Goal: Task Accomplishment & Management: Manage account settings

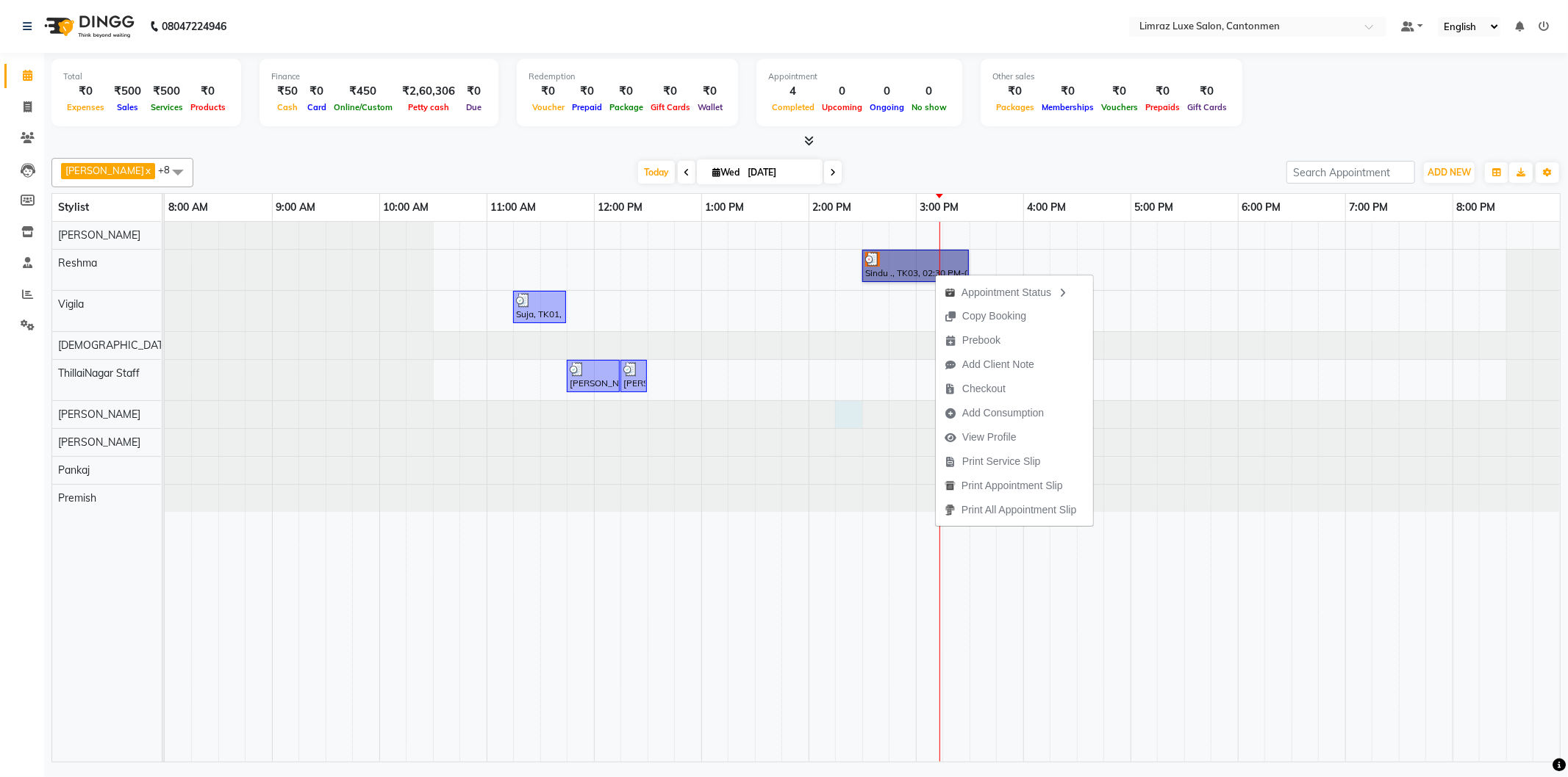
click at [165, 427] on div at bounding box center [165, 414] width 0 height 27
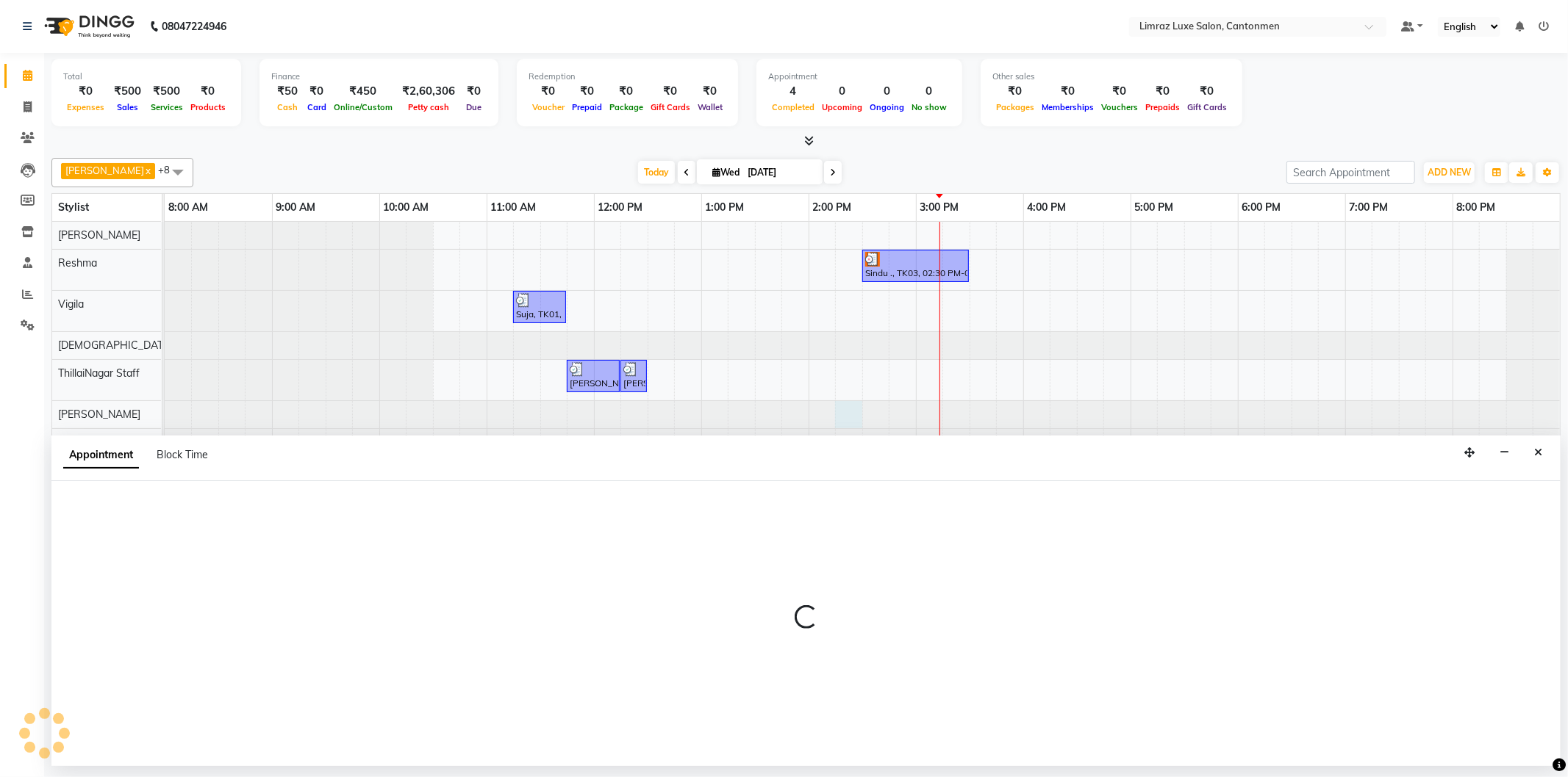
select select "63045"
select select "855"
select select "tentative"
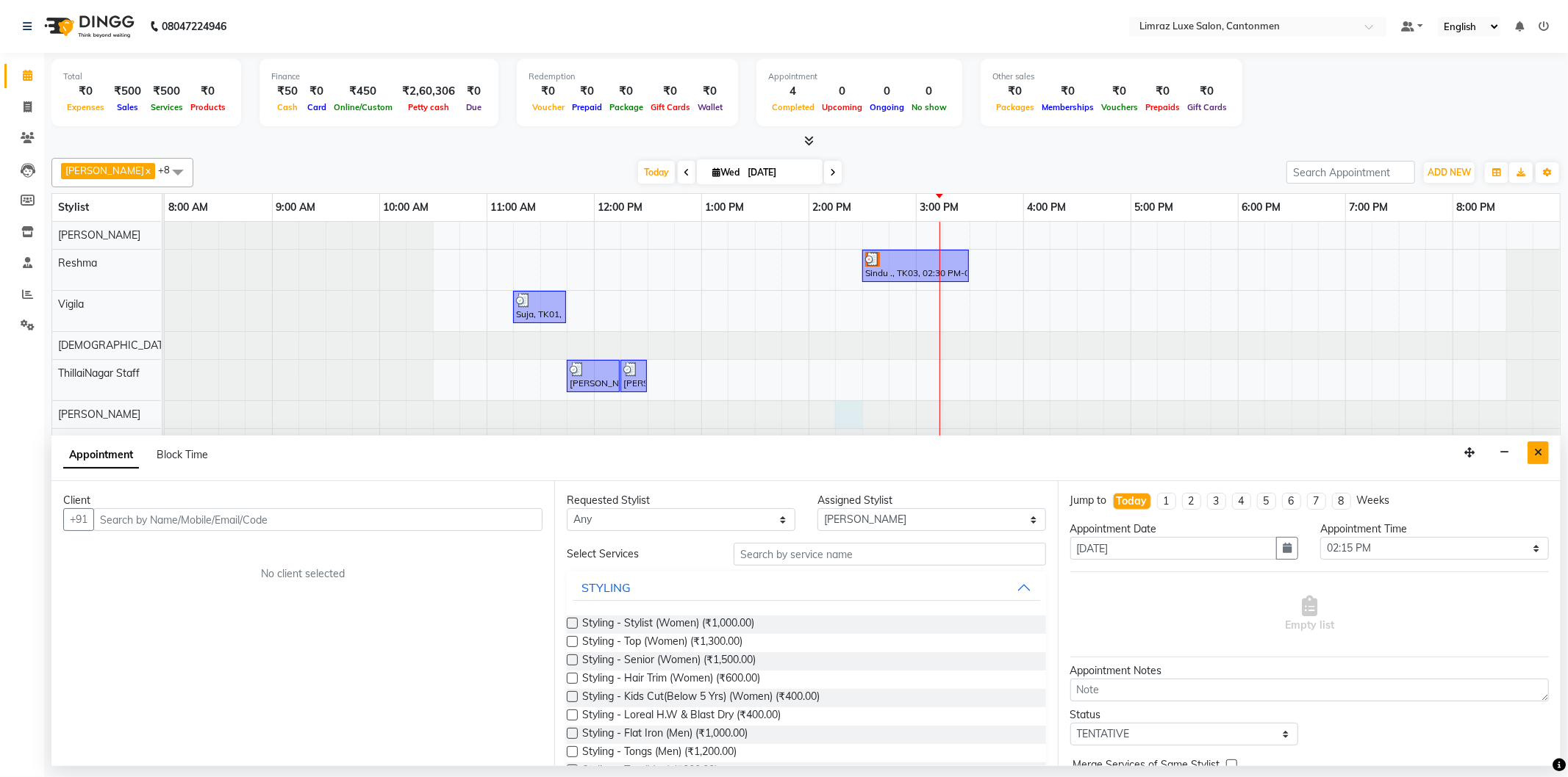
click at [1529, 451] on button "Close" at bounding box center [1538, 453] width 22 height 23
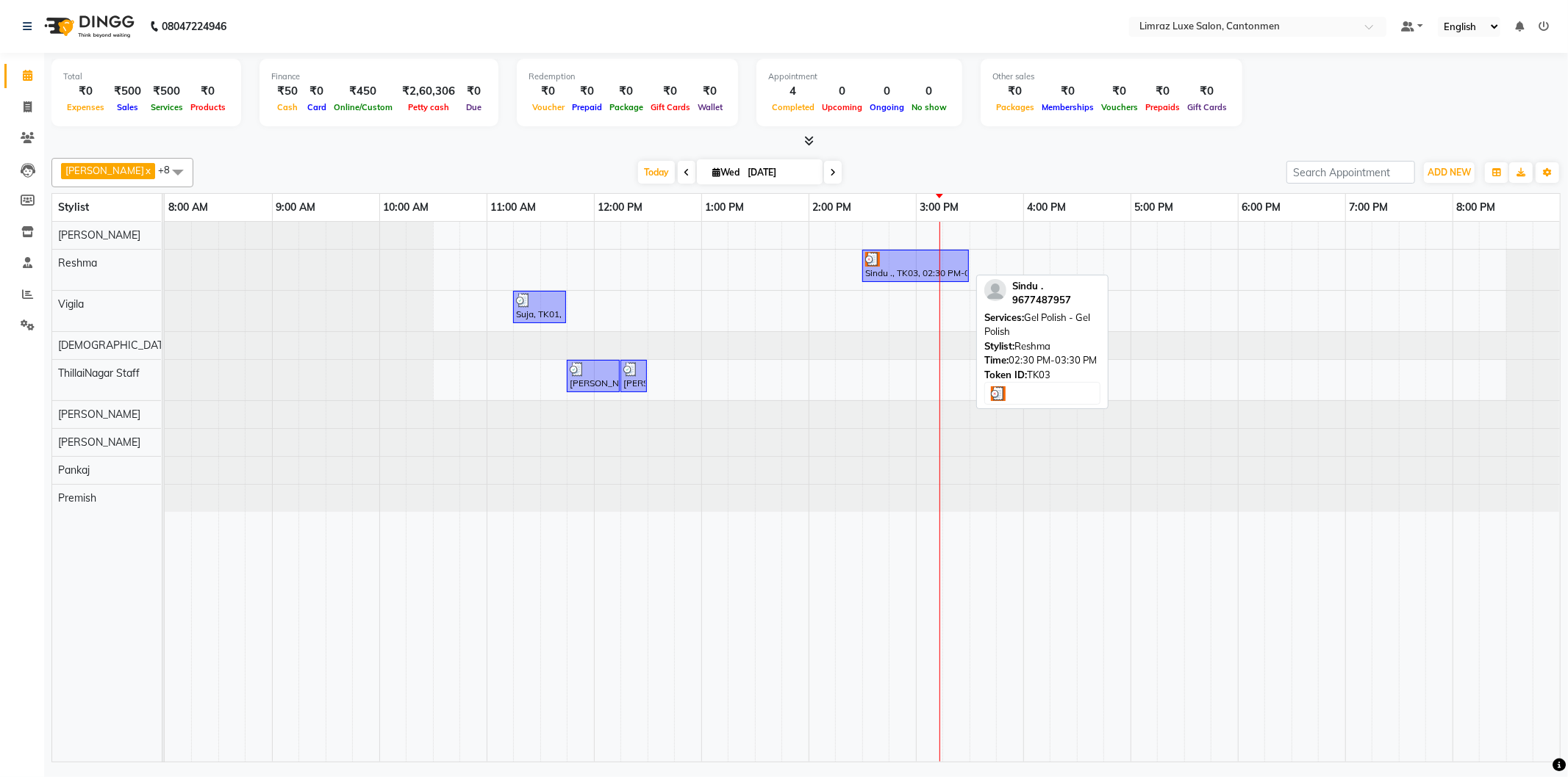
click at [919, 274] on div "Sindu ., TK03, 02:30 PM-03:30 PM, Gel Polish - Gel Polish" at bounding box center [915, 266] width 103 height 28
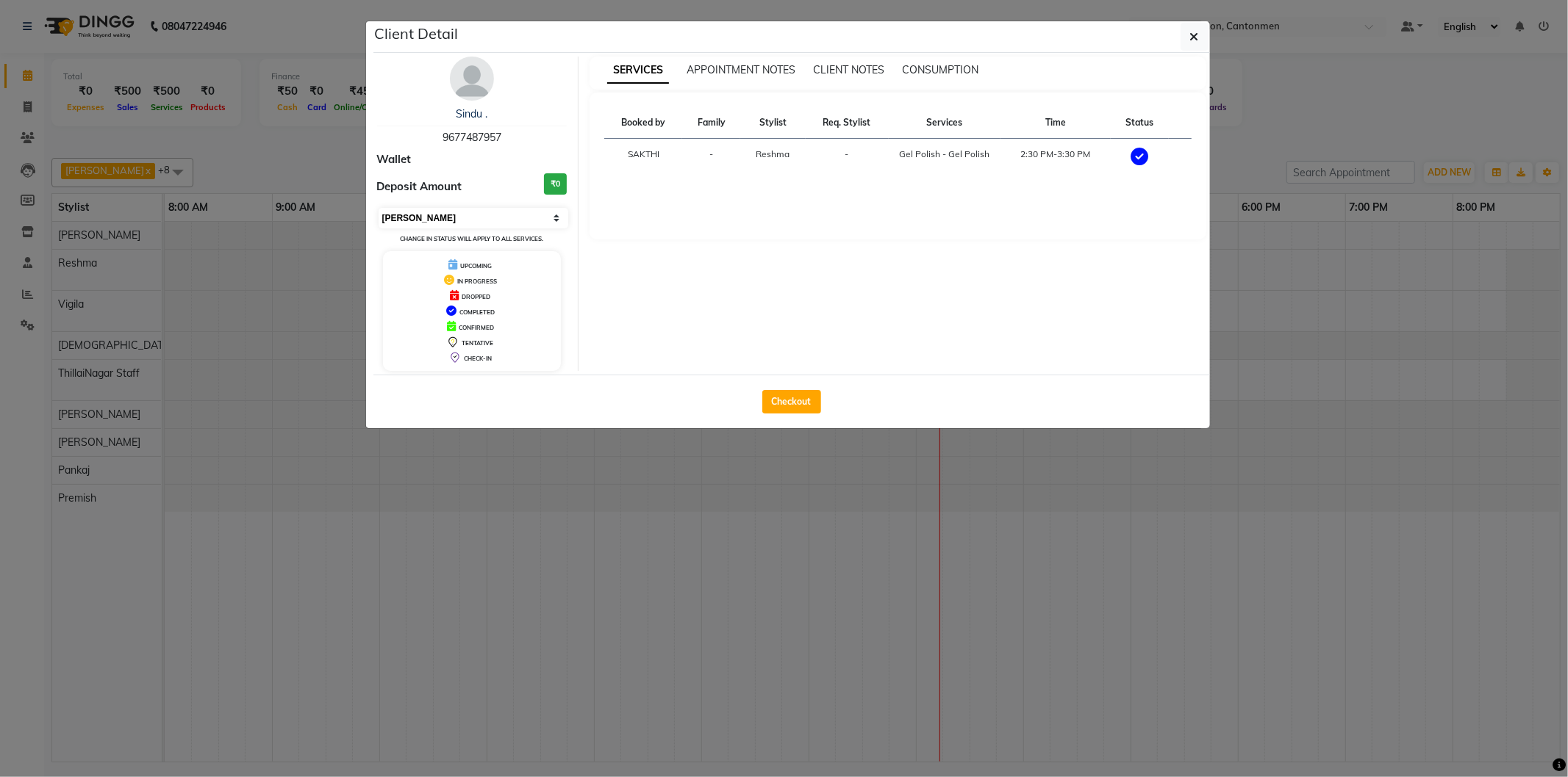
click at [466, 214] on select "Select MARK DONE UPCOMING" at bounding box center [474, 218] width 190 height 21
click at [379, 208] on select "Select MARK DONE UPCOMING" at bounding box center [474, 218] width 190 height 21
click at [515, 209] on select "Select IN SERVICE CONFIRMED TENTATIVE CHECK IN MARK DONE DROPPED UPCOMING" at bounding box center [474, 218] width 190 height 21
select select "8"
click at [379, 208] on select "Select IN SERVICE CONFIRMED TENTATIVE CHECK IN MARK DONE DROPPED UPCOMING" at bounding box center [474, 218] width 190 height 21
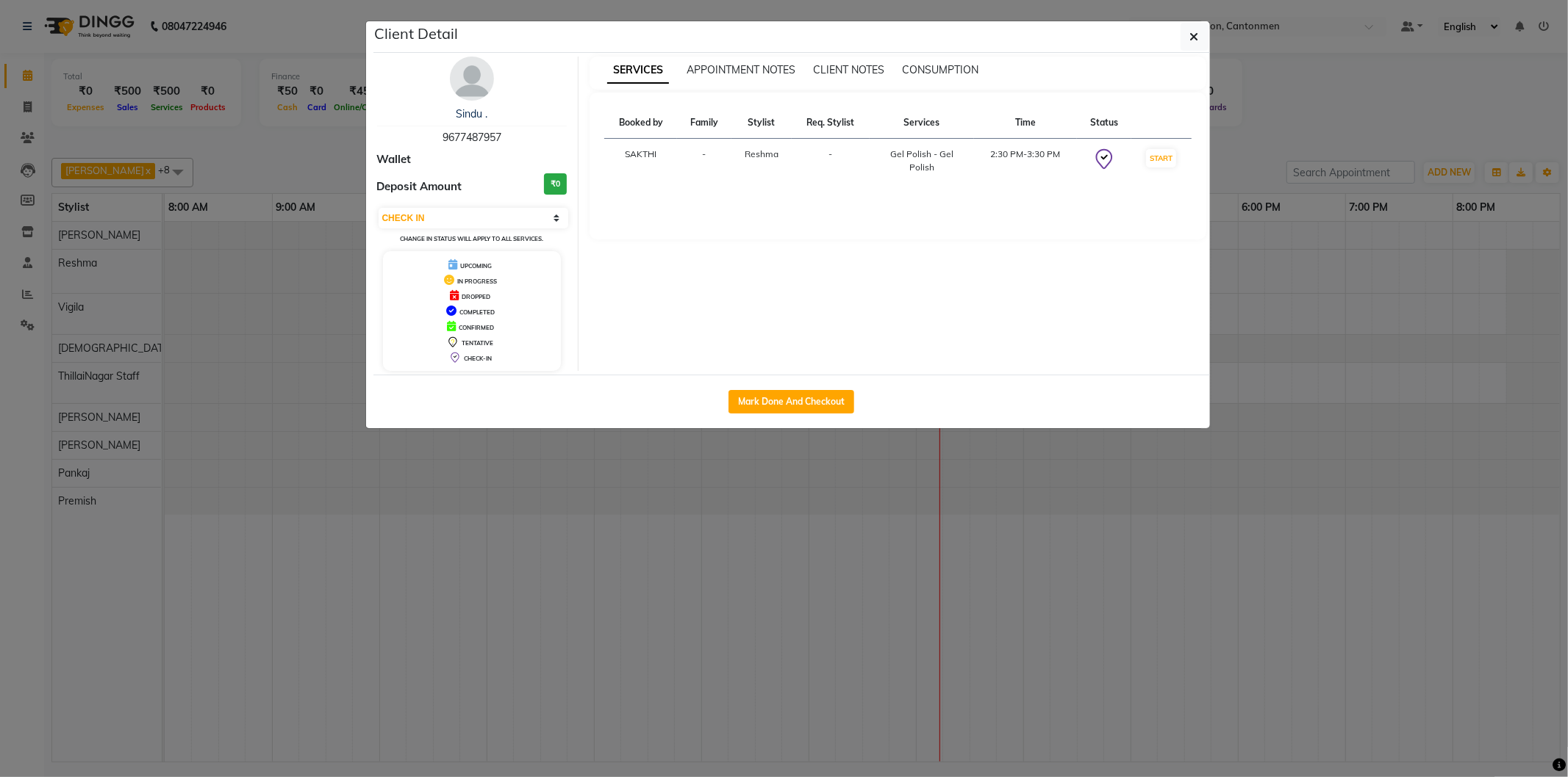
click at [838, 479] on ngb-modal-window "Client Detail Sindu . 9677487957 Wallet Deposit Amount ₹0 Select IN SERVICE CON…" at bounding box center [784, 388] width 1568 height 777
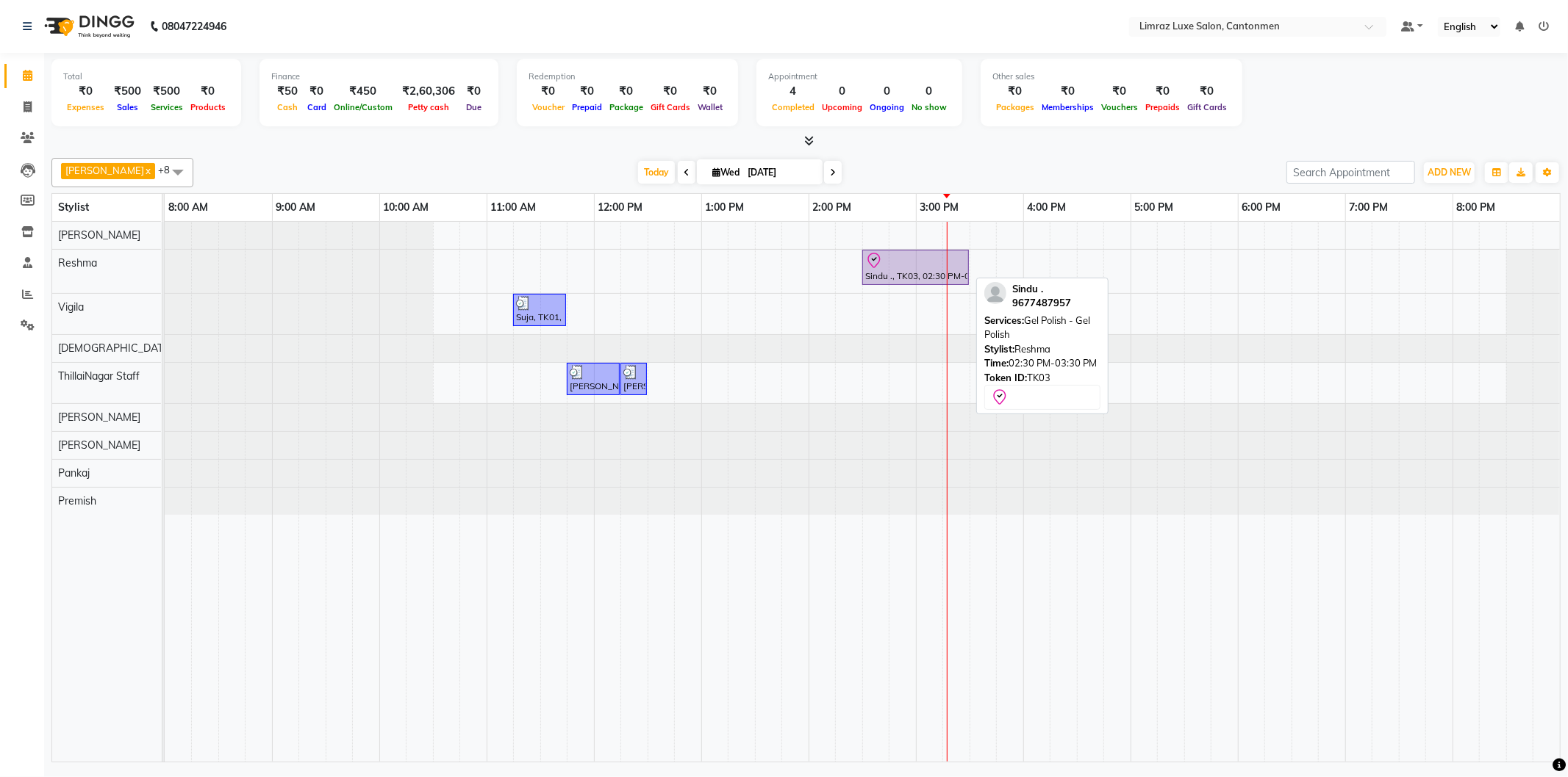
click at [893, 261] on div at bounding box center [915, 260] width 101 height 17
select select "8"
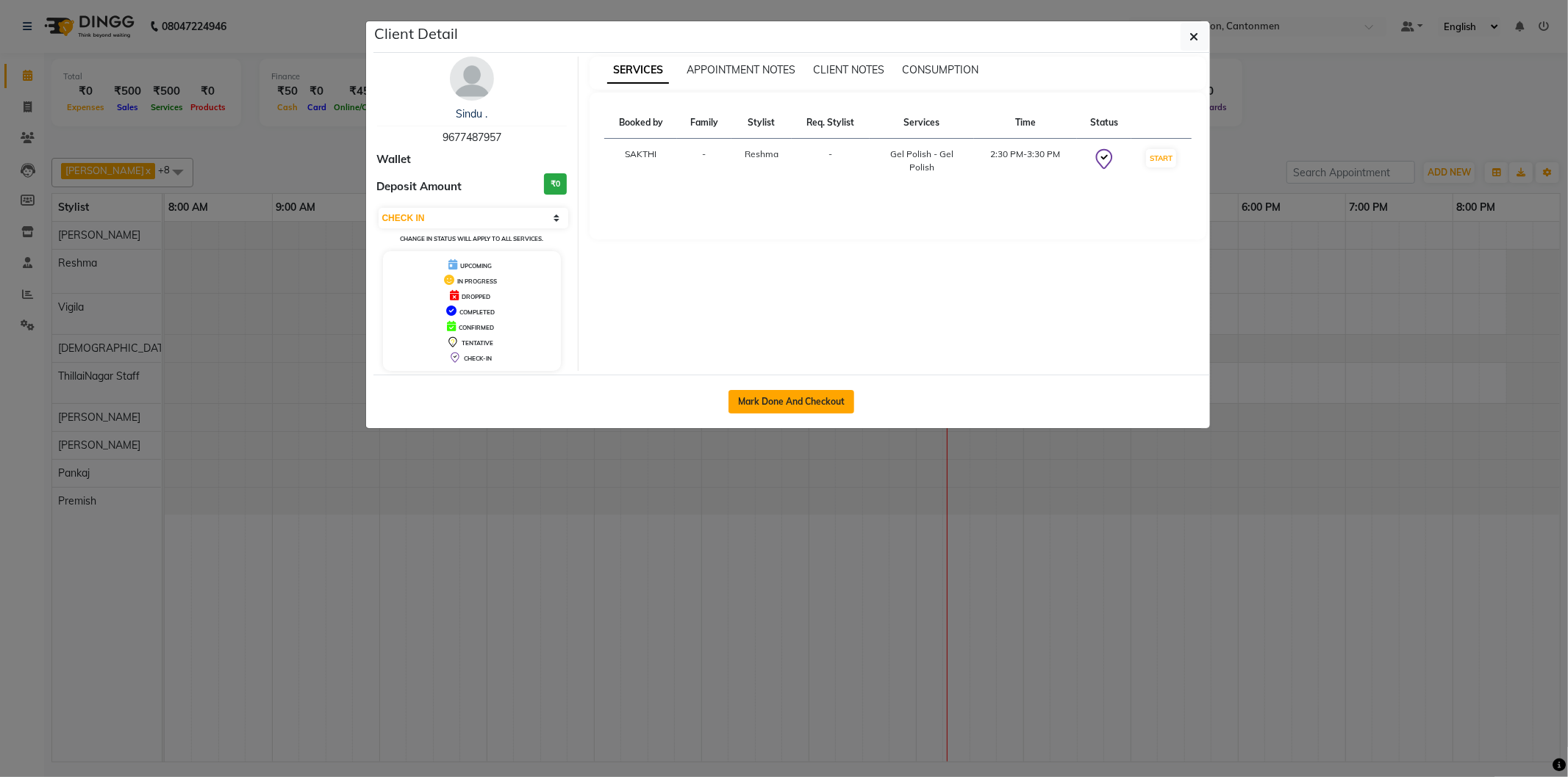
click at [817, 393] on button "Mark Done And Checkout" at bounding box center [791, 402] width 126 height 23
select select "service"
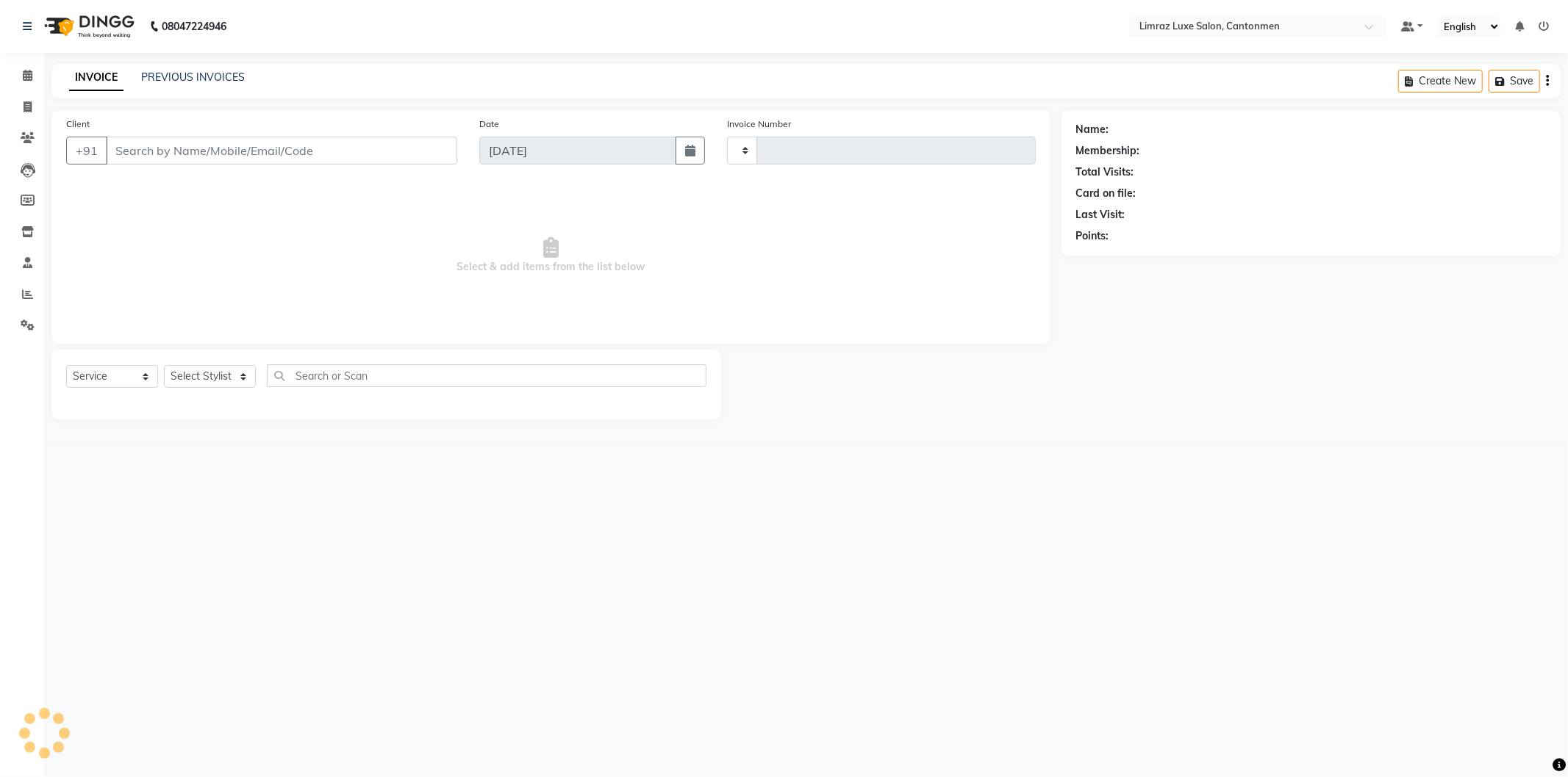
type input "1574"
select select "7274"
type input "96******57"
select select "63047"
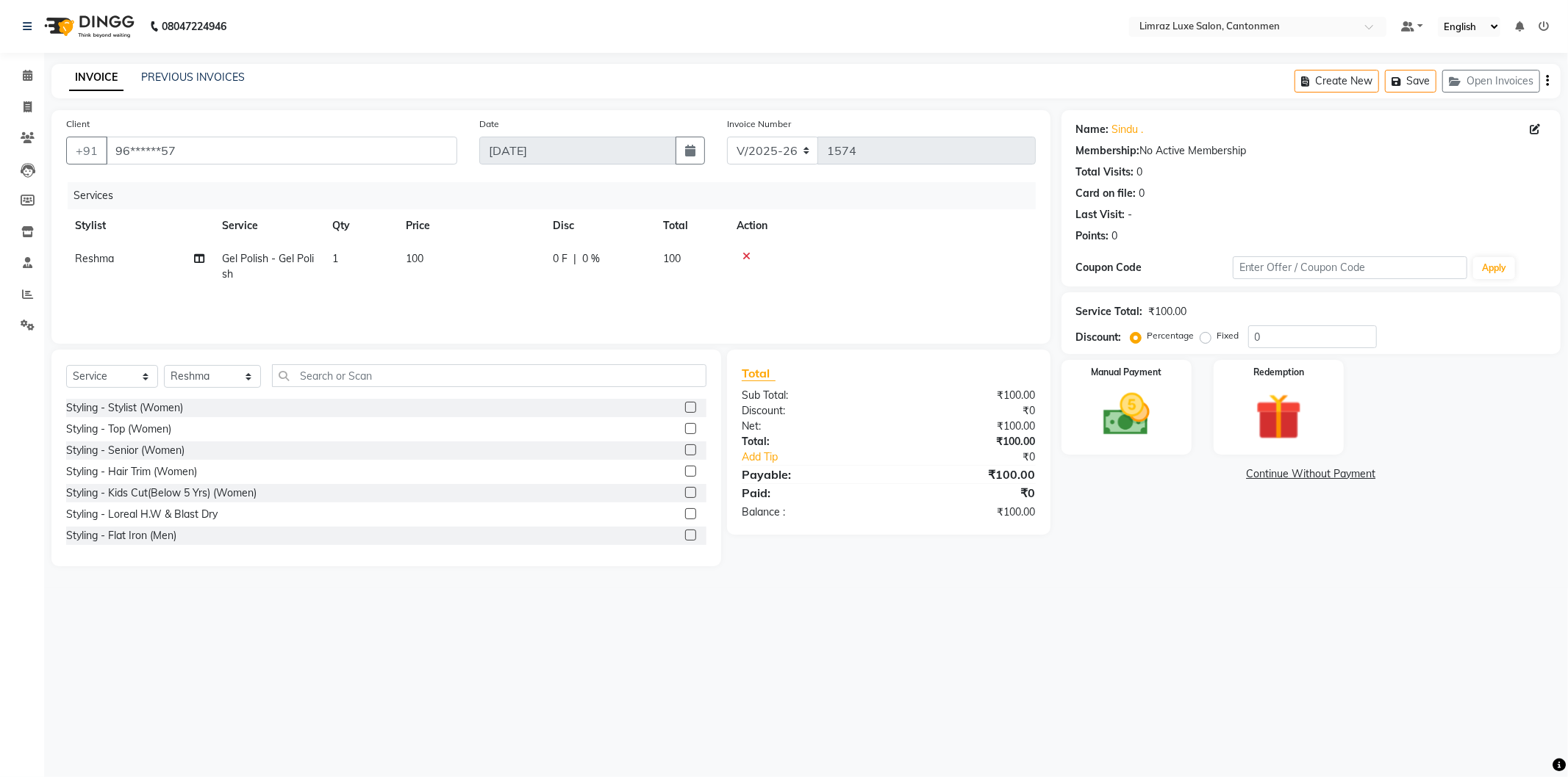
click at [685, 255] on td "100" at bounding box center [691, 266] width 74 height 49
select select "63047"
click at [630, 302] on div "Services Stylist Service Qty Price Disc Total Action [PERSON_NAME] [PERSON_NAME…" at bounding box center [551, 255] width 969 height 147
click at [421, 259] on input "1" at bounding box center [429, 263] width 56 height 23
type input "10"
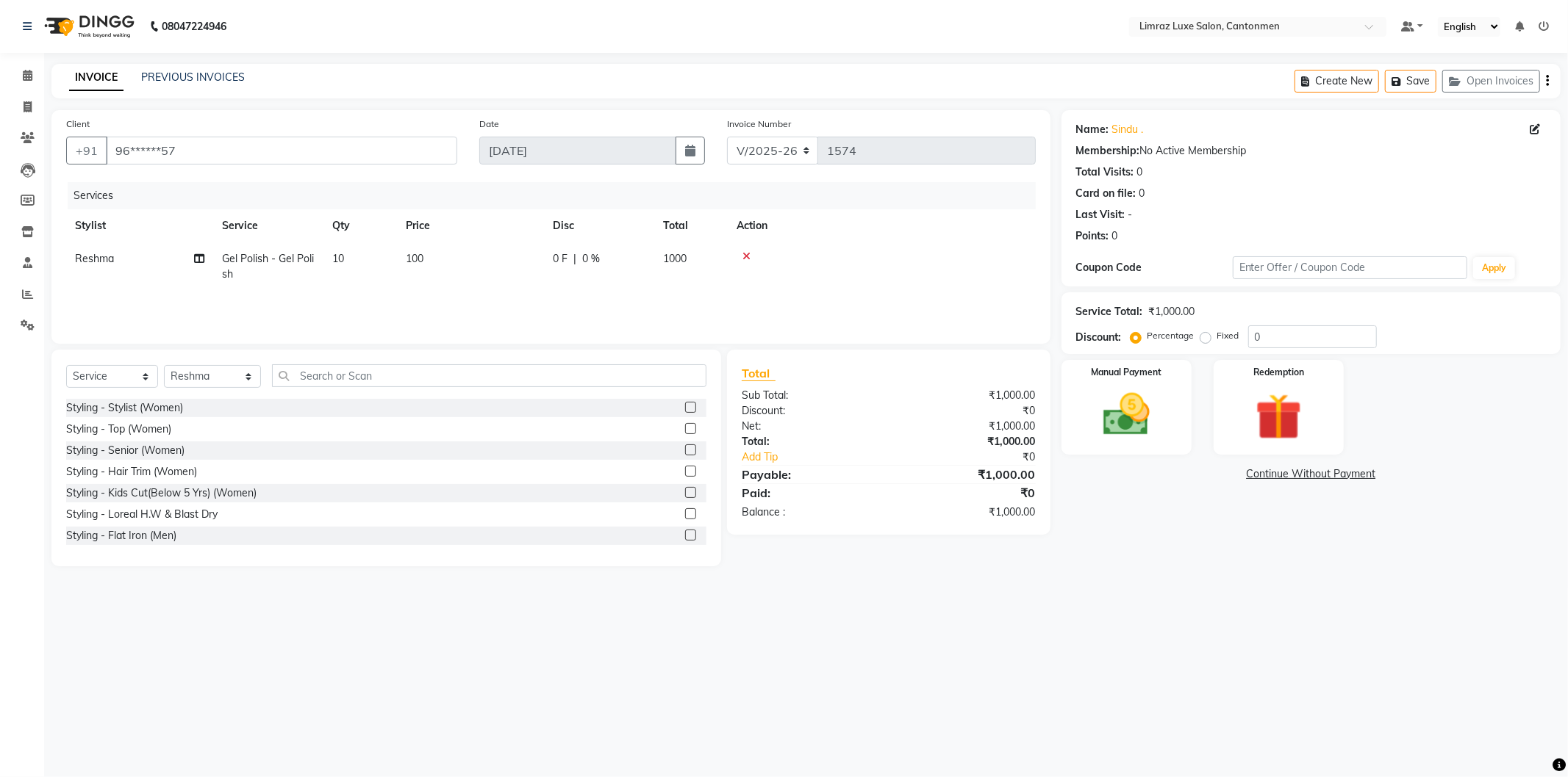
click at [343, 258] on span "10" at bounding box center [338, 259] width 12 height 13
select select "63047"
click at [427, 260] on input "10" at bounding box center [429, 263] width 56 height 23
type input "1"
click at [431, 252] on td "100" at bounding box center [471, 266] width 147 height 49
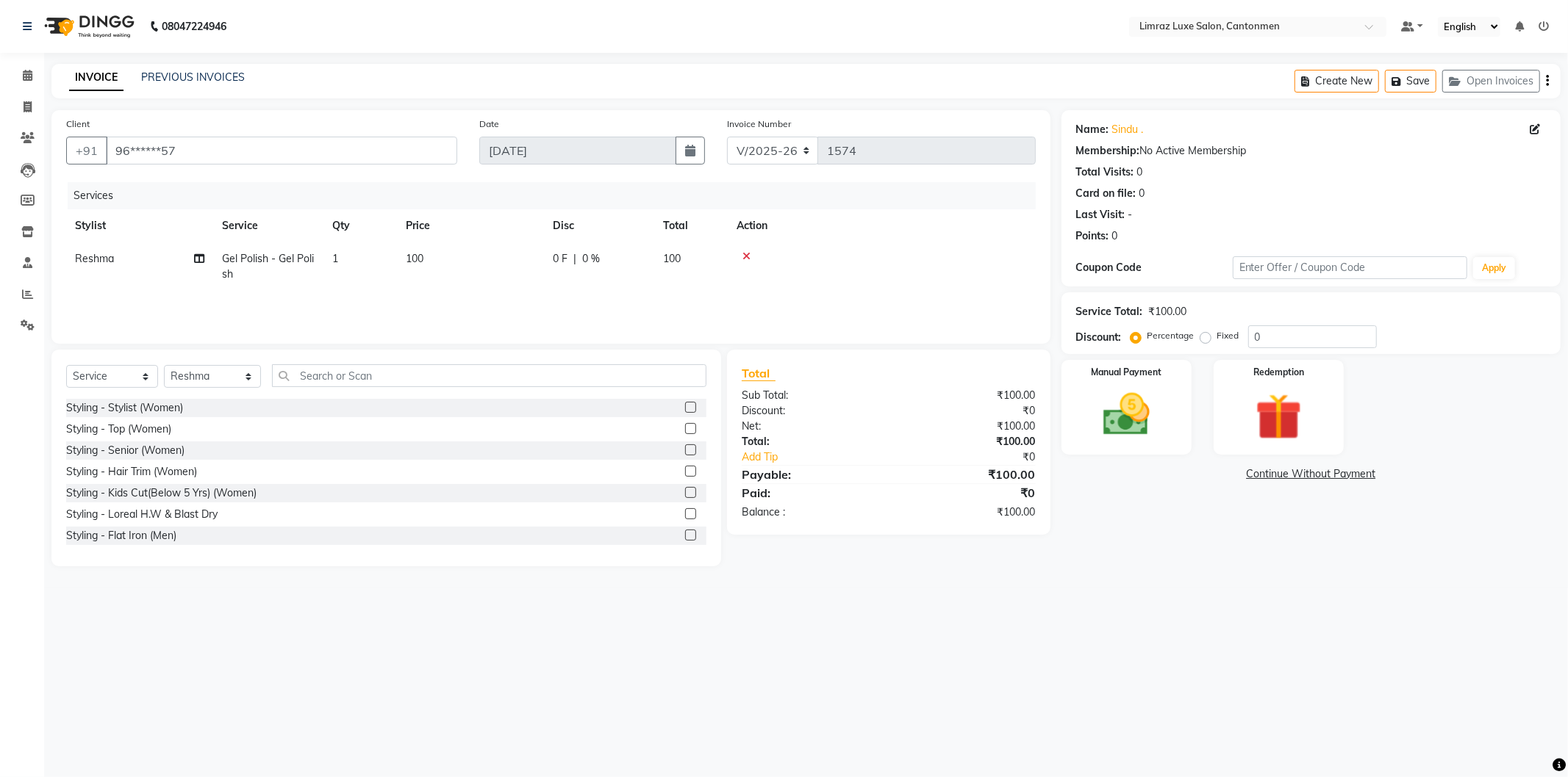
select select "63047"
click at [775, 258] on span "100" at bounding box center [766, 259] width 17 height 13
click at [780, 255] on td "100" at bounding box center [785, 270] width 74 height 56
click at [1018, 268] on td at bounding box center [929, 270] width 214 height 56
click at [1254, 578] on main "INVOICE PREVIOUS INVOICES Create New Save Open Invoices Client +91 96******57 D…" at bounding box center [806, 326] width 1524 height 525
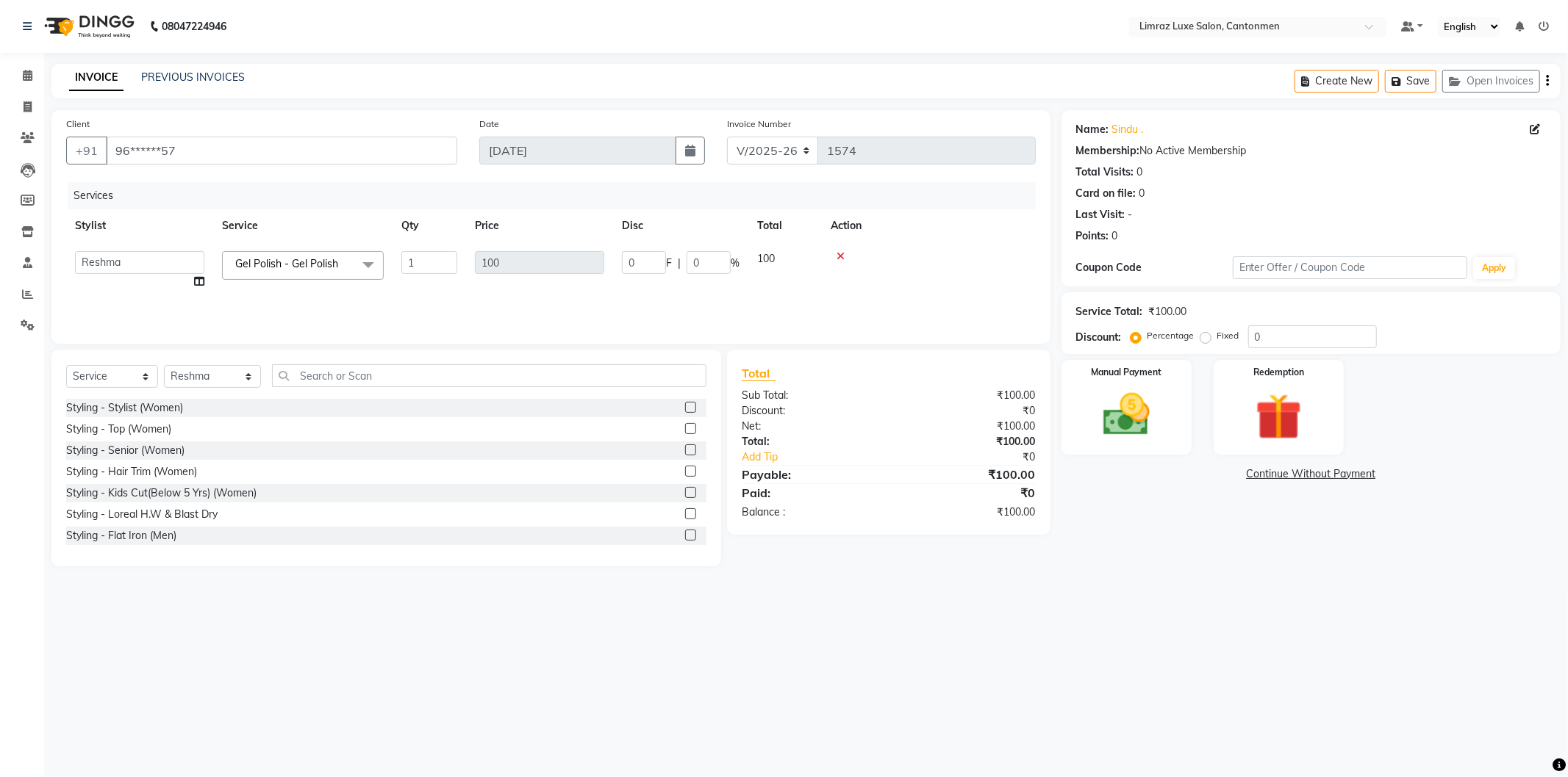
click at [1113, 595] on div "08047224946 Select Location × Limraz Luxe Salon, Cantonmen Default Panel My Pan…" at bounding box center [784, 388] width 1568 height 777
click at [453, 263] on input "1" at bounding box center [429, 263] width 56 height 23
click at [421, 255] on span "100" at bounding box center [414, 259] width 17 height 13
select select "63047"
click at [1212, 676] on div "08047224946 Select Location × Limraz Luxe Salon, Cantonmen Default Panel My Pan…" at bounding box center [784, 388] width 1568 height 777
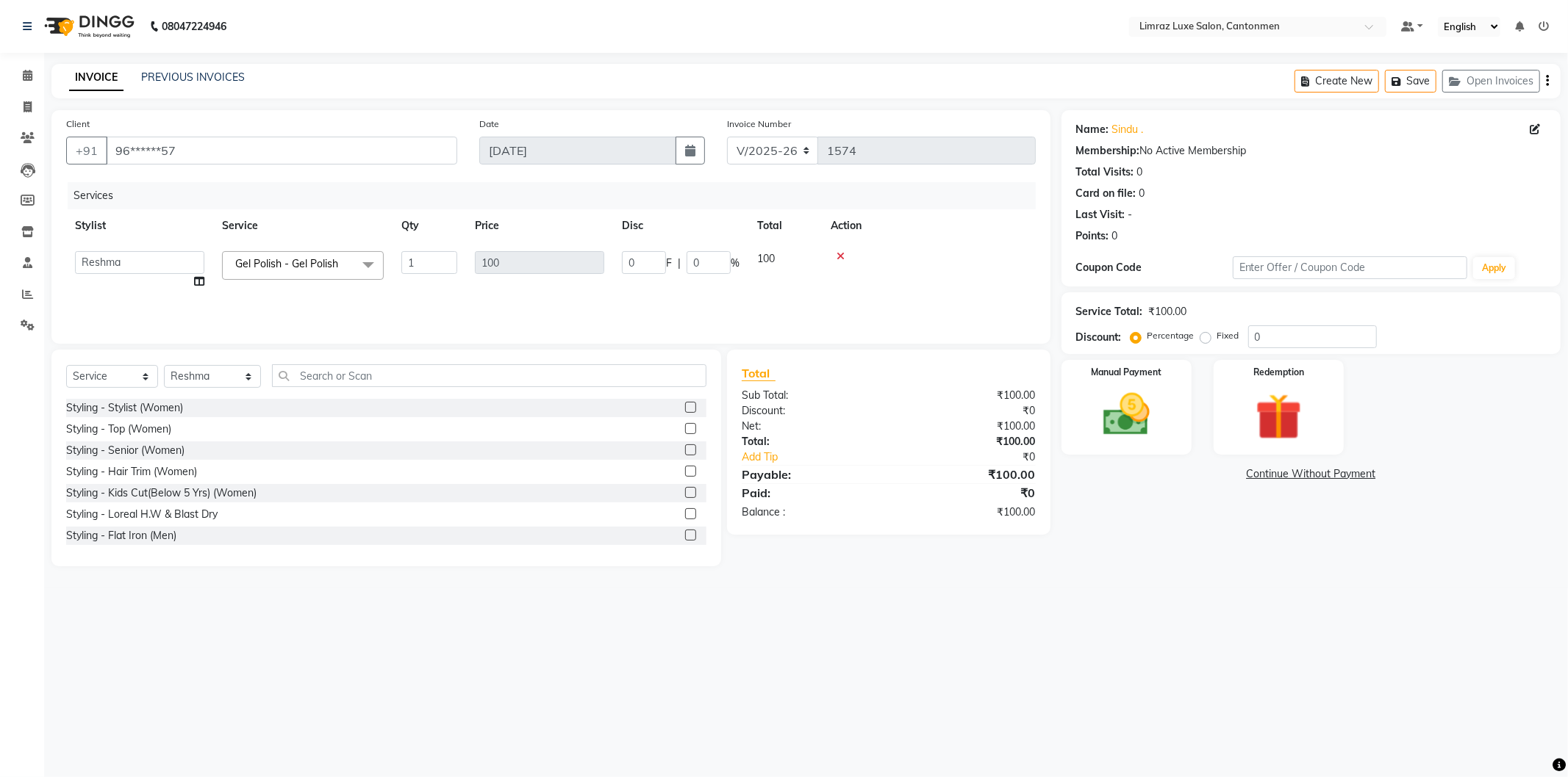
click at [1039, 616] on div "08047224946 Select Location × Limraz Luxe Salon, Cantonmen Default Panel My Pan…" at bounding box center [784, 388] width 1568 height 777
click at [368, 261] on span at bounding box center [369, 265] width 30 height 28
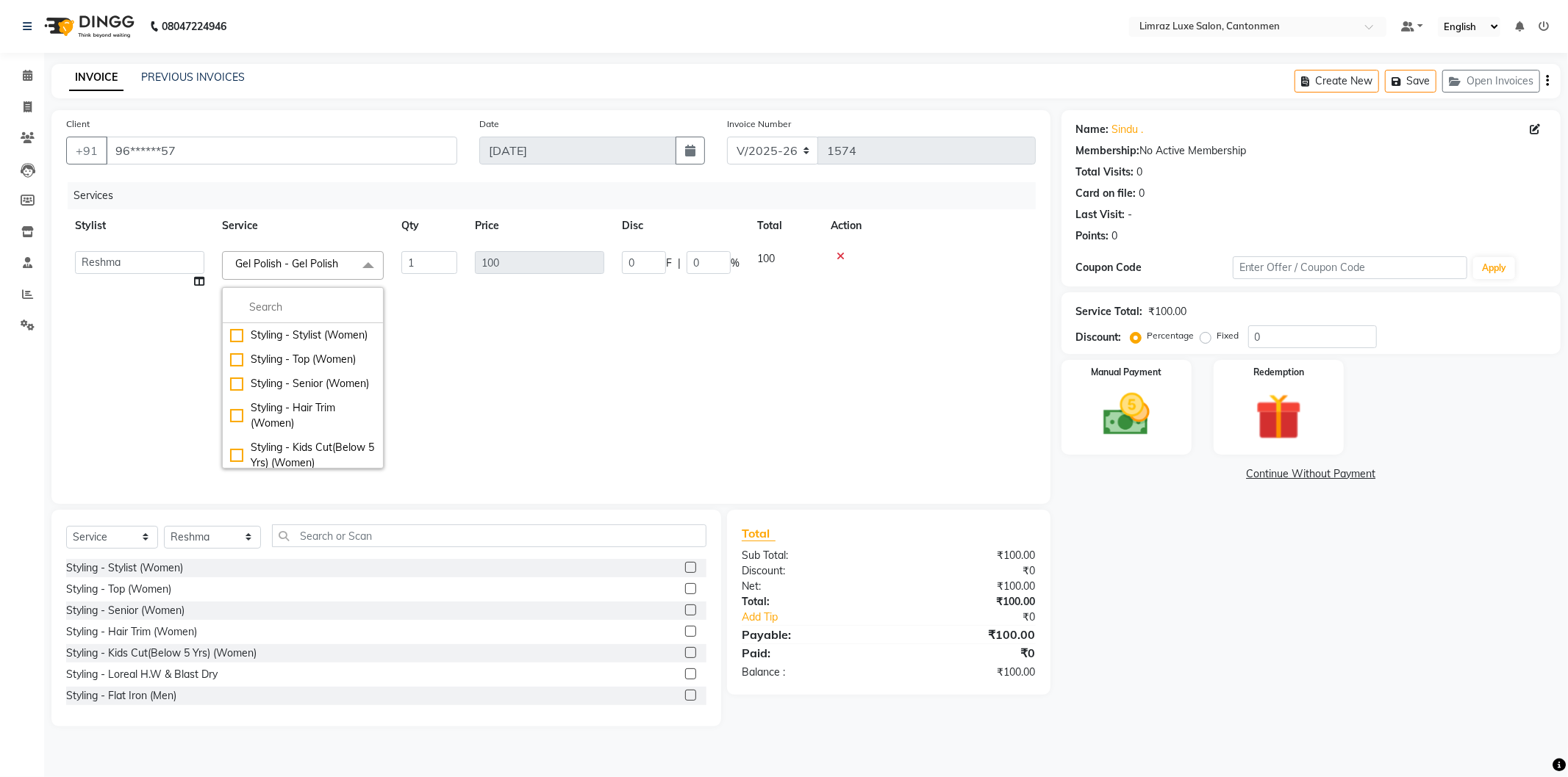
click at [667, 388] on td "0 F | 0 %" at bounding box center [681, 360] width 136 height 235
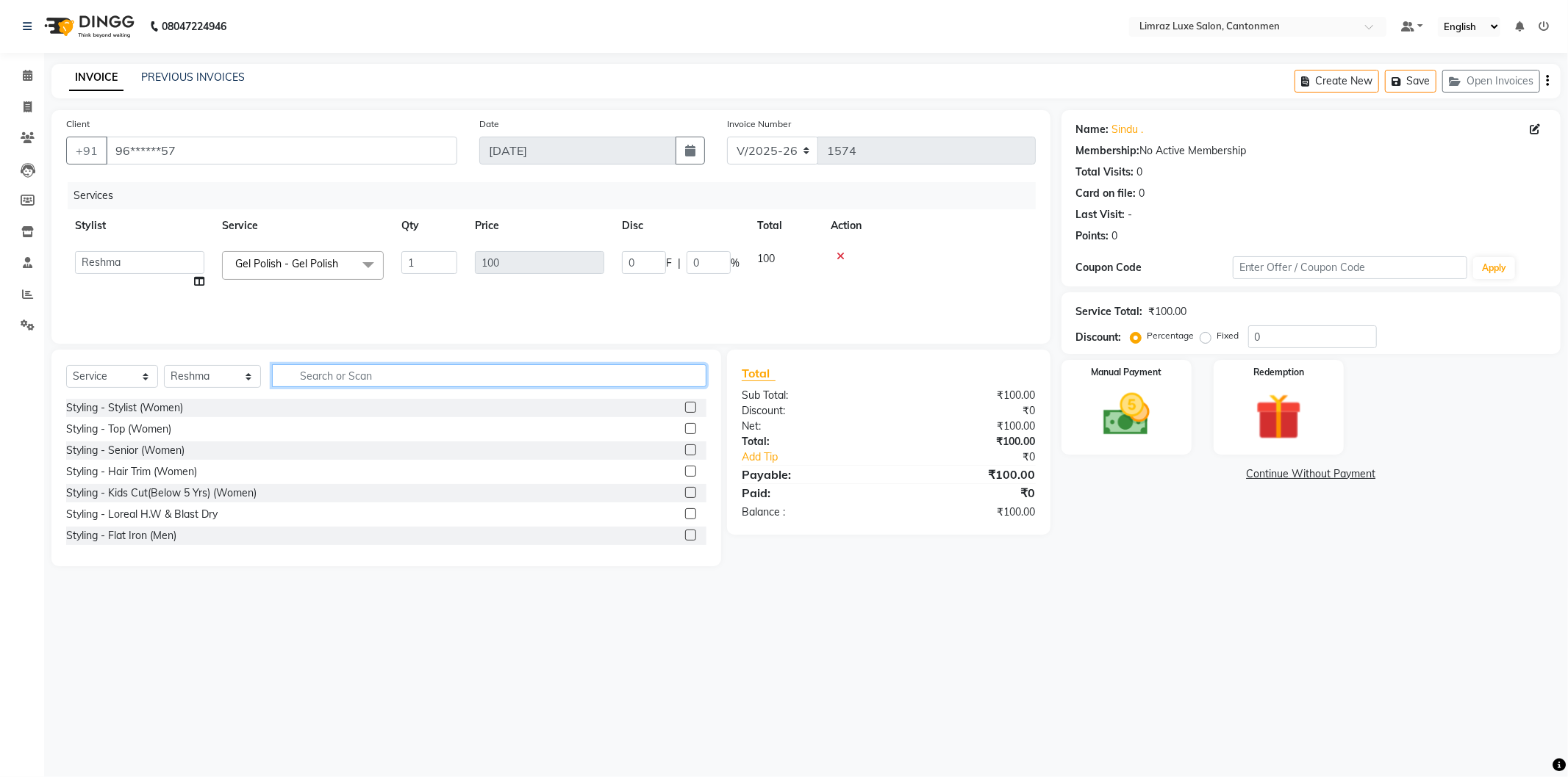
click at [415, 372] on input "text" at bounding box center [489, 376] width 434 height 23
type input "d"
type input "gel p"
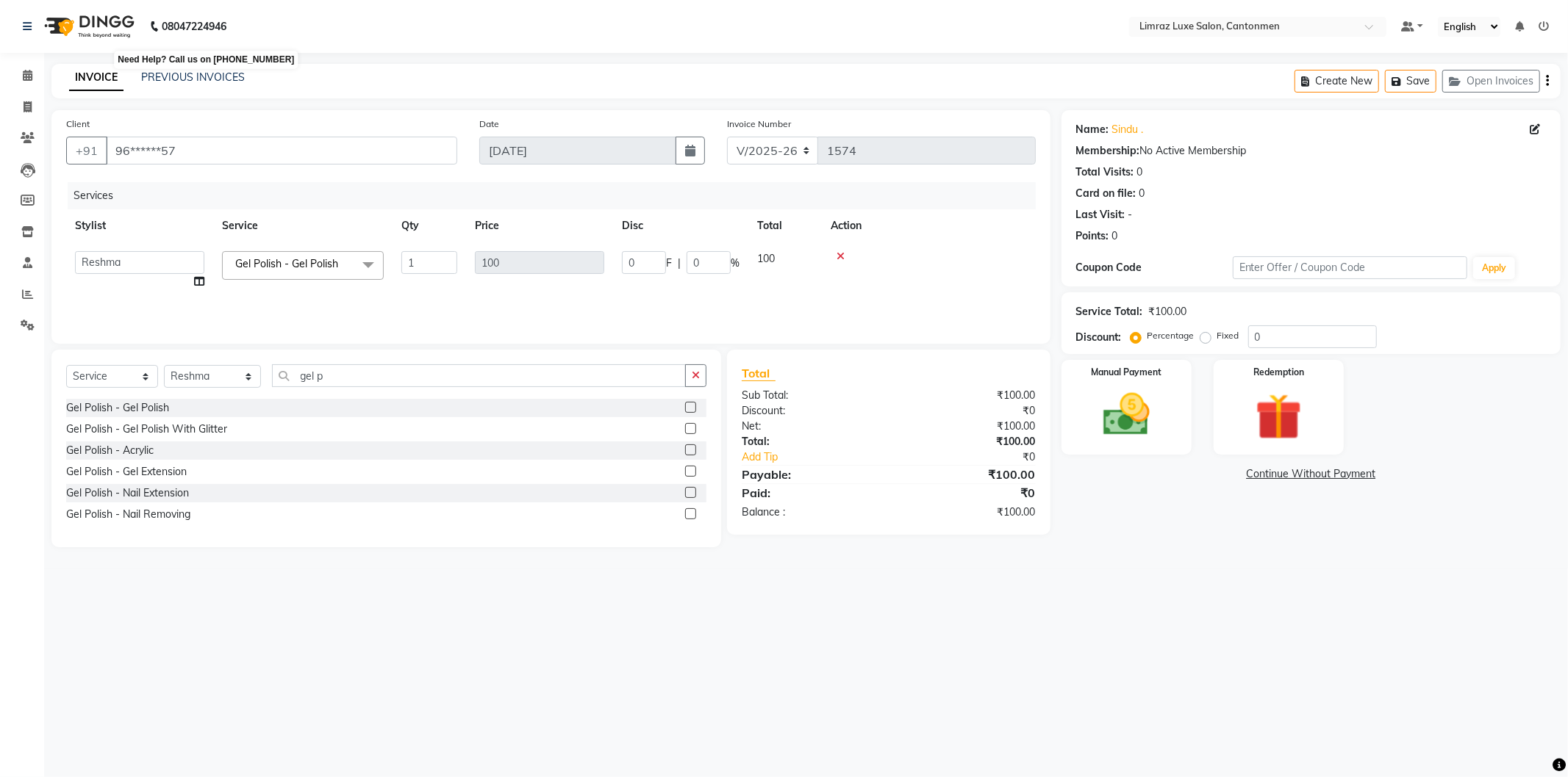
click at [160, 18] on p "08047224946" at bounding box center [188, 26] width 76 height 41
click at [208, 7] on b "08047224946" at bounding box center [194, 26] width 65 height 41
click at [127, 15] on img at bounding box center [88, 26] width 101 height 41
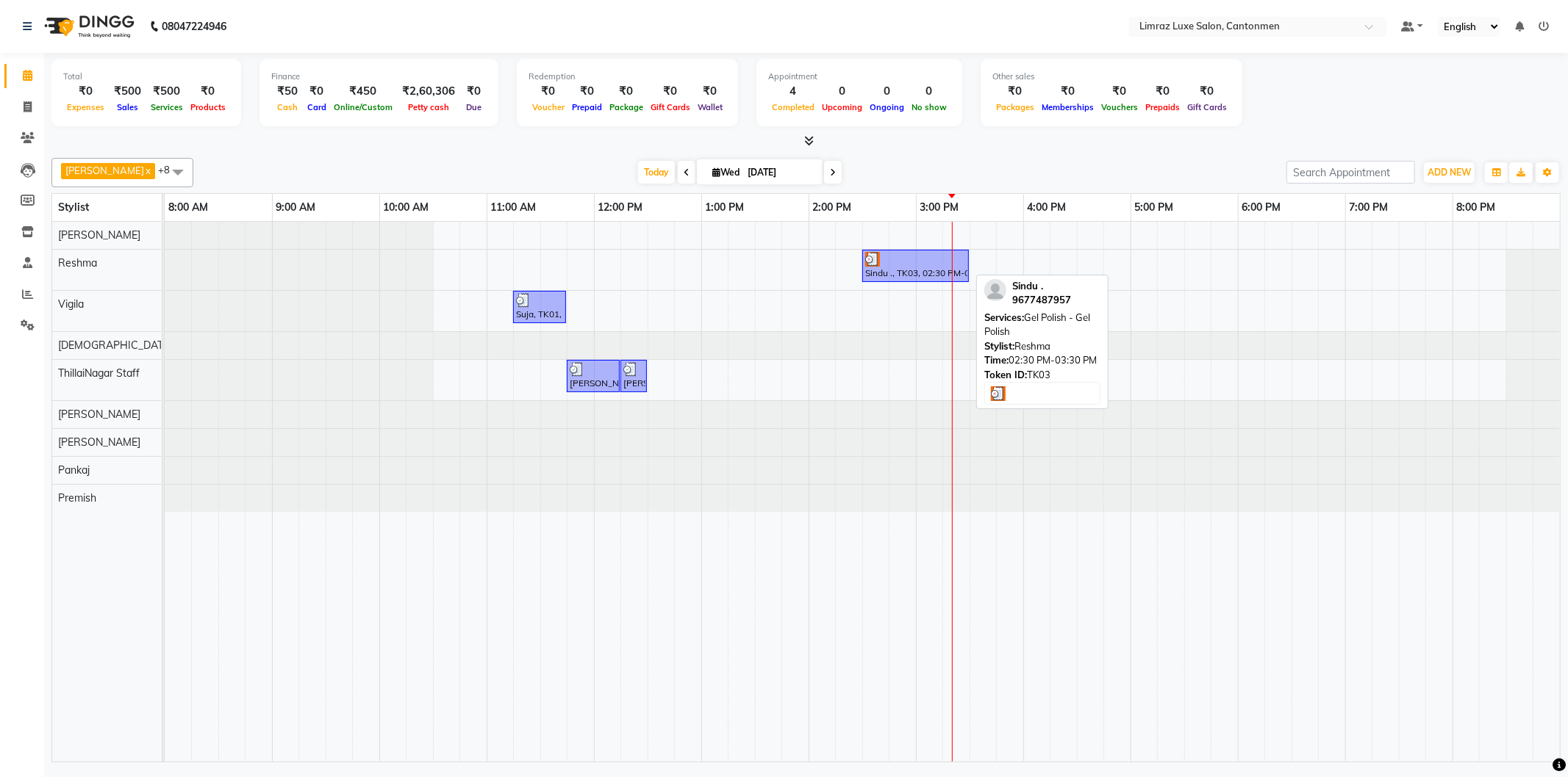
click at [892, 265] on div at bounding box center [915, 260] width 101 height 15
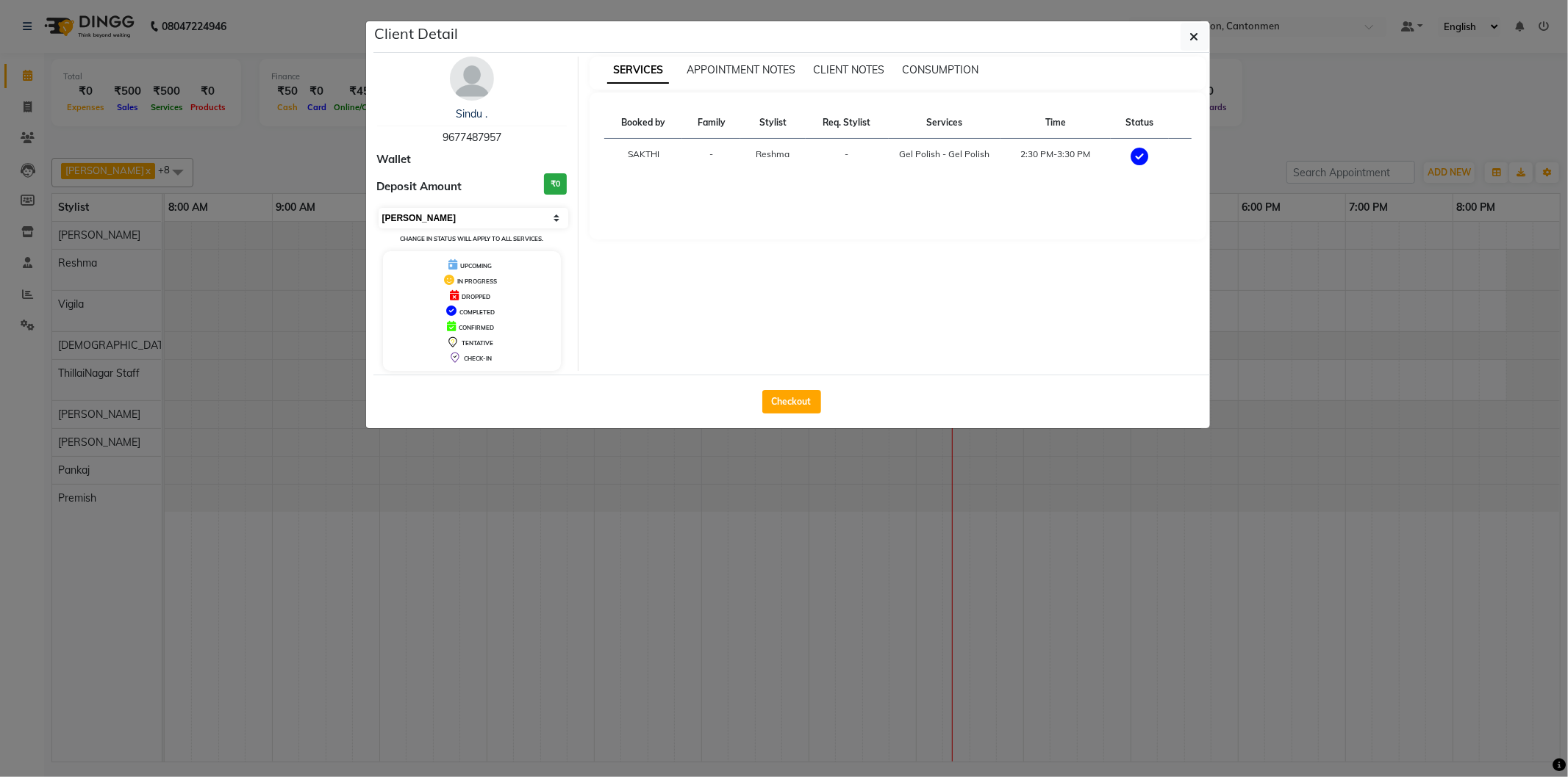
click at [529, 215] on select "Select MARK DONE UPCOMING" at bounding box center [474, 218] width 190 height 21
click at [379, 208] on select "Select MARK DONE UPCOMING" at bounding box center [474, 218] width 190 height 21
click at [539, 211] on select "Select IN SERVICE CONFIRMED TENTATIVE CHECK IN MARK DONE DROPPED UPCOMING" at bounding box center [474, 218] width 190 height 21
select select "8"
click at [379, 208] on select "Select IN SERVICE CONFIRMED TENTATIVE CHECK IN MARK DONE DROPPED UPCOMING" at bounding box center [474, 218] width 190 height 21
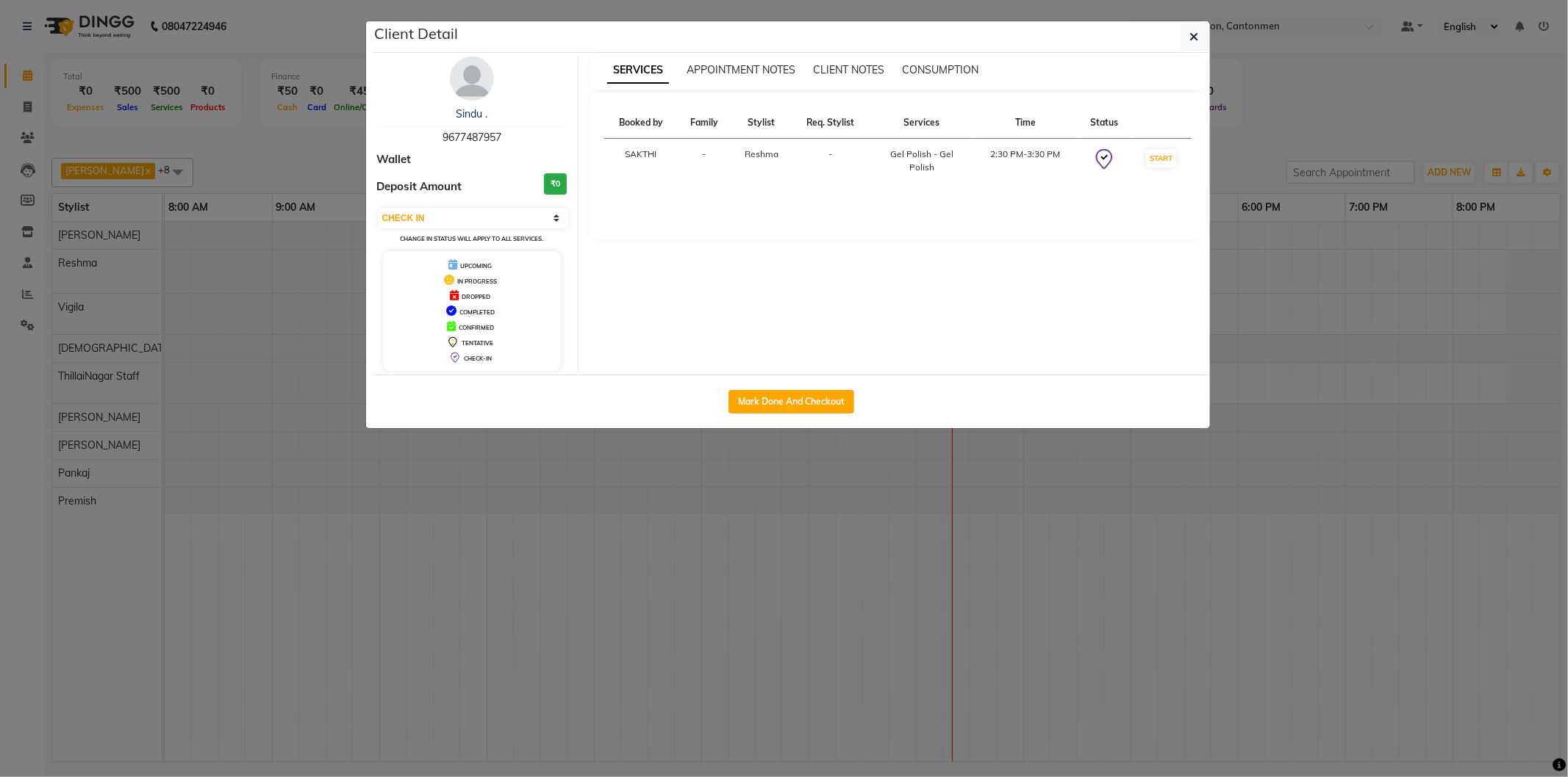
click at [738, 515] on ngb-modal-window "Client Detail Sindu . 9677487957 Wallet Deposit Amount ₹0 Select IN SERVICE CON…" at bounding box center [784, 388] width 1568 height 777
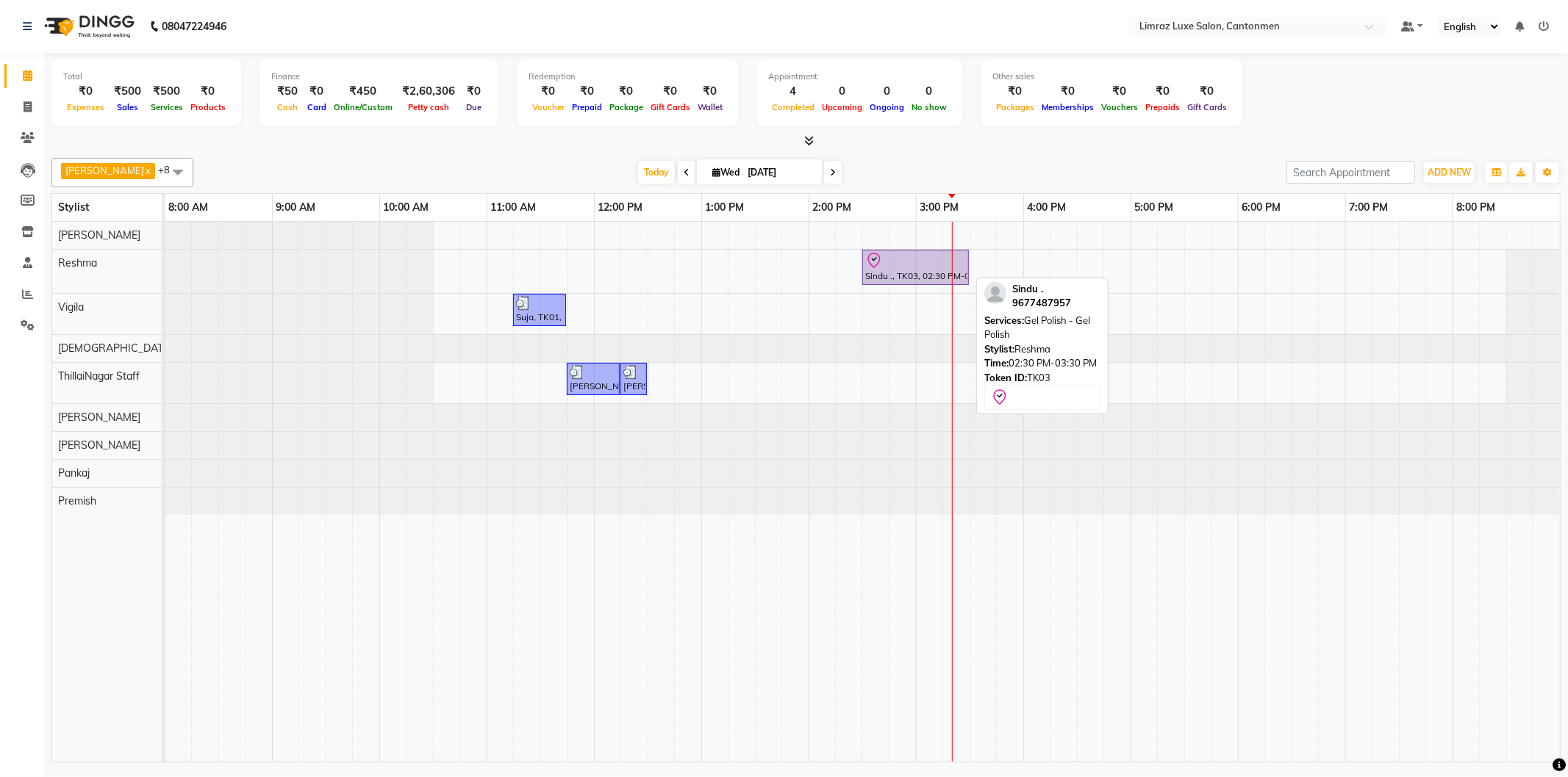
click at [885, 267] on div at bounding box center [915, 260] width 101 height 17
select select "8"
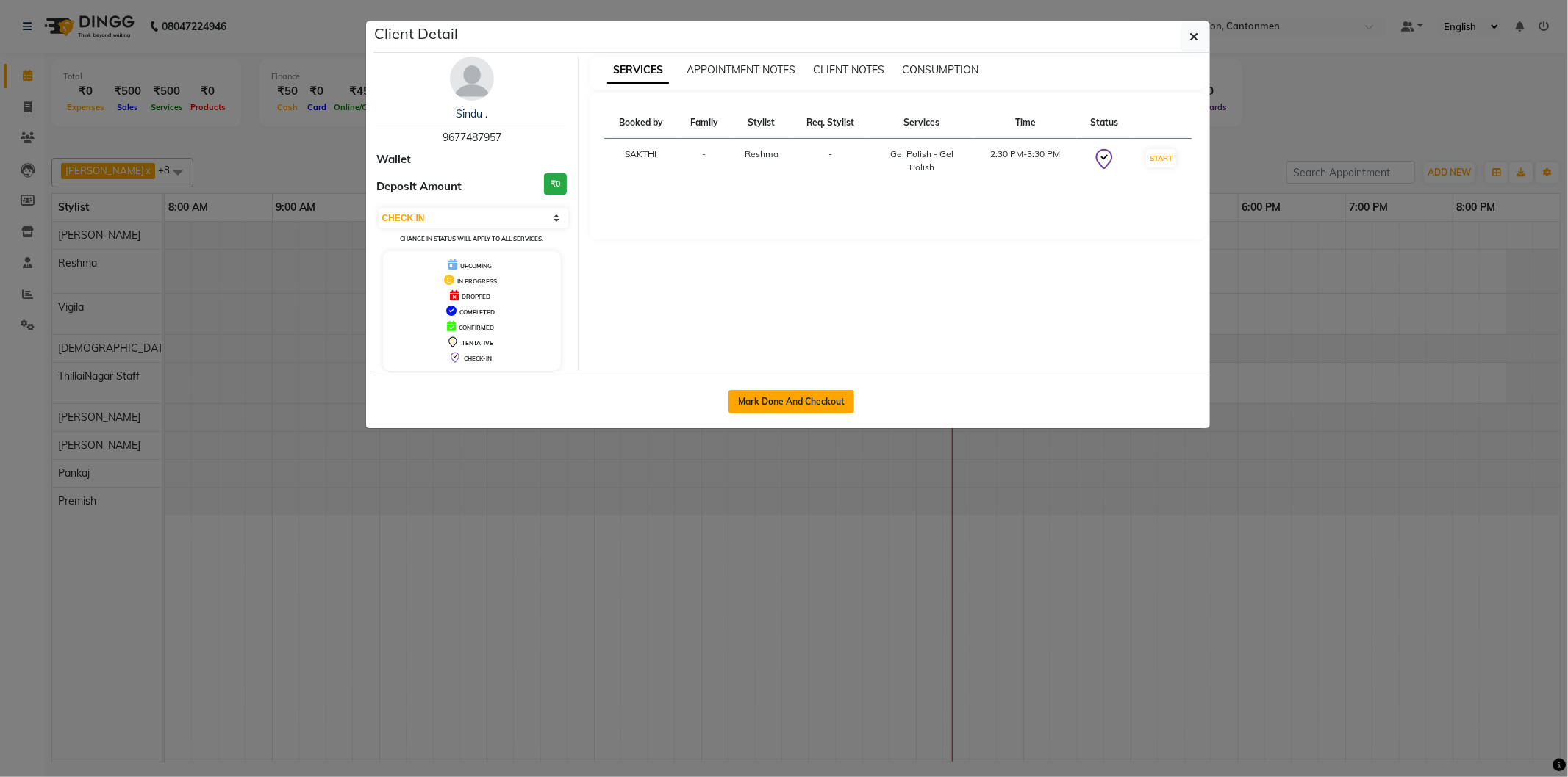
drag, startPoint x: 762, startPoint y: 395, endPoint x: 771, endPoint y: 393, distance: 9.2
click at [771, 393] on button "Mark Done And Checkout" at bounding box center [791, 402] width 126 height 23
select select "service"
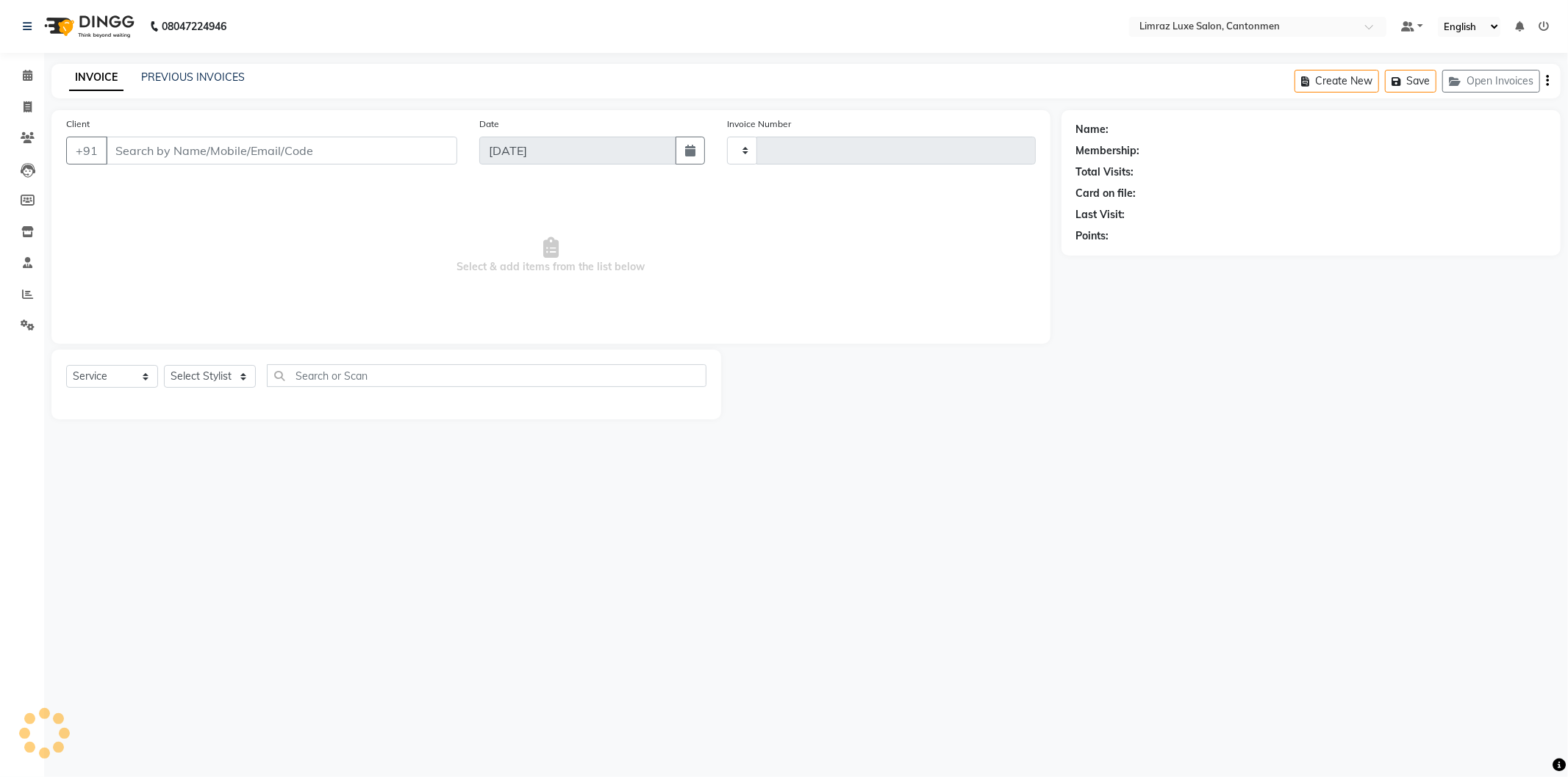
type input "1574"
select select "7274"
type input "96******57"
select select "63047"
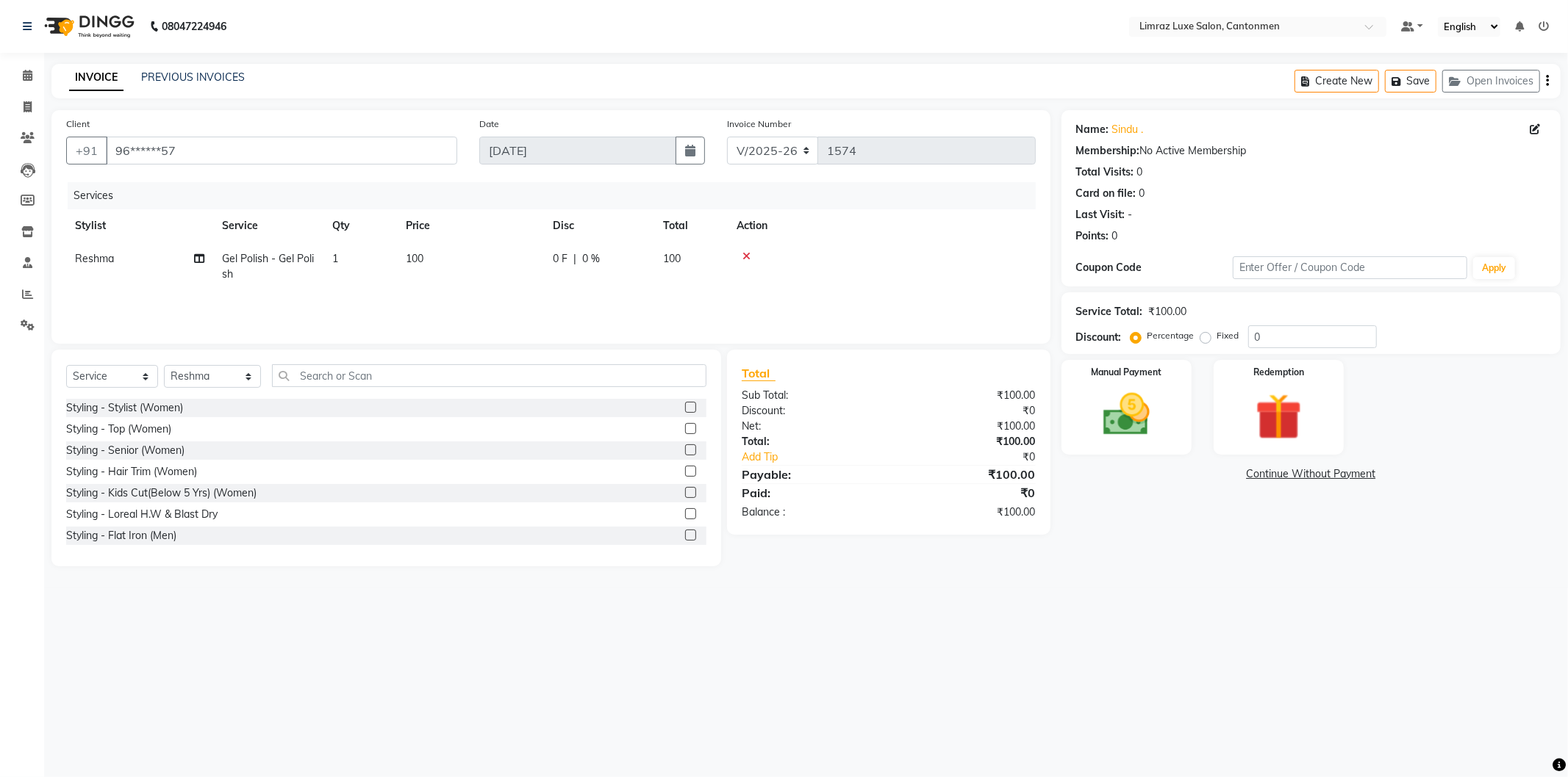
click at [425, 255] on td "100" at bounding box center [471, 266] width 147 height 49
select select "63047"
click at [98, 21] on img at bounding box center [88, 26] width 101 height 41
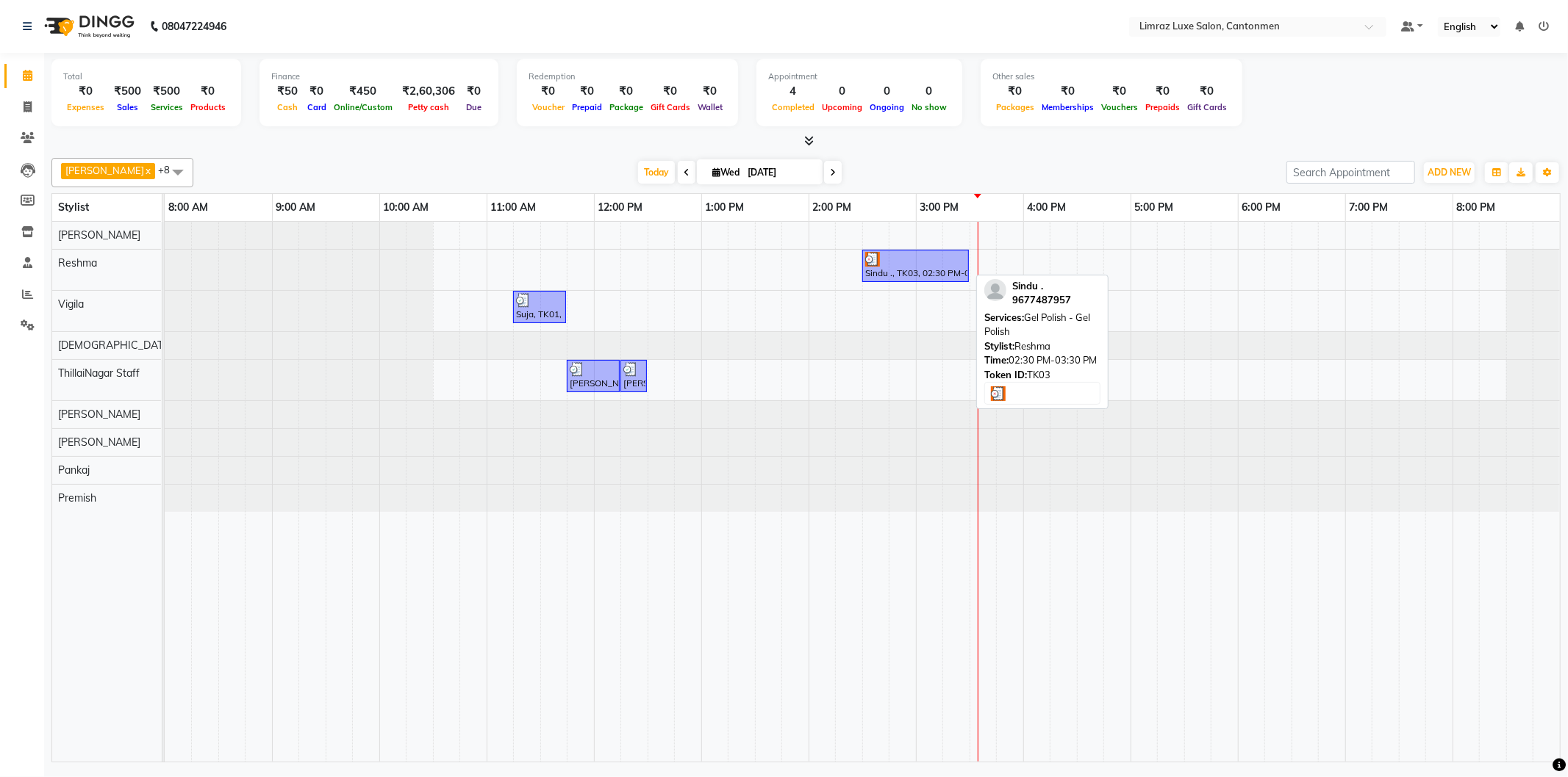
click at [925, 274] on div "Sindu ., TK03, 02:30 PM-03:30 PM, Gel Polish - Gel Polish" at bounding box center [915, 266] width 103 height 28
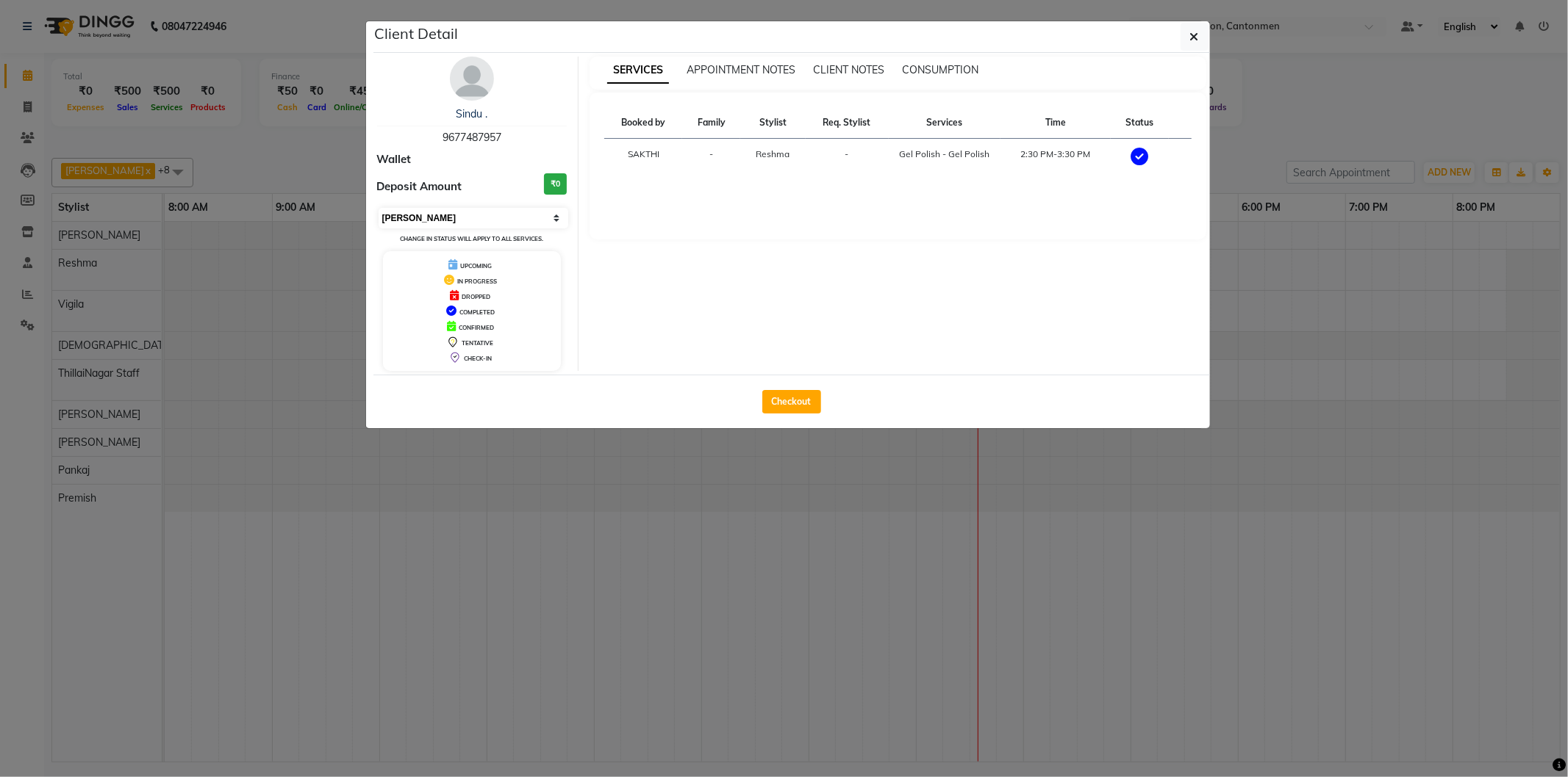
click at [488, 215] on select "Select MARK DONE UPCOMING" at bounding box center [474, 218] width 190 height 21
click at [379, 208] on select "Select MARK DONE UPCOMING" at bounding box center [474, 218] width 190 height 21
click at [488, 222] on select "Select IN SERVICE CONFIRMED TENTATIVE CHECK IN MARK DONE DROPPED UPCOMING" at bounding box center [474, 218] width 190 height 21
select select "8"
click at [379, 208] on select "Select IN SERVICE CONFIRMED TENTATIVE CHECK IN MARK DONE DROPPED UPCOMING" at bounding box center [474, 218] width 190 height 21
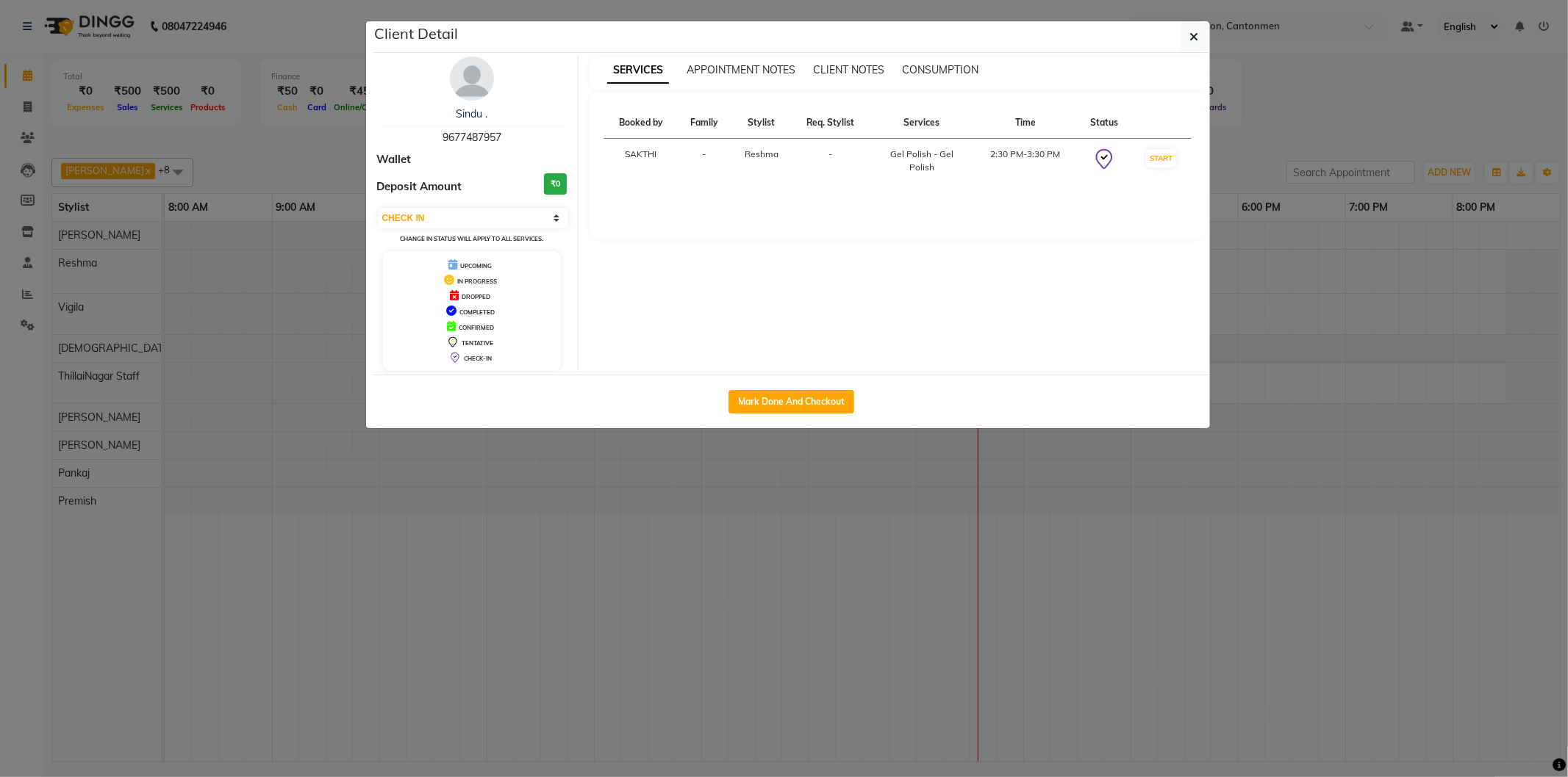
drag, startPoint x: 1478, startPoint y: 325, endPoint x: 1435, endPoint y: 314, distance: 44.4
click at [1472, 326] on ngb-modal-window "Client Detail Sindu . 9677487957 Wallet Deposit Amount ₹0 Select IN SERVICE CON…" at bounding box center [784, 388] width 1568 height 777
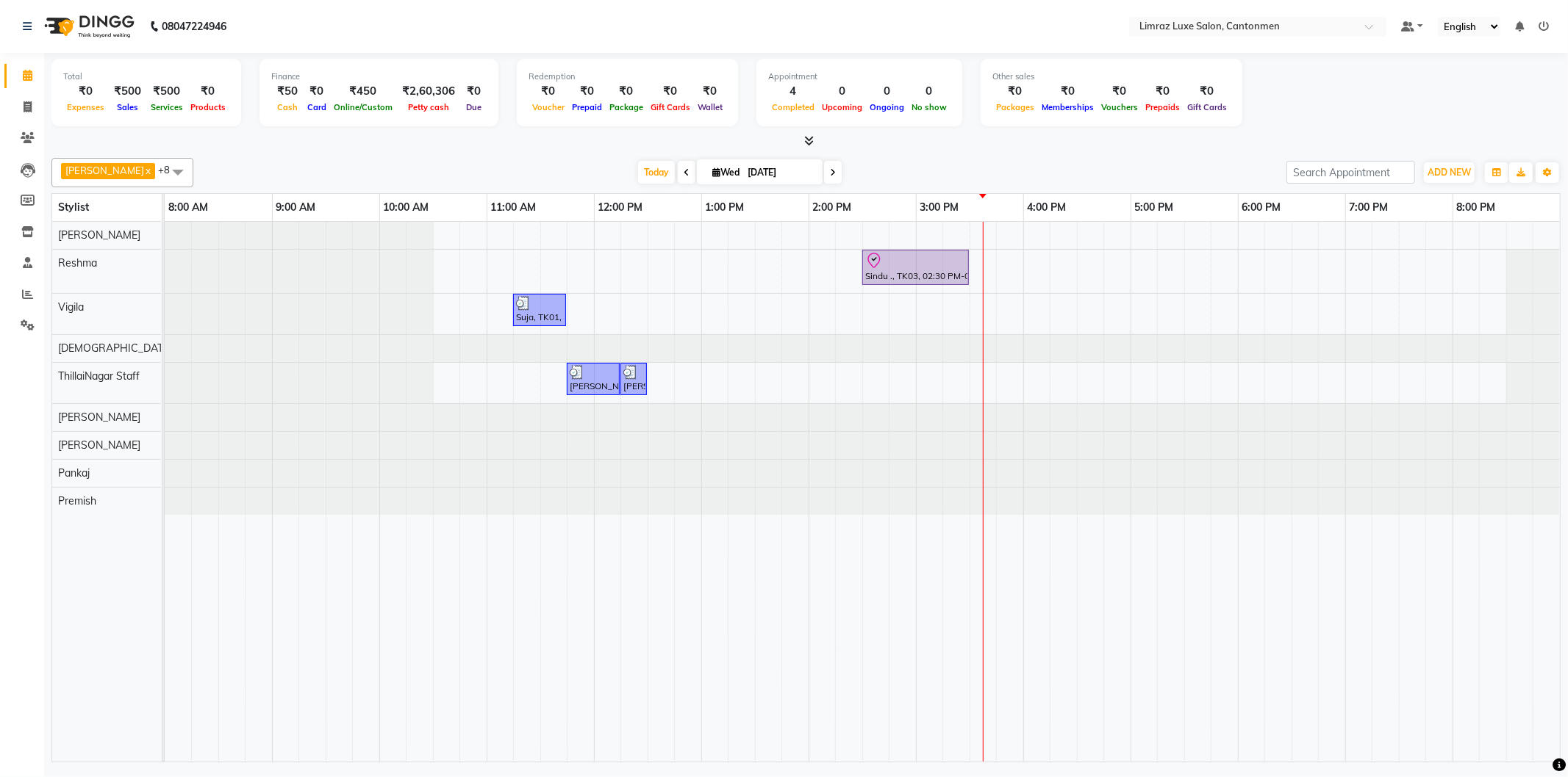
click at [1511, 571] on td at bounding box center [1519, 491] width 27 height 540
click at [936, 278] on div "Sindu ., TK03, 02:30 PM-03:30 PM, Gel Polish - Gel Polish" at bounding box center [915, 267] width 103 height 31
select select "8"
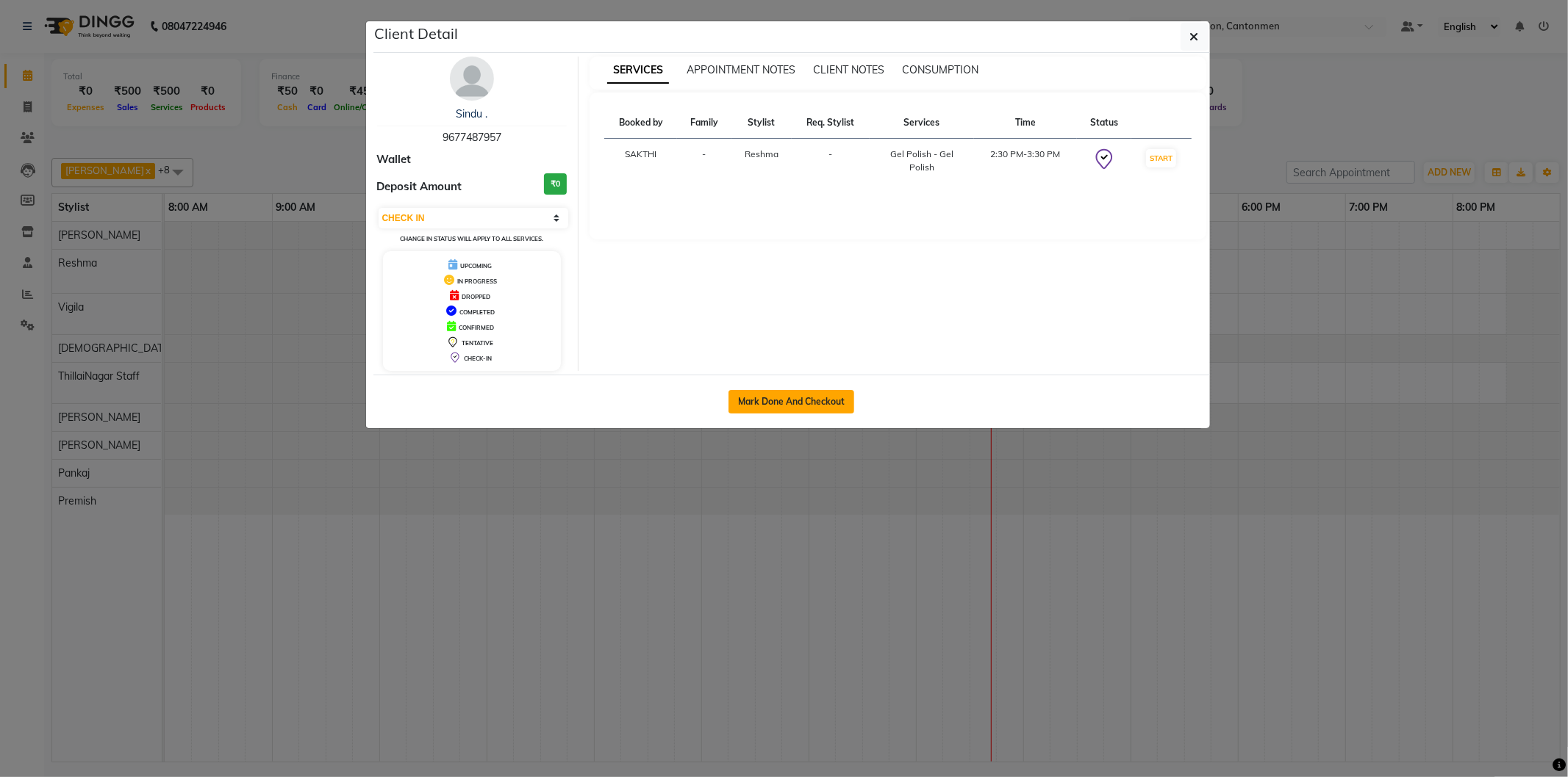
click at [806, 399] on button "Mark Done And Checkout" at bounding box center [791, 402] width 126 height 23
select select "7274"
select select "service"
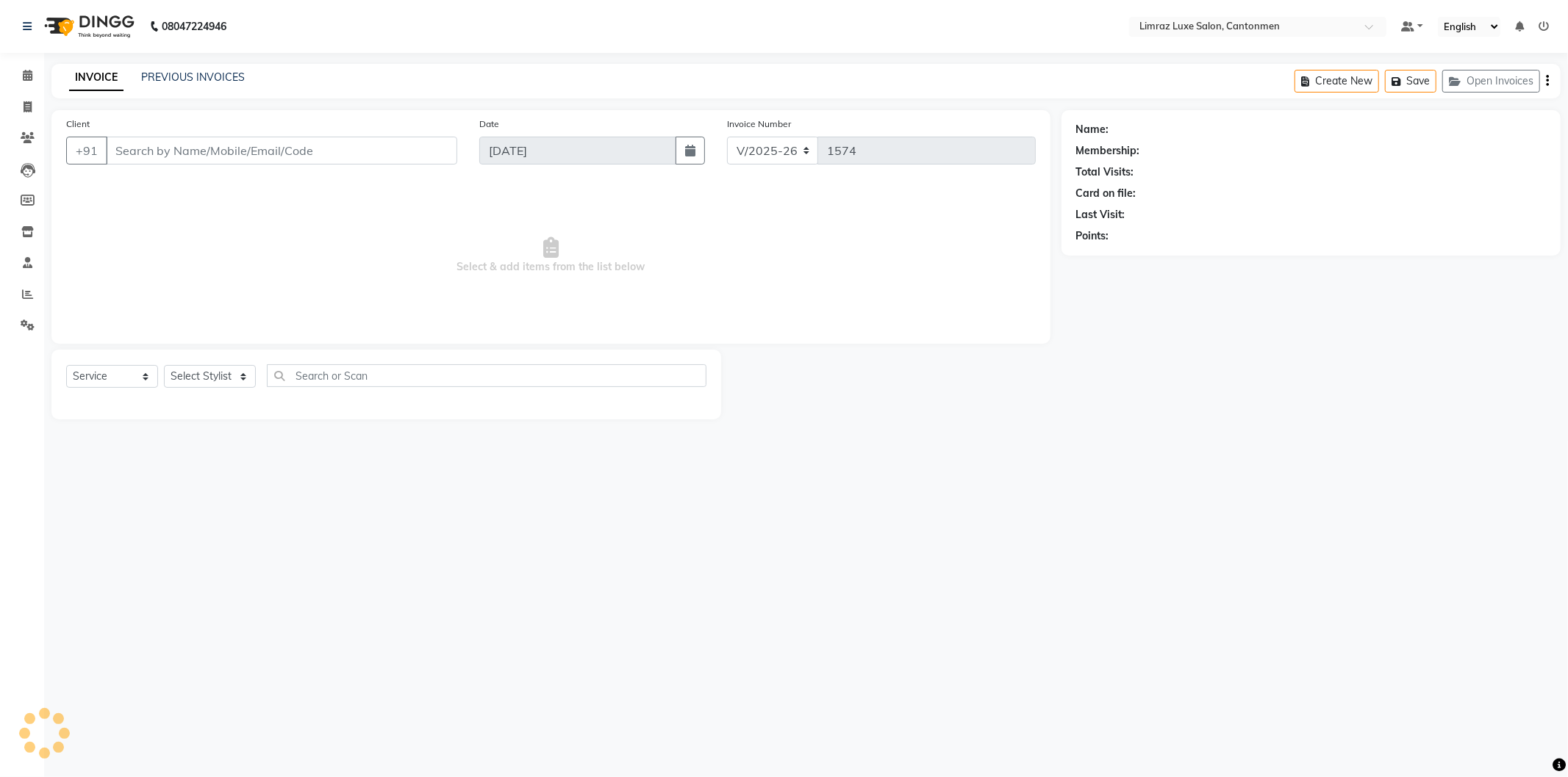
type input "96******57"
select select "63047"
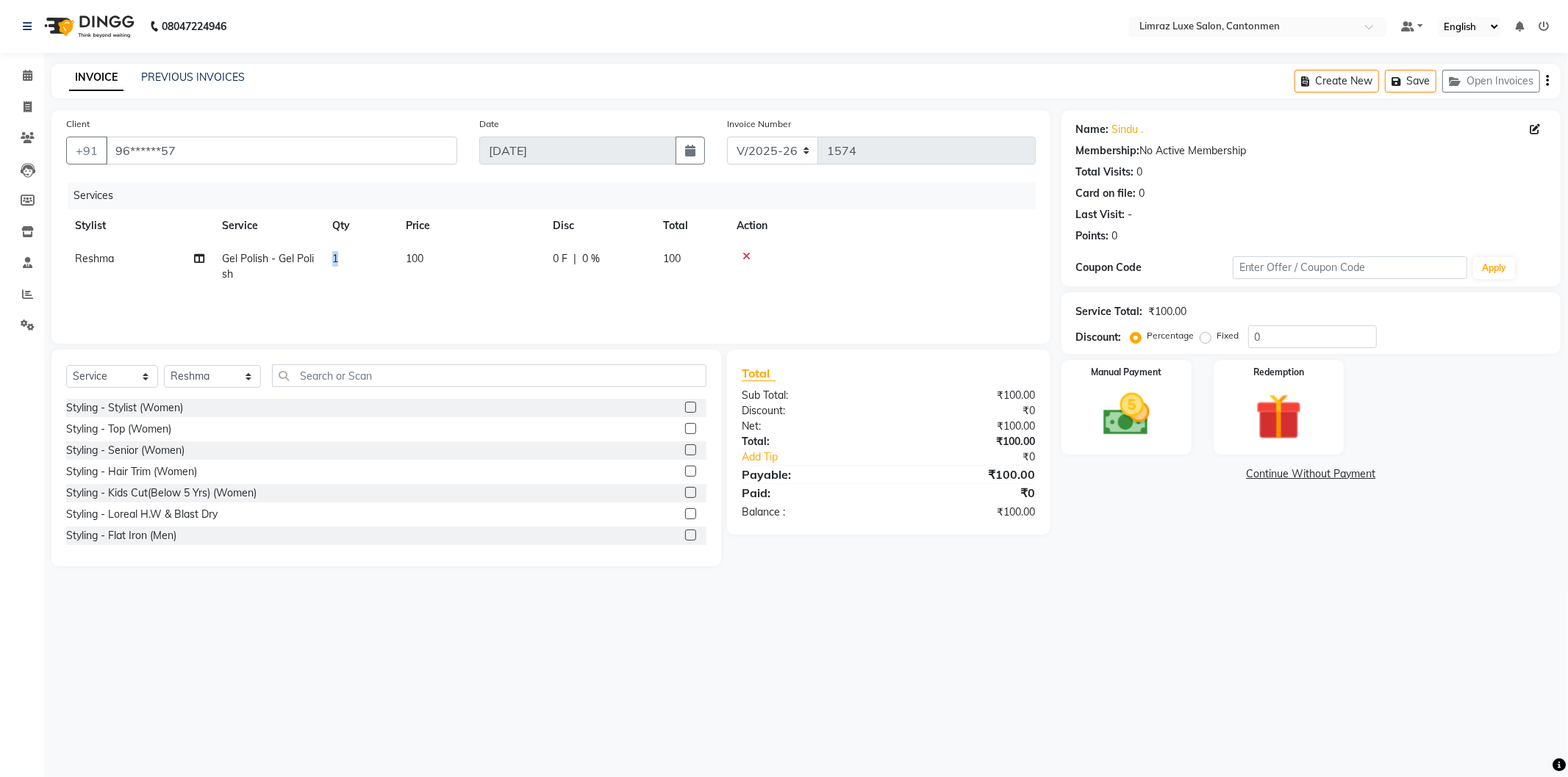
click at [335, 260] on span "1" at bounding box center [335, 259] width 6 height 13
select select "63047"
drag, startPoint x: 429, startPoint y: 262, endPoint x: 377, endPoint y: 251, distance: 53.2
click at [377, 251] on tr "[PERSON_NAME] [PERSON_NAME] [PERSON_NAME] Premish Reshma SAKTHI ThillaiNagar St…" at bounding box center [551, 270] width 969 height 56
type input "10"
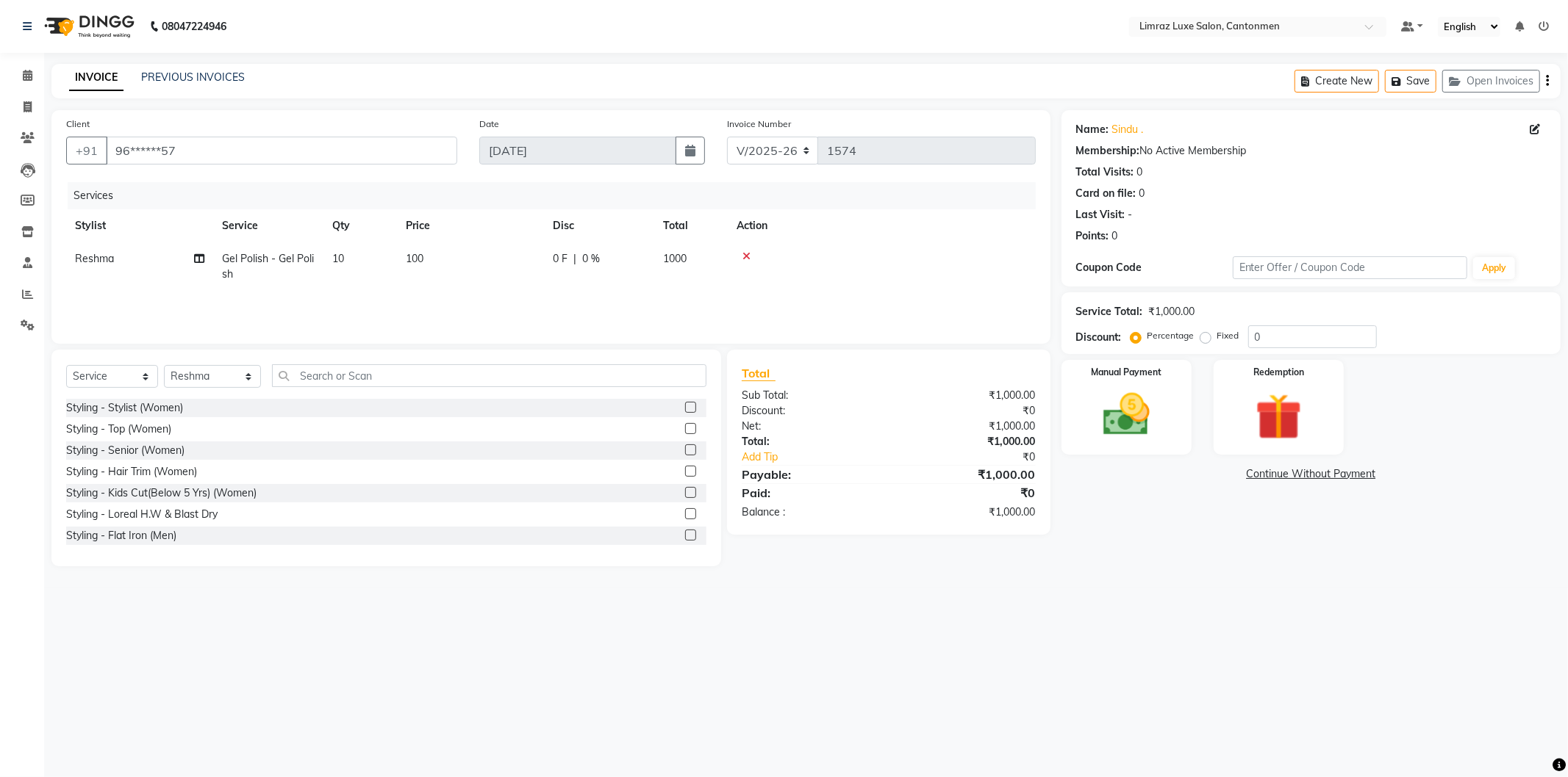
click at [572, 288] on tr "Reshma Gel Polish - Gel Polish 10 100 0 F | 0 % 1000" at bounding box center [551, 266] width 969 height 49
click at [1140, 413] on img at bounding box center [1126, 415] width 79 height 56
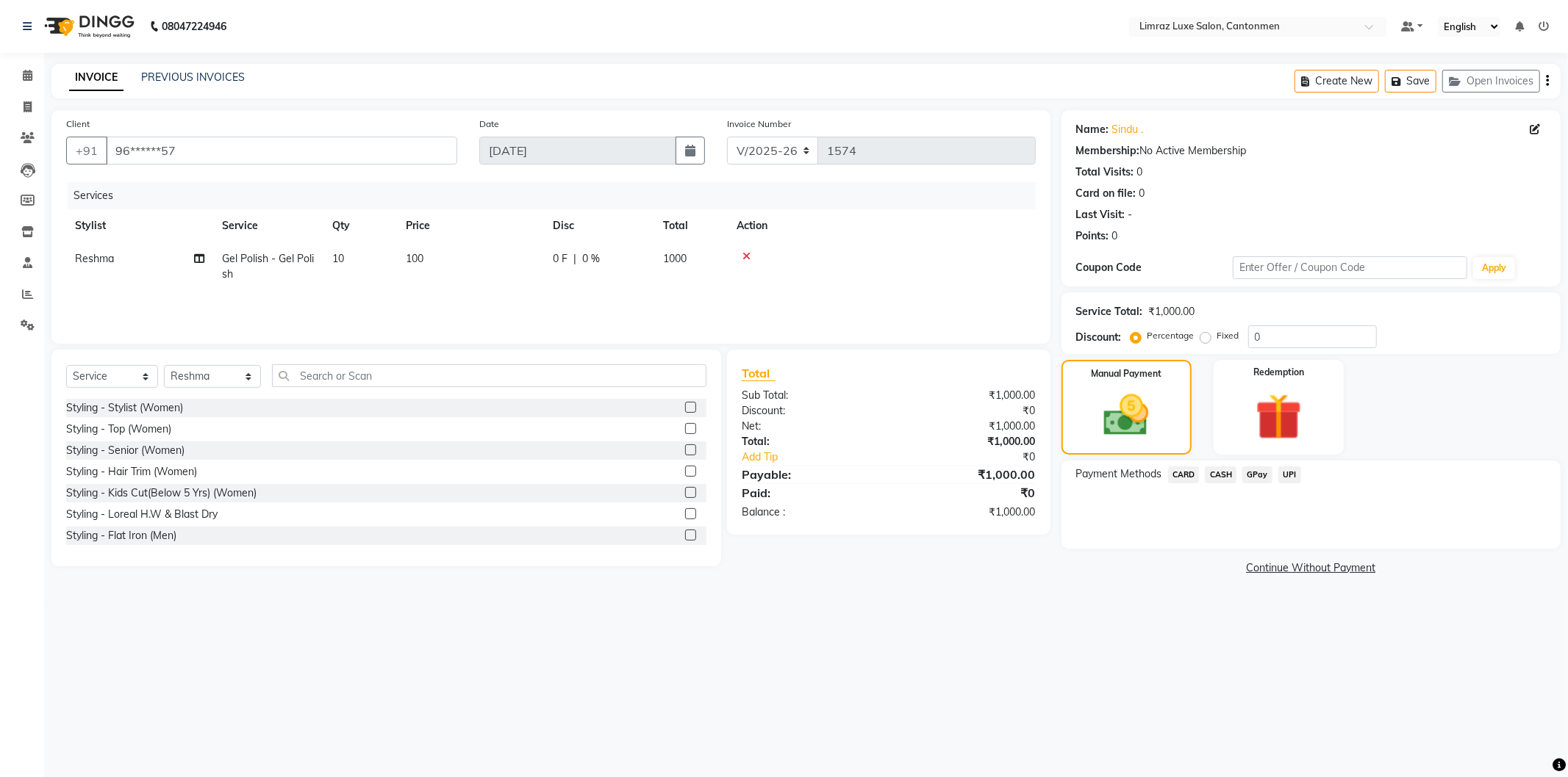
click at [1253, 478] on span "GPay" at bounding box center [1257, 474] width 30 height 17
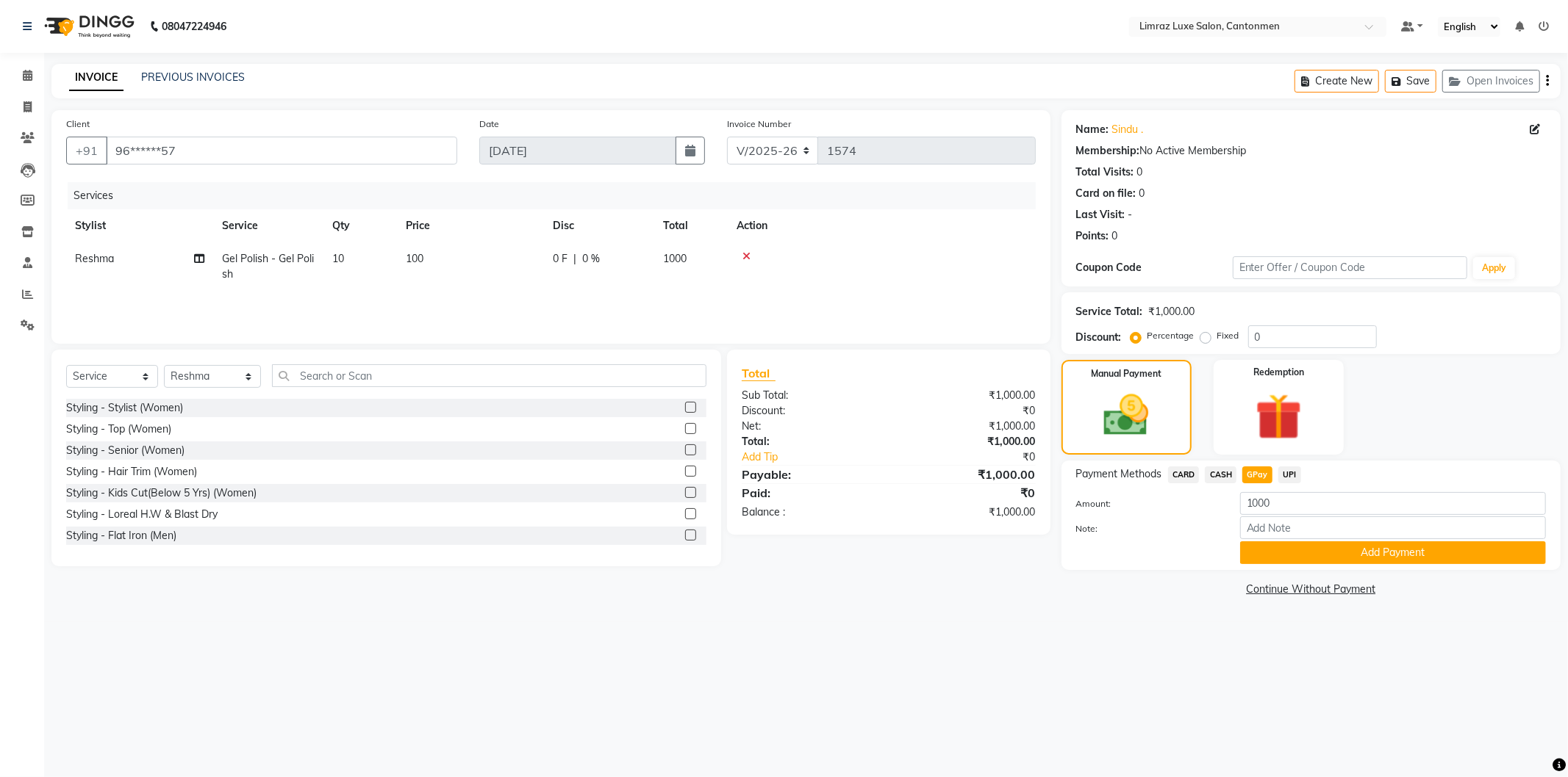
click at [1296, 540] on div "Note:" at bounding box center [1311, 529] width 492 height 25
click at [1299, 549] on button "Add Payment" at bounding box center [1393, 553] width 306 height 23
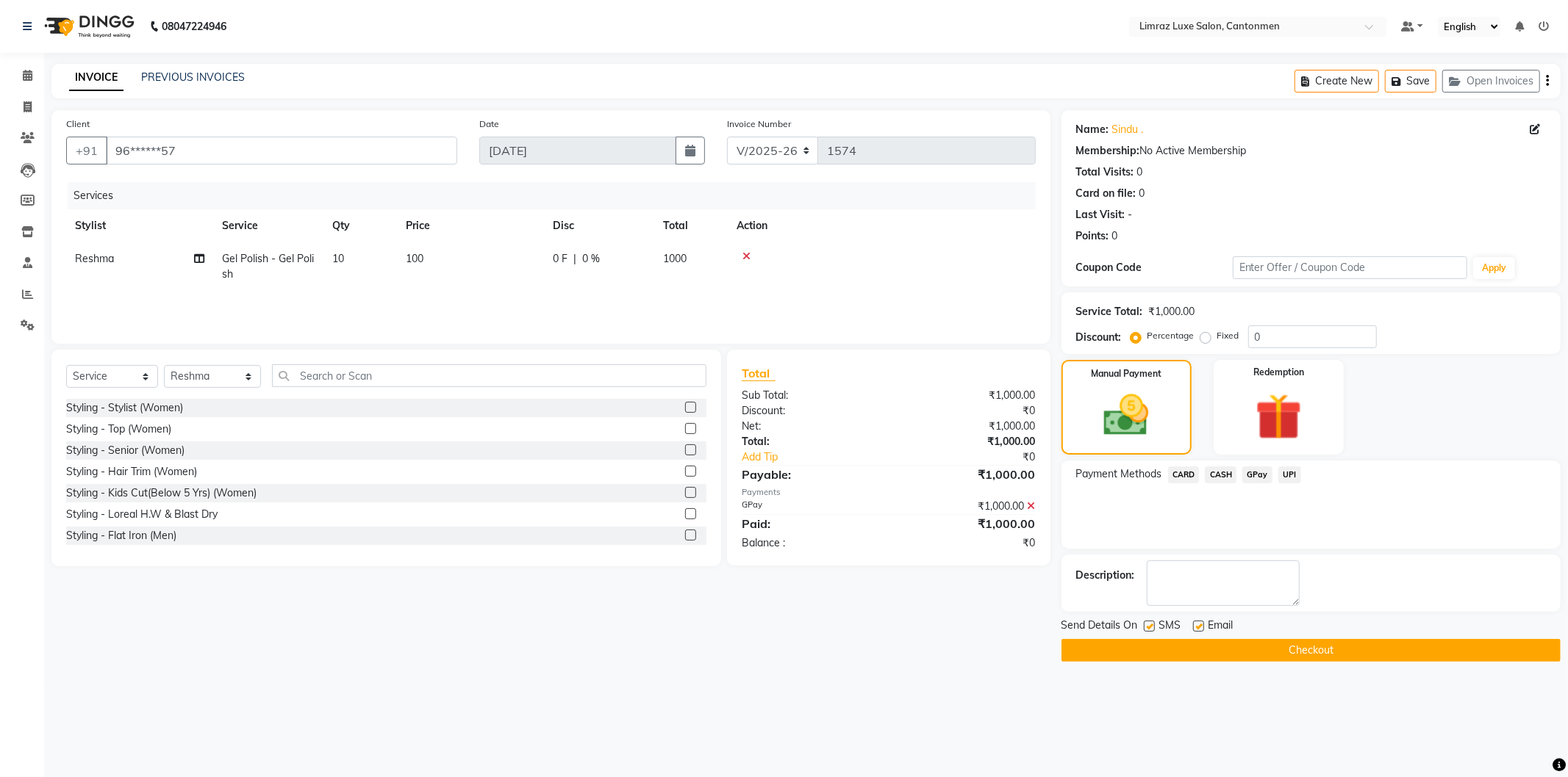
drag, startPoint x: 1150, startPoint y: 626, endPoint x: 1185, endPoint y: 623, distance: 35.1
click at [1153, 626] on label at bounding box center [1149, 626] width 11 height 11
click at [1153, 626] on input "checkbox" at bounding box center [1149, 627] width 10 height 10
checkbox input "false"
drag, startPoint x: 1196, startPoint y: 622, endPoint x: 1213, endPoint y: 655, distance: 37.1
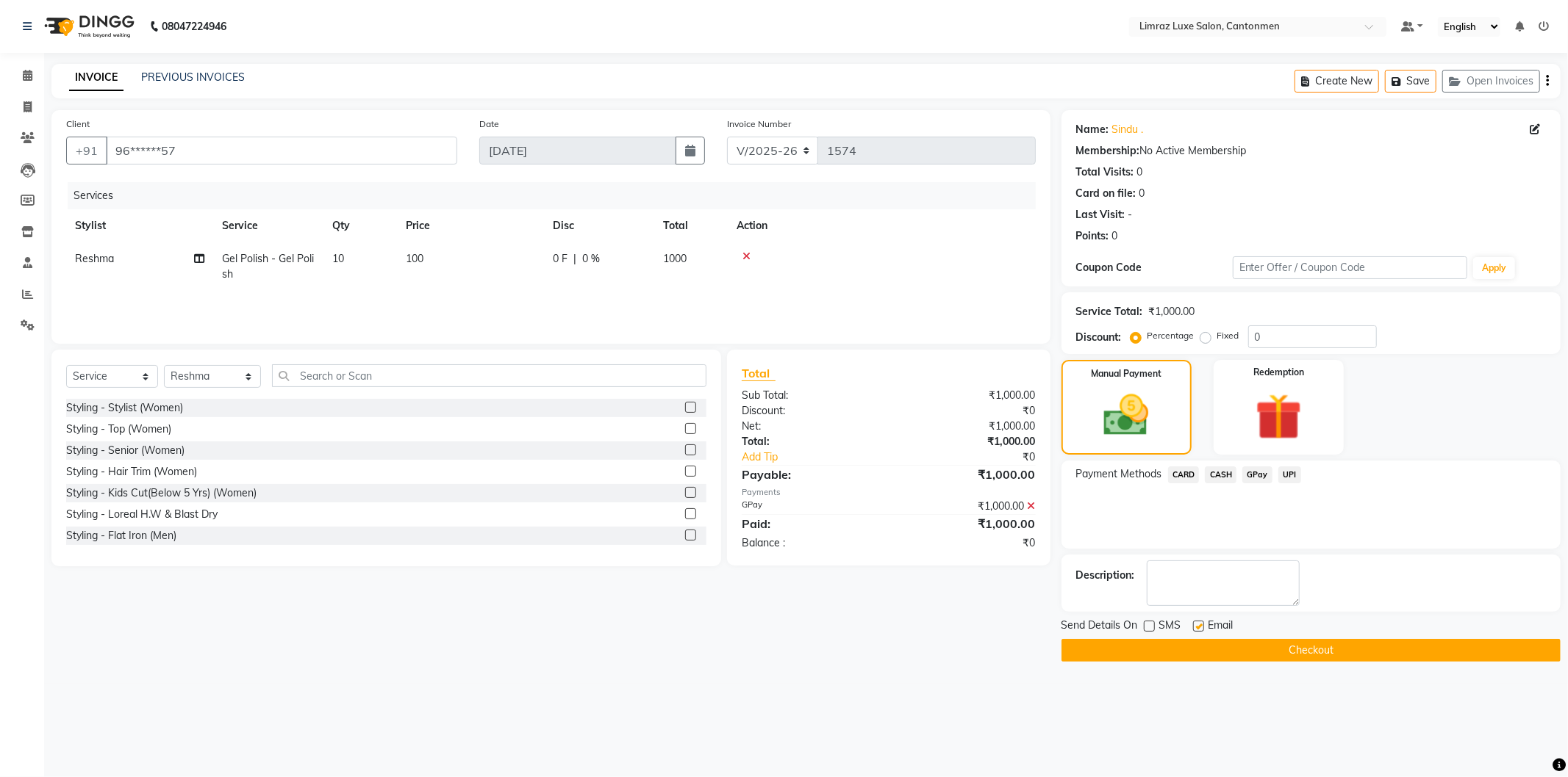
click at [1197, 622] on label at bounding box center [1198, 626] width 11 height 11
click at [1197, 622] on input "checkbox" at bounding box center [1198, 627] width 10 height 10
checkbox input "false"
drag, startPoint x: 1213, startPoint y: 656, endPoint x: 1209, endPoint y: 646, distance: 10.8
click at [1212, 655] on button "Checkout" at bounding box center [1311, 651] width 500 height 23
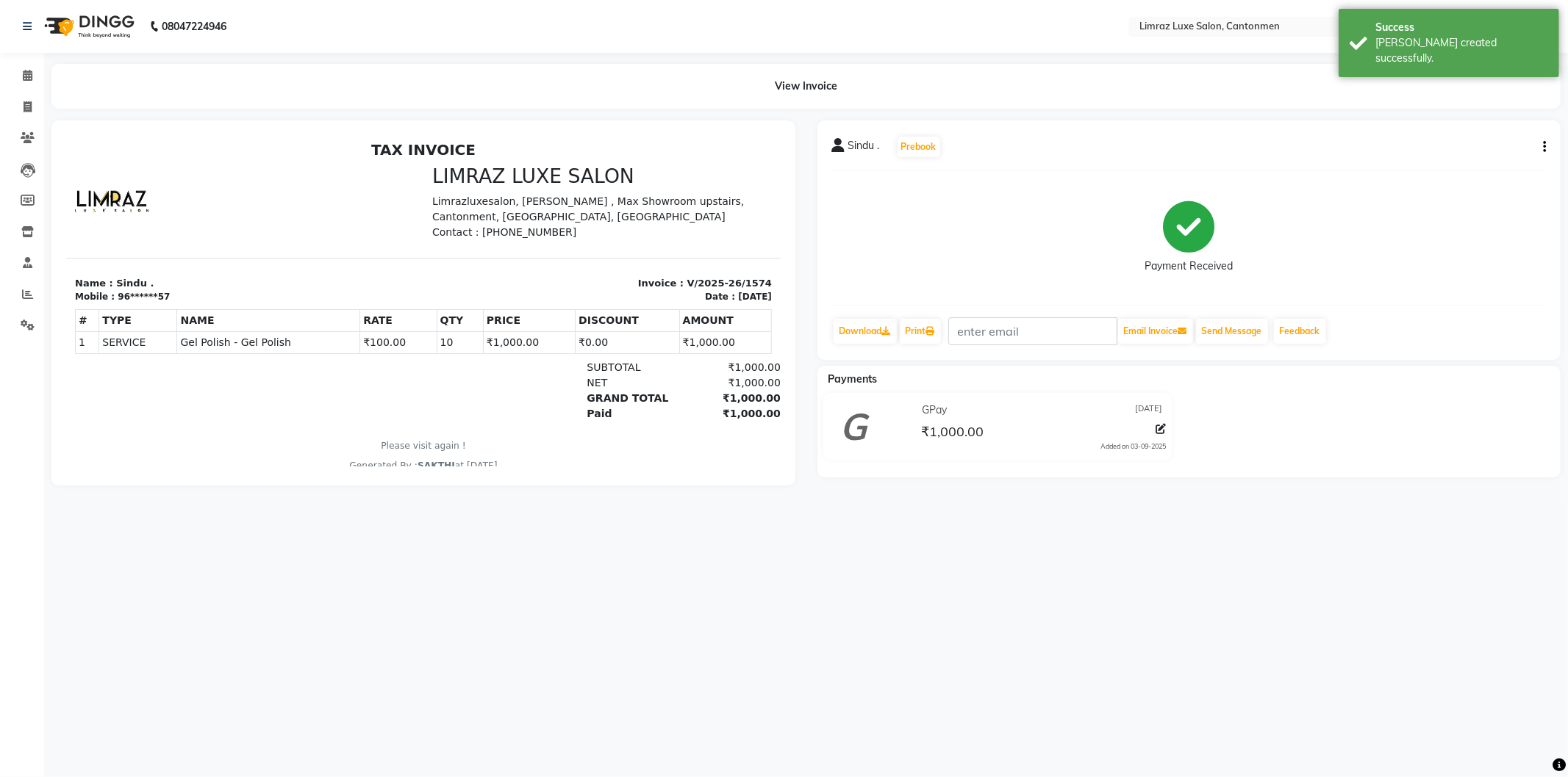
click at [108, 23] on img at bounding box center [88, 26] width 101 height 41
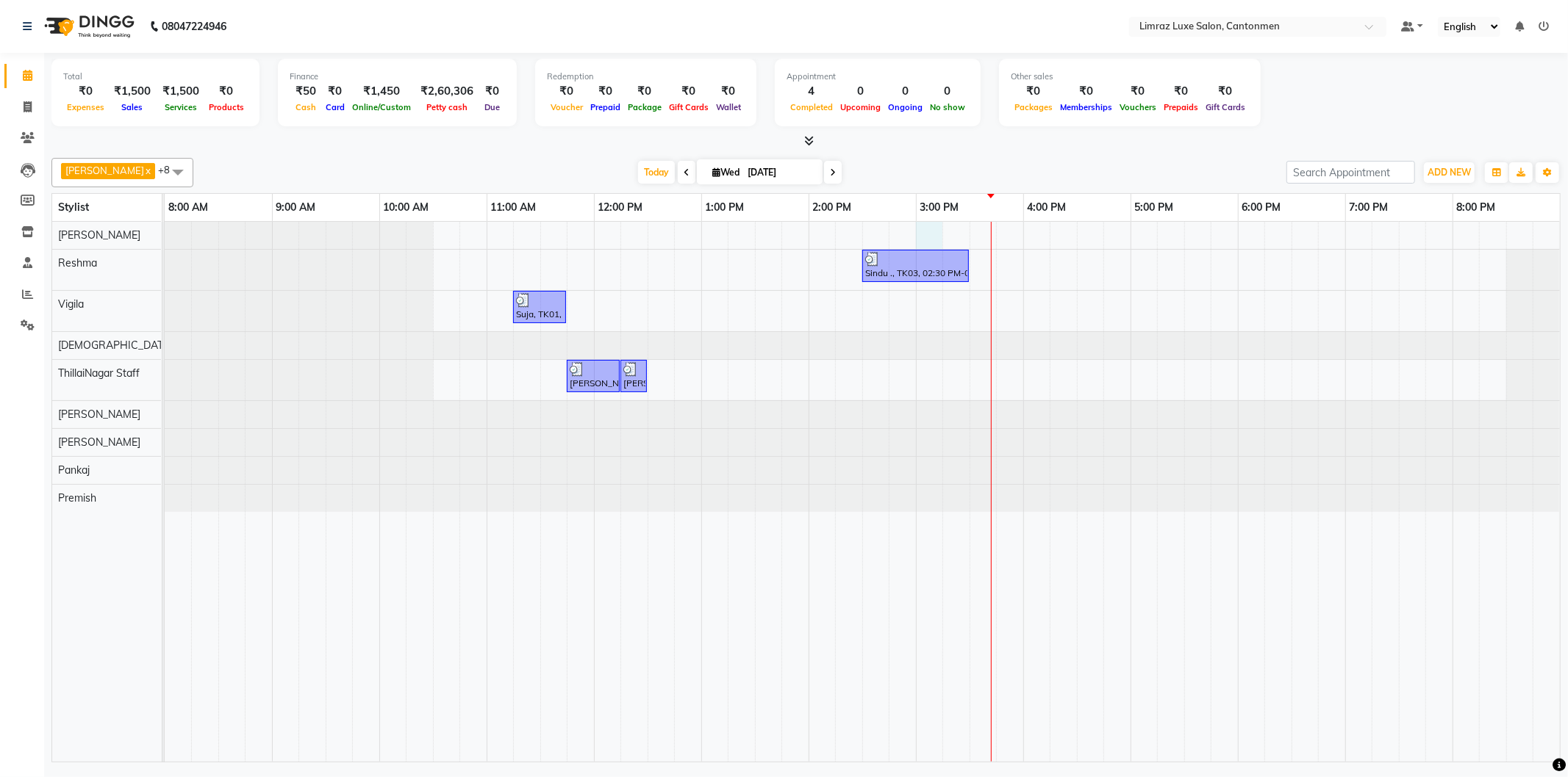
click at [930, 225] on div "Sindu ., TK03, 02:30 PM-03:30 PM, Gel Polish - Gel Polish Suja, TK01, 11:15 AM-…" at bounding box center [862, 491] width 1395 height 540
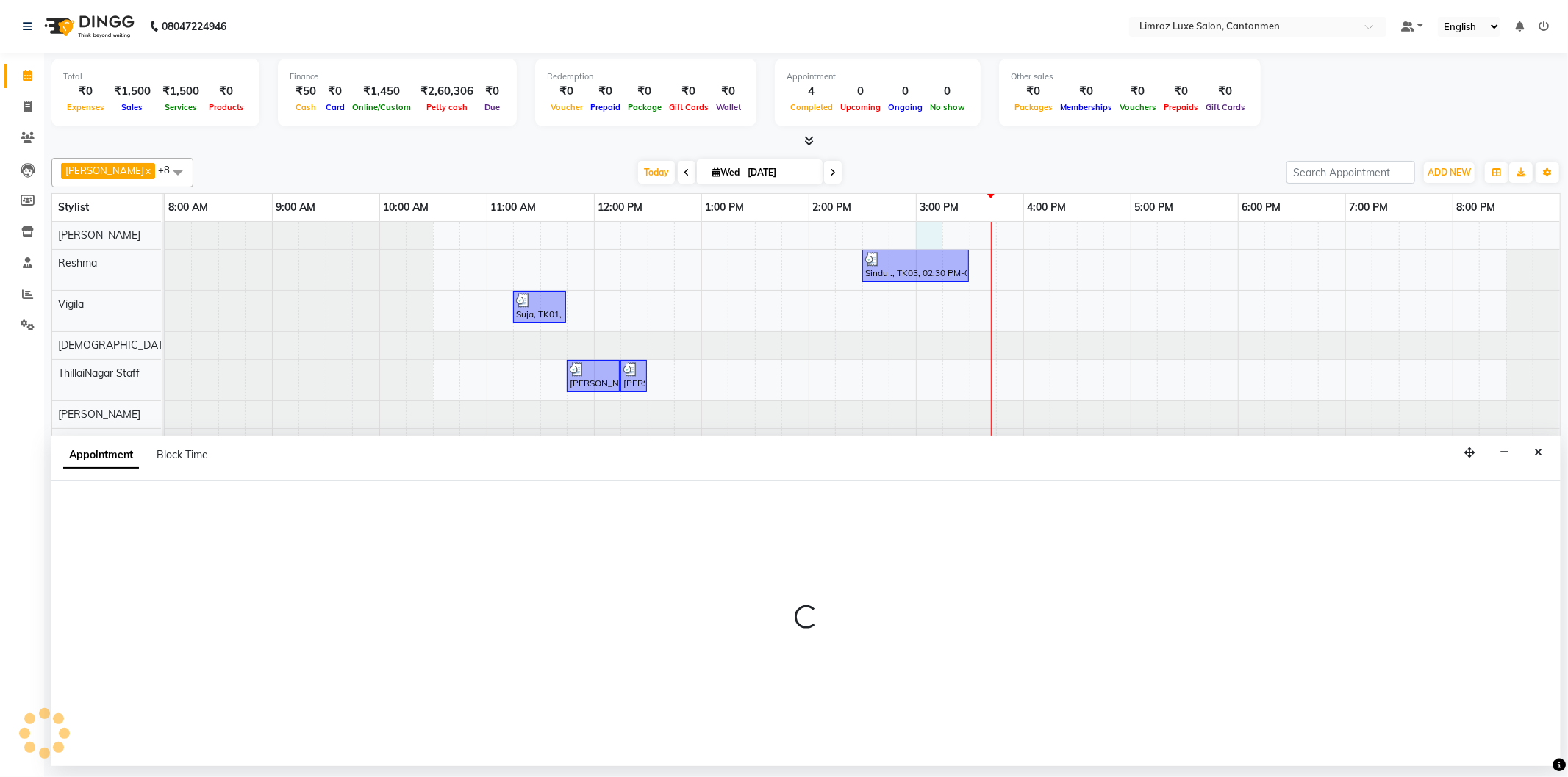
select select "90538"
select select "900"
select select "tentative"
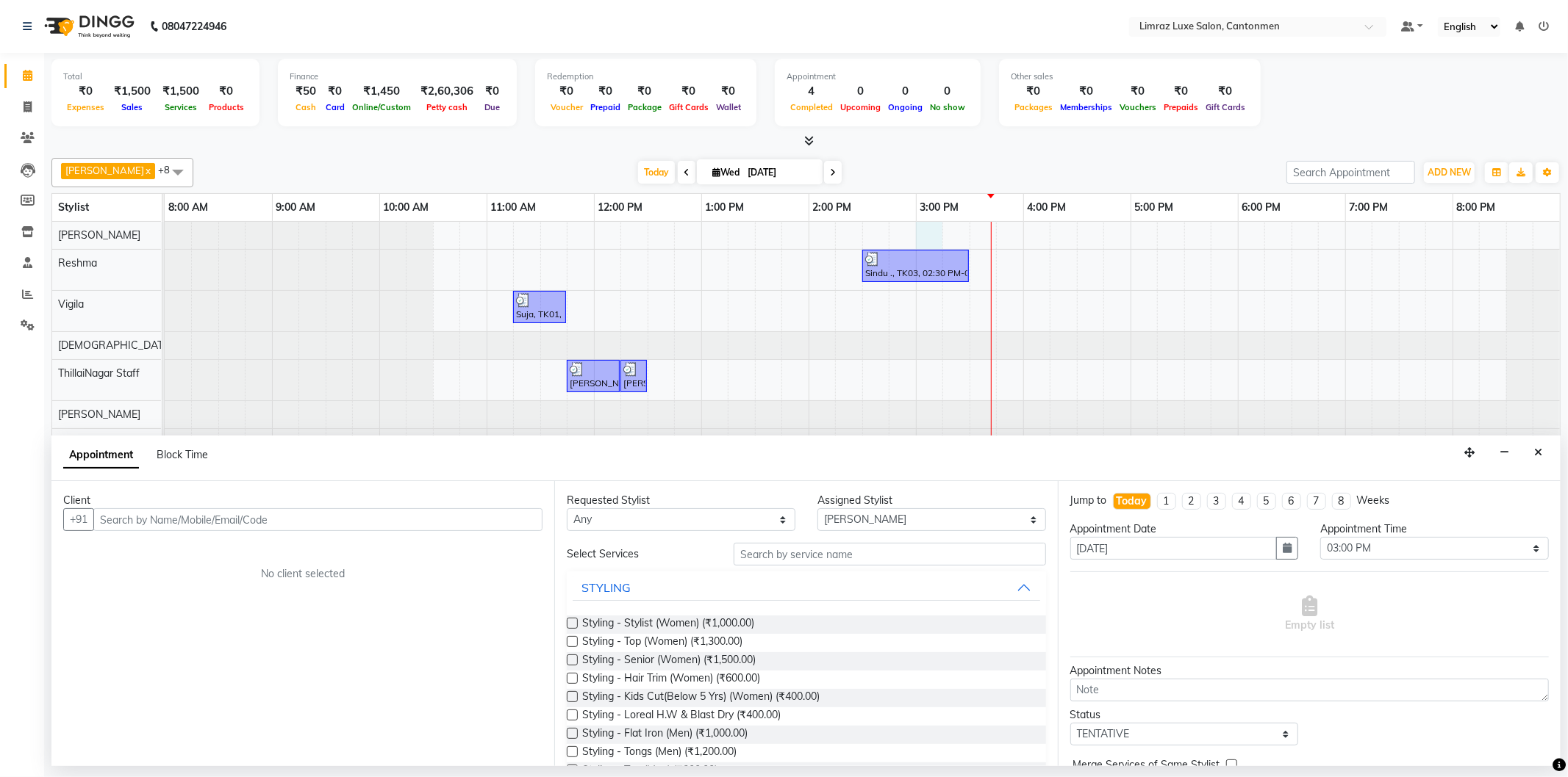
click at [121, 520] on input "text" at bounding box center [318, 520] width 449 height 23
click at [195, 518] on input "text" at bounding box center [318, 520] width 449 height 23
type input "9711950688"
click at [503, 518] on span "Add Client" at bounding box center [512, 519] width 50 height 13
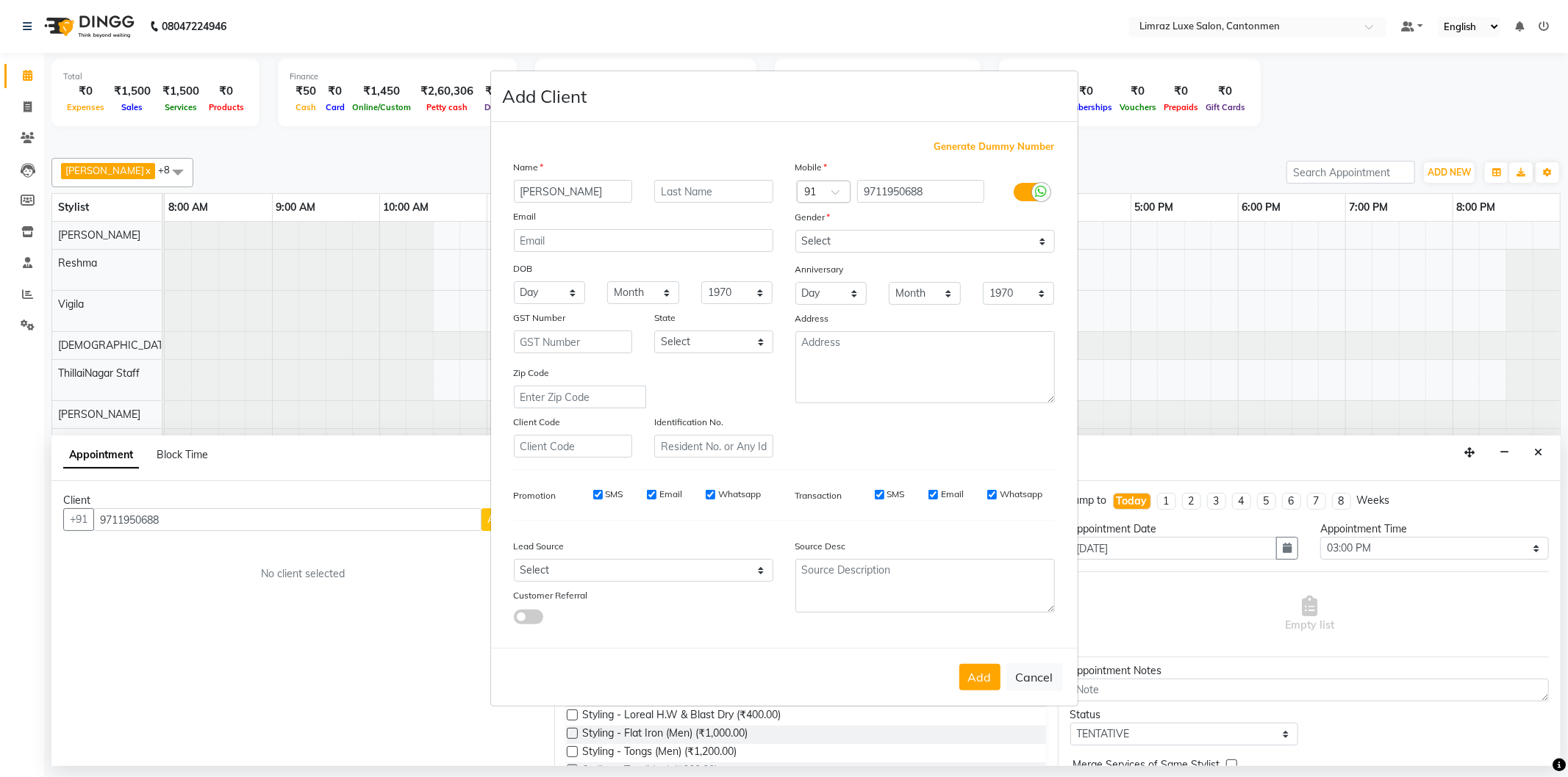
type input "[PERSON_NAME]"
click at [678, 186] on input "text" at bounding box center [714, 192] width 119 height 23
type input "."
drag, startPoint x: 817, startPoint y: 231, endPoint x: 817, endPoint y: 250, distance: 19.0
click at [817, 241] on select "Select [DEMOGRAPHIC_DATA] [DEMOGRAPHIC_DATA] Other Prefer Not To Say" at bounding box center [925, 241] width 260 height 23
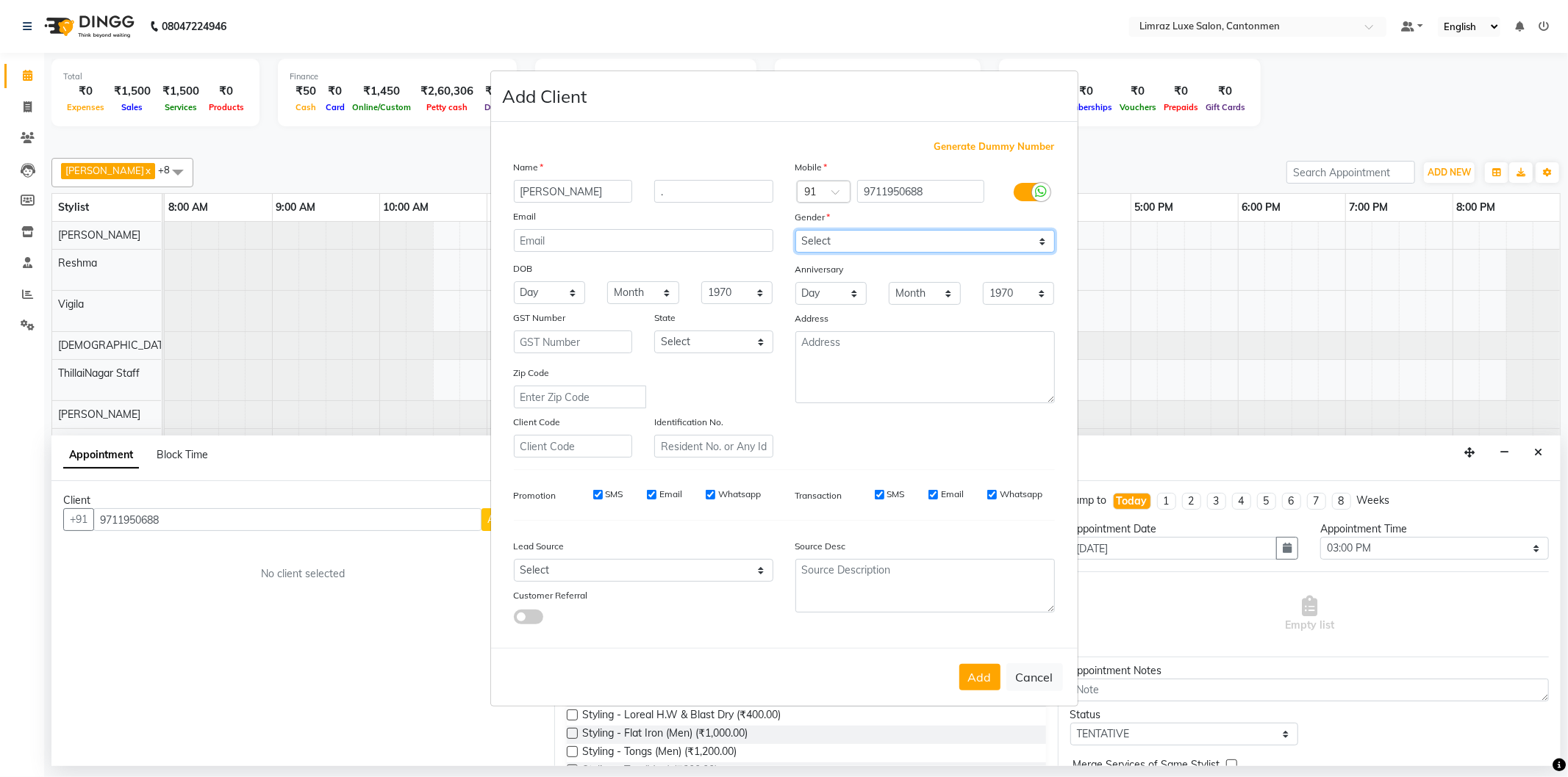
click at [796, 230] on select "Select [DEMOGRAPHIC_DATA] [DEMOGRAPHIC_DATA] Other Prefer Not To Say" at bounding box center [925, 241] width 260 height 23
click at [837, 245] on select "Select [DEMOGRAPHIC_DATA] [DEMOGRAPHIC_DATA] Other Prefer Not To Say" at bounding box center [925, 241] width 260 height 23
select select "[DEMOGRAPHIC_DATA]"
click at [796, 230] on select "Select [DEMOGRAPHIC_DATA] [DEMOGRAPHIC_DATA] Other Prefer Not To Say" at bounding box center [925, 241] width 260 height 23
click at [974, 678] on button "Add" at bounding box center [980, 678] width 41 height 26
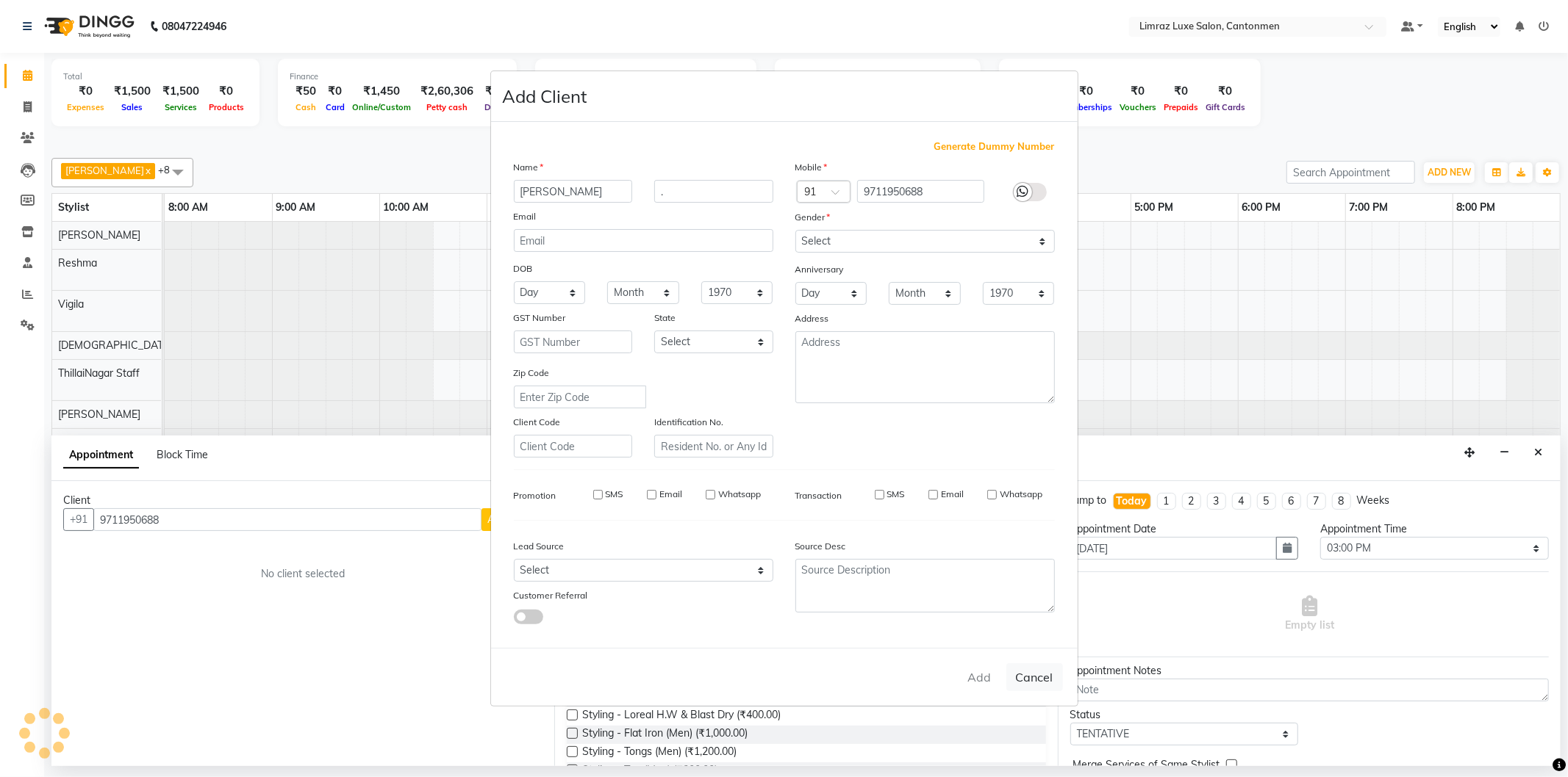
type input "97******88"
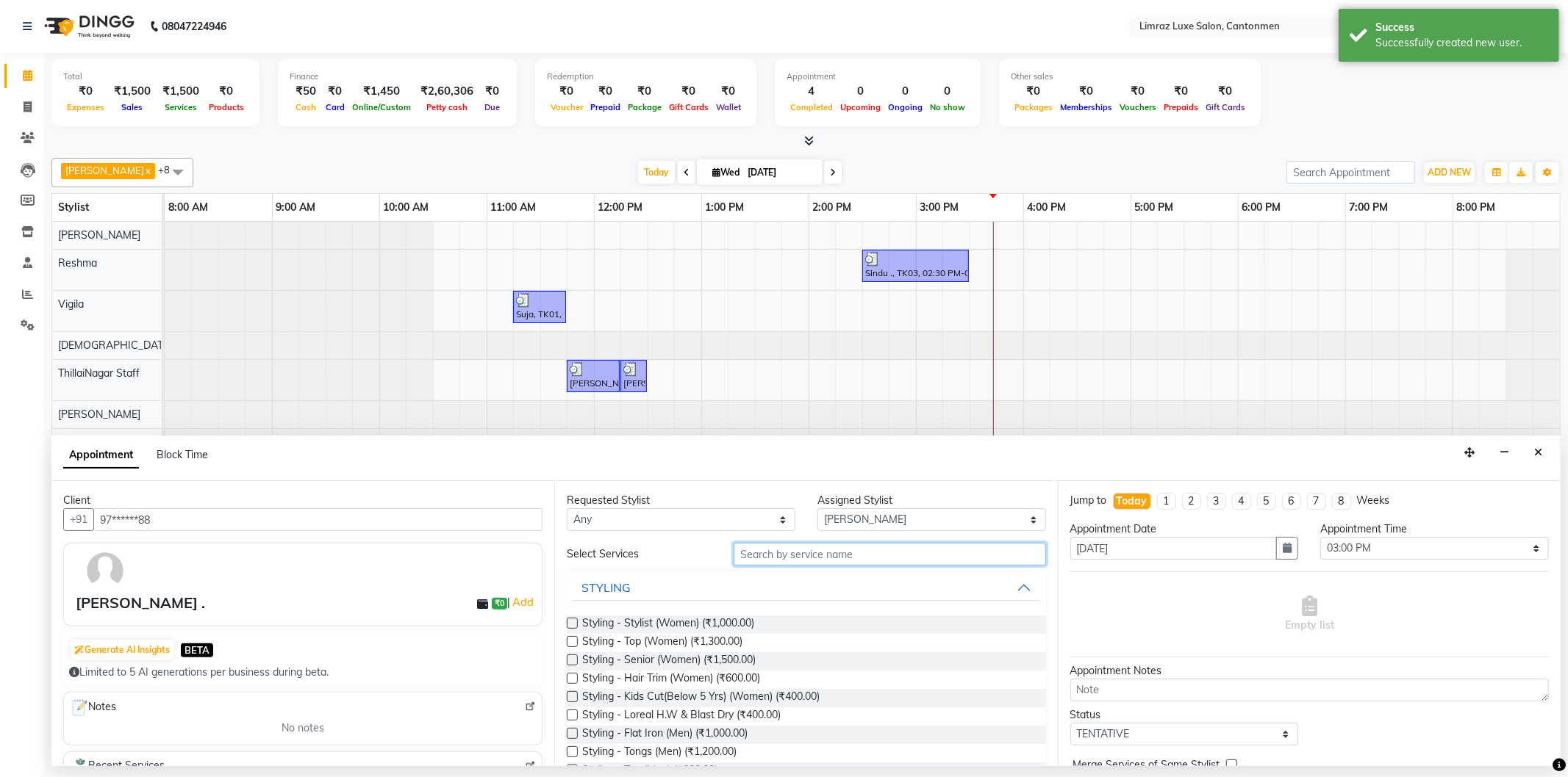
click at [841, 555] on input "text" at bounding box center [889, 555] width 312 height 23
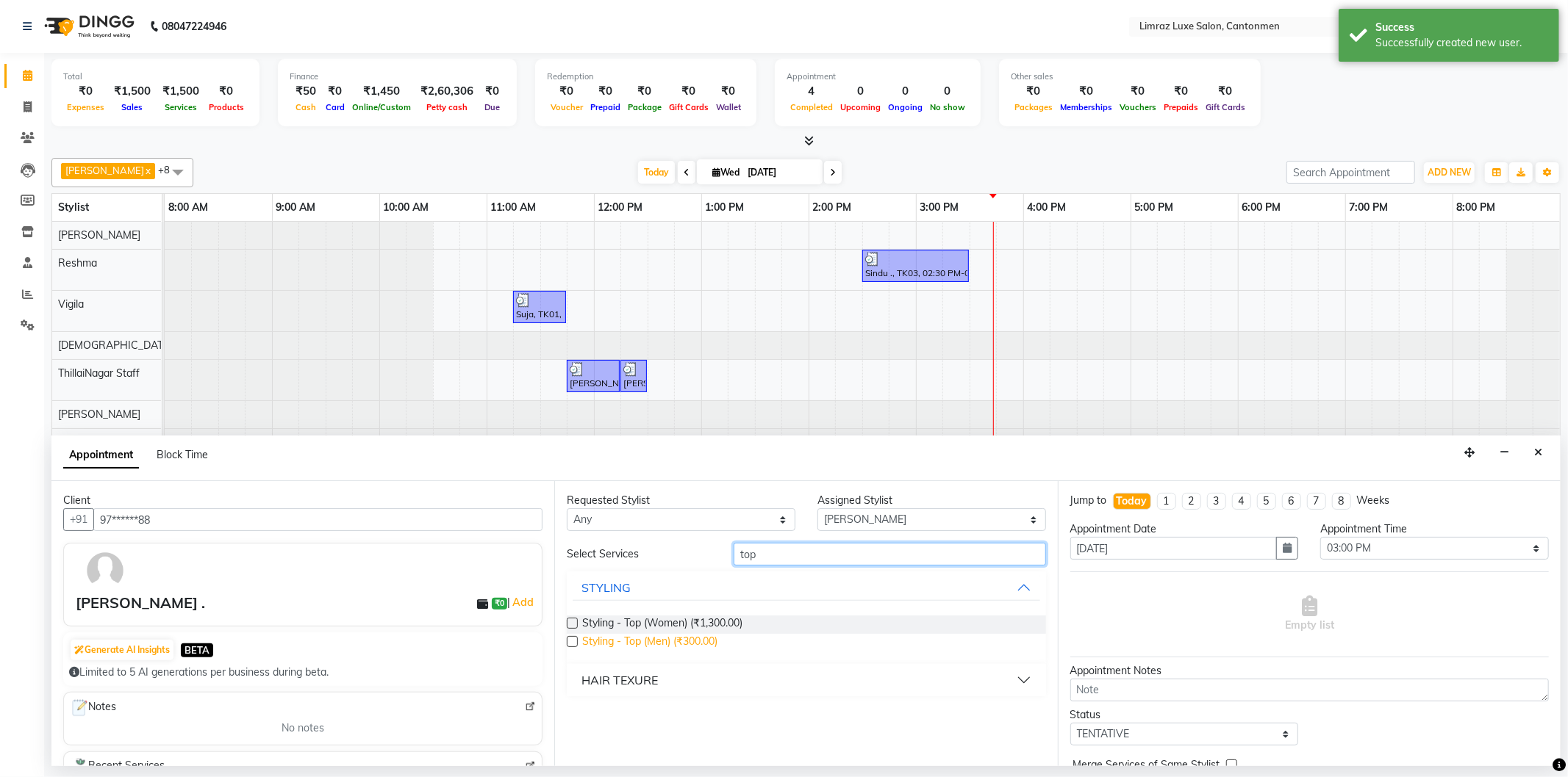
type input "top"
click at [671, 639] on span "Styling - Top (Men) (₹300.00)" at bounding box center [650, 643] width 136 height 18
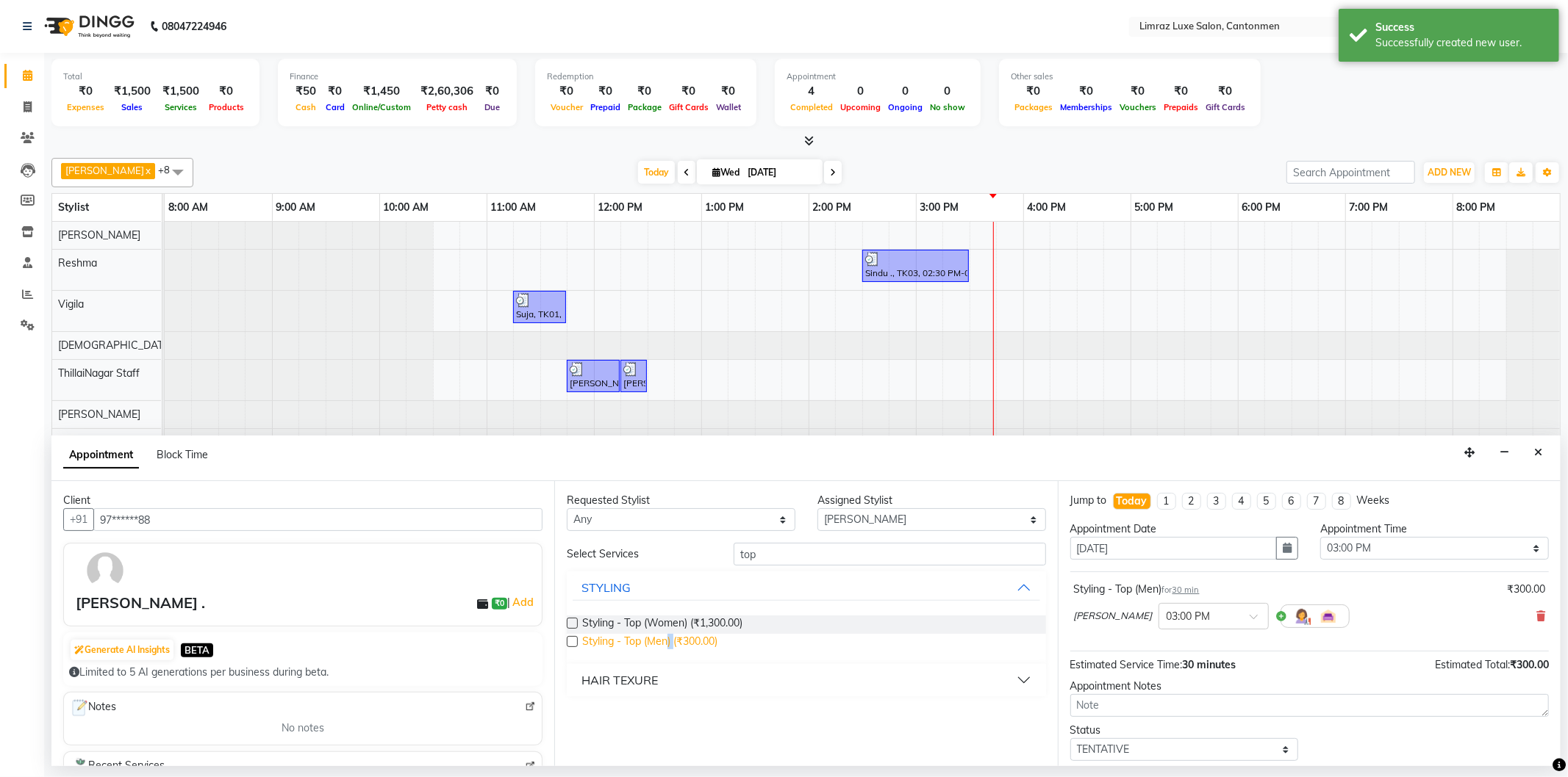
click at [671, 639] on span "Styling - Top (Men) (₹300.00)" at bounding box center [650, 643] width 136 height 18
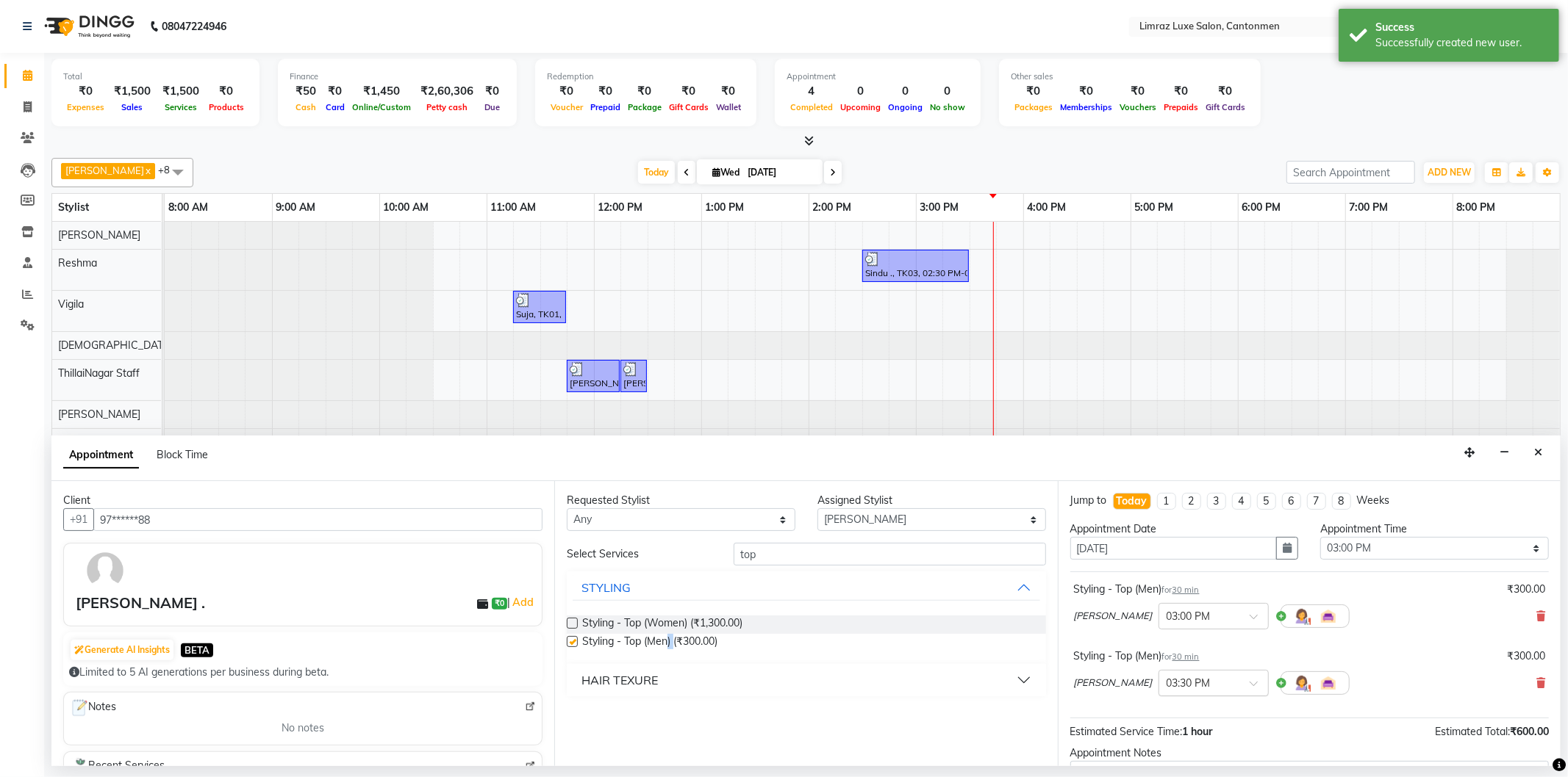
checkbox input "false"
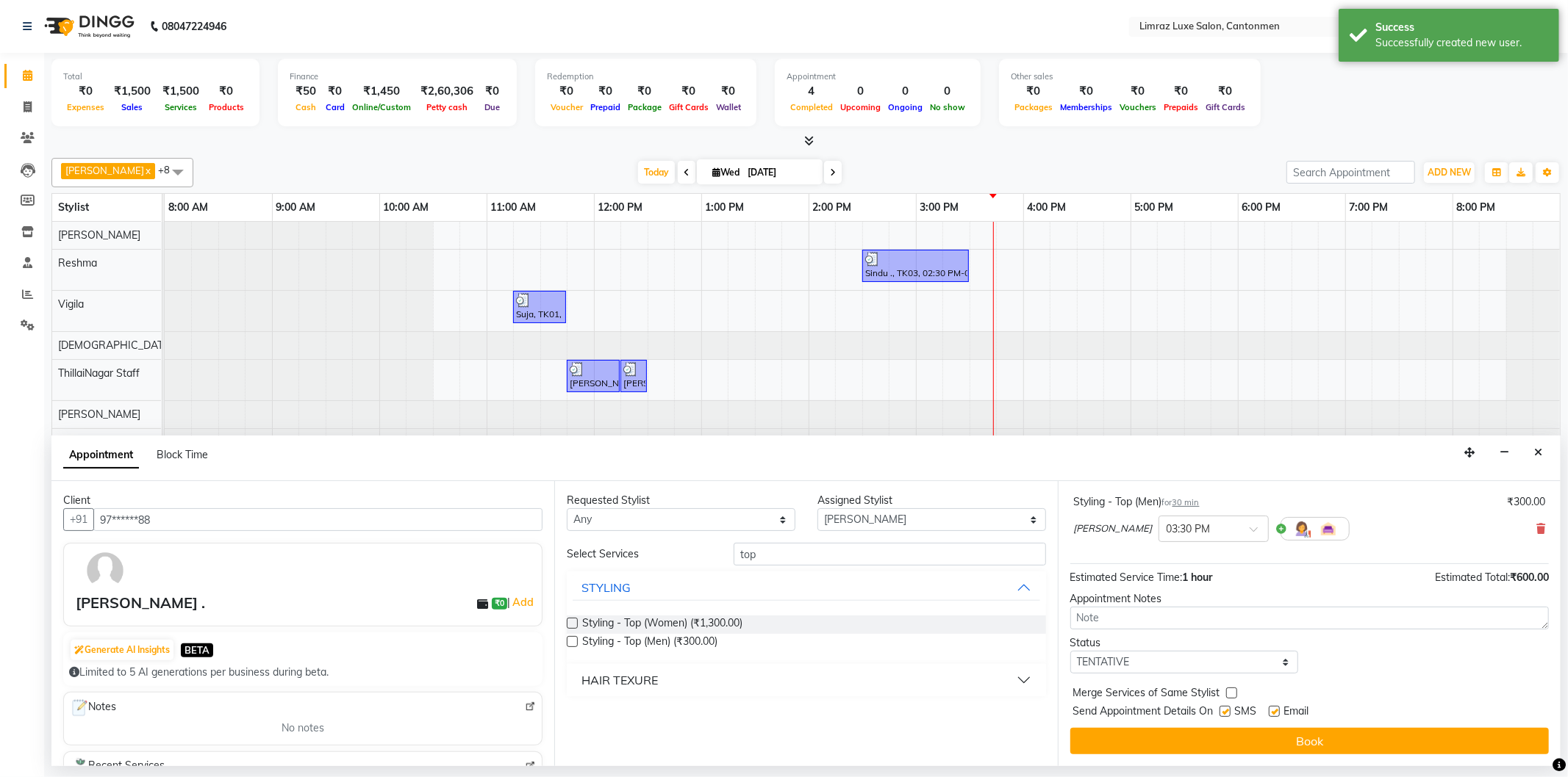
drag, startPoint x: 1230, startPoint y: 707, endPoint x: 1265, endPoint y: 708, distance: 35.0
click at [1231, 706] on label at bounding box center [1225, 711] width 11 height 11
click at [1229, 708] on input "checkbox" at bounding box center [1225, 713] width 10 height 10
checkbox input "false"
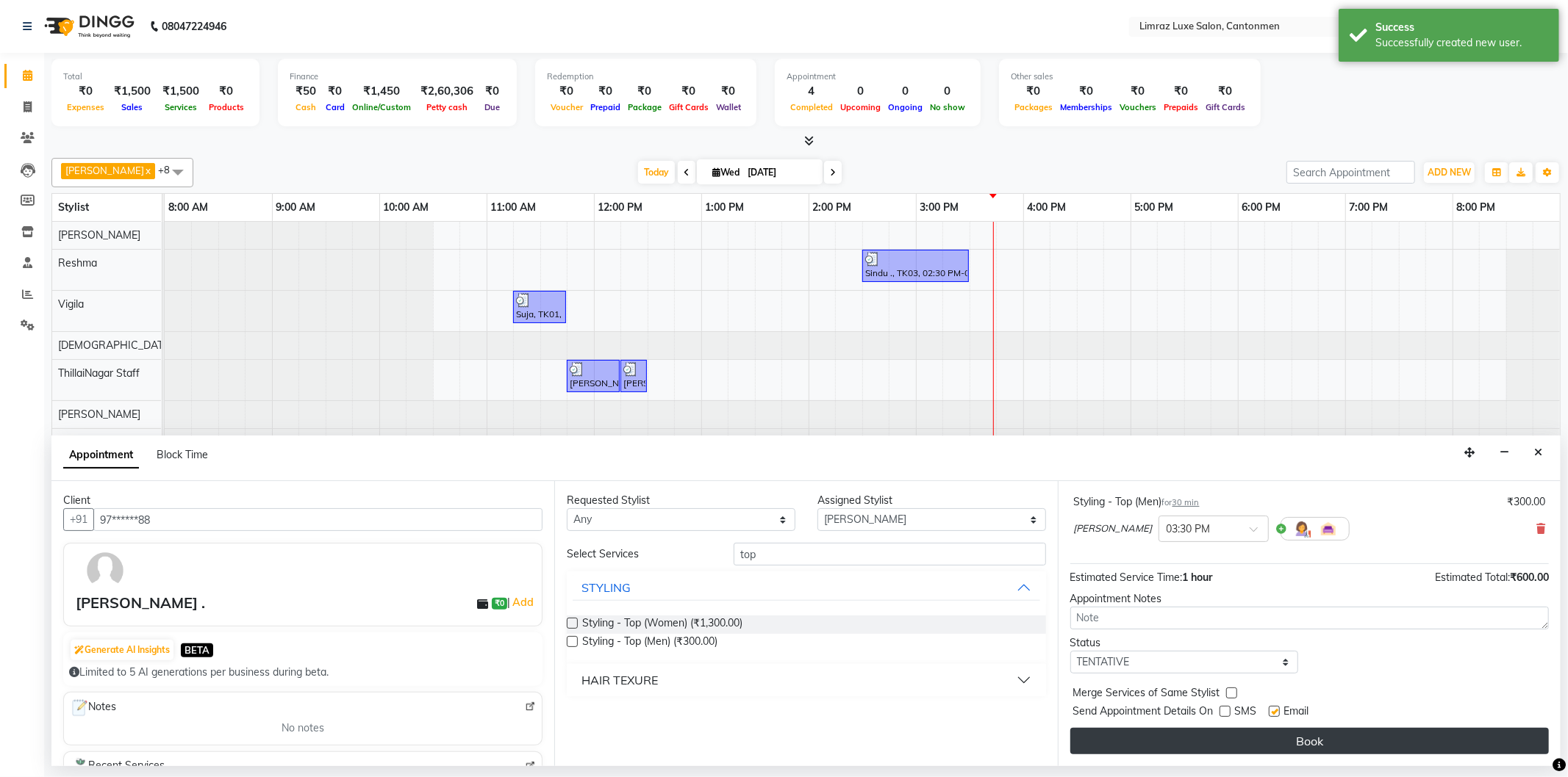
drag, startPoint x: 1280, startPoint y: 710, endPoint x: 1282, endPoint y: 729, distance: 19.1
click at [1279, 710] on label at bounding box center [1274, 711] width 11 height 11
click at [1279, 710] on input "checkbox" at bounding box center [1274, 713] width 10 height 10
checkbox input "false"
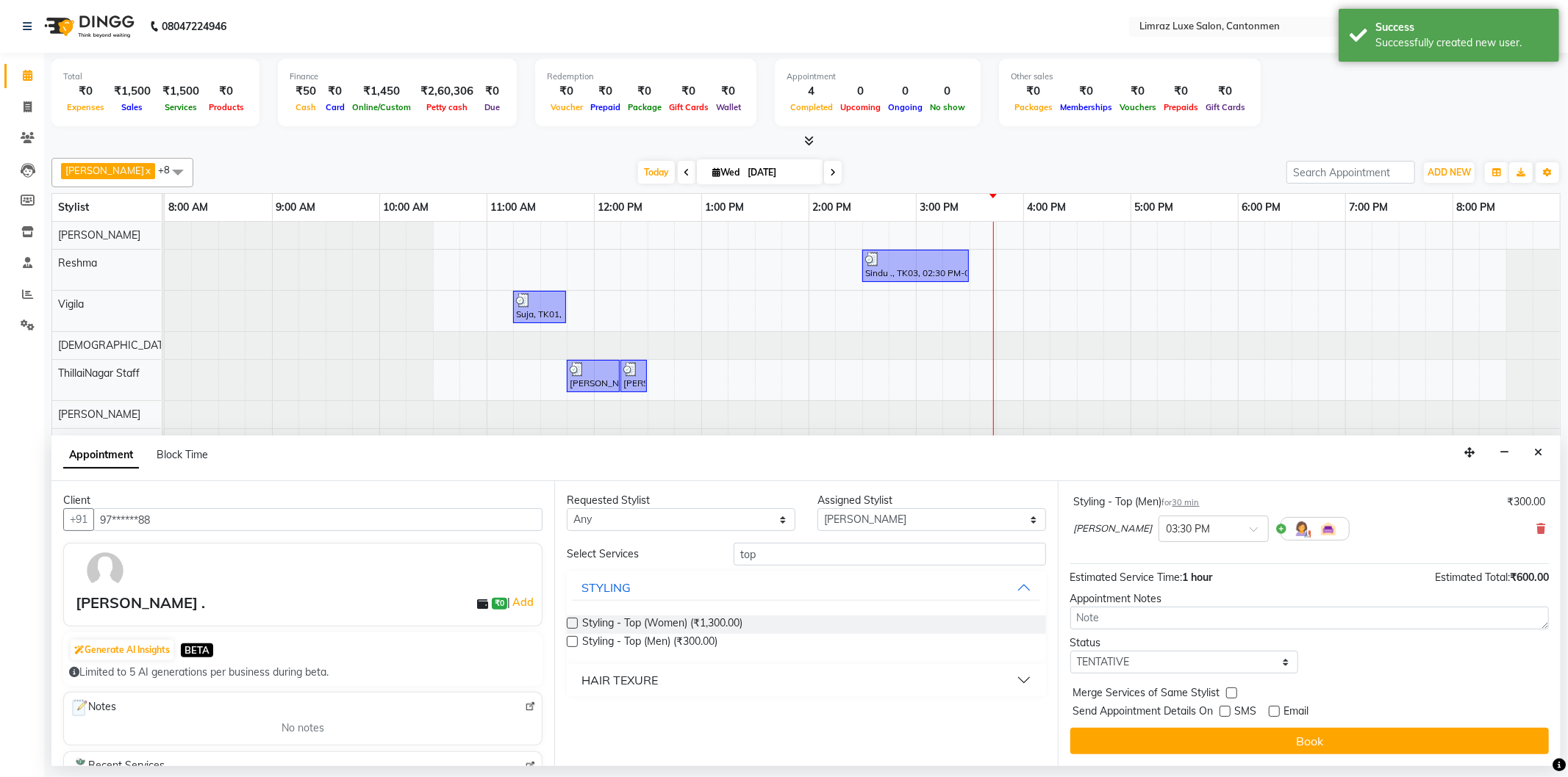
click at [1284, 731] on button "Book" at bounding box center [1309, 741] width 479 height 26
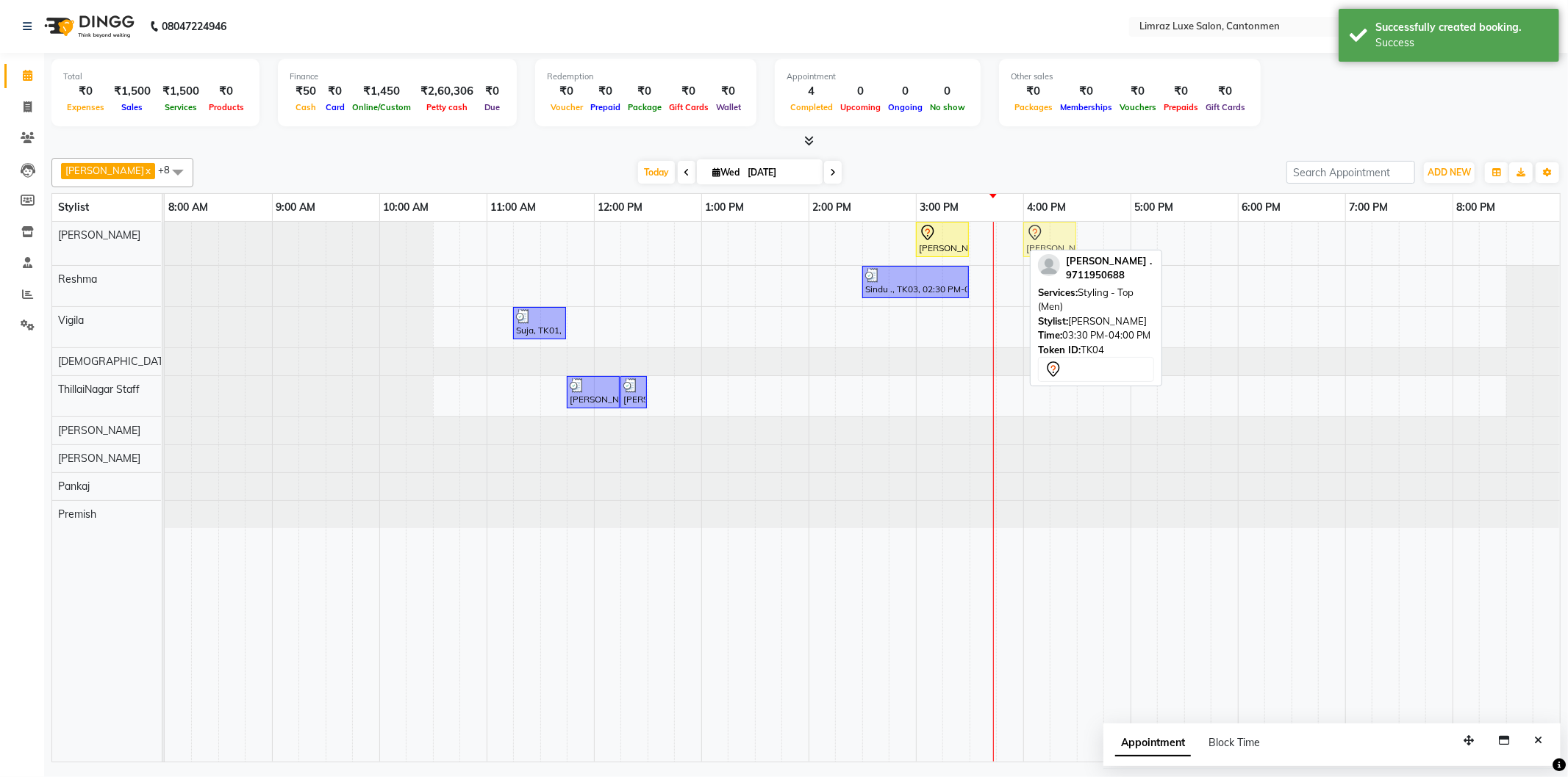
drag, startPoint x: 1001, startPoint y: 237, endPoint x: 1054, endPoint y: 235, distance: 53.0
click at [165, 235] on div "[PERSON_NAME] ., TK04, 03:00 PM-03:30 PM, Styling - Top (Men) [PERSON_NAME] ., …" at bounding box center [165, 243] width 0 height 43
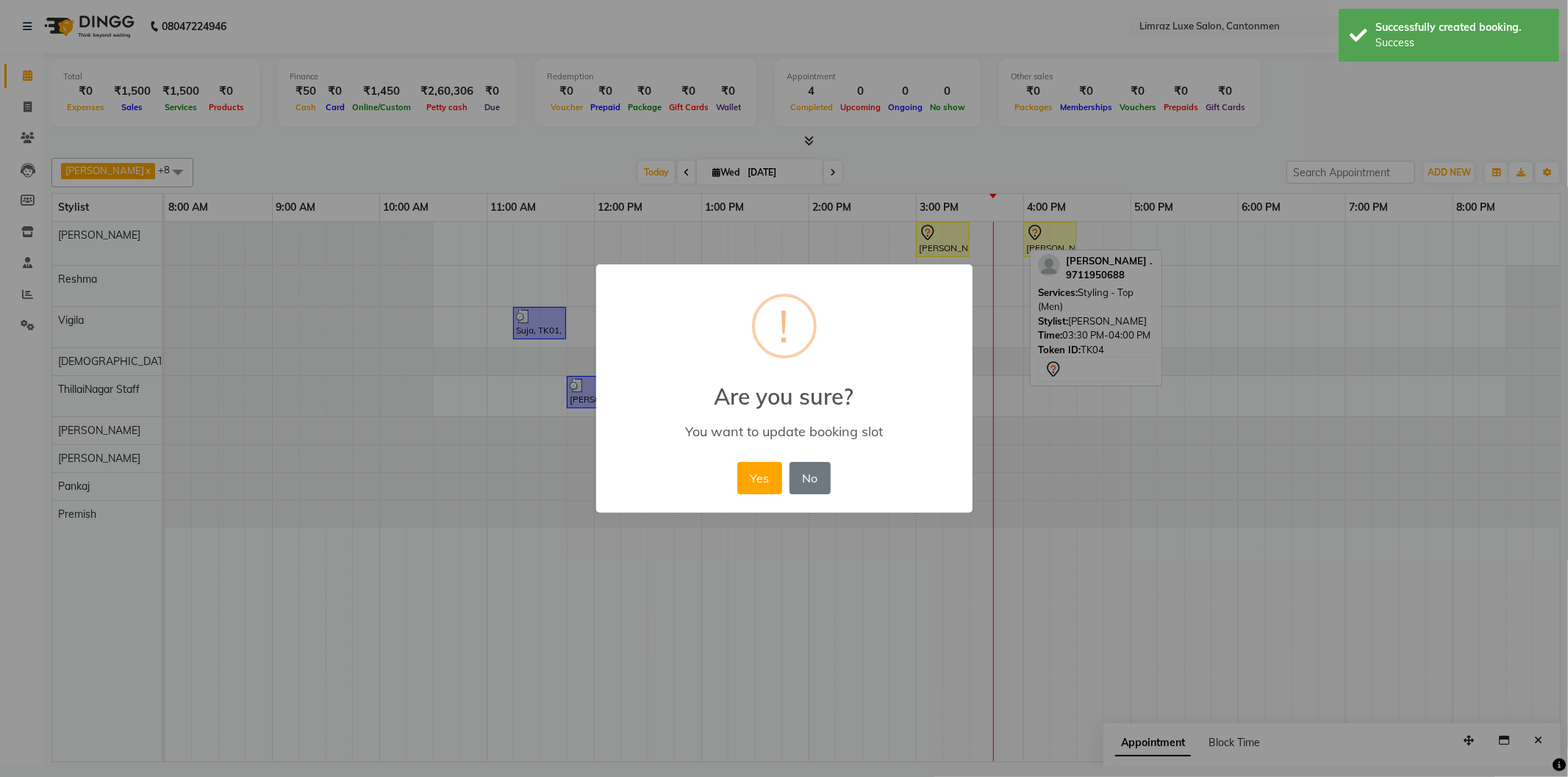
click at [738, 462] on button "Yes" at bounding box center [760, 478] width 45 height 32
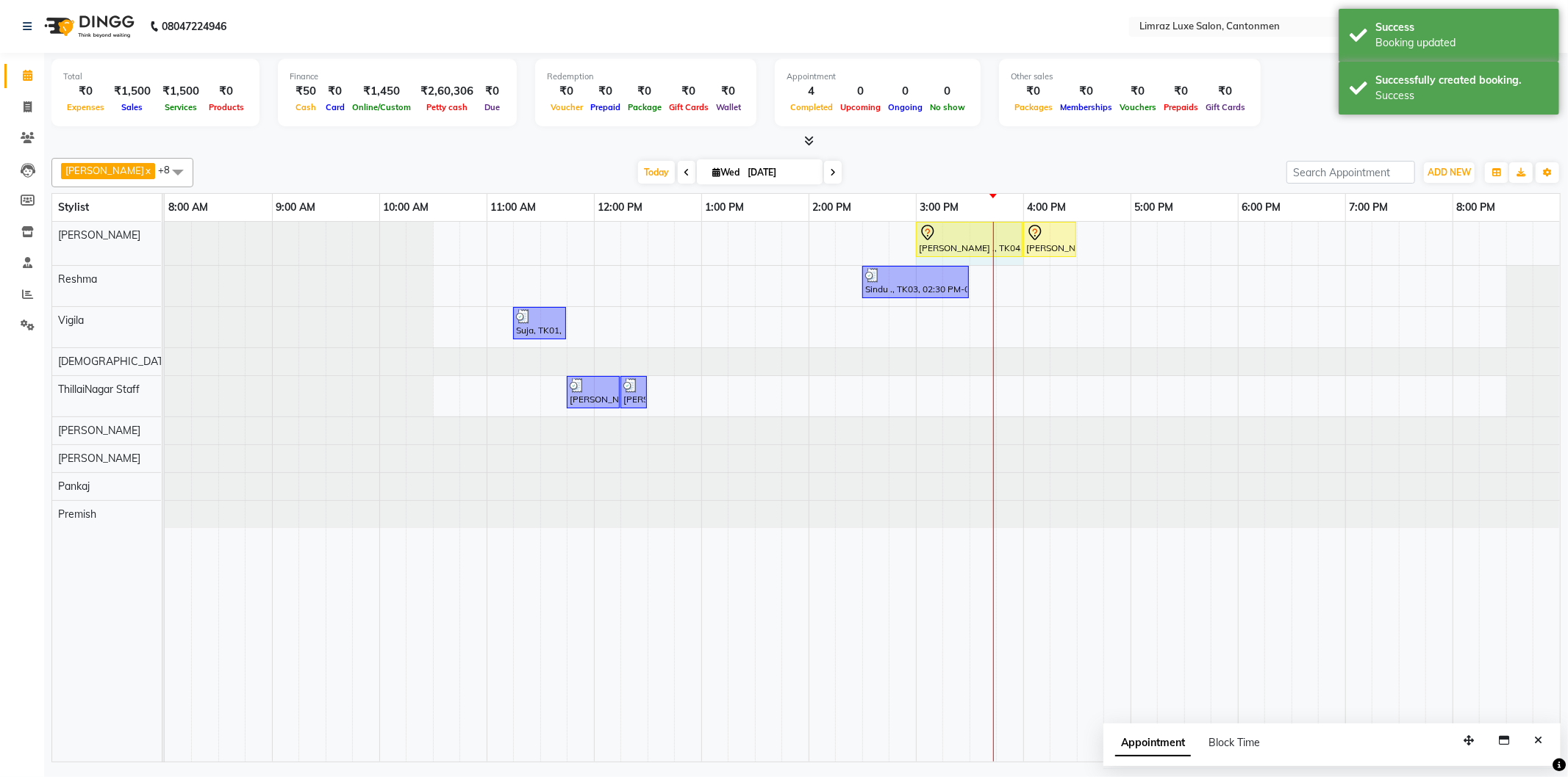
drag, startPoint x: 968, startPoint y: 231, endPoint x: 1010, endPoint y: 237, distance: 42.4
click at [165, 231] on div "[PERSON_NAME] ., TK04, 03:00 PM-03:30 PM, Styling - Top (Men) [PERSON_NAME] ., …" at bounding box center [165, 243] width 0 height 43
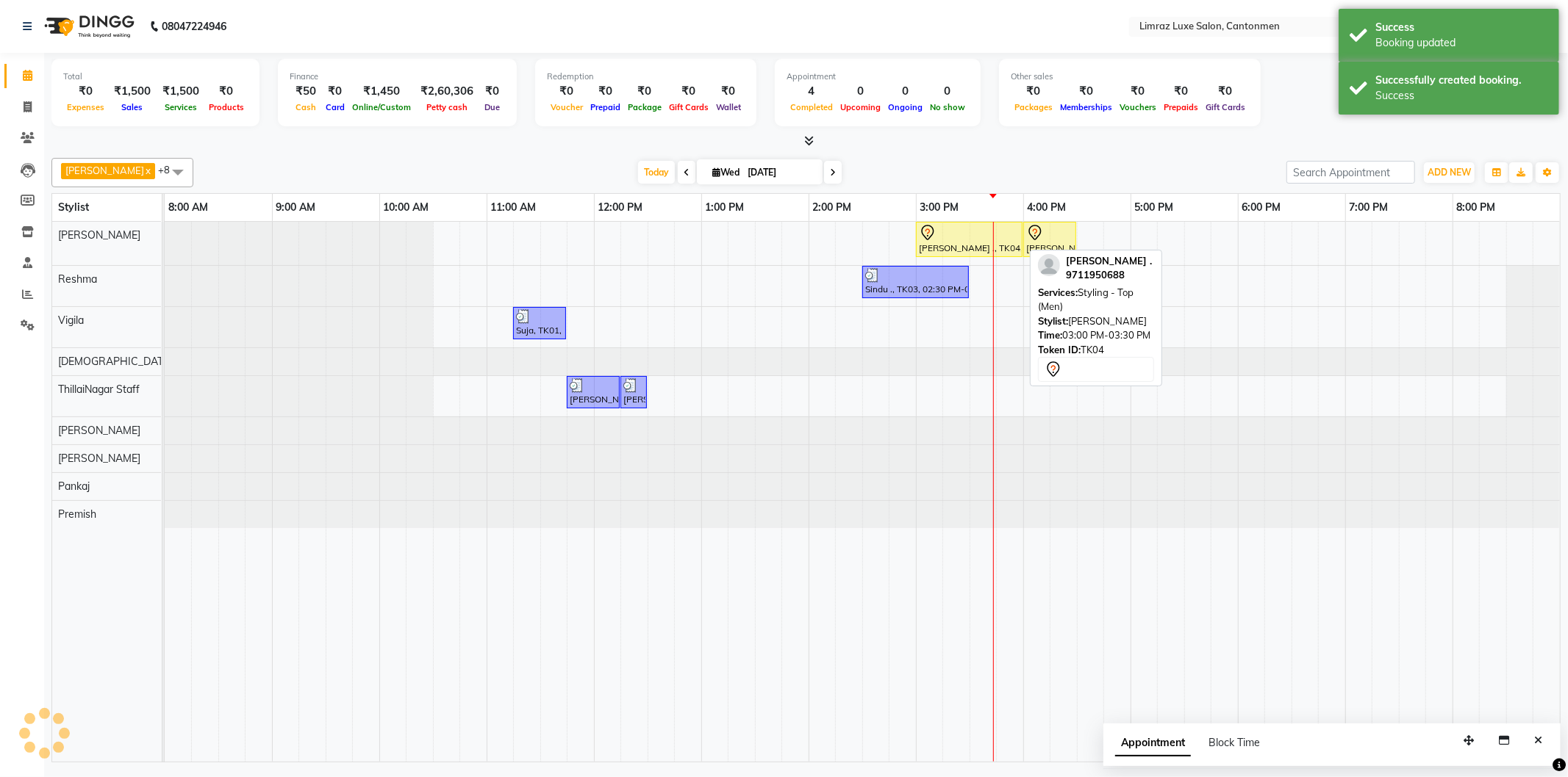
click at [960, 231] on div at bounding box center [969, 232] width 101 height 17
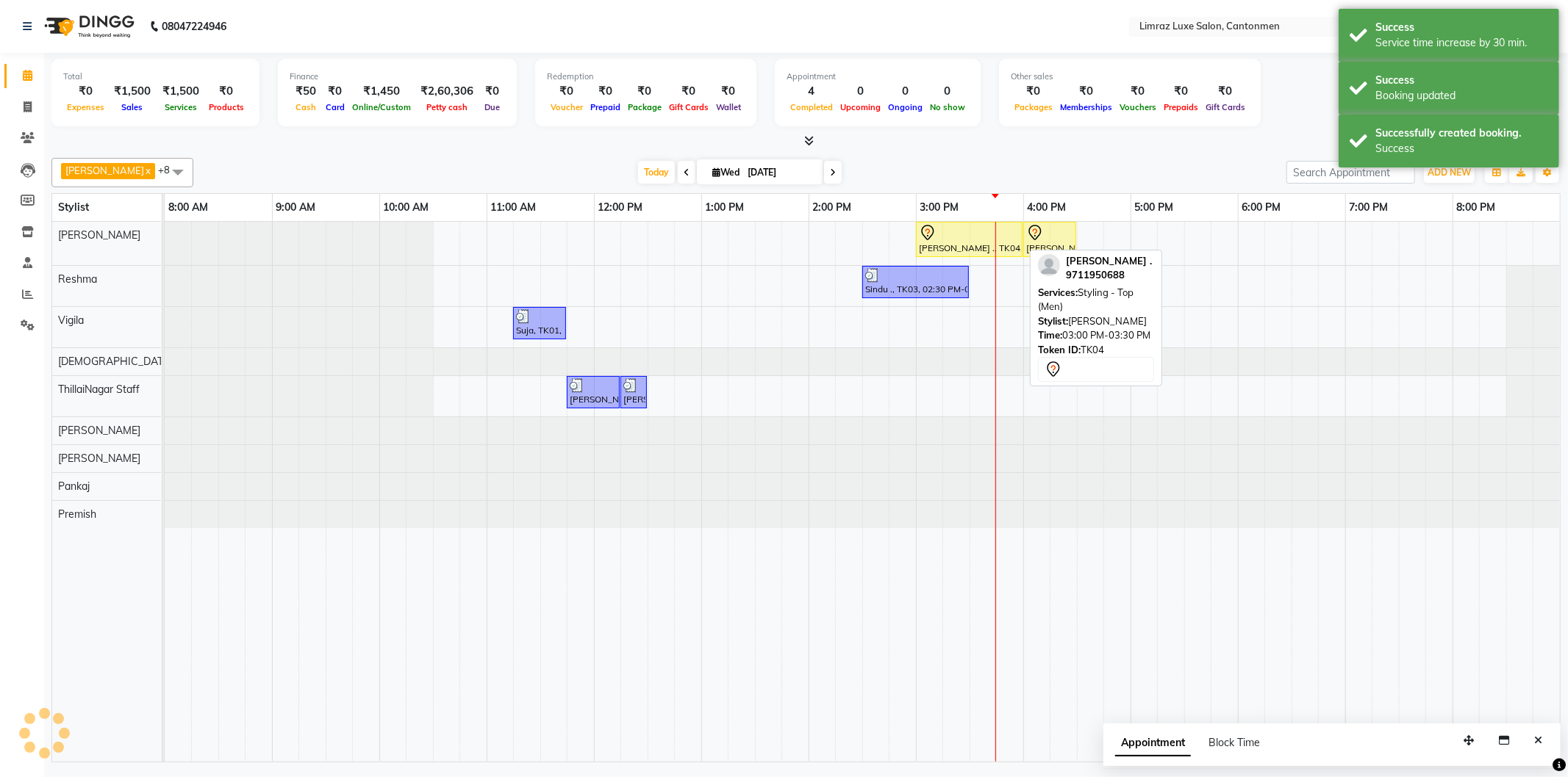
click at [960, 230] on div at bounding box center [969, 232] width 101 height 17
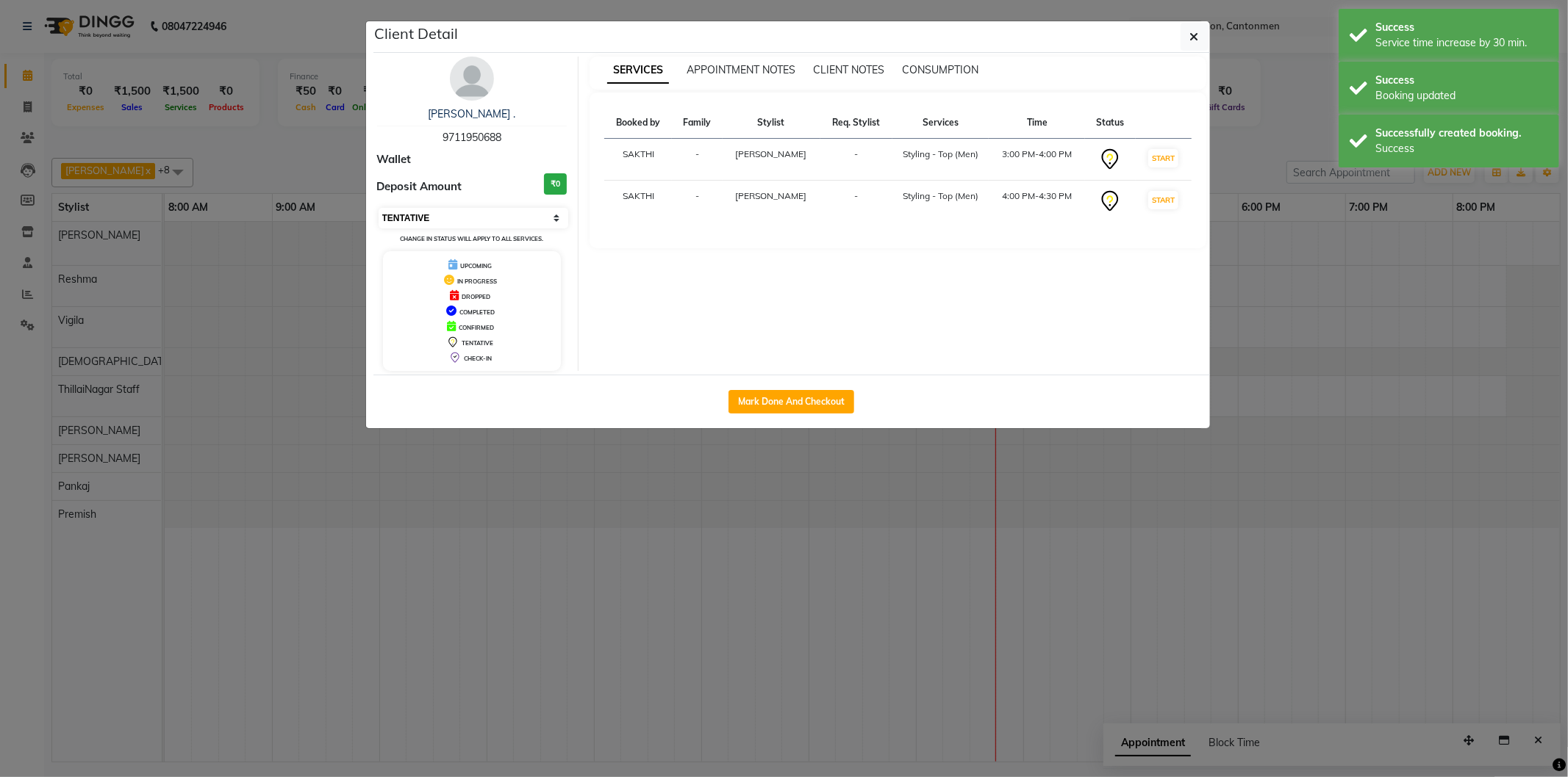
click at [410, 222] on select "Select IN SERVICE CONFIRMED TENTATIVE CHECK IN MARK DONE DROPPED UPCOMING" at bounding box center [474, 218] width 190 height 21
select select "8"
click at [379, 208] on select "Select IN SERVICE CONFIRMED TENTATIVE CHECK IN MARK DONE DROPPED UPCOMING" at bounding box center [474, 218] width 190 height 21
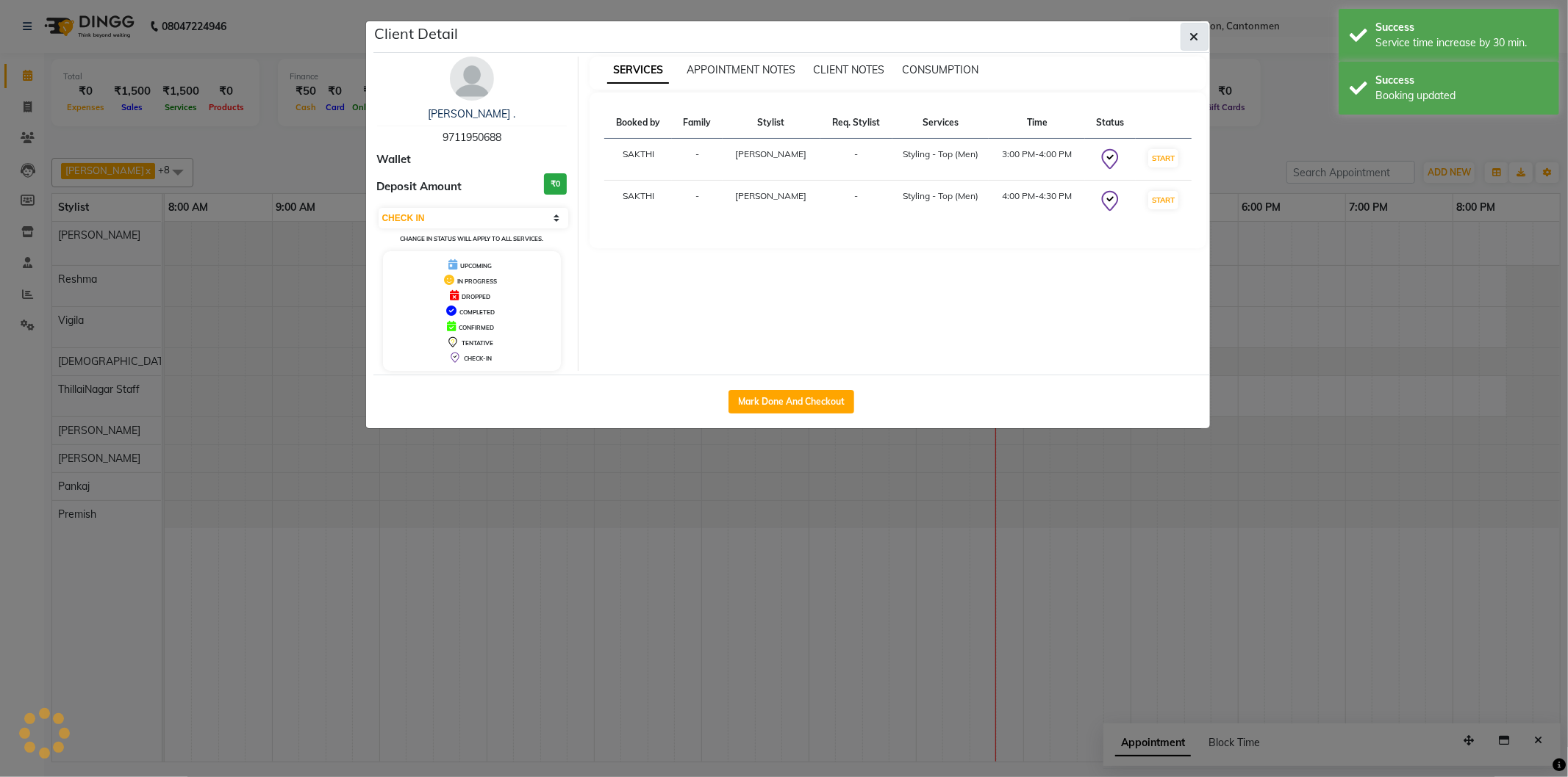
click at [1191, 38] on icon "button" at bounding box center [1194, 36] width 9 height 12
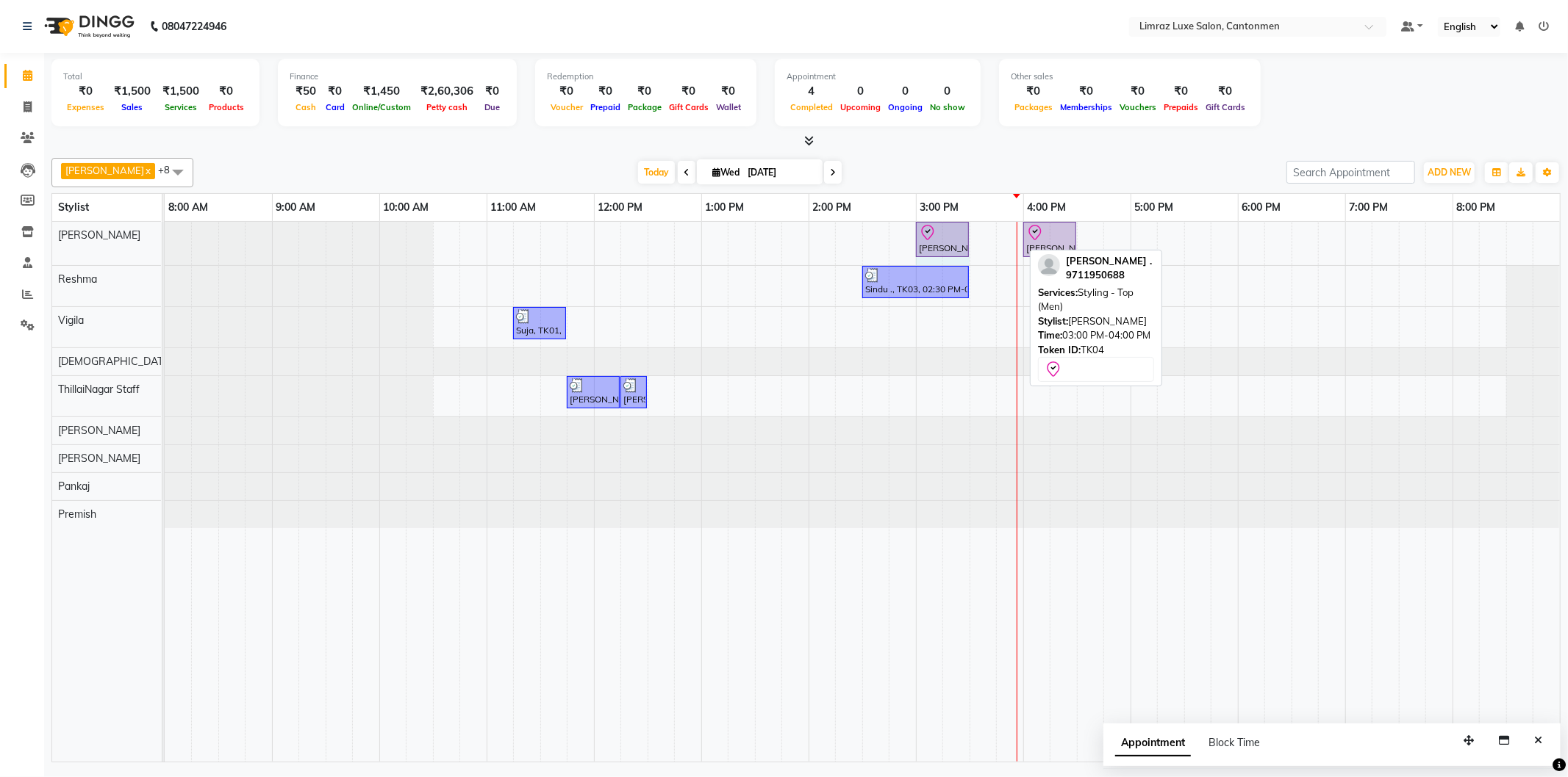
drag, startPoint x: 1019, startPoint y: 233, endPoint x: 949, endPoint y: 232, distance: 70.0
click at [165, 232] on div "[PERSON_NAME] ., TK04, 03:00 PM-04:00 PM, Styling - Top (Men) [PERSON_NAME] ., …" at bounding box center [165, 243] width 0 height 43
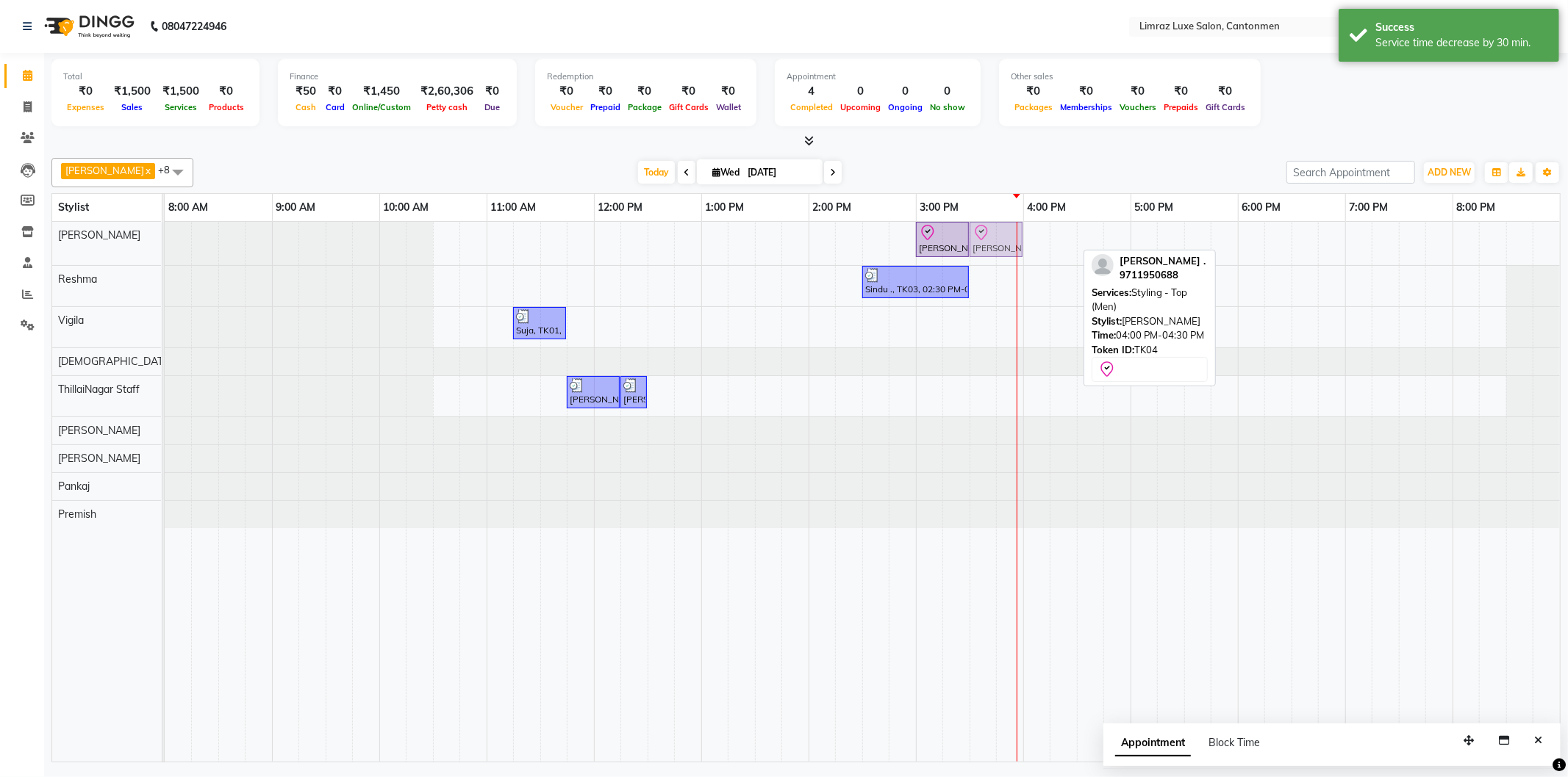
drag, startPoint x: 1051, startPoint y: 234, endPoint x: 993, endPoint y: 234, distance: 58.0
click at [165, 234] on div "[PERSON_NAME] ., TK04, 03:00 PM-03:30 PM, Styling - Top (Men) [PERSON_NAME] ., …" at bounding box center [165, 243] width 0 height 43
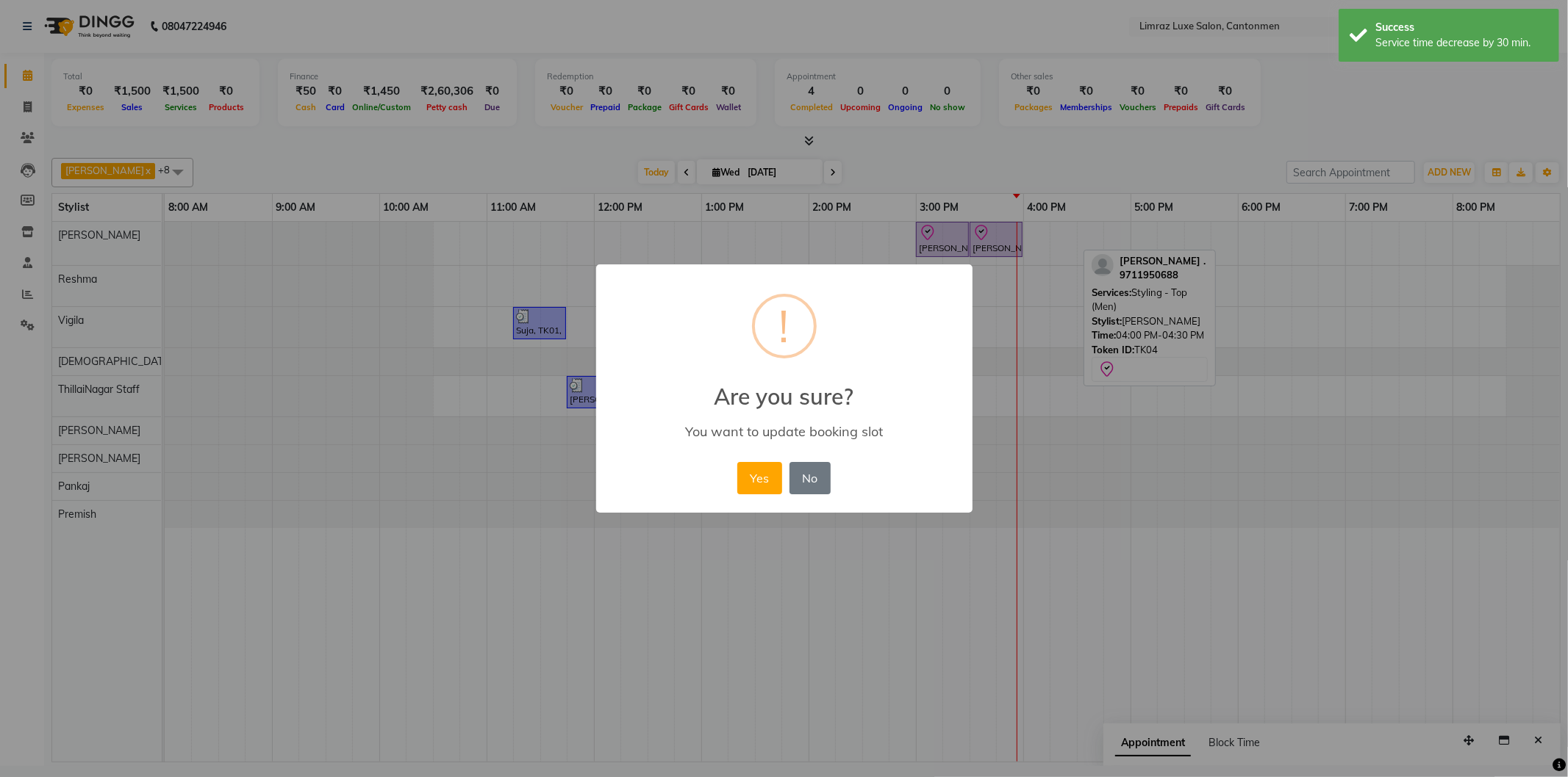
click at [738, 462] on button "Yes" at bounding box center [760, 478] width 45 height 32
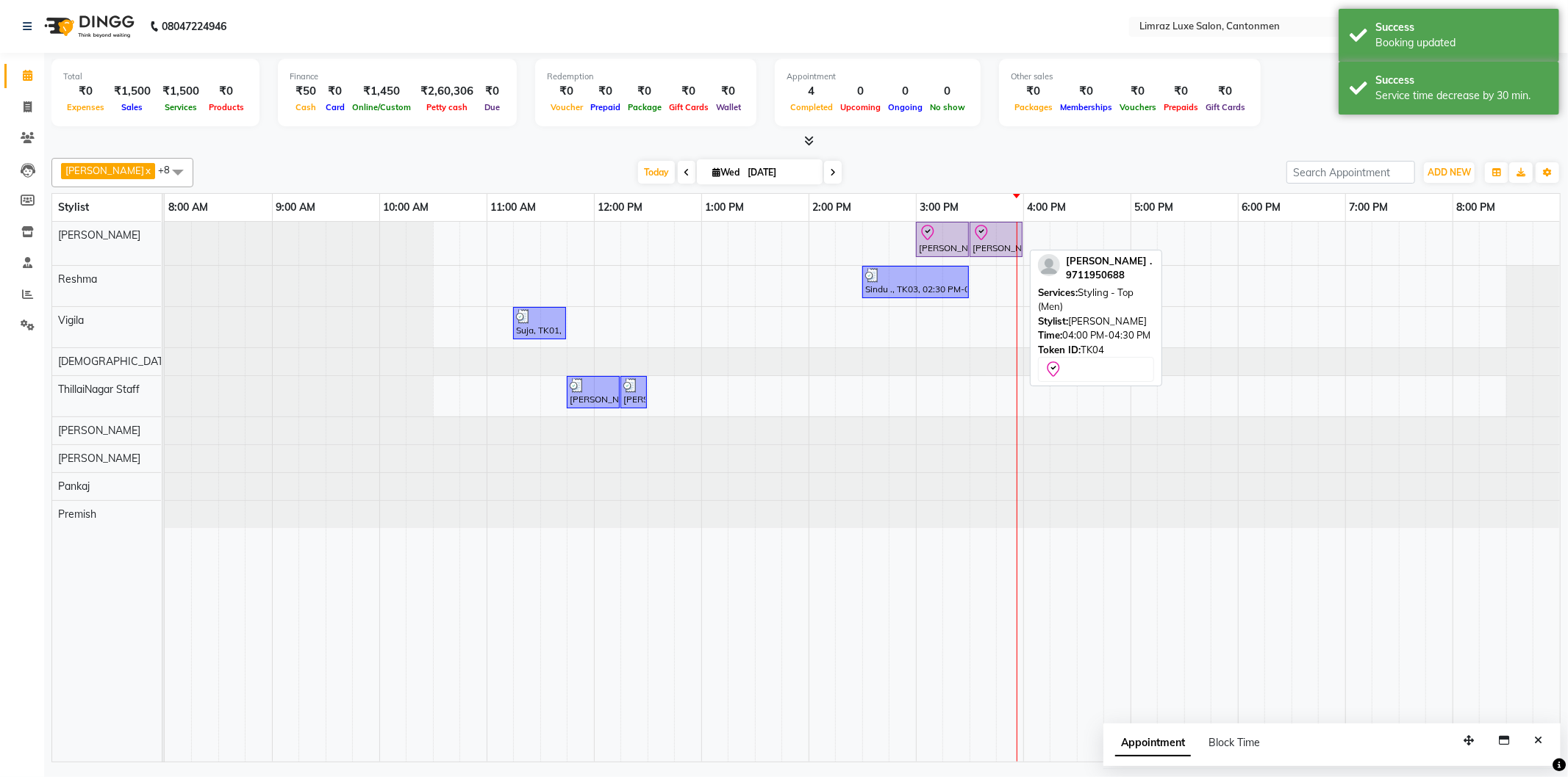
click at [992, 236] on div at bounding box center [996, 232] width 47 height 17
select select "8"
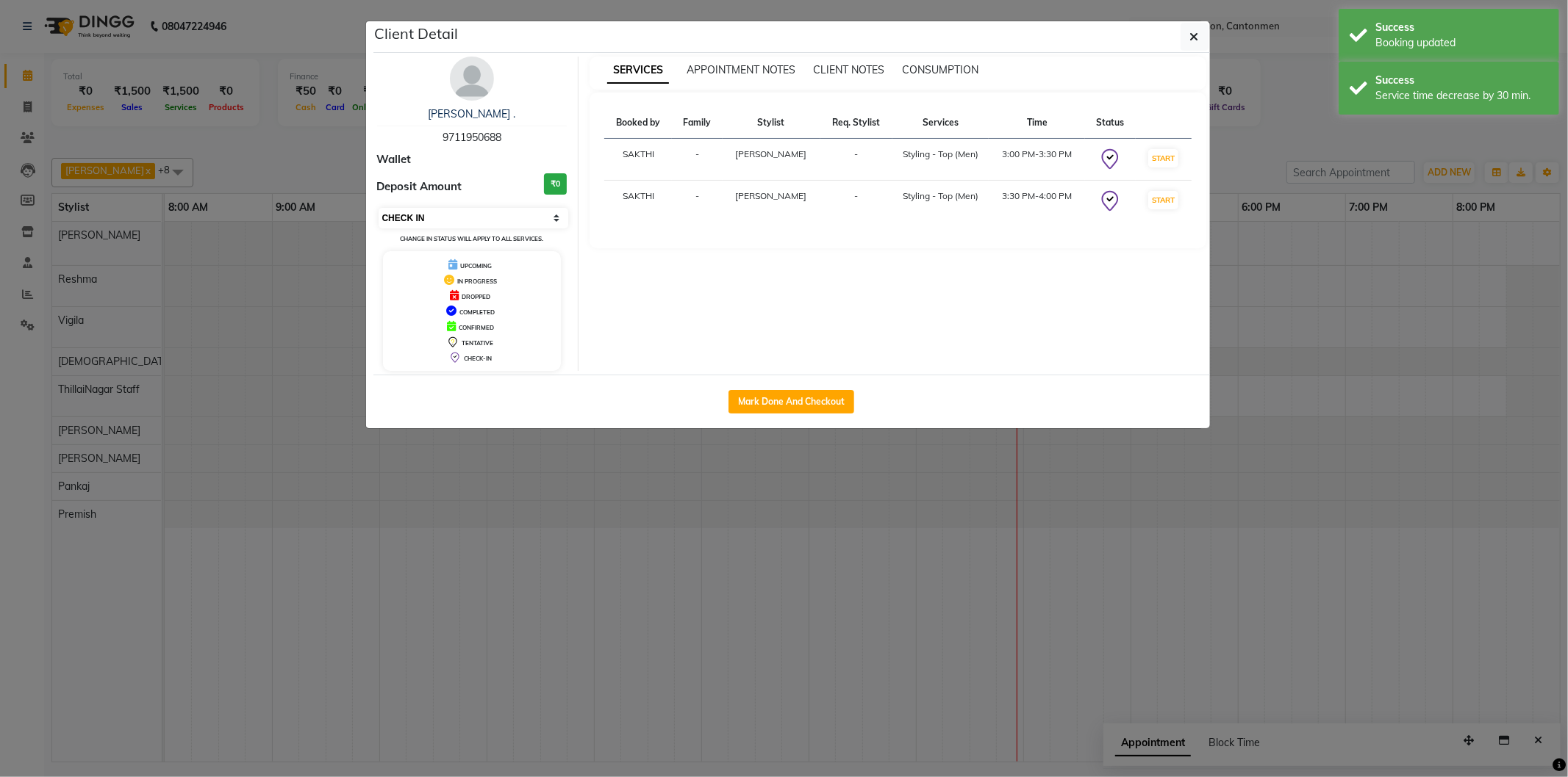
click at [494, 219] on select "Select IN SERVICE CONFIRMED TENTATIVE CHECK IN MARK DONE DROPPED UPCOMING" at bounding box center [474, 218] width 190 height 21
click at [715, 324] on div "SERVICES APPOINTMENT NOTES CLIENT NOTES CONSUMPTION Booked by Family Stylist Re…" at bounding box center [898, 213] width 638 height 314
click at [814, 395] on button "Mark Done And Checkout" at bounding box center [791, 402] width 126 height 23
select select "7274"
select select "service"
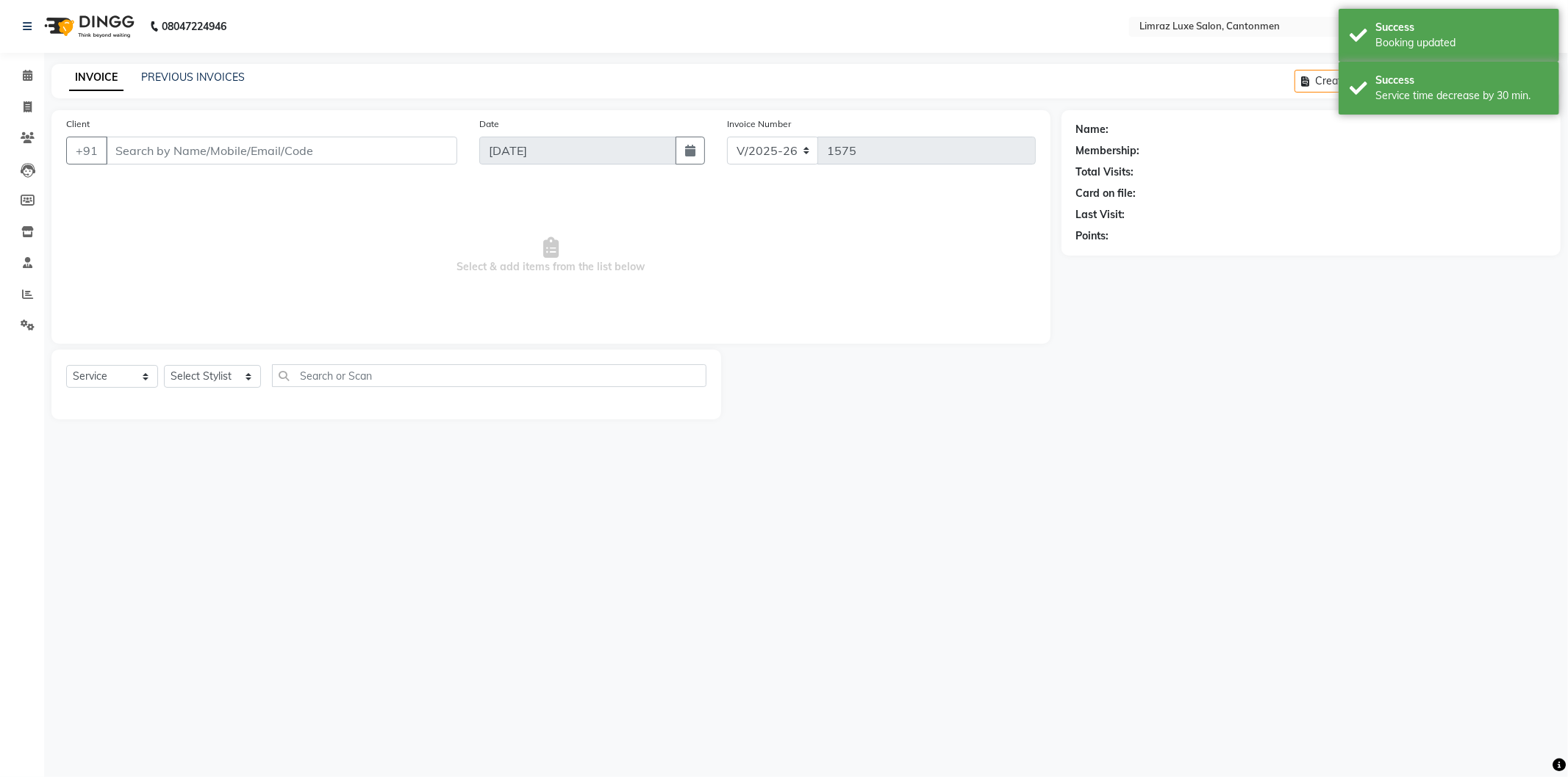
type input "97******88"
select select "90538"
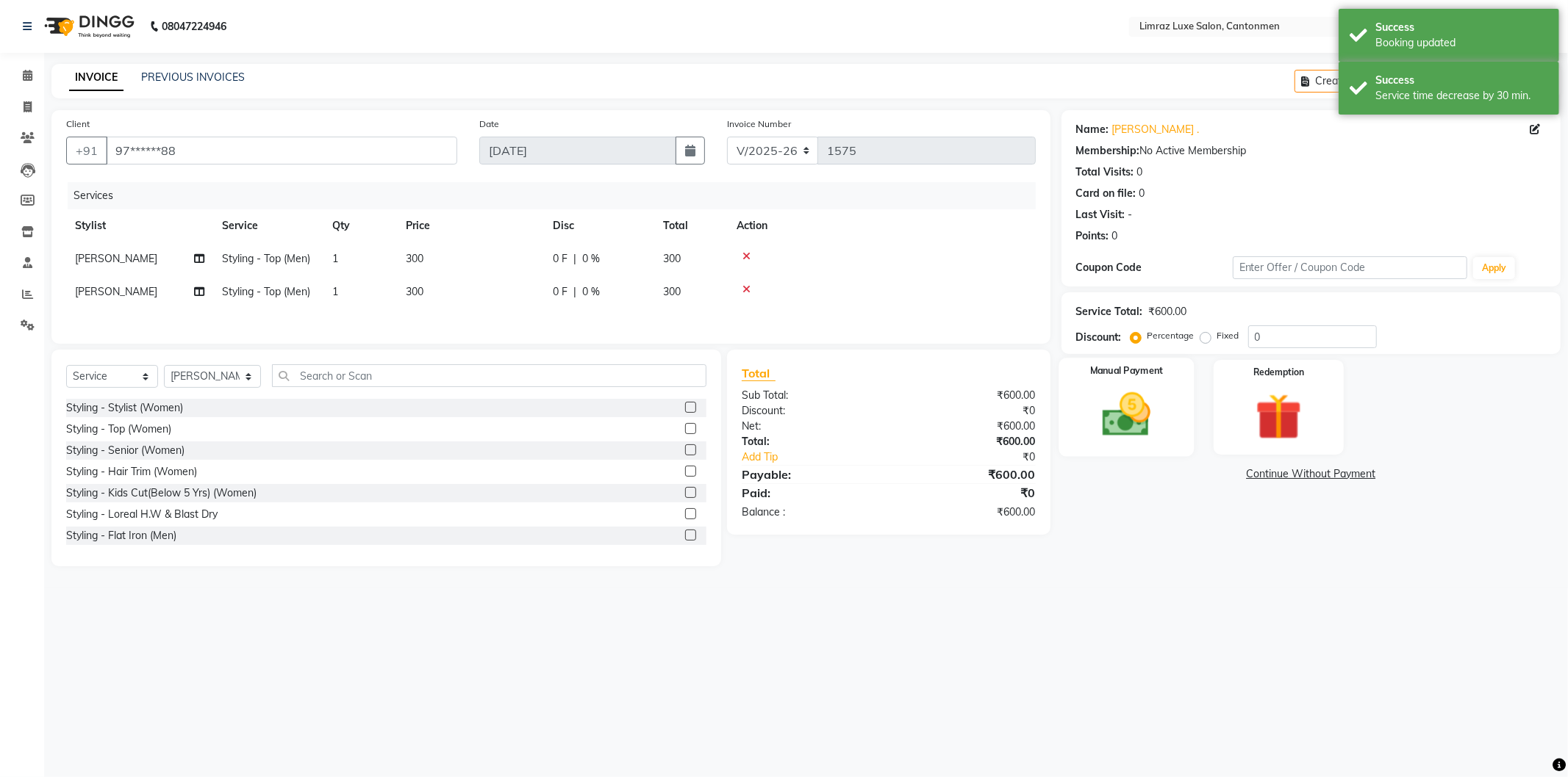
click at [1140, 408] on img at bounding box center [1126, 415] width 79 height 56
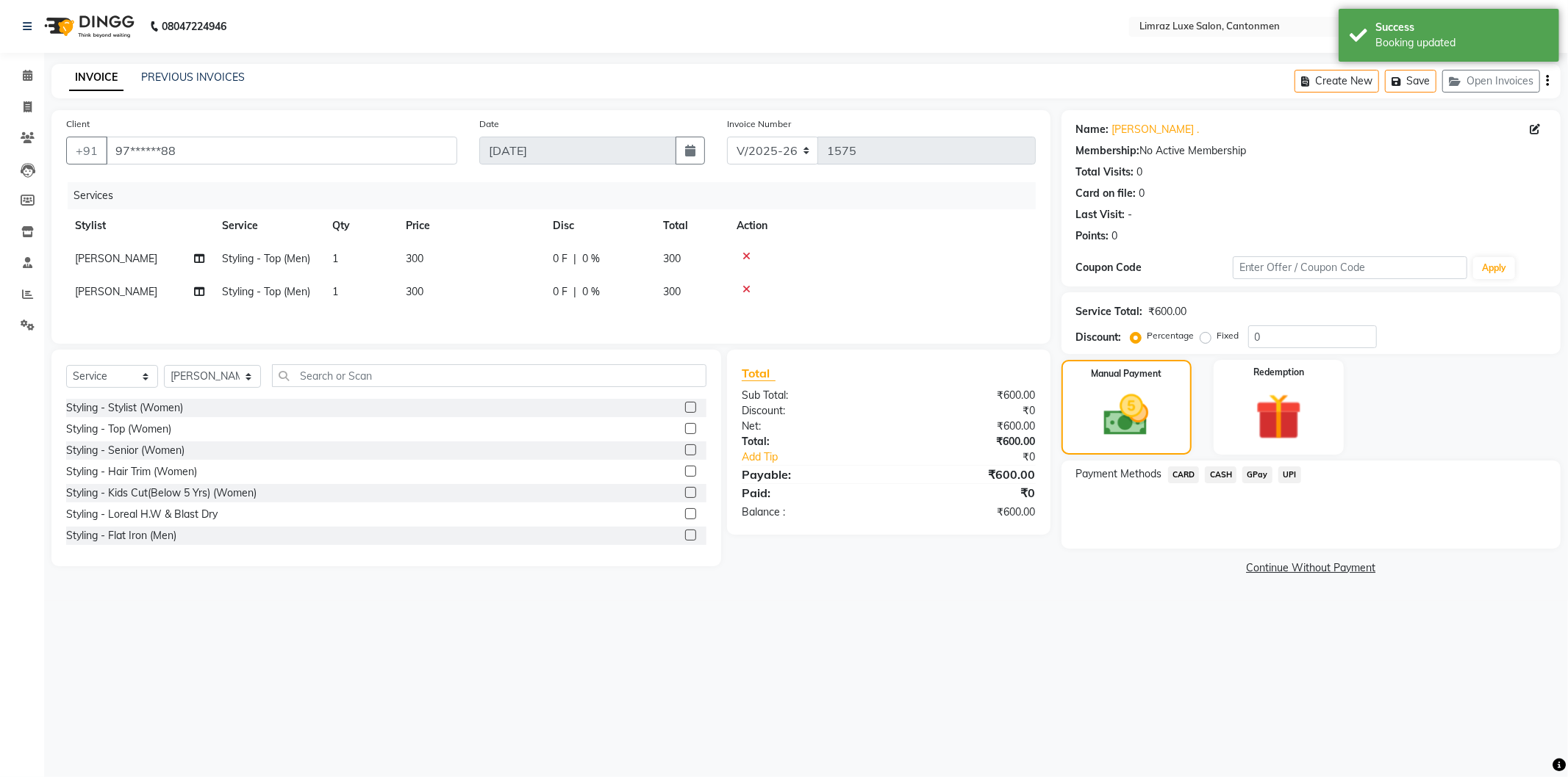
drag, startPoint x: 1260, startPoint y: 474, endPoint x: 1270, endPoint y: 486, distance: 15.6
click at [1261, 476] on span "GPay" at bounding box center [1257, 474] width 30 height 17
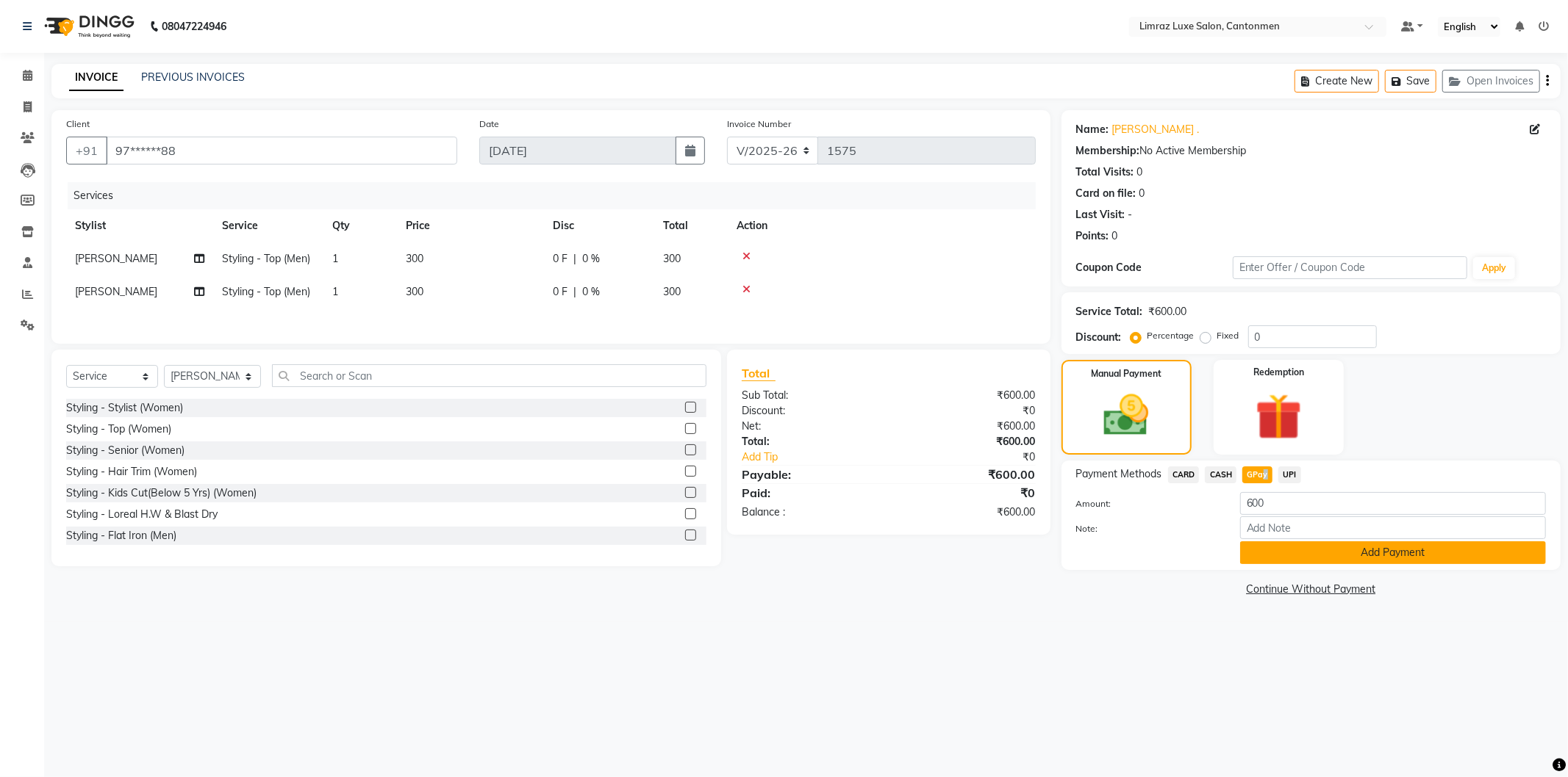
click at [1266, 550] on button "Add Payment" at bounding box center [1393, 553] width 306 height 23
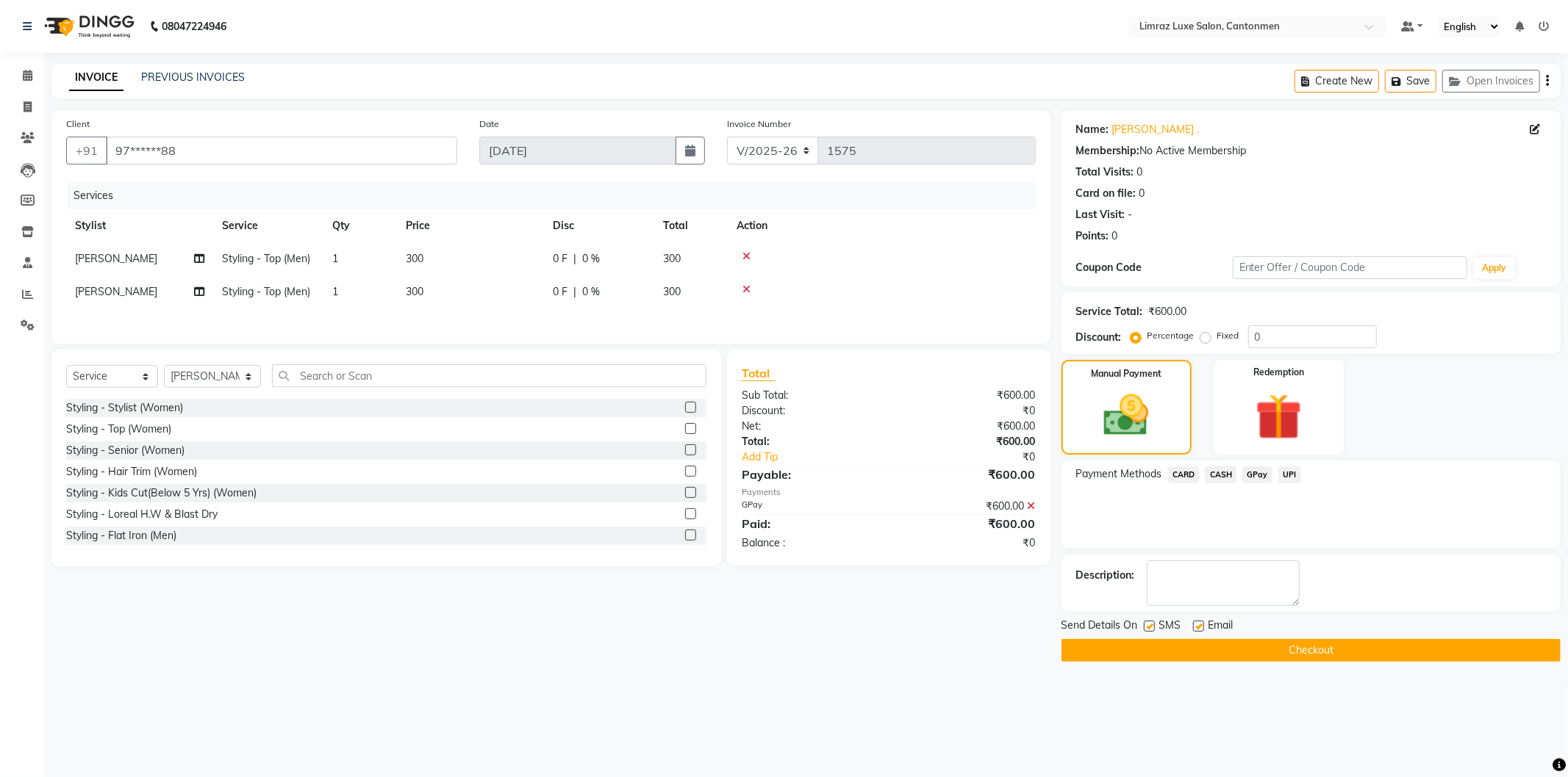
click at [1150, 626] on label at bounding box center [1149, 626] width 11 height 11
click at [1150, 626] on input "checkbox" at bounding box center [1149, 627] width 10 height 10
checkbox input "false"
click at [1202, 625] on label at bounding box center [1198, 626] width 11 height 11
click at [1202, 625] on input "checkbox" at bounding box center [1198, 627] width 10 height 10
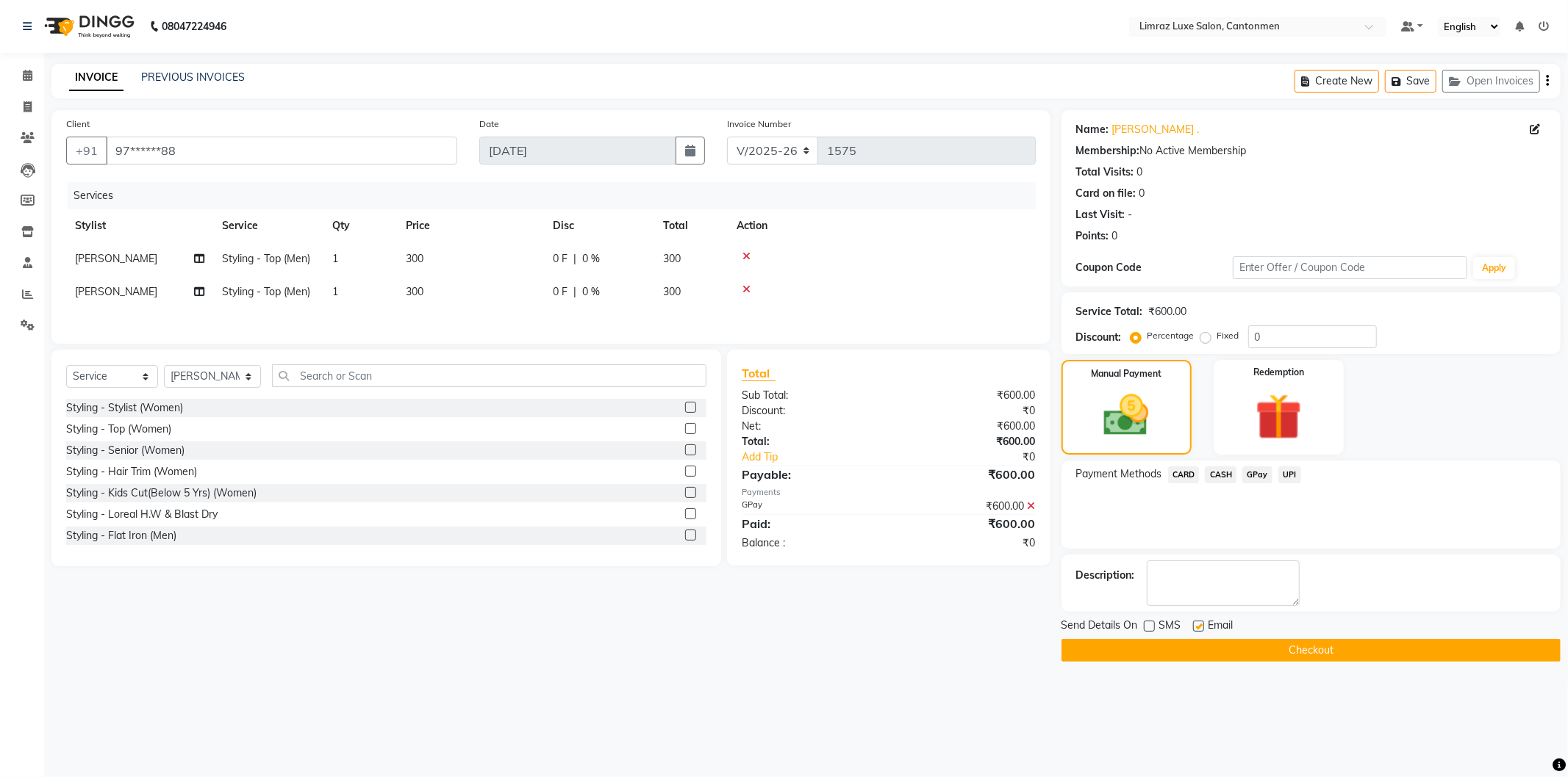
checkbox input "false"
drag, startPoint x: 1207, startPoint y: 645, endPoint x: 1215, endPoint y: 614, distance: 32.0
click at [1207, 645] on button "Checkout" at bounding box center [1311, 651] width 500 height 23
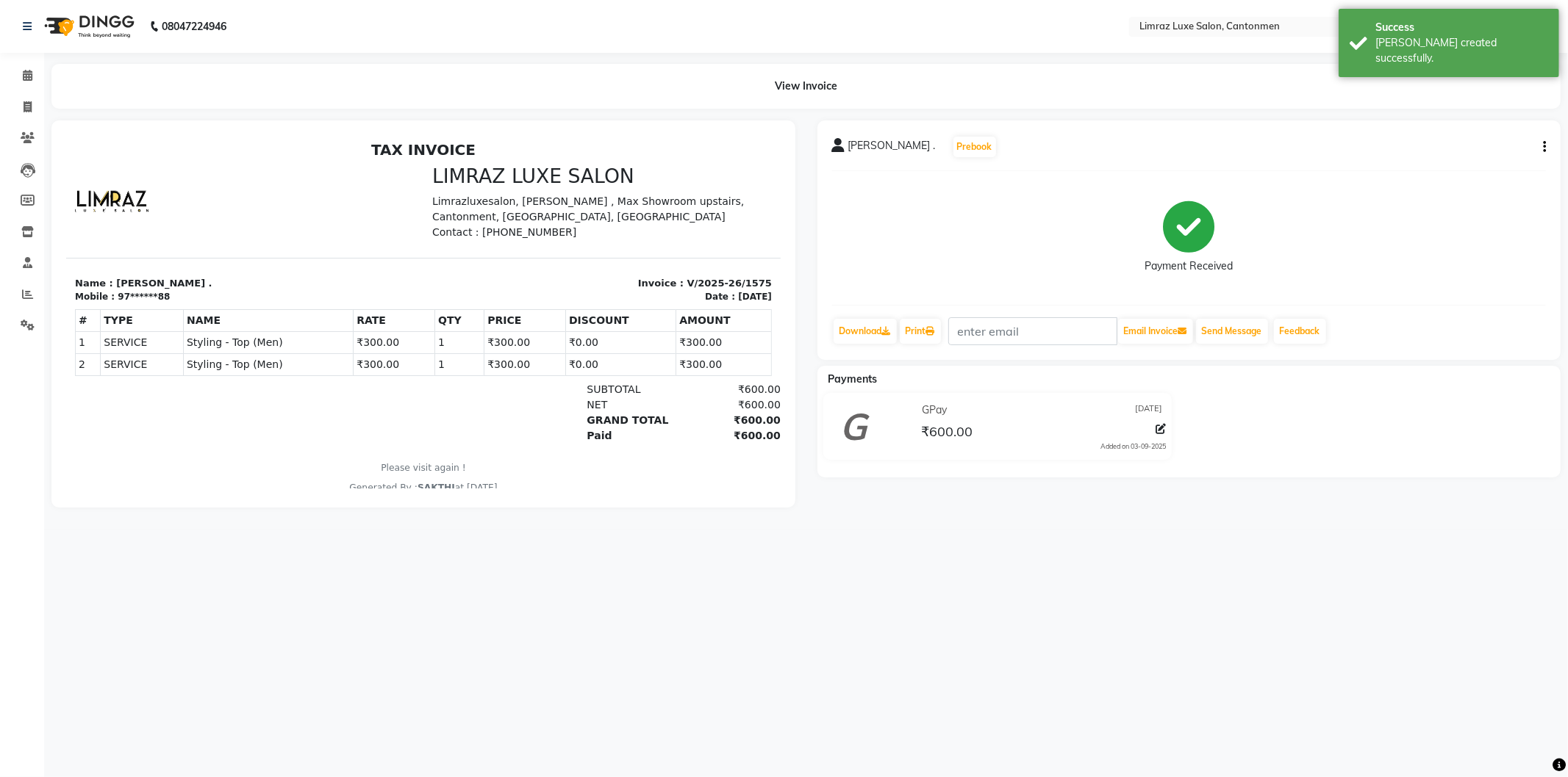
click at [101, 13] on img at bounding box center [88, 26] width 101 height 41
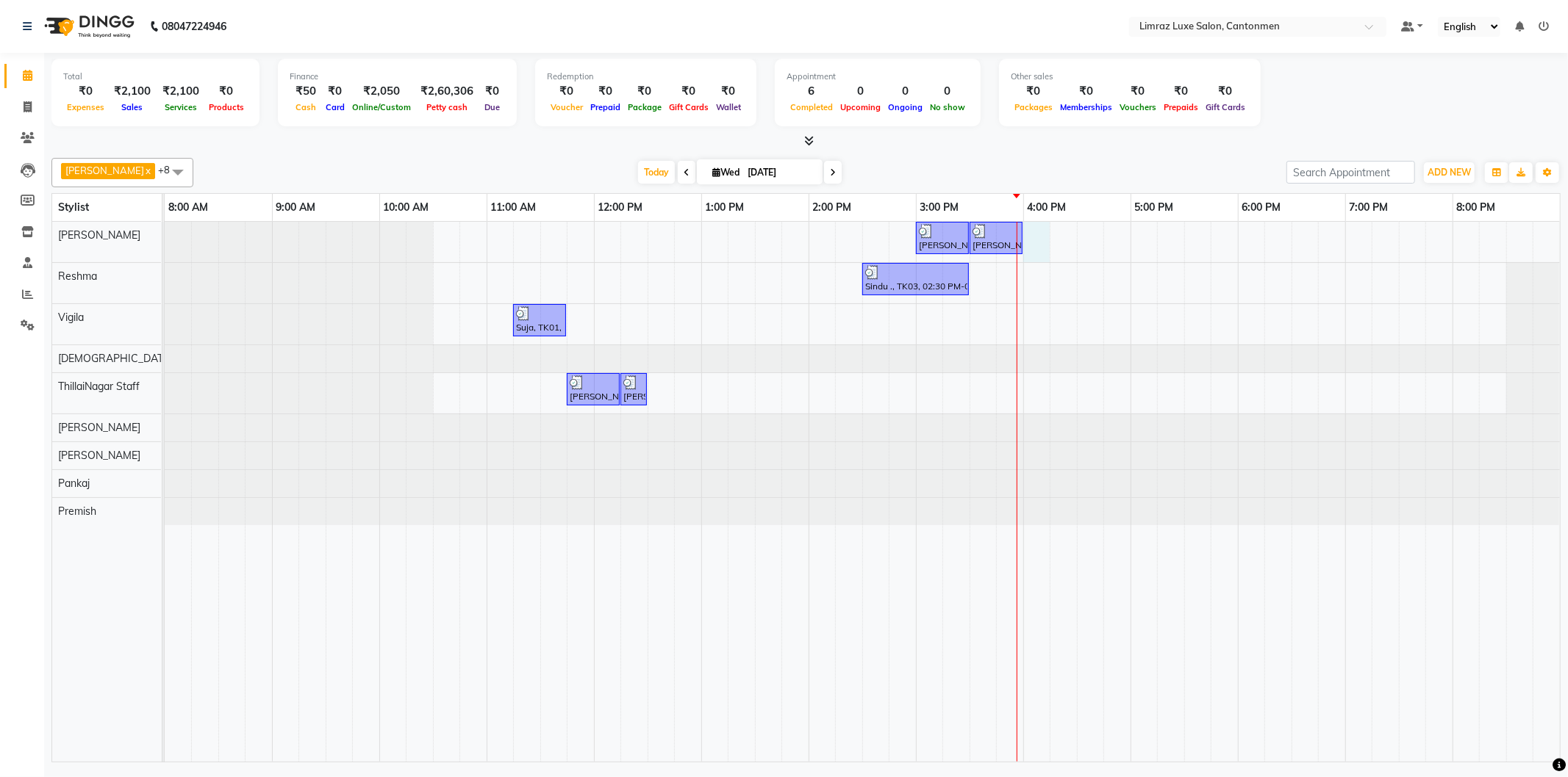
click at [1036, 239] on div "[PERSON_NAME] ., TK04, 03:00 PM-03:30 PM, Styling - Top (Men) [PERSON_NAME] ., …" at bounding box center [862, 491] width 1395 height 540
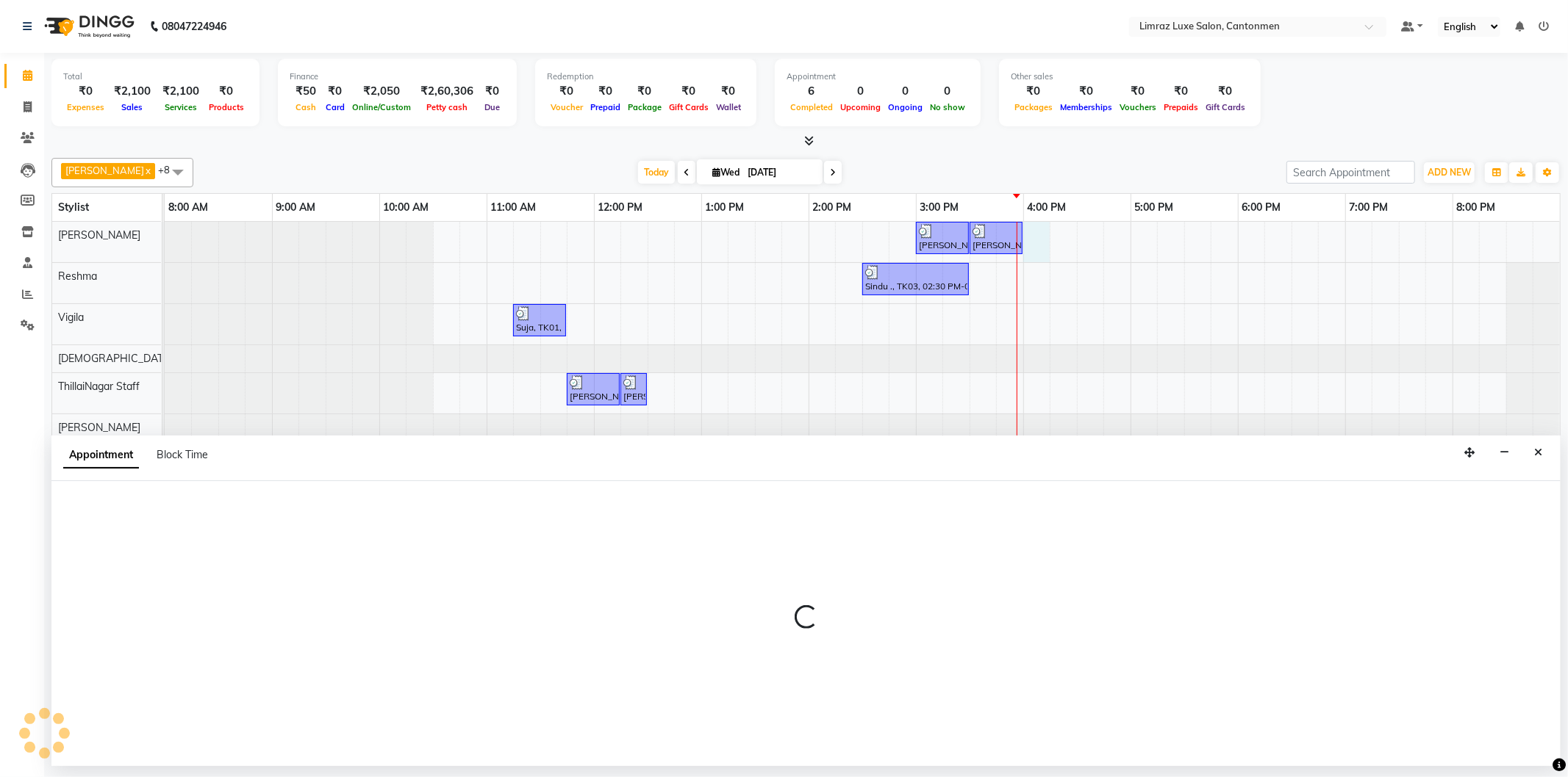
select select "90538"
select select "960"
select select "tentative"
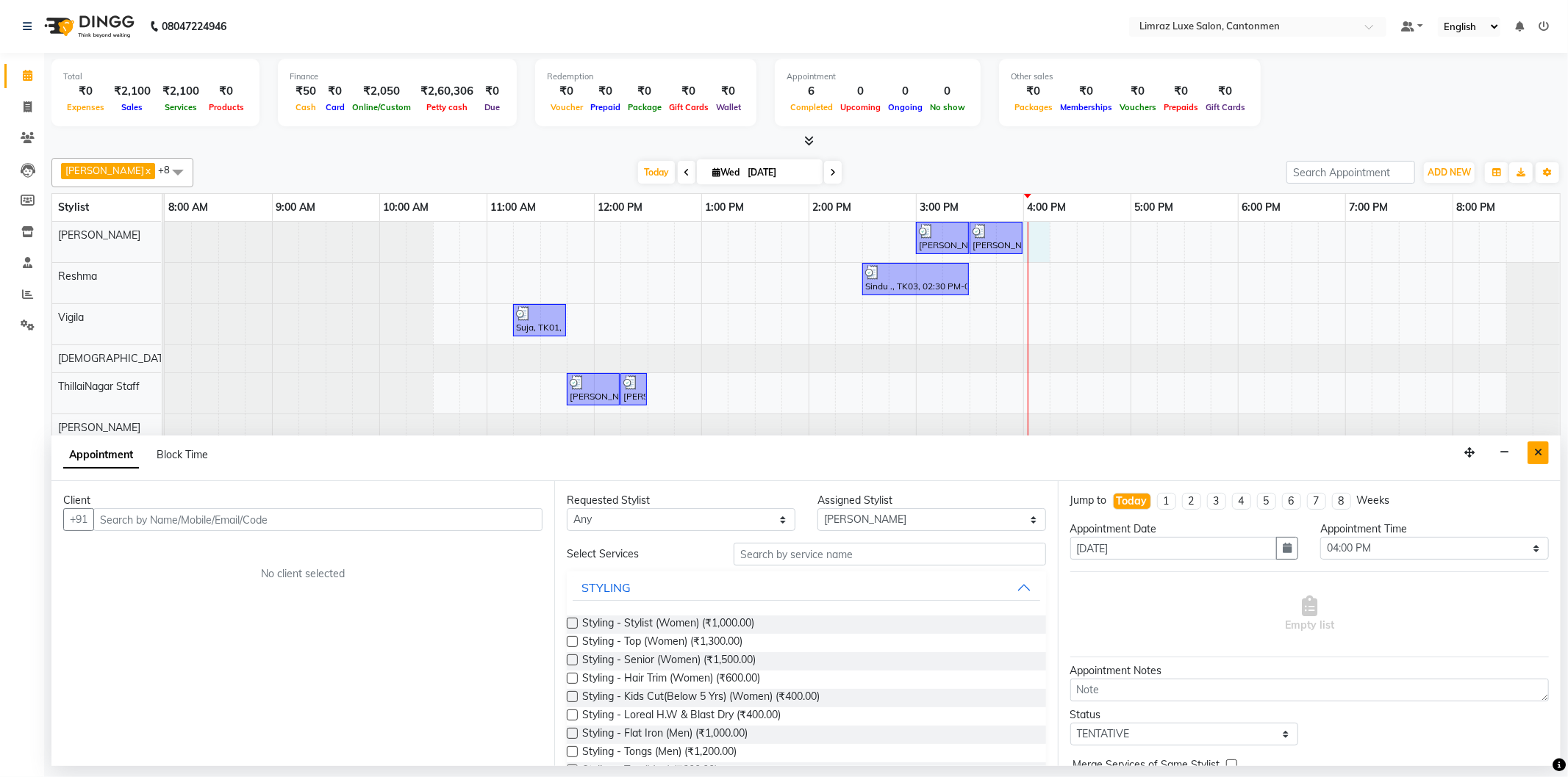
click at [1532, 453] on button "Close" at bounding box center [1538, 453] width 22 height 23
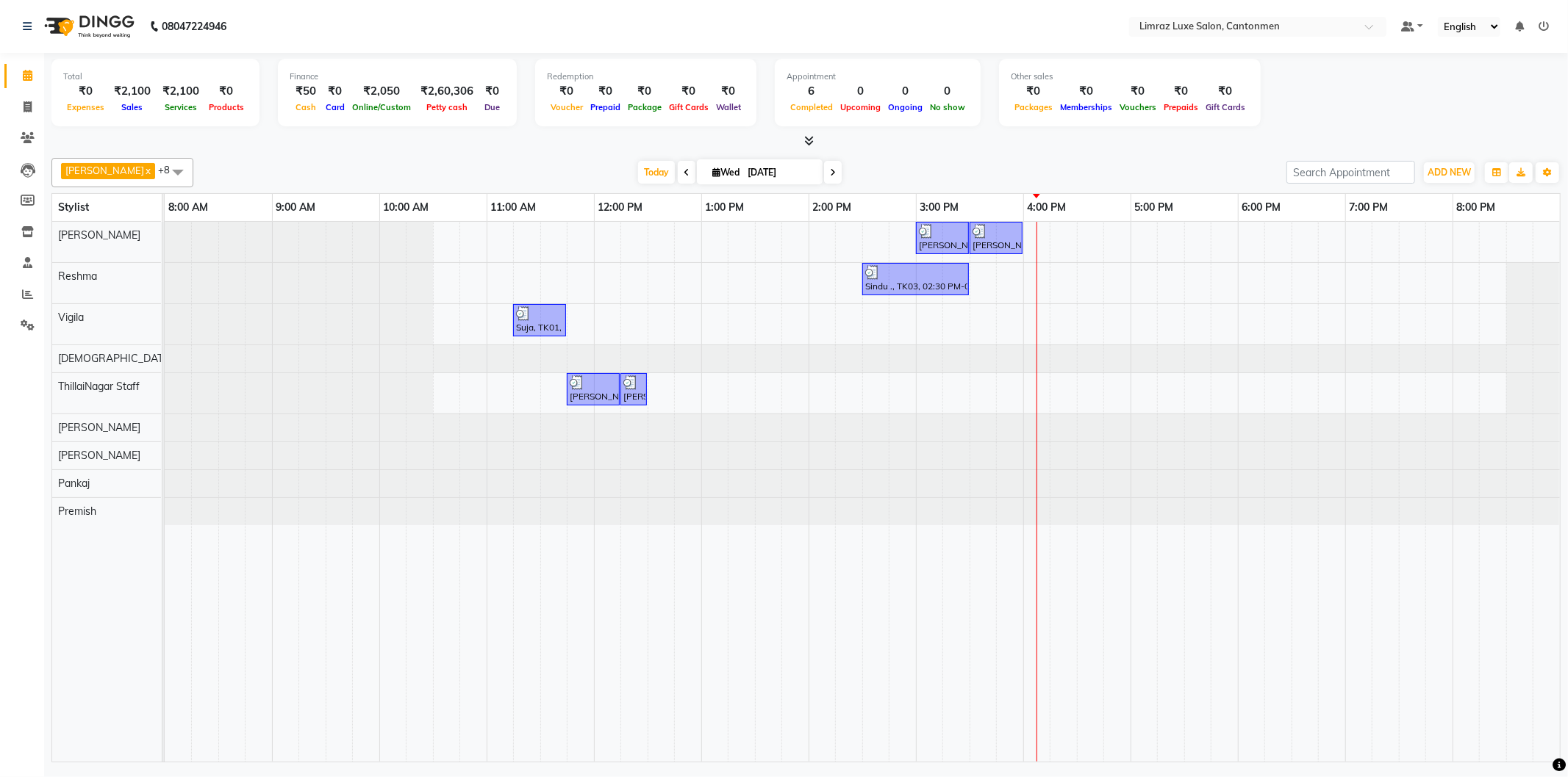
click at [1361, 237] on div "[PERSON_NAME] ., TK04, 03:00 PM-03:30 PM, Styling - Top (Men) [PERSON_NAME] ., …" at bounding box center [862, 491] width 1395 height 540
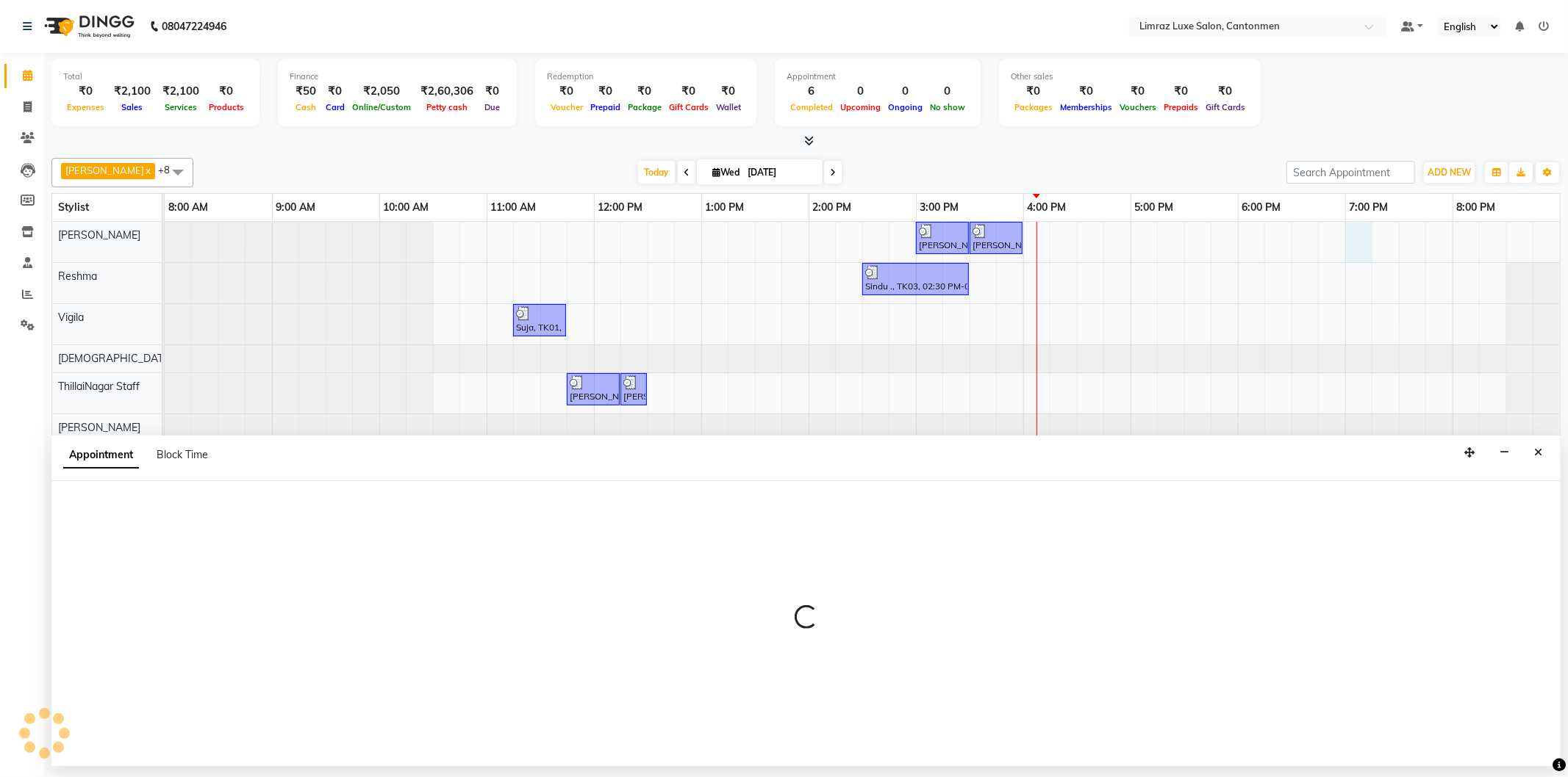
select select "90538"
select select "1140"
select select "tentative"
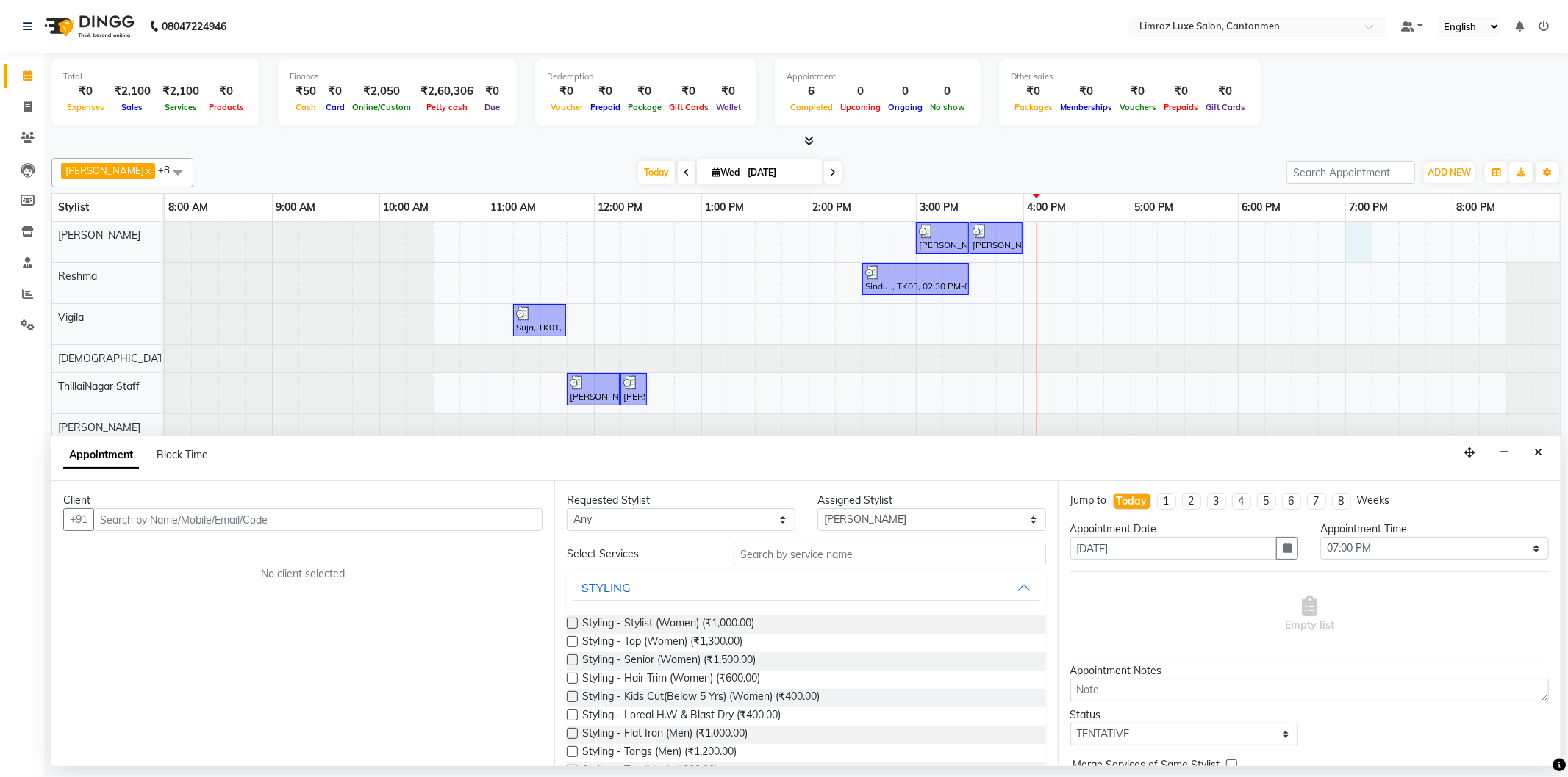
click at [224, 523] on input "text" at bounding box center [318, 520] width 449 height 23
type input "7"
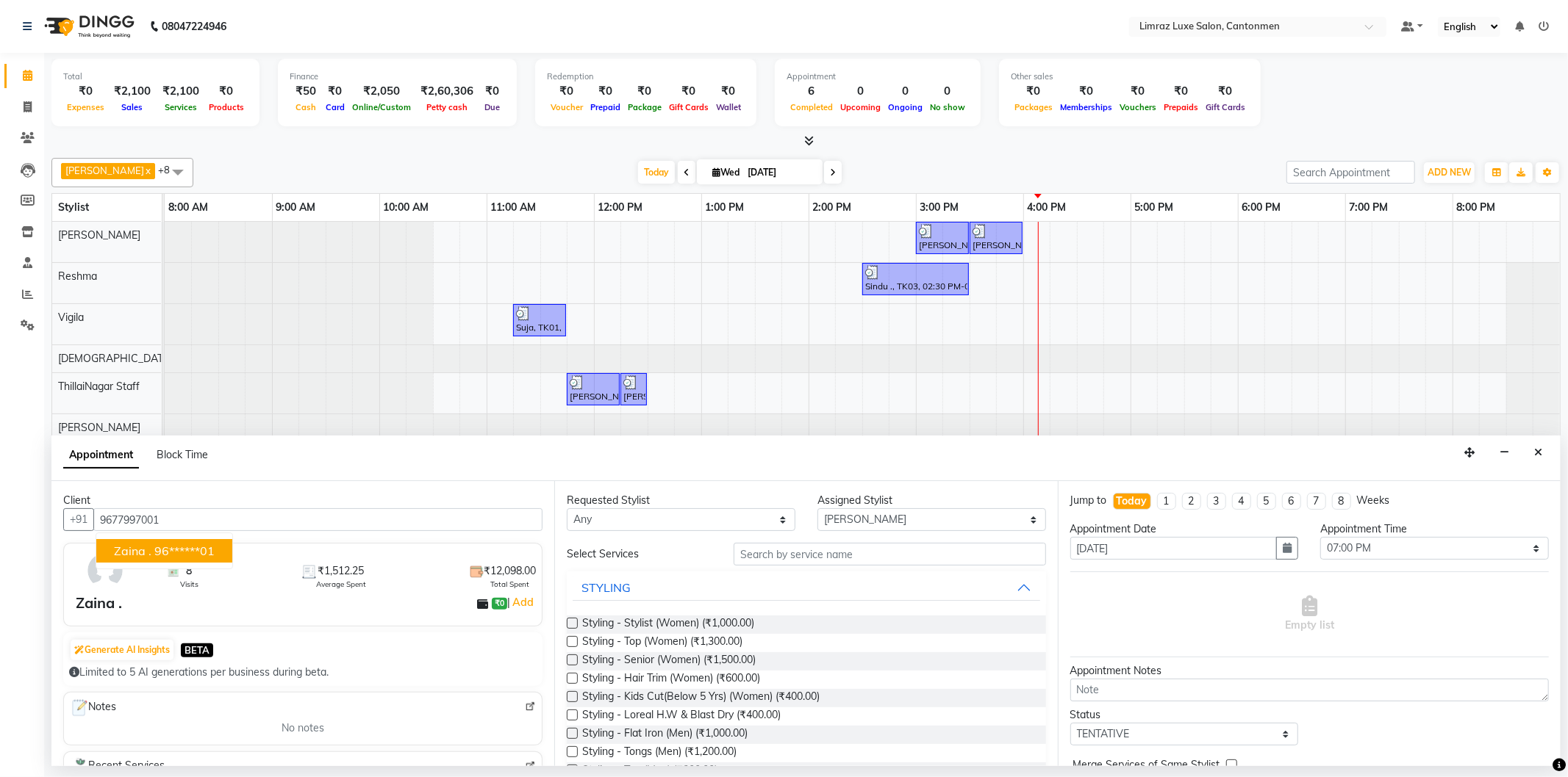
click at [155, 547] on ngb-highlight "96******01" at bounding box center [184, 551] width 60 height 15
type input "96******01"
click at [796, 556] on input "text" at bounding box center [889, 555] width 312 height 23
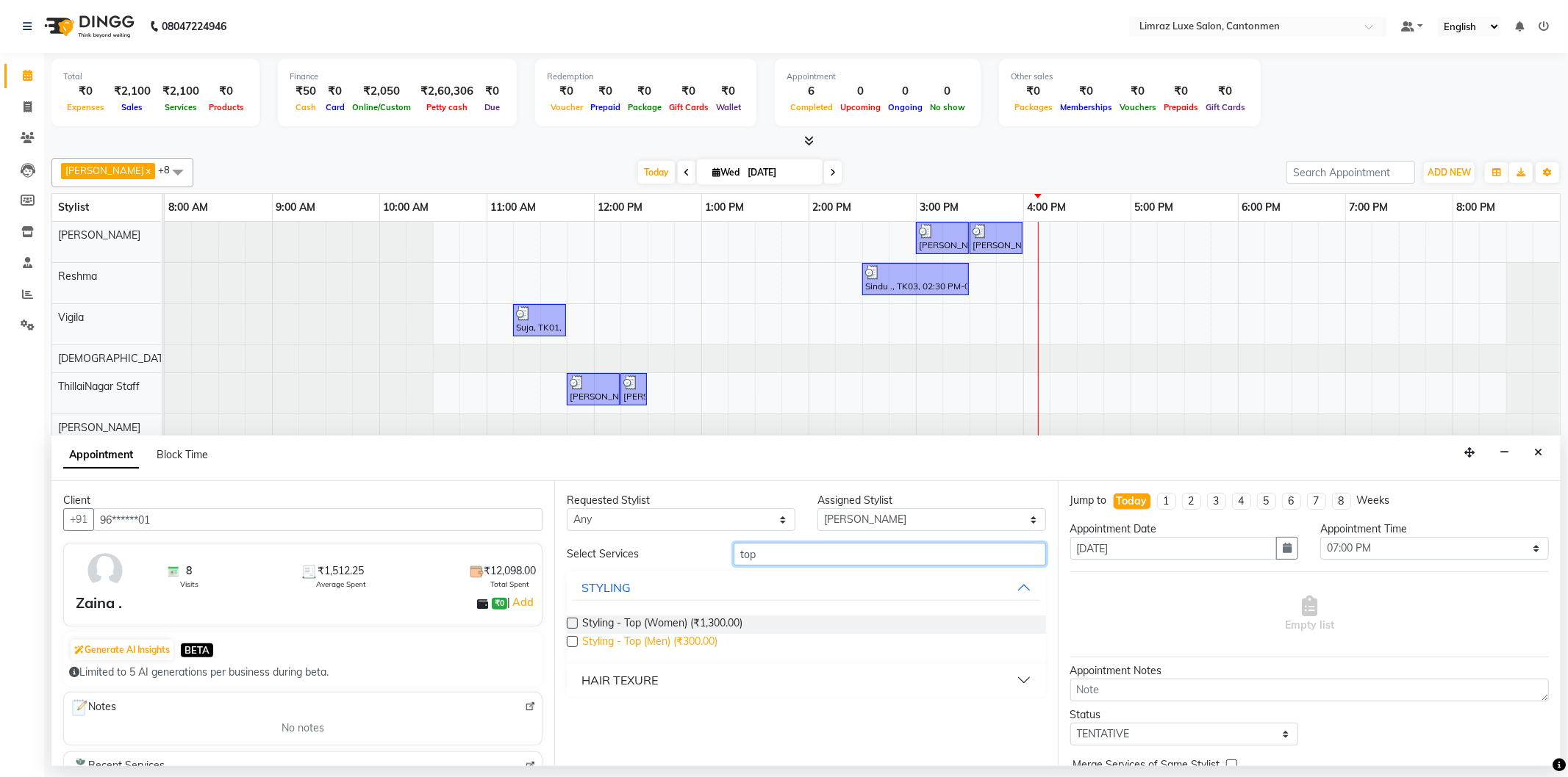
type input "top"
click at [644, 636] on span "Styling - Top (Men) (₹300.00)" at bounding box center [650, 643] width 136 height 18
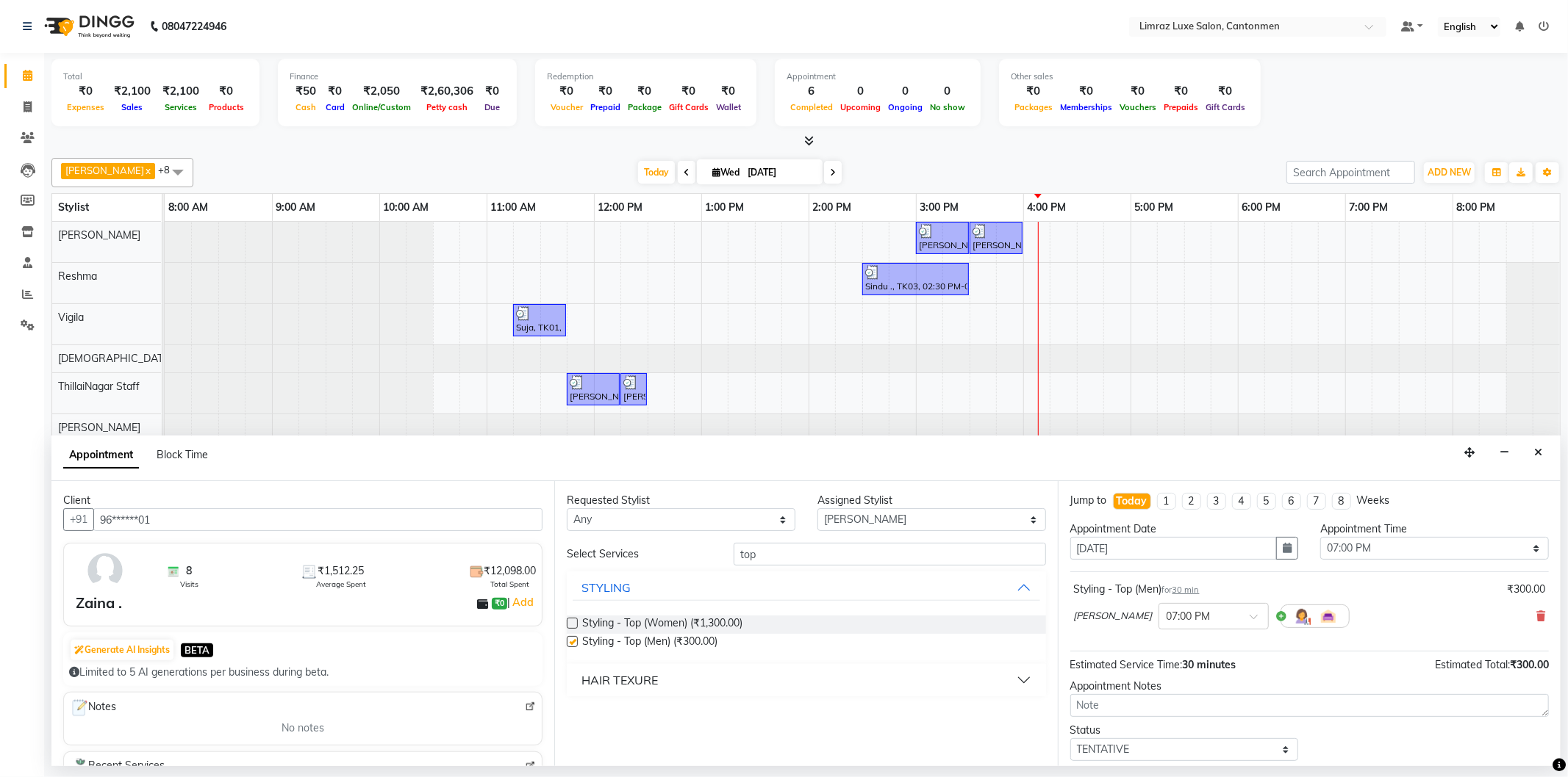
checkbox input "false"
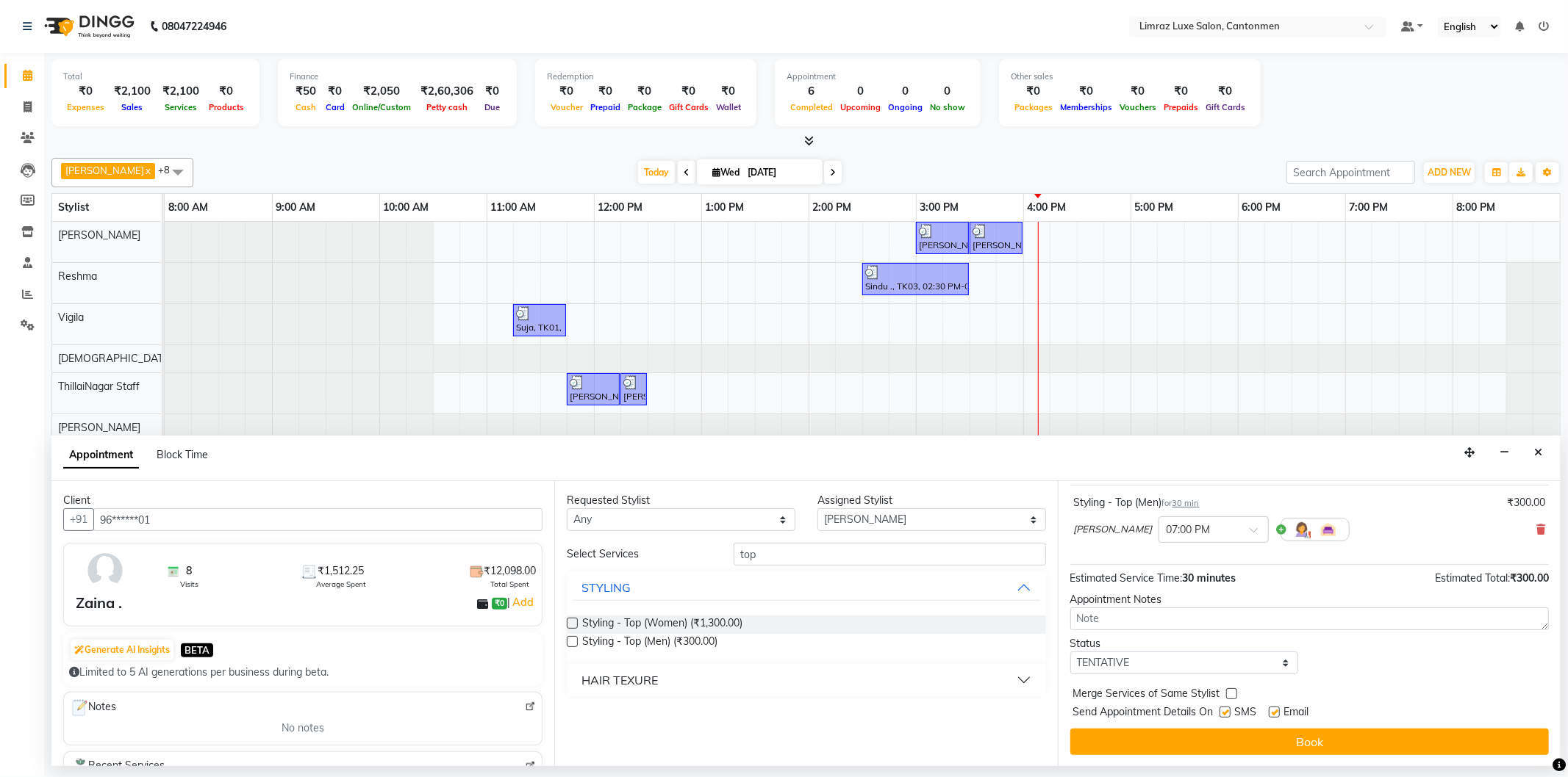
drag, startPoint x: 1231, startPoint y: 711, endPoint x: 1239, endPoint y: 714, distance: 8.5
click at [1231, 713] on label at bounding box center [1225, 712] width 11 height 11
click at [1229, 713] on input "checkbox" at bounding box center [1225, 714] width 10 height 10
checkbox input "false"
click at [1279, 710] on label at bounding box center [1274, 712] width 11 height 11
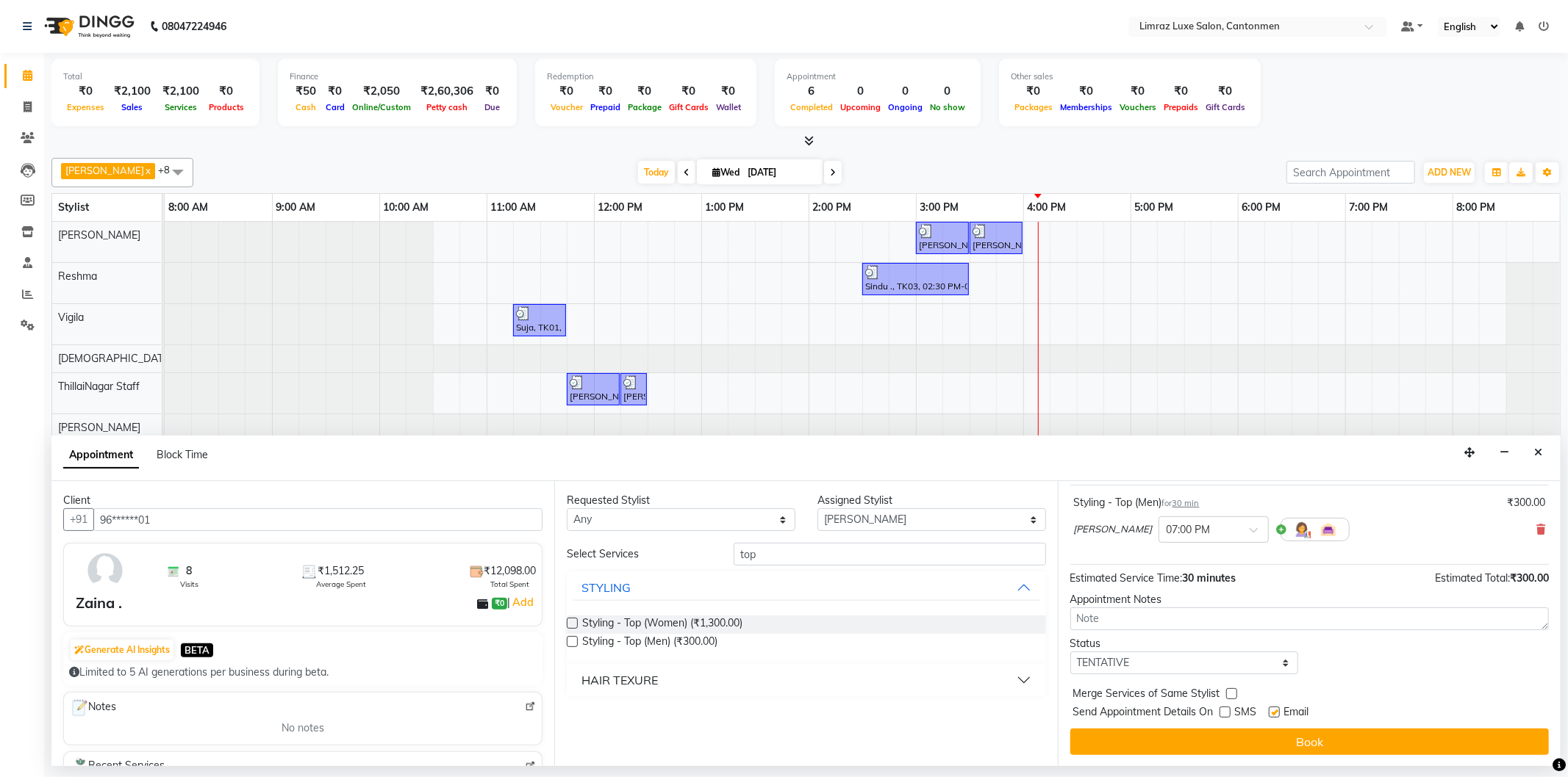
click at [1279, 710] on input "checkbox" at bounding box center [1274, 714] width 10 height 10
checkbox input "false"
click at [1274, 739] on button "Book" at bounding box center [1309, 742] width 479 height 26
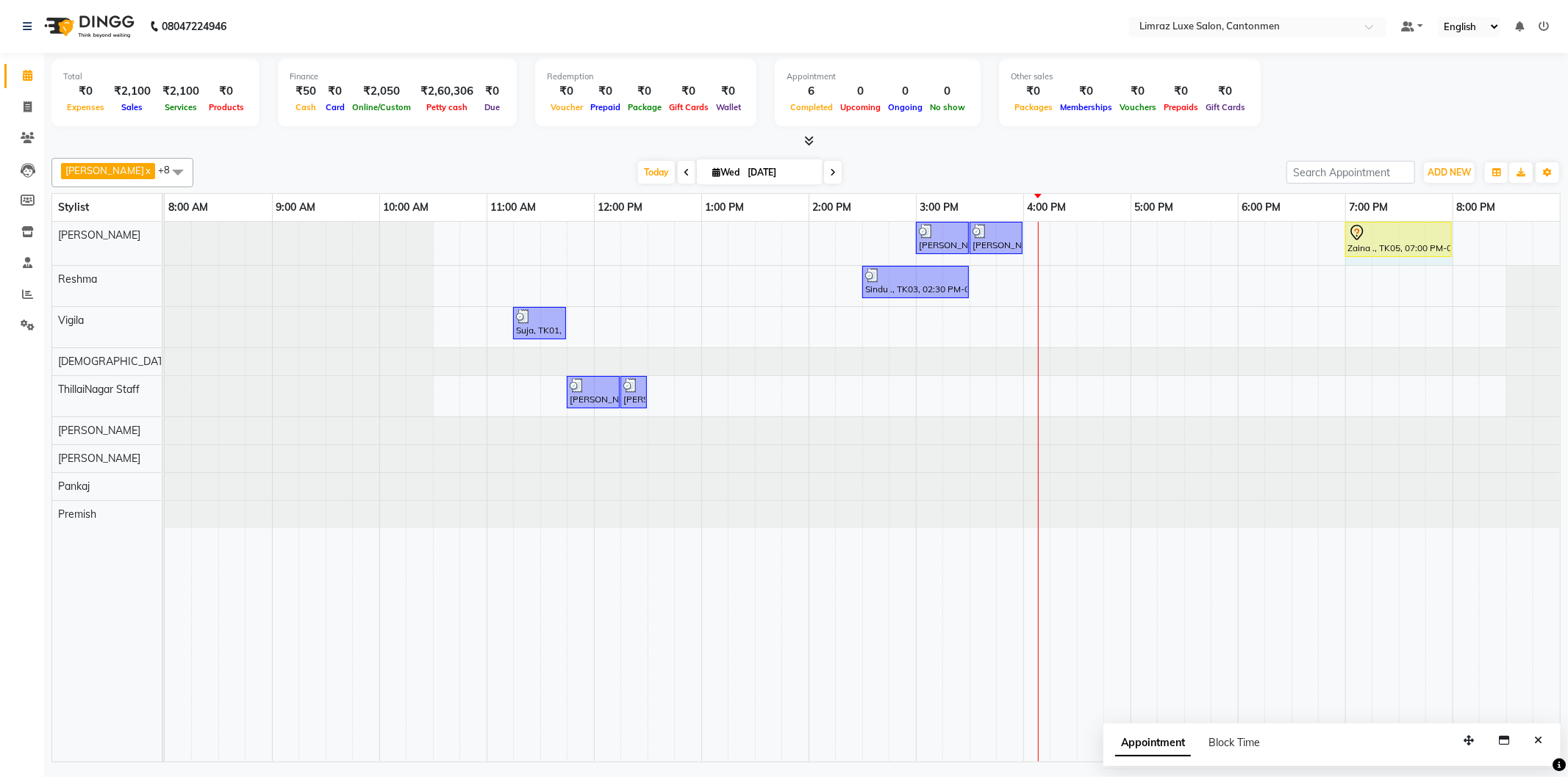
drag, startPoint x: 1394, startPoint y: 235, endPoint x: 1445, endPoint y: 231, distance: 51.2
click at [165, 231] on div "[PERSON_NAME] ., TK04, 03:00 PM-03:30 PM, Styling - Top (Men) [PERSON_NAME] ., …" at bounding box center [165, 243] width 0 height 43
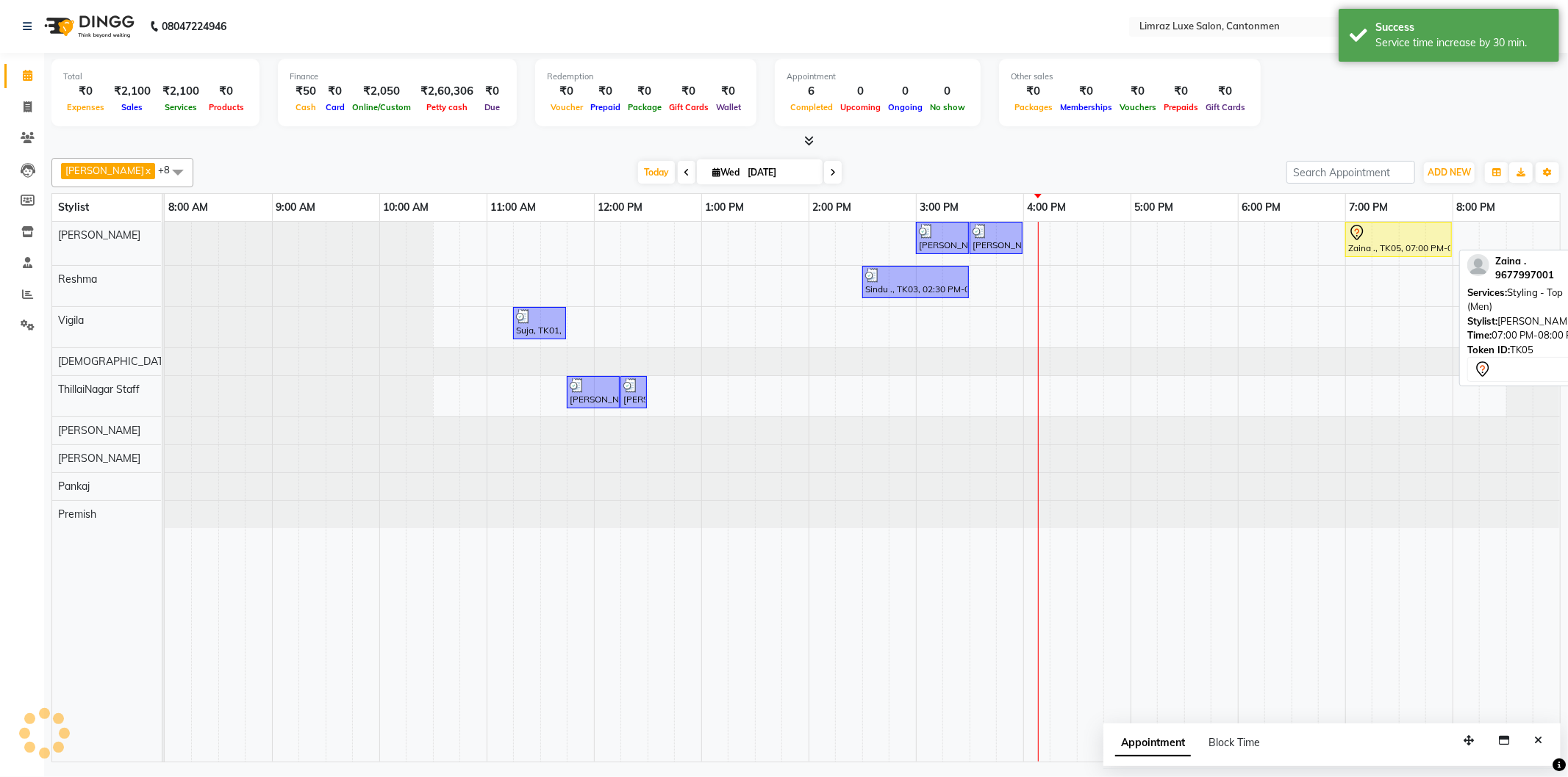
click at [1397, 229] on div at bounding box center [1398, 232] width 101 height 17
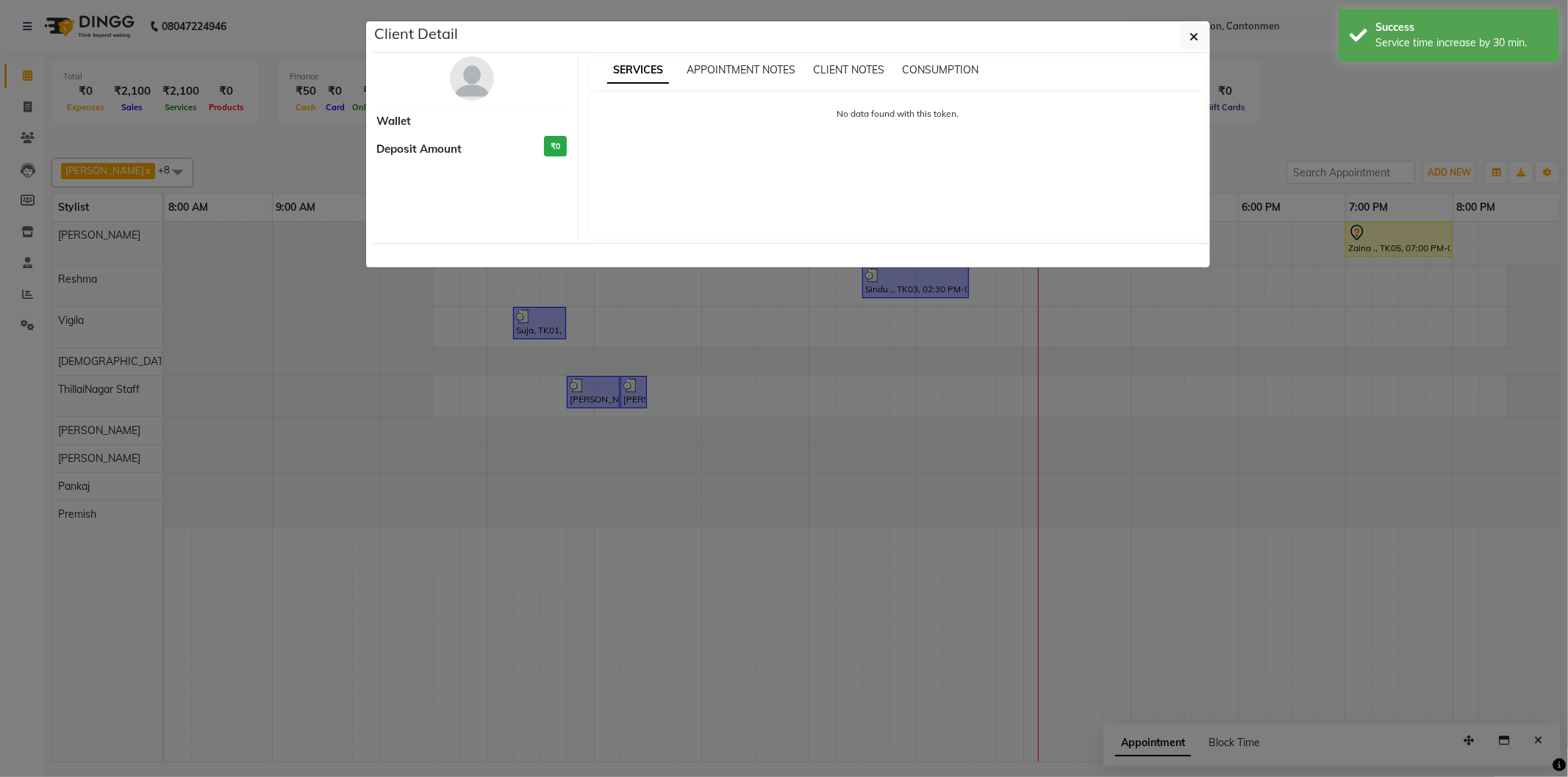
select select "7"
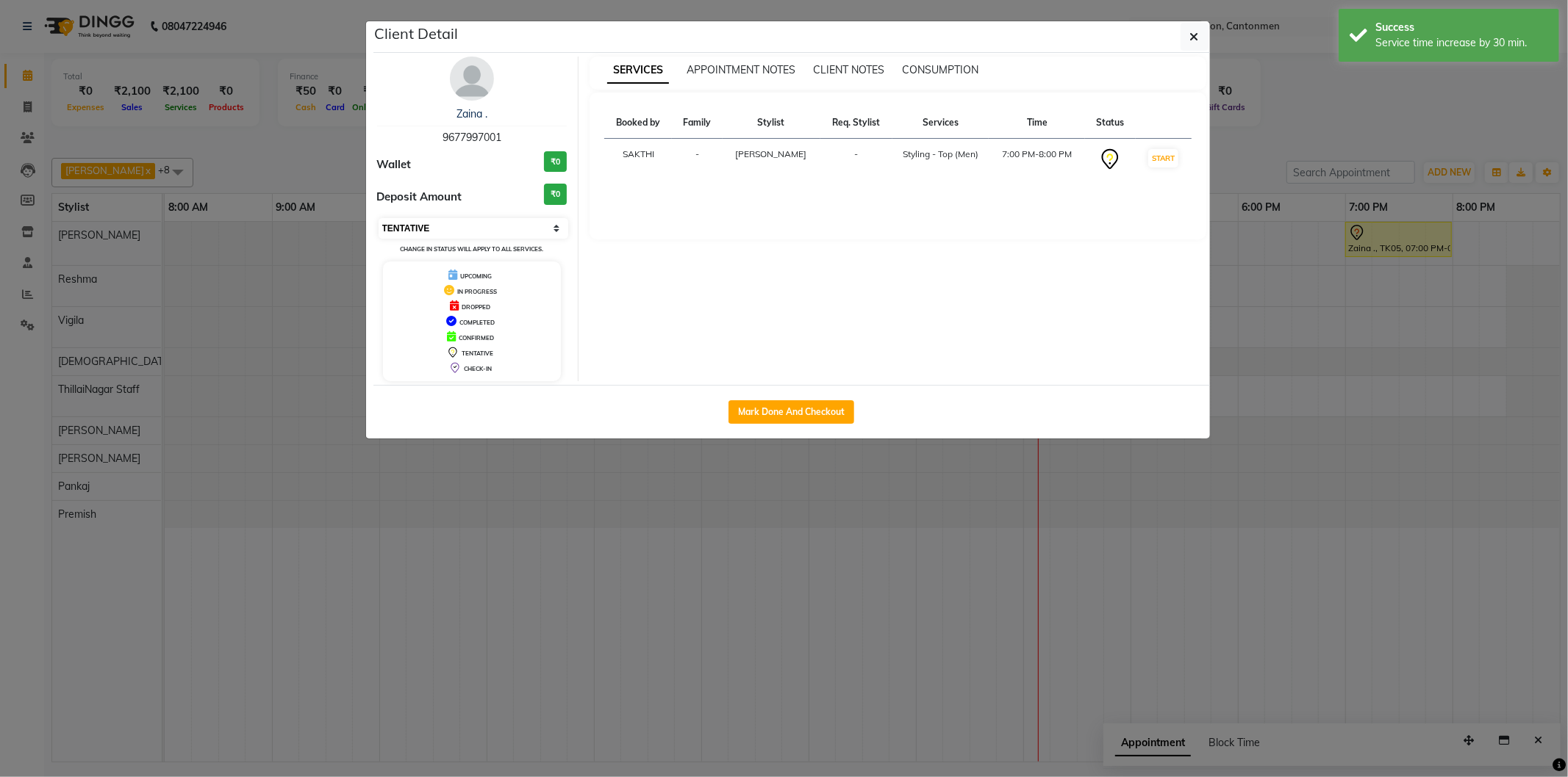
click at [476, 222] on select "Select IN SERVICE CONFIRMED TENTATIVE CHECK IN MARK DONE DROPPED UPCOMING" at bounding box center [474, 228] width 190 height 21
click at [1193, 33] on icon "button" at bounding box center [1194, 36] width 9 height 12
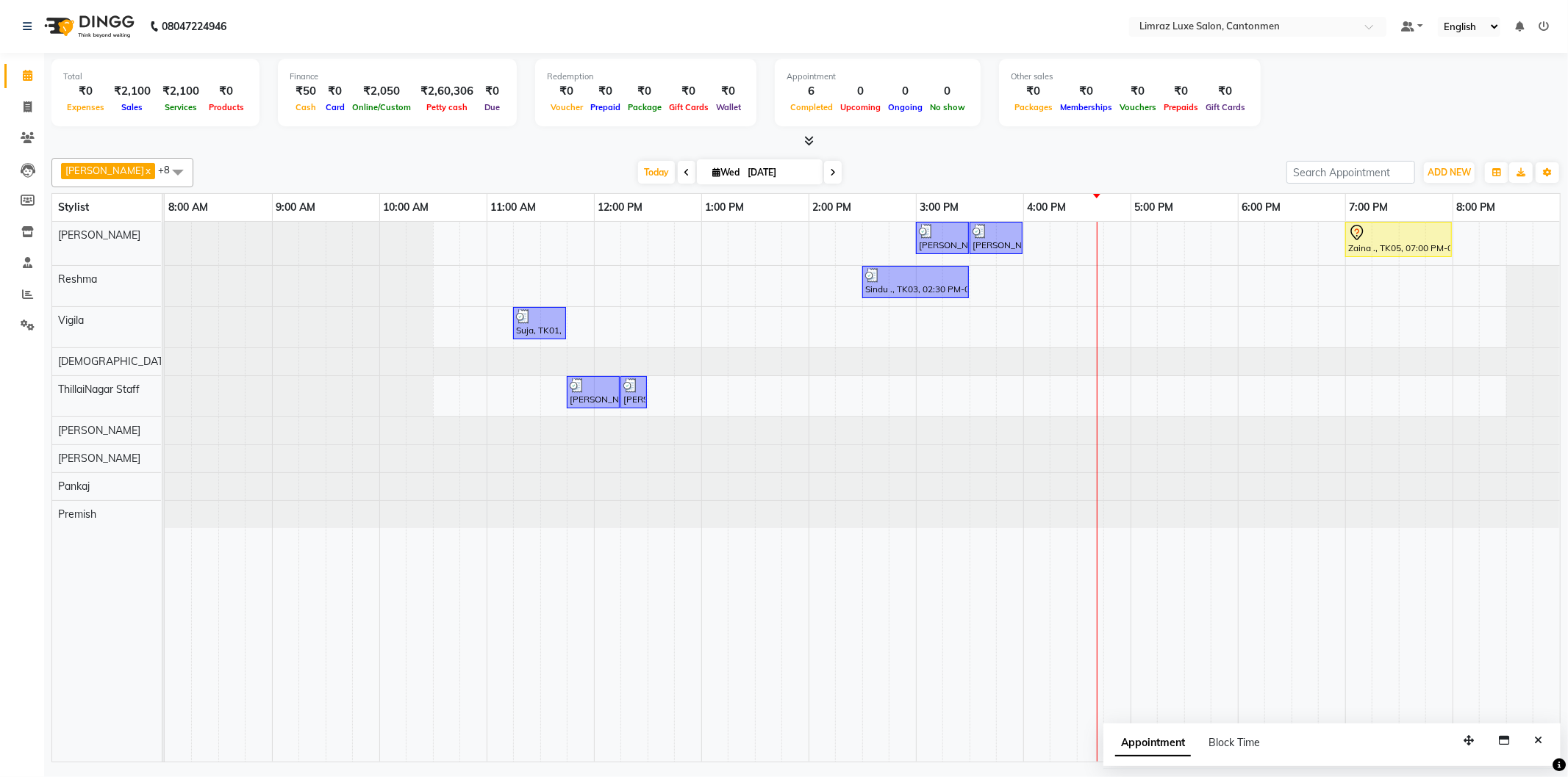
click at [1041, 243] on div "[PERSON_NAME] ., TK04, 03:00 PM-03:30 PM, Styling - Top (Men) Anand ., TK04, 03…" at bounding box center [862, 491] width 1395 height 540
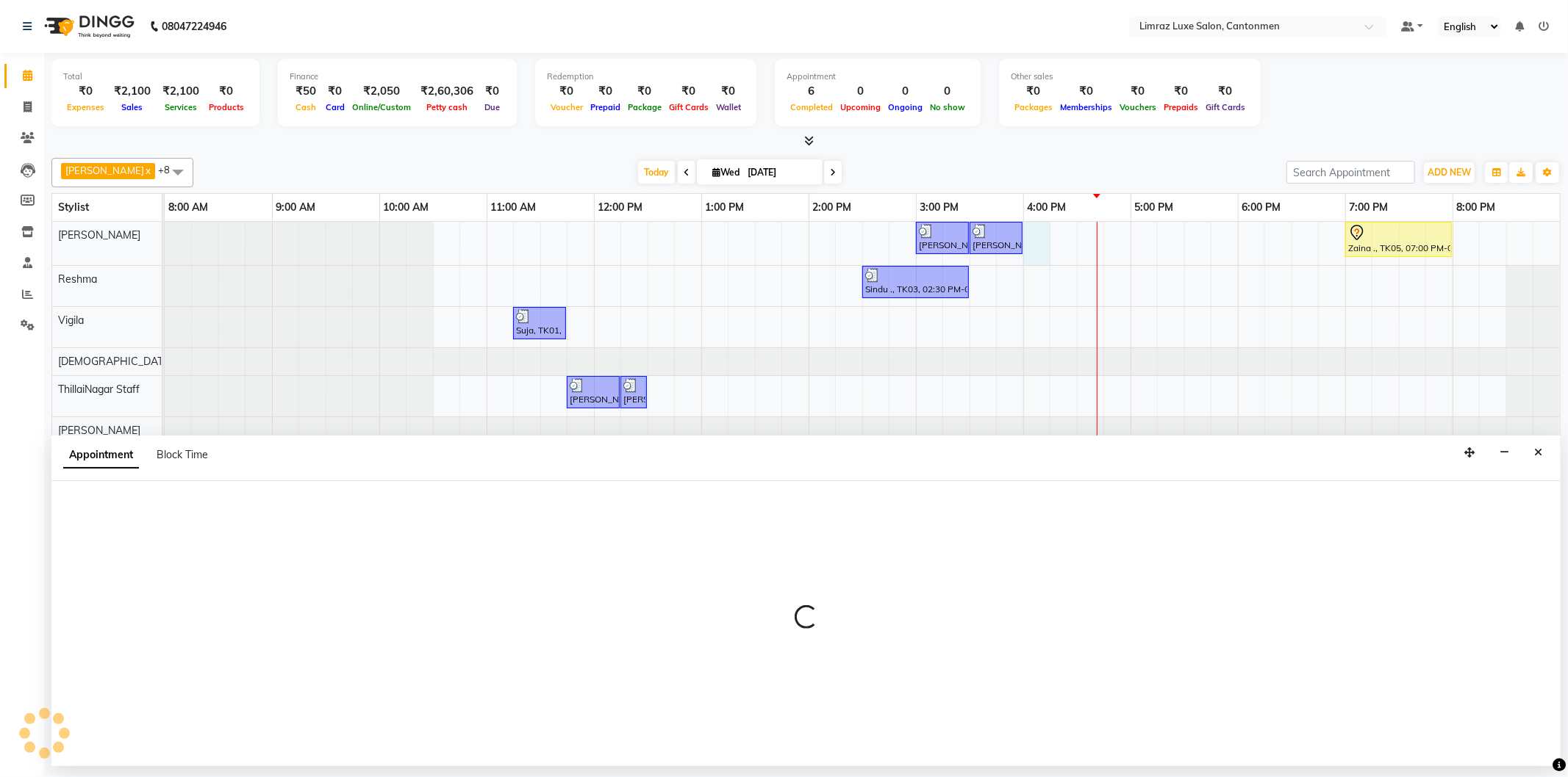
select select "90538"
select select "960"
select select "tentative"
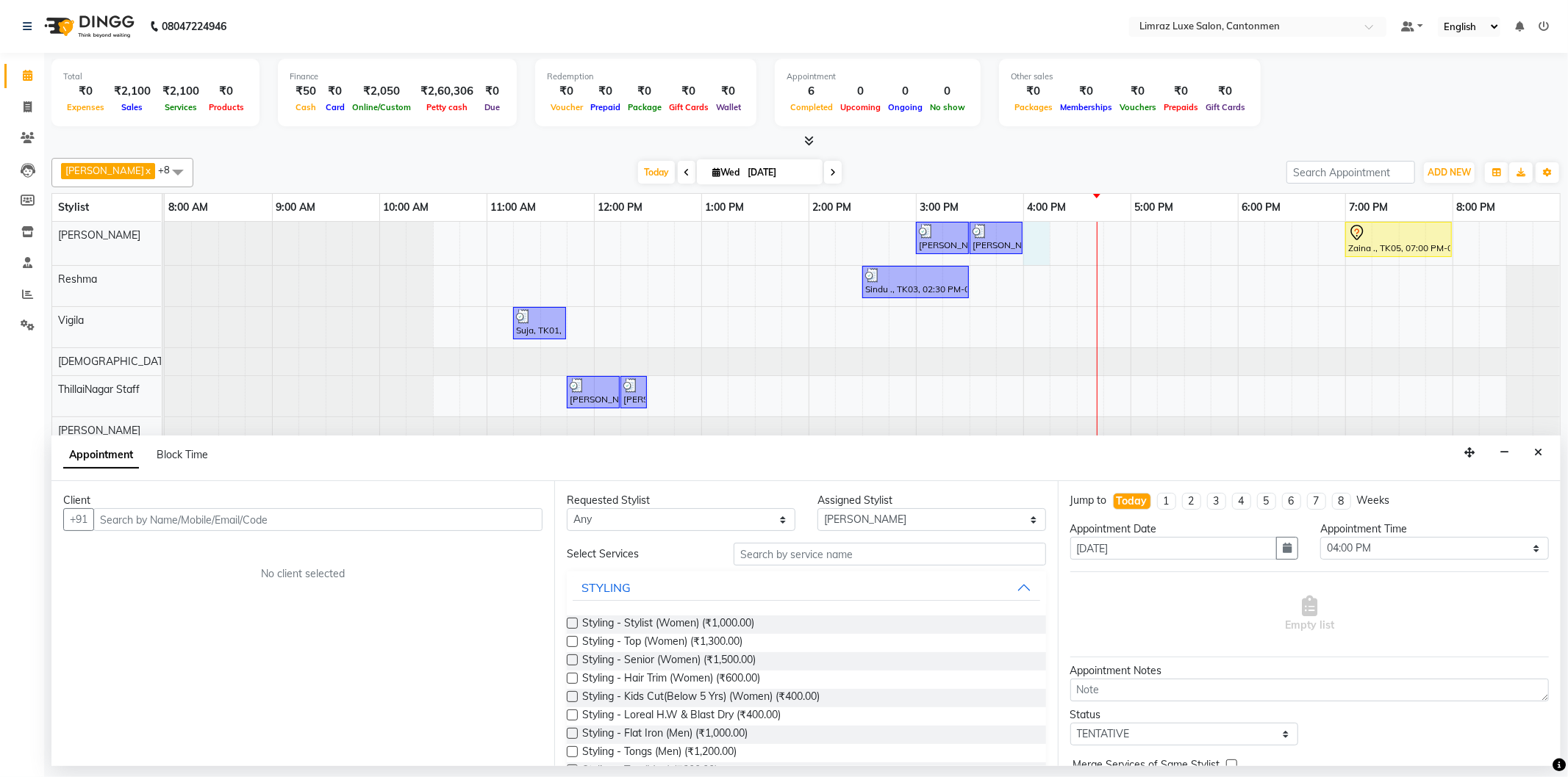
click at [155, 529] on input "text" at bounding box center [318, 520] width 449 height 23
type input "8012123811"
drag, startPoint x: 294, startPoint y: 63, endPoint x: 494, endPoint y: 510, distance: 489.7
click at [494, 510] on button "Add Client" at bounding box center [512, 520] width 61 height 23
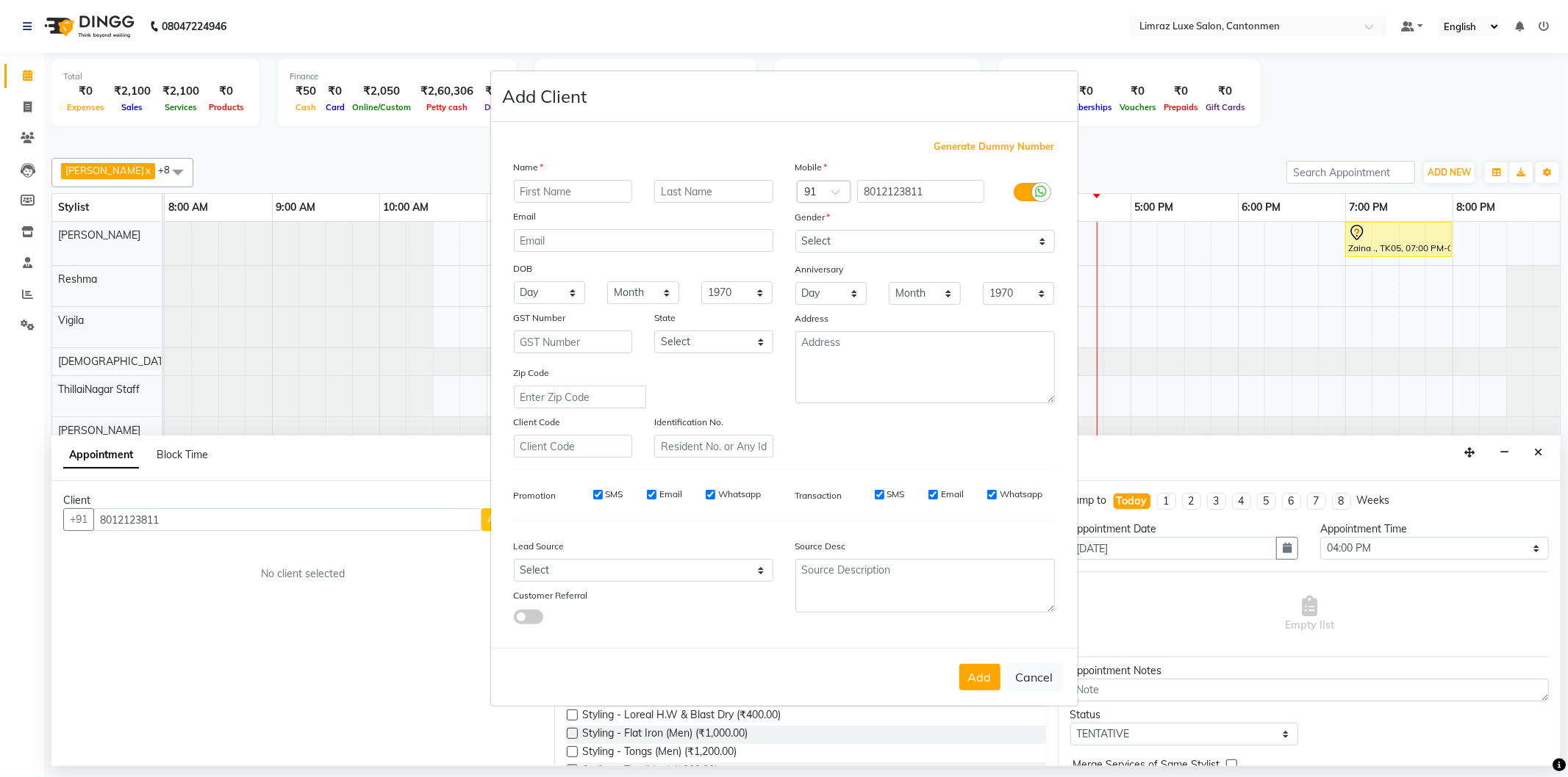
click at [612, 178] on div "Name" at bounding box center [643, 169] width 281 height 21
click at [600, 198] on input "text" at bounding box center [573, 192] width 119 height 23
type input "[PERSON_NAME]"
type input "."
click at [914, 251] on select "Select [DEMOGRAPHIC_DATA] [DEMOGRAPHIC_DATA] Other Prefer Not To Say" at bounding box center [925, 241] width 260 height 23
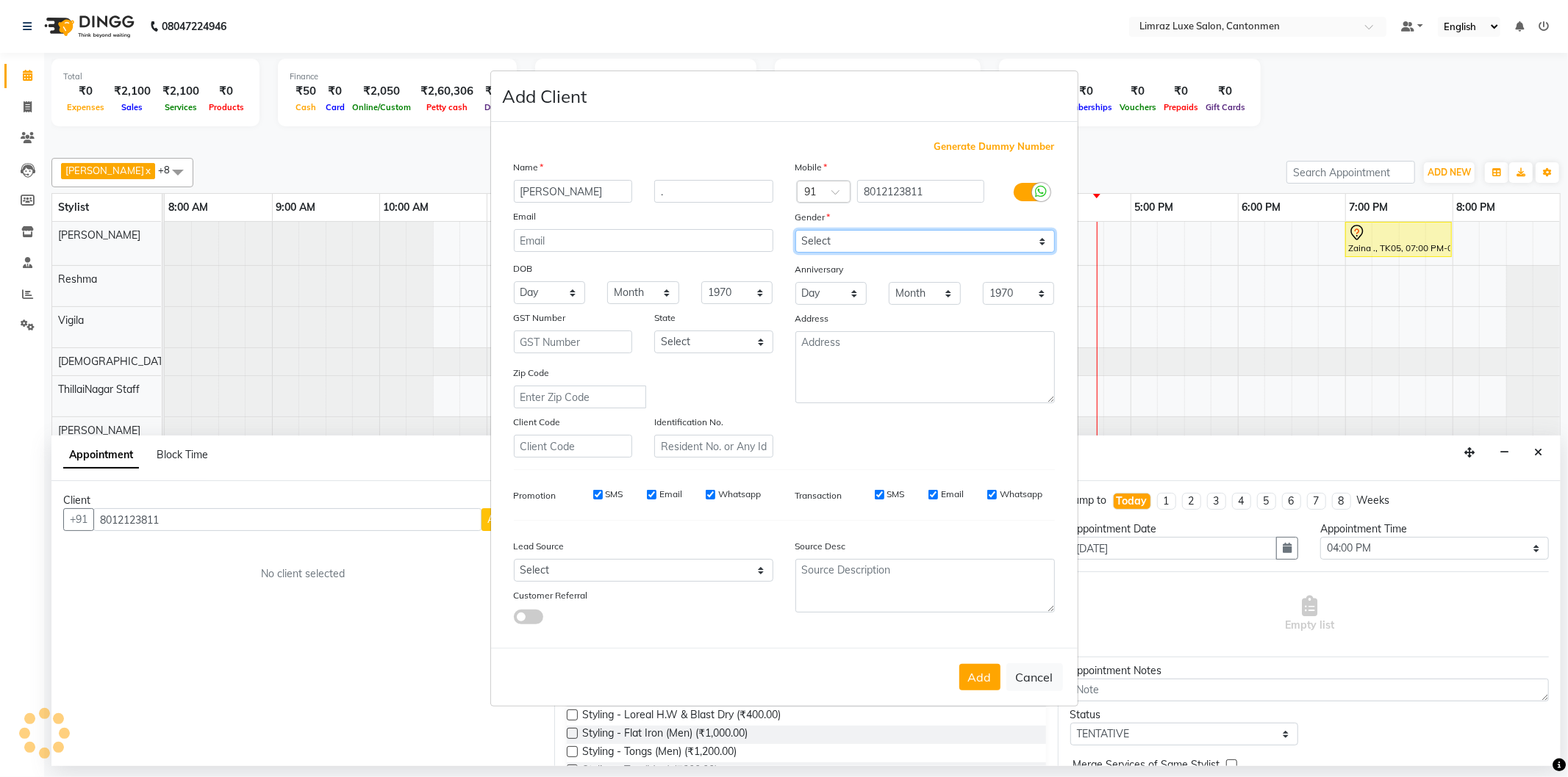
select select "[DEMOGRAPHIC_DATA]"
click at [796, 230] on select "Select [DEMOGRAPHIC_DATA] [DEMOGRAPHIC_DATA] Other Prefer Not To Say" at bounding box center [925, 241] width 260 height 23
click at [982, 673] on button "Add" at bounding box center [980, 678] width 41 height 26
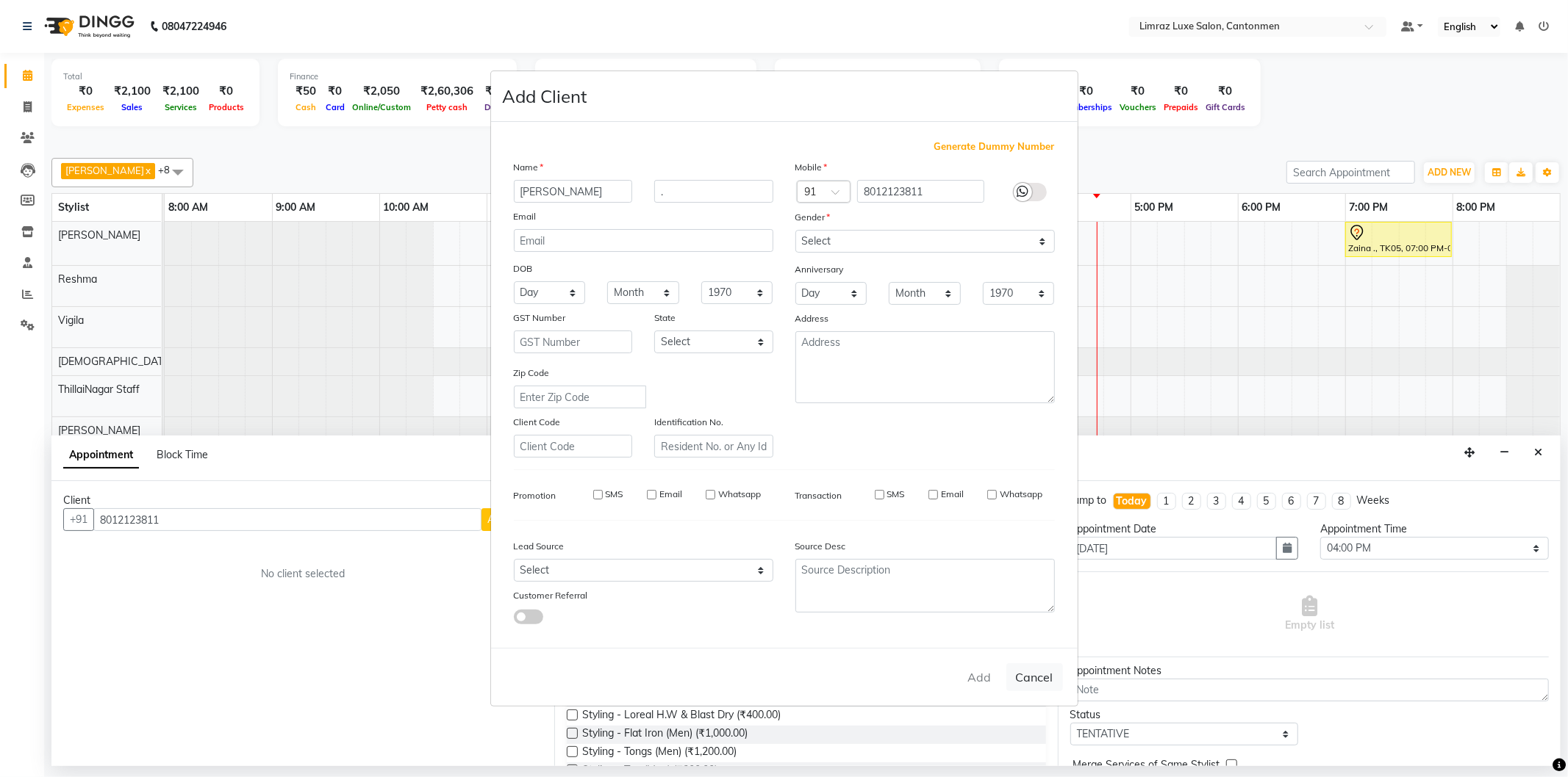
type input "80******11"
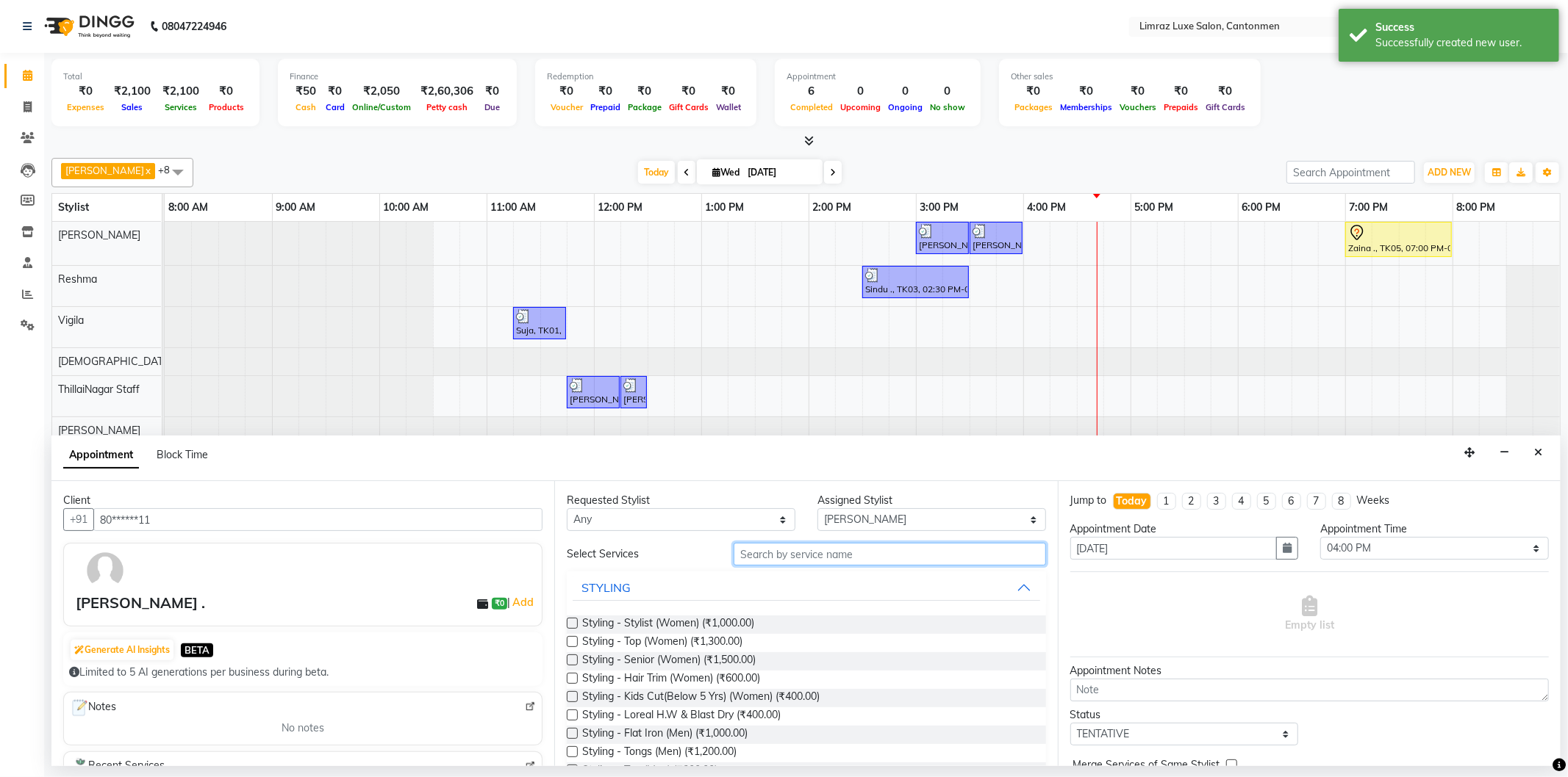
click at [804, 559] on input "text" at bounding box center [889, 555] width 312 height 23
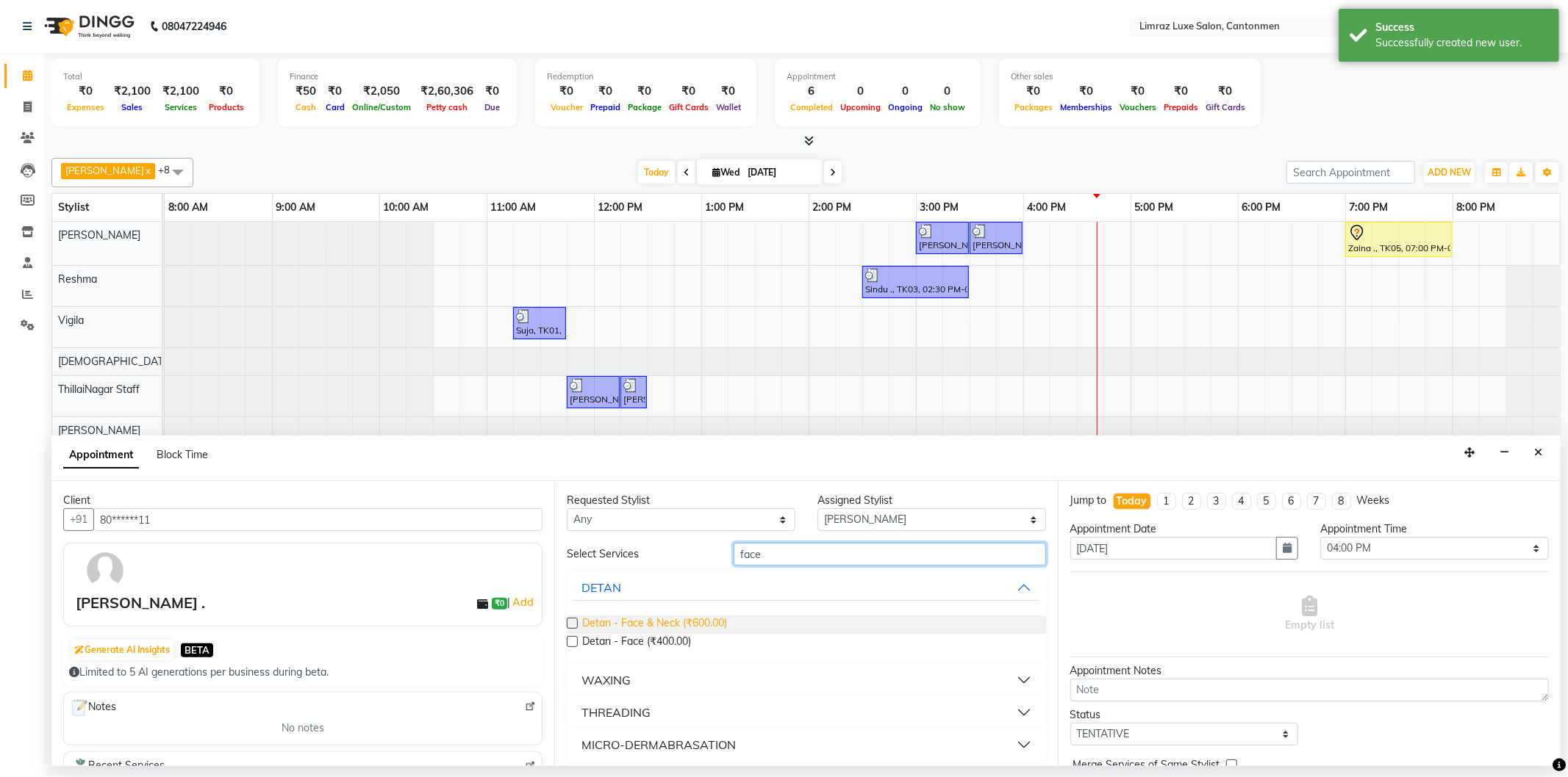
type input "face"
click at [665, 627] on span "Detan - Face & Neck (₹600.00)" at bounding box center [654, 625] width 145 height 18
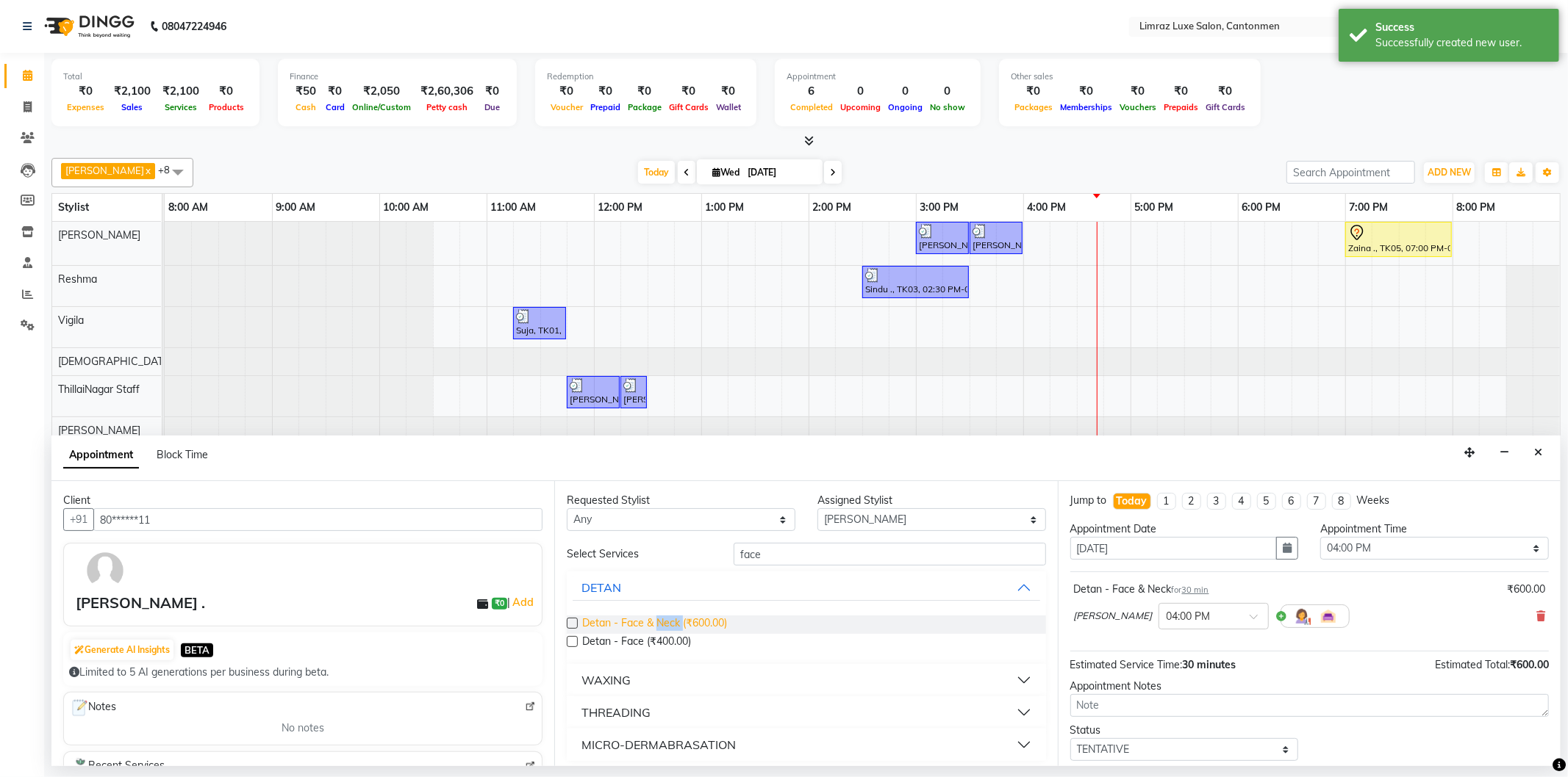
click at [665, 627] on span "Detan - Face & Neck (₹600.00)" at bounding box center [654, 625] width 145 height 18
checkbox input "false"
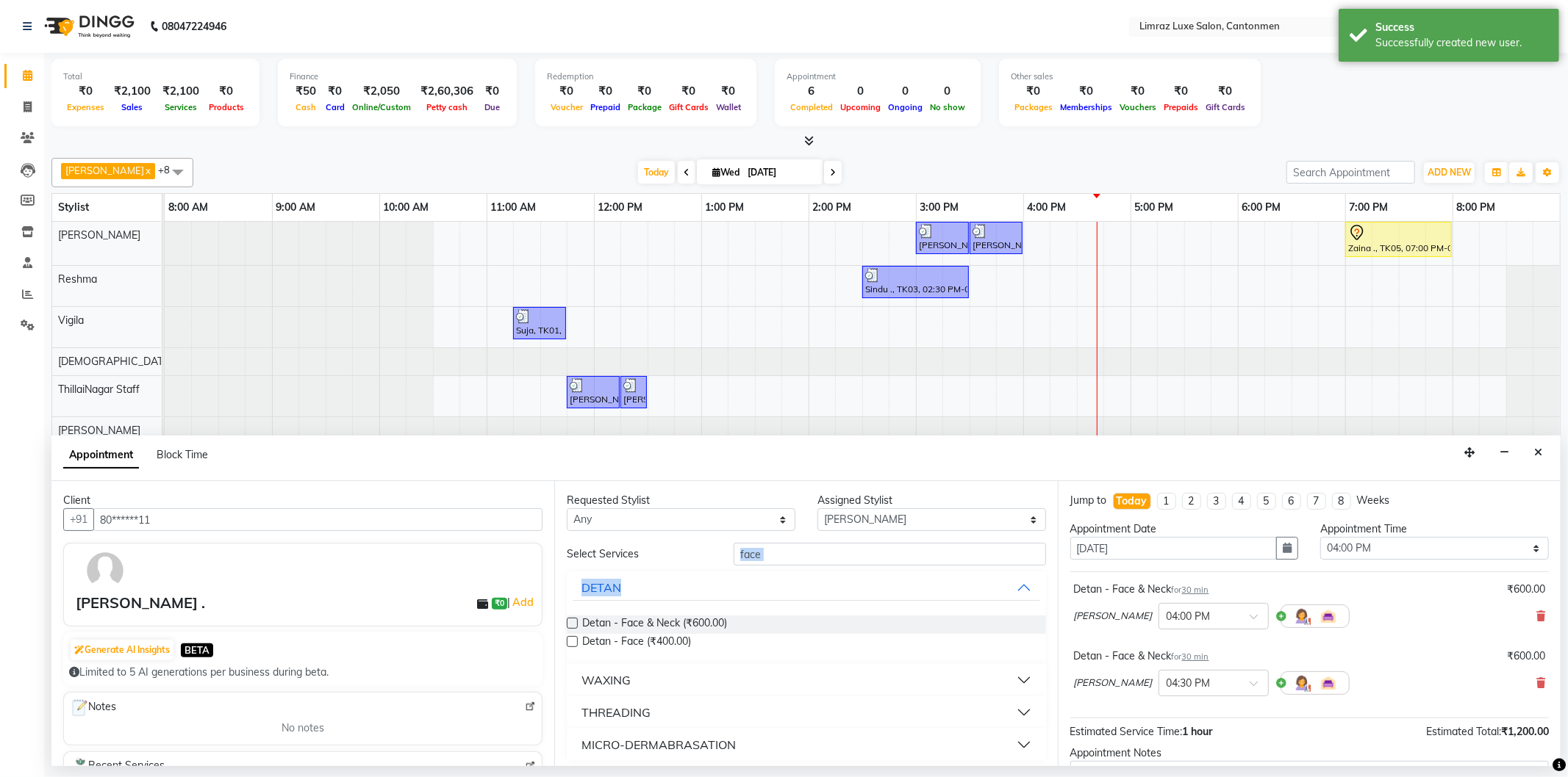
drag, startPoint x: 802, startPoint y: 566, endPoint x: 700, endPoint y: 549, distance: 103.4
click at [700, 551] on div "Select Services face DETAN Detan - Face & Neck (₹600.00) Detan - Face (₹400.00)…" at bounding box center [806, 652] width 479 height 218
click at [802, 547] on input "face" at bounding box center [889, 555] width 312 height 23
drag, startPoint x: 806, startPoint y: 550, endPoint x: 624, endPoint y: 541, distance: 182.2
click at [625, 543] on div "Select Services face" at bounding box center [806, 555] width 500 height 23
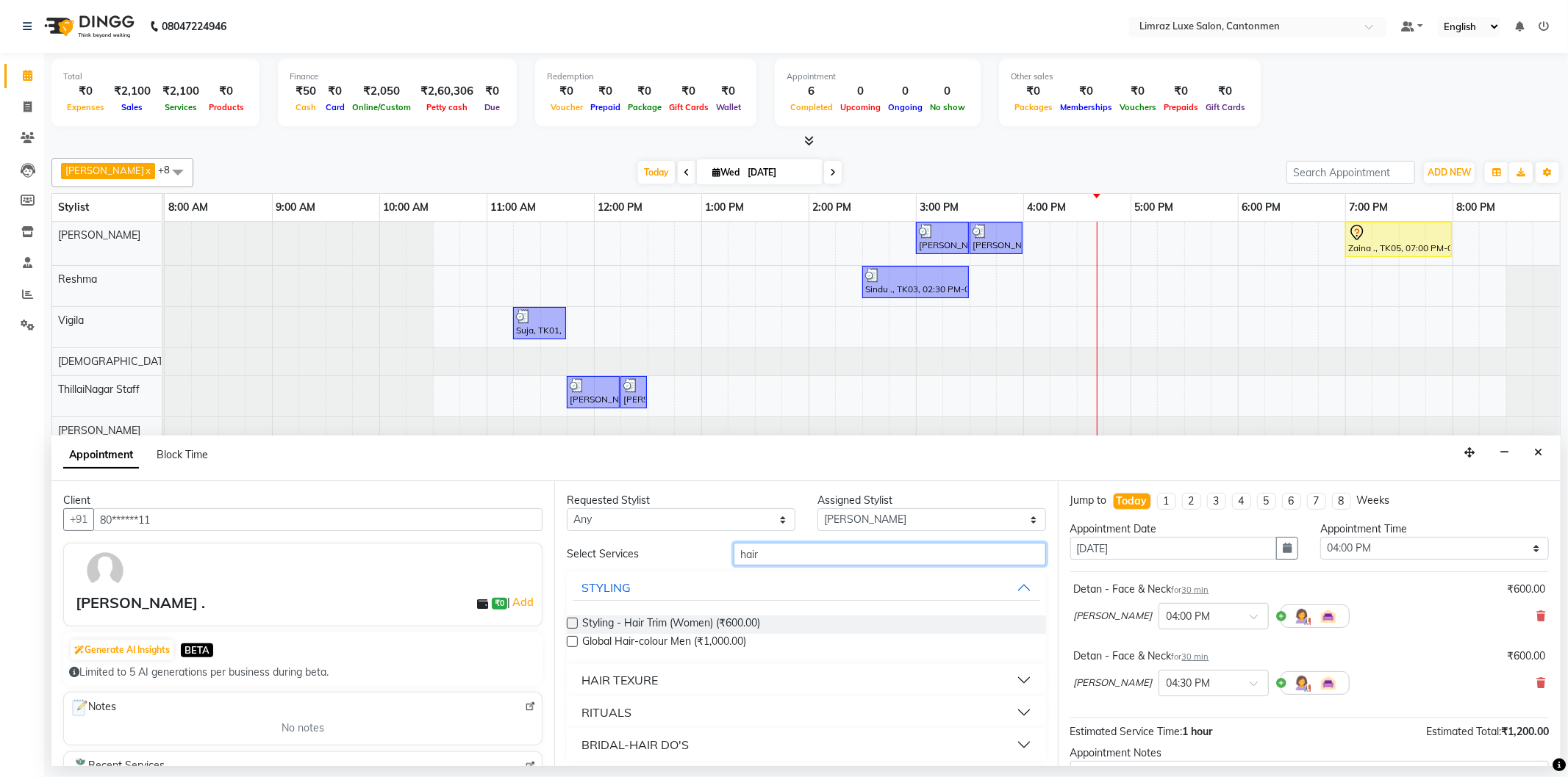
drag, startPoint x: 776, startPoint y: 552, endPoint x: 663, endPoint y: 508, distance: 121.3
click at [666, 512] on div "Requested Stylist Any [PERSON_NAME] [PERSON_NAME] [PERSON_NAME] Premish Reshma …" at bounding box center [806, 623] width 503 height 285
type input "top"
click at [638, 635] on span "Styling - Top (Men) (₹300.00)" at bounding box center [650, 643] width 136 height 18
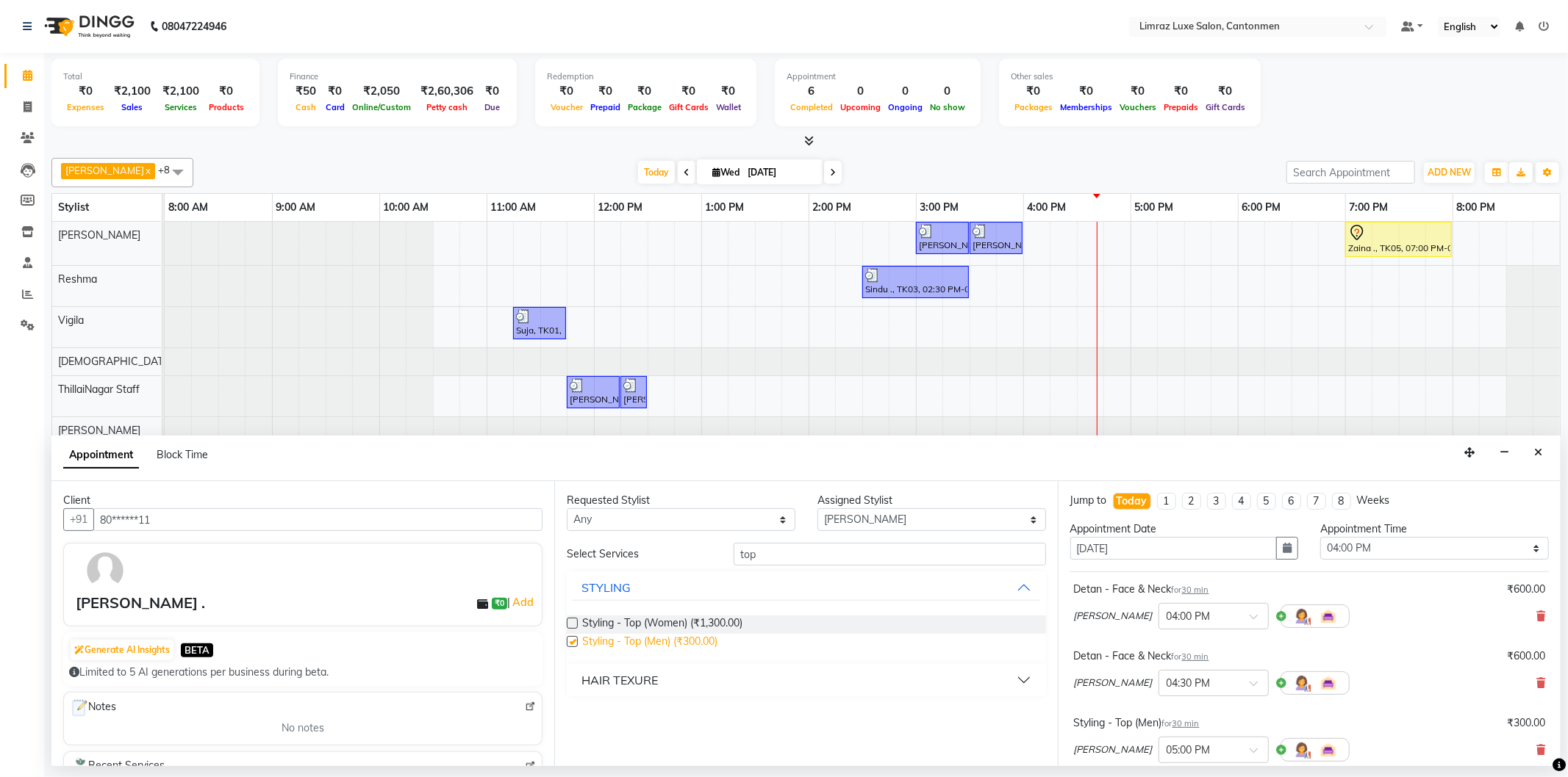
checkbox input "false"
drag, startPoint x: 771, startPoint y: 555, endPoint x: 657, endPoint y: 505, distance: 124.5
click at [658, 509] on div "Requested Stylist Any [PERSON_NAME] [PERSON_NAME] [PERSON_NAME] Premish Reshma …" at bounding box center [806, 623] width 503 height 285
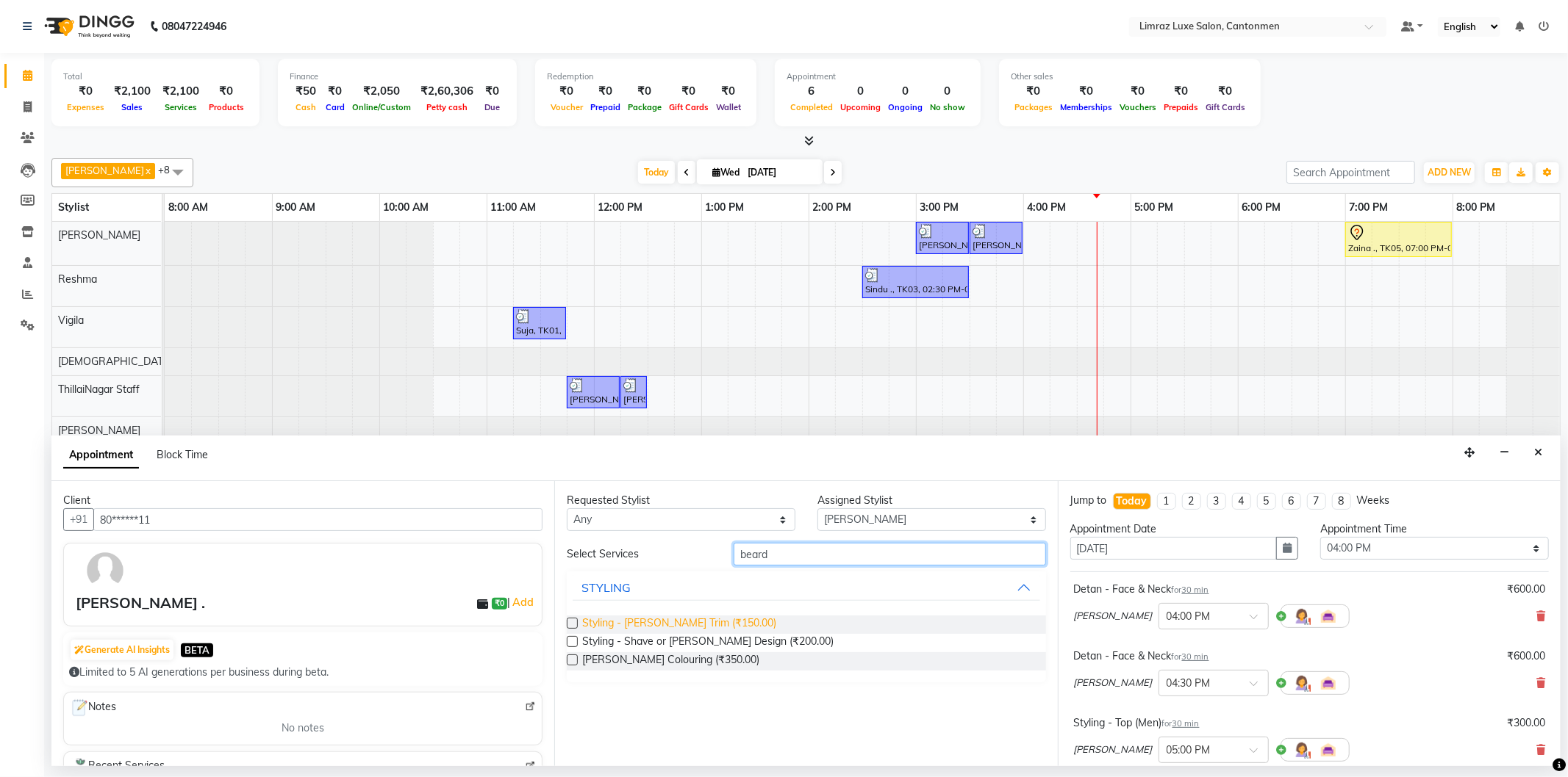
type input "beard"
click at [678, 621] on span "Styling - [PERSON_NAME] Trim (₹150.00)" at bounding box center [679, 625] width 194 height 18
checkbox input "false"
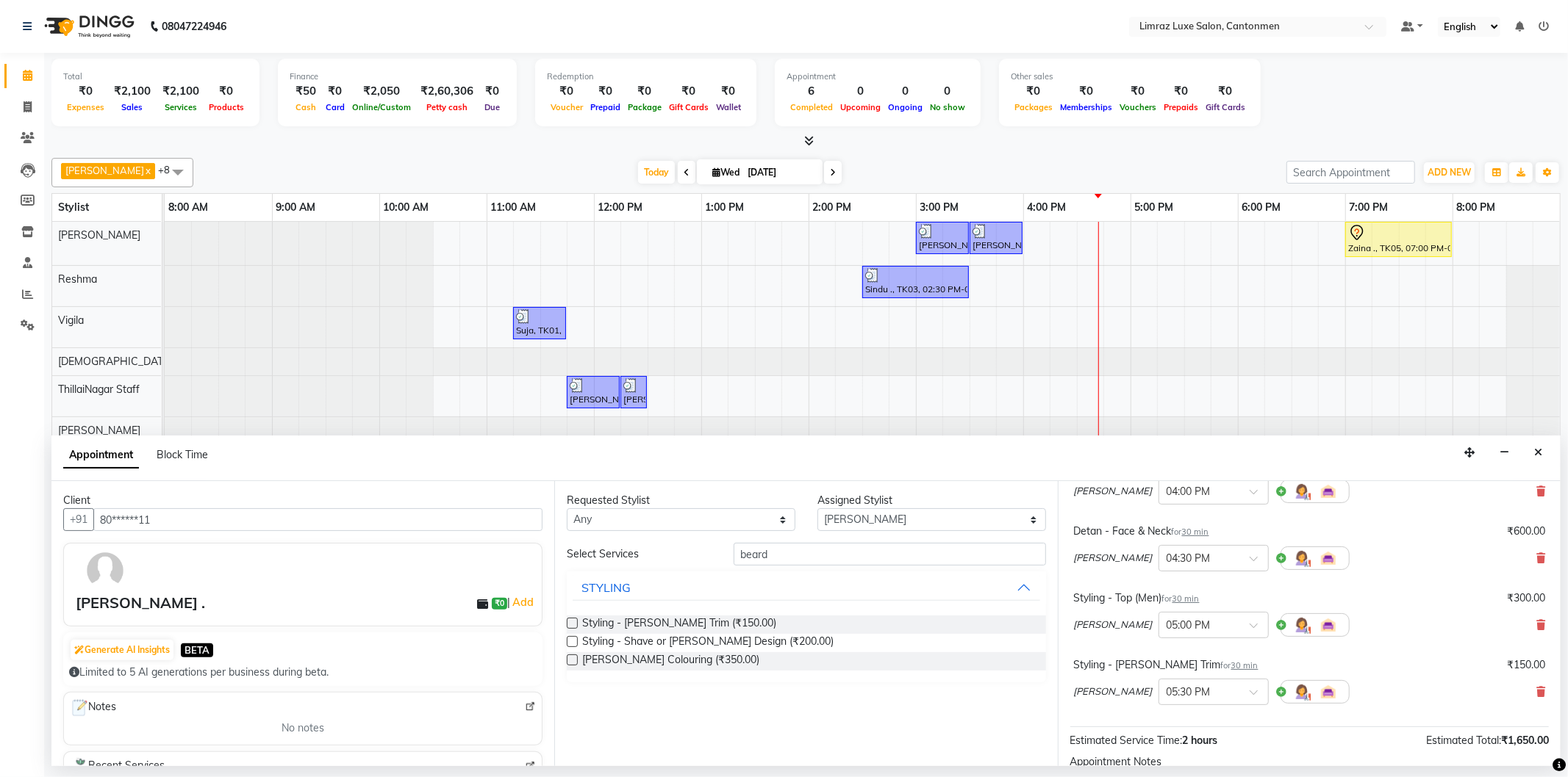
scroll to position [288, 0]
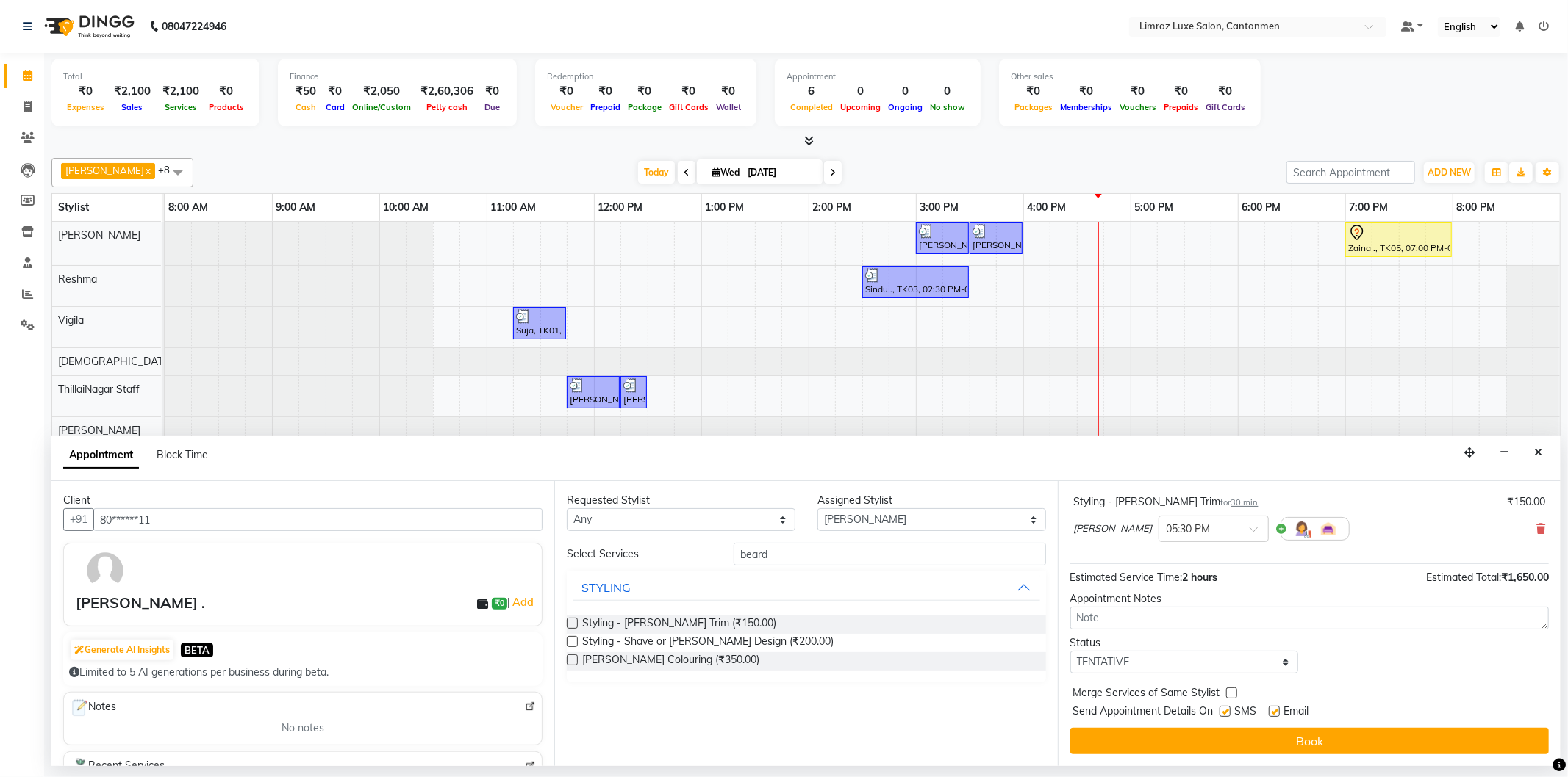
click at [1226, 710] on div "Send Appointment Details On SMS Email" at bounding box center [1311, 713] width 476 height 18
click at [1231, 713] on label at bounding box center [1225, 711] width 11 height 11
click at [1229, 713] on input "checkbox" at bounding box center [1225, 713] width 10 height 10
checkbox input "false"
click at [1279, 713] on label at bounding box center [1274, 711] width 11 height 11
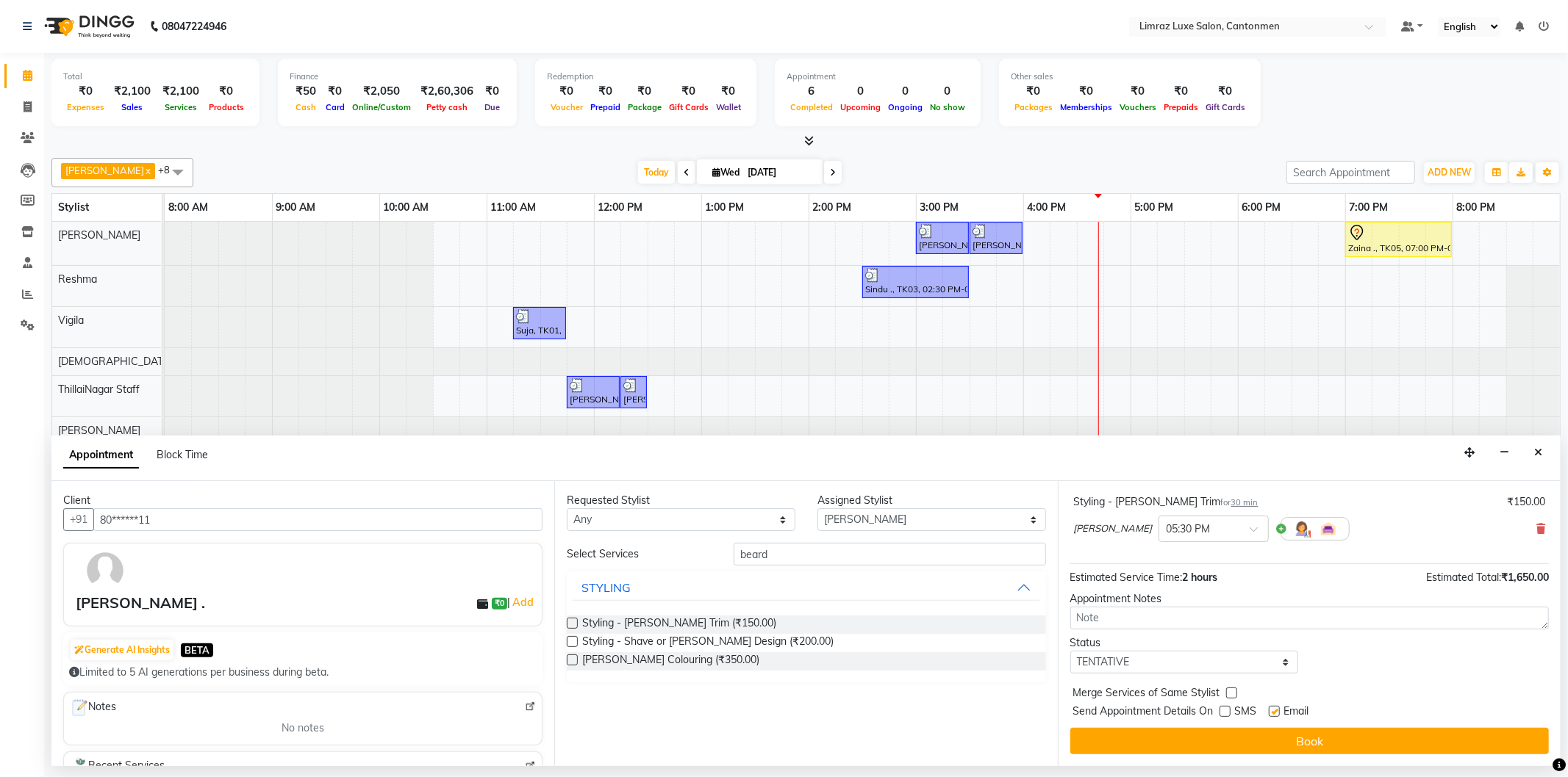
click at [1279, 713] on input "checkbox" at bounding box center [1274, 713] width 10 height 10
checkbox input "false"
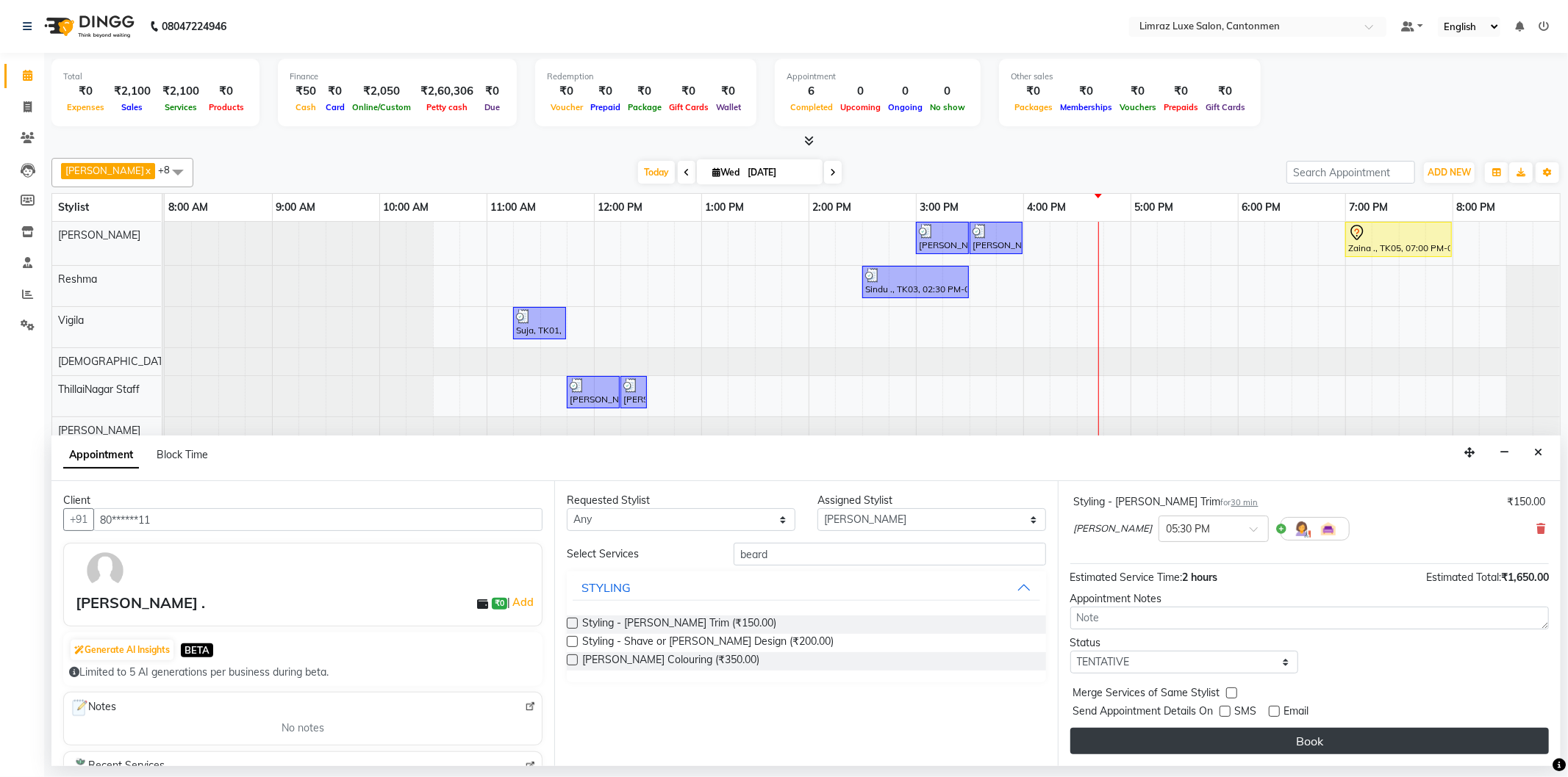
click at [1285, 739] on button "Book" at bounding box center [1309, 741] width 479 height 26
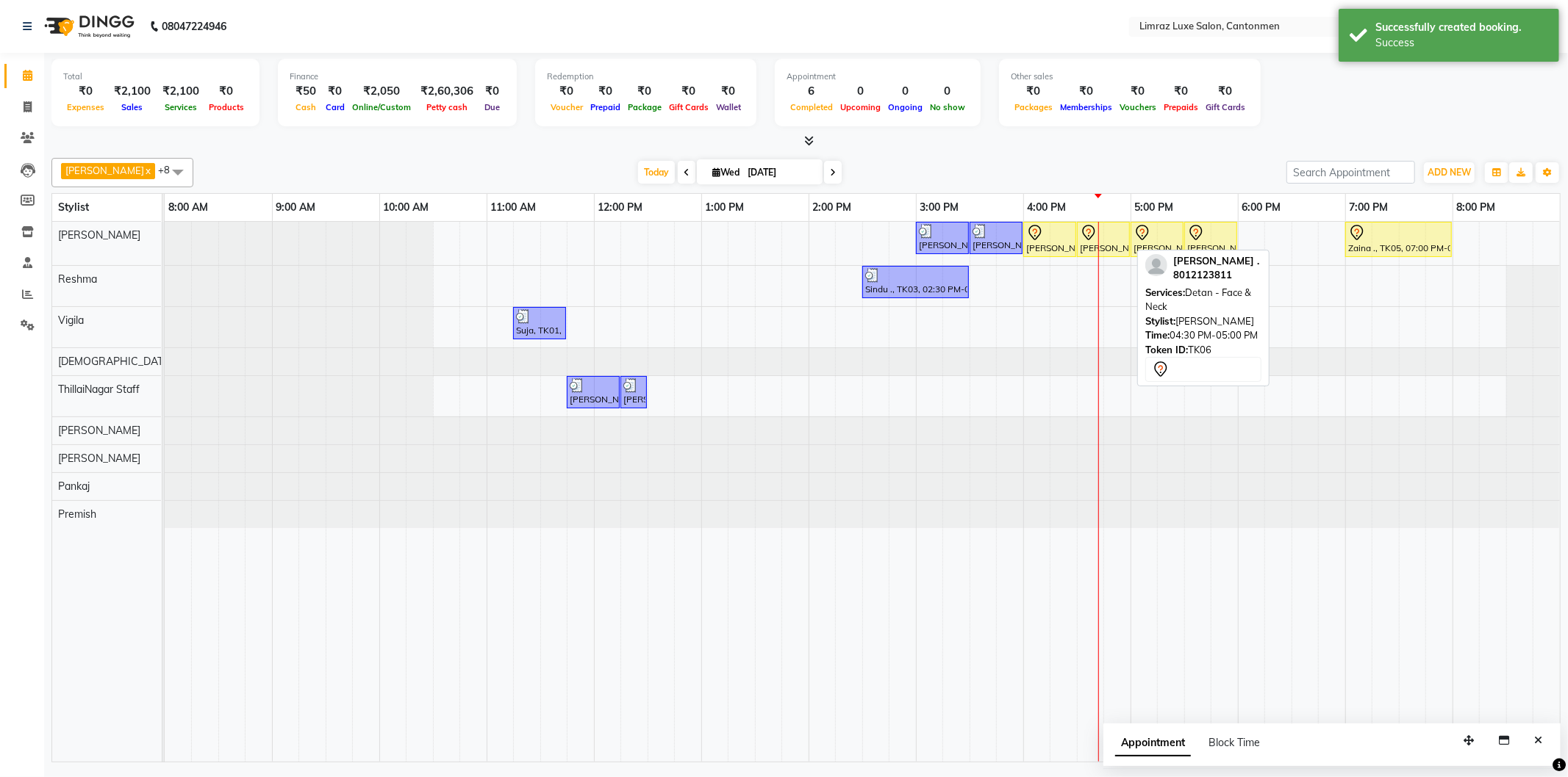
click at [1110, 231] on div at bounding box center [1103, 232] width 47 height 17
select select "7"
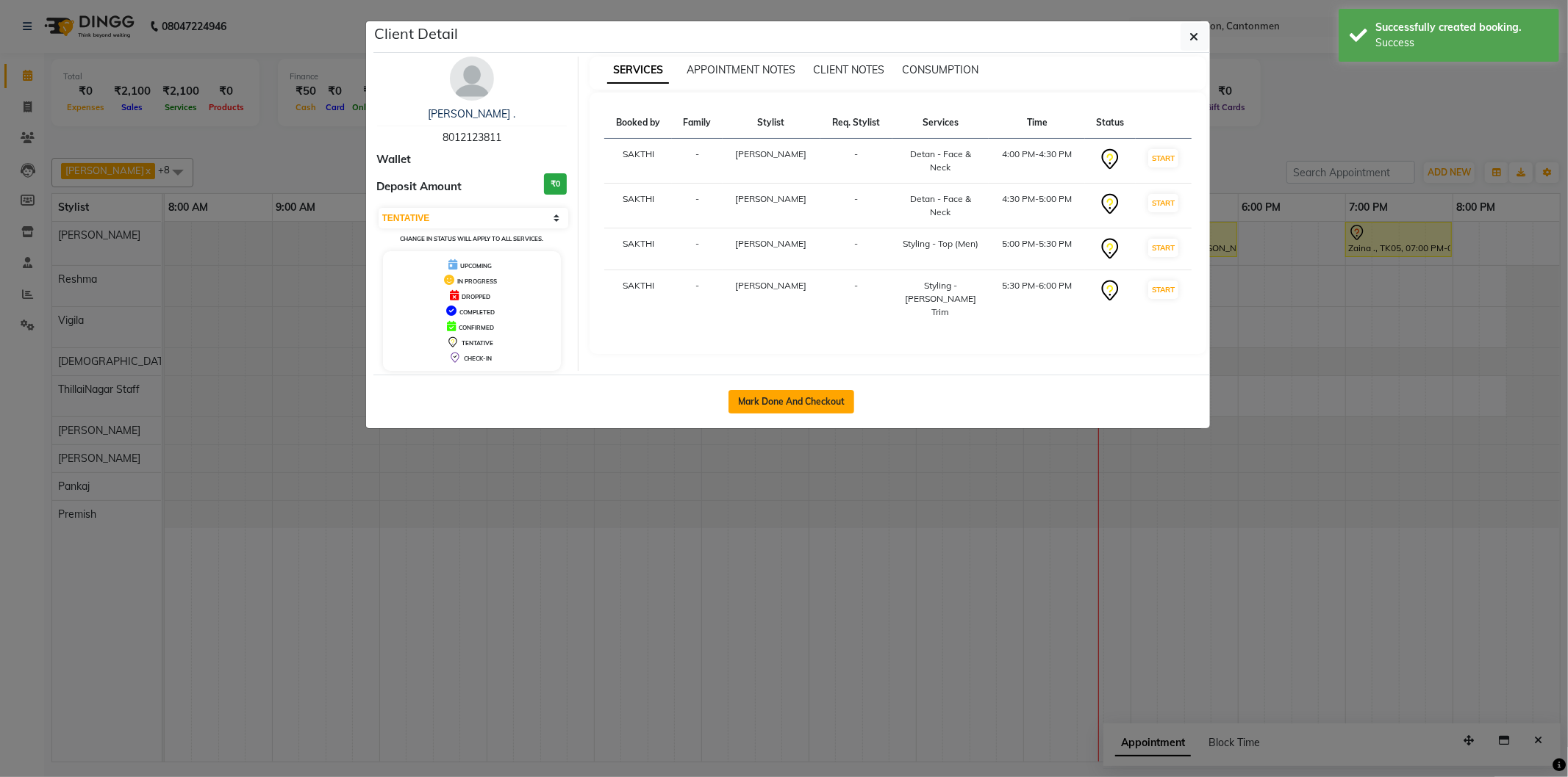
click at [751, 393] on button "Mark Done And Checkout" at bounding box center [791, 402] width 126 height 23
select select "service"
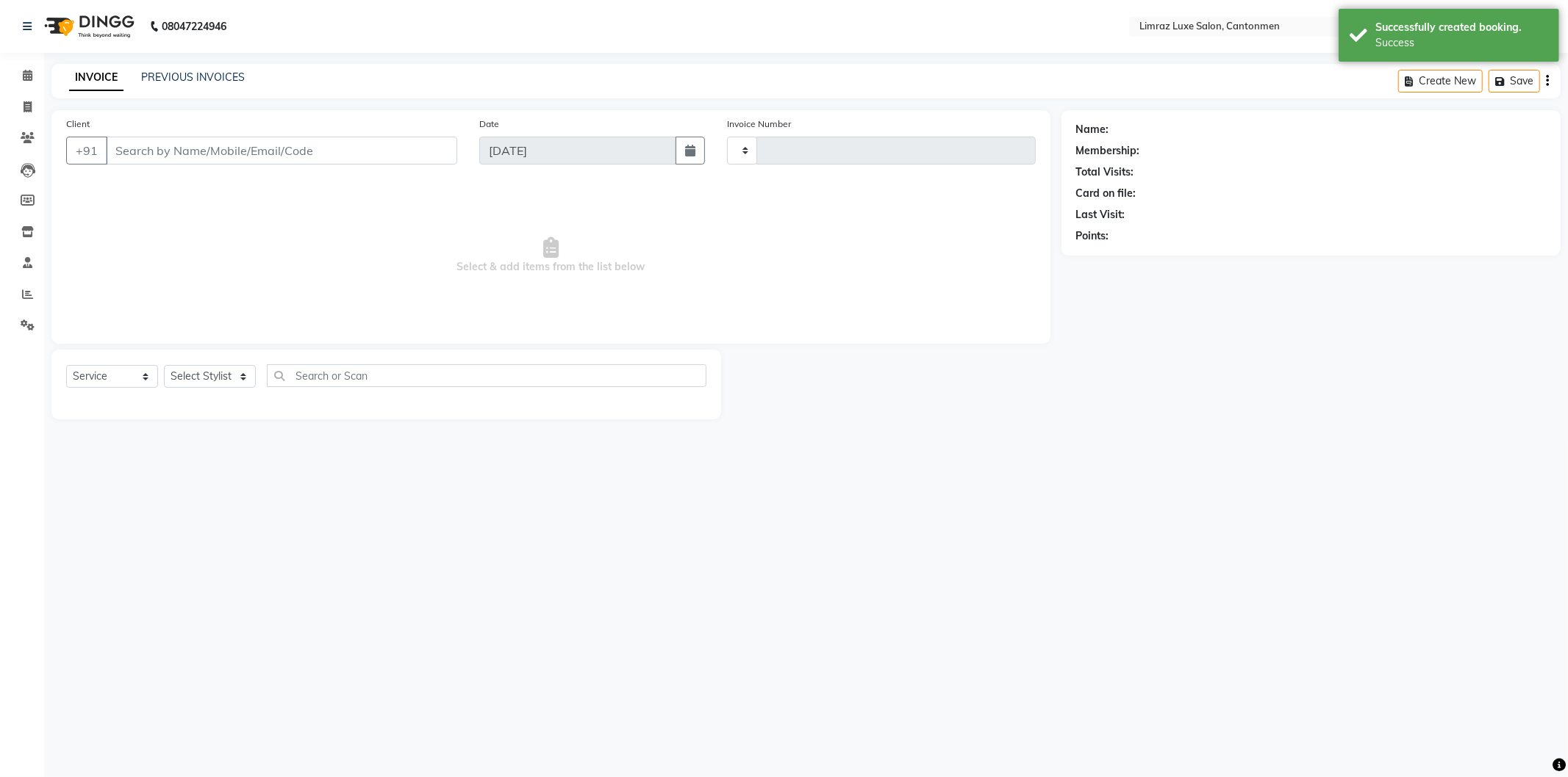
type input "1576"
select select "7274"
type input "80******11"
select select "90538"
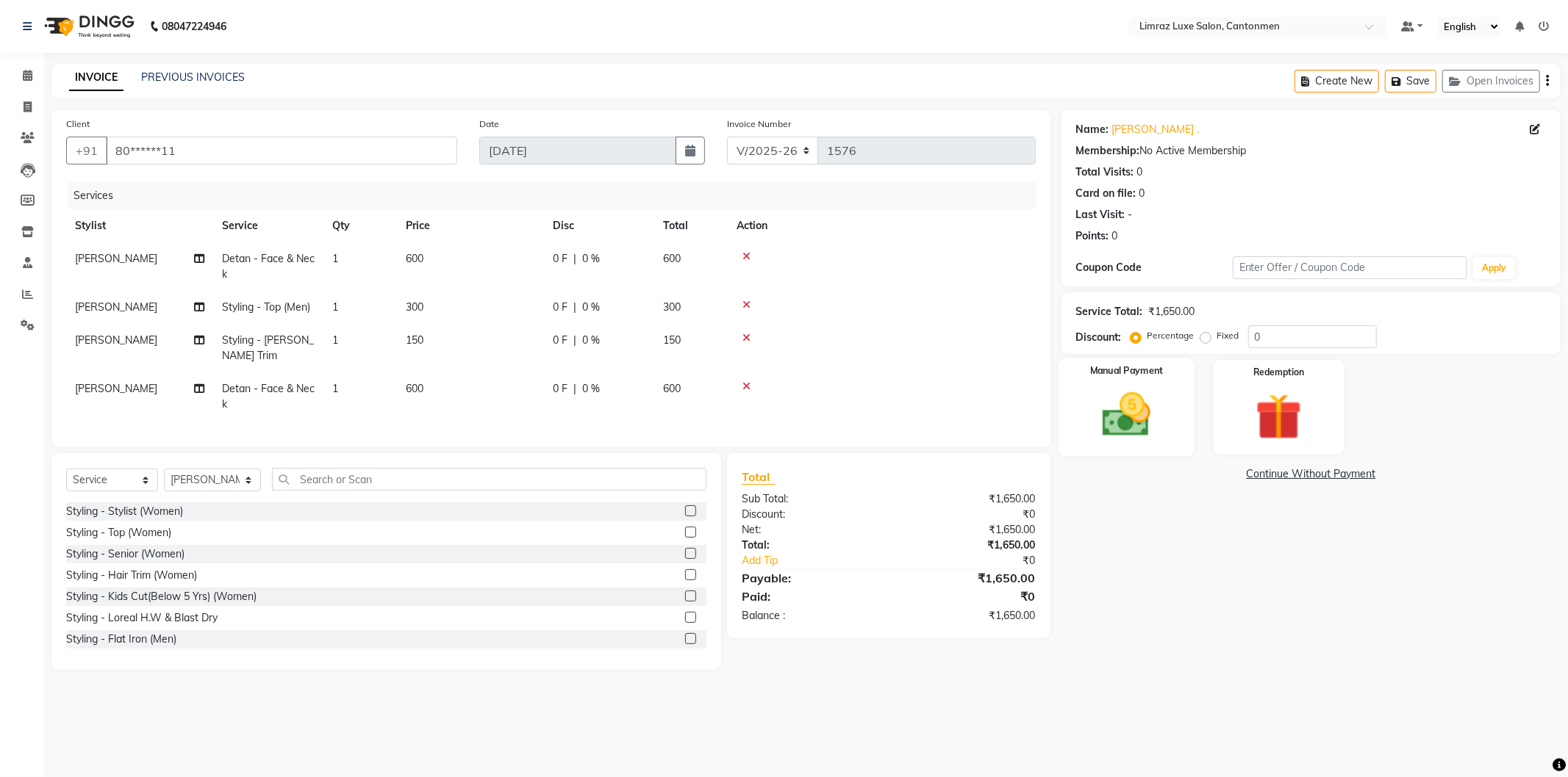
click at [1143, 417] on img at bounding box center [1126, 415] width 79 height 56
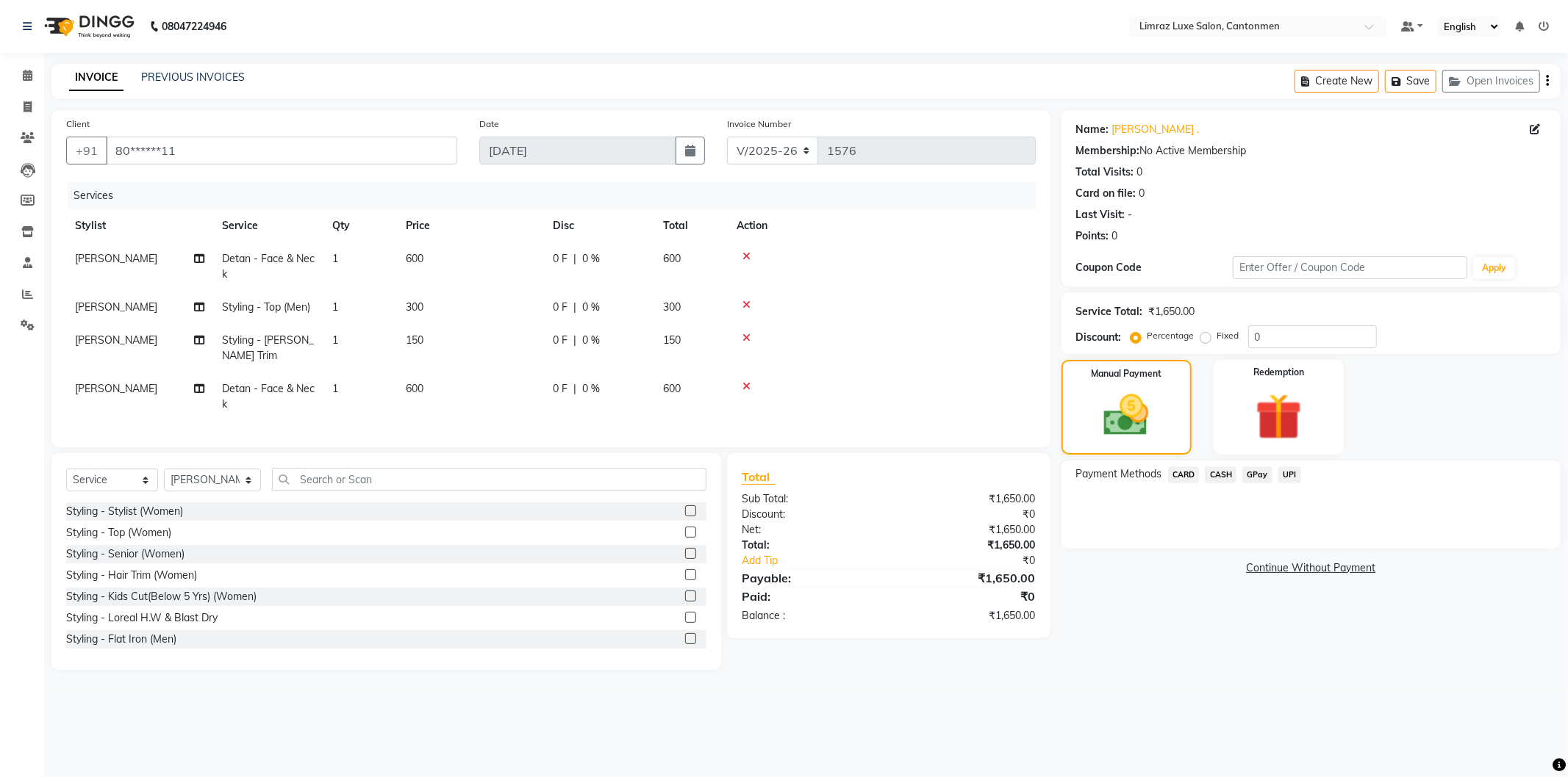
click at [1257, 478] on span "GPay" at bounding box center [1257, 474] width 30 height 17
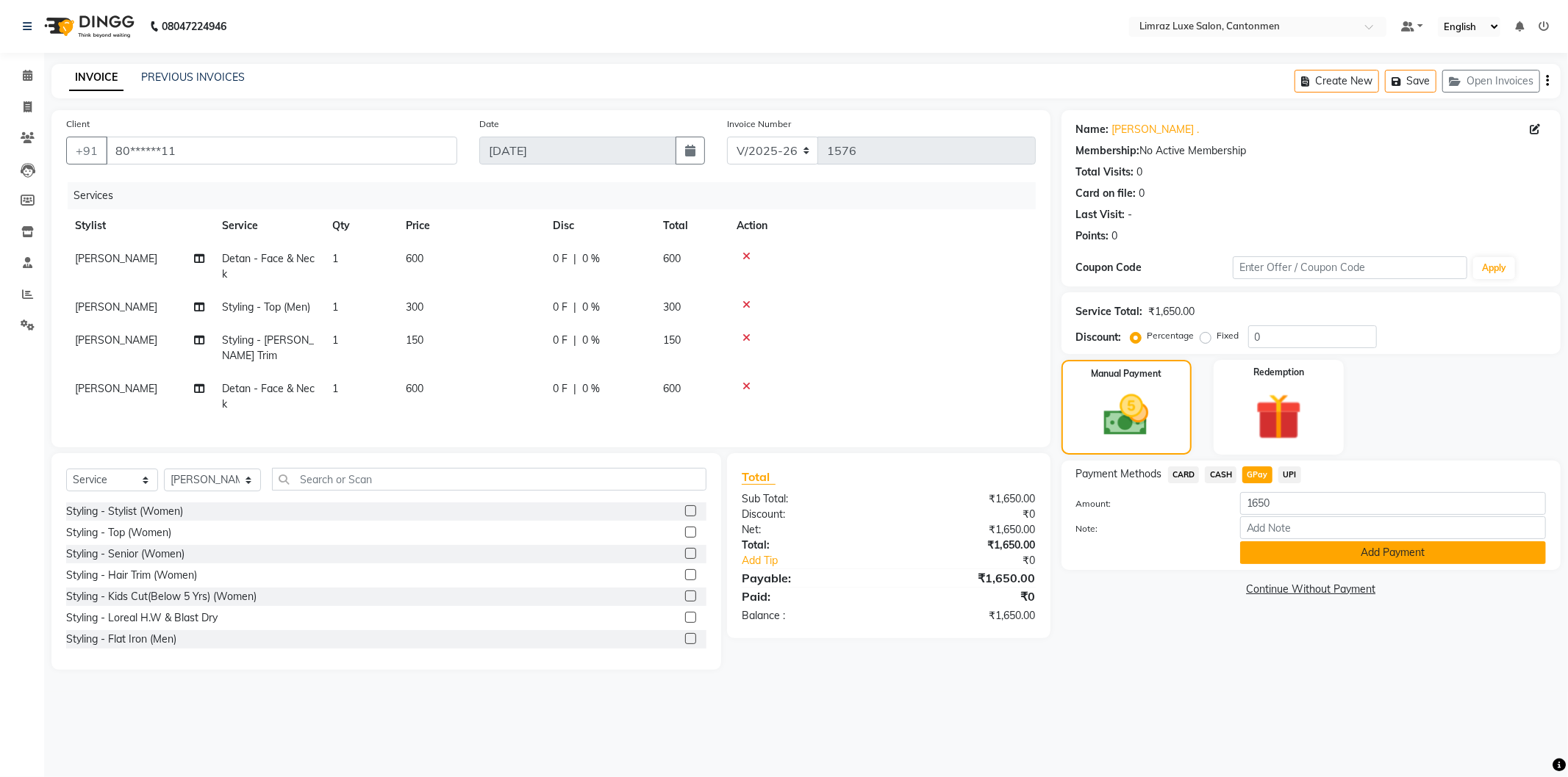
click at [1352, 544] on button "Add Payment" at bounding box center [1393, 553] width 306 height 23
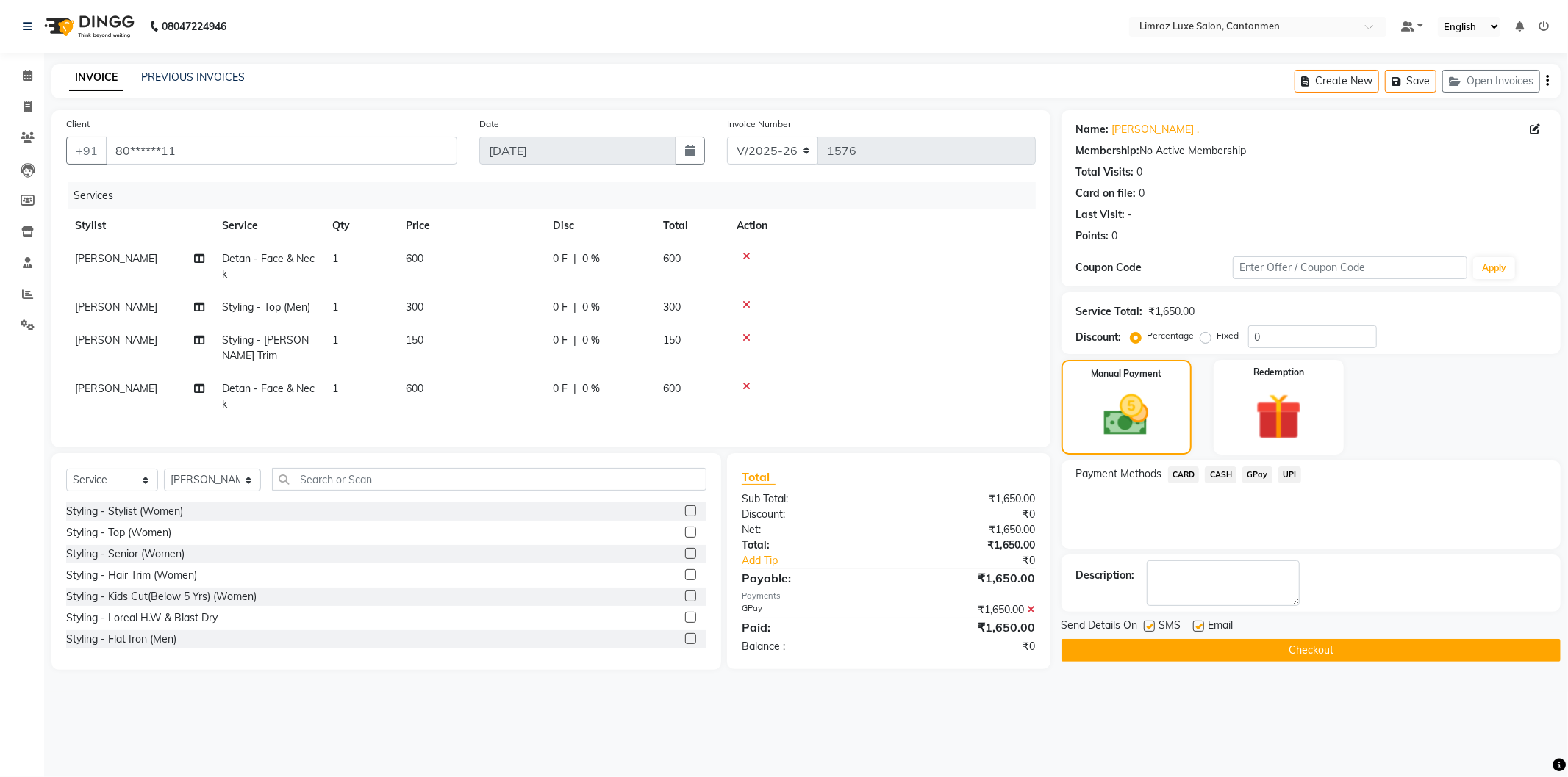
drag, startPoint x: 1148, startPoint y: 623, endPoint x: 1164, endPoint y: 626, distance: 16.3
click at [1150, 623] on label at bounding box center [1149, 626] width 11 height 11
click at [1150, 623] on input "checkbox" at bounding box center [1149, 627] width 10 height 10
checkbox input "false"
click at [1195, 627] on label at bounding box center [1198, 626] width 11 height 11
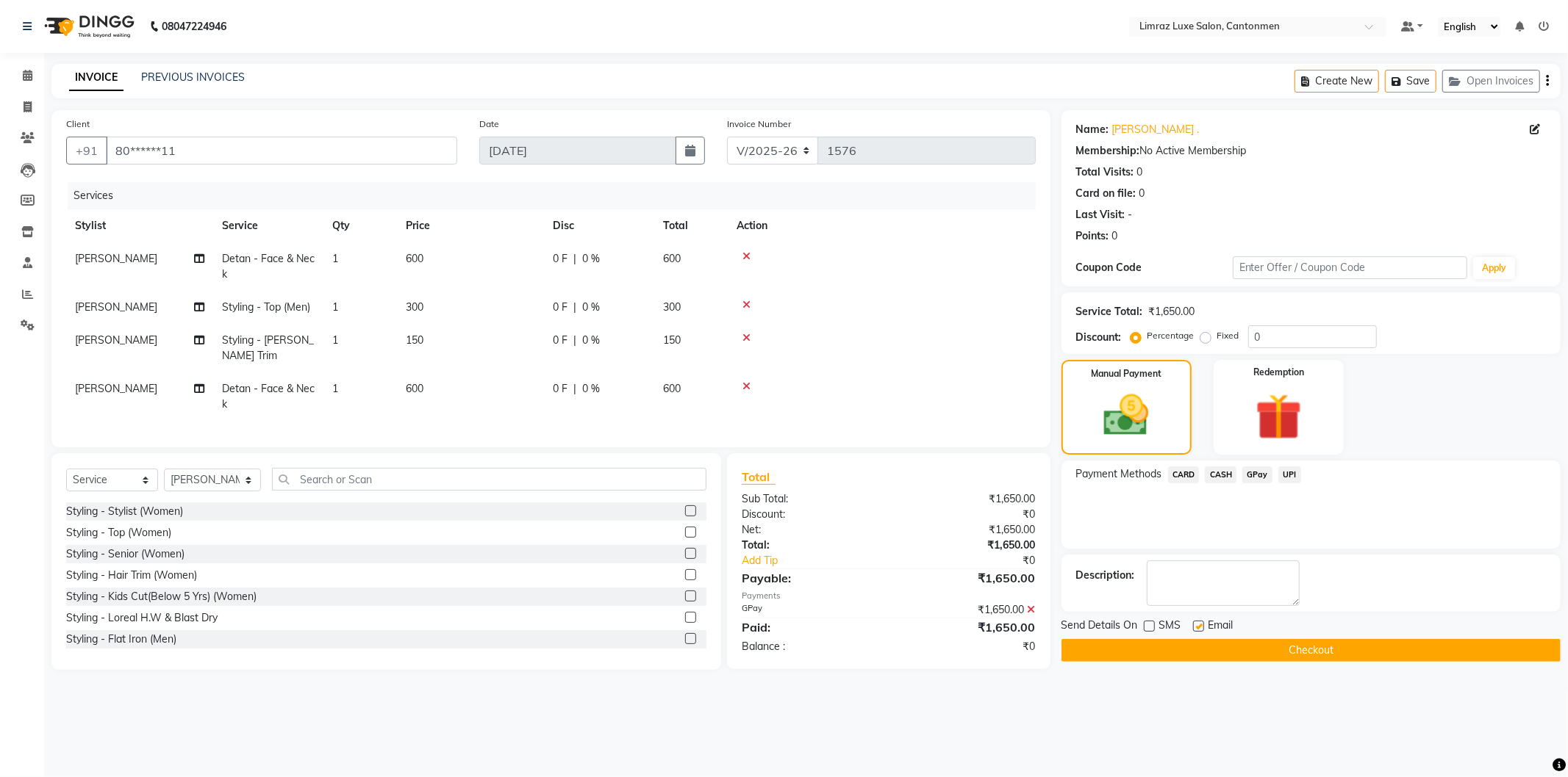
click at [1195, 627] on input "checkbox" at bounding box center [1198, 627] width 10 height 10
checkbox input "false"
click at [101, 17] on img at bounding box center [88, 26] width 101 height 41
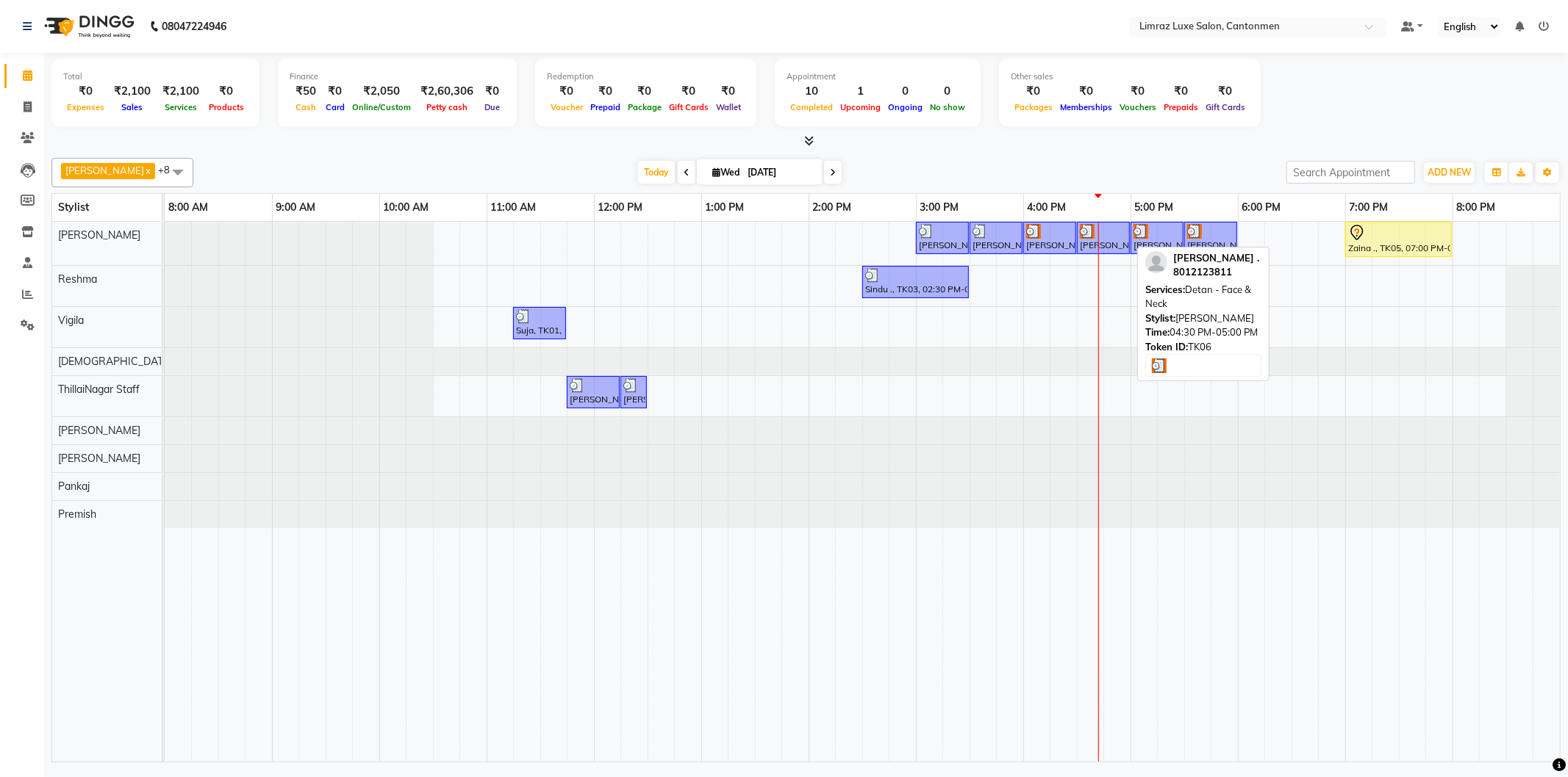
drag, startPoint x: 1181, startPoint y: 231, endPoint x: 1120, endPoint y: 228, distance: 61.1
click at [165, 228] on div "[PERSON_NAME] ., TK04, 03:00 PM-03:30 PM, Styling - Top (Men) [PERSON_NAME] ., …" at bounding box center [165, 243] width 0 height 43
drag, startPoint x: 1131, startPoint y: 228, endPoint x: 1081, endPoint y: 228, distance: 50.0
click at [165, 228] on div "[PERSON_NAME] ., TK04, 03:00 PM-03:30 PM, Styling - Top (Men) [PERSON_NAME] ., …" at bounding box center [165, 243] width 0 height 43
click at [1118, 244] on div "[PERSON_NAME] ., TK06, 04:30 PM-05:00 PM, Detan - Face & Neck" at bounding box center [1103, 238] width 50 height 28
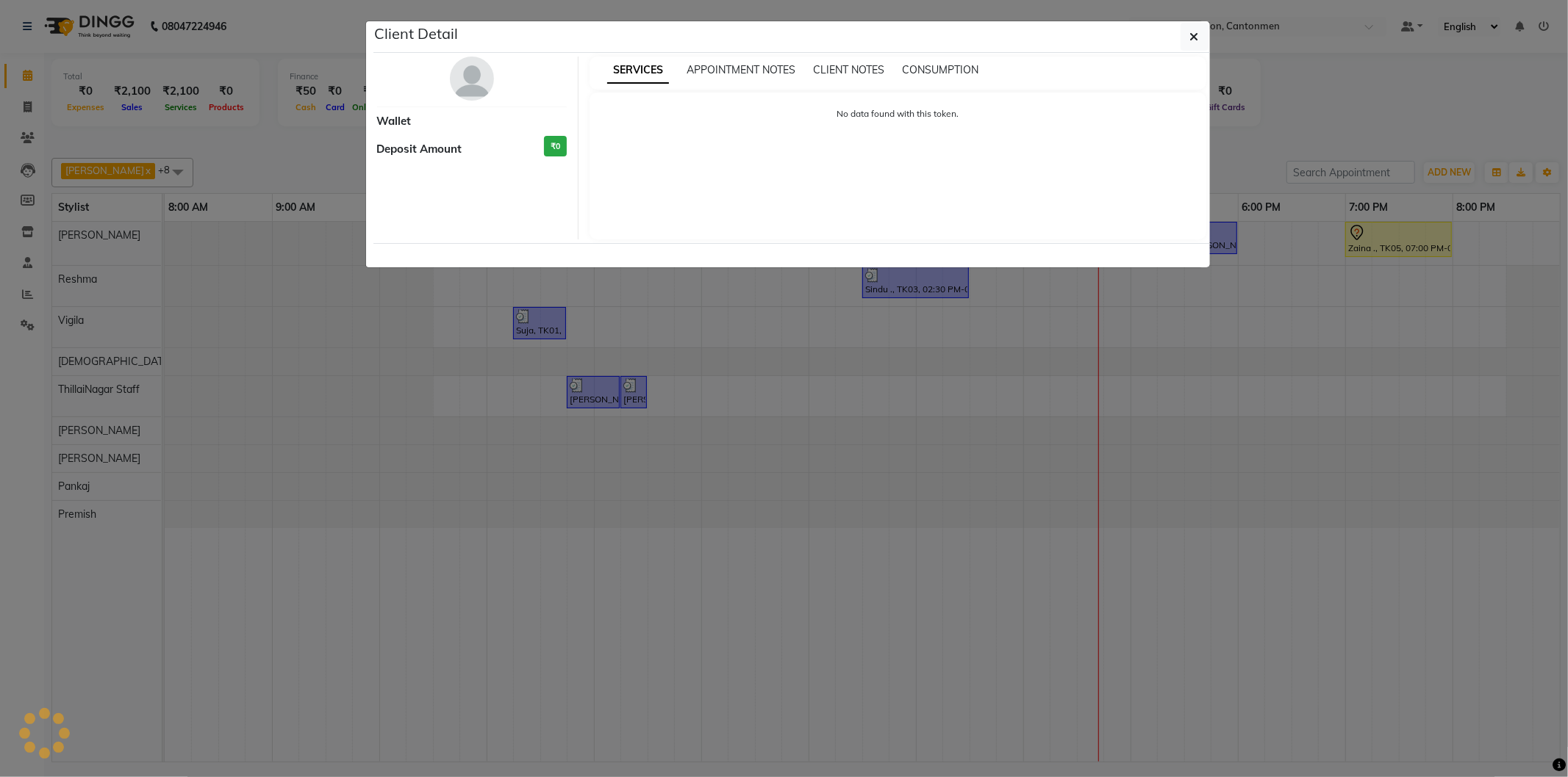
select select "3"
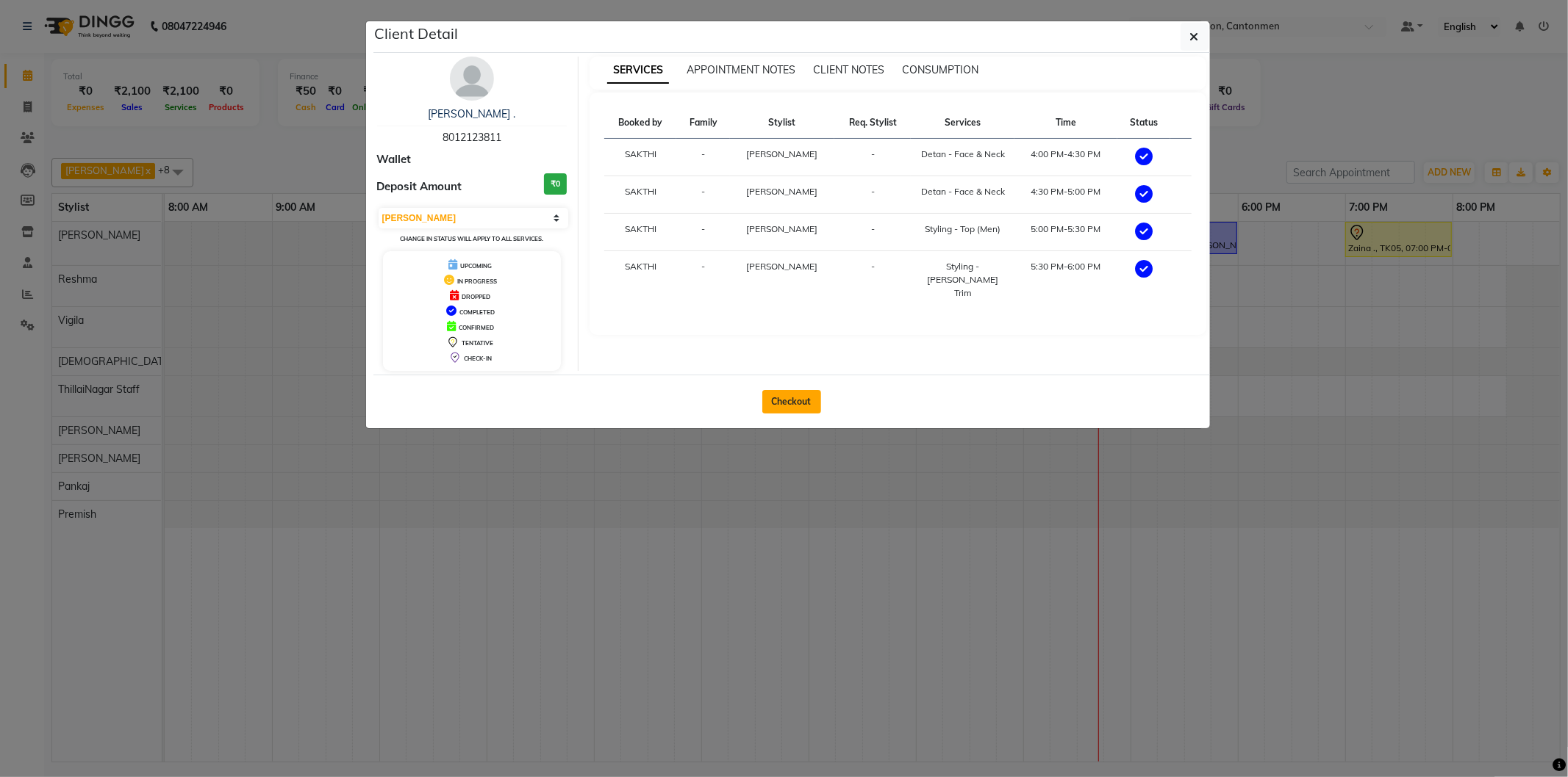
click at [777, 403] on button "Checkout" at bounding box center [791, 402] width 59 height 23
select select "service"
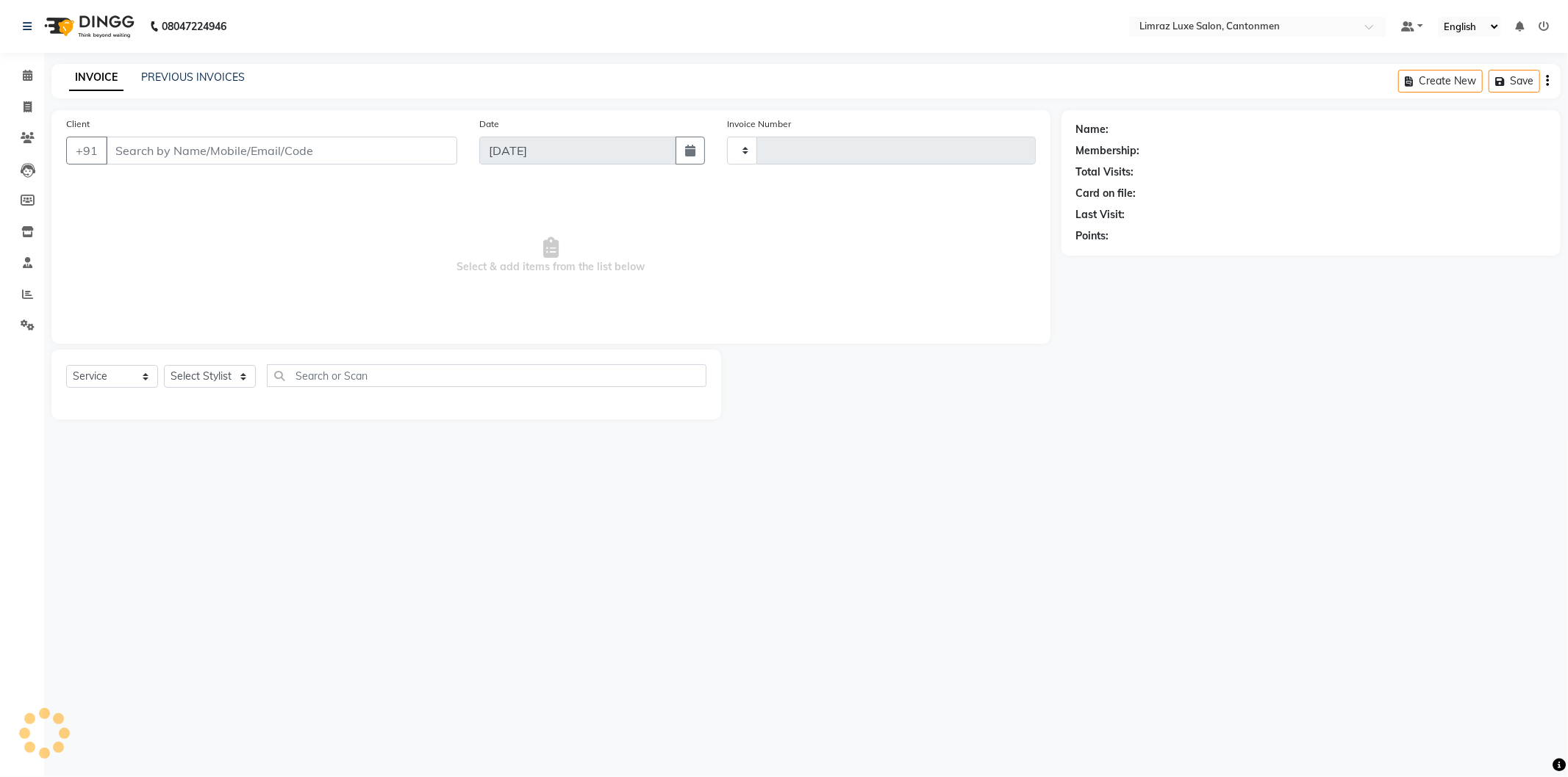
type input "1576"
select select "7274"
type input "80******11"
select select "90538"
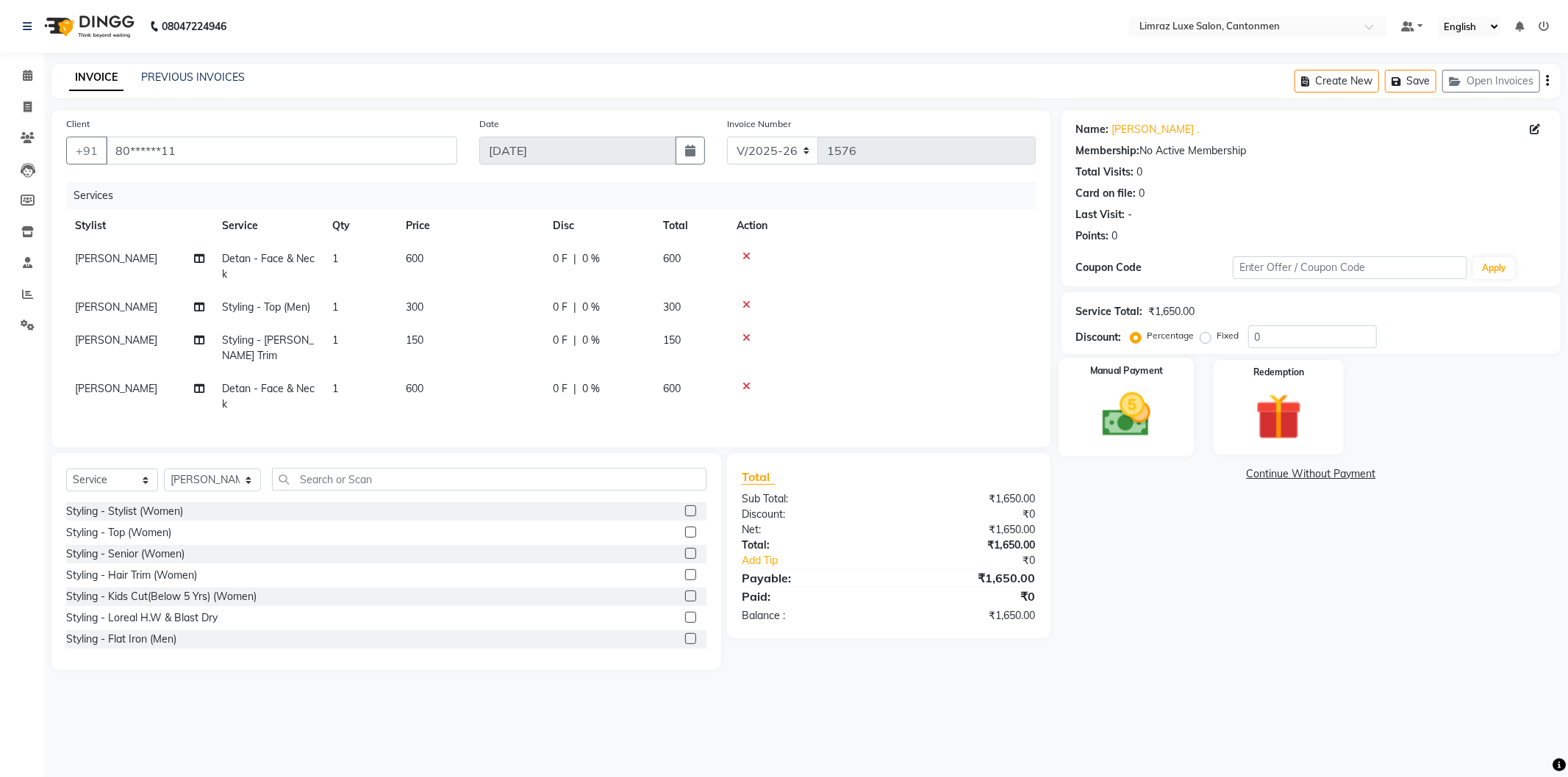
click at [1103, 428] on img at bounding box center [1126, 415] width 79 height 56
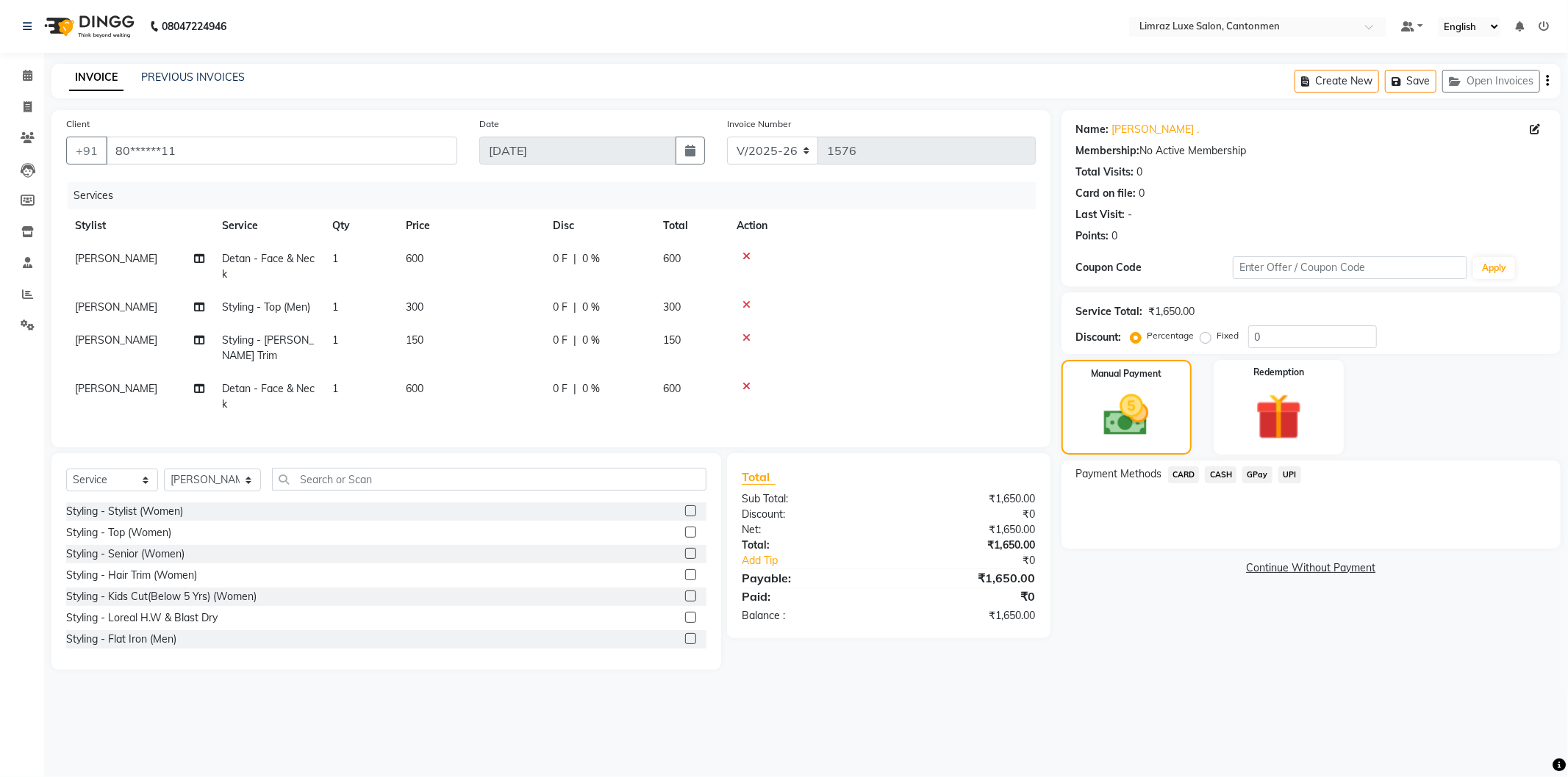
click at [1264, 474] on span "GPay" at bounding box center [1257, 474] width 30 height 17
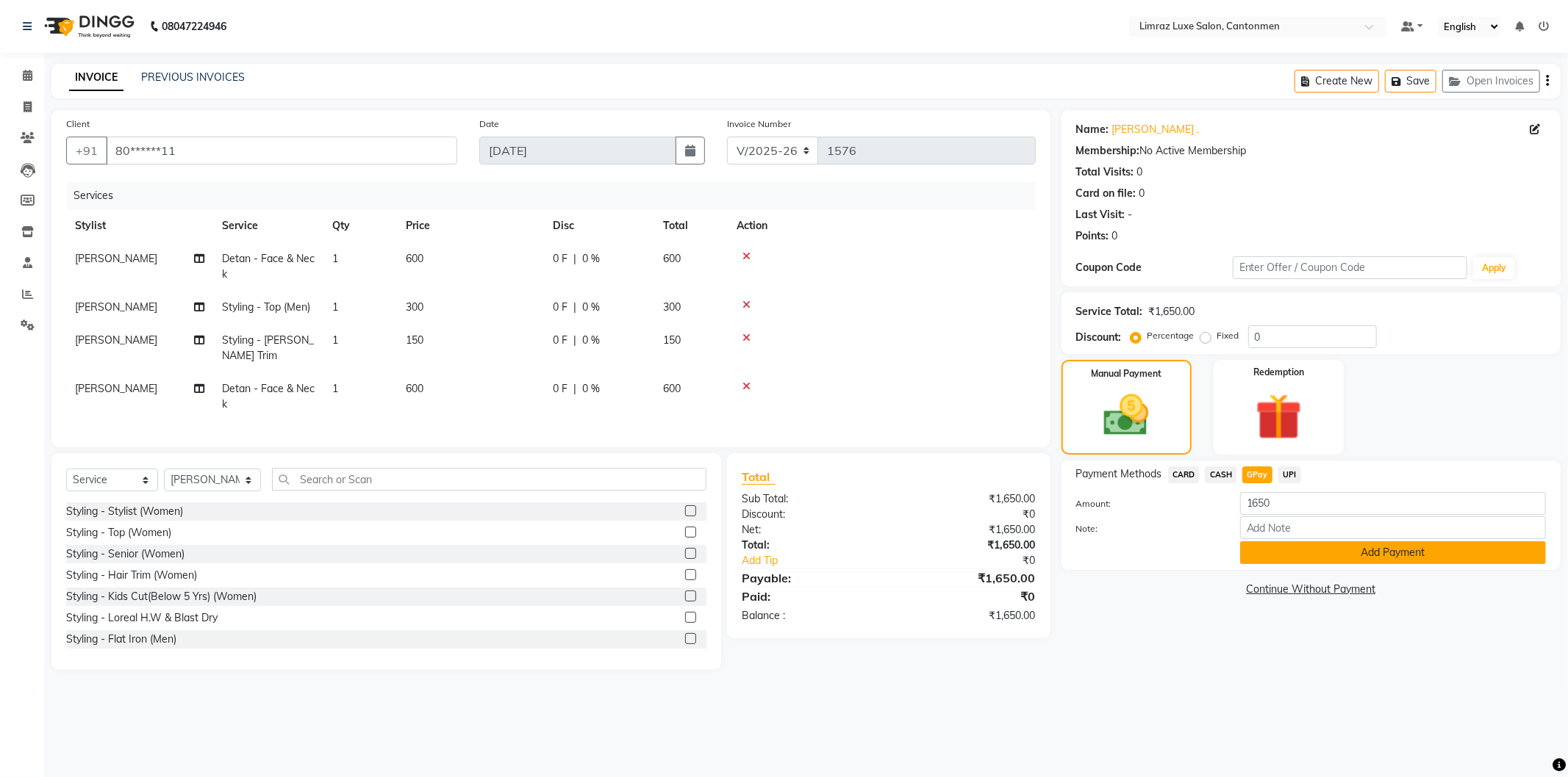
click at [1299, 554] on button "Add Payment" at bounding box center [1393, 553] width 306 height 23
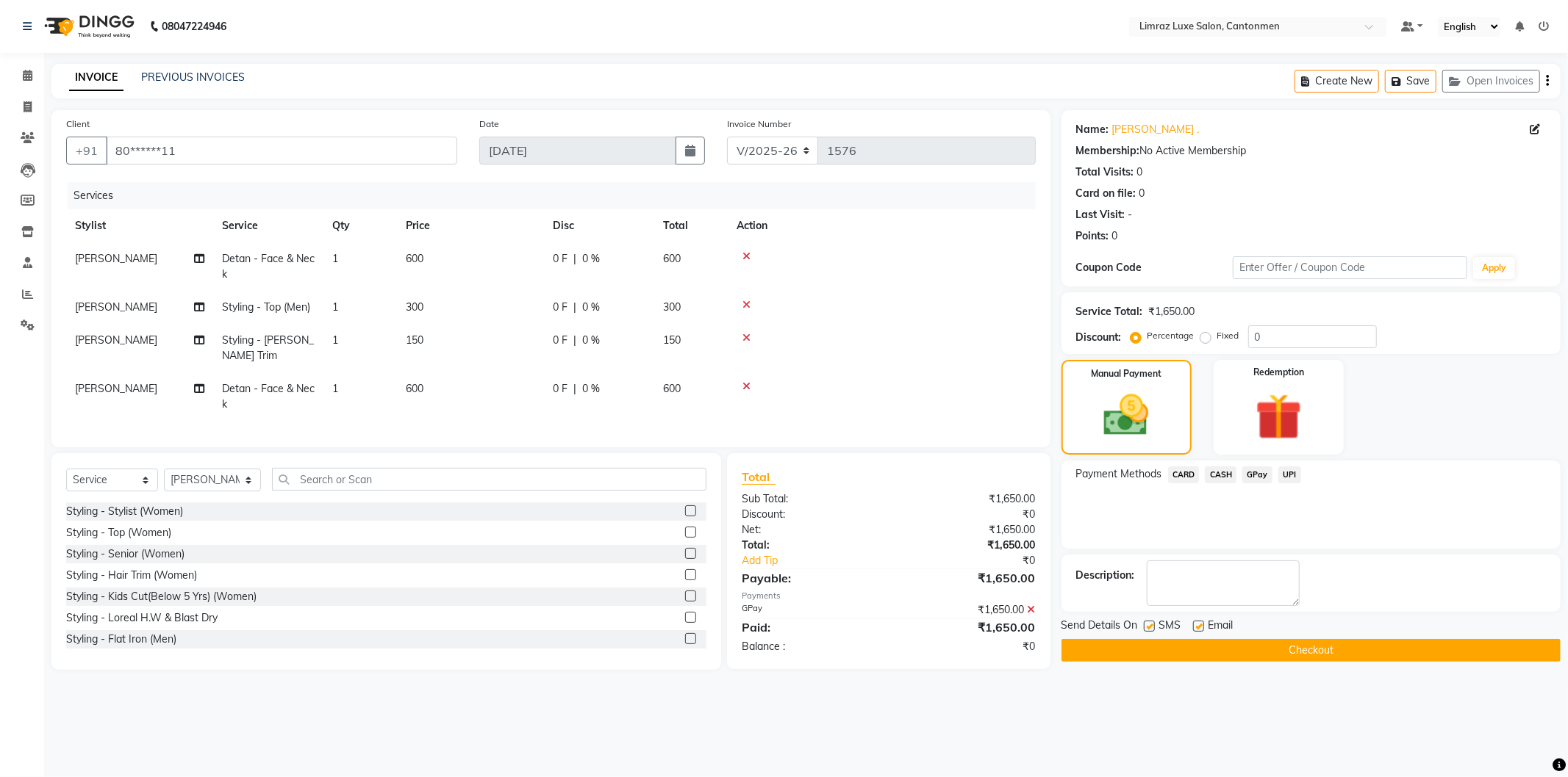
drag, startPoint x: 1148, startPoint y: 626, endPoint x: 1159, endPoint y: 630, distance: 11.7
click at [1149, 626] on label at bounding box center [1149, 626] width 11 height 11
click at [1149, 626] on input "checkbox" at bounding box center [1149, 627] width 10 height 10
checkbox input "false"
click at [1202, 629] on label at bounding box center [1198, 626] width 11 height 11
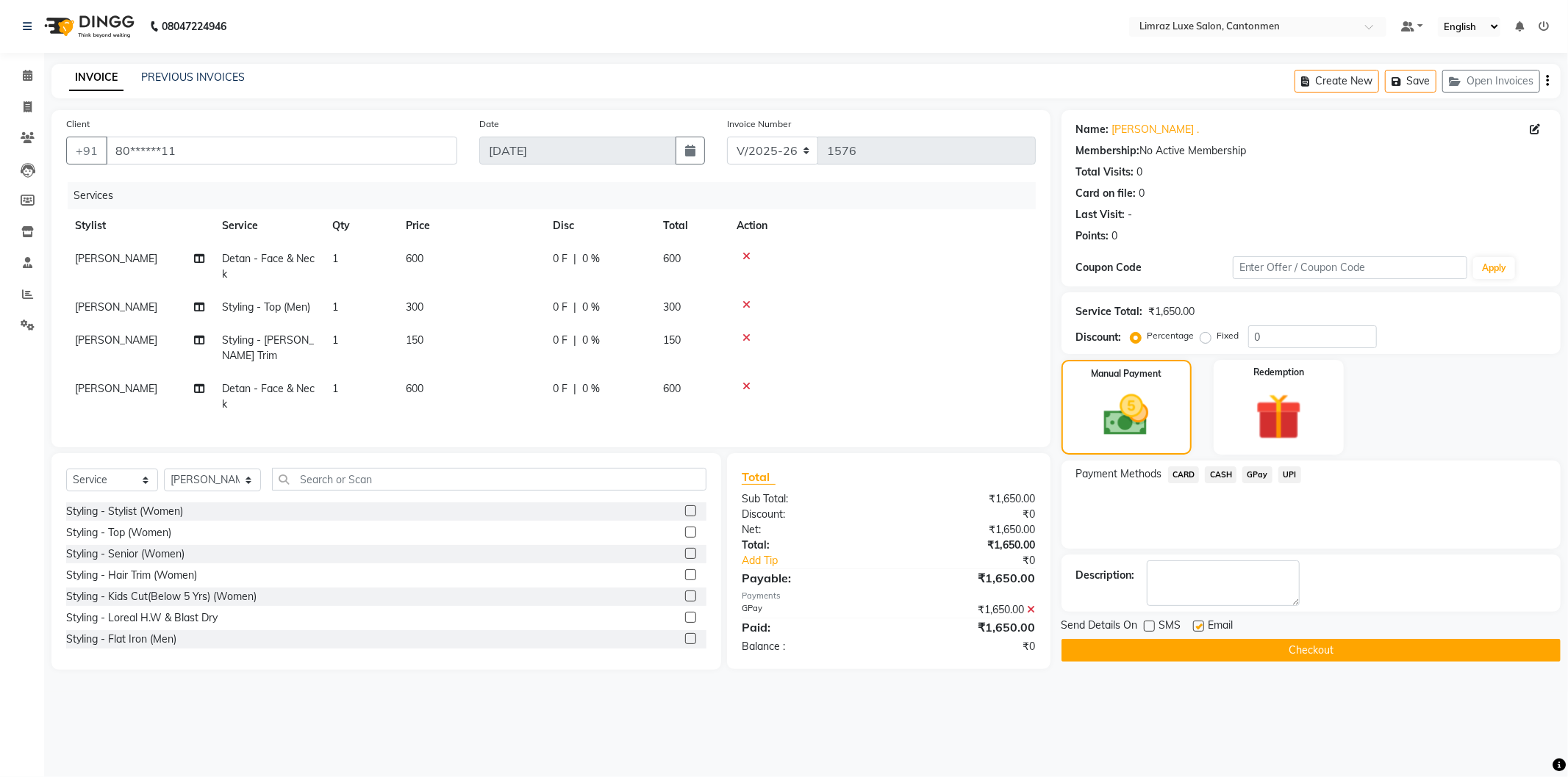
click at [1202, 629] on input "checkbox" at bounding box center [1198, 627] width 10 height 10
checkbox input "false"
click at [1195, 646] on button "Checkout" at bounding box center [1311, 651] width 500 height 23
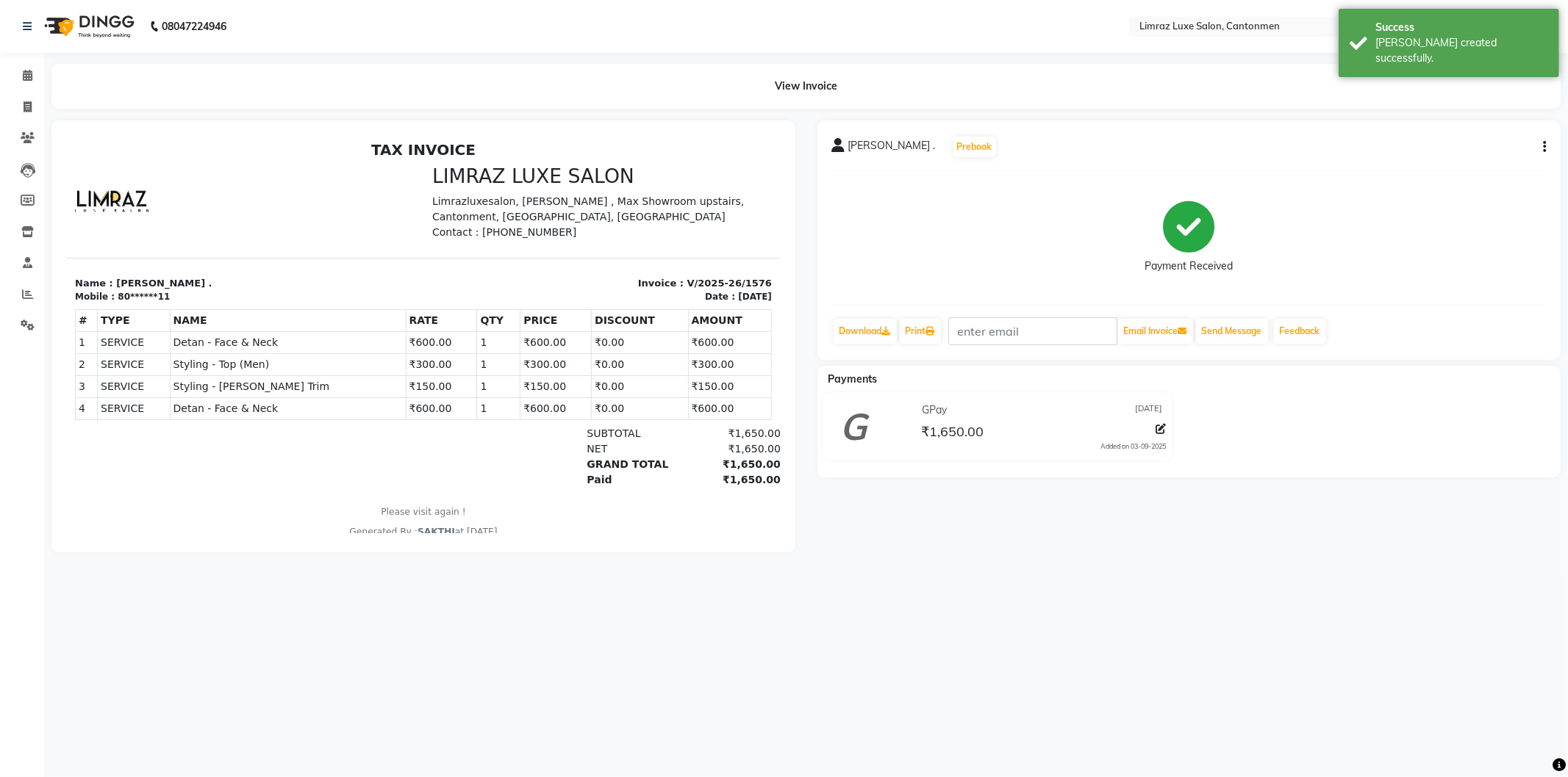
click at [98, 31] on img at bounding box center [88, 26] width 101 height 41
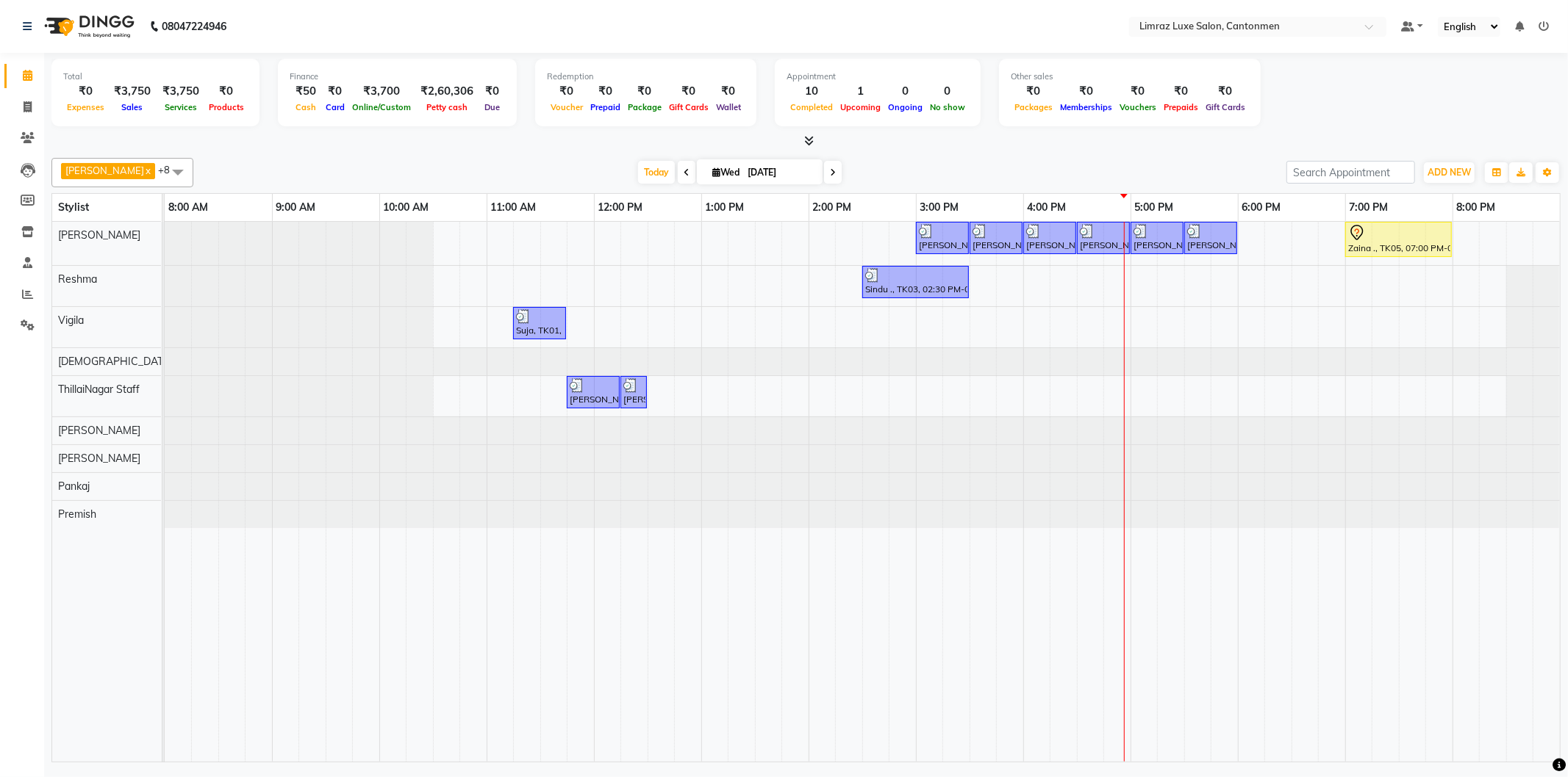
click at [1135, 328] on div "[PERSON_NAME] ., TK04, 03:00 PM-03:30 PM, Styling - Top (Men) [PERSON_NAME] ., …" at bounding box center [862, 491] width 1395 height 540
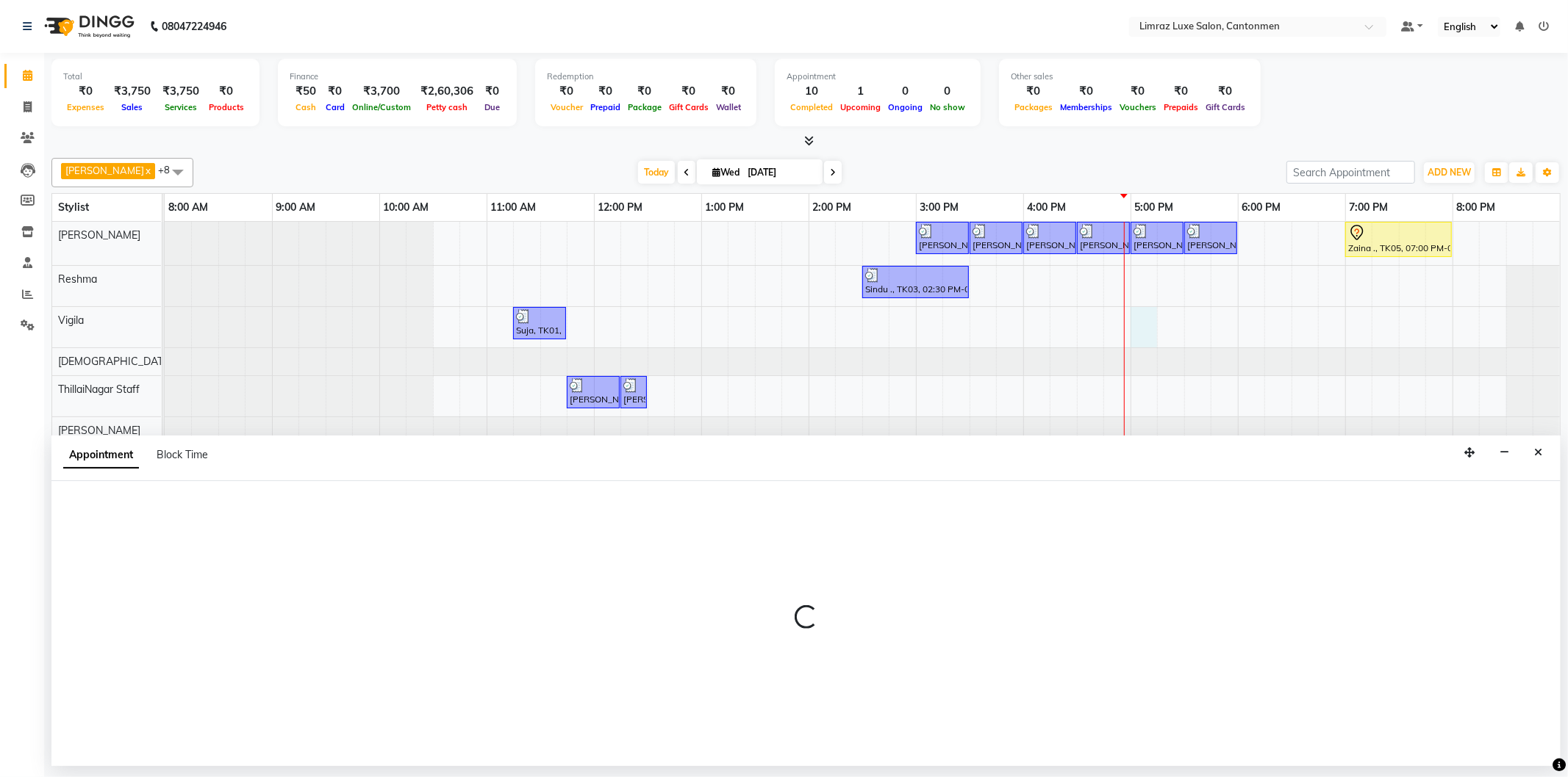
select select "63046"
select select "1020"
select select "tentative"
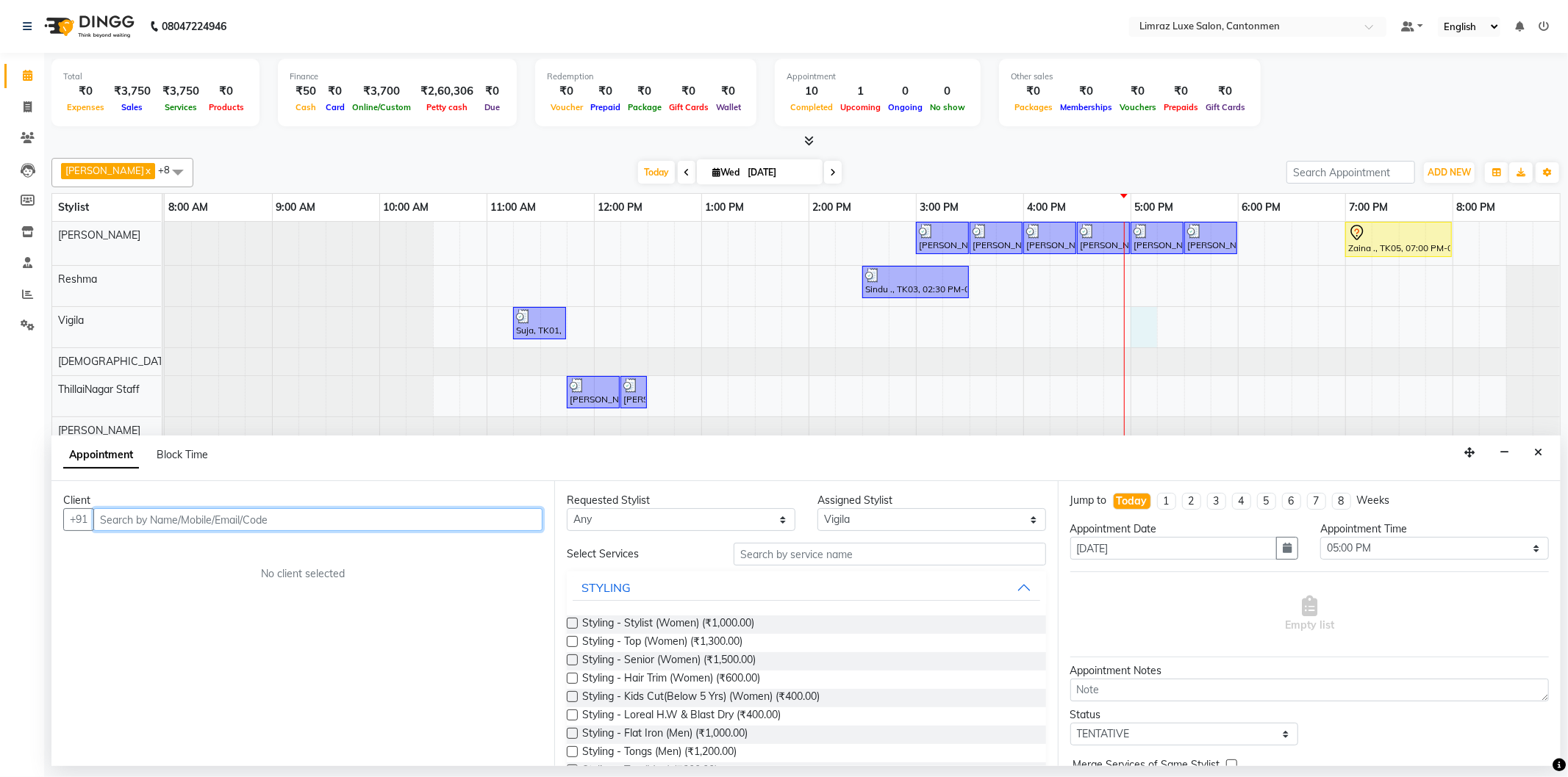
click at [184, 516] on input "text" at bounding box center [318, 520] width 449 height 23
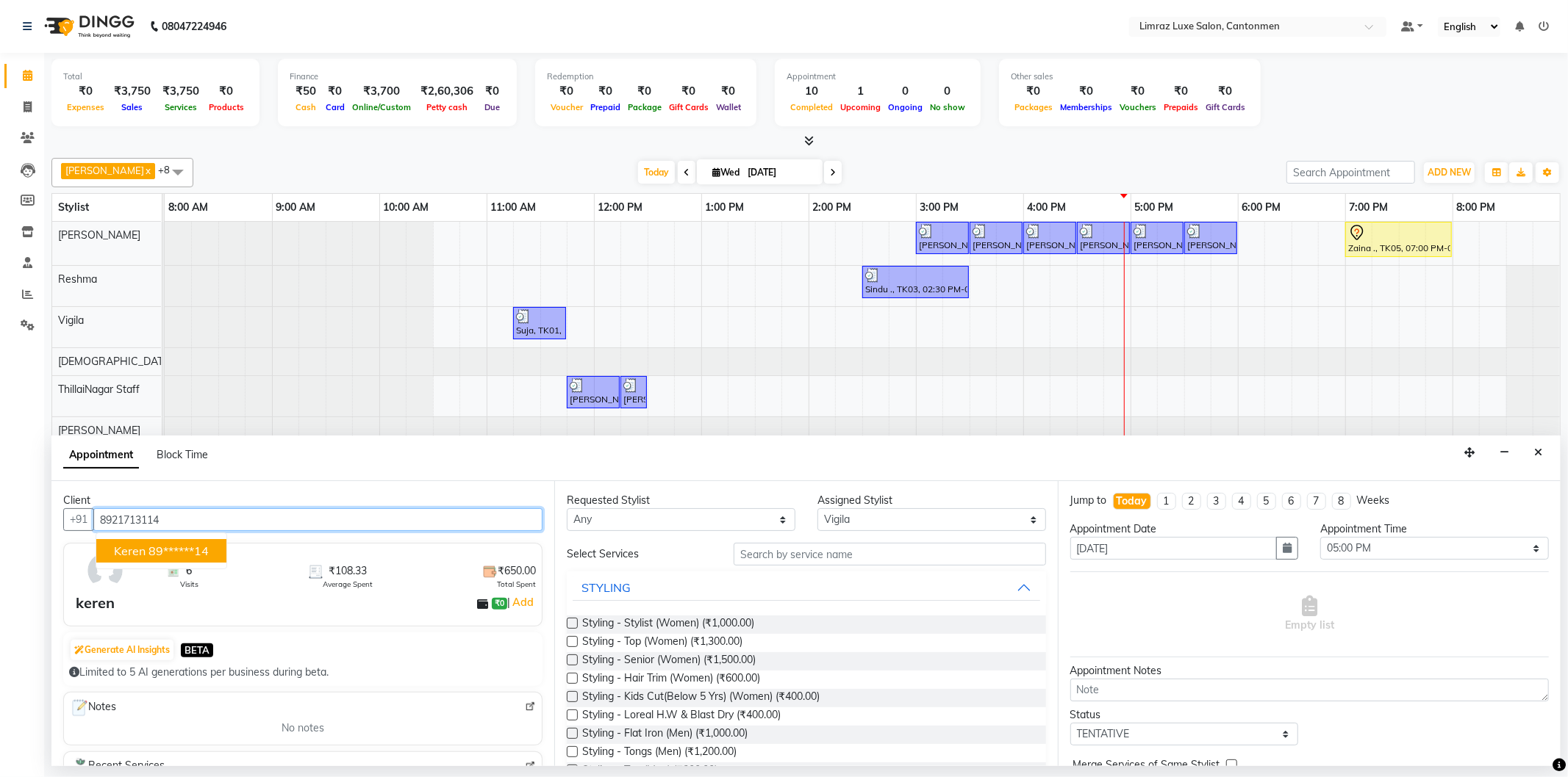
click at [179, 548] on ngb-highlight "89******14" at bounding box center [179, 551] width 60 height 15
type input "89******14"
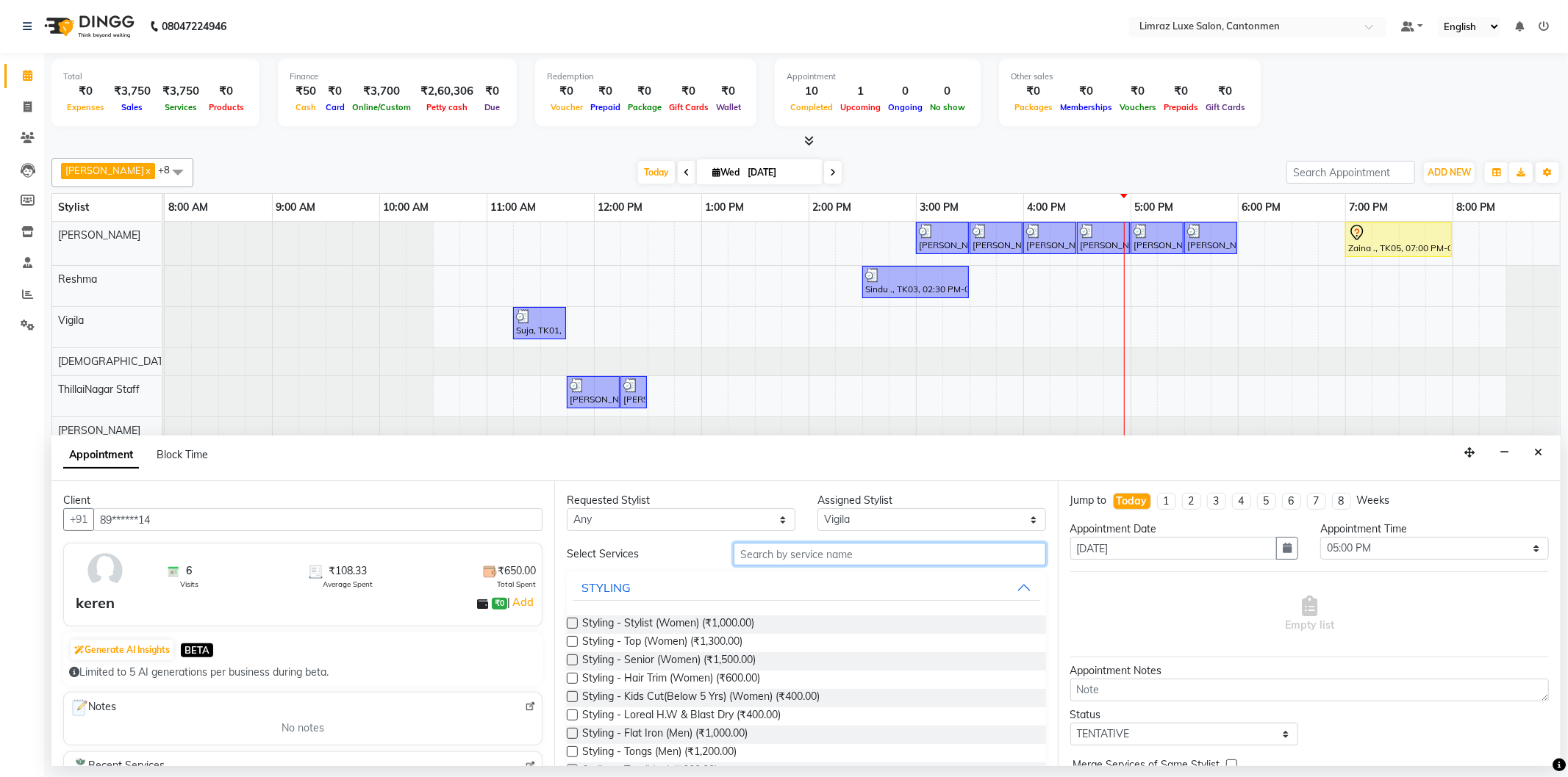
click at [777, 559] on input "text" at bounding box center [889, 555] width 312 height 23
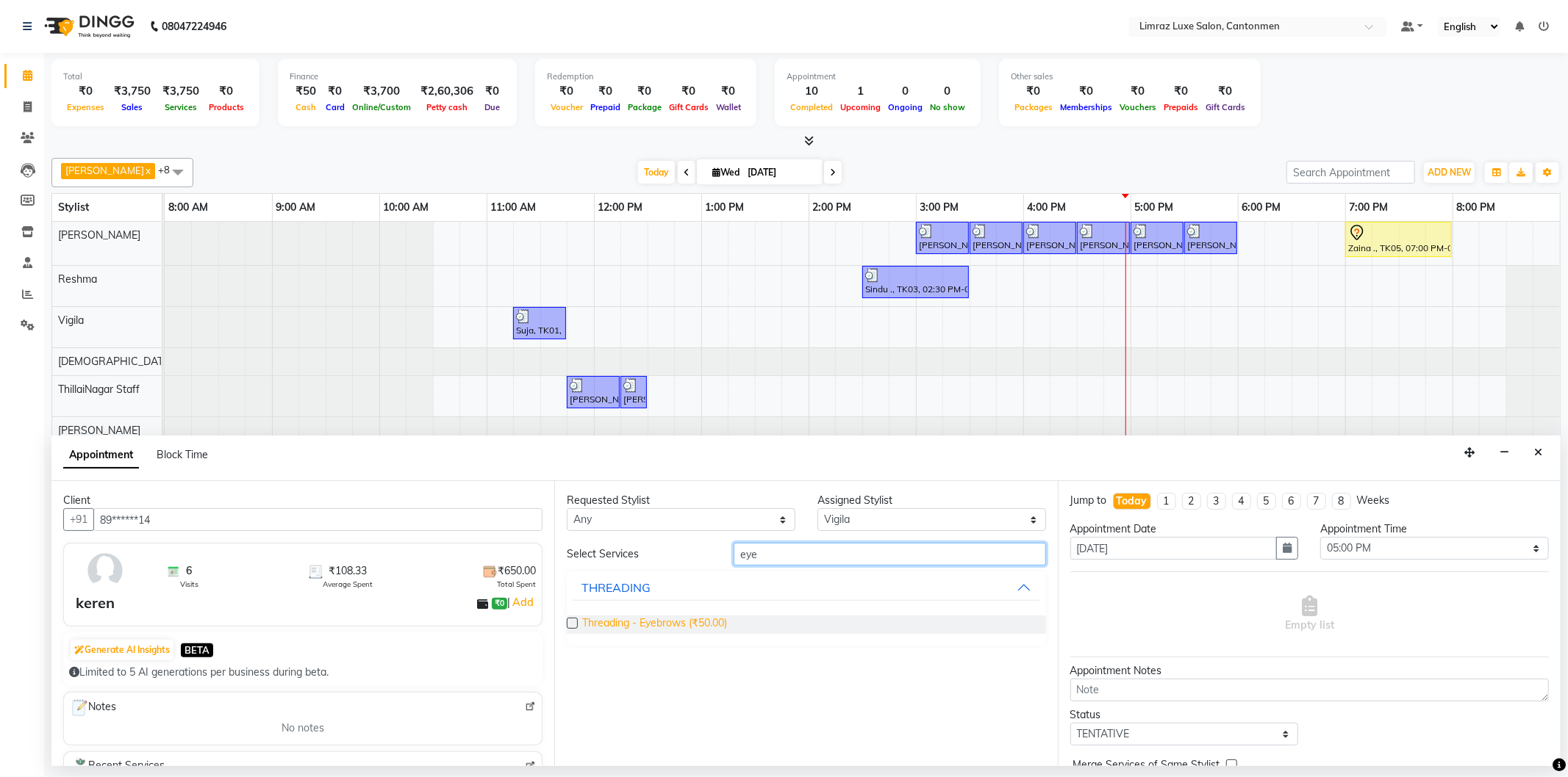
type input "eye"
click at [662, 617] on span "Threading - Eyebrows (₹50.00)" at bounding box center [654, 625] width 145 height 18
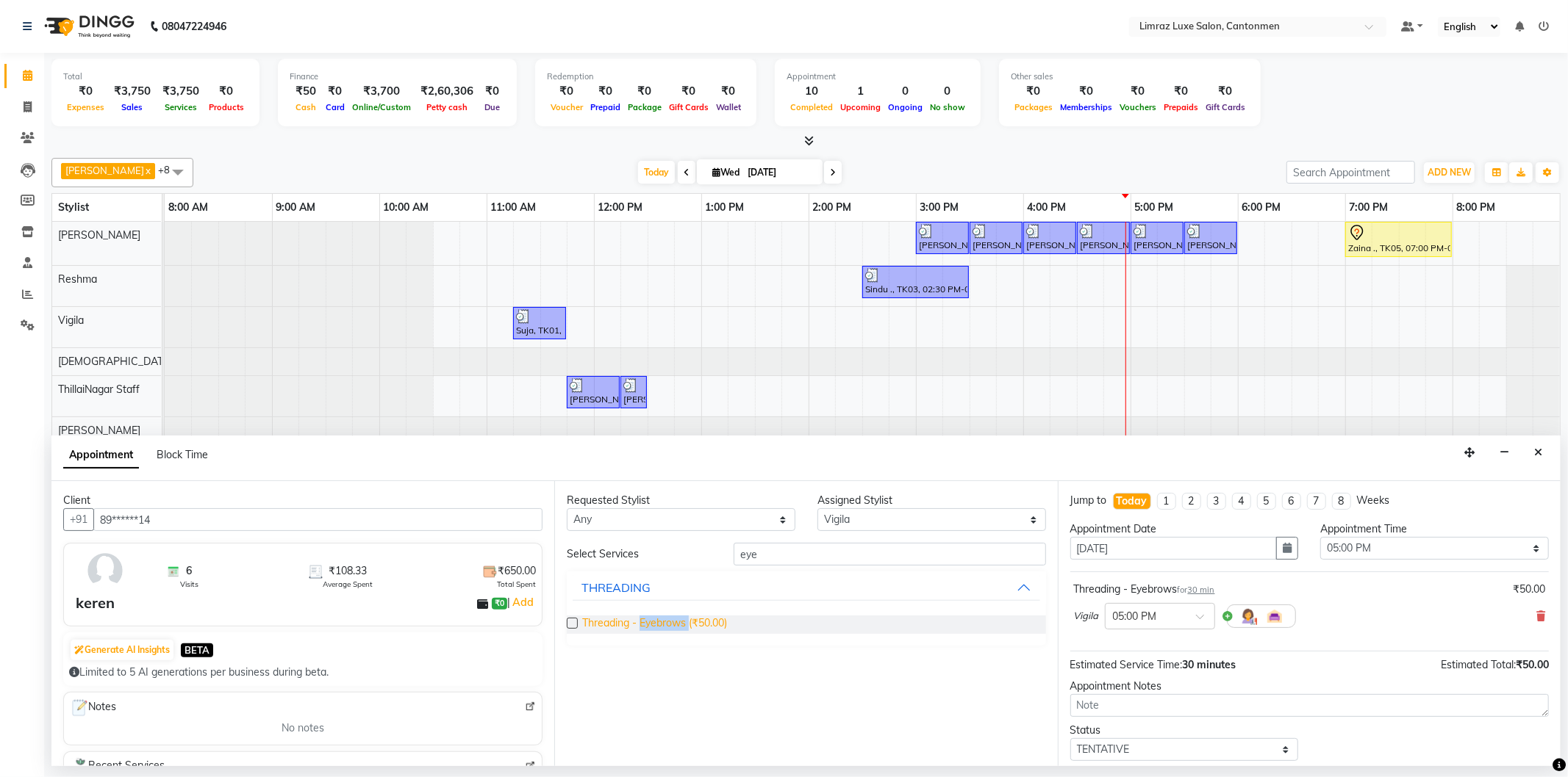
click at [662, 617] on span "Threading - Eyebrows (₹50.00)" at bounding box center [654, 625] width 145 height 18
checkbox input "false"
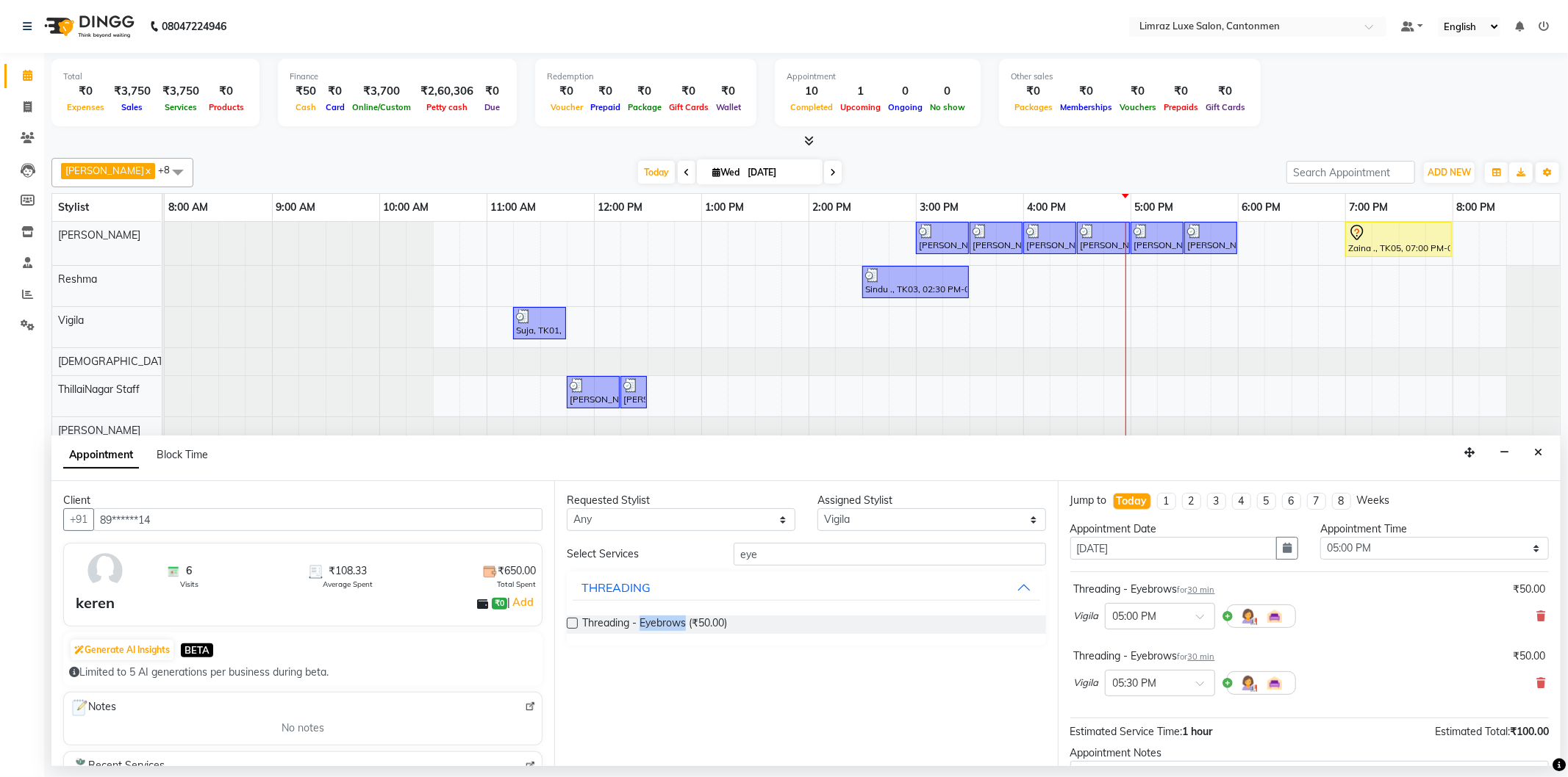
scroll to position [155, 0]
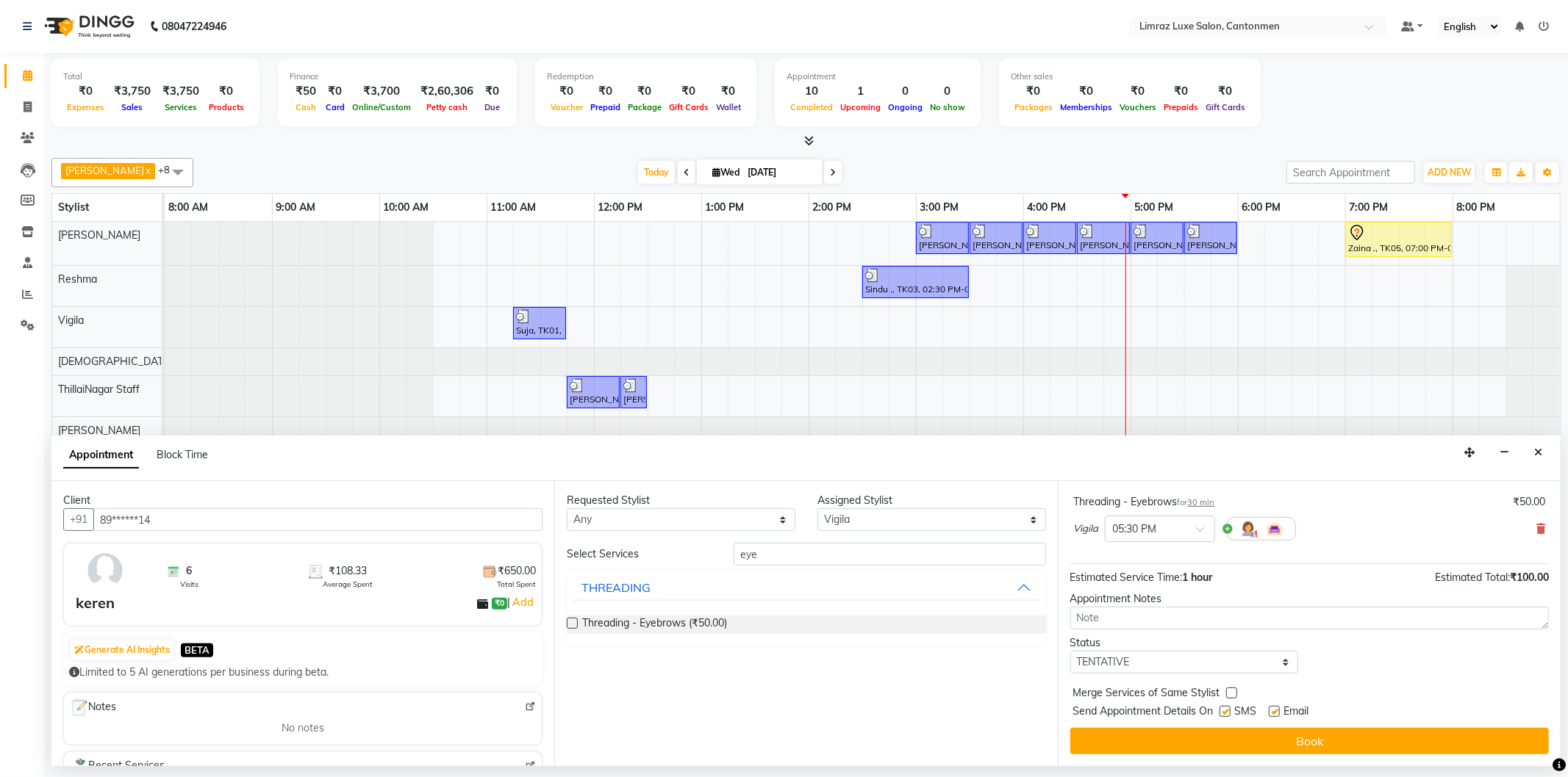
click at [1223, 711] on div "Send Appointment Details On SMS Email" at bounding box center [1311, 713] width 476 height 18
click at [1230, 711] on label at bounding box center [1225, 711] width 11 height 11
click at [1229, 711] on input "checkbox" at bounding box center [1225, 713] width 10 height 10
checkbox input "false"
click at [1279, 708] on label at bounding box center [1274, 711] width 11 height 11
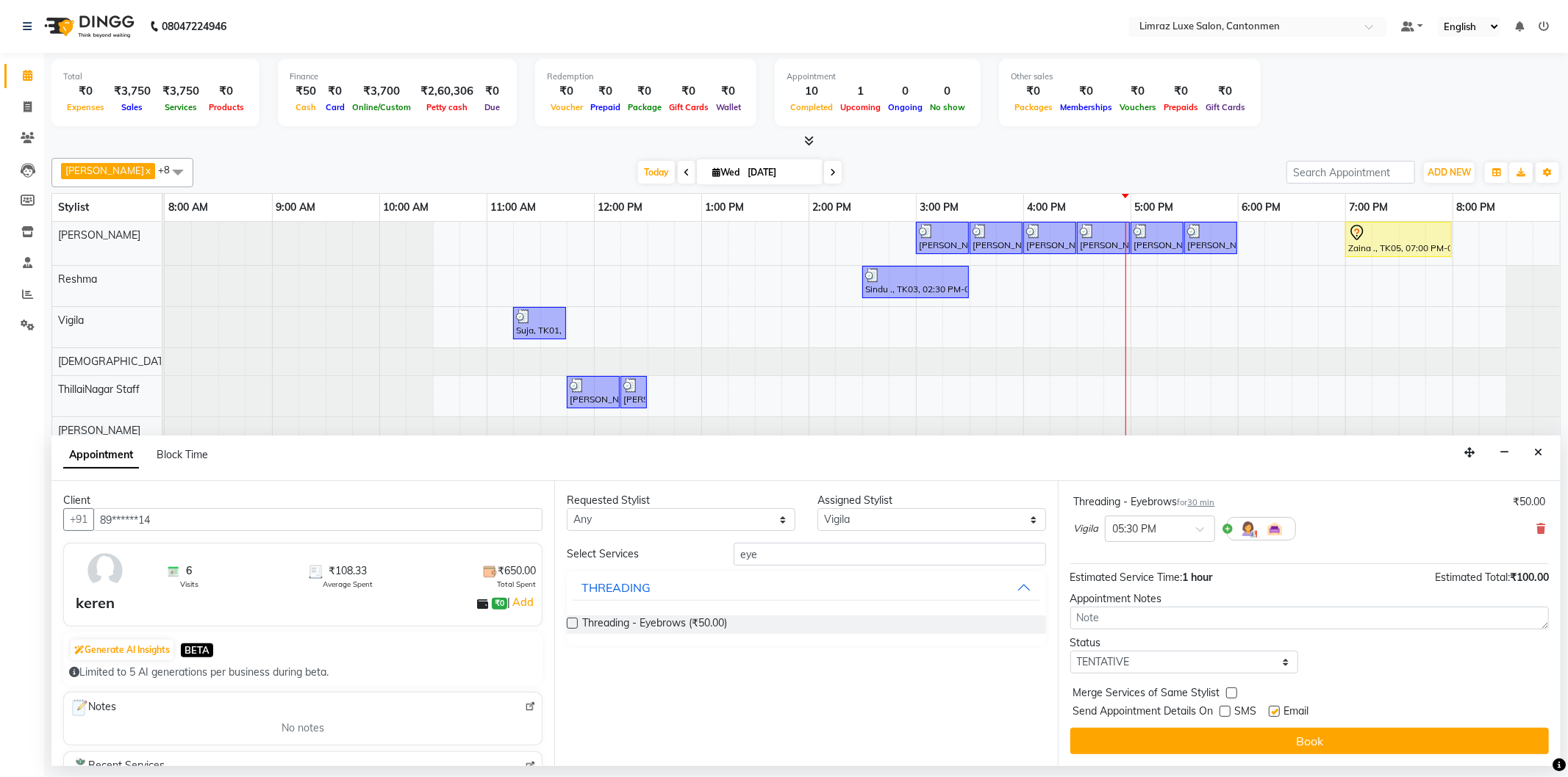
click at [1279, 708] on input "checkbox" at bounding box center [1274, 713] width 10 height 10
checkbox input "false"
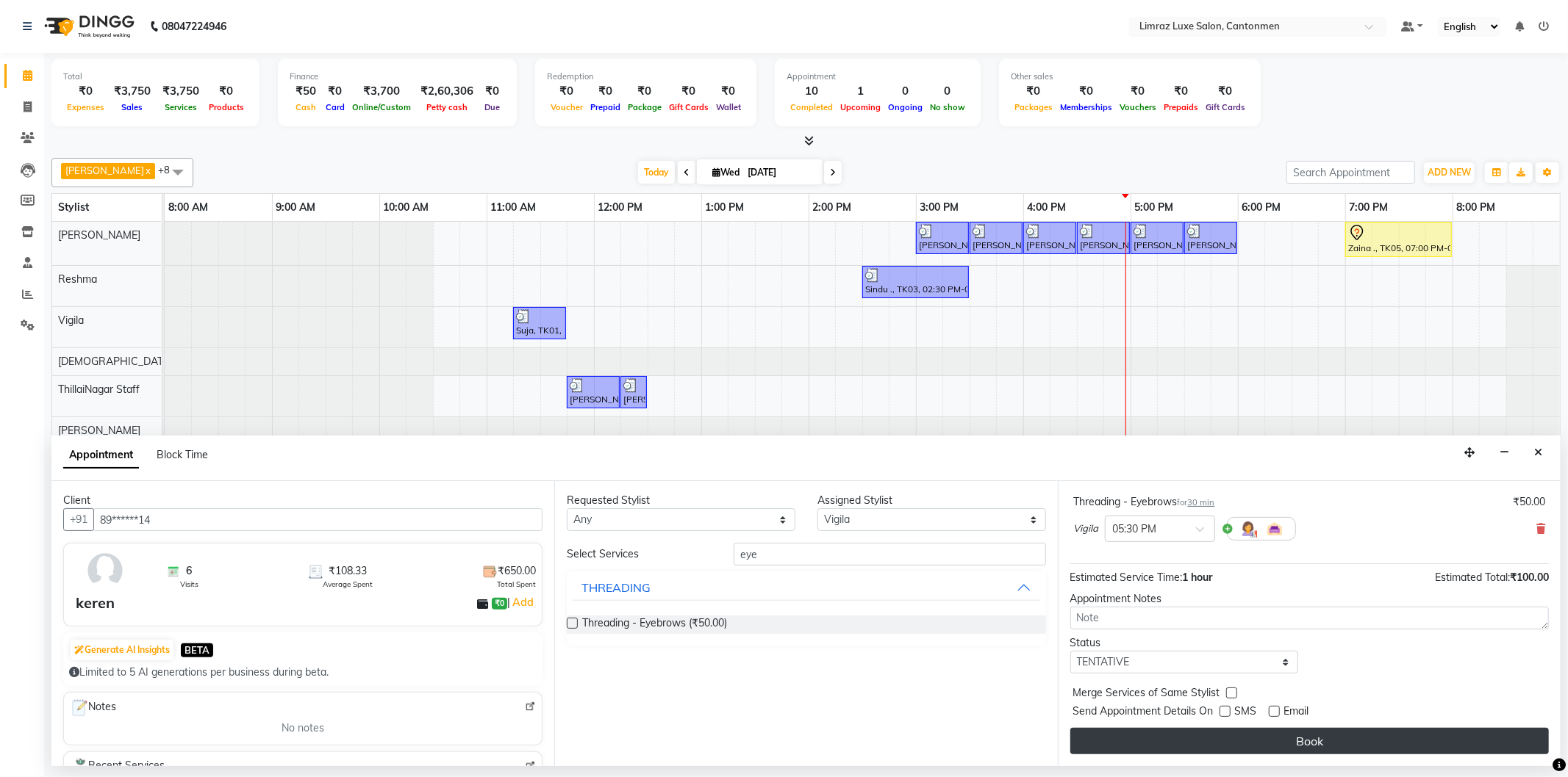
click at [1293, 736] on button "Book" at bounding box center [1309, 741] width 479 height 26
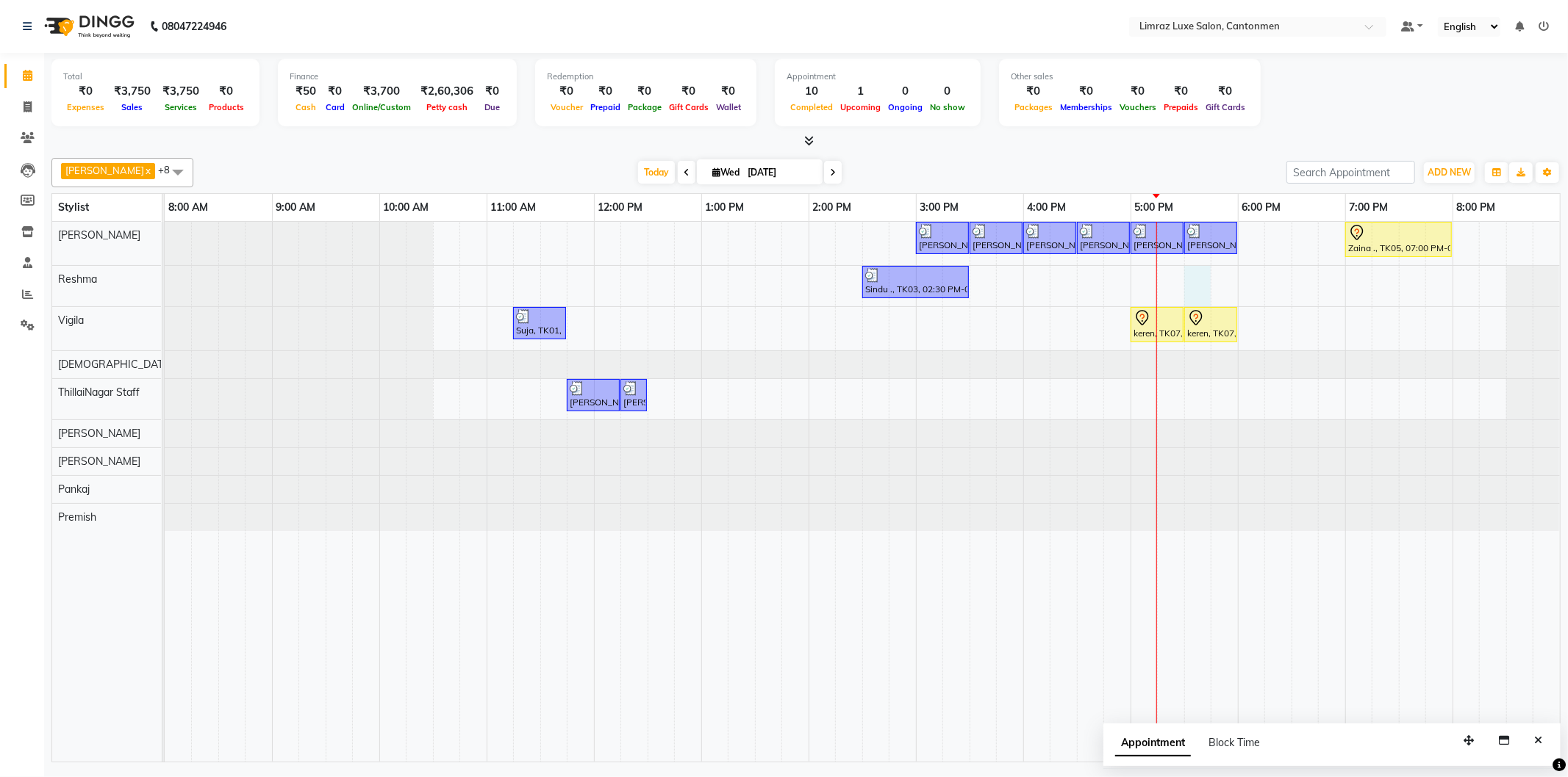
click at [1195, 278] on div "[PERSON_NAME] ., TK04, 03:00 PM-03:30 PM, Styling - Top (Men) [PERSON_NAME] ., …" at bounding box center [862, 491] width 1395 height 540
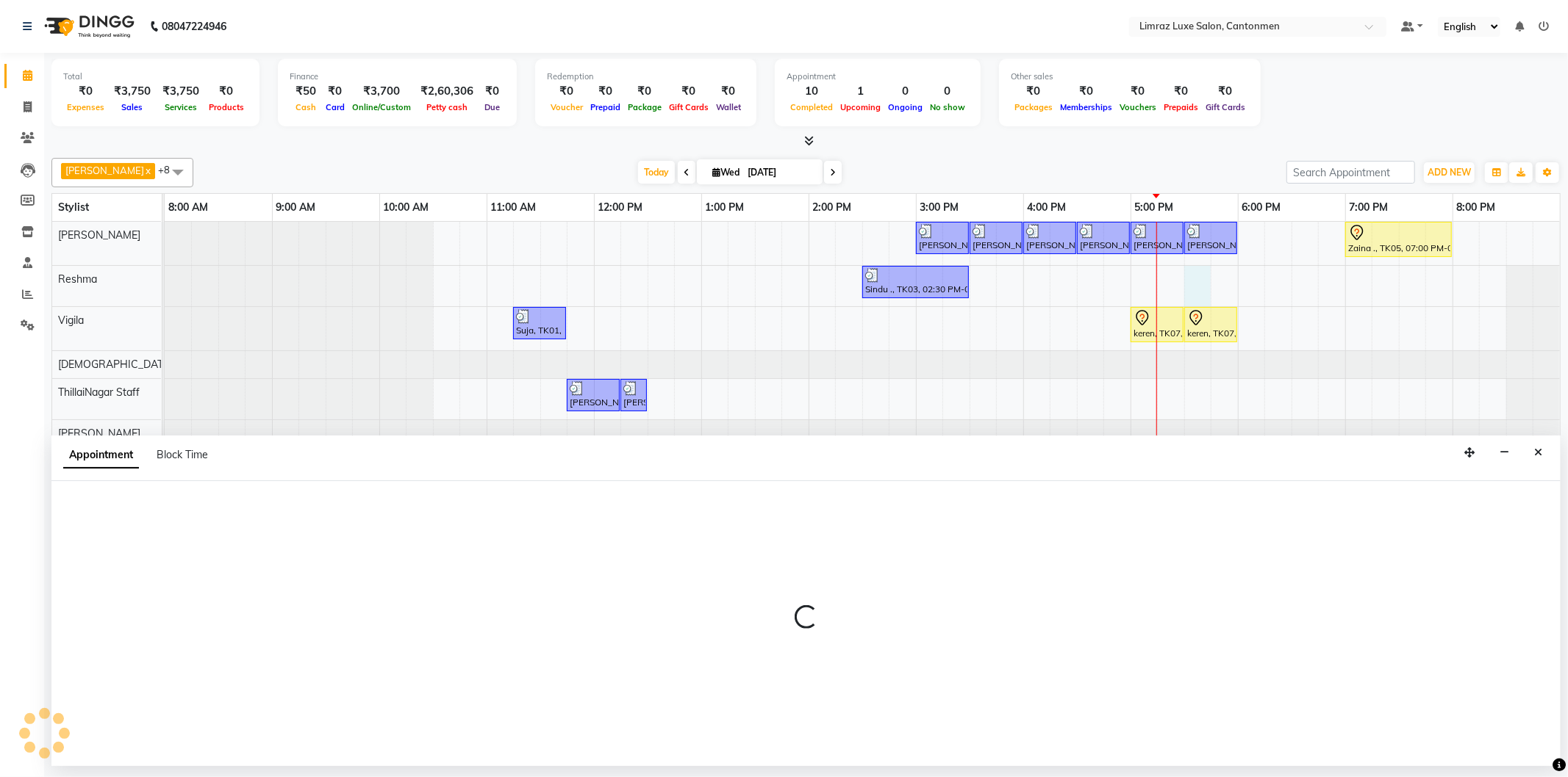
select select "63047"
select select "1050"
select select "tentative"
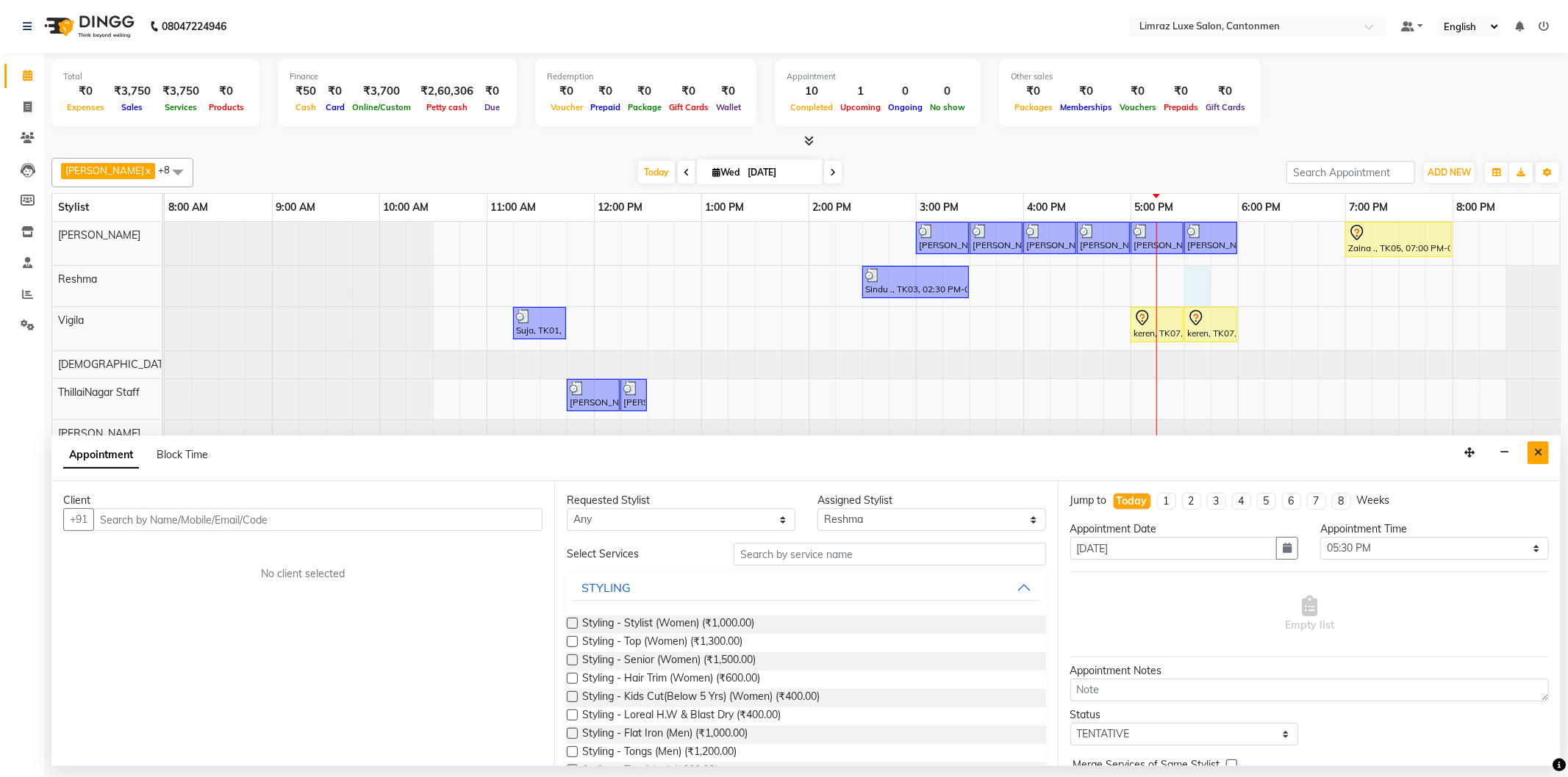
click at [1539, 450] on icon "Close" at bounding box center [1538, 452] width 8 height 10
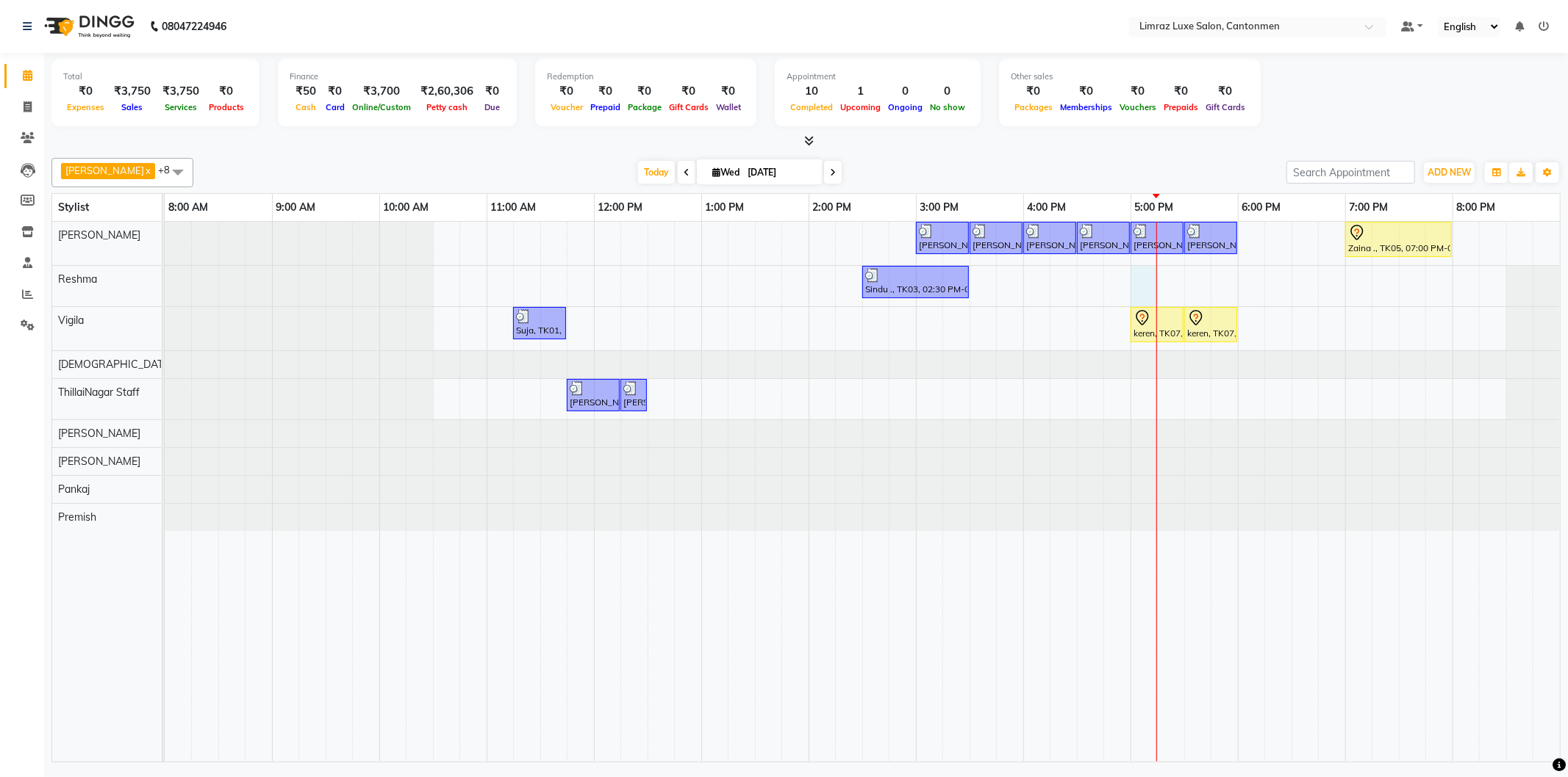
click at [1145, 289] on div "[PERSON_NAME] ., TK04, 03:00 PM-03:30 PM, Styling - Top (Men) [PERSON_NAME] ., …" at bounding box center [862, 491] width 1395 height 540
select select "63047"
select select "1020"
select select "tentative"
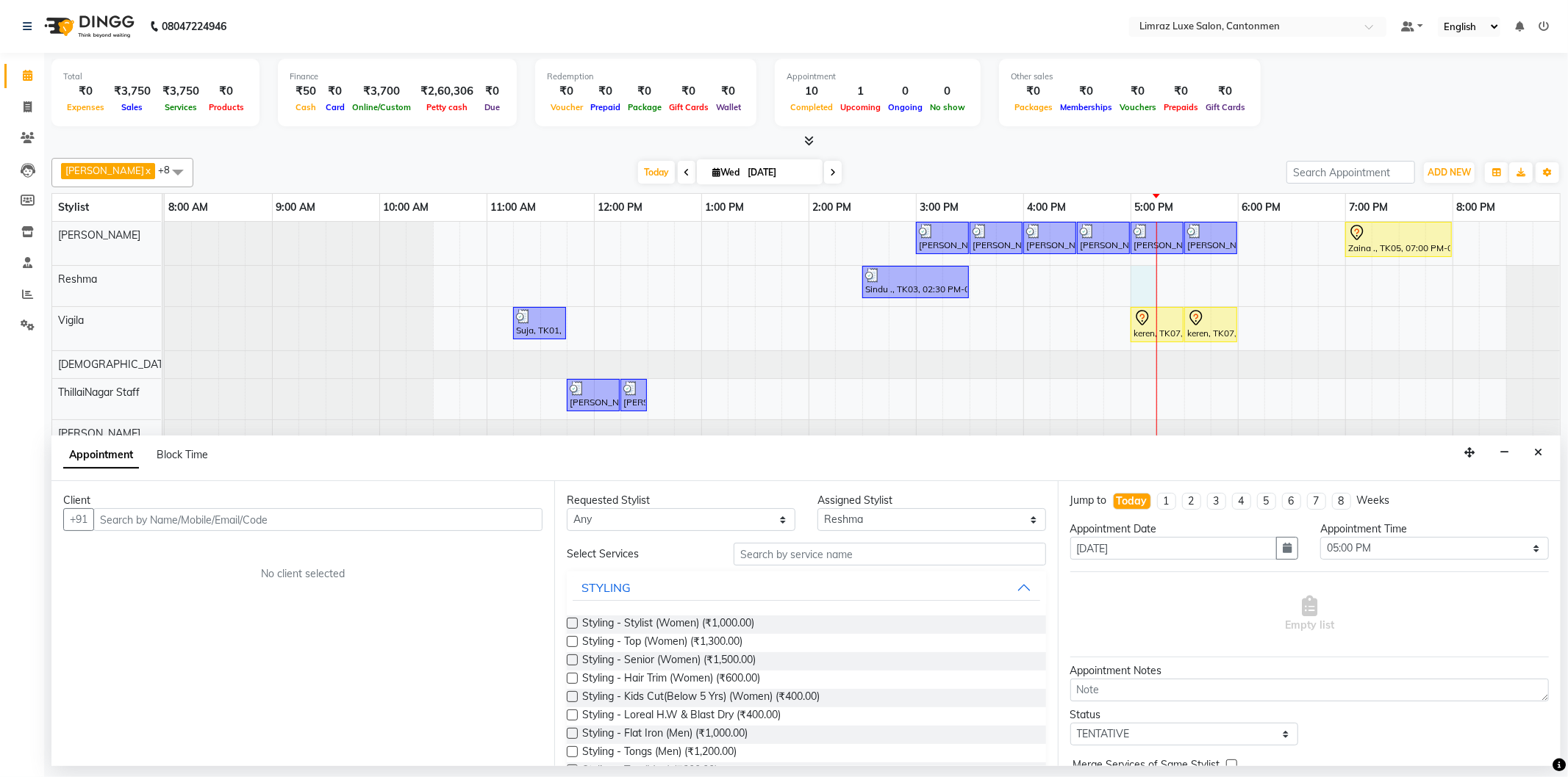
click at [335, 517] on input "text" at bounding box center [318, 520] width 449 height 23
click at [380, 525] on input "text" at bounding box center [318, 520] width 449 height 23
click at [394, 523] on input "text" at bounding box center [318, 520] width 449 height 23
click at [406, 517] on input "text" at bounding box center [318, 520] width 449 height 23
click at [256, 519] on input "text" at bounding box center [318, 520] width 449 height 23
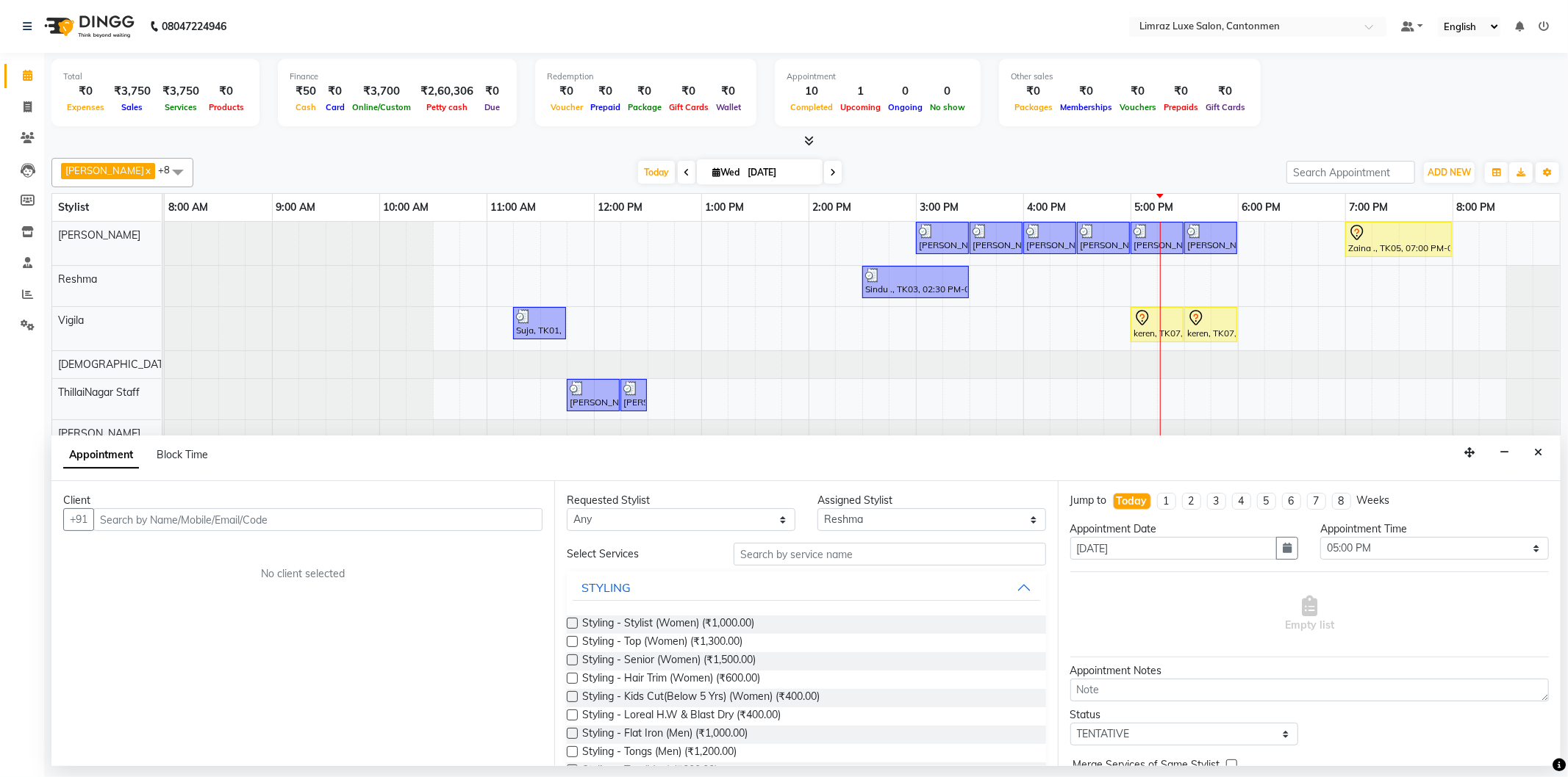
click at [281, 518] on input "text" at bounding box center [318, 520] width 449 height 23
click at [369, 522] on input "text" at bounding box center [318, 520] width 449 height 23
click at [437, 522] on input "text" at bounding box center [318, 520] width 449 height 23
click at [1538, 455] on icon "Close" at bounding box center [1538, 452] width 8 height 10
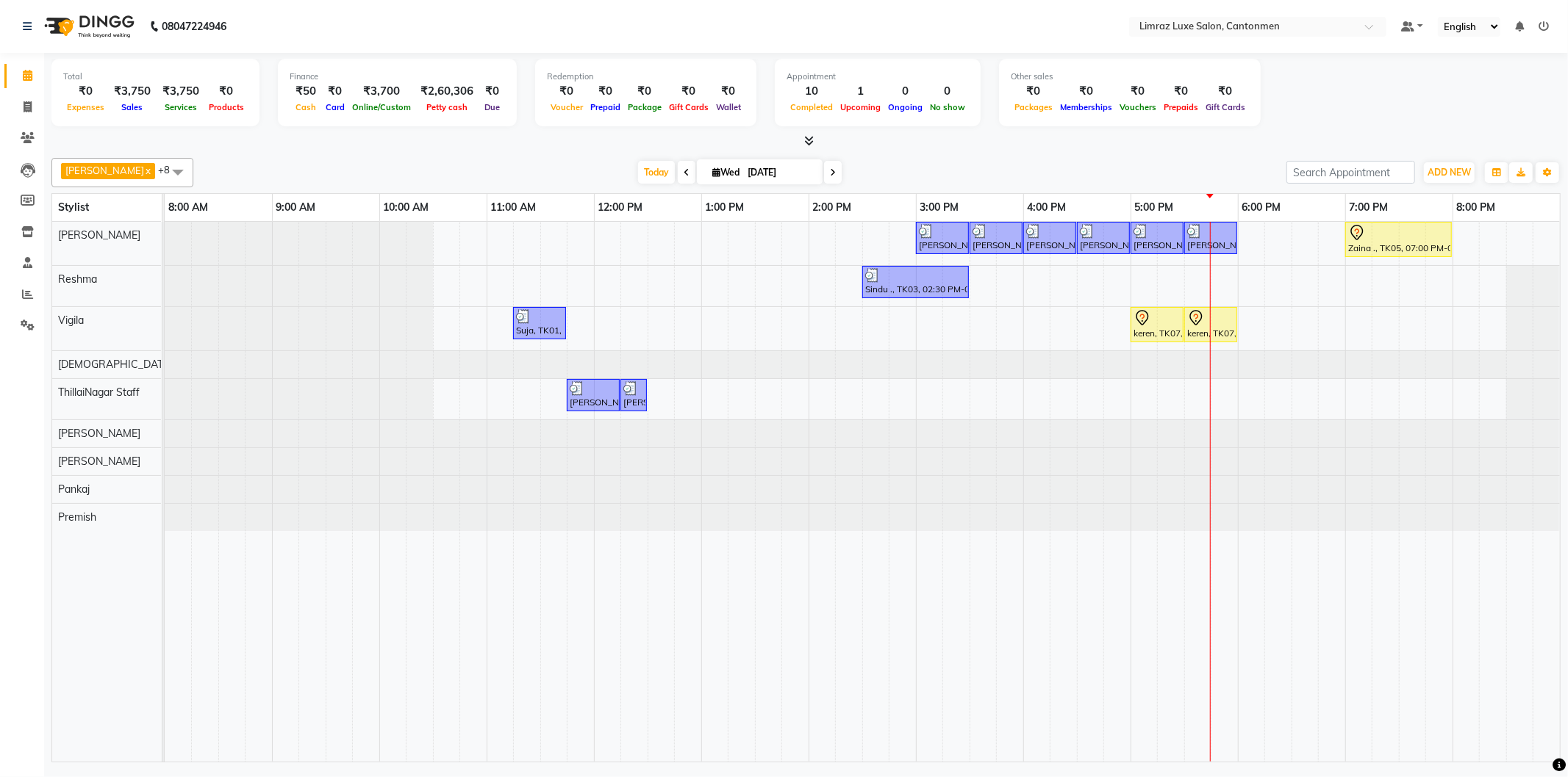
drag, startPoint x: 1561, startPoint y: 5, endPoint x: 1398, endPoint y: 175, distance: 235.5
drag, startPoint x: 1398, startPoint y: 175, endPoint x: 1193, endPoint y: 331, distance: 257.6
click at [1193, 331] on div "keren, TK07, 05:30 PM-06:00 PM, Threading - Eyebrows" at bounding box center [1211, 324] width 50 height 31
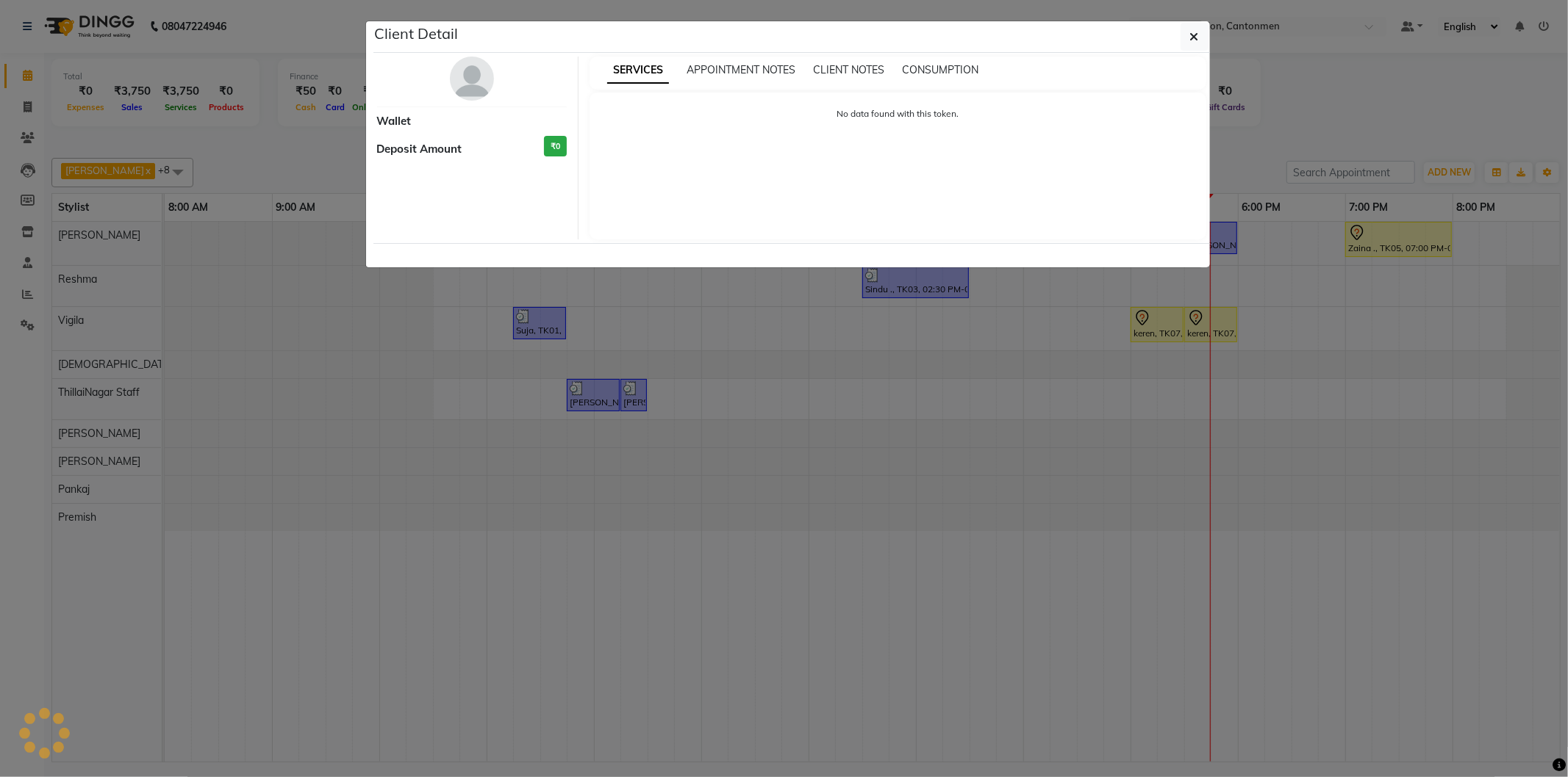
select select "7"
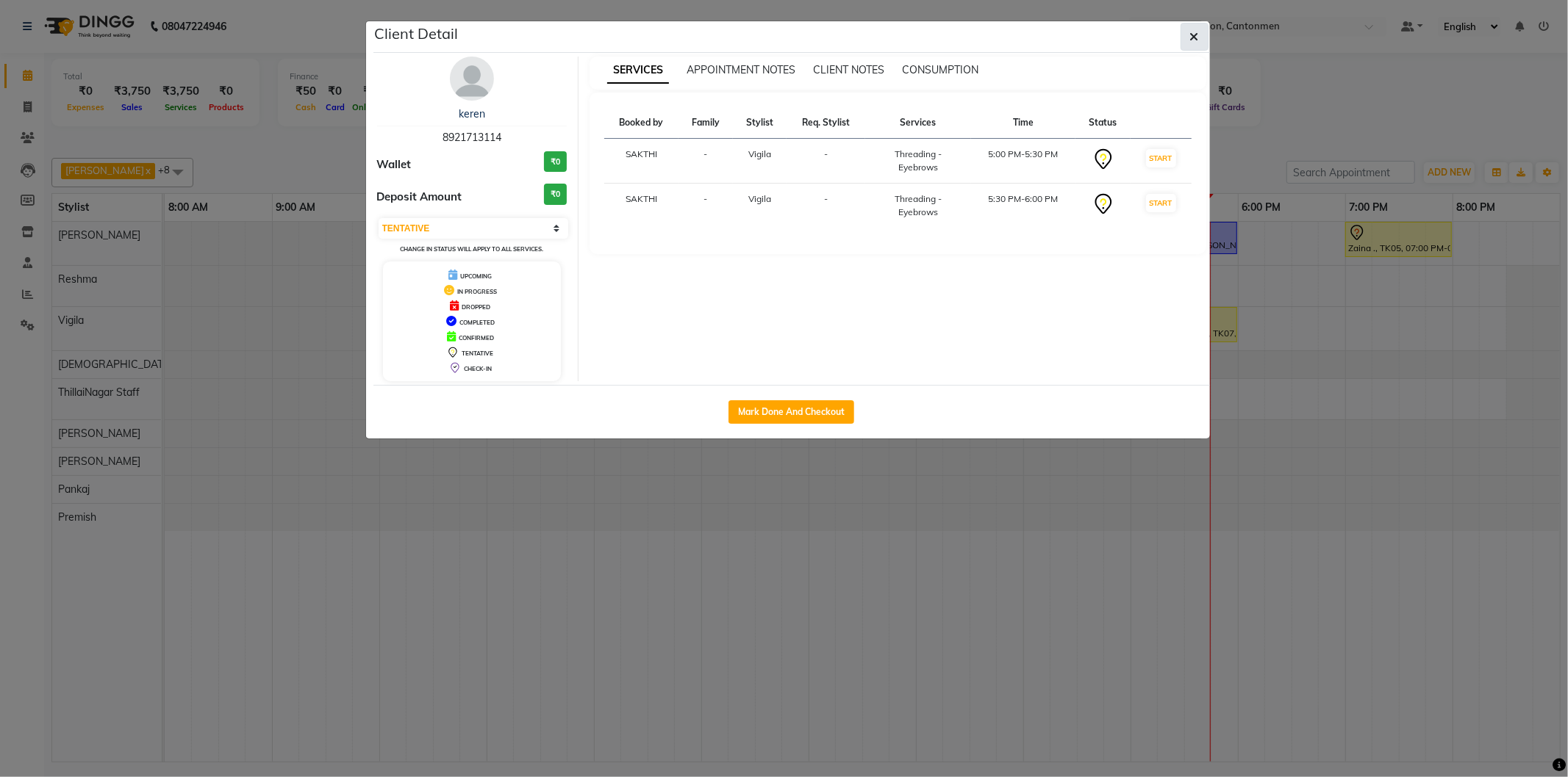
click at [1193, 35] on icon "button" at bounding box center [1194, 36] width 9 height 12
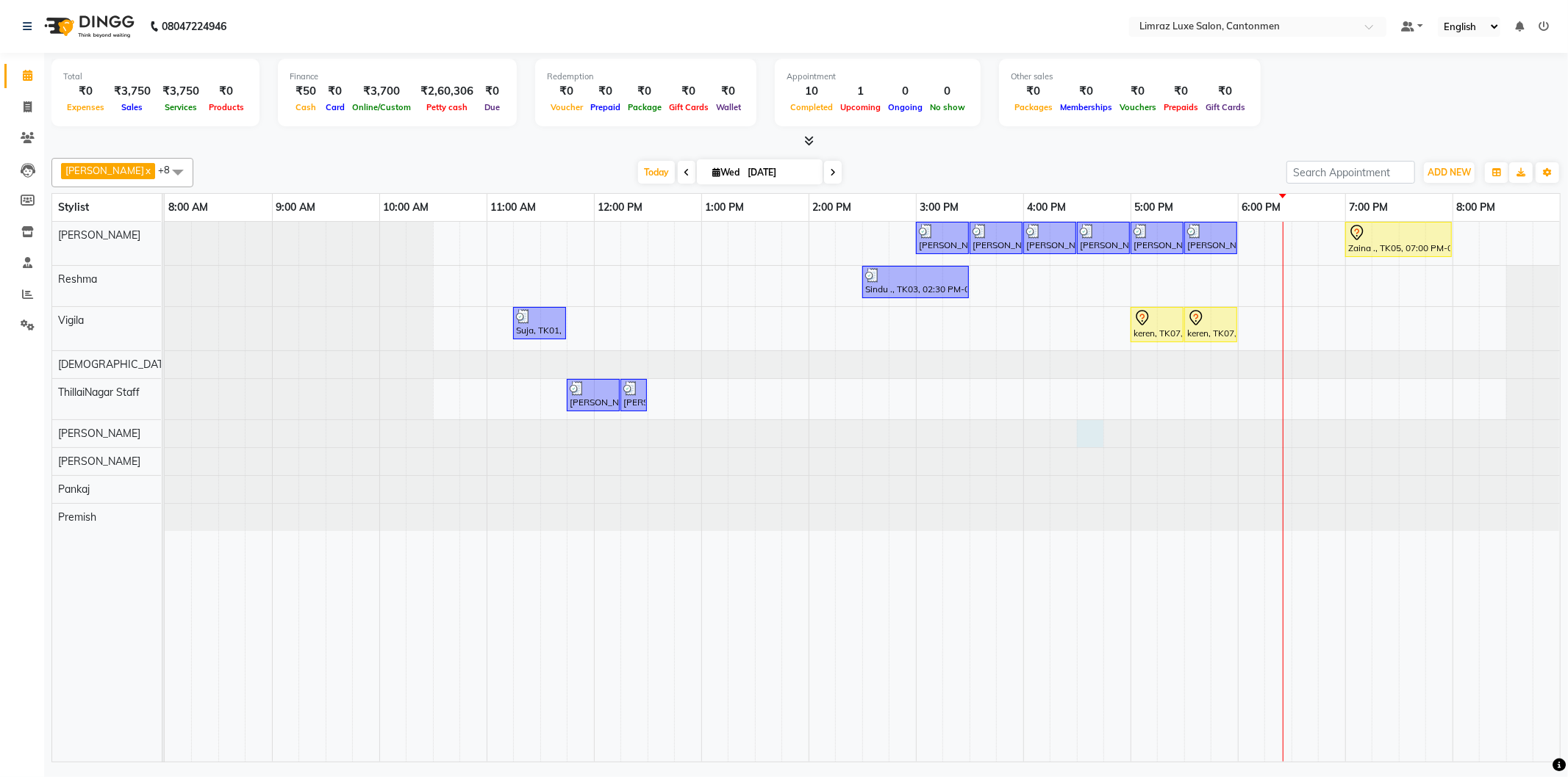
click at [165, 436] on div at bounding box center [165, 433] width 0 height 27
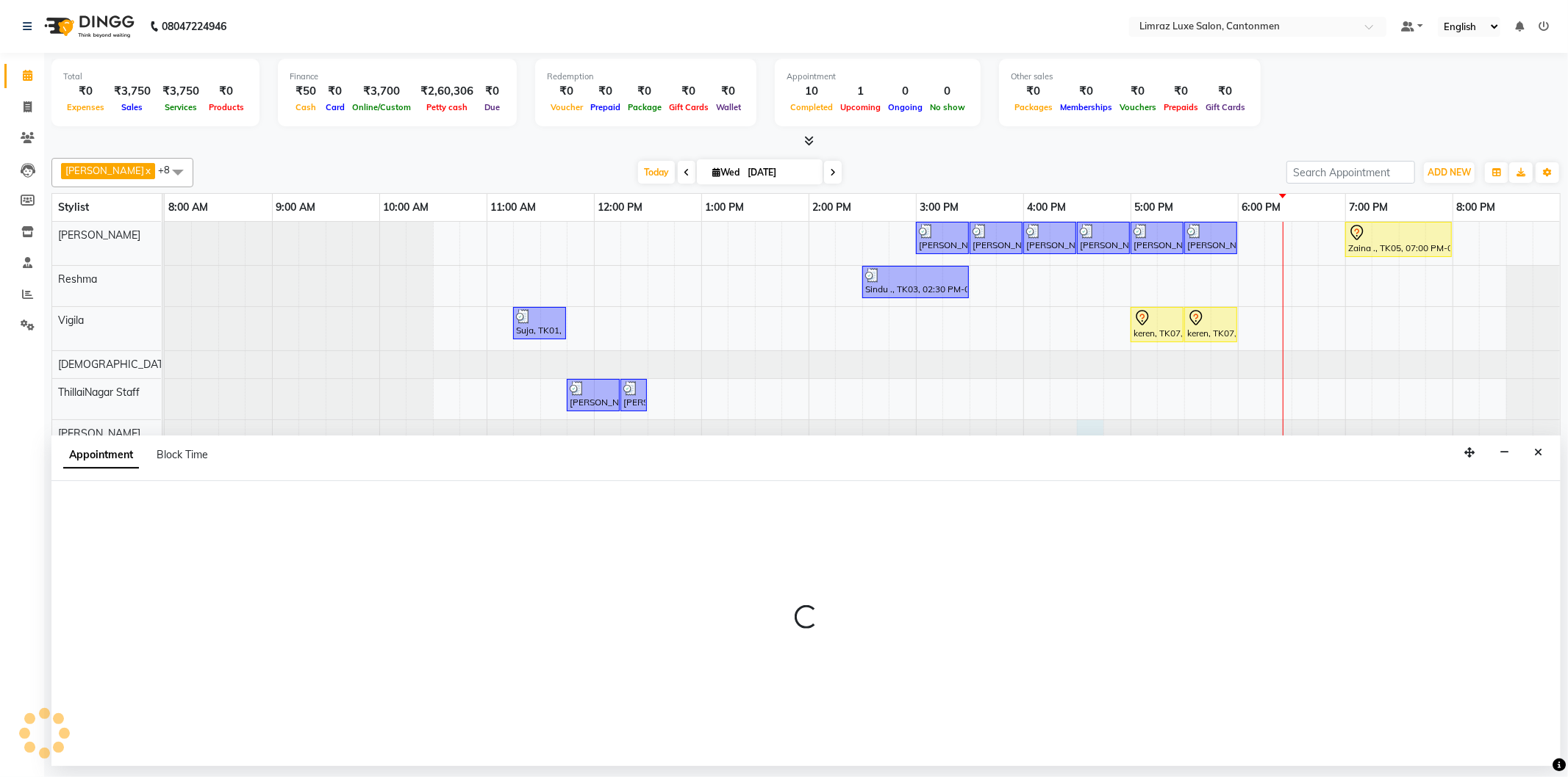
select select "63045"
select select "tentative"
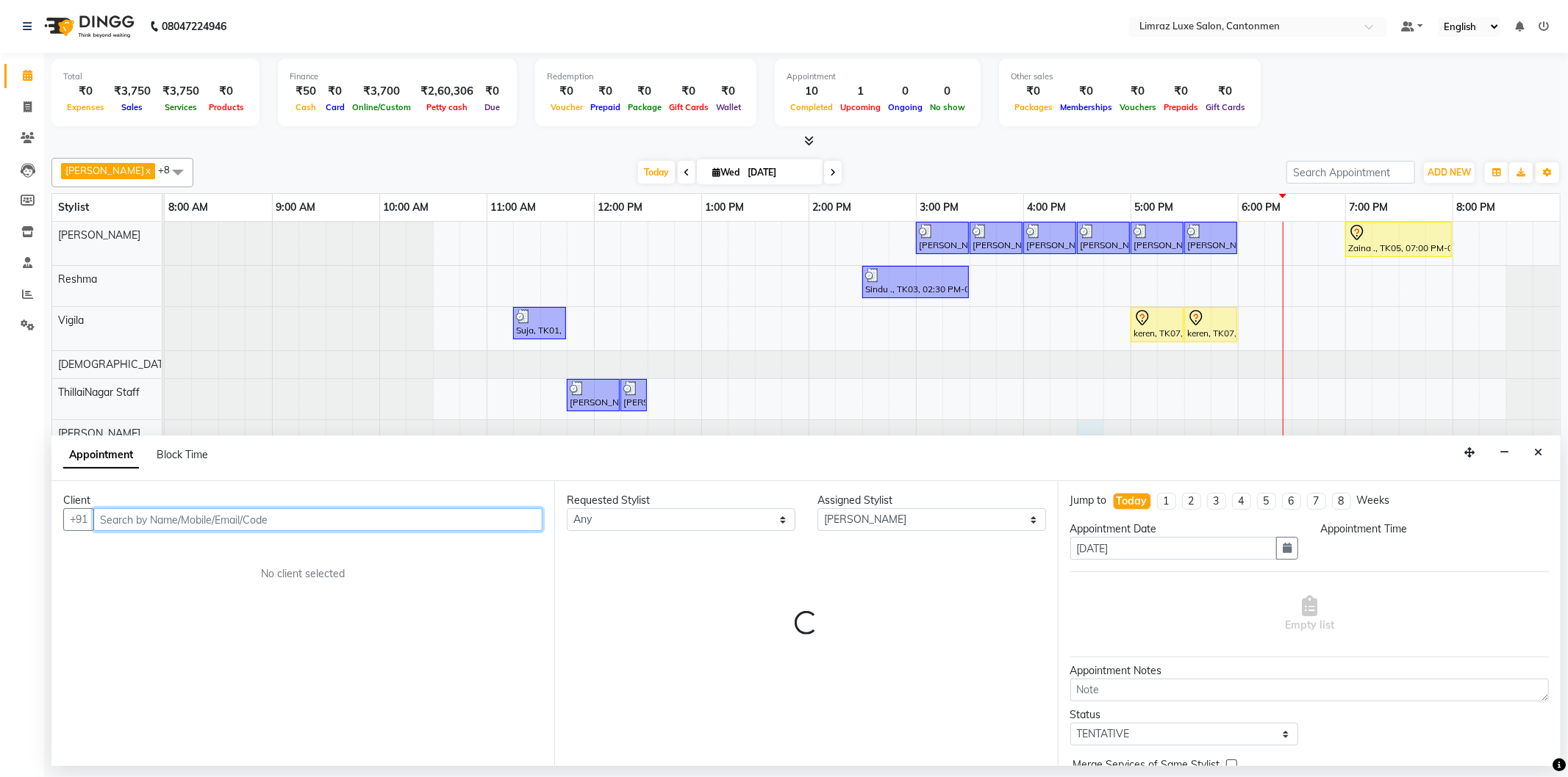
select select "990"
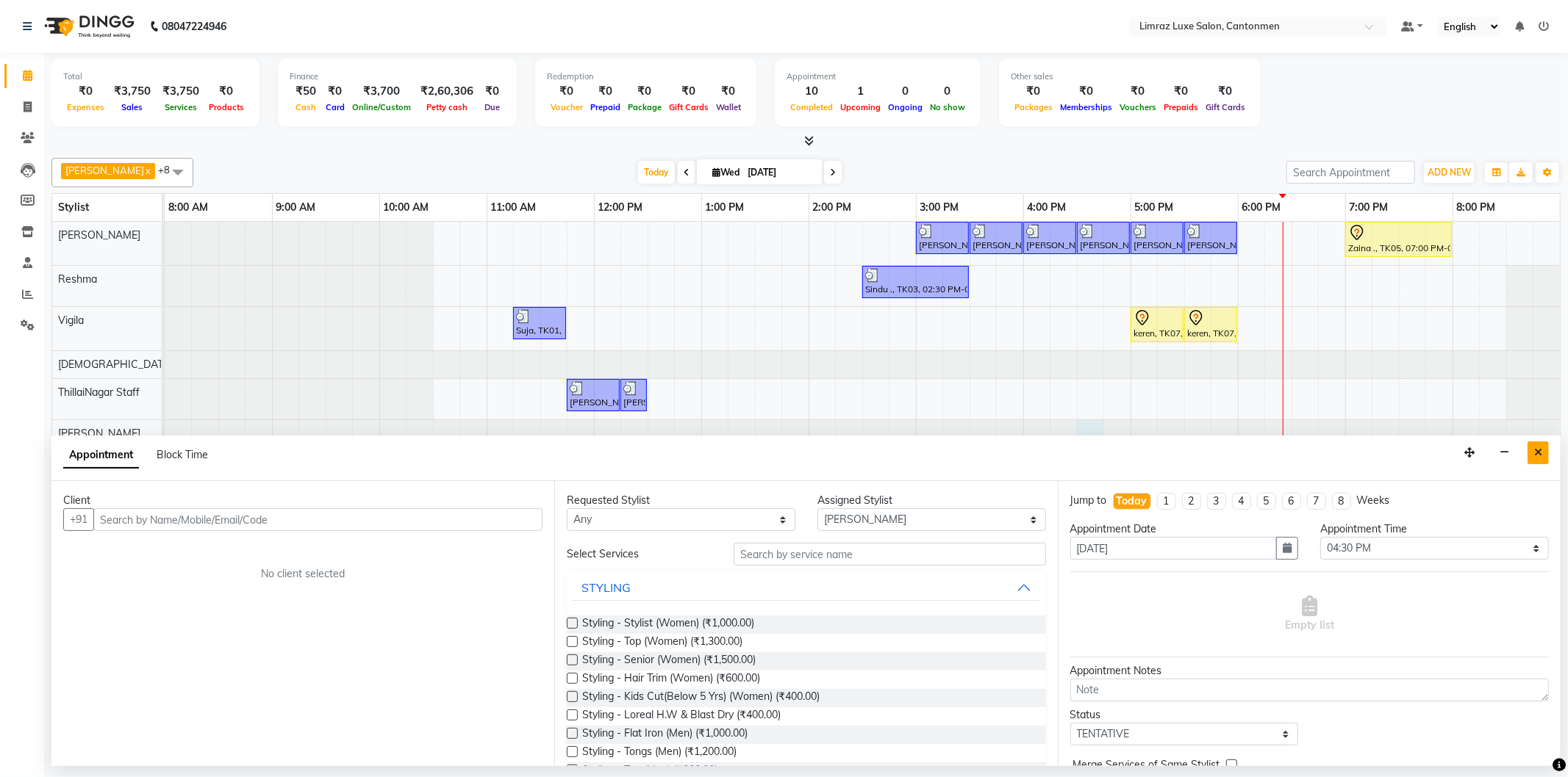
click at [1538, 450] on icon "Close" at bounding box center [1538, 452] width 8 height 10
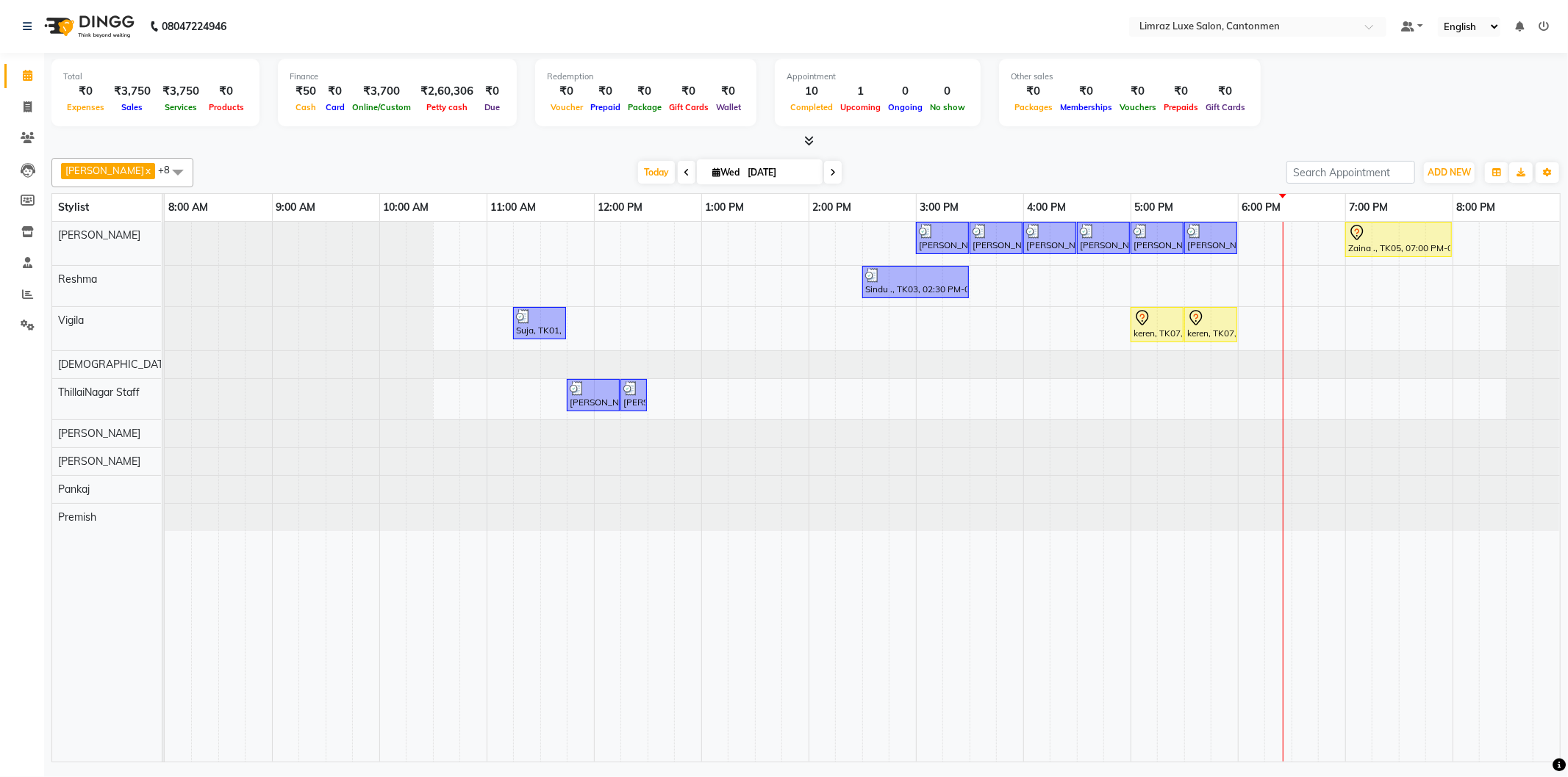
click at [1221, 284] on div "[PERSON_NAME] ., TK04, 03:00 PM-03:30 PM, Styling - Top (Men) [PERSON_NAME] ., …" at bounding box center [862, 491] width 1395 height 540
select select "63047"
select select "tentative"
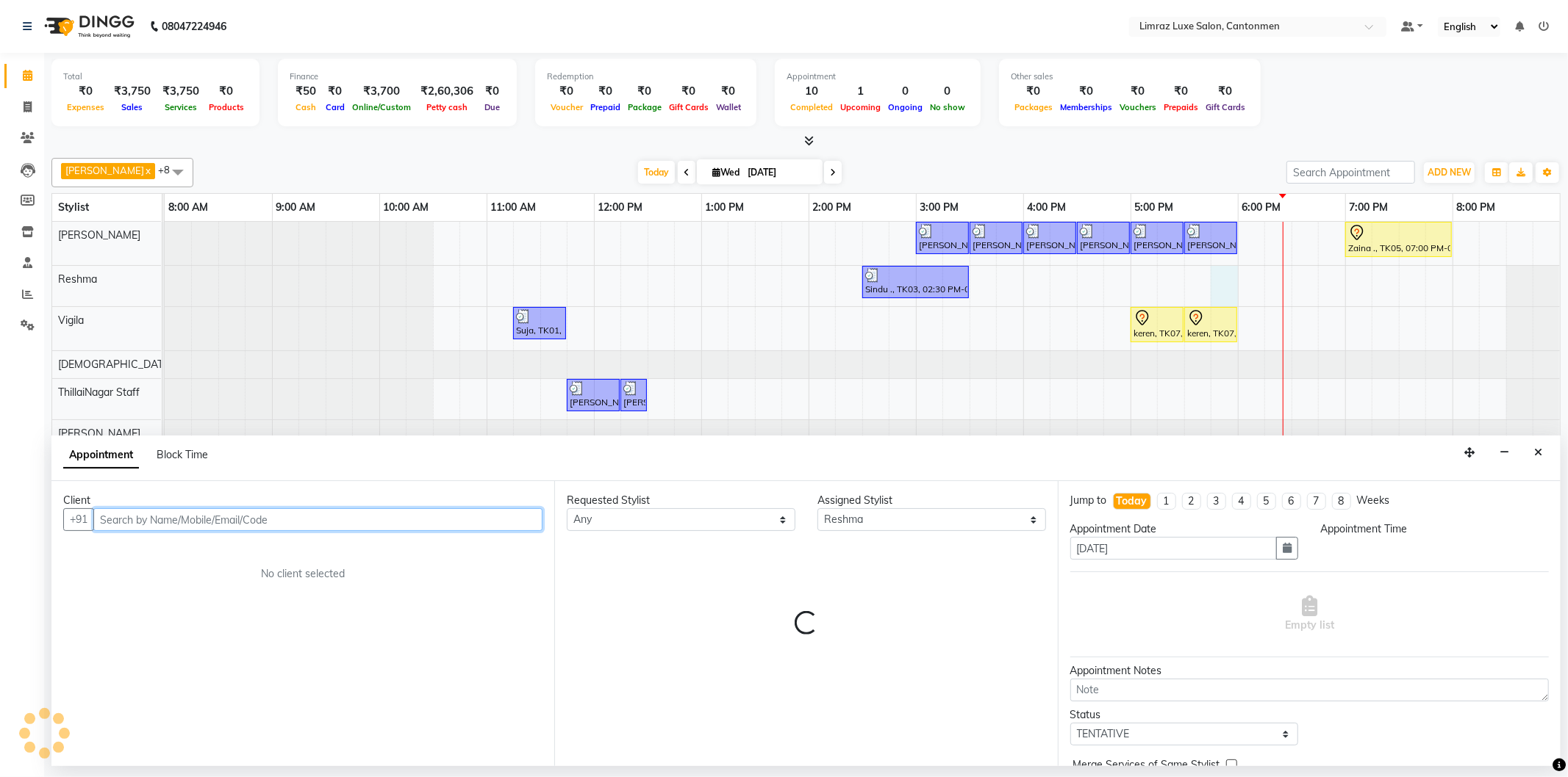
select select "1065"
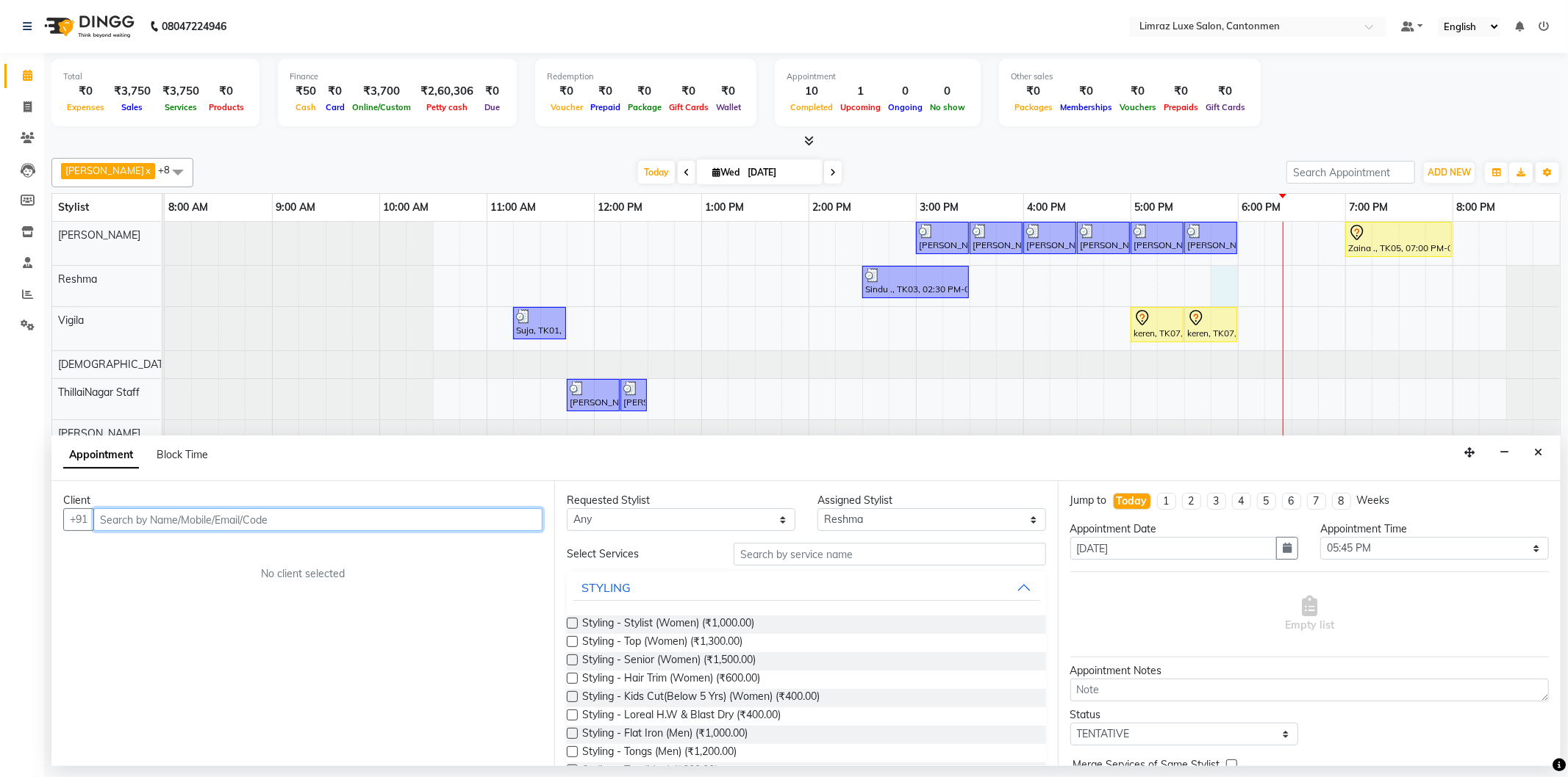
click at [433, 518] on input "text" at bounding box center [318, 520] width 449 height 23
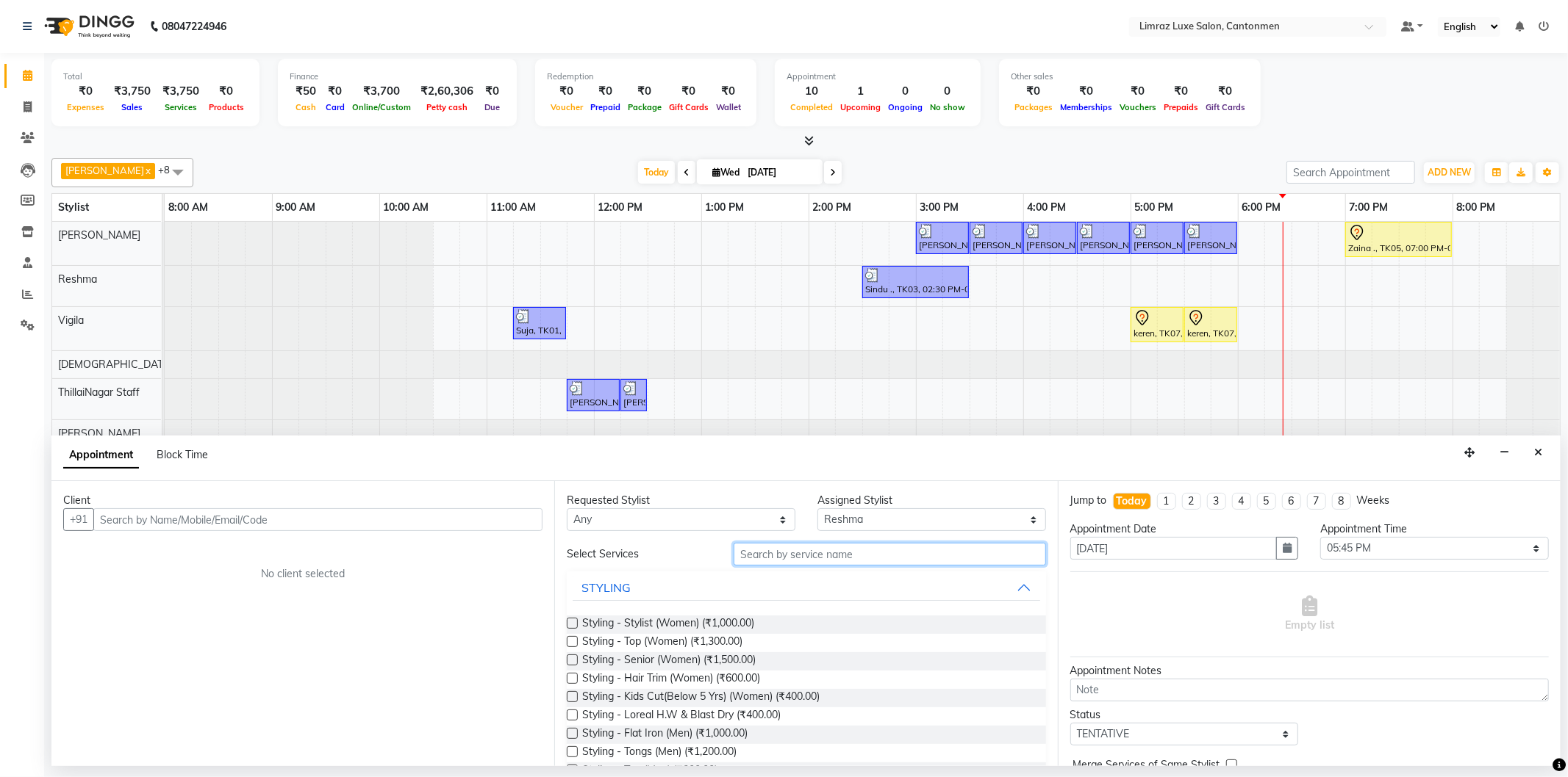
click at [819, 552] on input "text" at bounding box center [889, 555] width 312 height 23
type input "m"
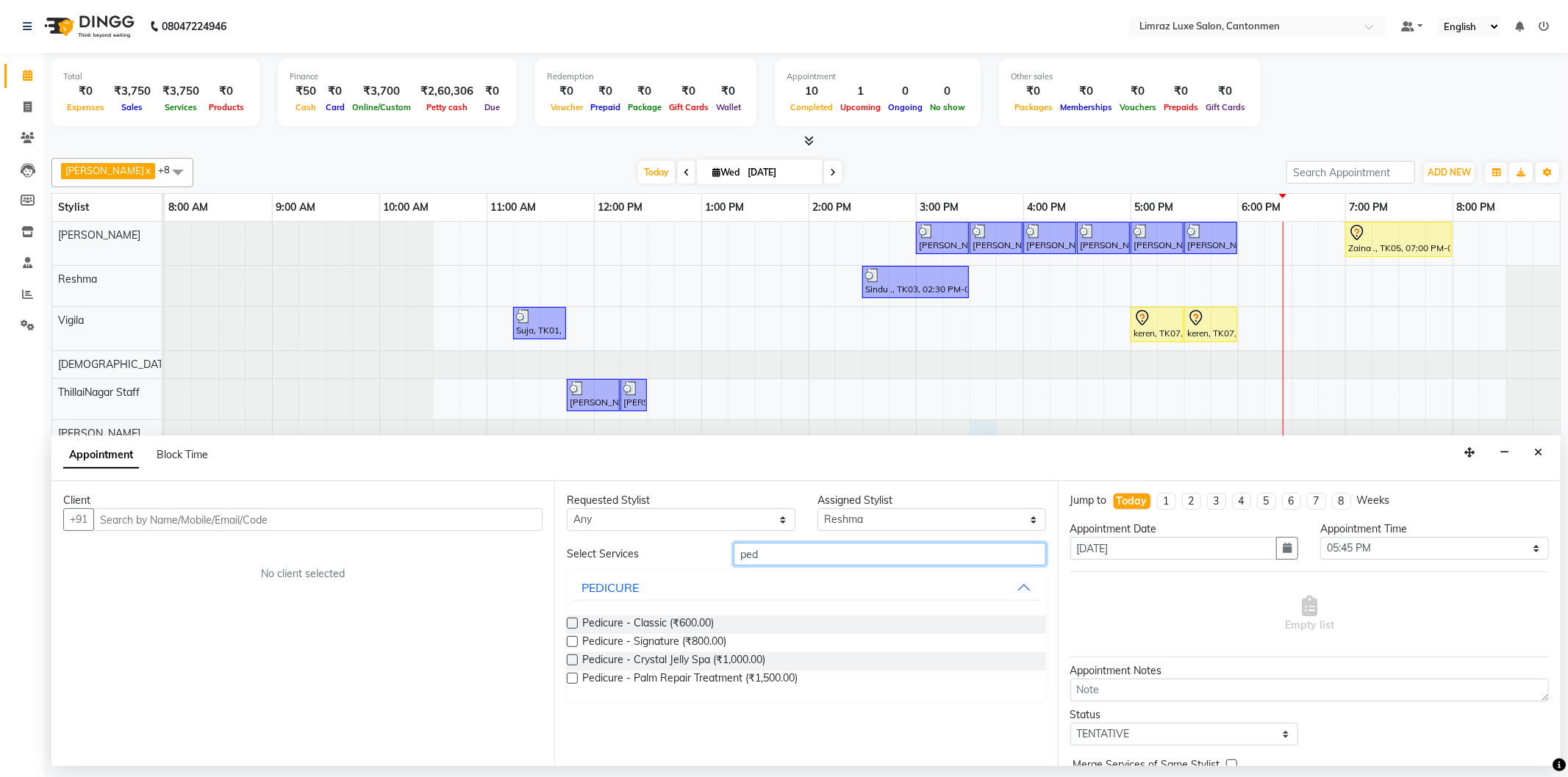
click at [165, 420] on div at bounding box center [165, 433] width 0 height 27
click at [822, 552] on input "ped" at bounding box center [889, 555] width 312 height 23
type input "p"
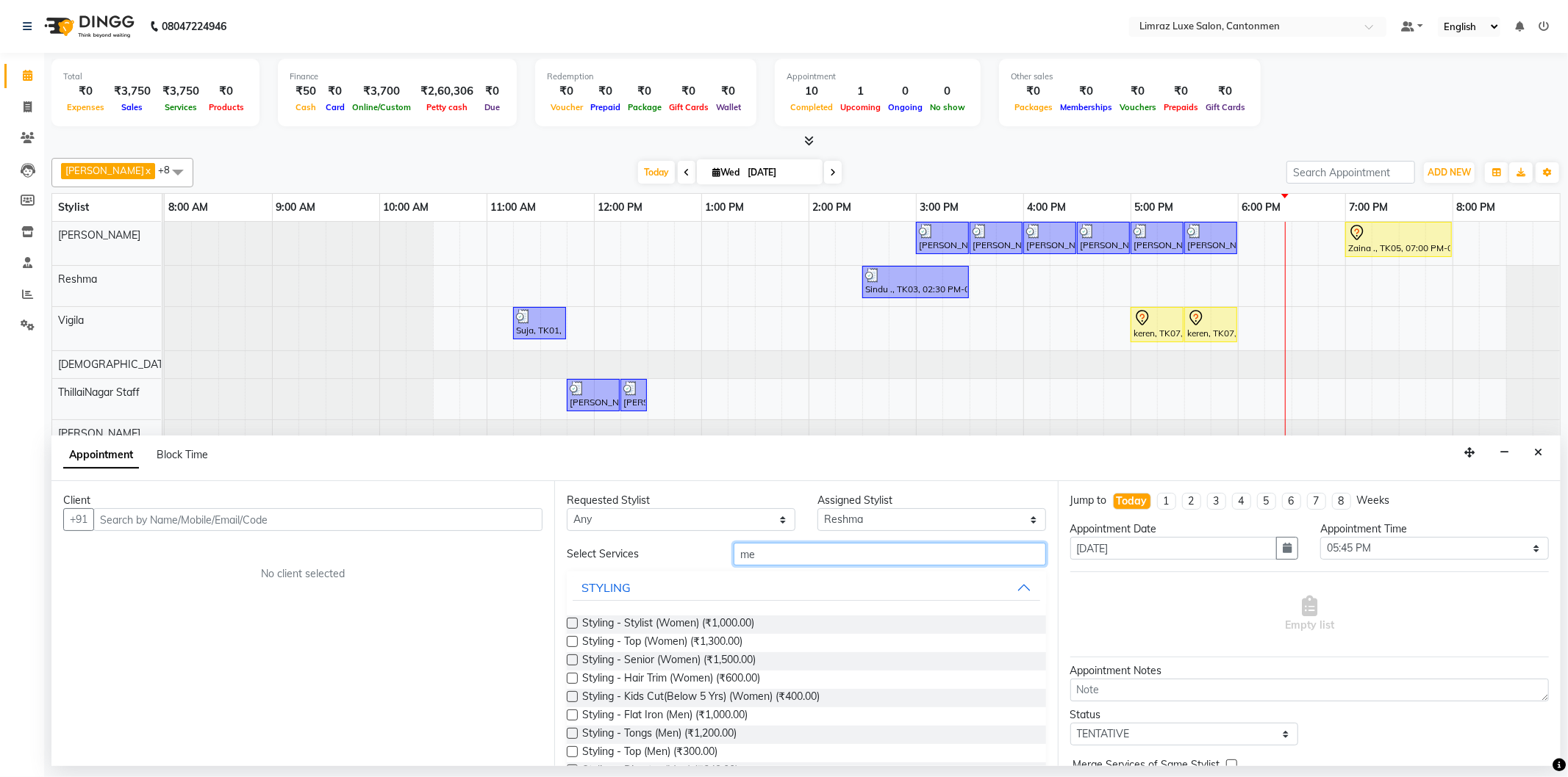
type input "m"
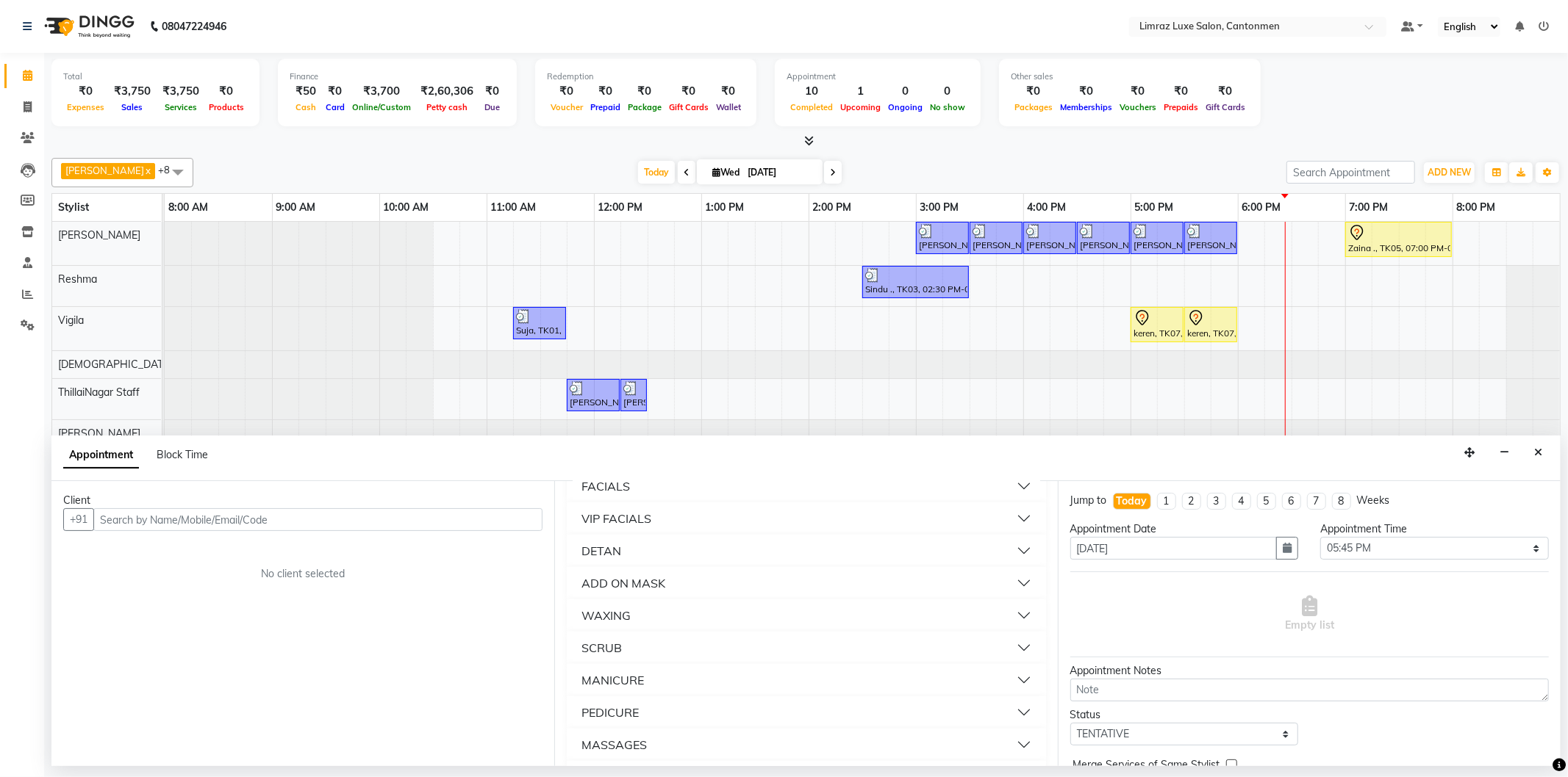
scroll to position [652, 0]
click at [655, 592] on button "MANICURE" at bounding box center [806, 598] width 466 height 26
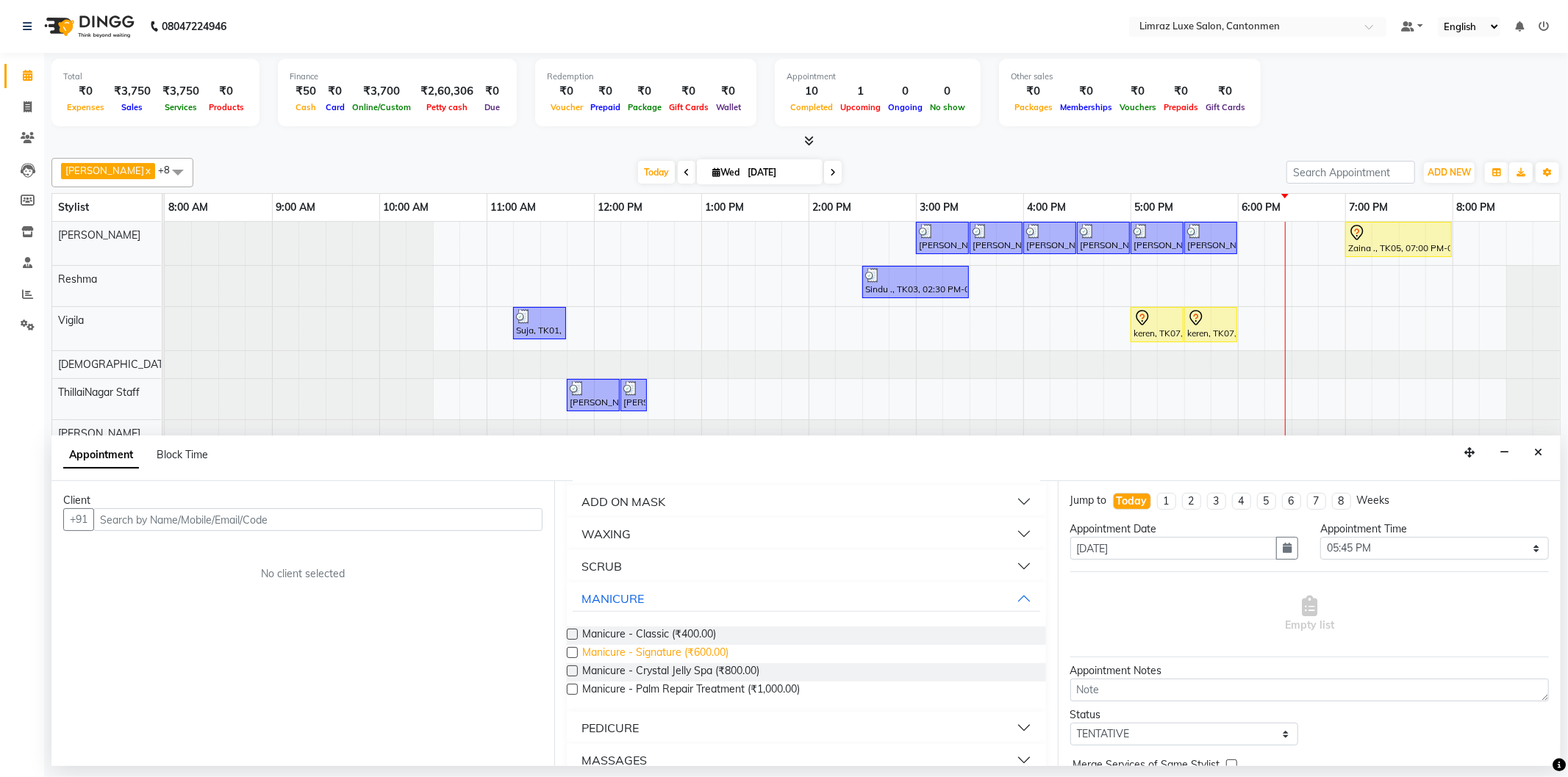
click at [636, 650] on span "Manicure - Signature (₹600.00)" at bounding box center [655, 654] width 146 height 18
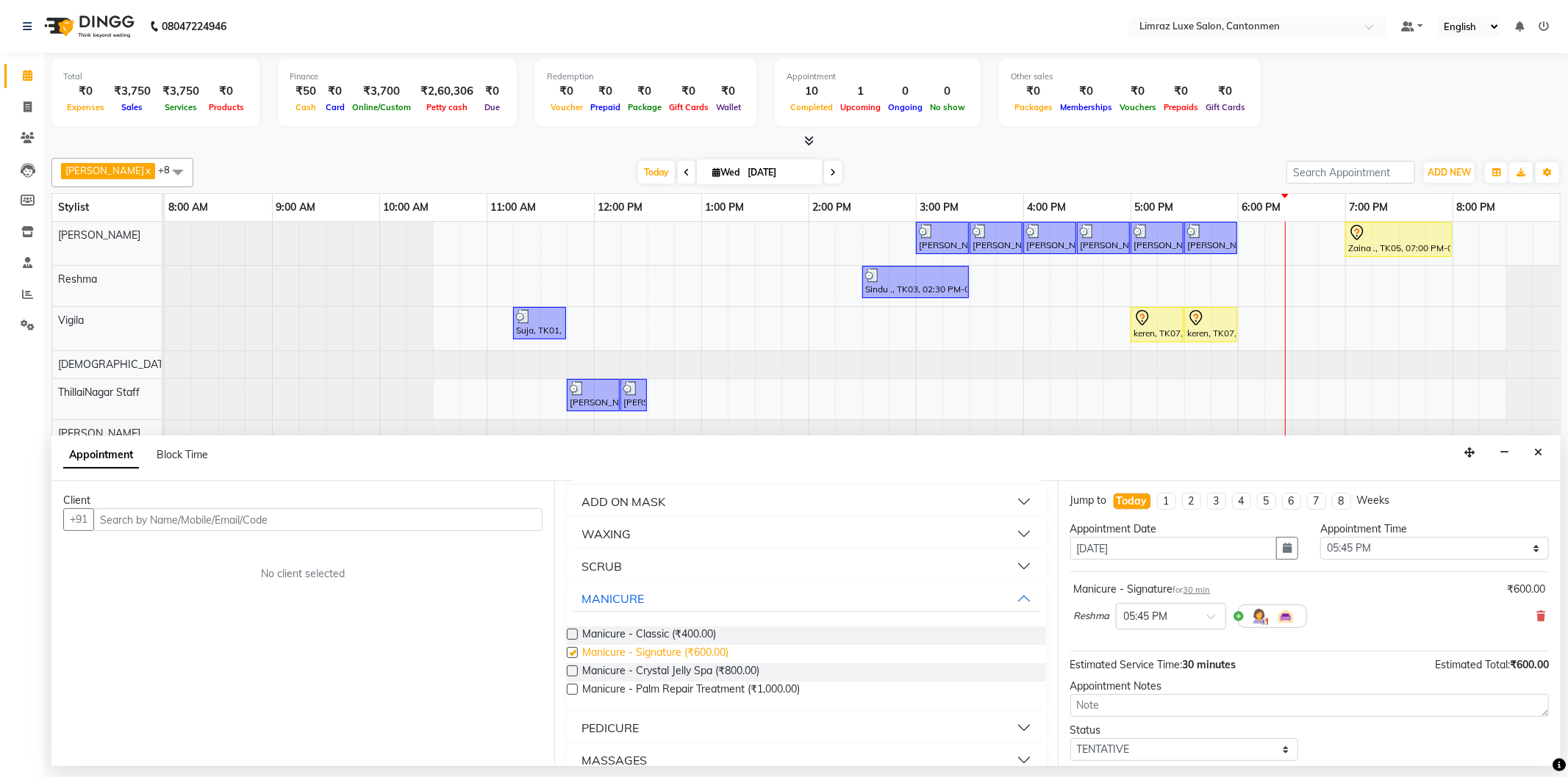
checkbox input "false"
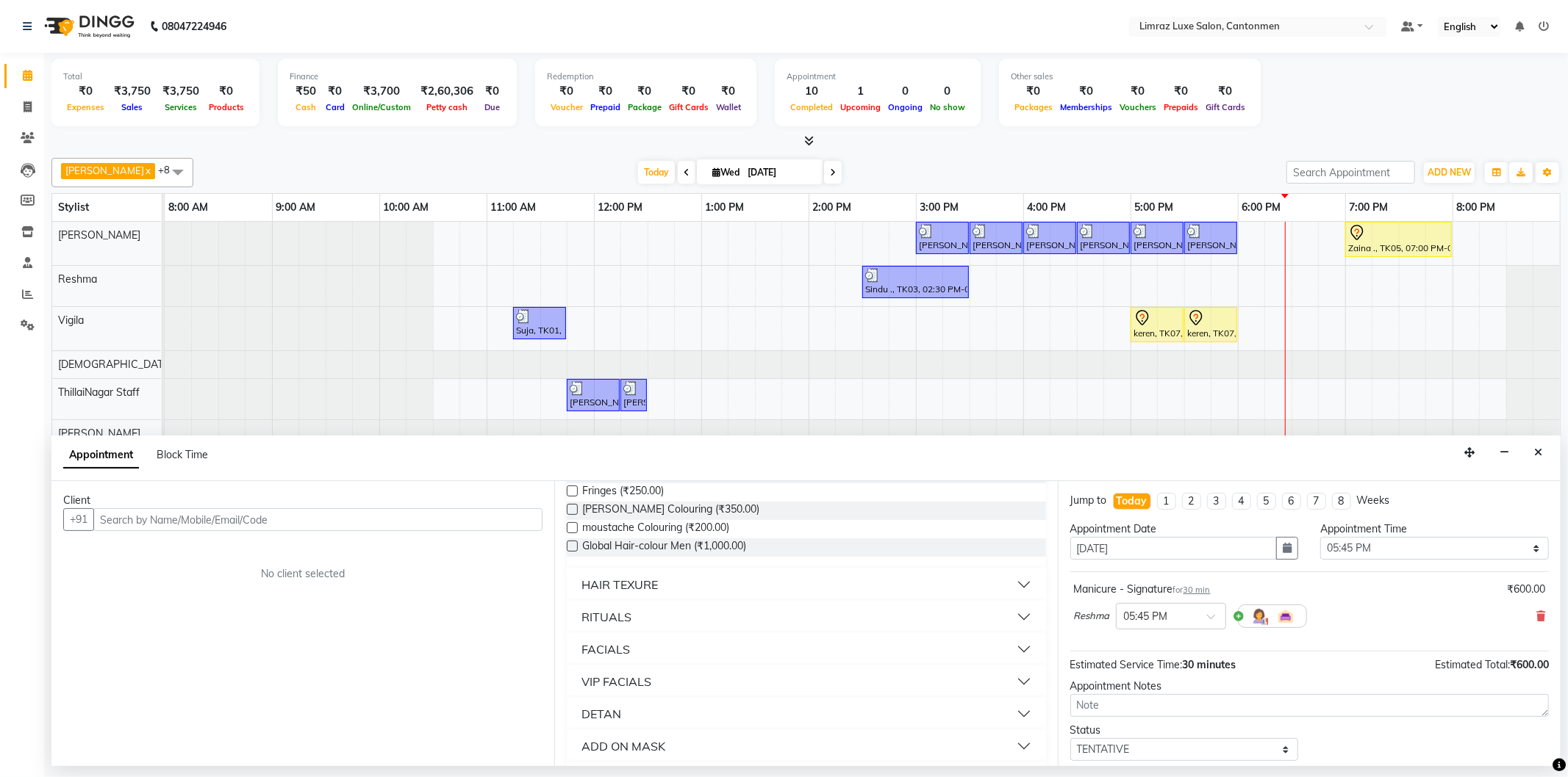
scroll to position [0, 0]
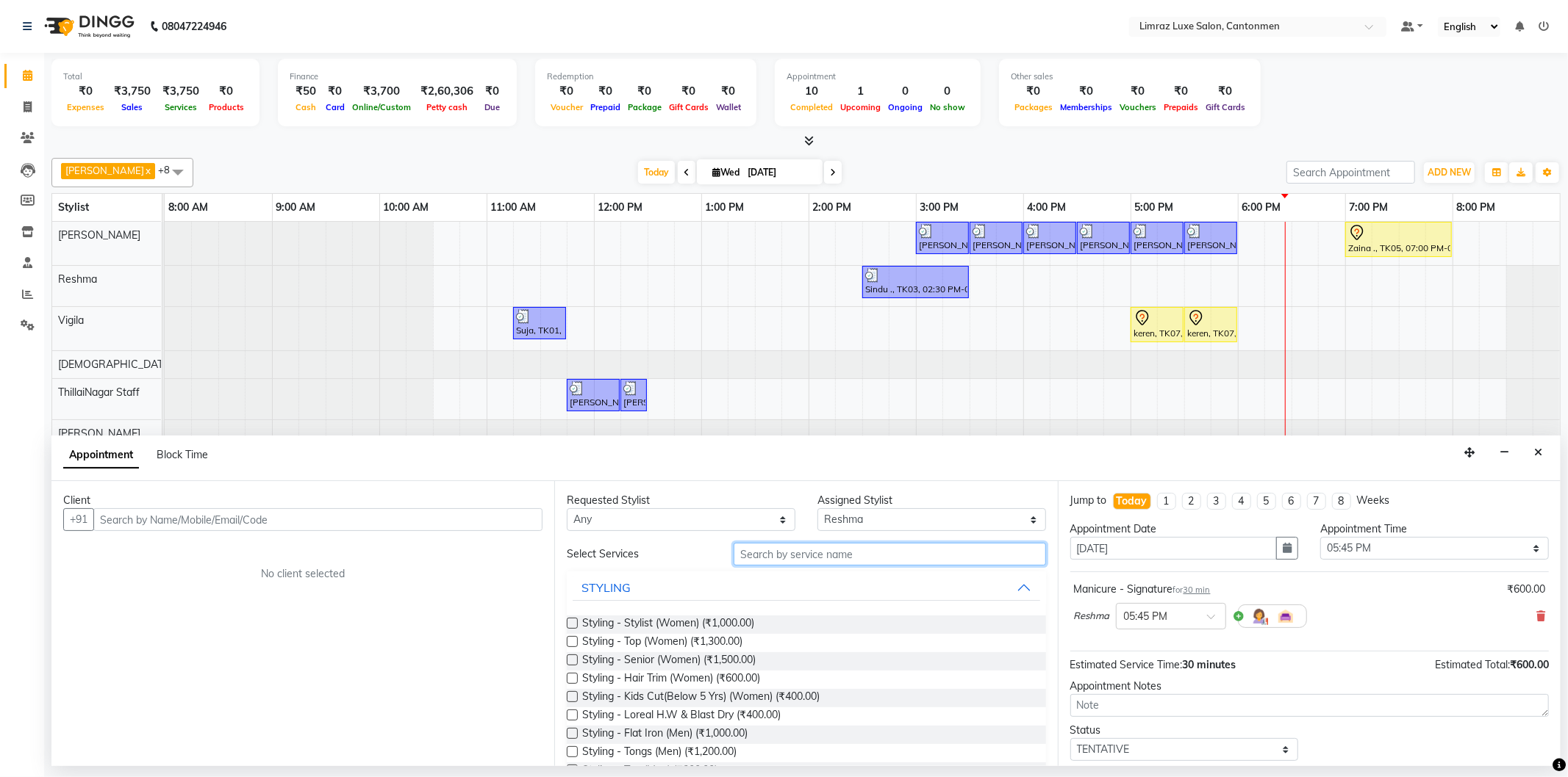
click at [907, 556] on input "text" at bounding box center [889, 555] width 312 height 23
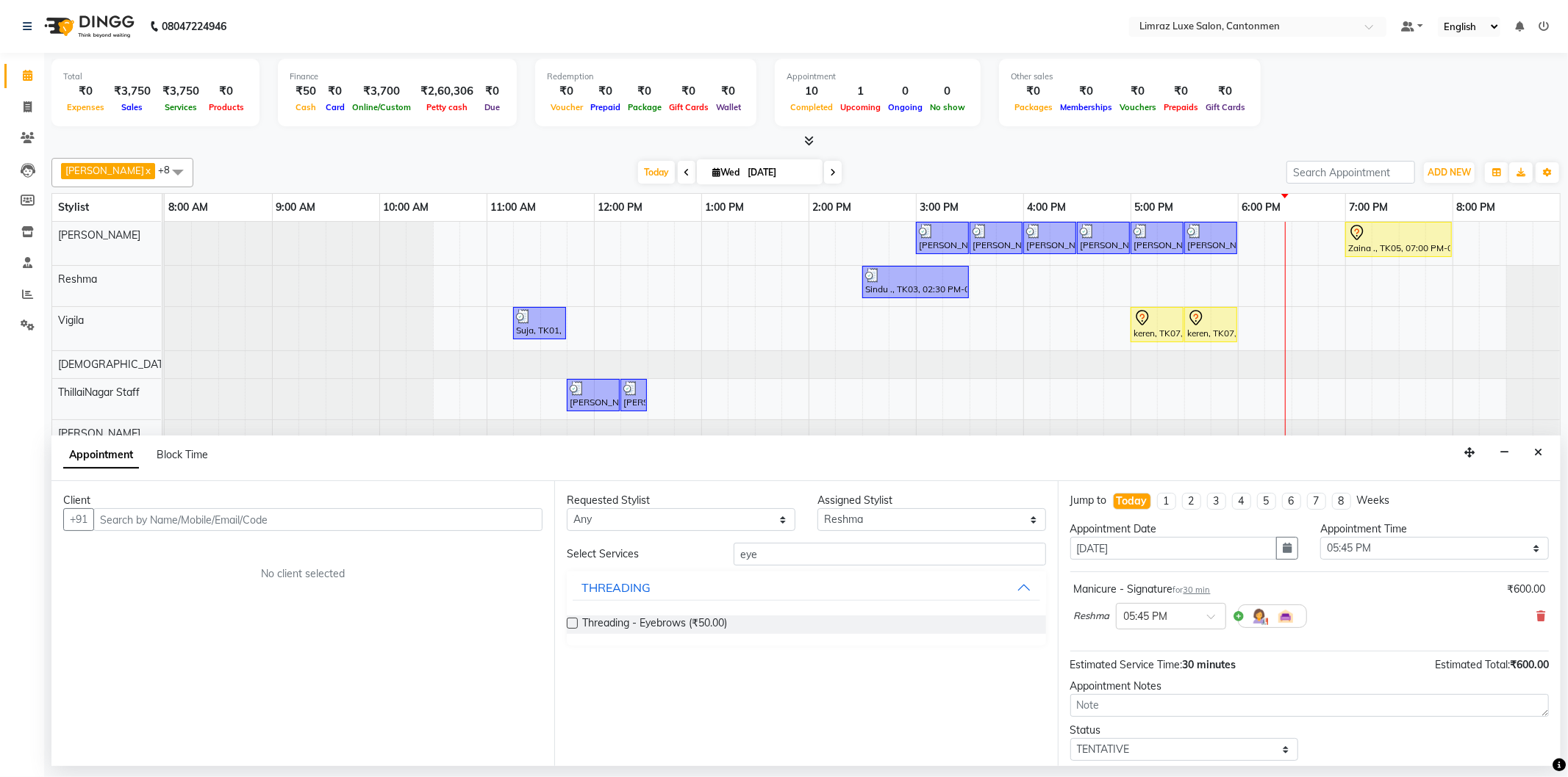
click at [751, 622] on div "Threading - Eyebrows (₹50.00)" at bounding box center [806, 625] width 479 height 18
click at [847, 555] on input "eye" at bounding box center [889, 555] width 312 height 23
type input "e"
type input "uppe"
click at [638, 688] on div "THREADING" at bounding box center [616, 694] width 69 height 17
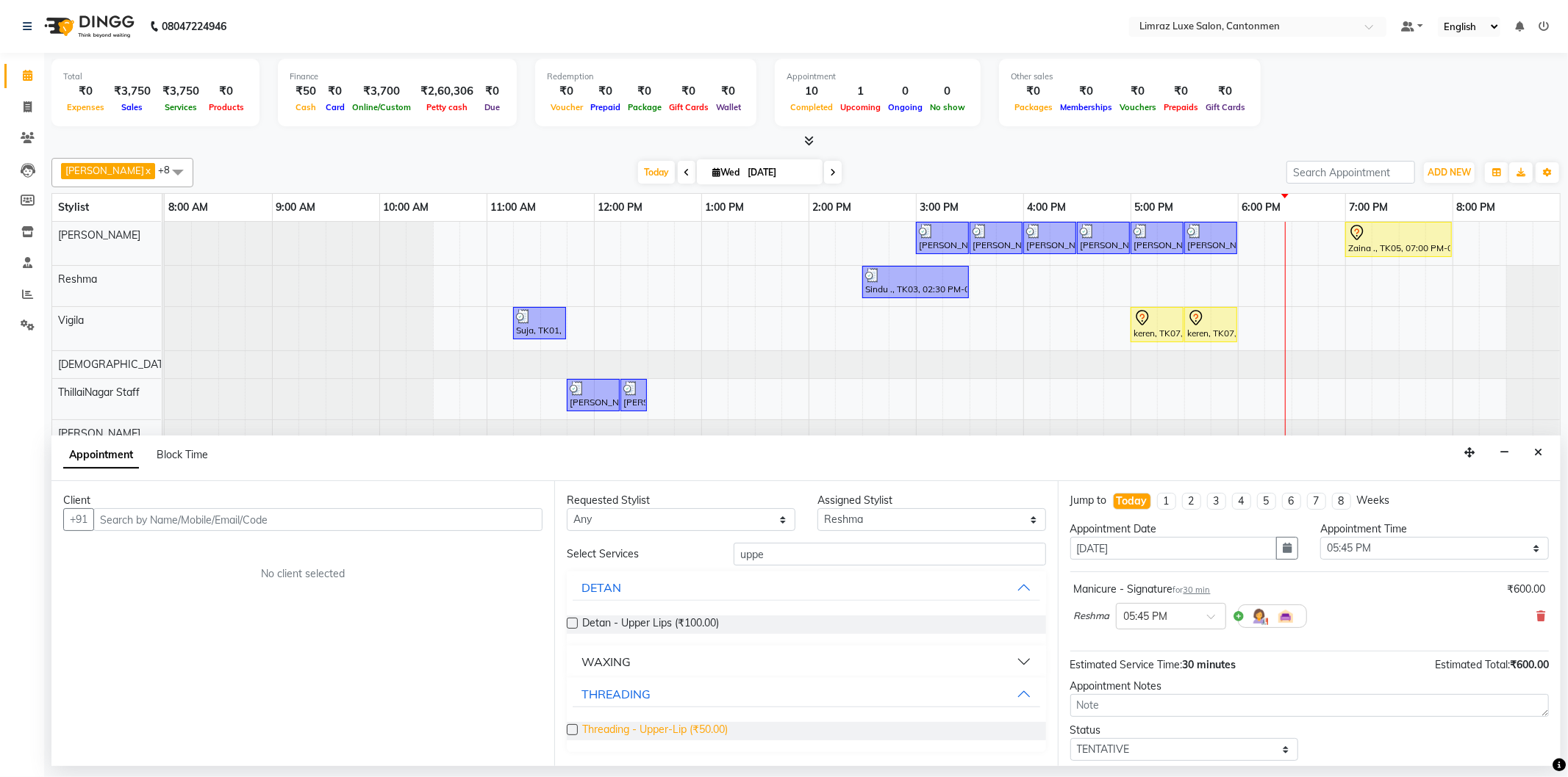
click at [632, 723] on span "Threading - Upper-Lip (₹50.00)" at bounding box center [655, 732] width 146 height 18
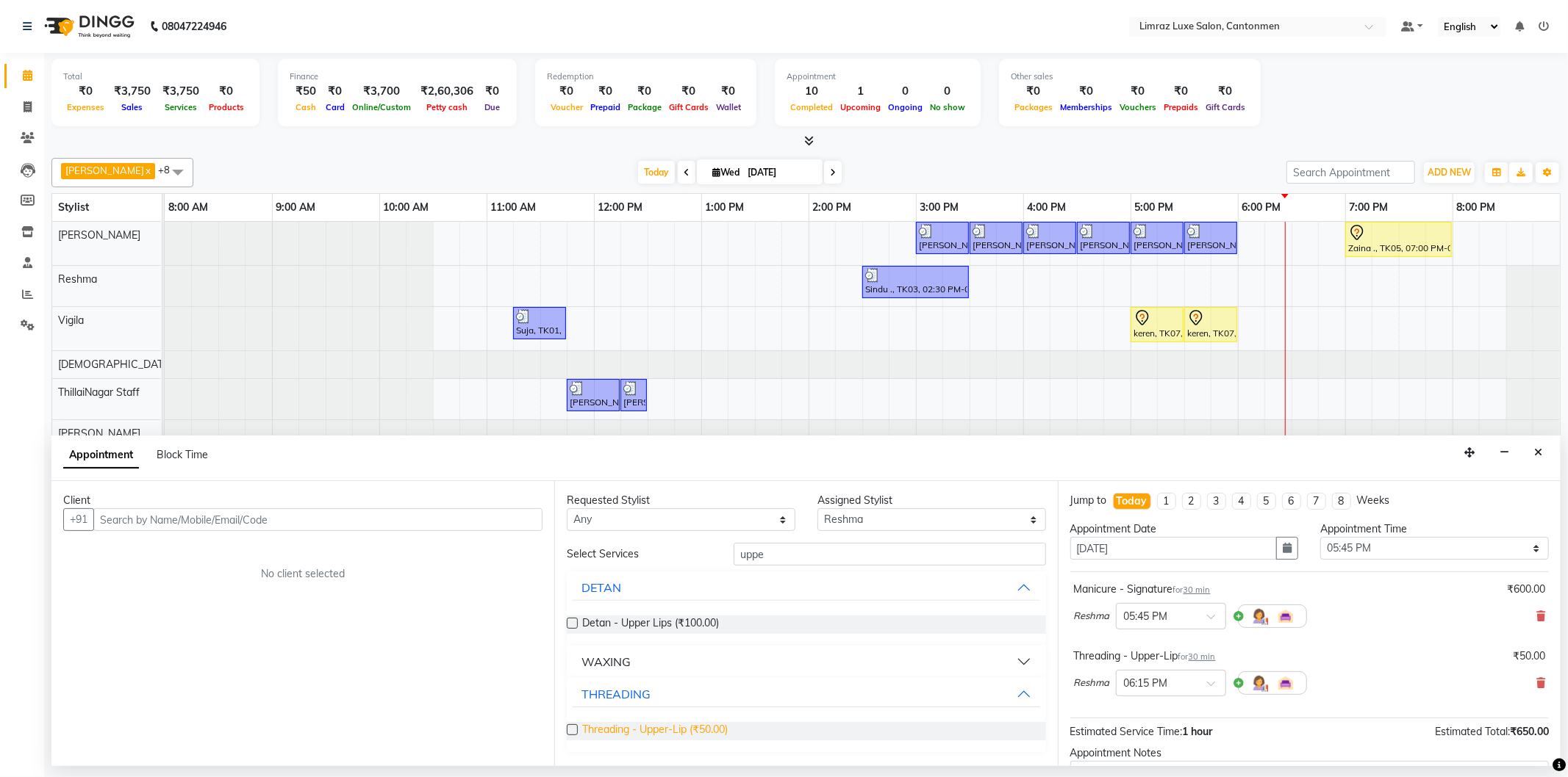
click at [637, 724] on span "Threading - Upper-Lip (₹50.00)" at bounding box center [655, 732] width 146 height 18
checkbox input "false"
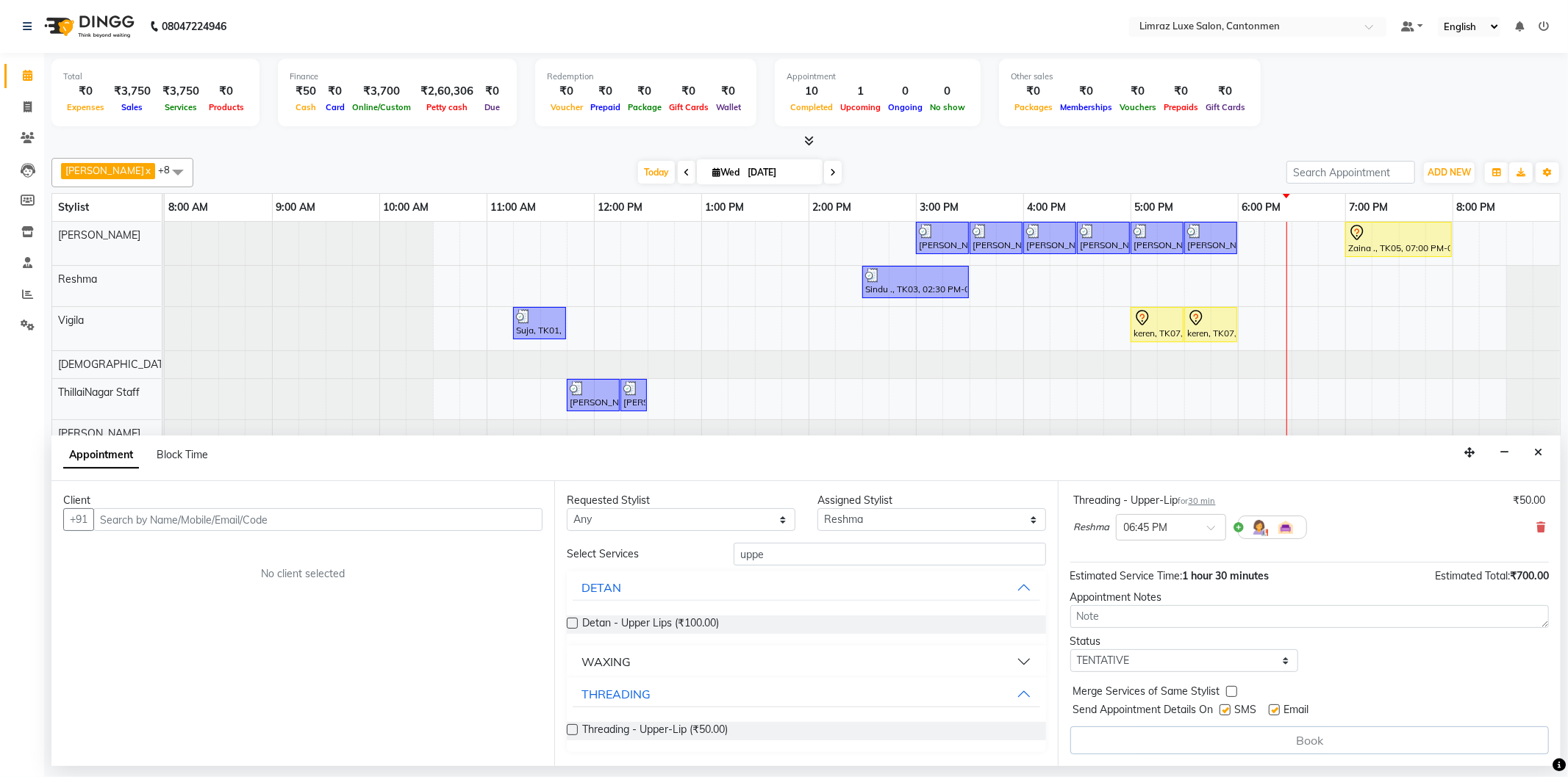
click at [1230, 707] on label at bounding box center [1225, 709] width 11 height 11
click at [1229, 707] on input "checkbox" at bounding box center [1225, 712] width 10 height 10
checkbox input "false"
click at [1279, 705] on label at bounding box center [1274, 709] width 11 height 11
click at [1279, 707] on input "checkbox" at bounding box center [1274, 712] width 10 height 10
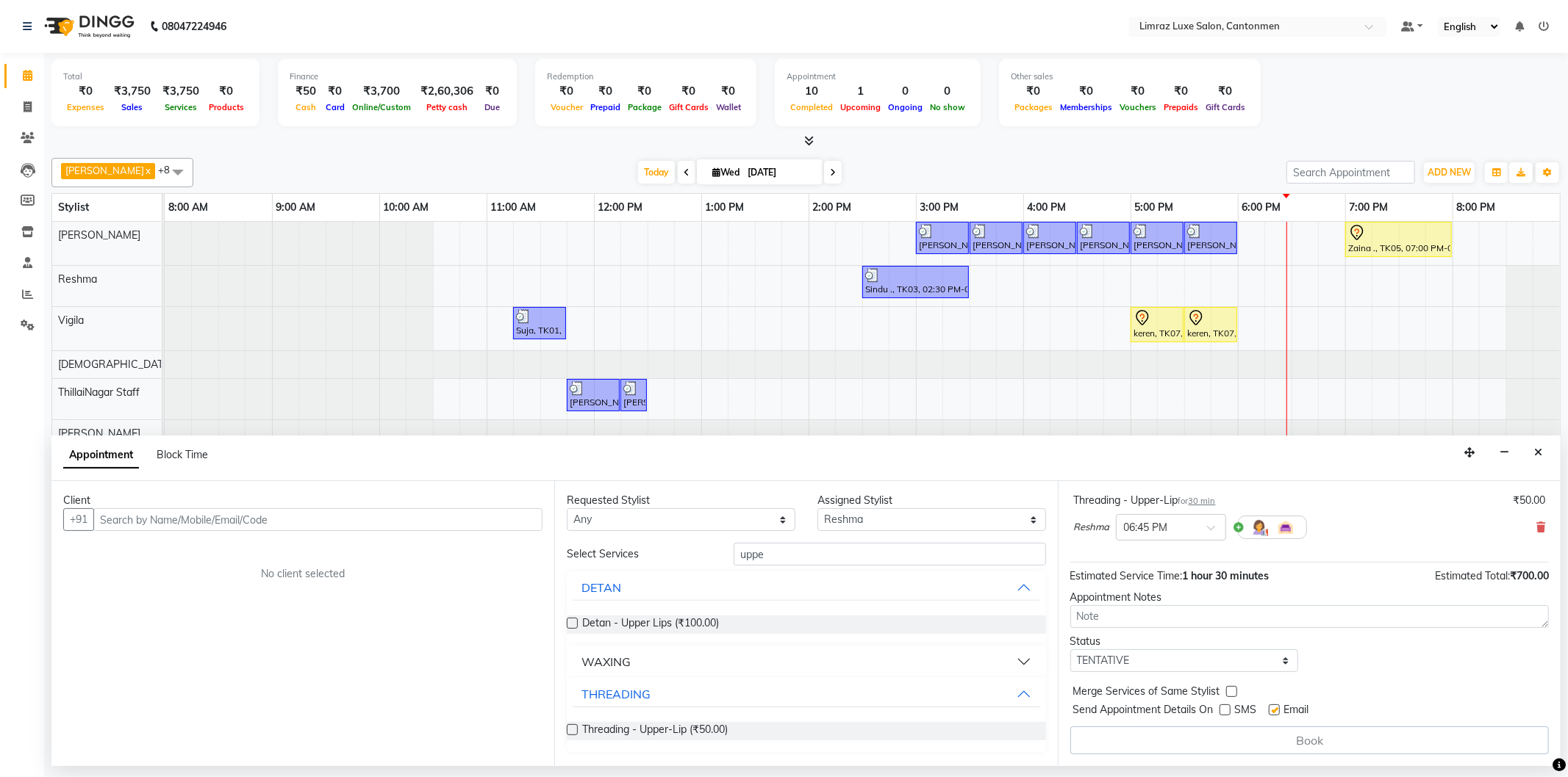
checkbox input "false"
click at [273, 516] on input "text" at bounding box center [318, 520] width 449 height 23
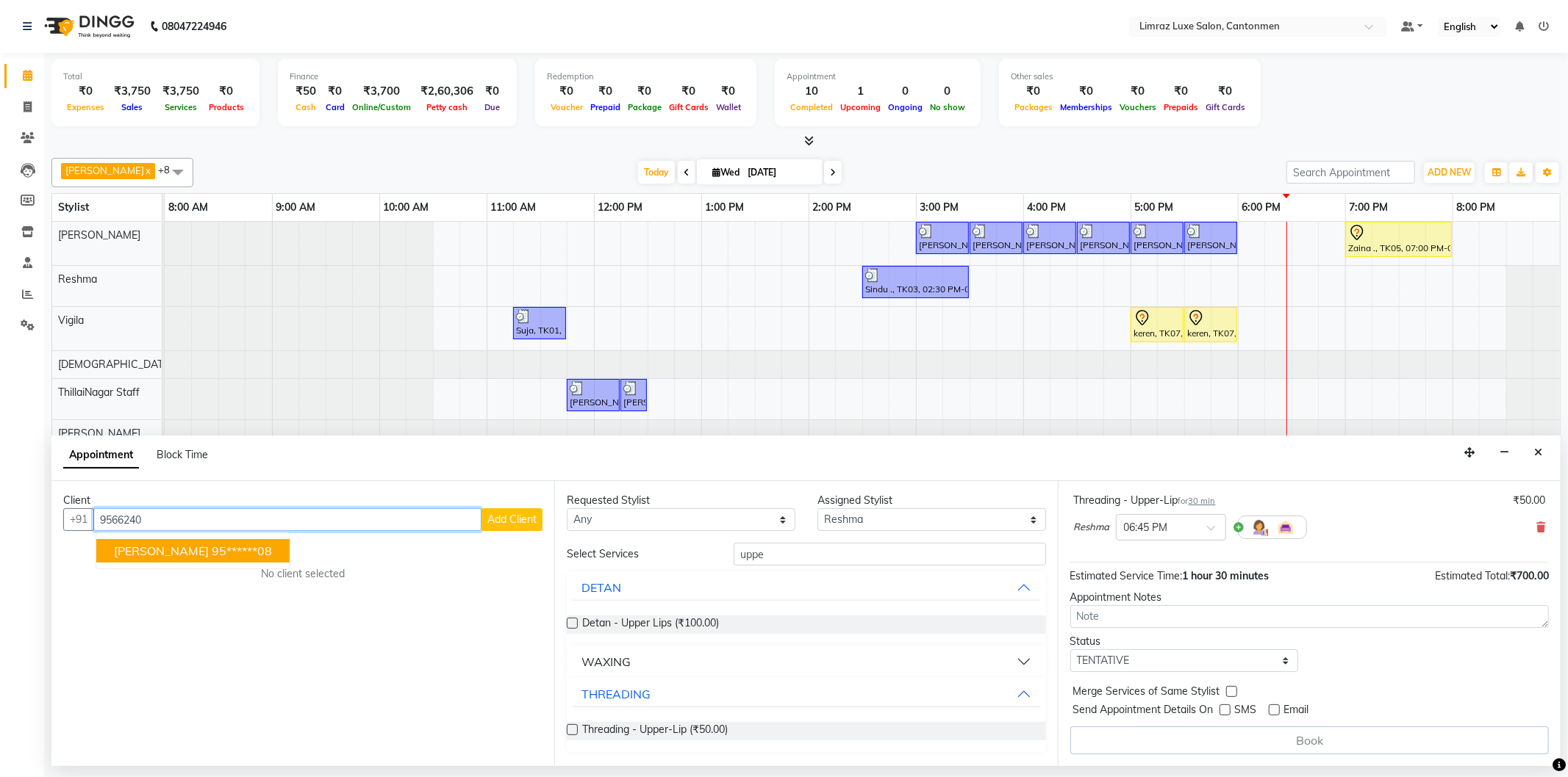
drag, startPoint x: 151, startPoint y: 547, endPoint x: 179, endPoint y: 537, distance: 29.7
click at [165, 548] on button "Ayesha 95******08" at bounding box center [193, 551] width 194 height 23
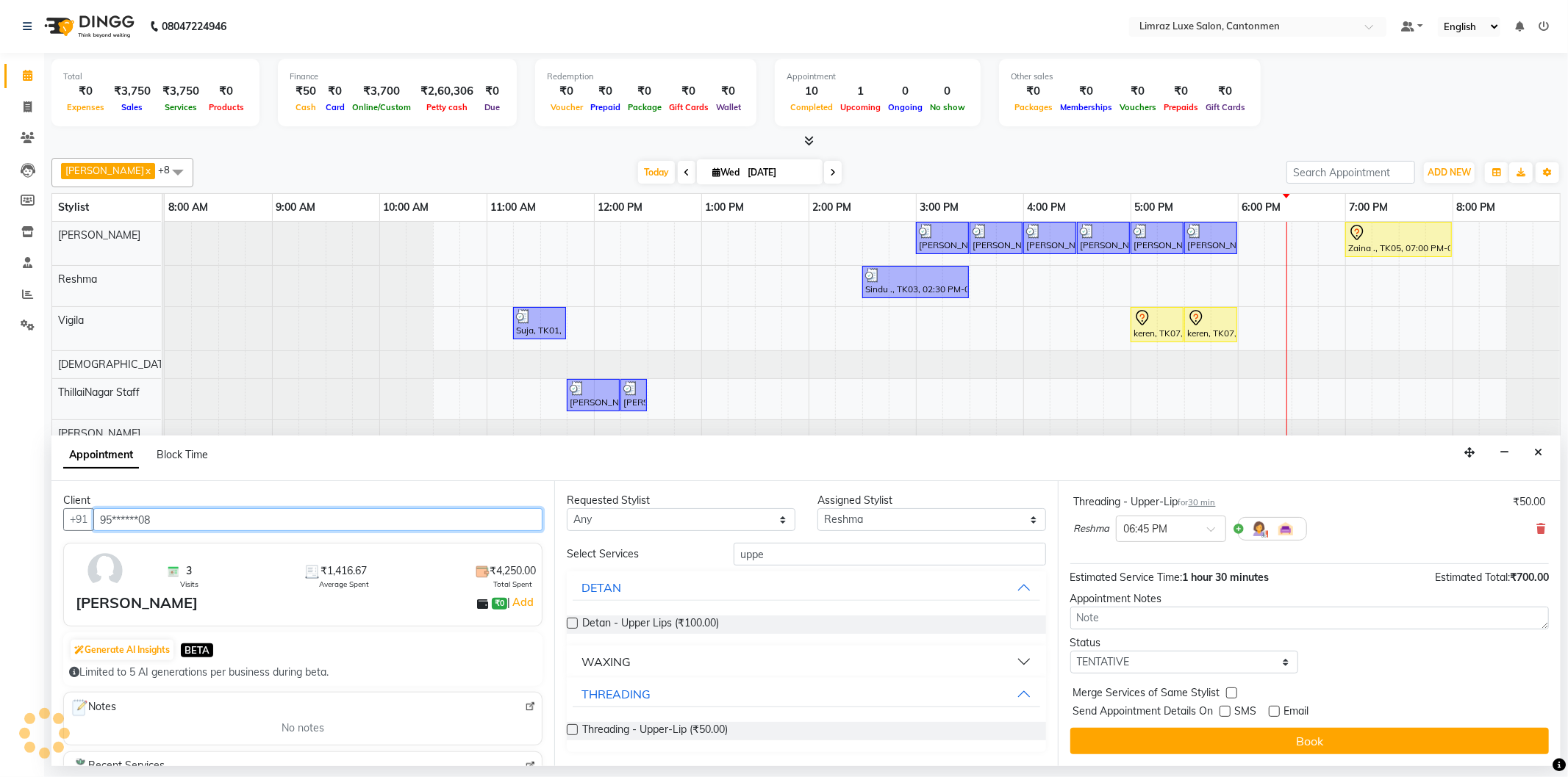
scroll to position [222, 0]
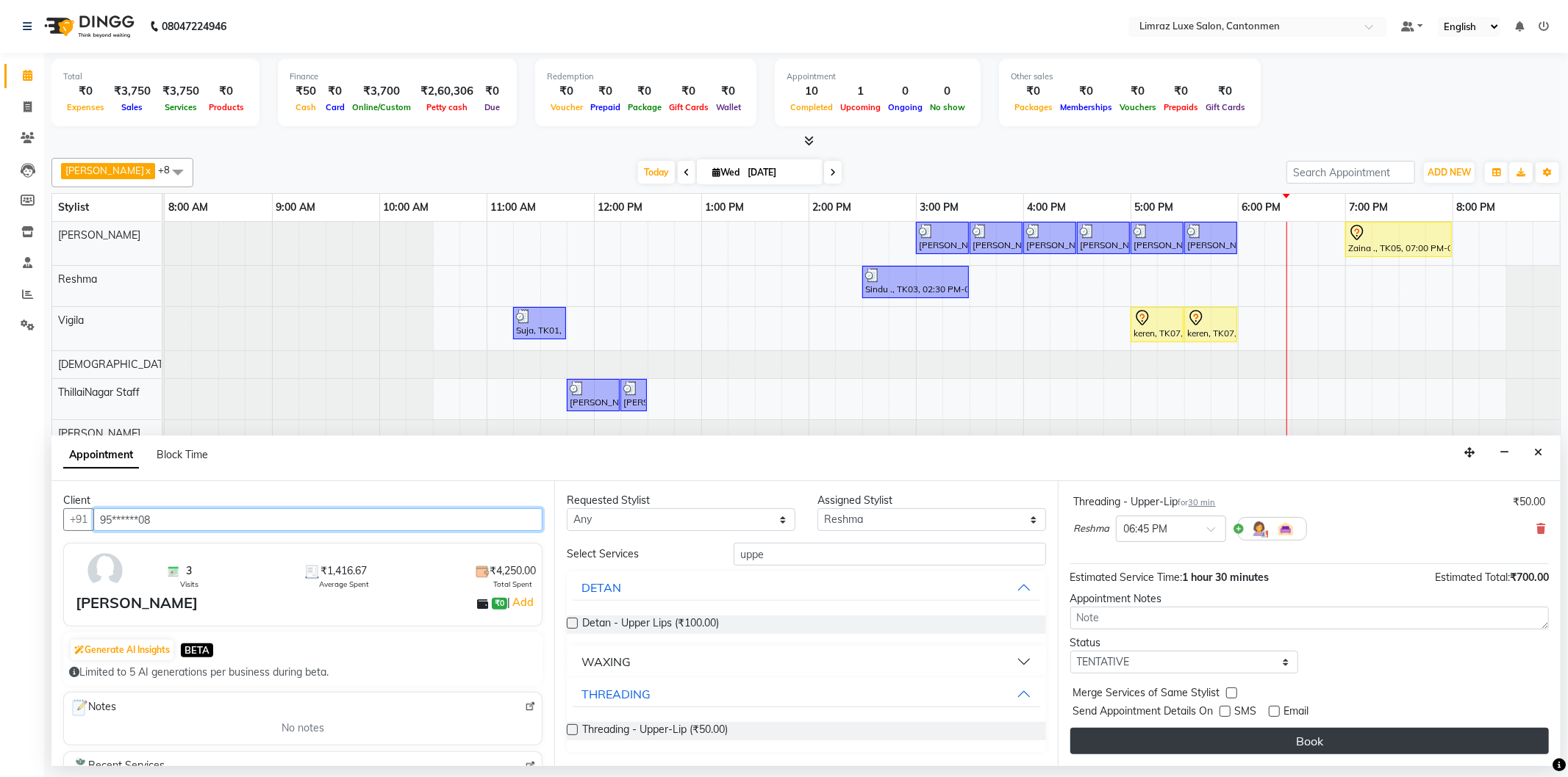
type input "95******08"
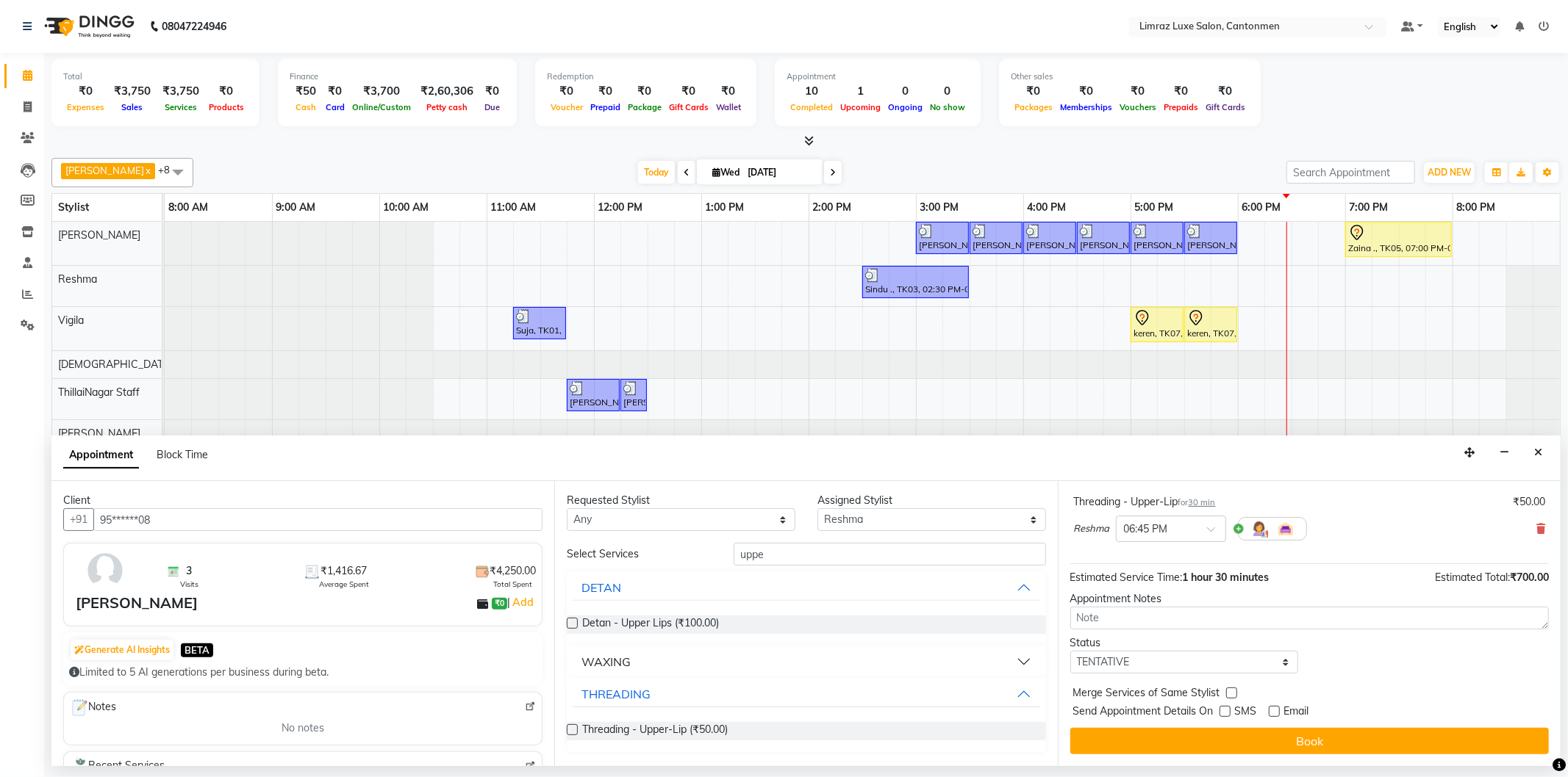
click at [1198, 746] on button "Book" at bounding box center [1309, 741] width 479 height 26
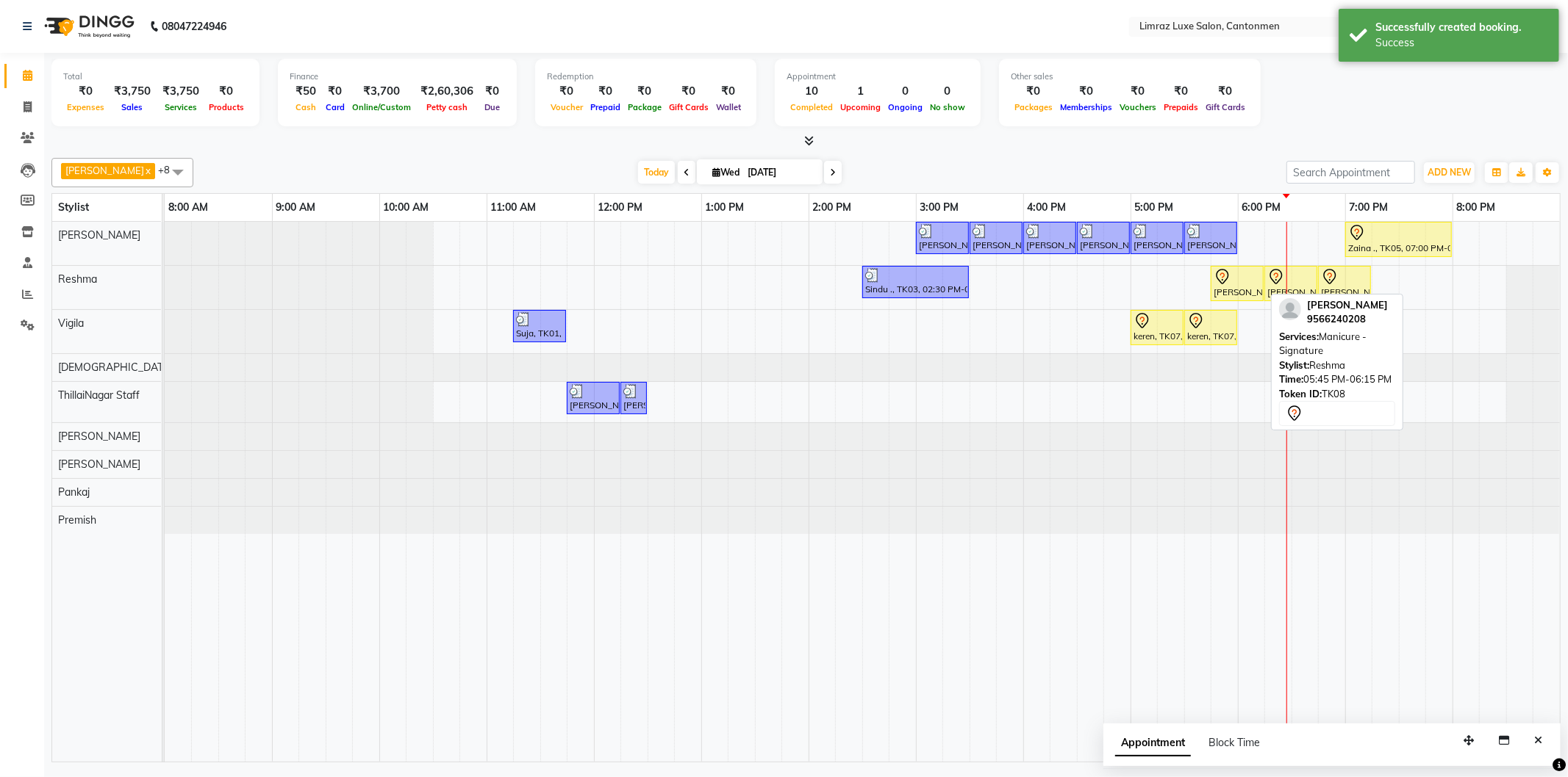
click at [1253, 284] on div at bounding box center [1236, 276] width 47 height 17
select select "7"
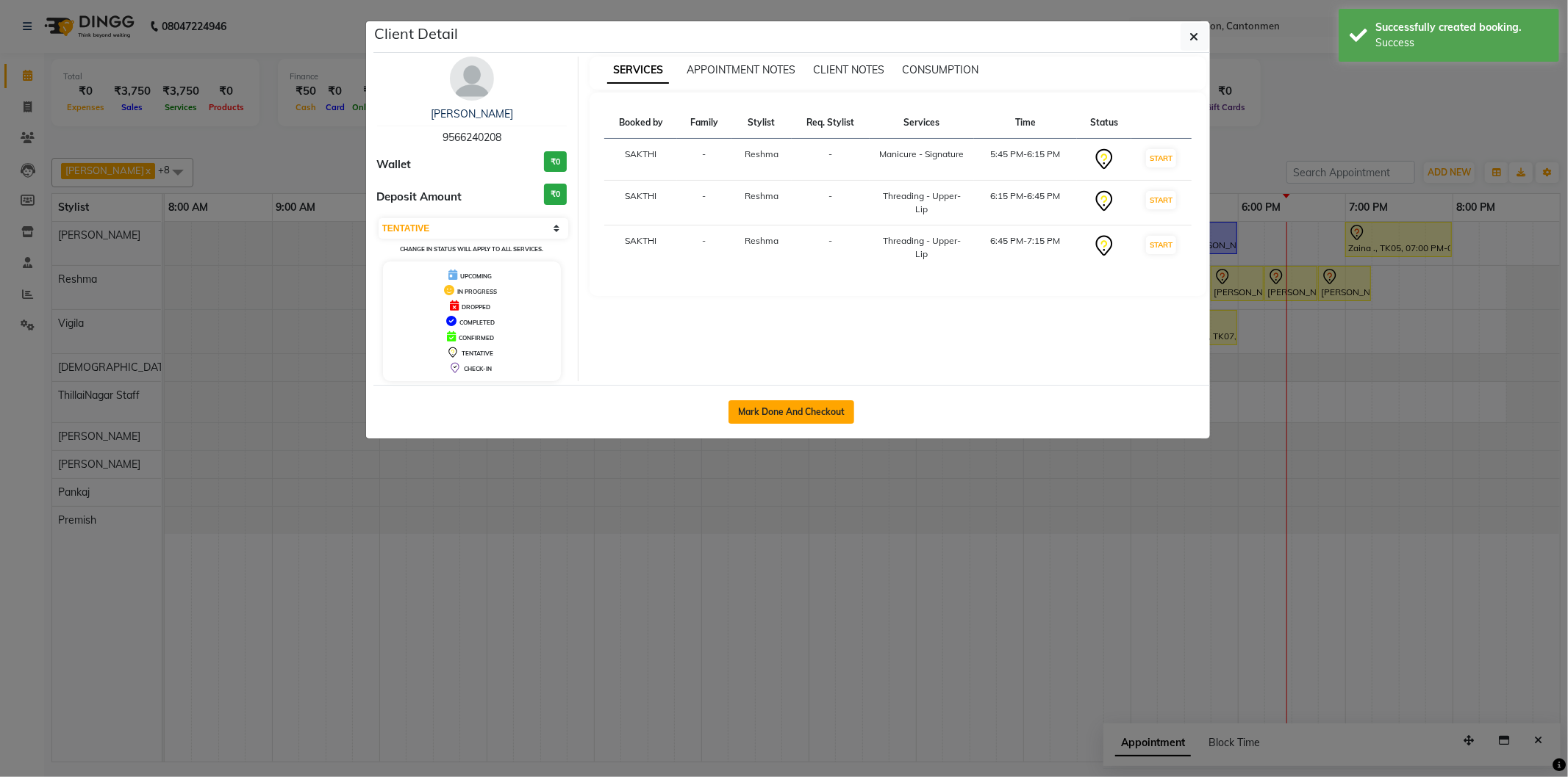
click at [777, 402] on button "Mark Done And Checkout" at bounding box center [791, 412] width 126 height 23
select select "service"
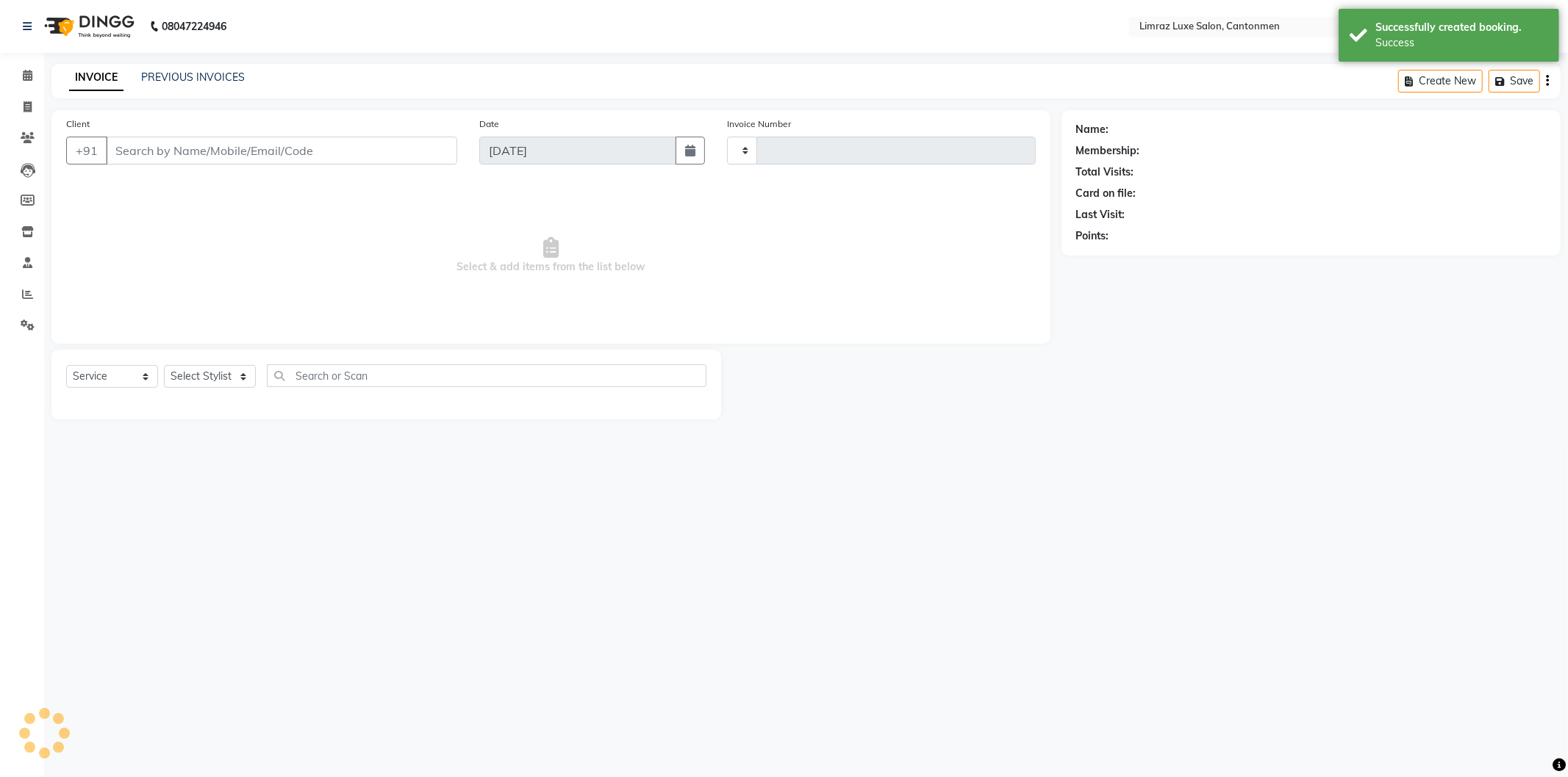
type input "1577"
select select "7274"
type input "95******08"
select select "63047"
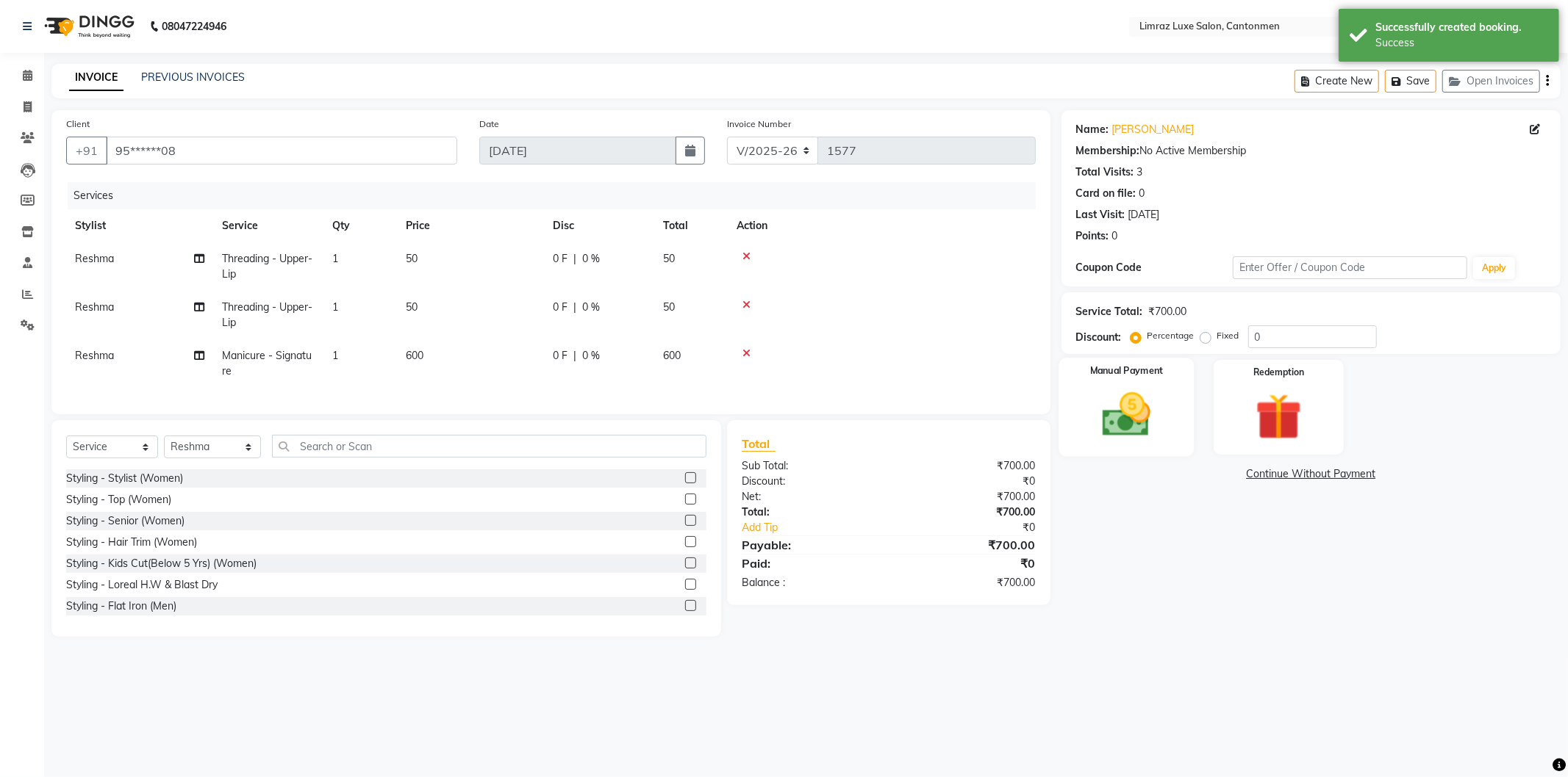
click at [1115, 433] on img at bounding box center [1126, 415] width 79 height 56
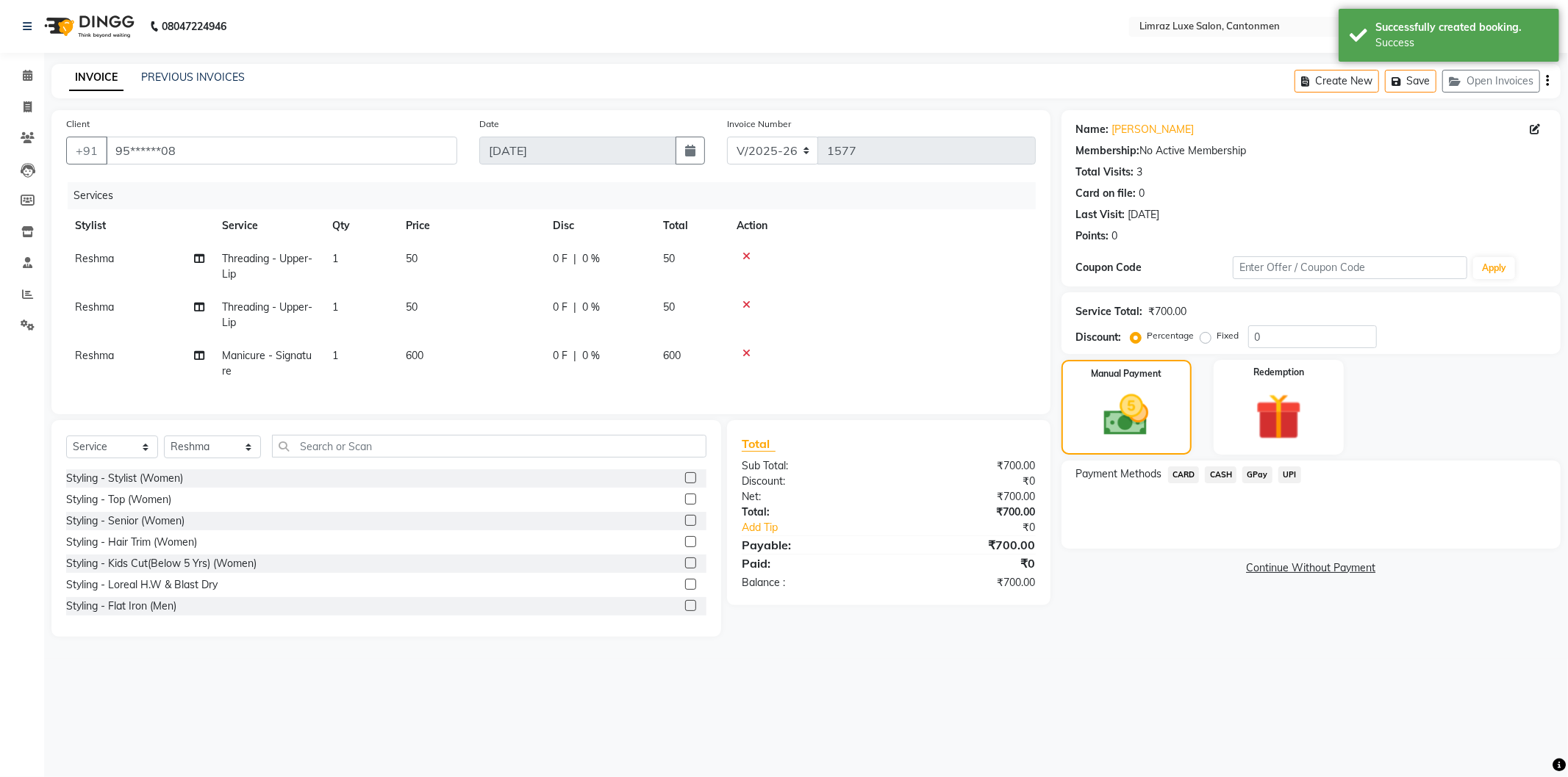
click at [1224, 470] on span "CASH" at bounding box center [1221, 474] width 31 height 17
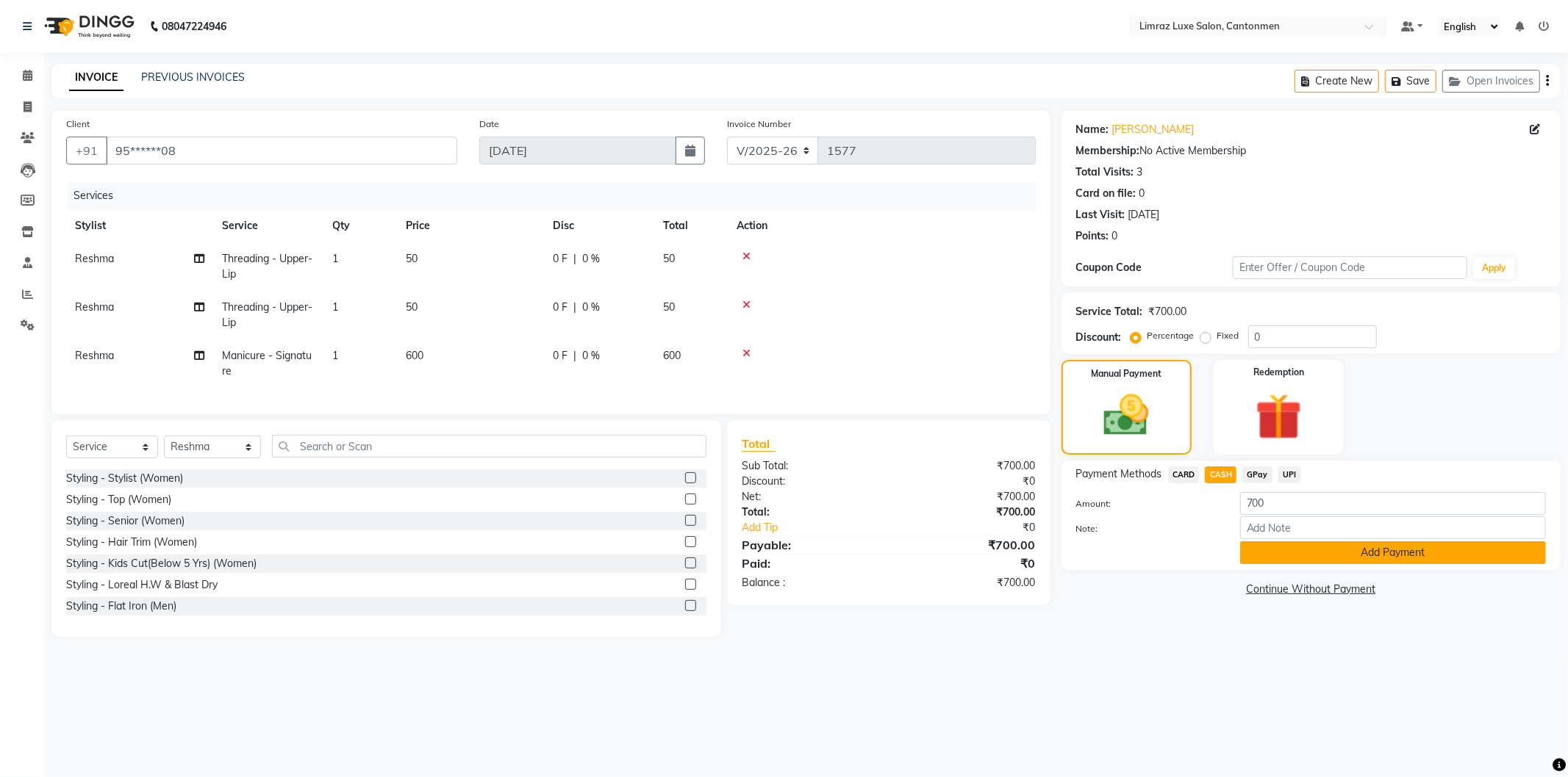
click at [1313, 557] on button "Add Payment" at bounding box center [1393, 553] width 306 height 23
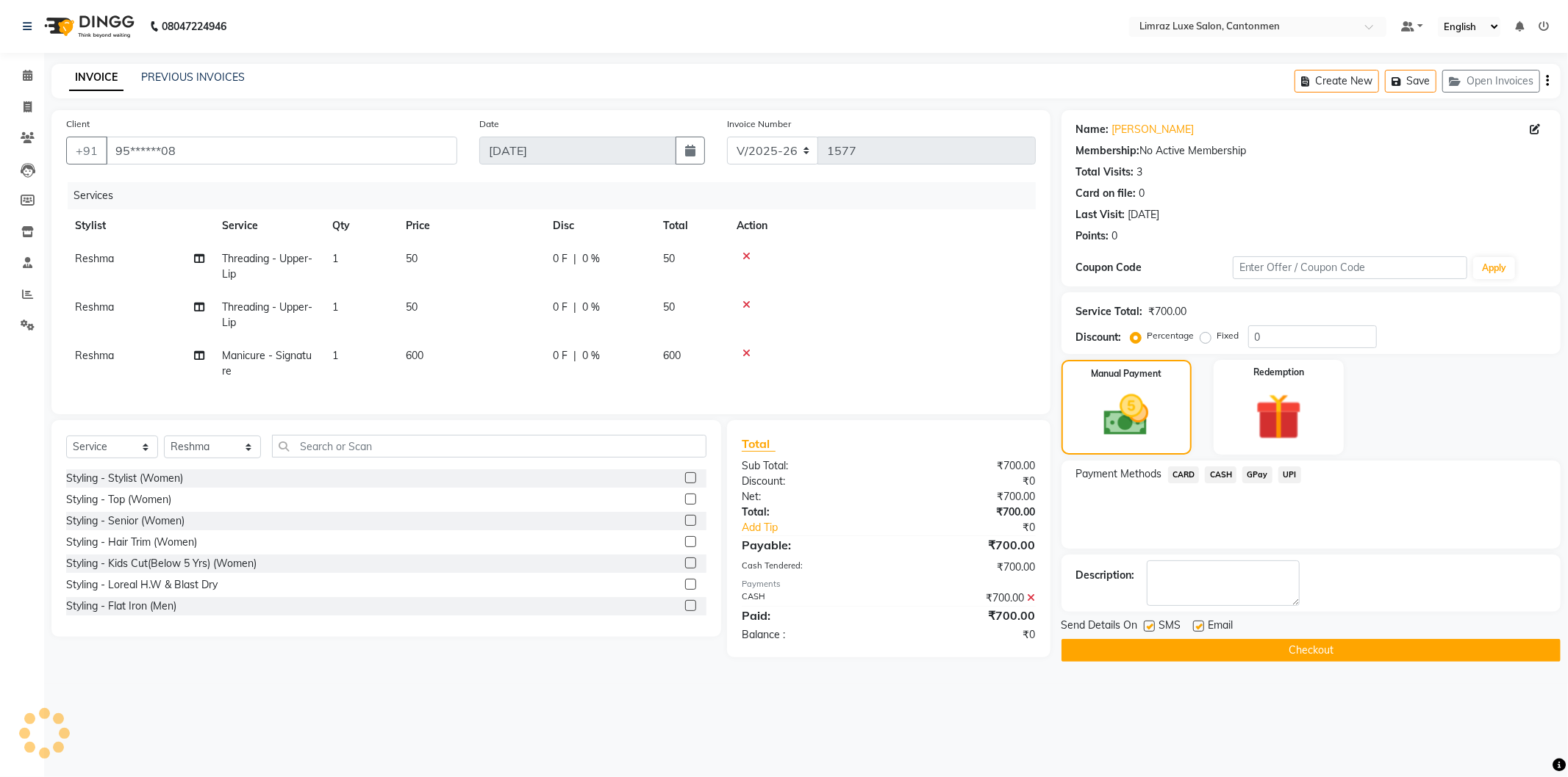
drag, startPoint x: 1154, startPoint y: 621, endPoint x: 1169, endPoint y: 625, distance: 15.5
click at [1169, 625] on div "SMS" at bounding box center [1169, 627] width 50 height 18
click at [1149, 627] on label at bounding box center [1149, 626] width 11 height 11
click at [1149, 627] on input "checkbox" at bounding box center [1149, 627] width 10 height 10
checkbox input "false"
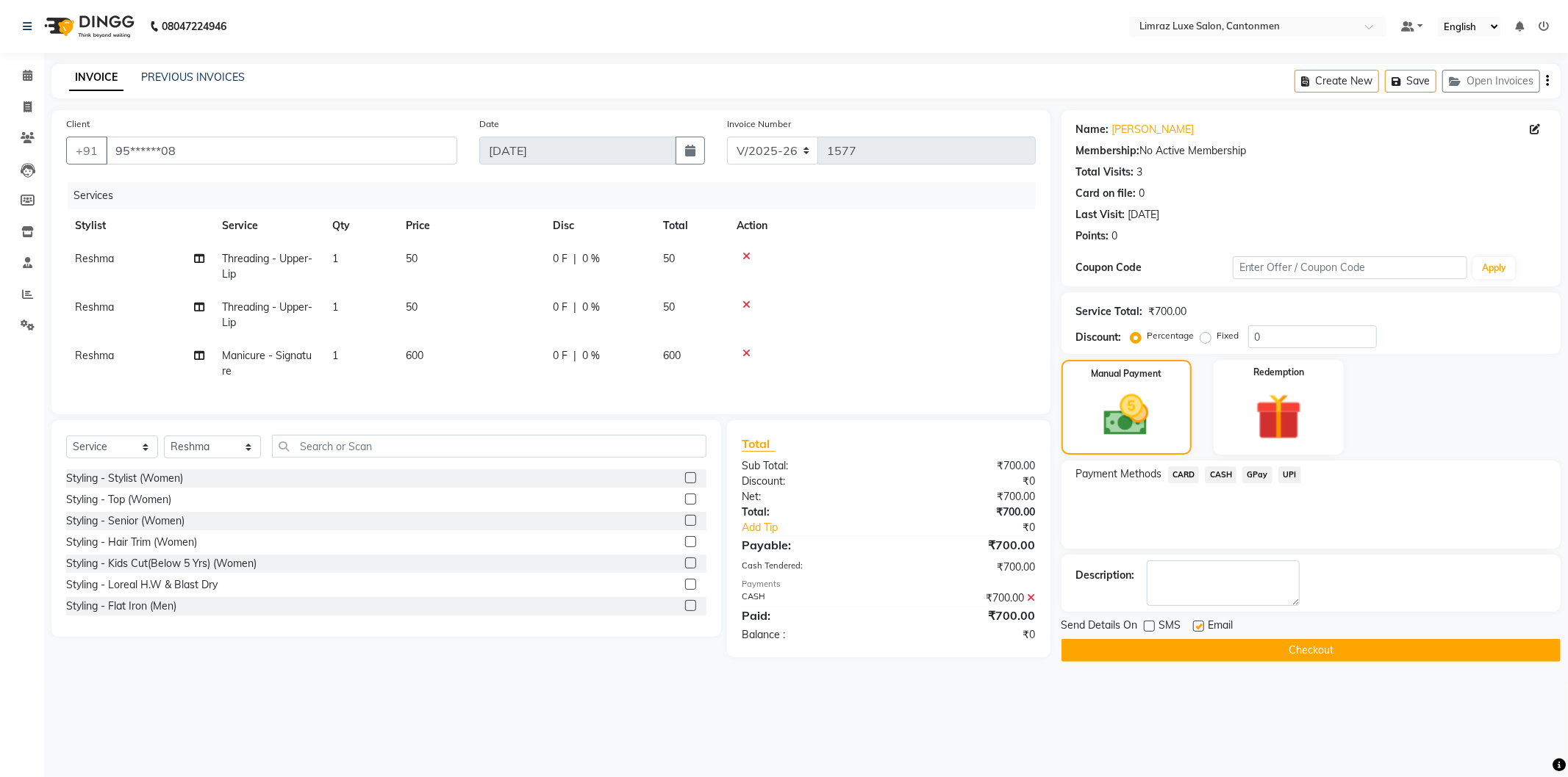
click at [1200, 625] on label at bounding box center [1198, 626] width 11 height 11
click at [1200, 625] on input "checkbox" at bounding box center [1198, 627] width 10 height 10
checkbox input "false"
click at [1204, 644] on button "Checkout" at bounding box center [1311, 651] width 500 height 23
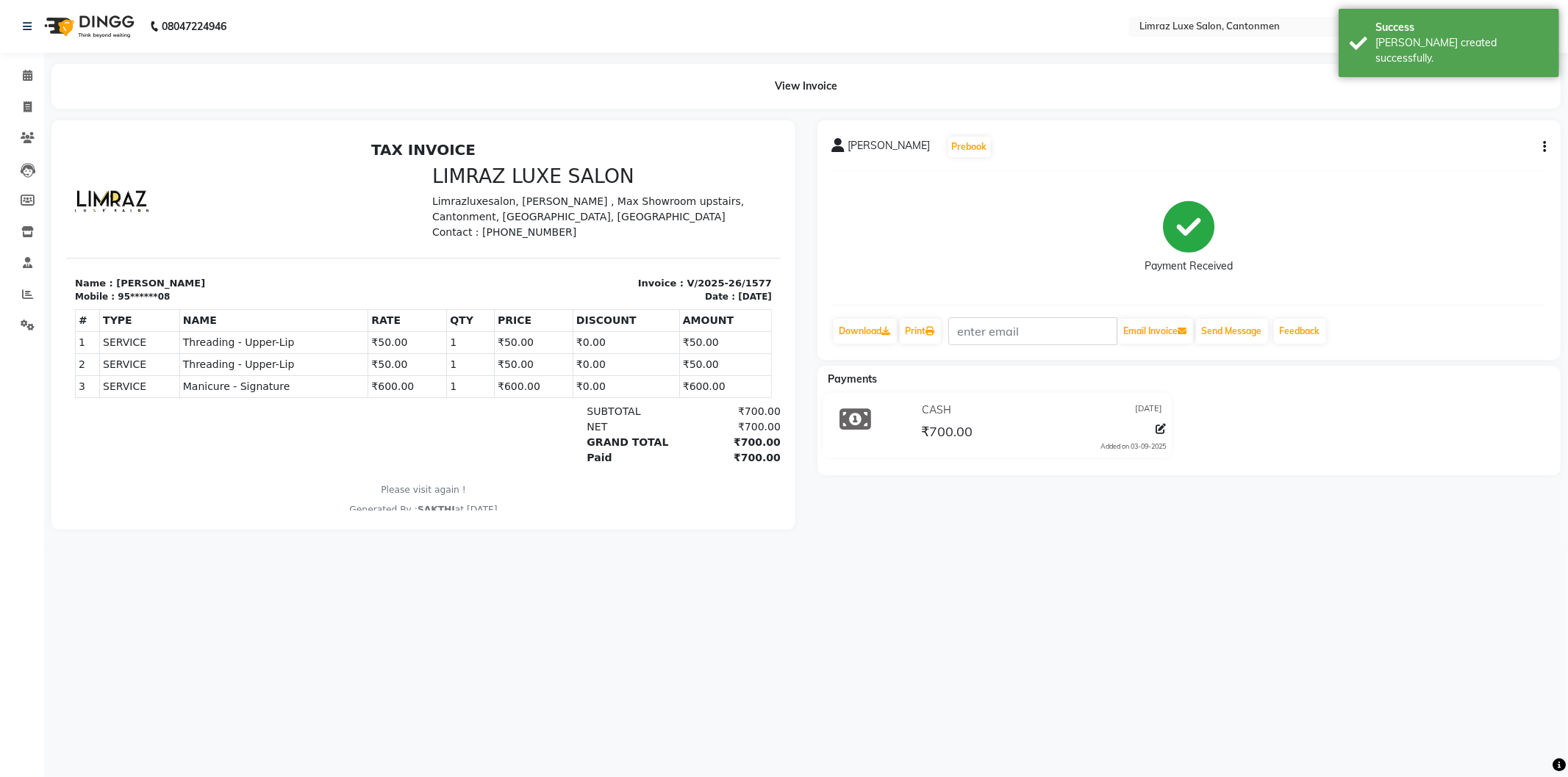
click at [55, 17] on img at bounding box center [88, 26] width 101 height 41
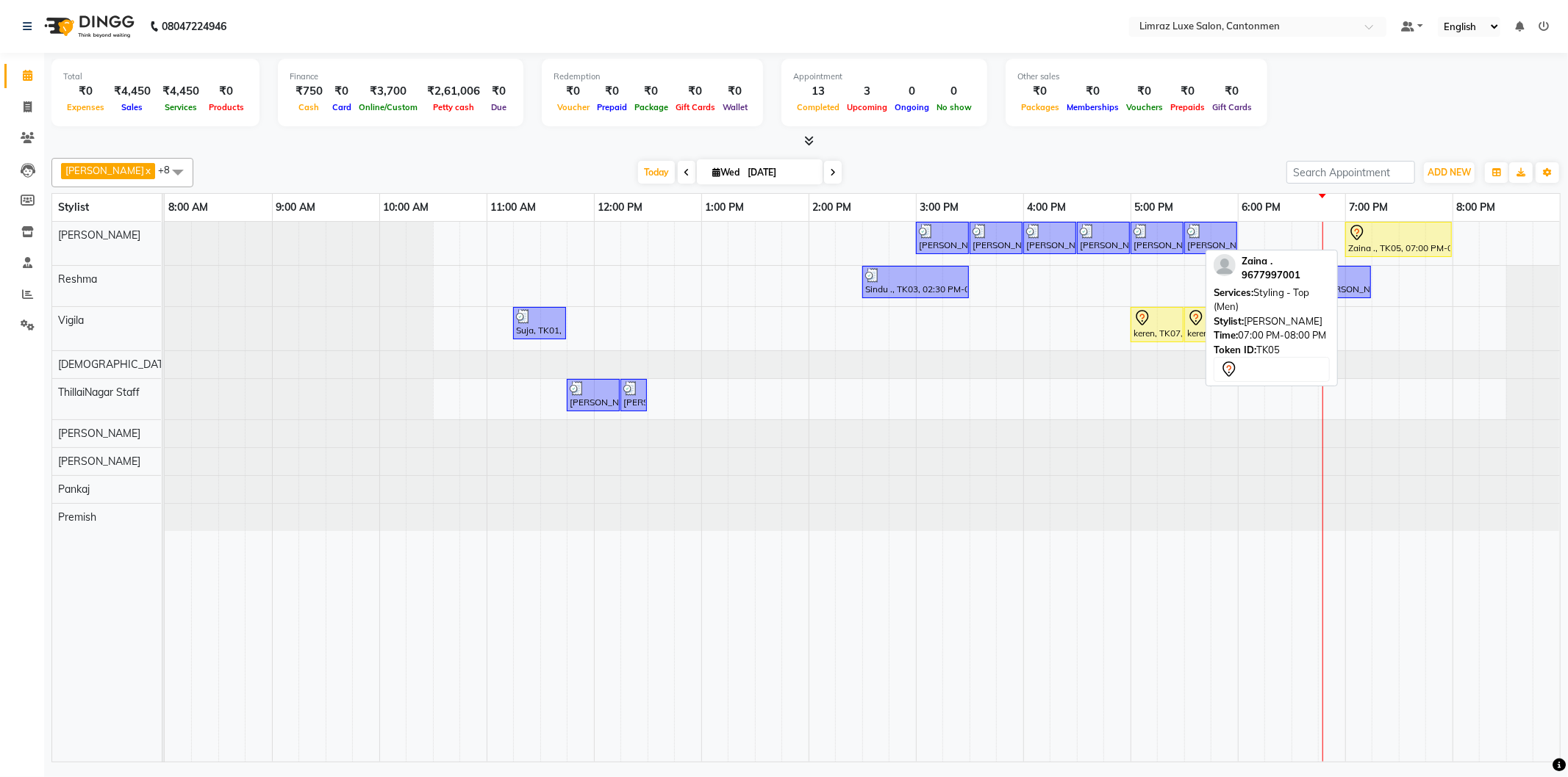
click at [1430, 248] on div "Zaina ., TK05, 07:00 PM-08:00 PM, Styling - Top (Men)" at bounding box center [1398, 239] width 103 height 31
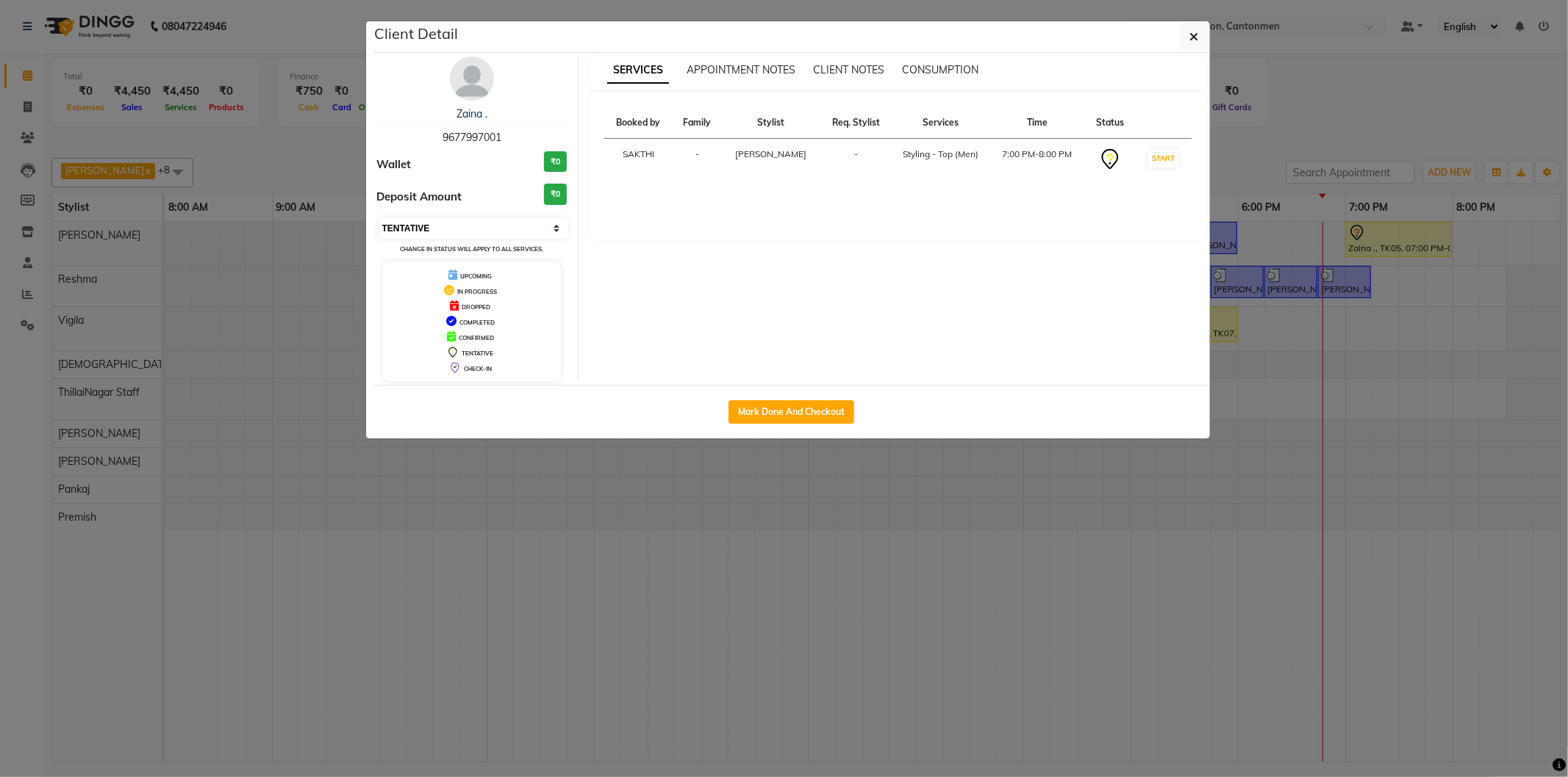
click at [487, 225] on select "Select IN SERVICE CONFIRMED TENTATIVE CHECK IN MARK DONE DROPPED UPCOMING" at bounding box center [474, 228] width 190 height 21
select select "8"
click at [379, 218] on select "Select IN SERVICE CONFIRMED TENTATIVE CHECK IN MARK DONE DROPPED UPCOMING" at bounding box center [474, 228] width 190 height 21
click at [829, 691] on ngb-modal-window "Client Detail Zaina . 9677997001 Wallet ₹0 Deposit Amount ₹0 Select IN SERVICE …" at bounding box center [784, 388] width 1568 height 777
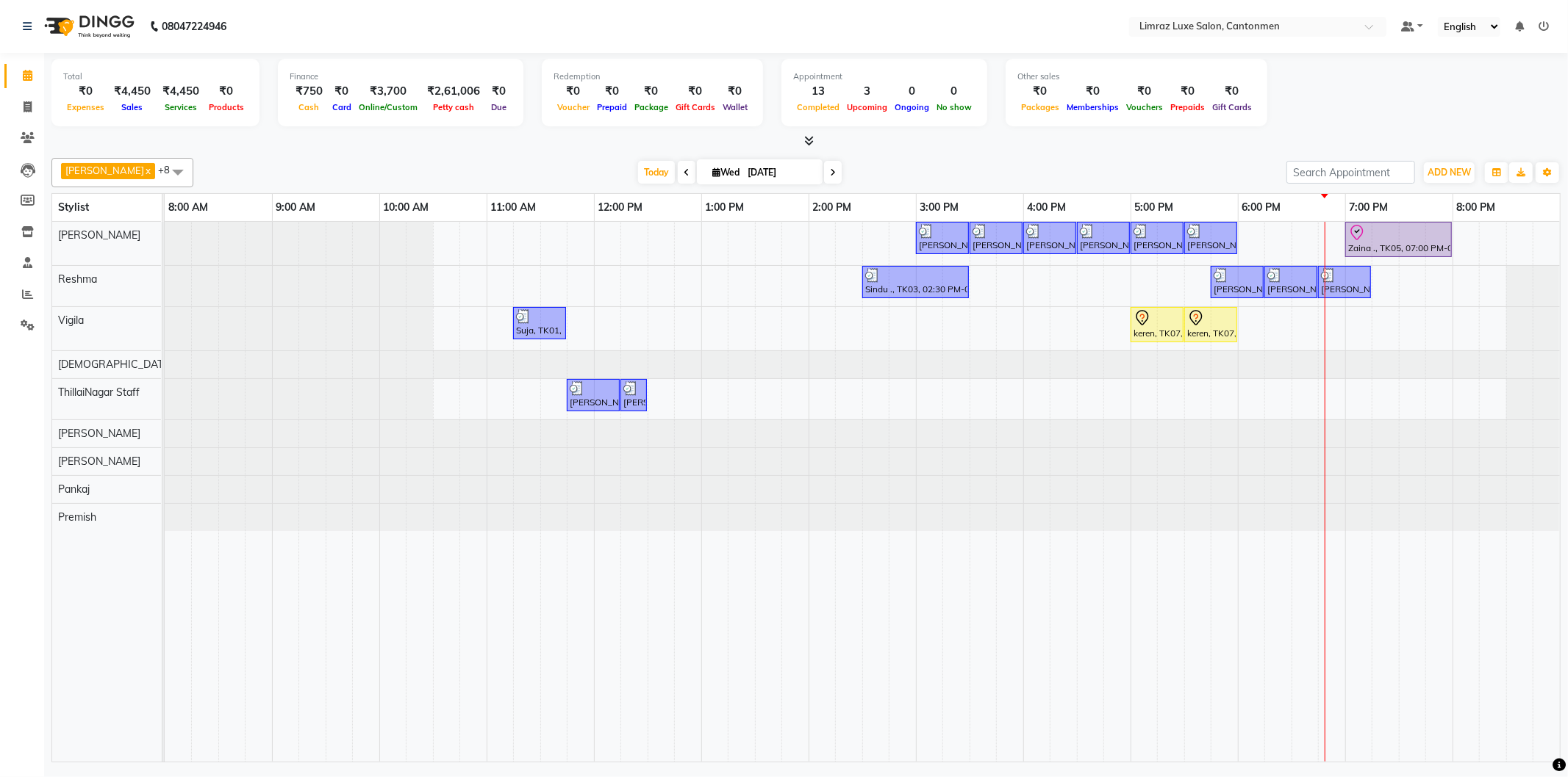
click at [678, 166] on span at bounding box center [686, 173] width 17 height 23
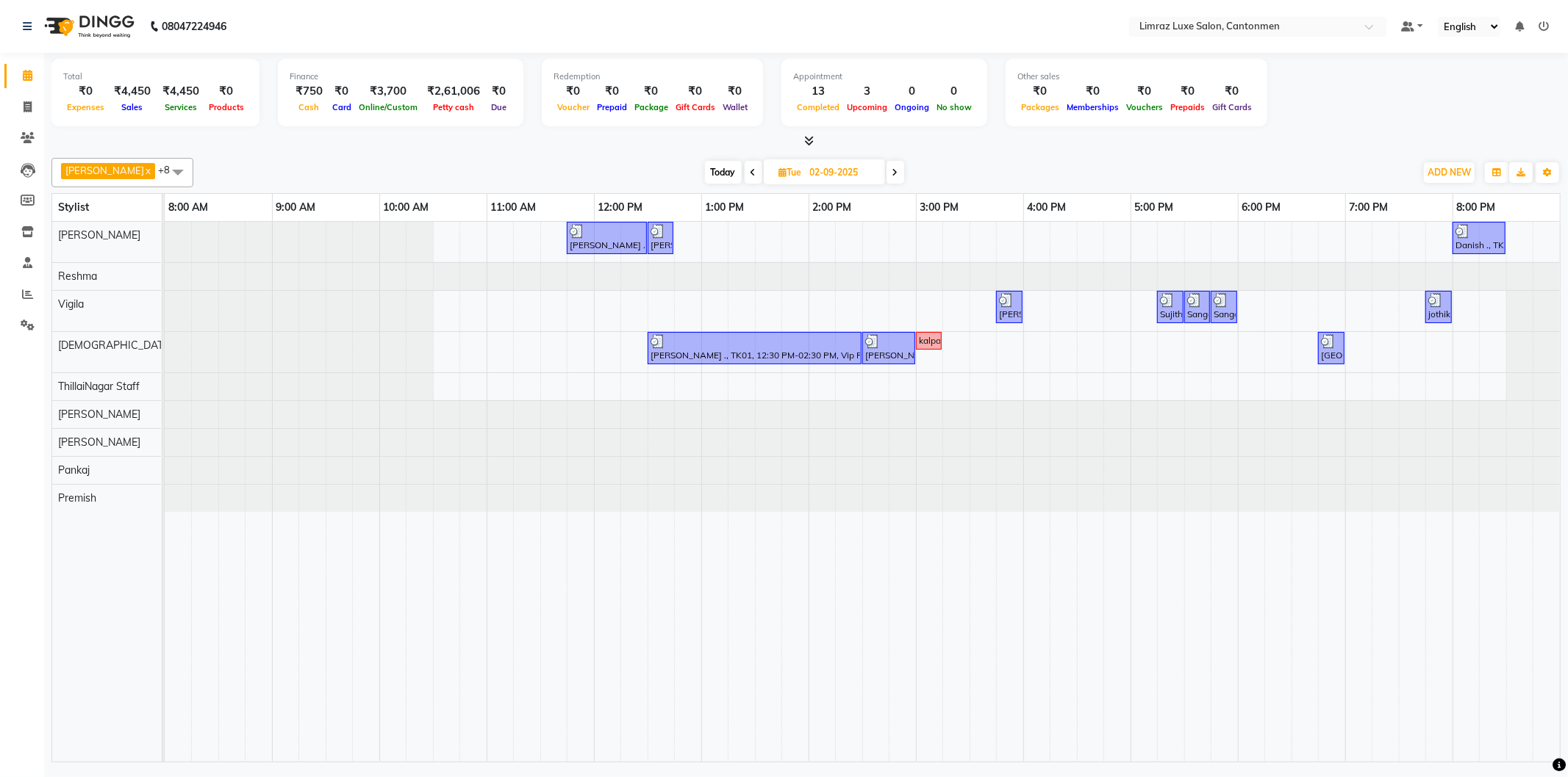
click at [744, 166] on span at bounding box center [753, 173] width 17 height 23
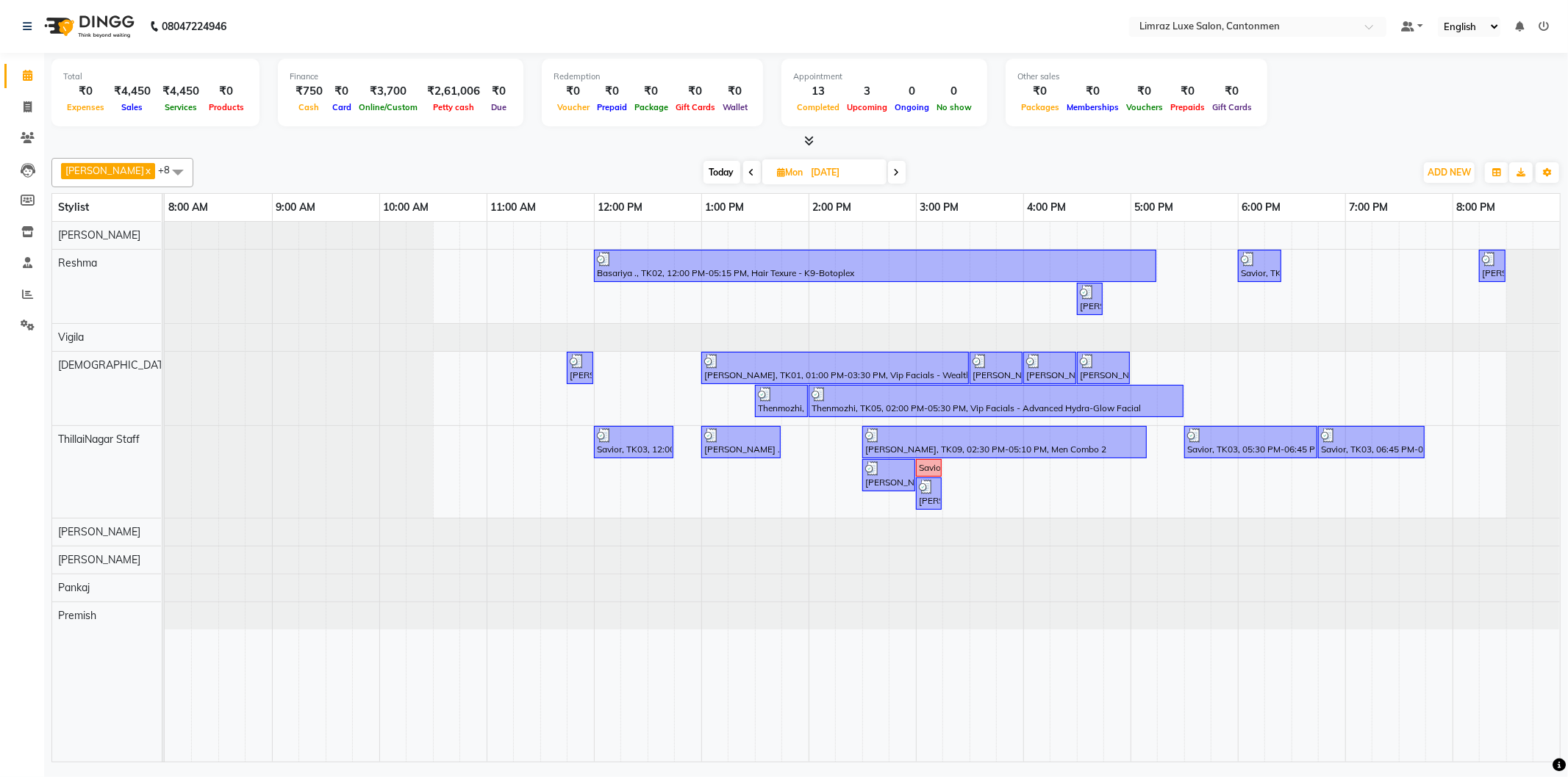
click at [749, 169] on icon at bounding box center [752, 173] width 6 height 9
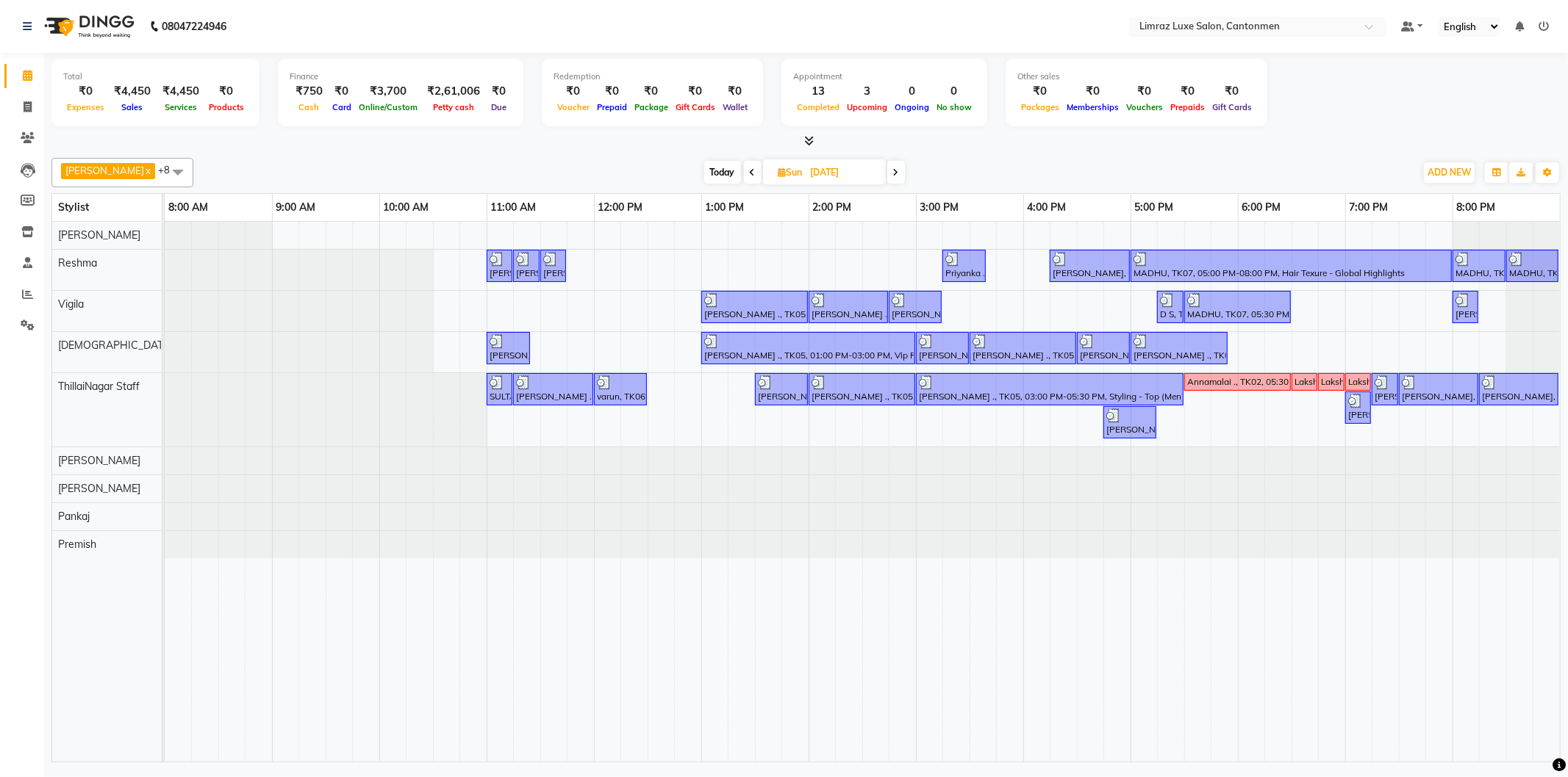
click at [744, 170] on span at bounding box center [753, 173] width 17 height 23
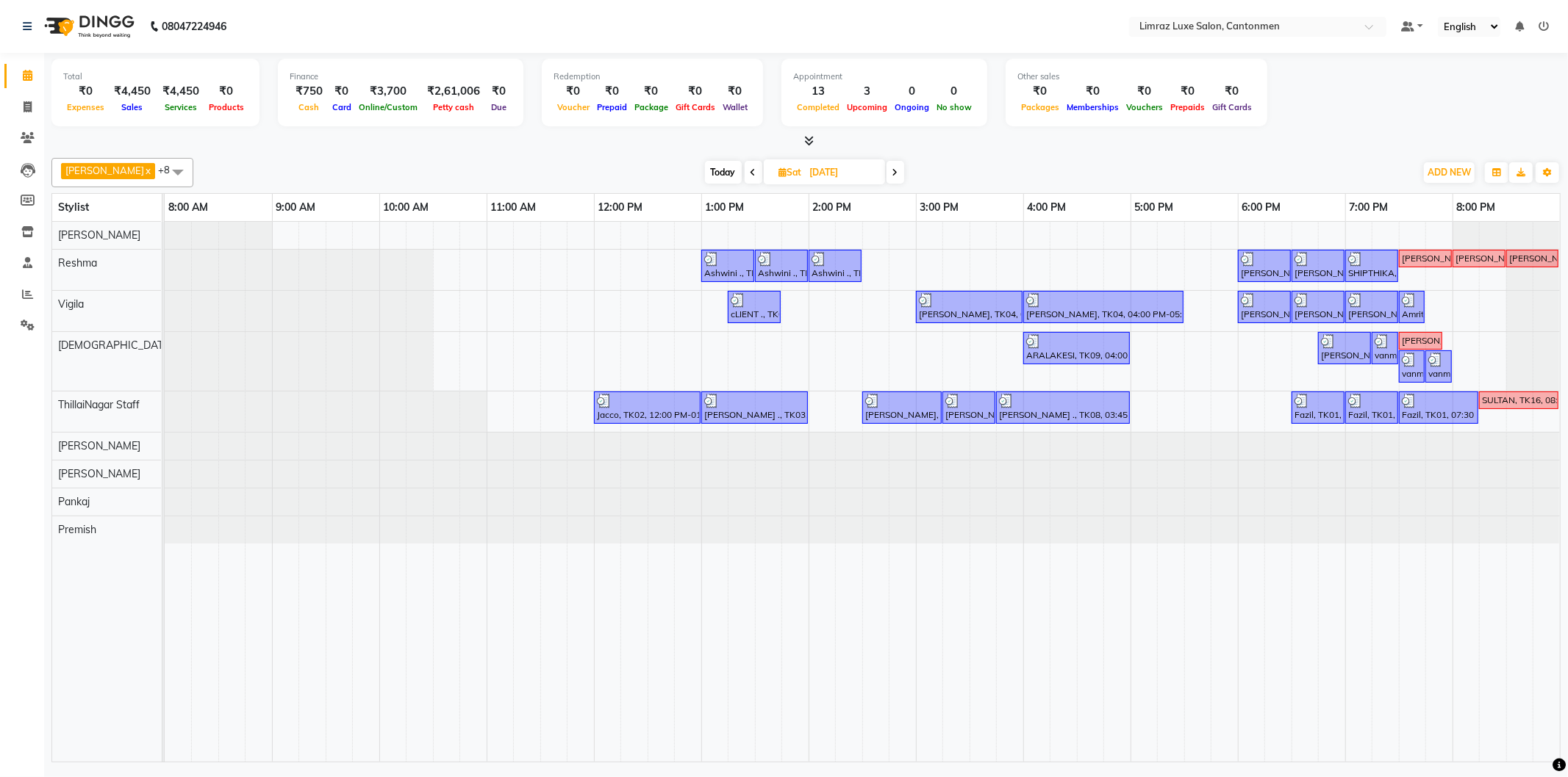
click at [892, 175] on icon at bounding box center [895, 173] width 6 height 9
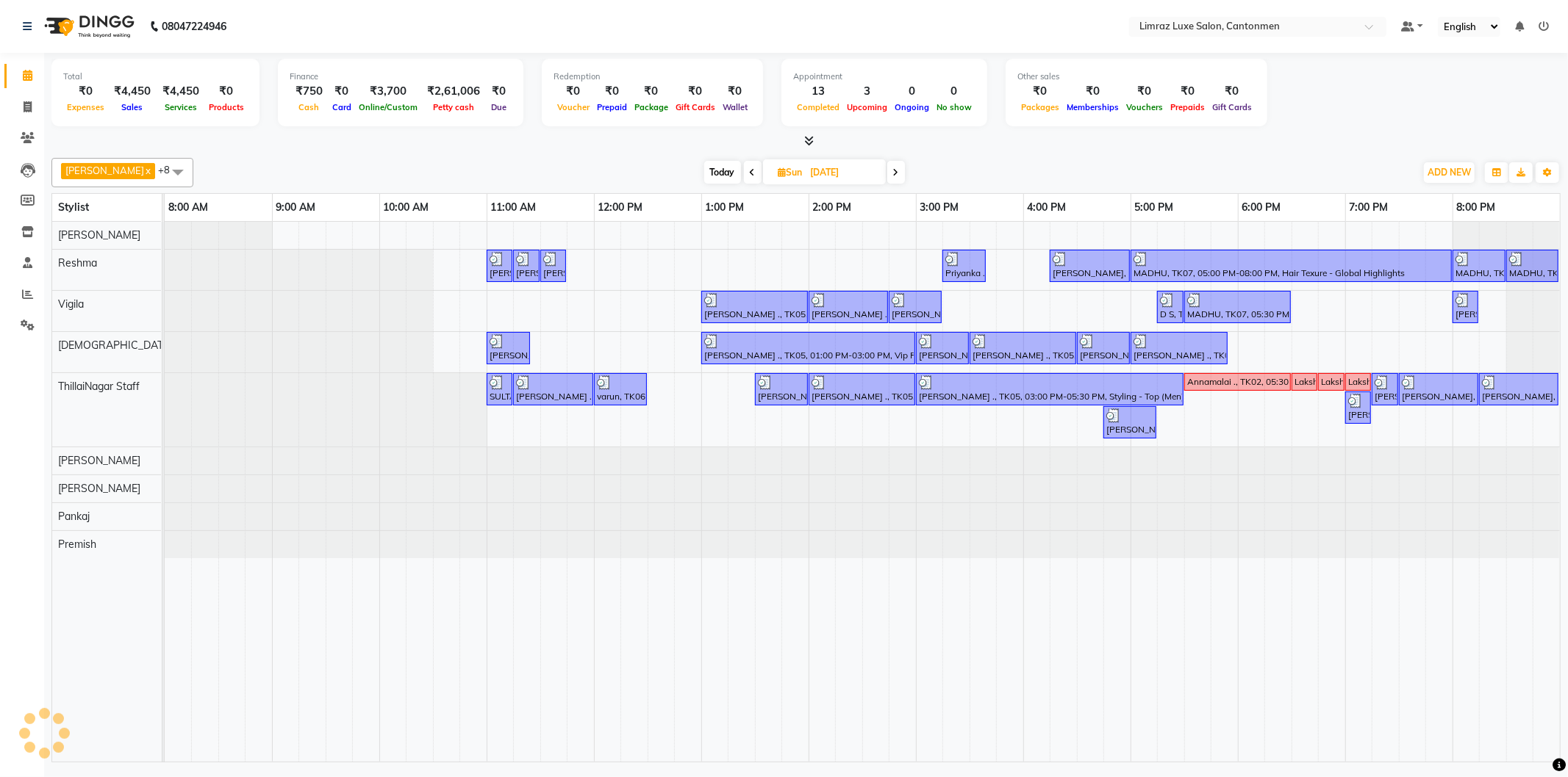
click at [893, 175] on icon at bounding box center [896, 173] width 6 height 9
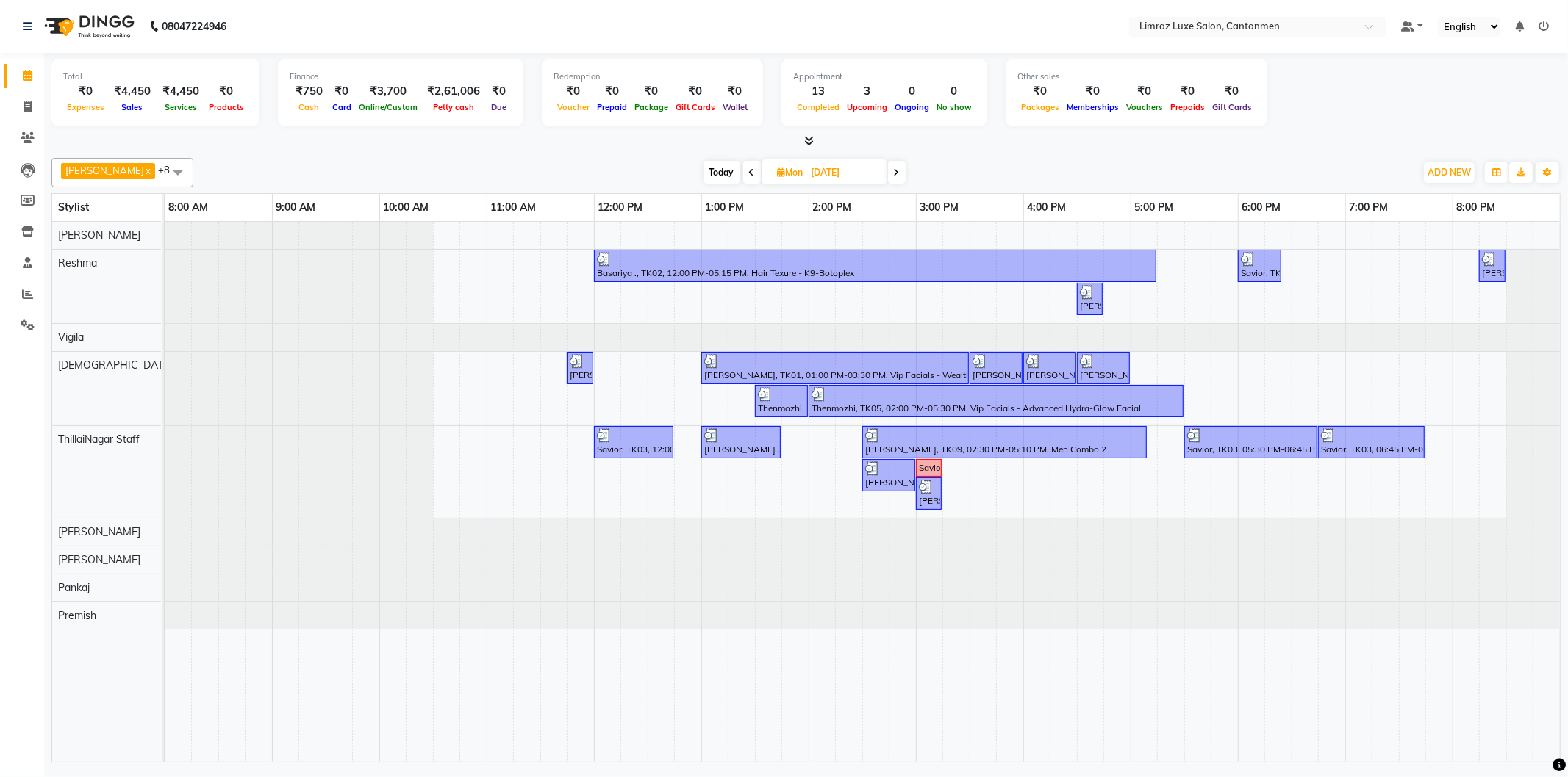
click at [888, 175] on span at bounding box center [896, 173] width 17 height 23
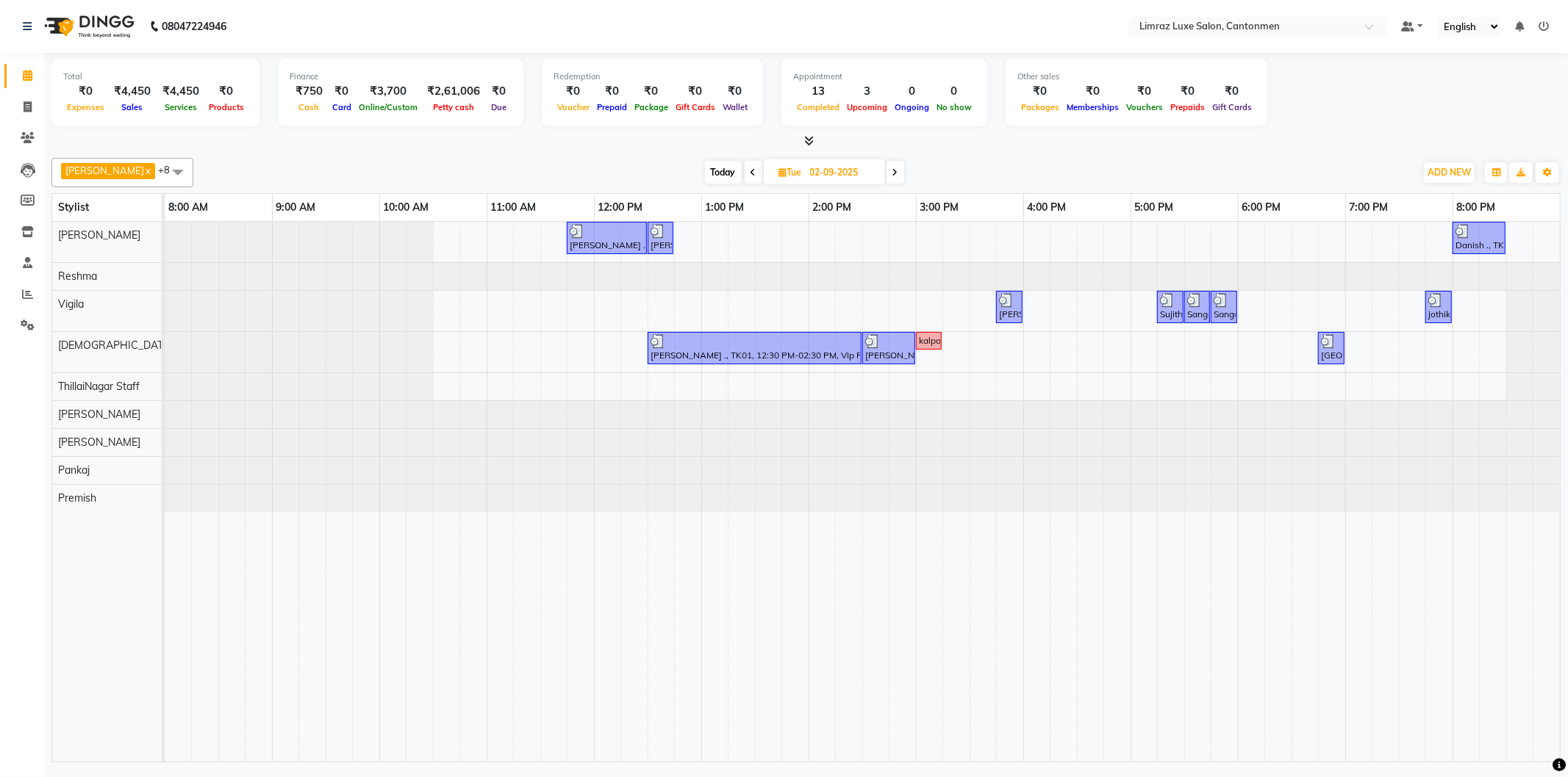
click at [892, 175] on icon at bounding box center [895, 173] width 6 height 9
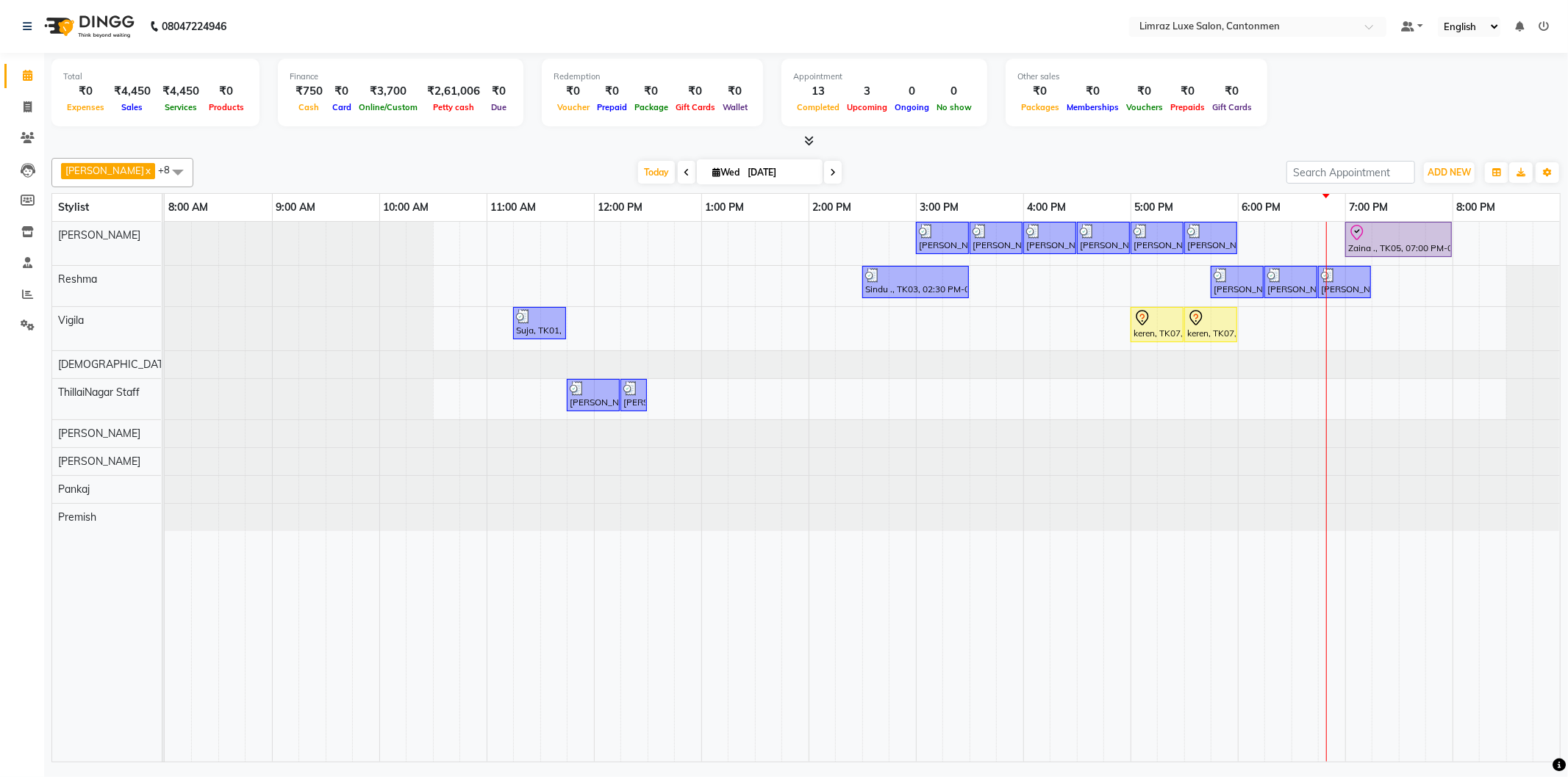
click at [878, 175] on div "[DATE] [DATE]" at bounding box center [740, 173] width 1078 height 22
click at [830, 172] on icon at bounding box center [833, 173] width 6 height 9
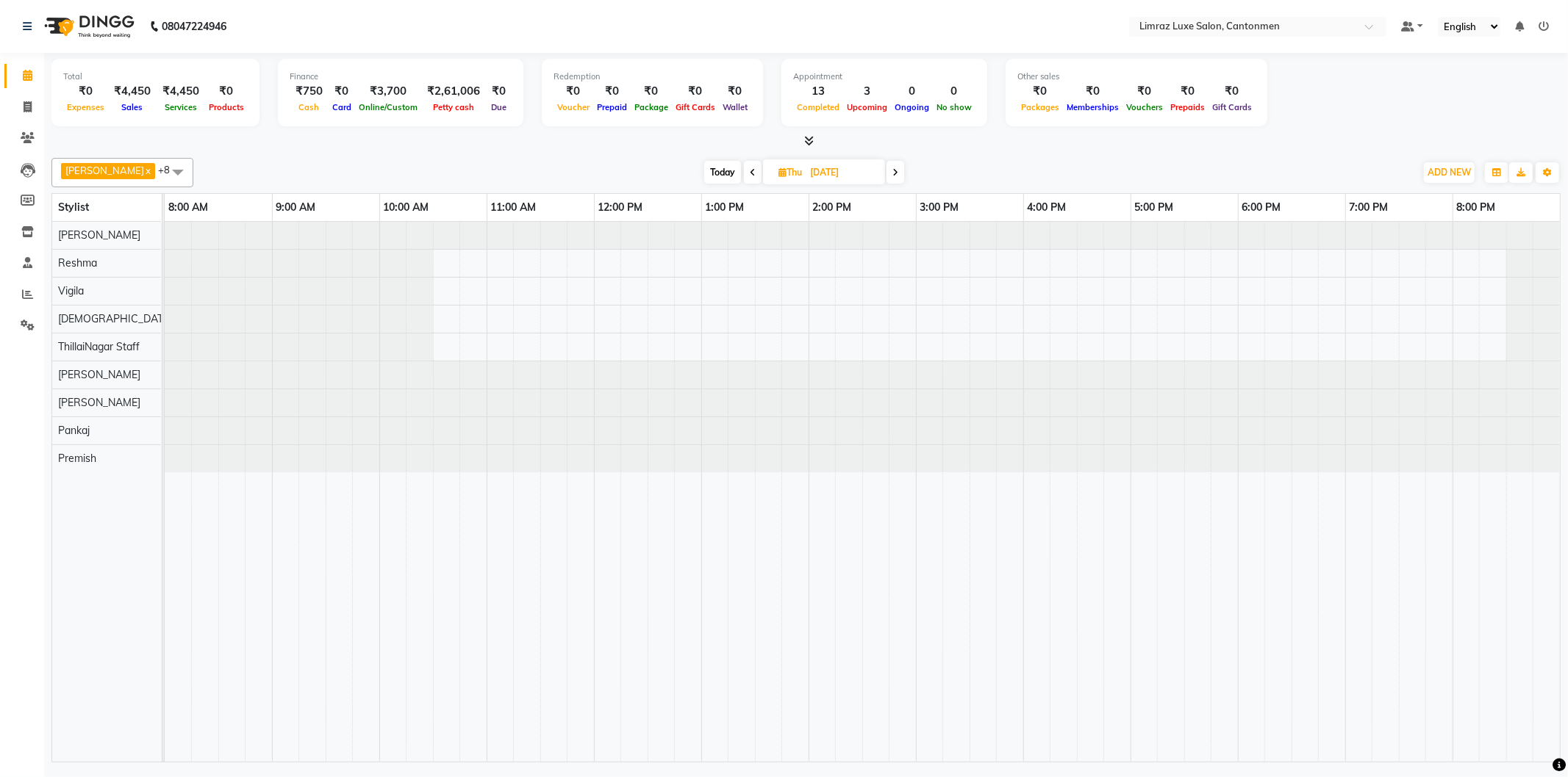
click at [750, 169] on icon at bounding box center [753, 173] width 6 height 9
type input "[DATE]"
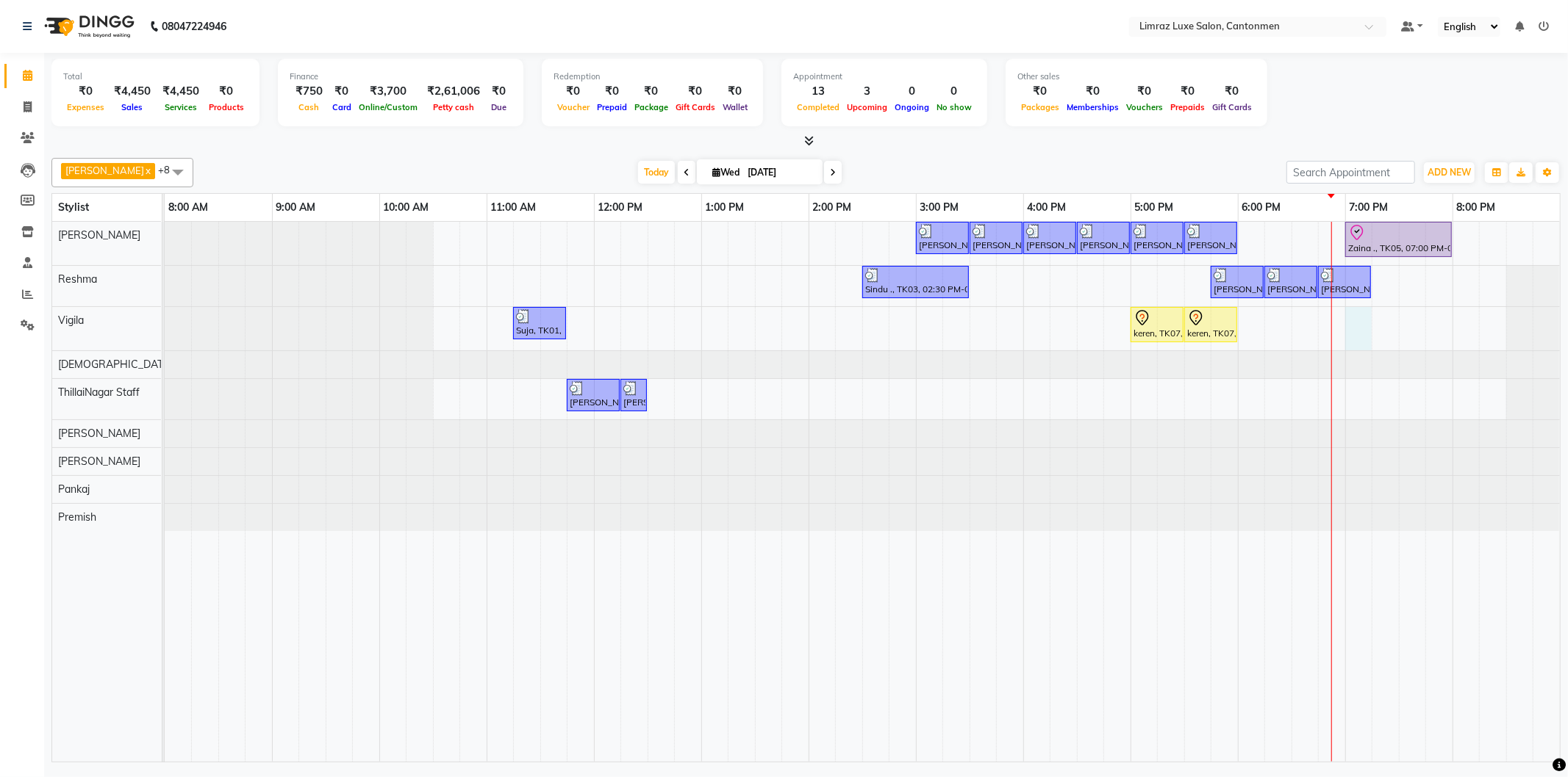
click at [1360, 326] on div "[PERSON_NAME] ., TK04, 03:00 PM-03:30 PM, Styling - Top (Men) [PERSON_NAME] ., …" at bounding box center [862, 491] width 1395 height 540
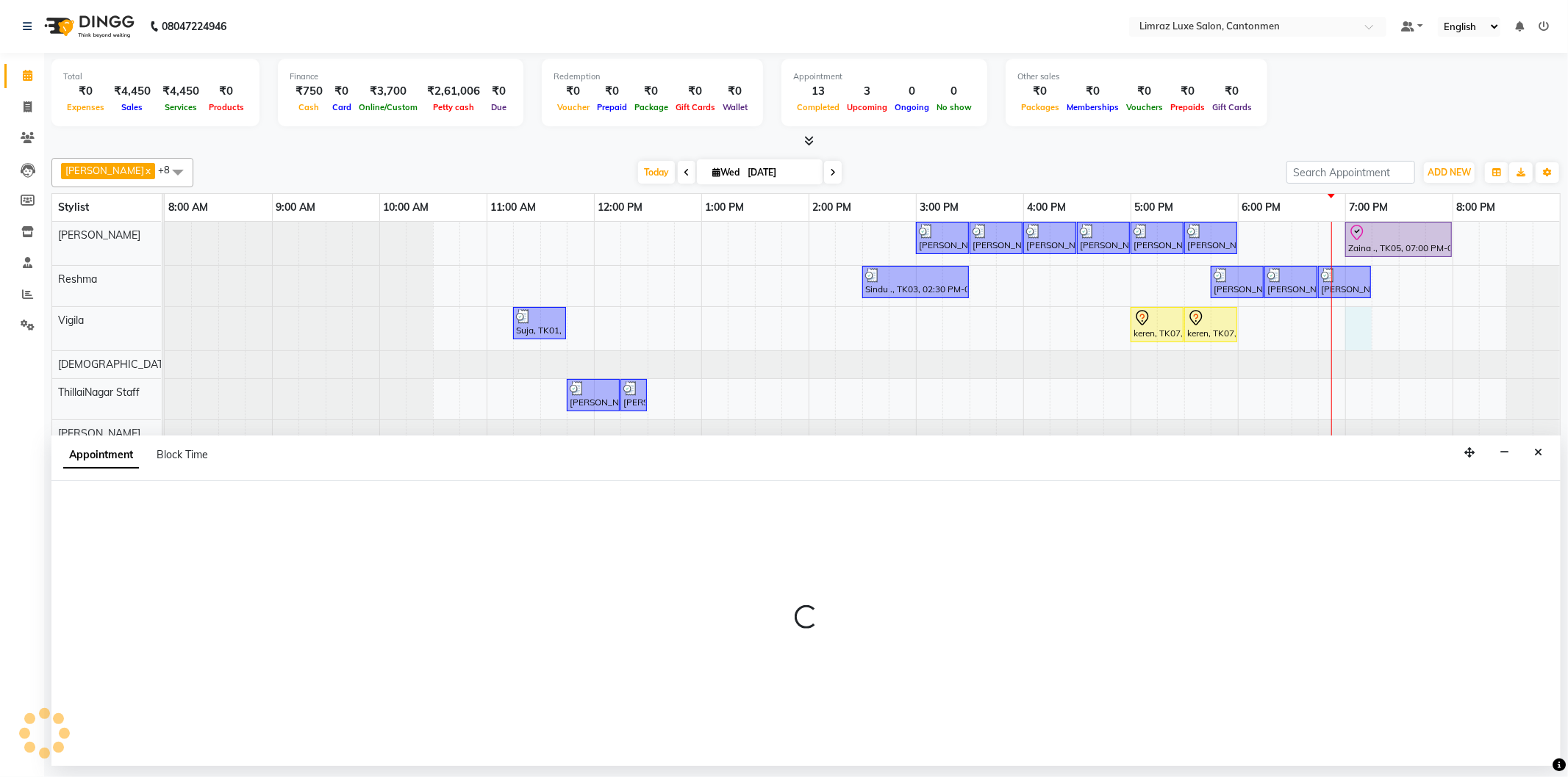
select select "63046"
select select "tentative"
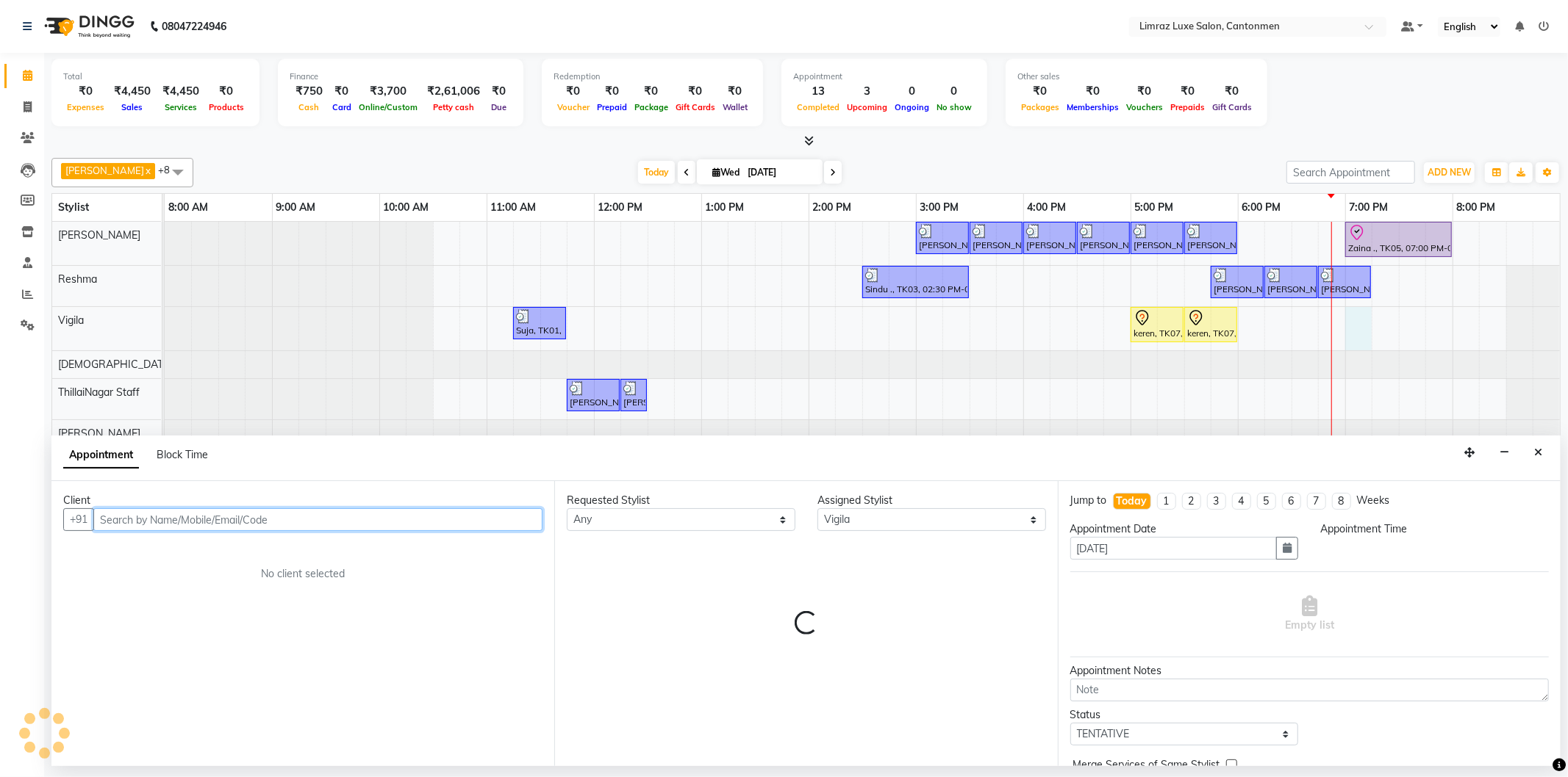
select select "1140"
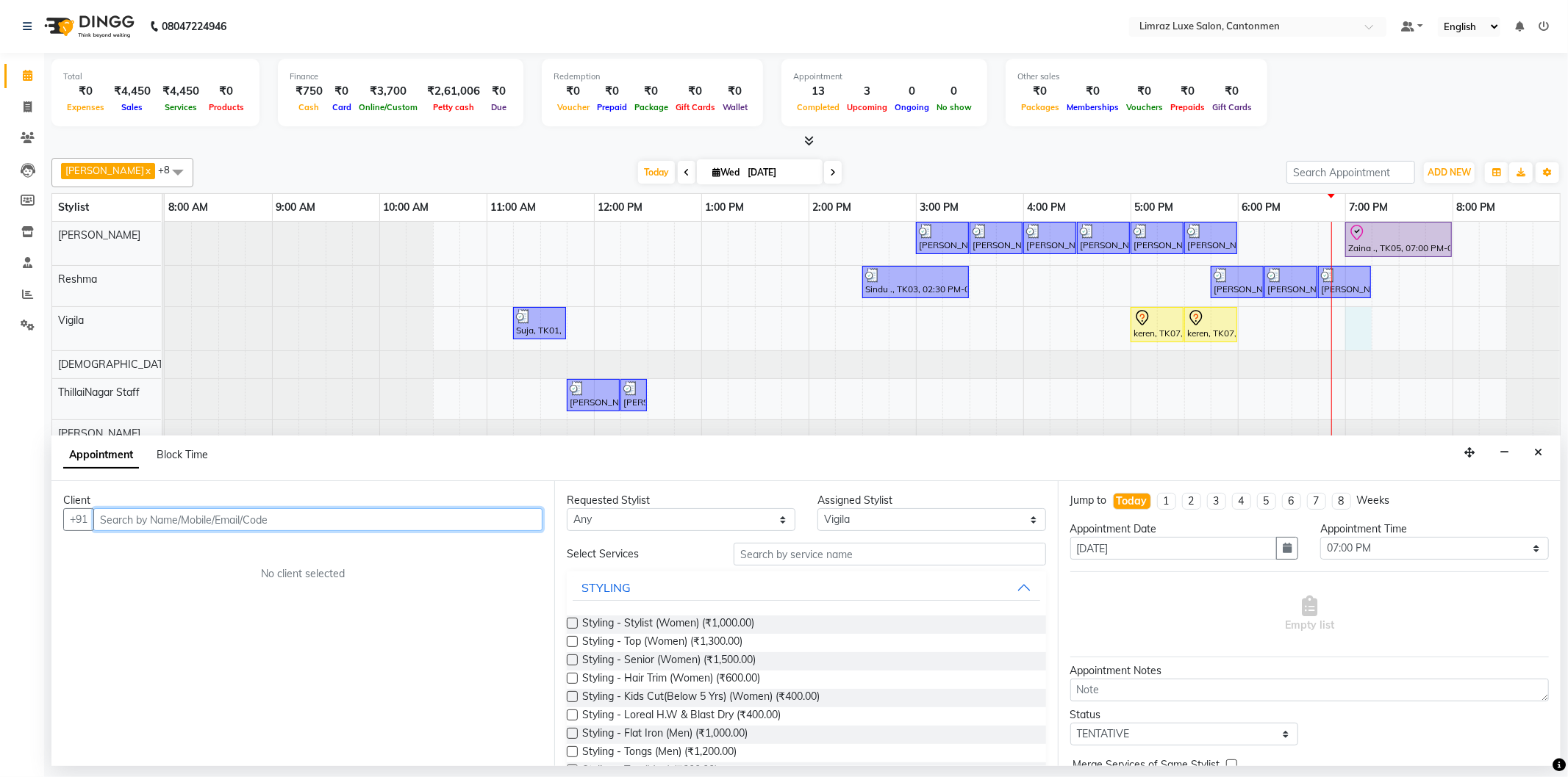
click at [306, 516] on input "text" at bounding box center [318, 520] width 449 height 23
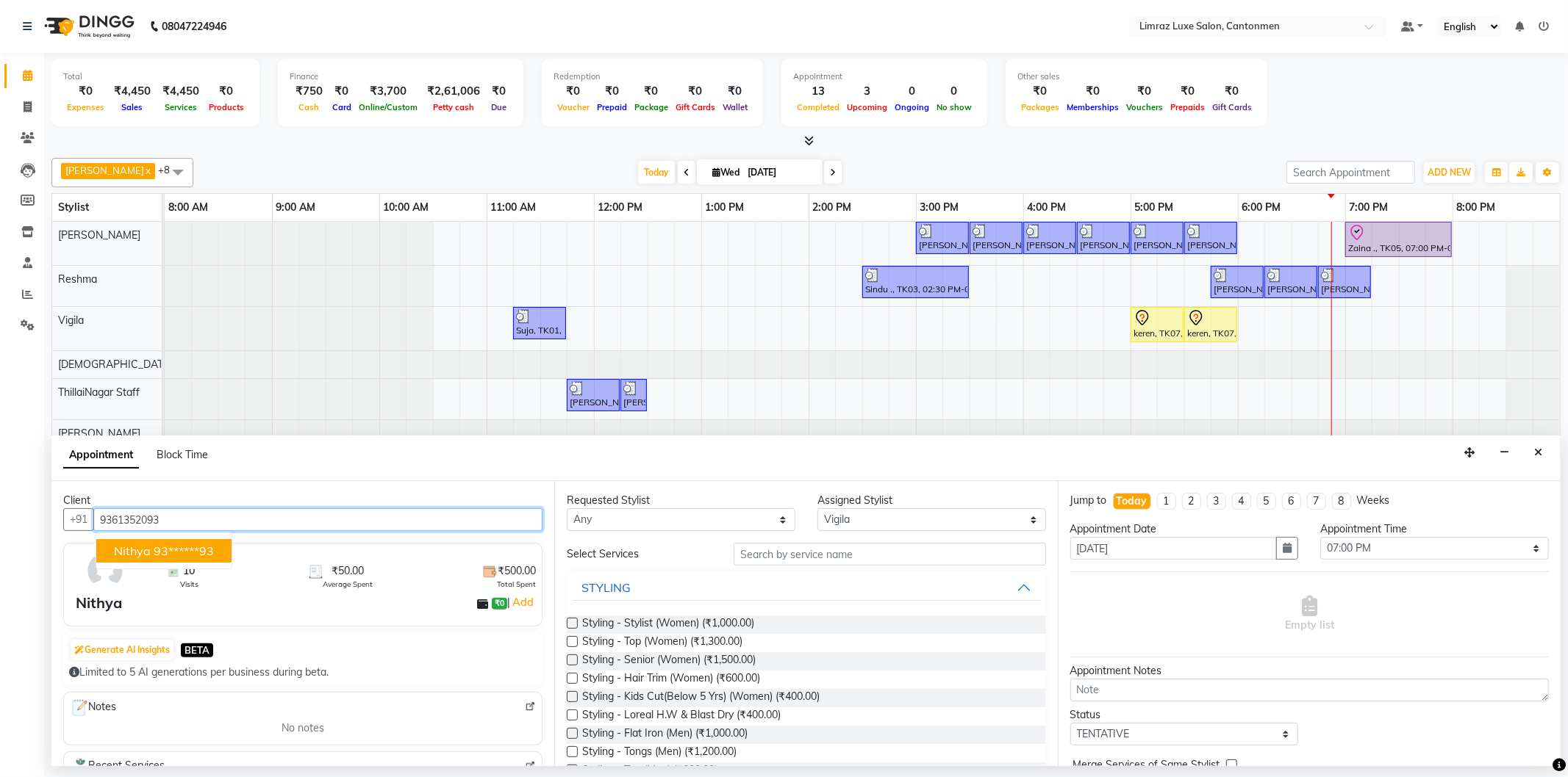
click at [178, 550] on ngb-highlight "93******93" at bounding box center [184, 551] width 60 height 15
type input "93******93"
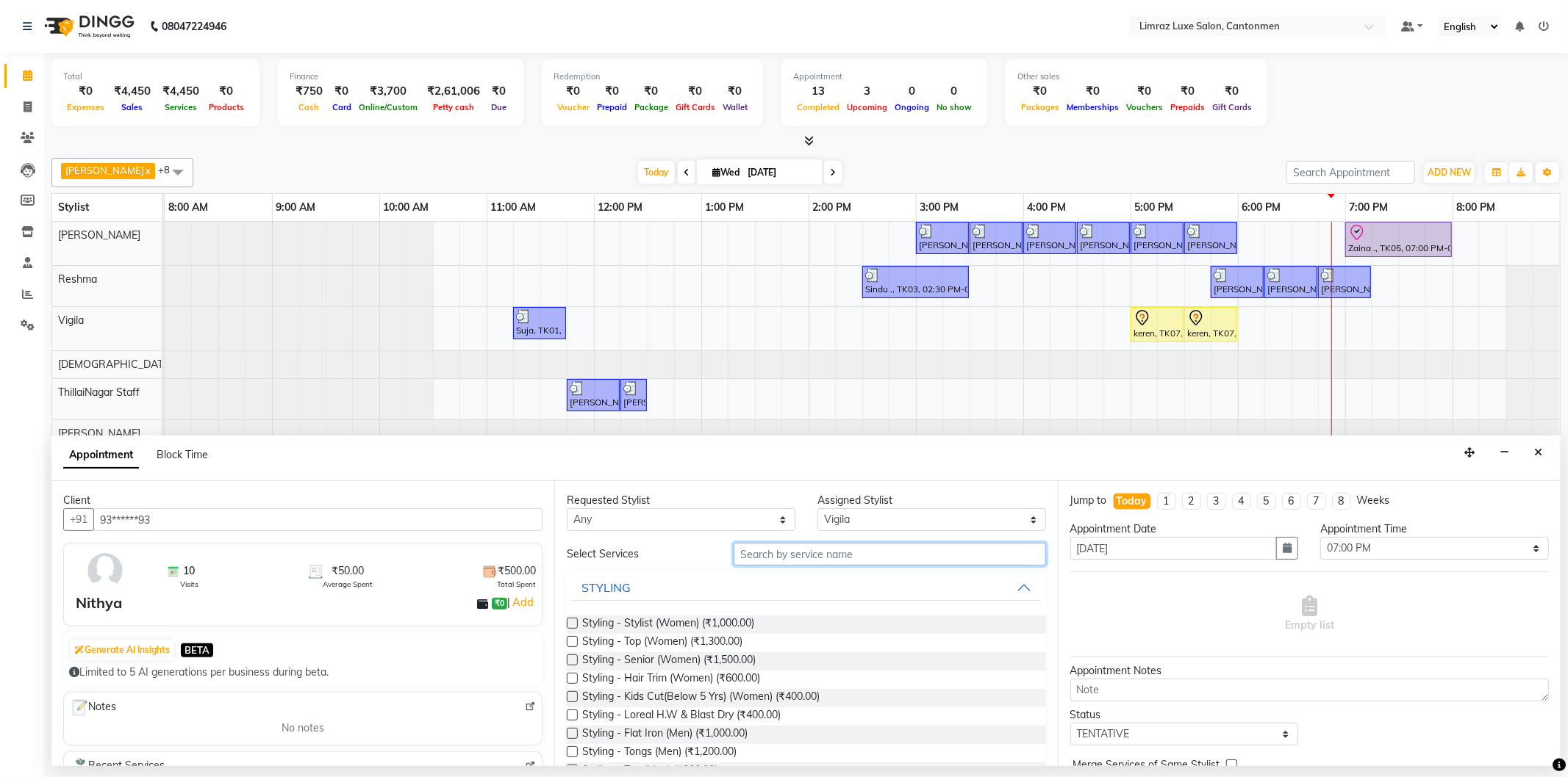
click at [846, 554] on input "text" at bounding box center [889, 555] width 312 height 23
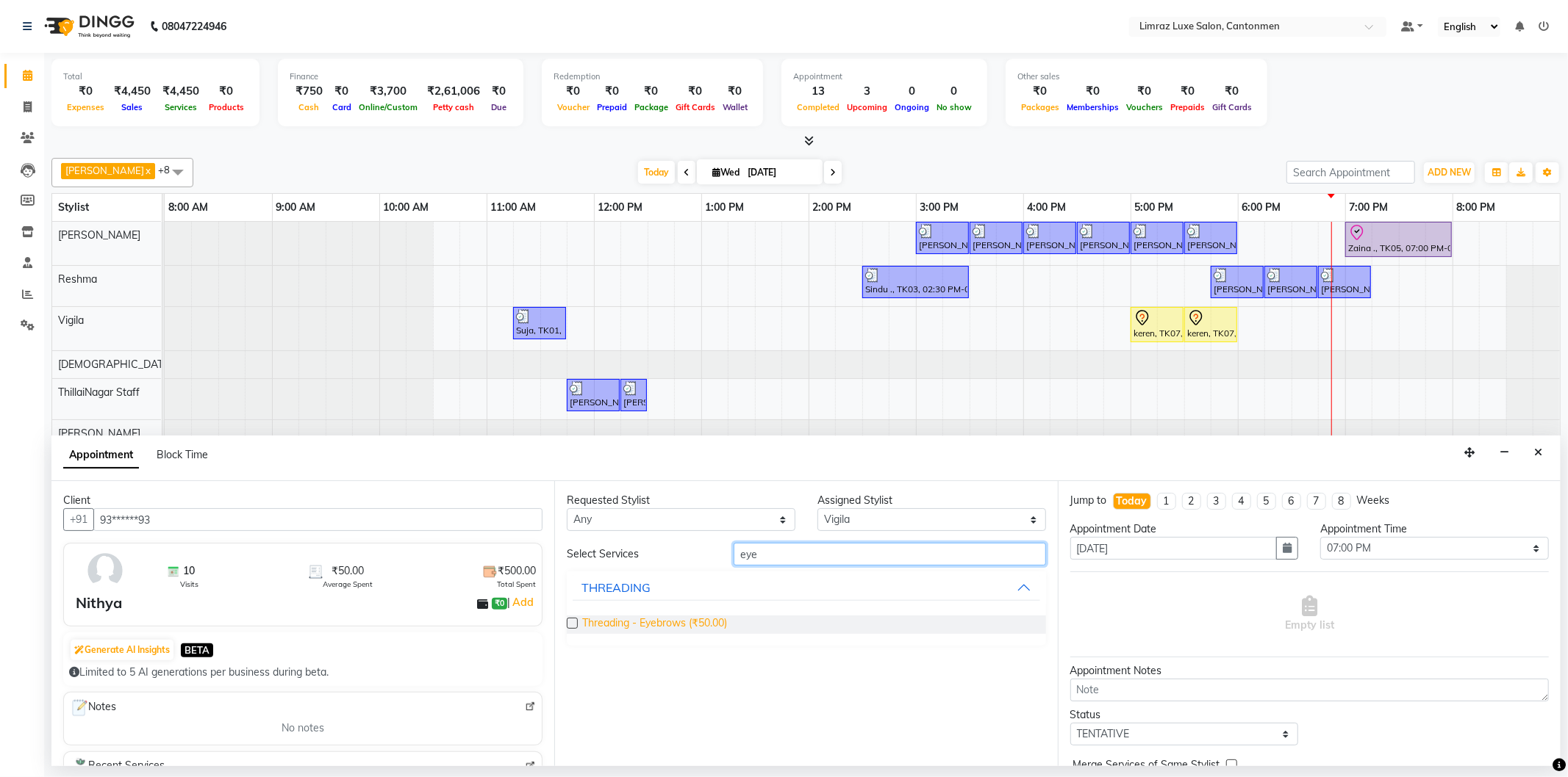
type input "eye"
click at [670, 625] on span "Threading - Eyebrows (₹50.00)" at bounding box center [654, 625] width 145 height 18
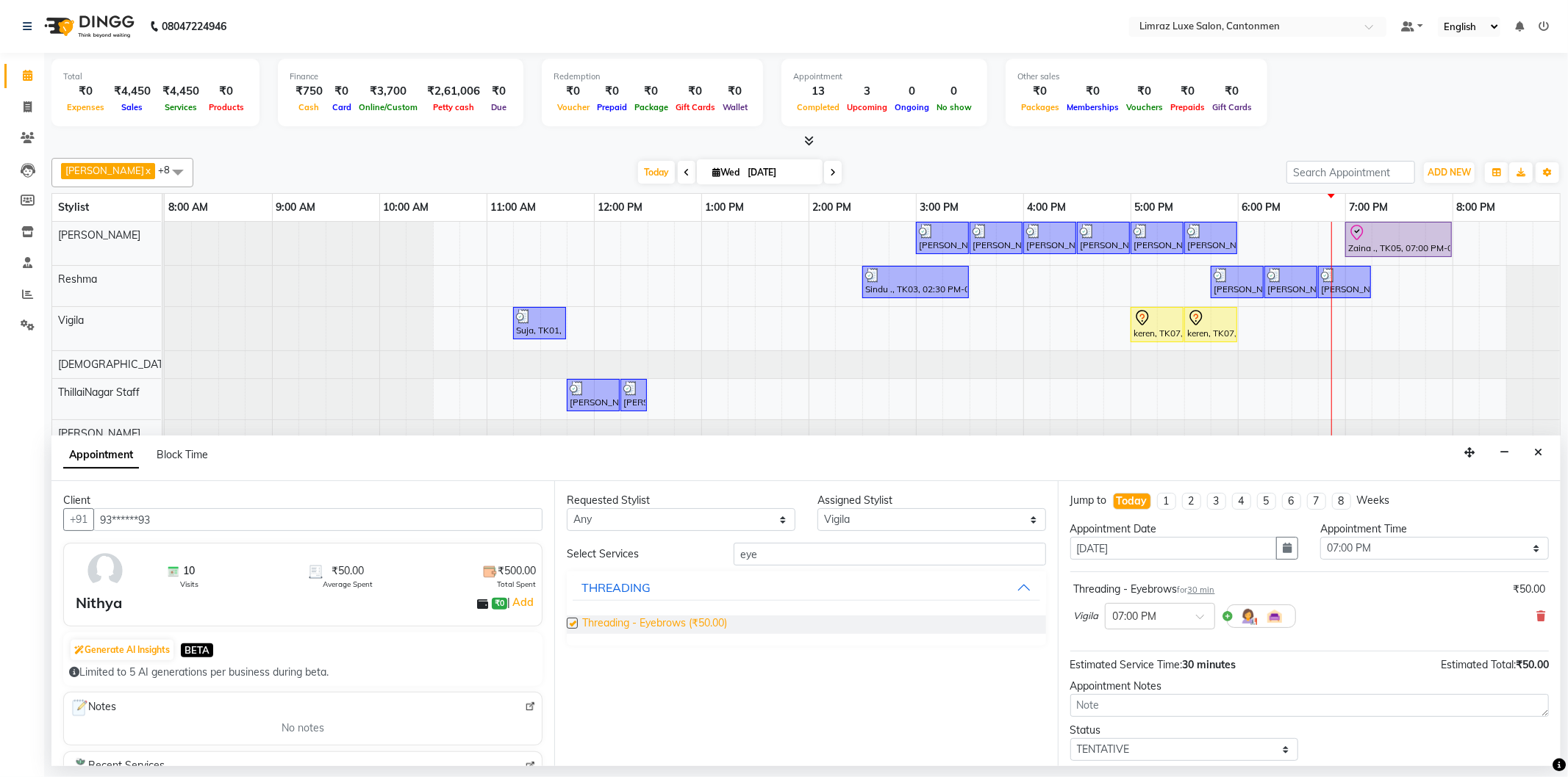
checkbox input "false"
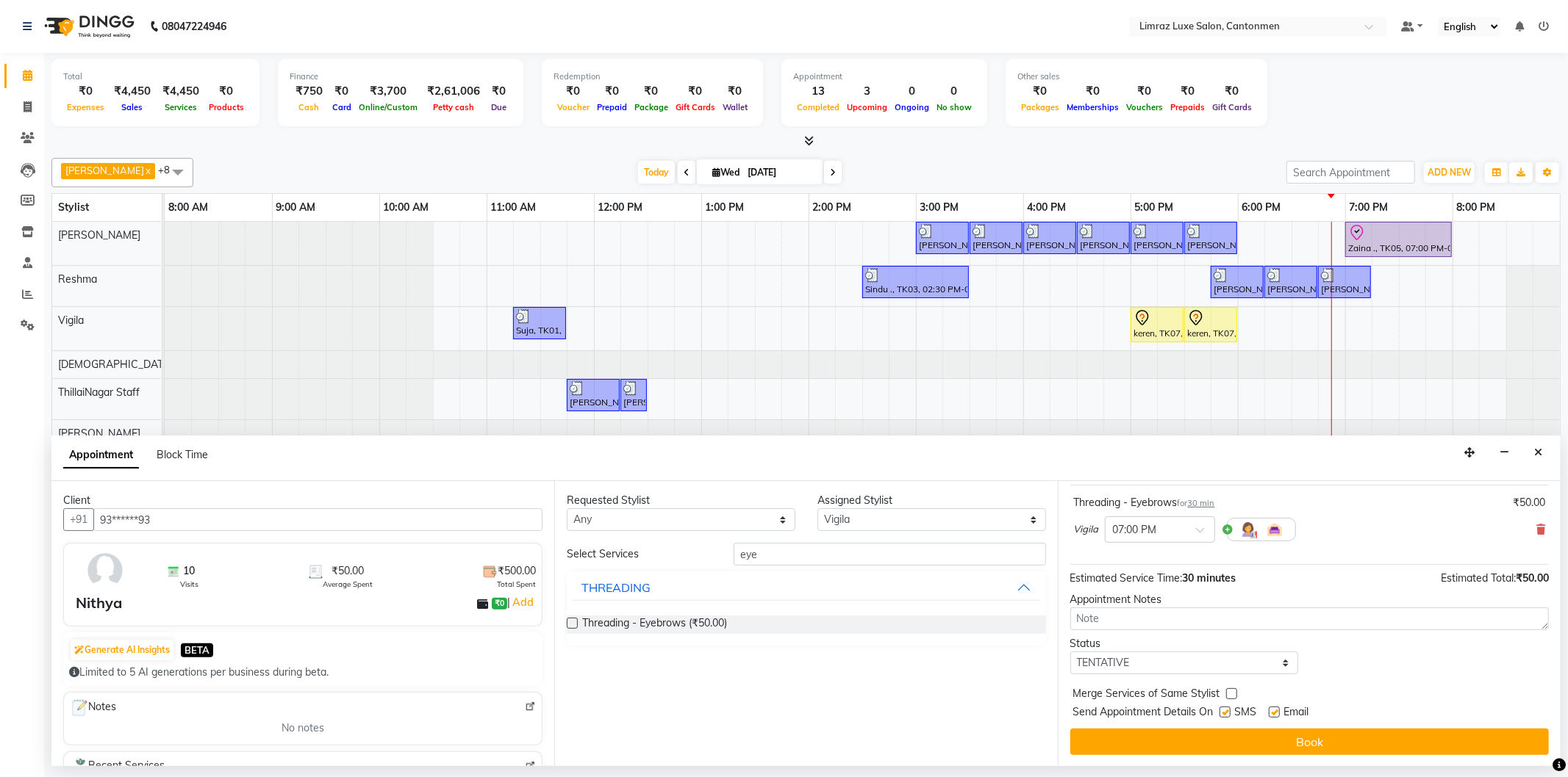
click at [1231, 710] on label at bounding box center [1225, 712] width 11 height 11
click at [1229, 710] on input "checkbox" at bounding box center [1225, 714] width 10 height 10
checkbox input "false"
drag, startPoint x: 1279, startPoint y: 710, endPoint x: 1279, endPoint y: 720, distance: 10.0
click at [1279, 717] on label at bounding box center [1274, 712] width 11 height 11
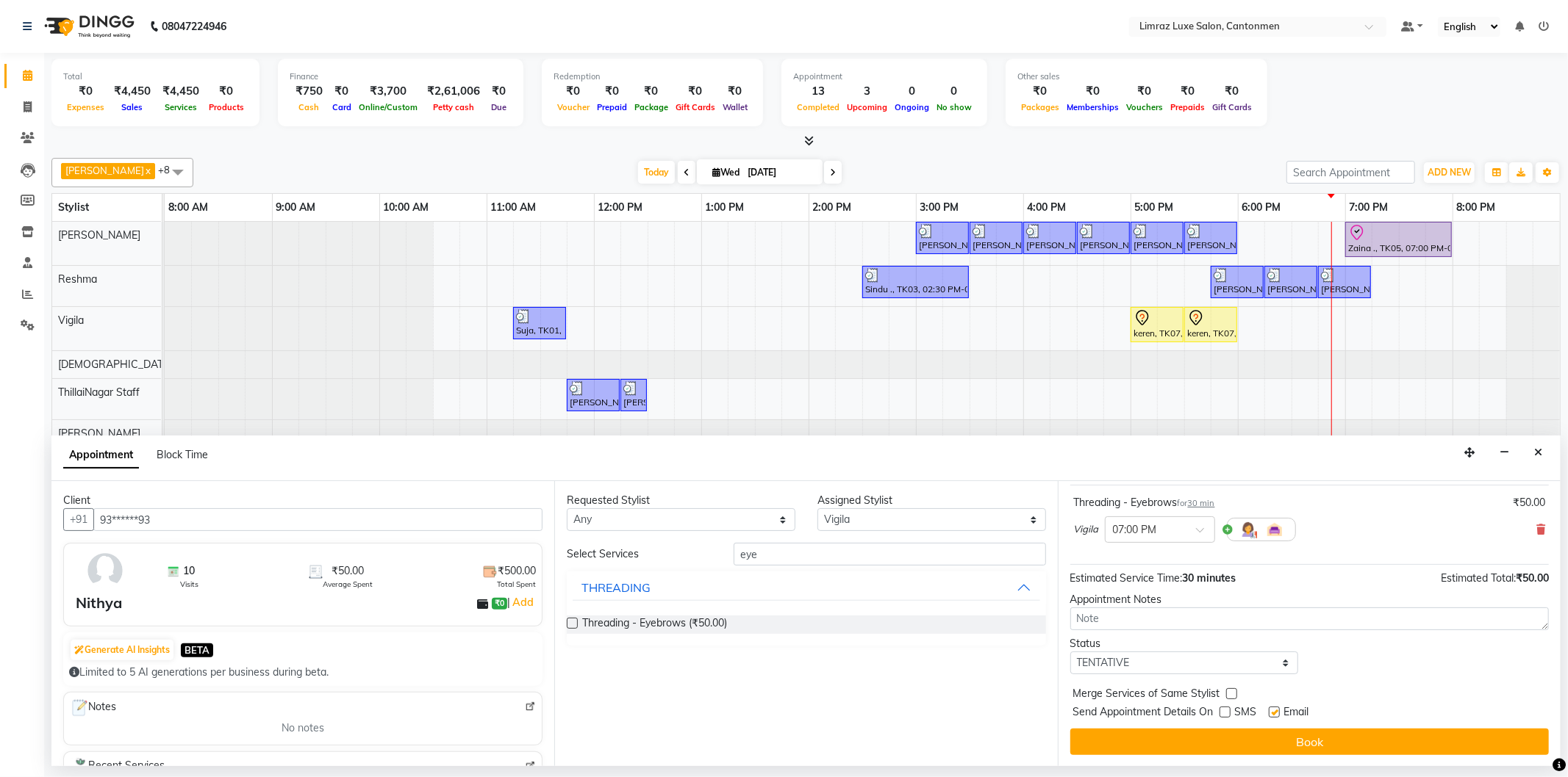
click at [1279, 717] on input "checkbox" at bounding box center [1274, 714] width 10 height 10
checkbox input "false"
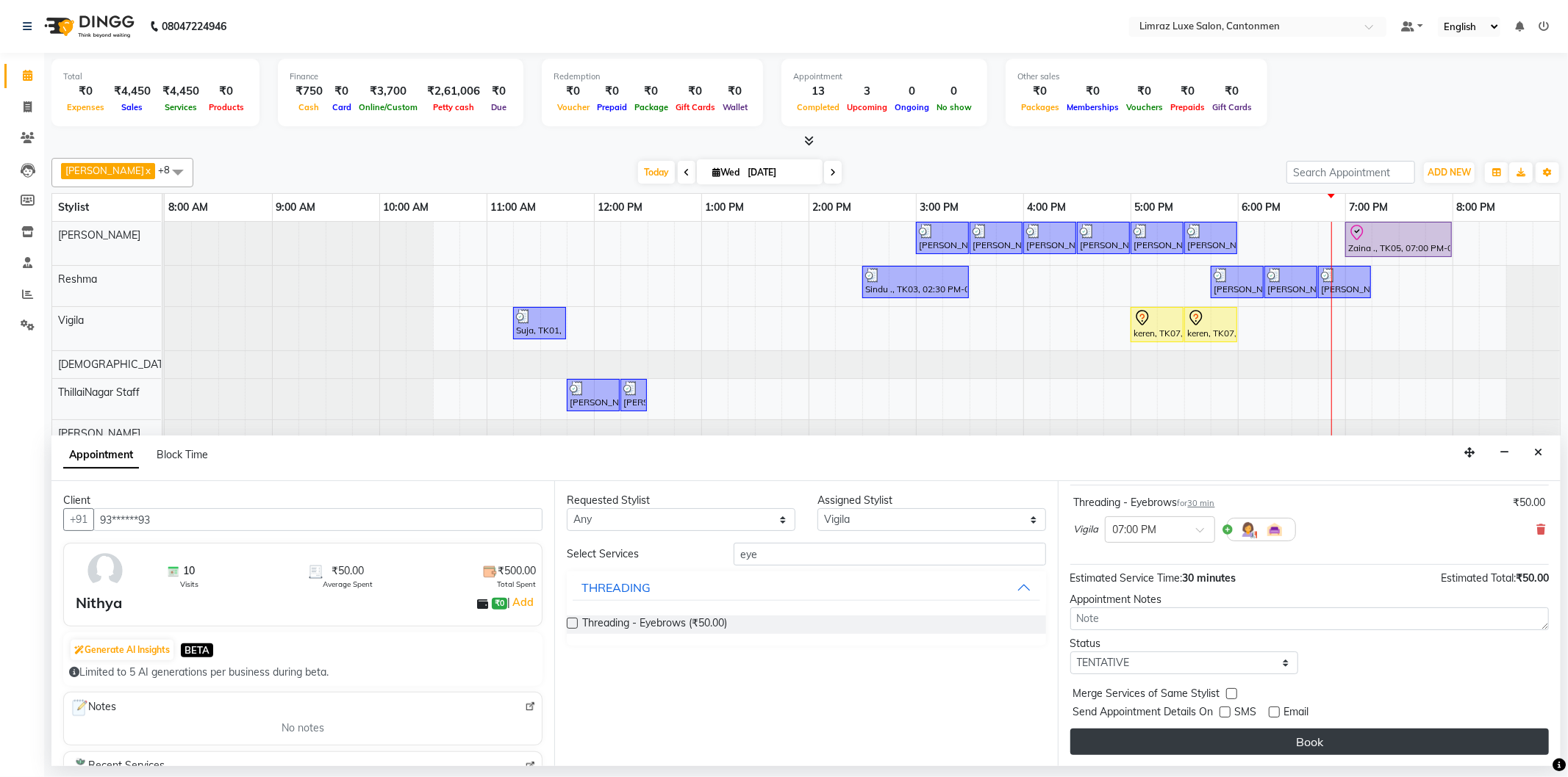
click at [1270, 733] on button "Book" at bounding box center [1309, 742] width 479 height 26
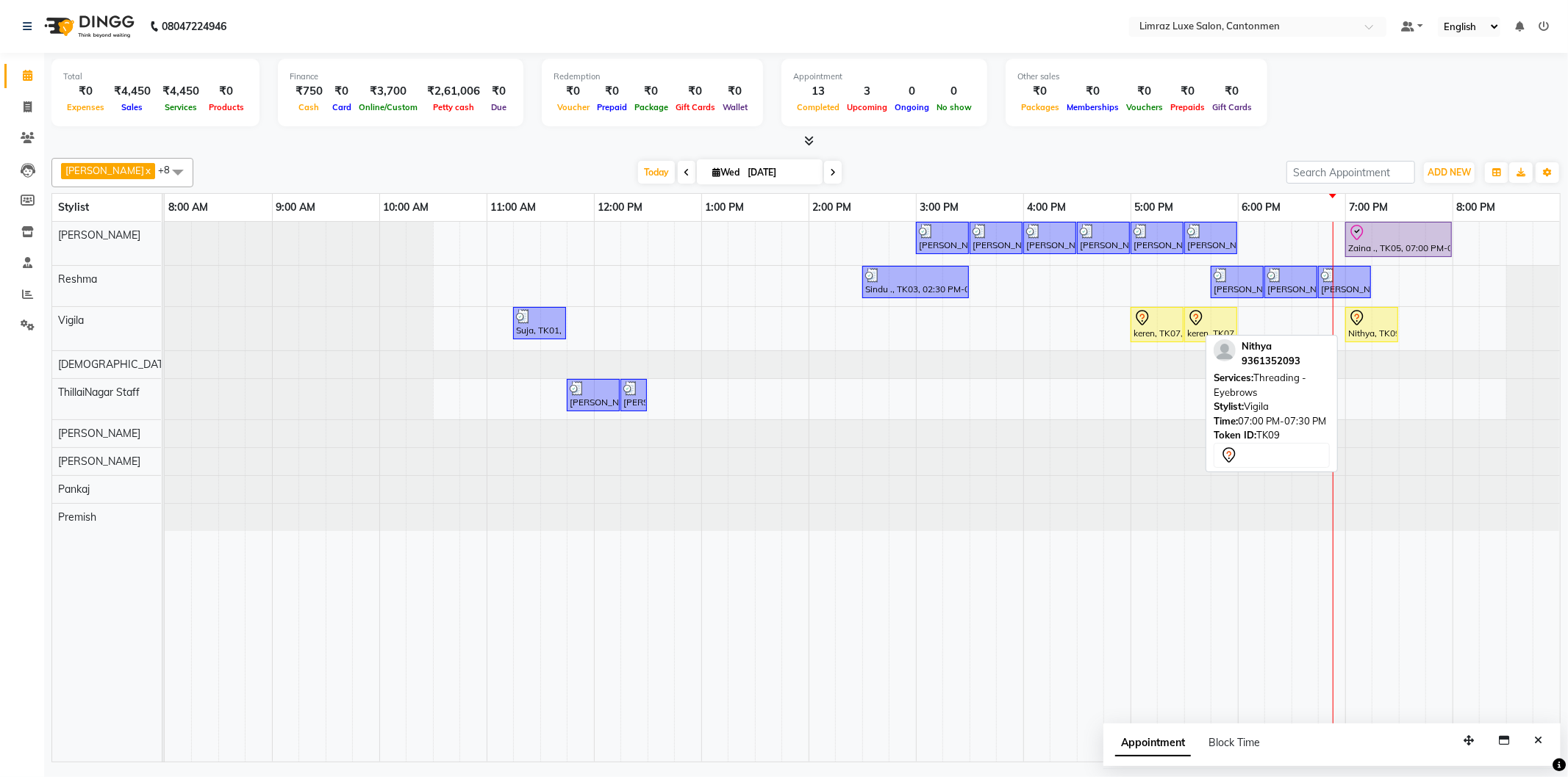
click at [1365, 318] on icon at bounding box center [1356, 317] width 17 height 17
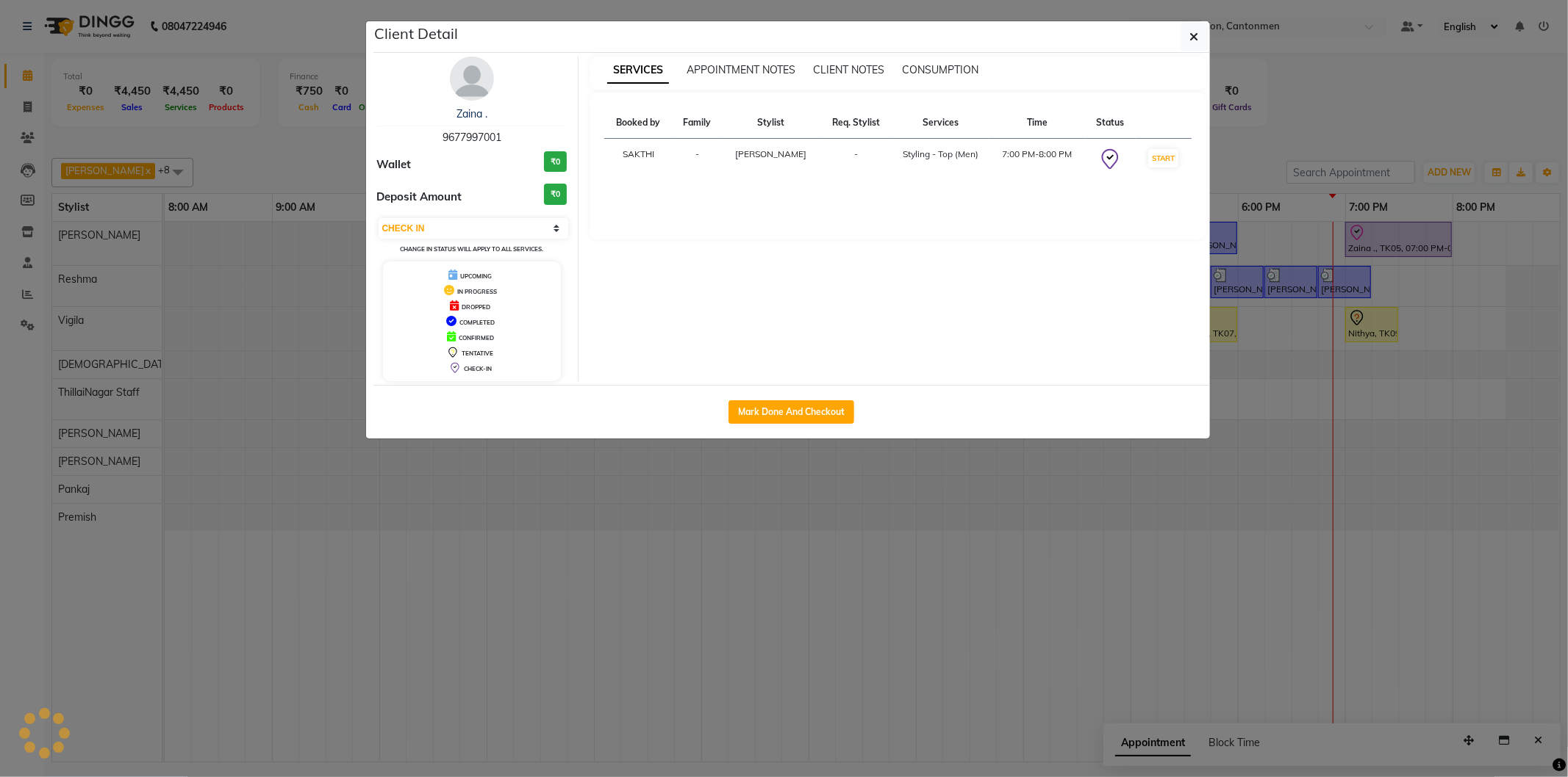
select select "7"
click at [807, 406] on button "Mark Done And Checkout" at bounding box center [791, 412] width 126 height 23
select select "service"
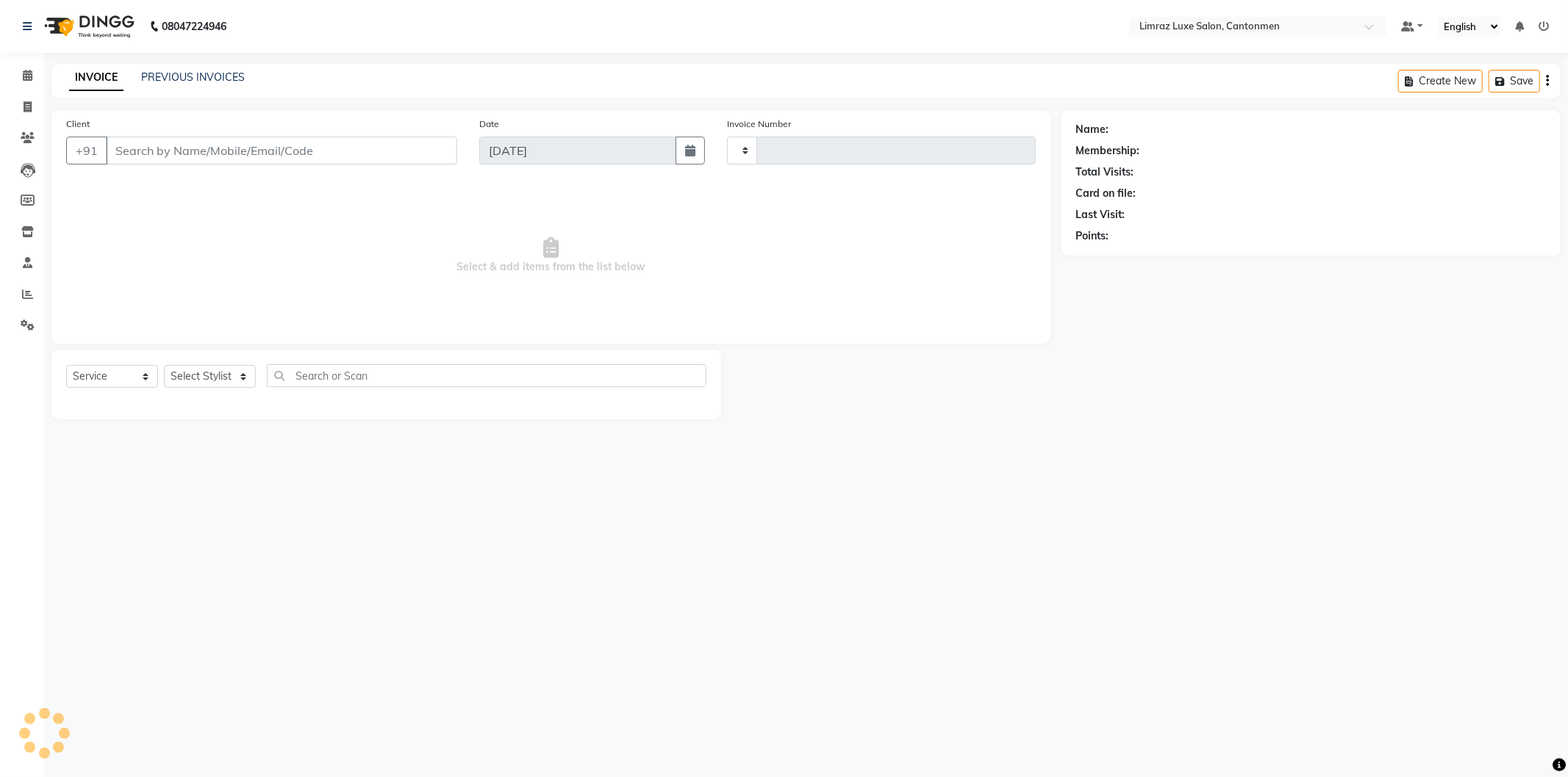
type input "1578"
select select "7274"
type input "93******93"
select select "63046"
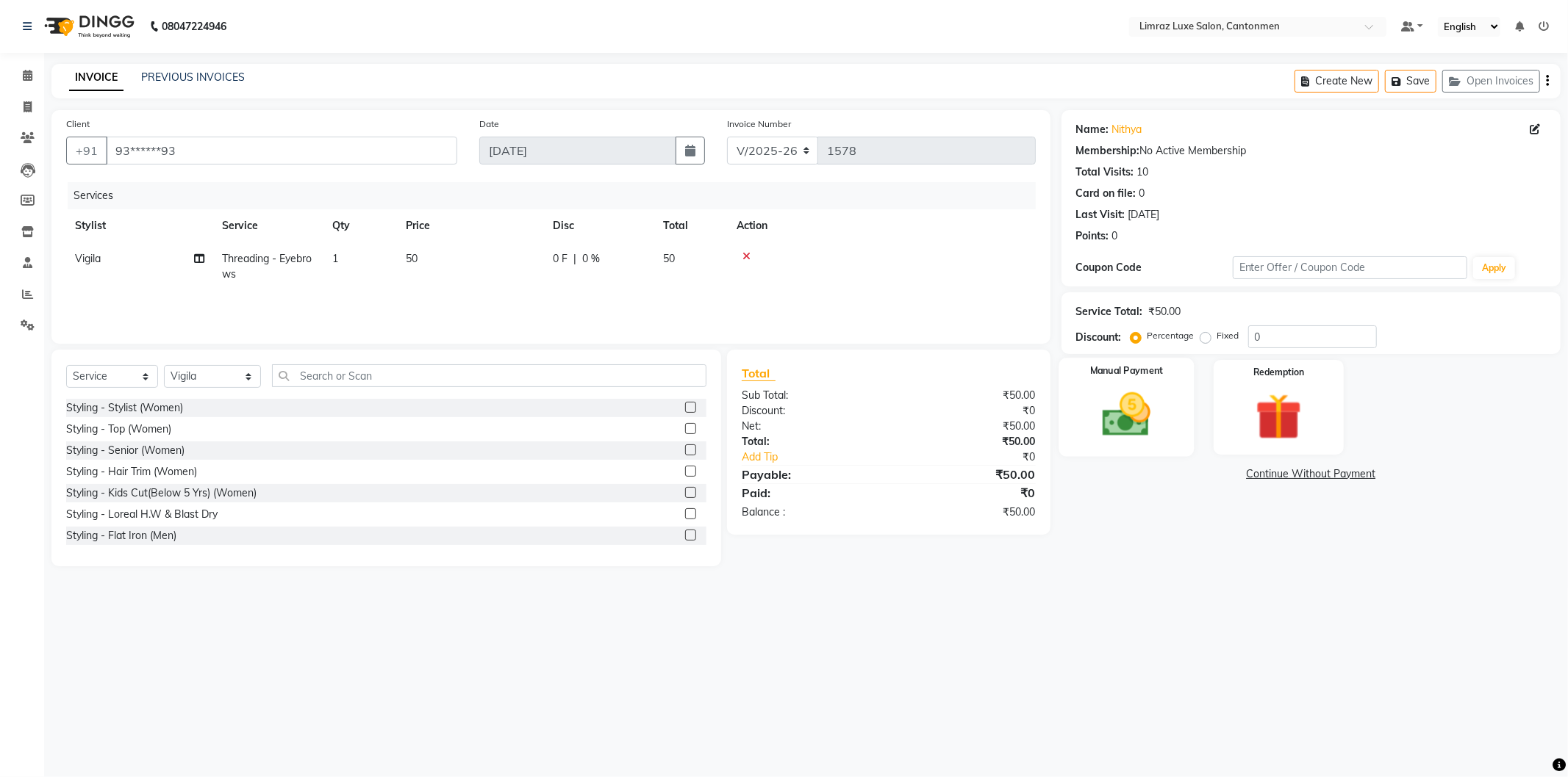
click at [1140, 422] on img at bounding box center [1126, 415] width 79 height 56
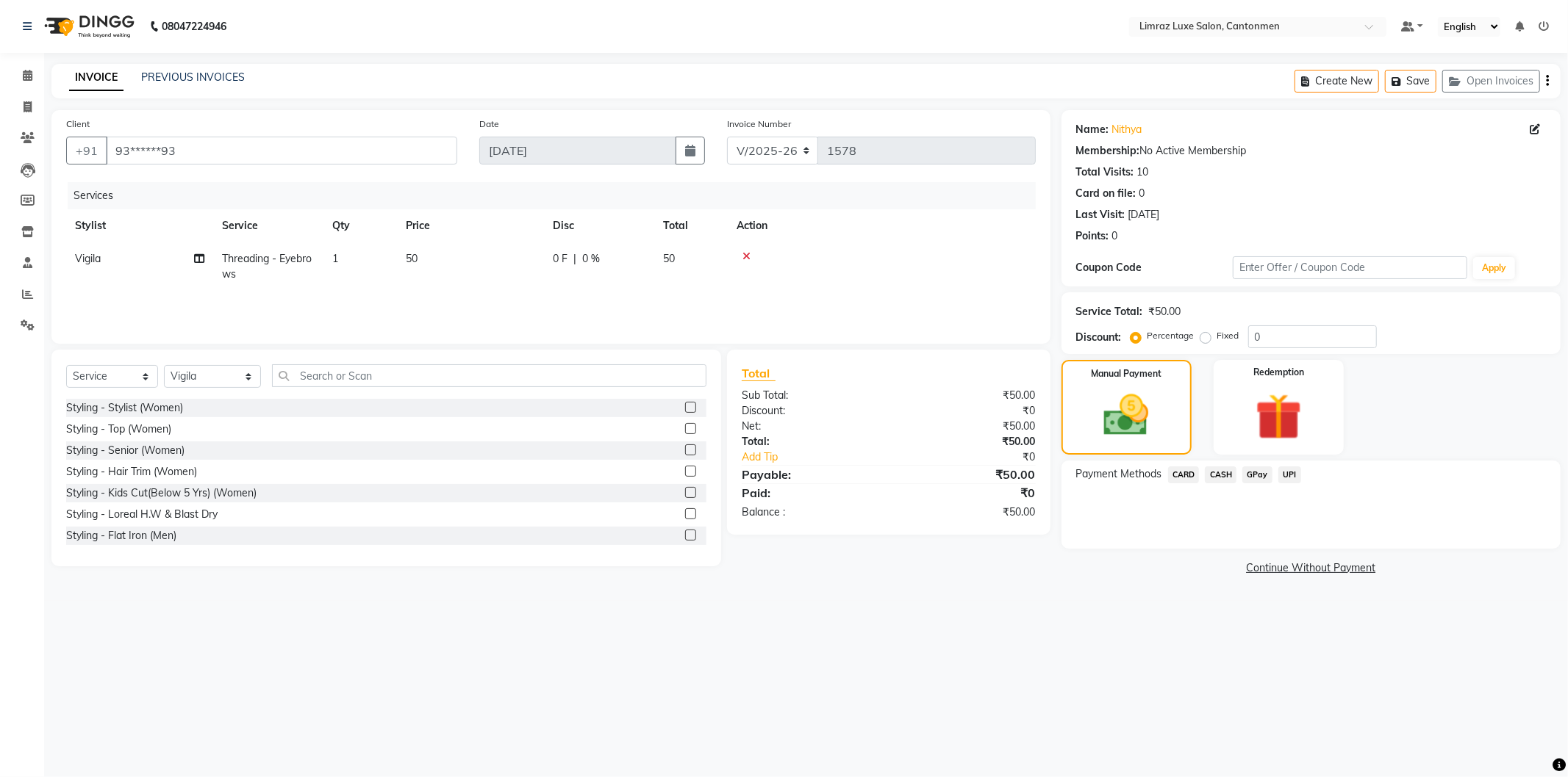
click at [1258, 469] on span "GPay" at bounding box center [1257, 474] width 30 height 17
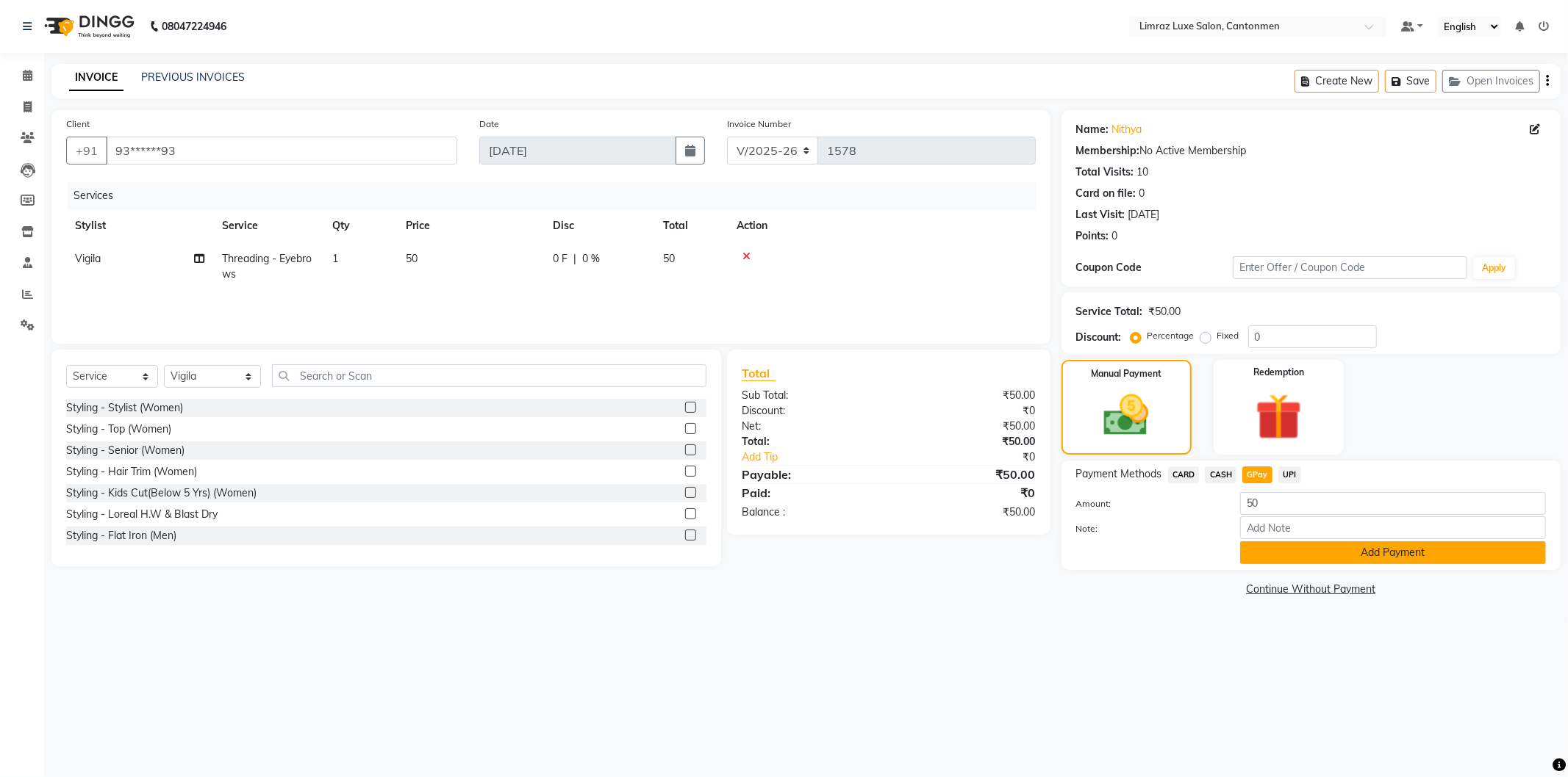
click at [1332, 554] on button "Add Payment" at bounding box center [1393, 553] width 306 height 23
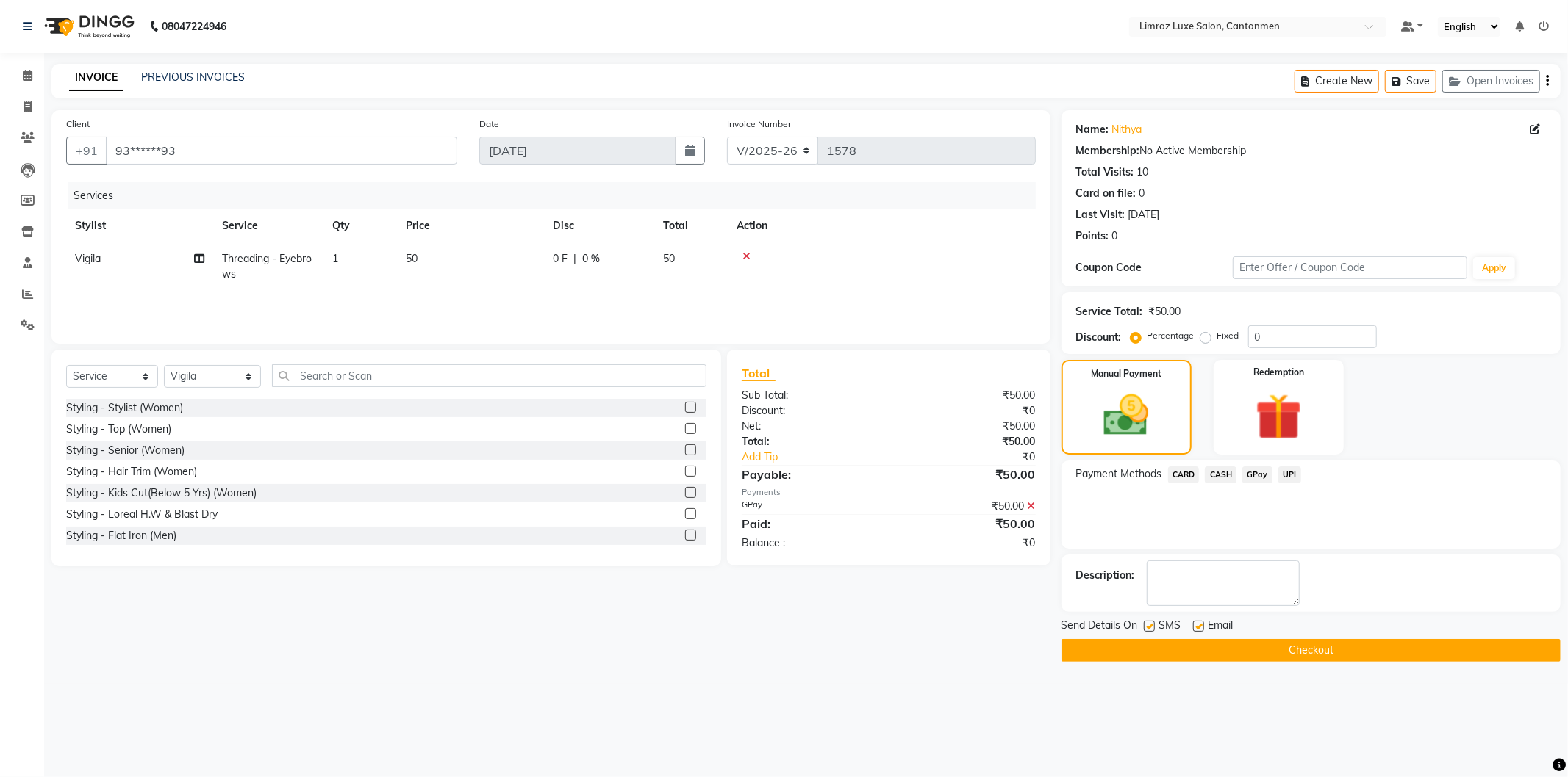
click at [1150, 629] on label at bounding box center [1149, 626] width 11 height 11
click at [1150, 629] on input "checkbox" at bounding box center [1149, 627] width 10 height 10
checkbox input "false"
click at [1201, 625] on label at bounding box center [1198, 626] width 11 height 11
click at [1201, 625] on input "checkbox" at bounding box center [1198, 627] width 10 height 10
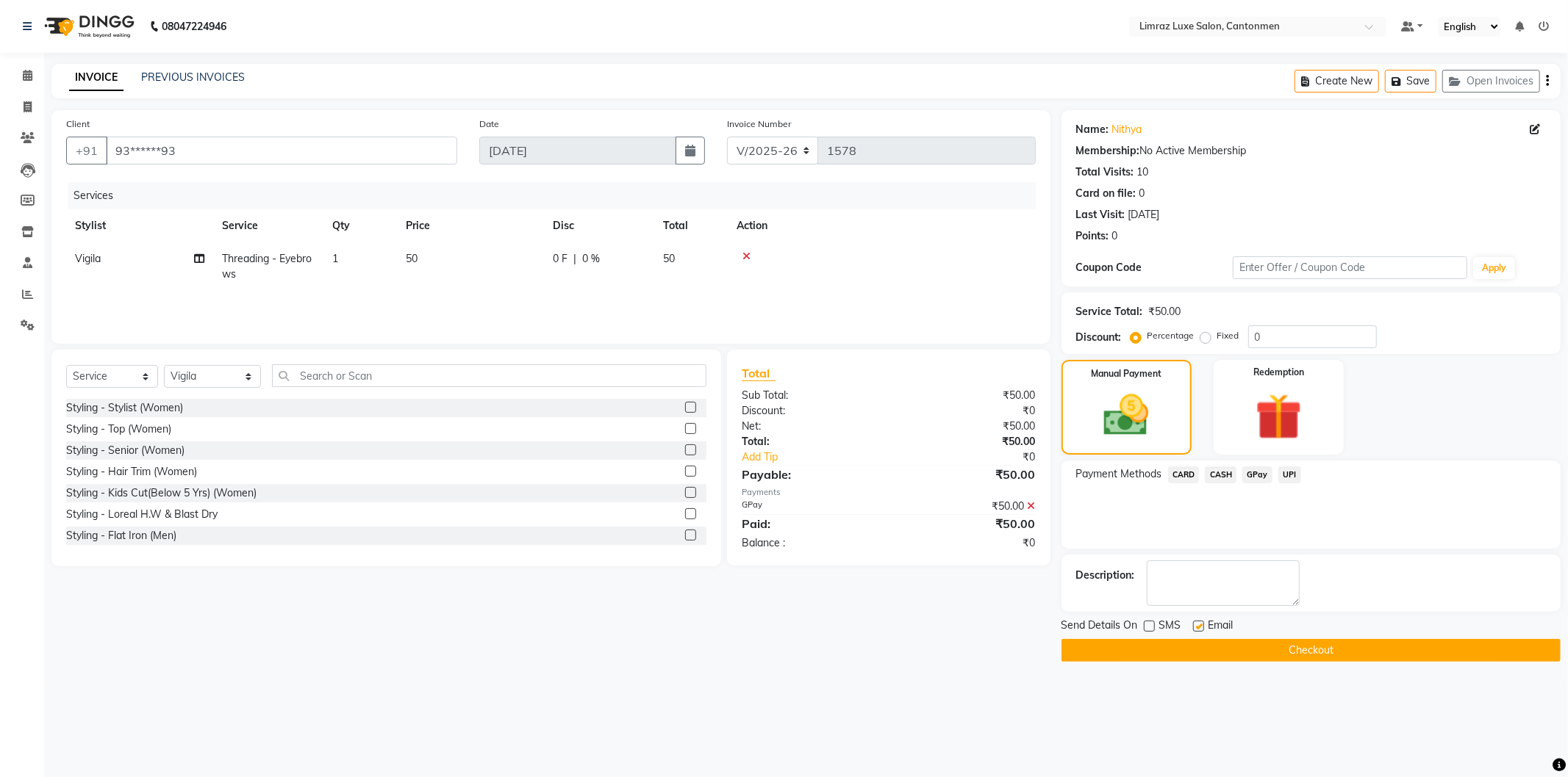
checkbox input "false"
click at [1219, 644] on button "Checkout" at bounding box center [1311, 651] width 500 height 23
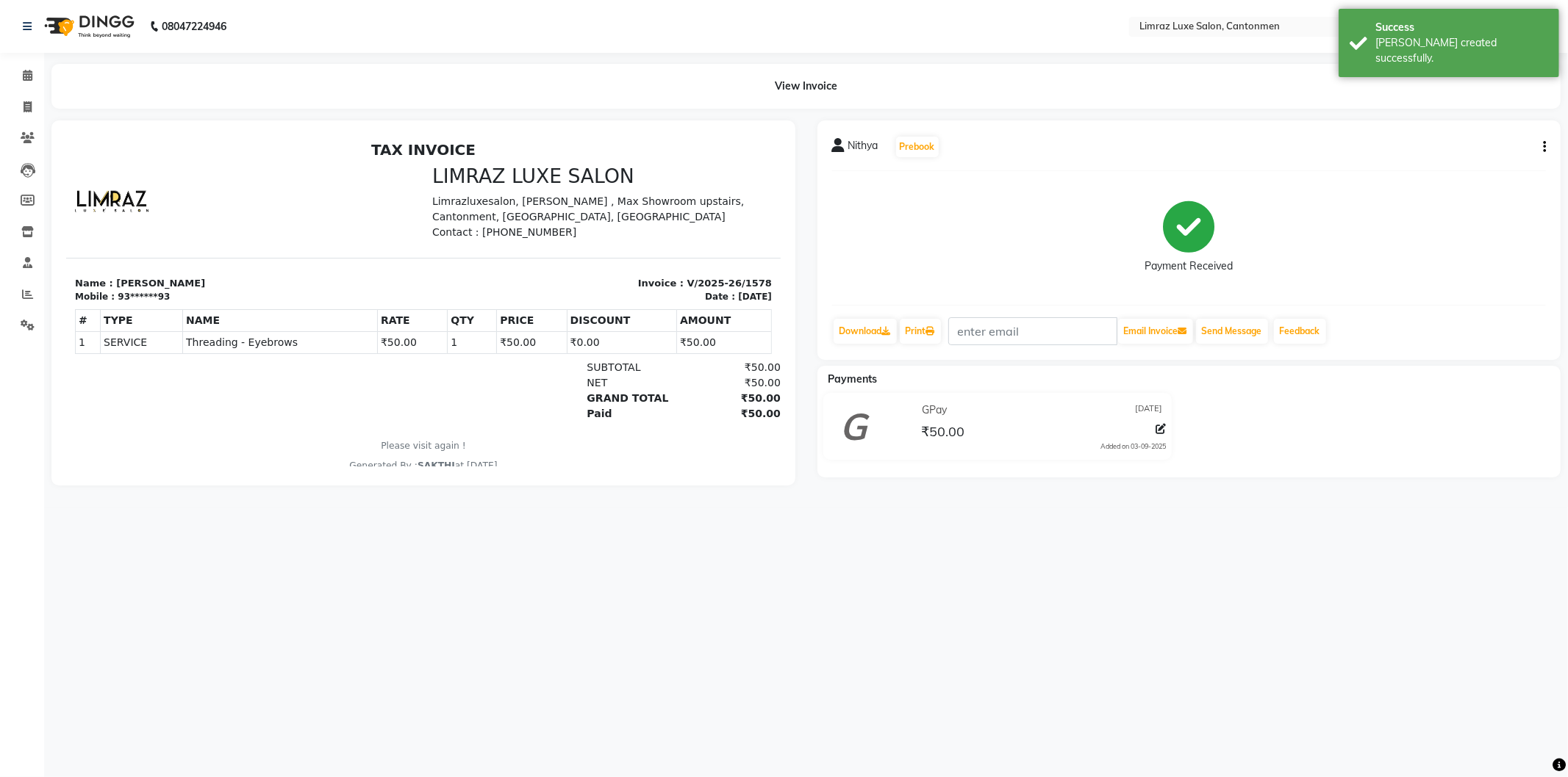
click at [93, 21] on img at bounding box center [88, 26] width 101 height 41
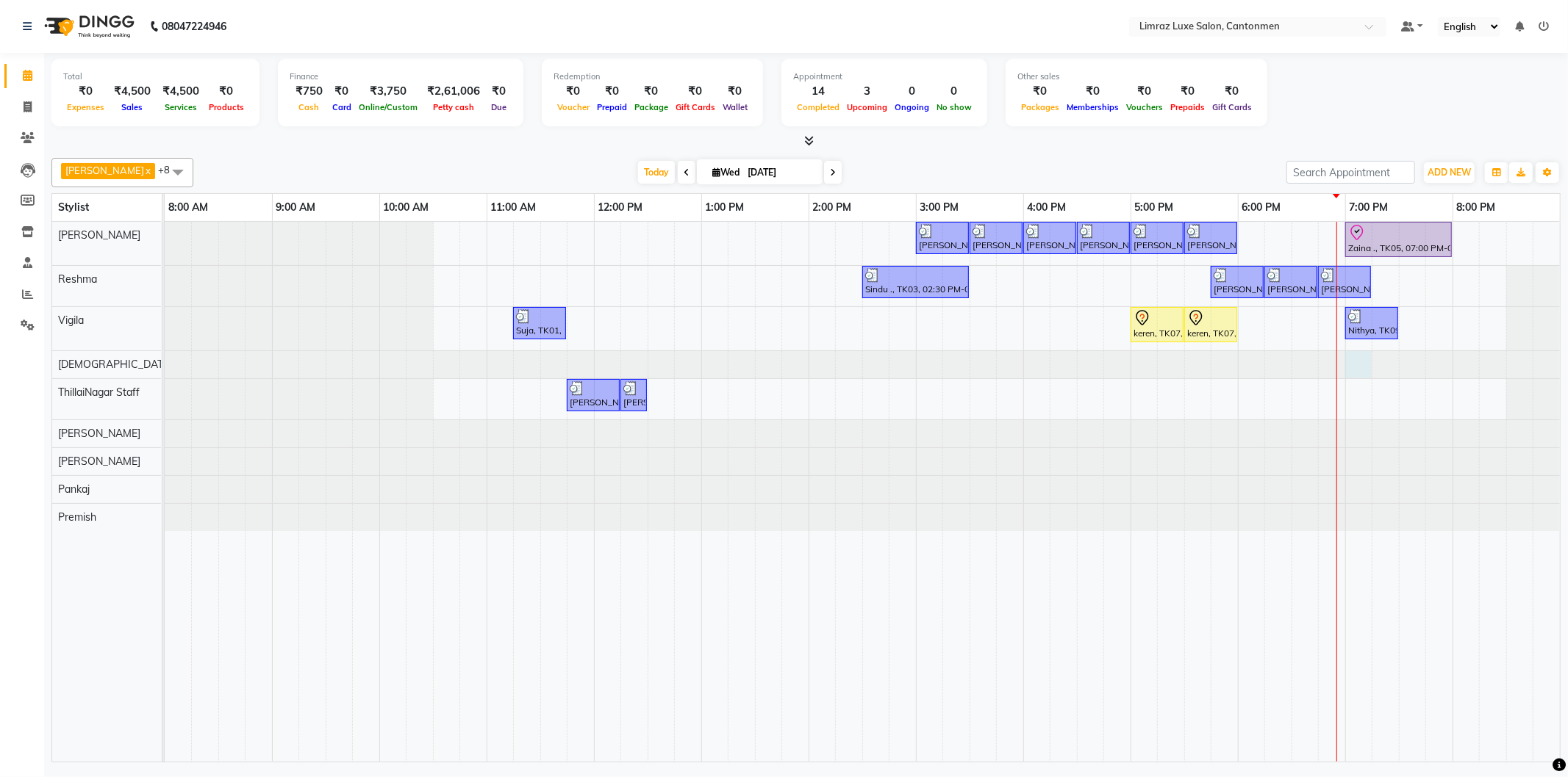
click at [165, 367] on div at bounding box center [165, 365] width 0 height 27
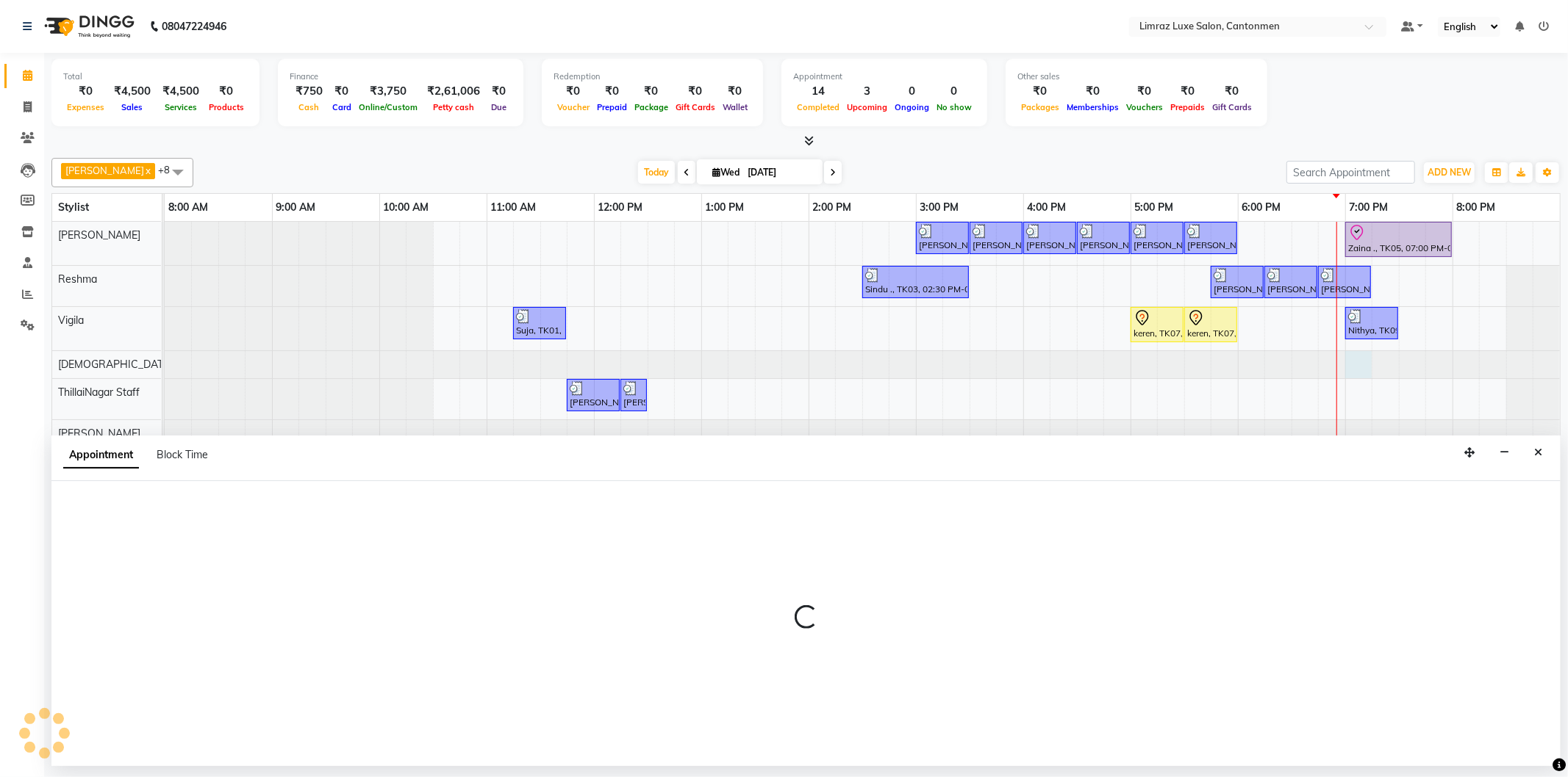
select select "63048"
select select "1140"
select select "tentative"
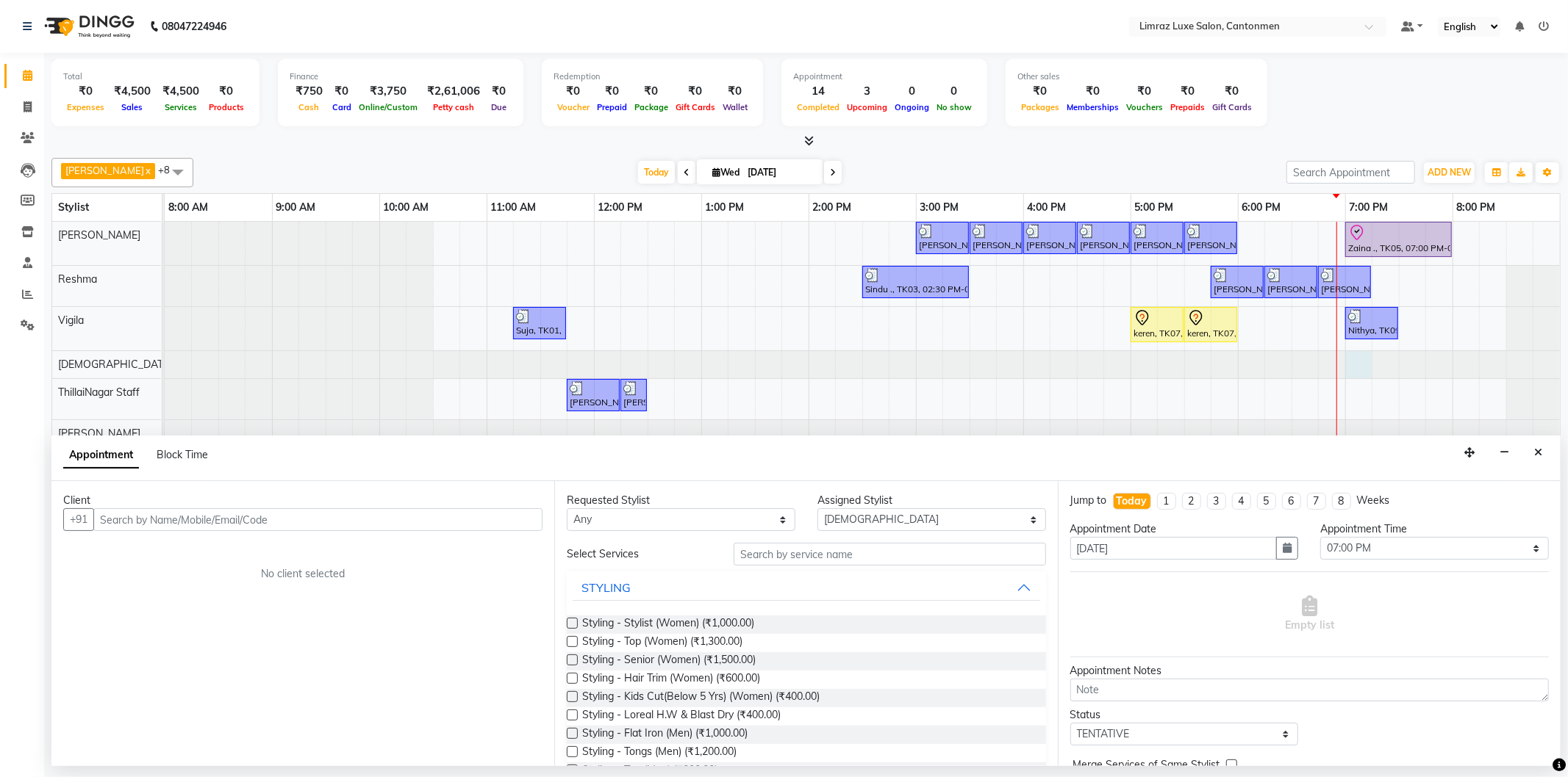
click at [335, 519] on input "text" at bounding box center [318, 520] width 449 height 23
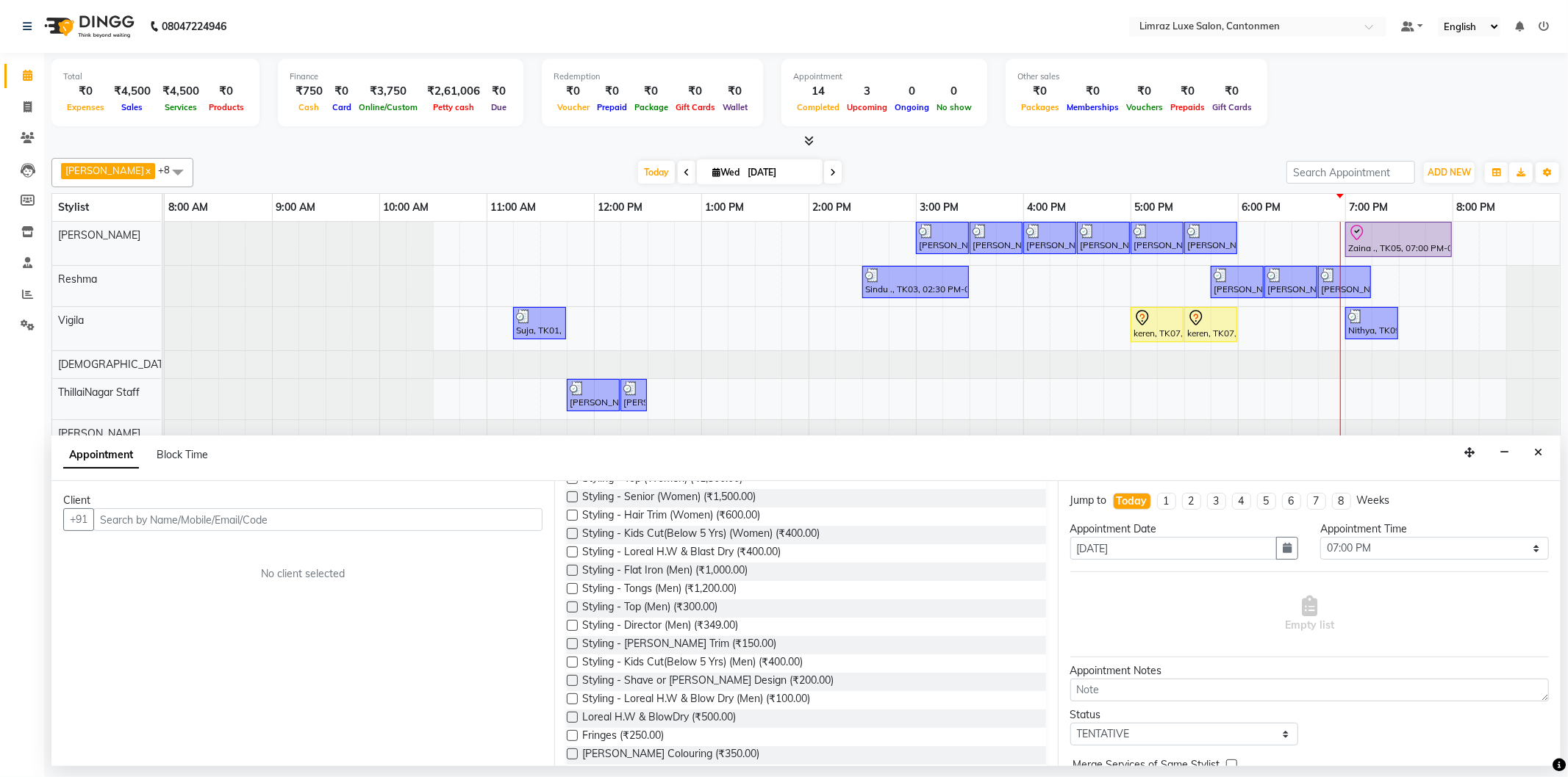
scroll to position [82, 0]
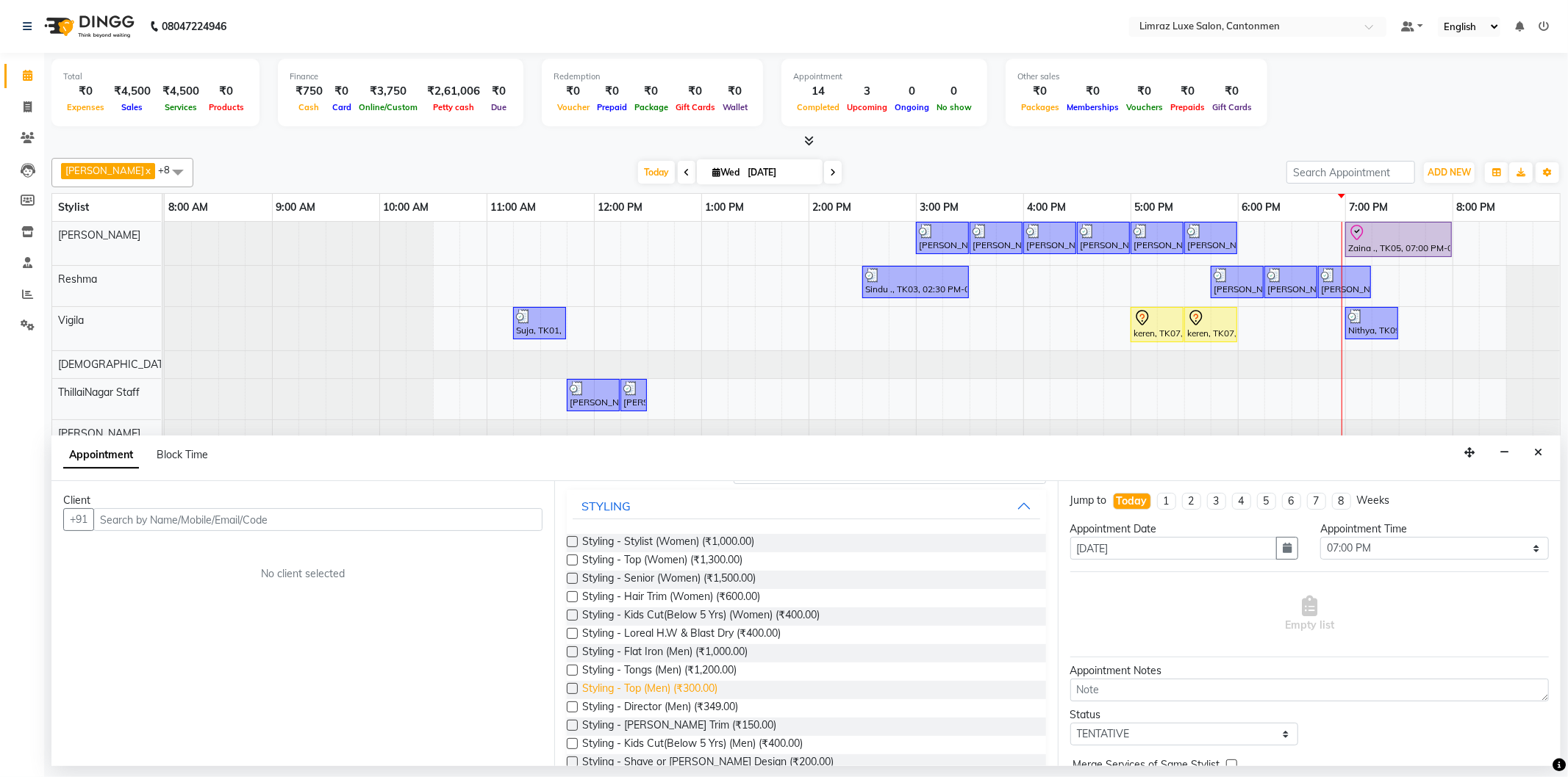
click at [682, 681] on span "Styling - Top (Men) (₹300.00)" at bounding box center [650, 690] width 136 height 18
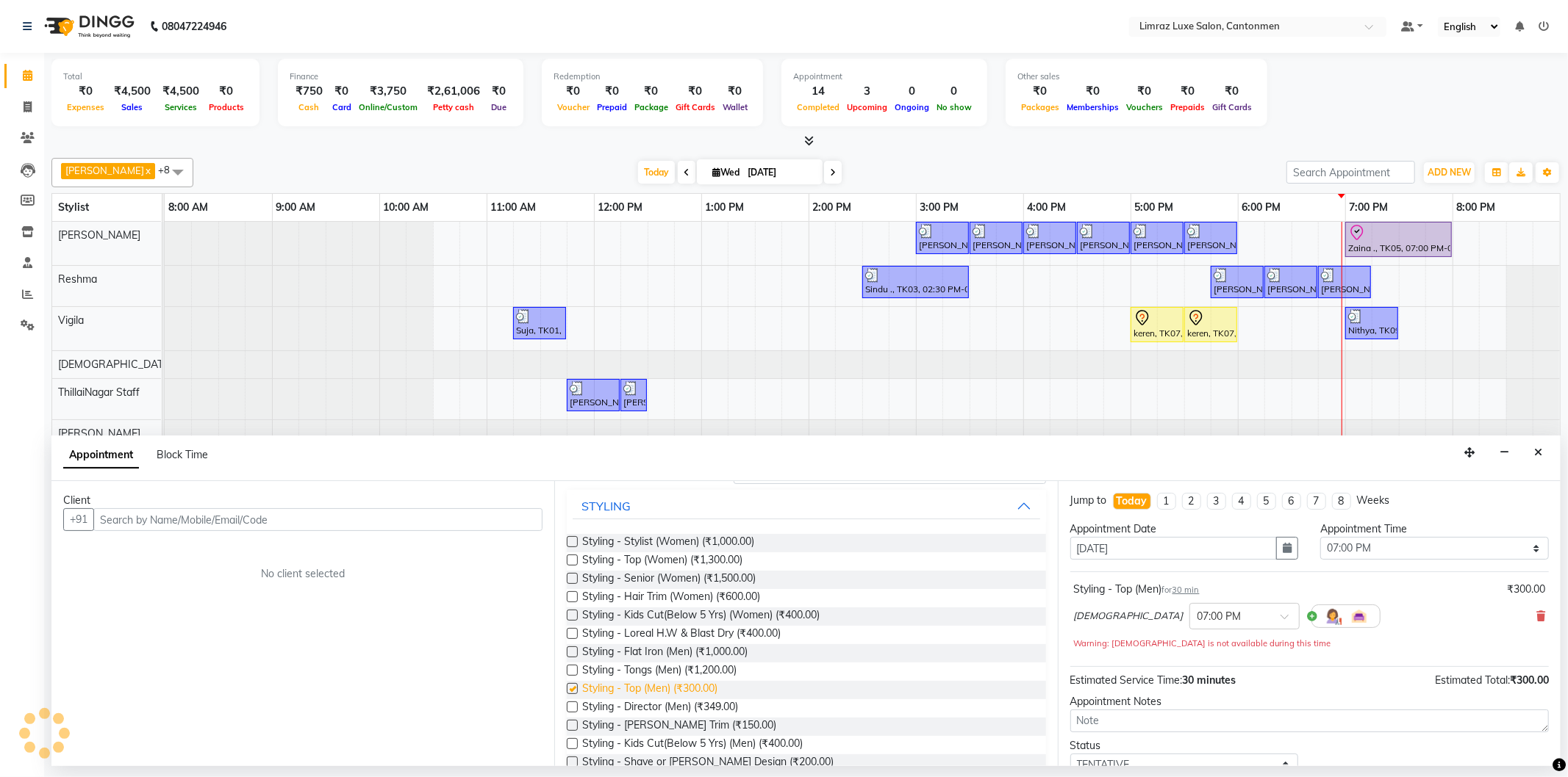
checkbox input "false"
click at [658, 723] on span "Styling - [PERSON_NAME] Trim (₹150.00)" at bounding box center [679, 727] width 194 height 18
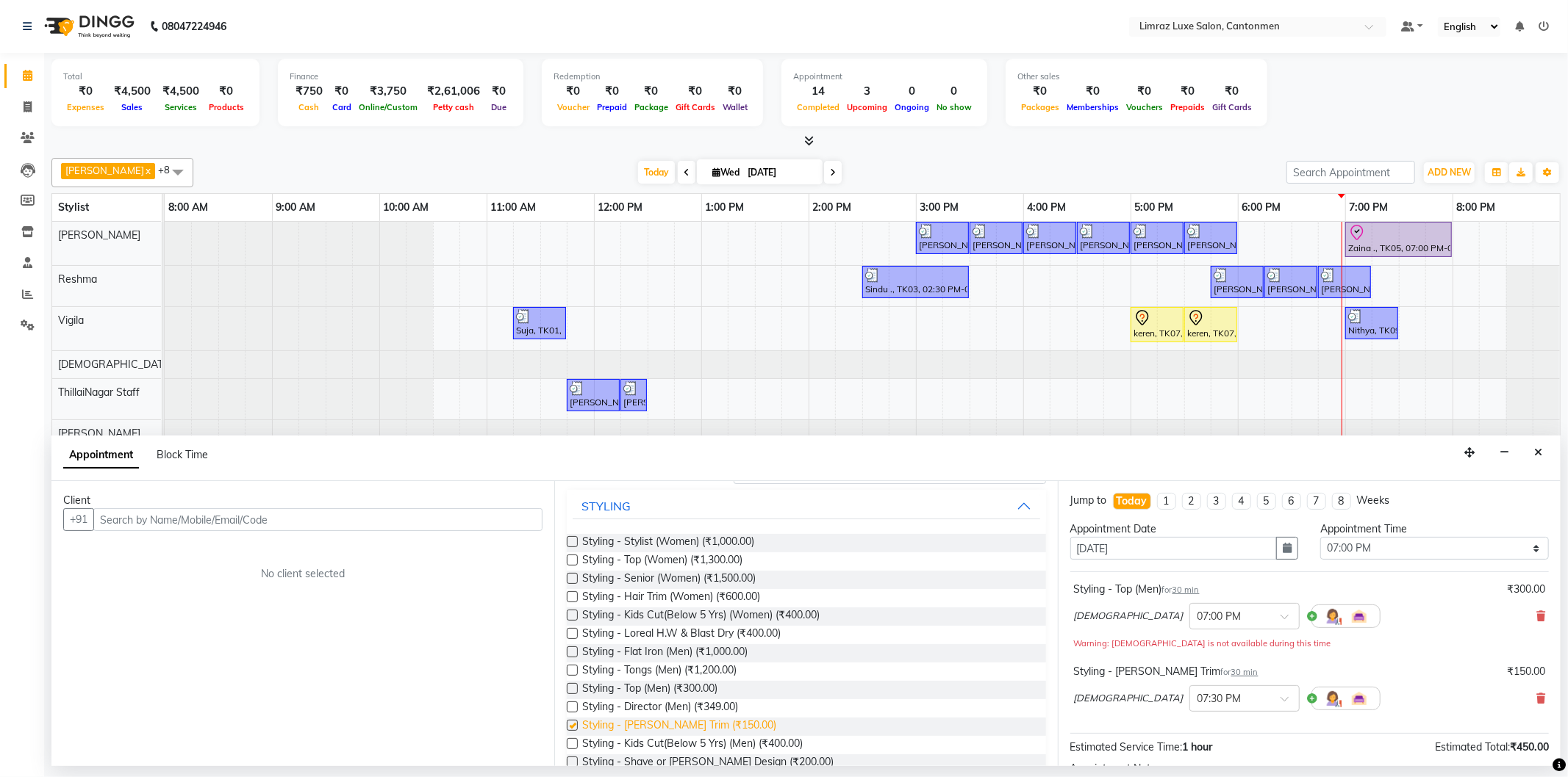
checkbox input "false"
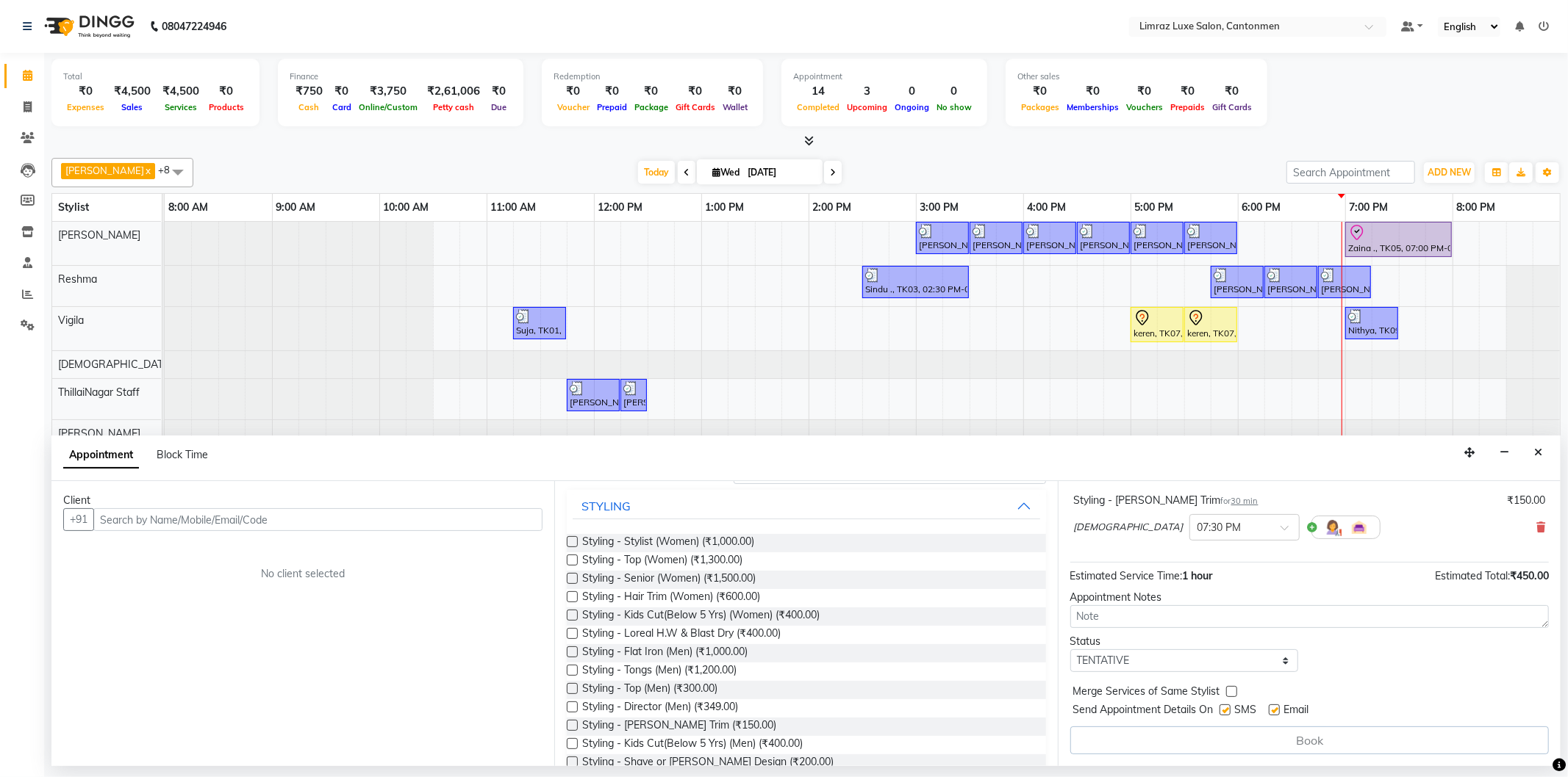
click at [1231, 706] on label at bounding box center [1225, 709] width 11 height 11
click at [1229, 707] on input "checkbox" at bounding box center [1225, 712] width 10 height 10
checkbox input "false"
click at [1279, 709] on label at bounding box center [1274, 709] width 11 height 11
click at [1279, 709] on input "checkbox" at bounding box center [1274, 712] width 10 height 10
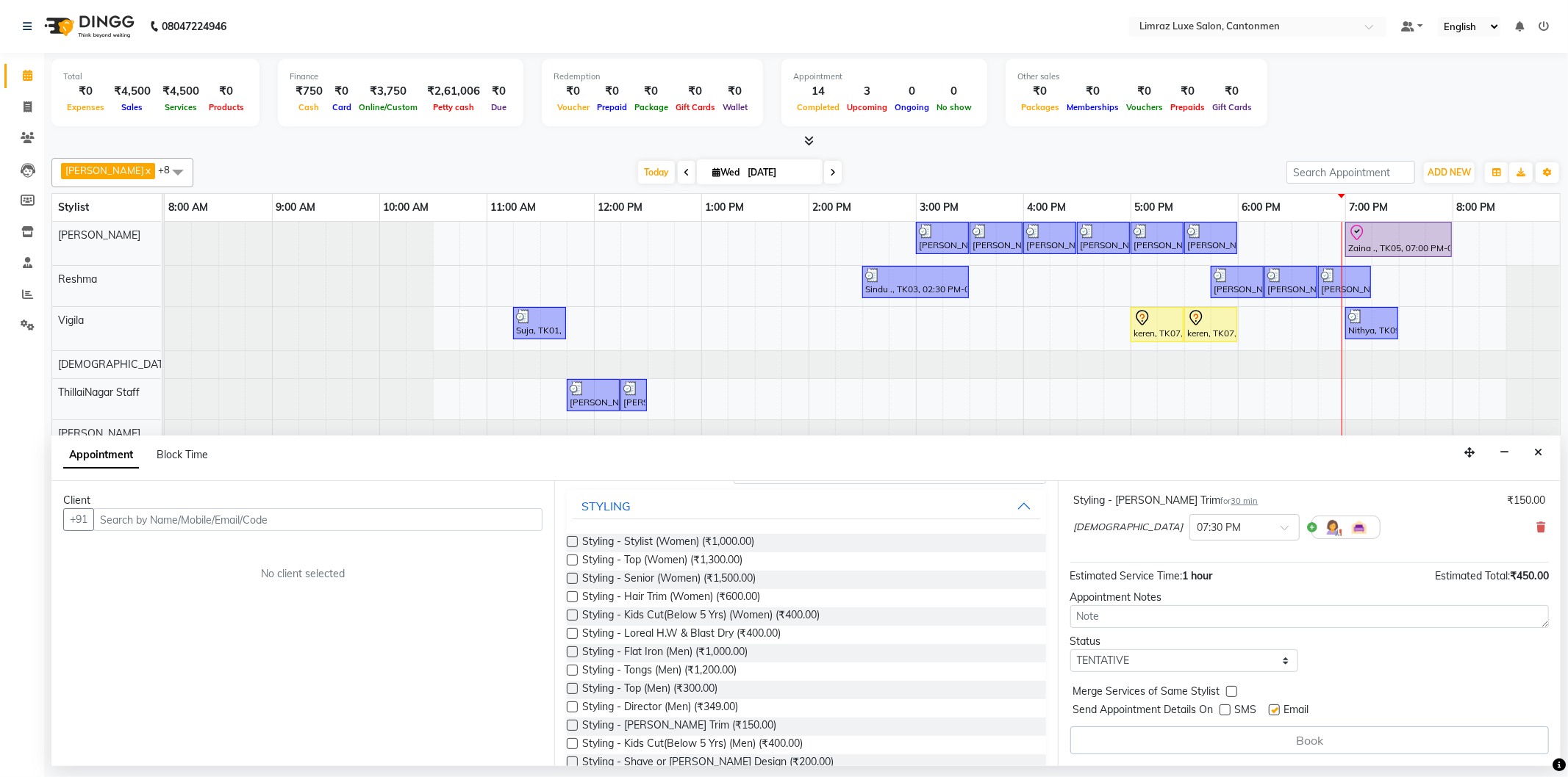
checkbox input "false"
click at [334, 520] on input "text" at bounding box center [318, 520] width 449 height 23
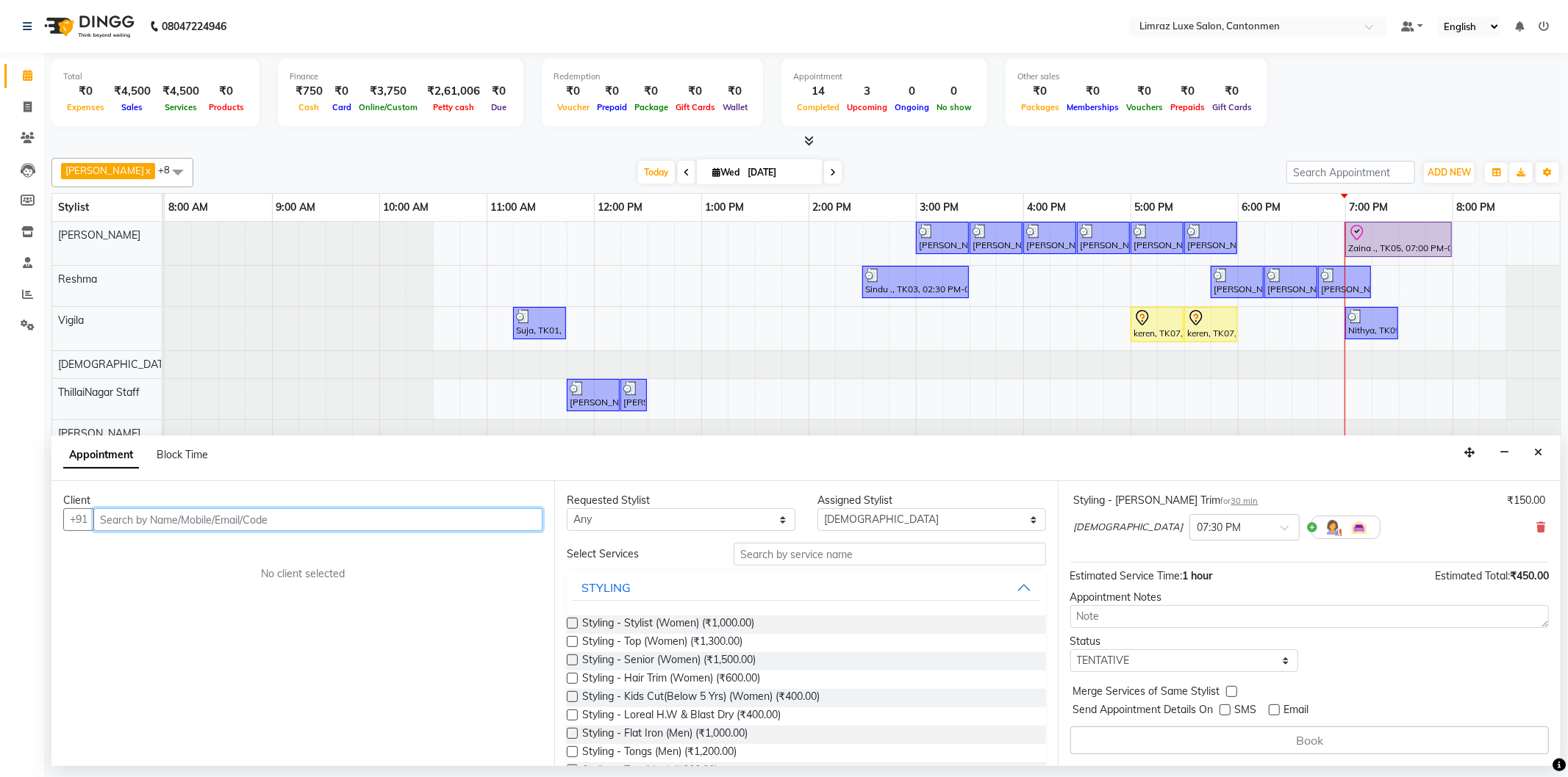
click at [236, 517] on input "text" at bounding box center [318, 520] width 449 height 23
click at [350, 517] on input "text" at bounding box center [318, 520] width 449 height 23
click at [351, 517] on input "text" at bounding box center [318, 520] width 449 height 23
click at [397, 520] on input "text" at bounding box center [318, 520] width 449 height 23
click at [437, 517] on input "text" at bounding box center [318, 520] width 449 height 23
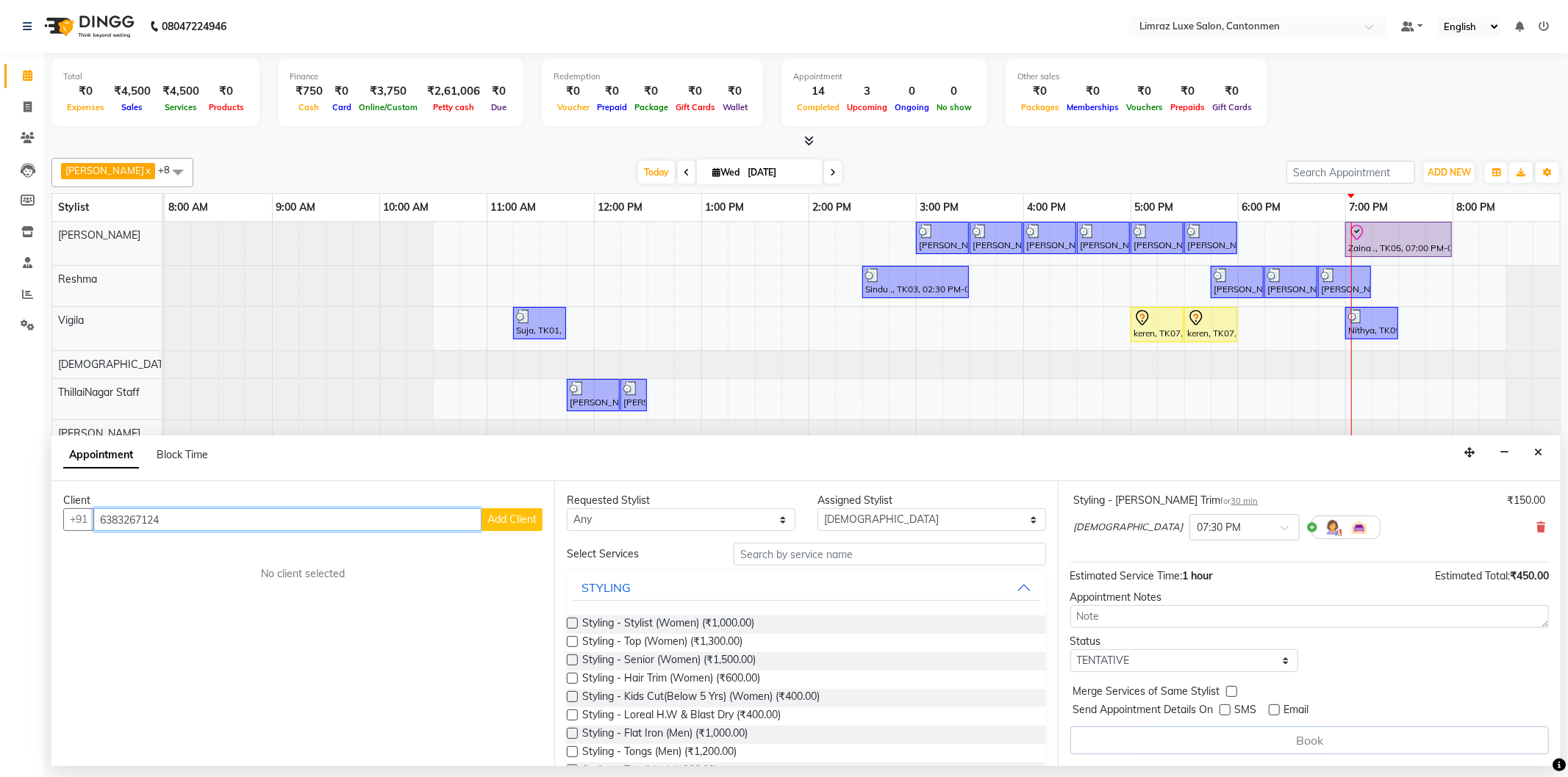
type input "6383267124"
click at [516, 520] on span "Add Client" at bounding box center [512, 519] width 50 height 13
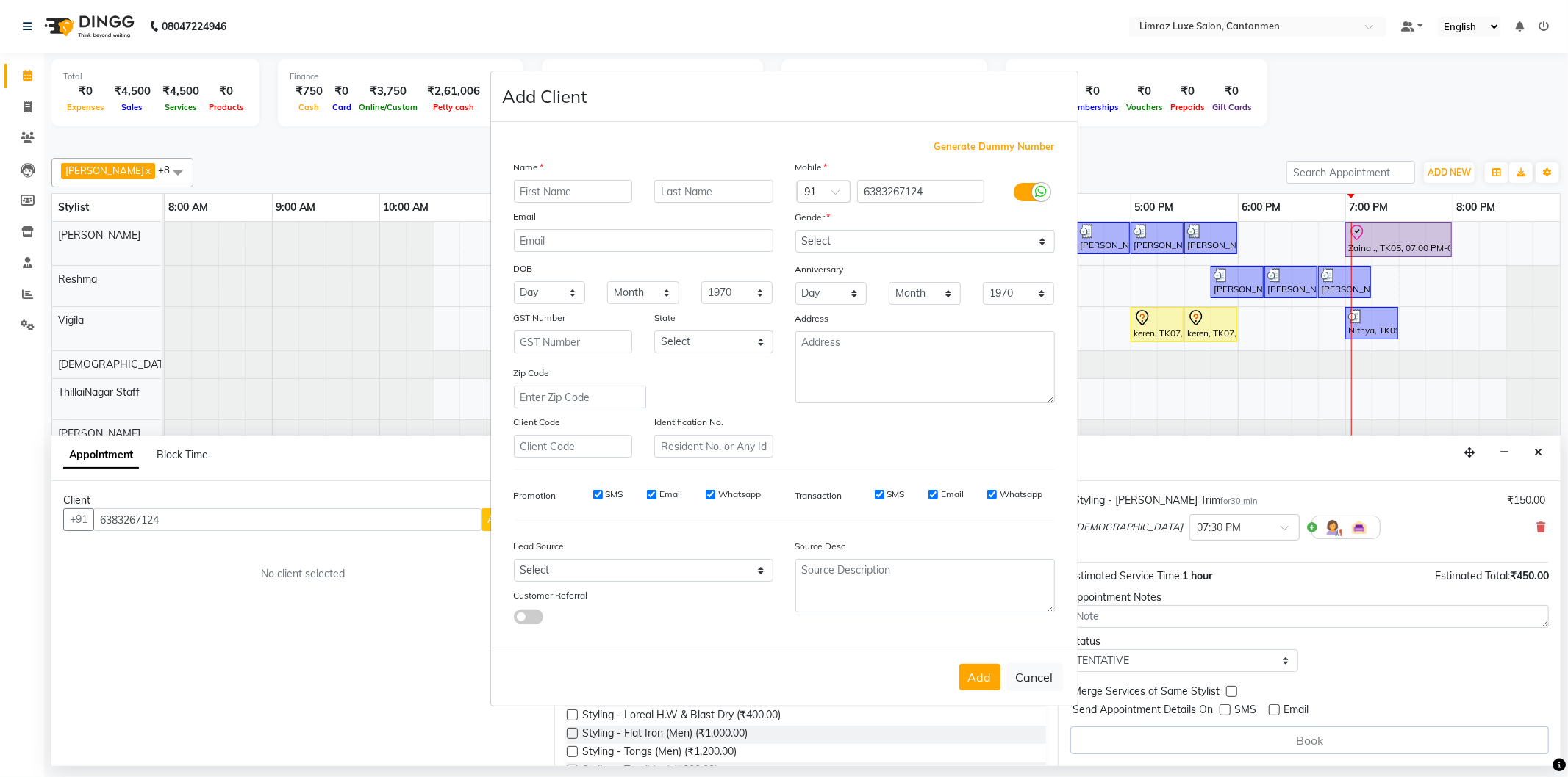
click at [598, 186] on input "text" at bounding box center [573, 192] width 119 height 23
type input "a"
type input "Akshay"
click at [696, 192] on input "text" at bounding box center [714, 192] width 119 height 23
type input "."
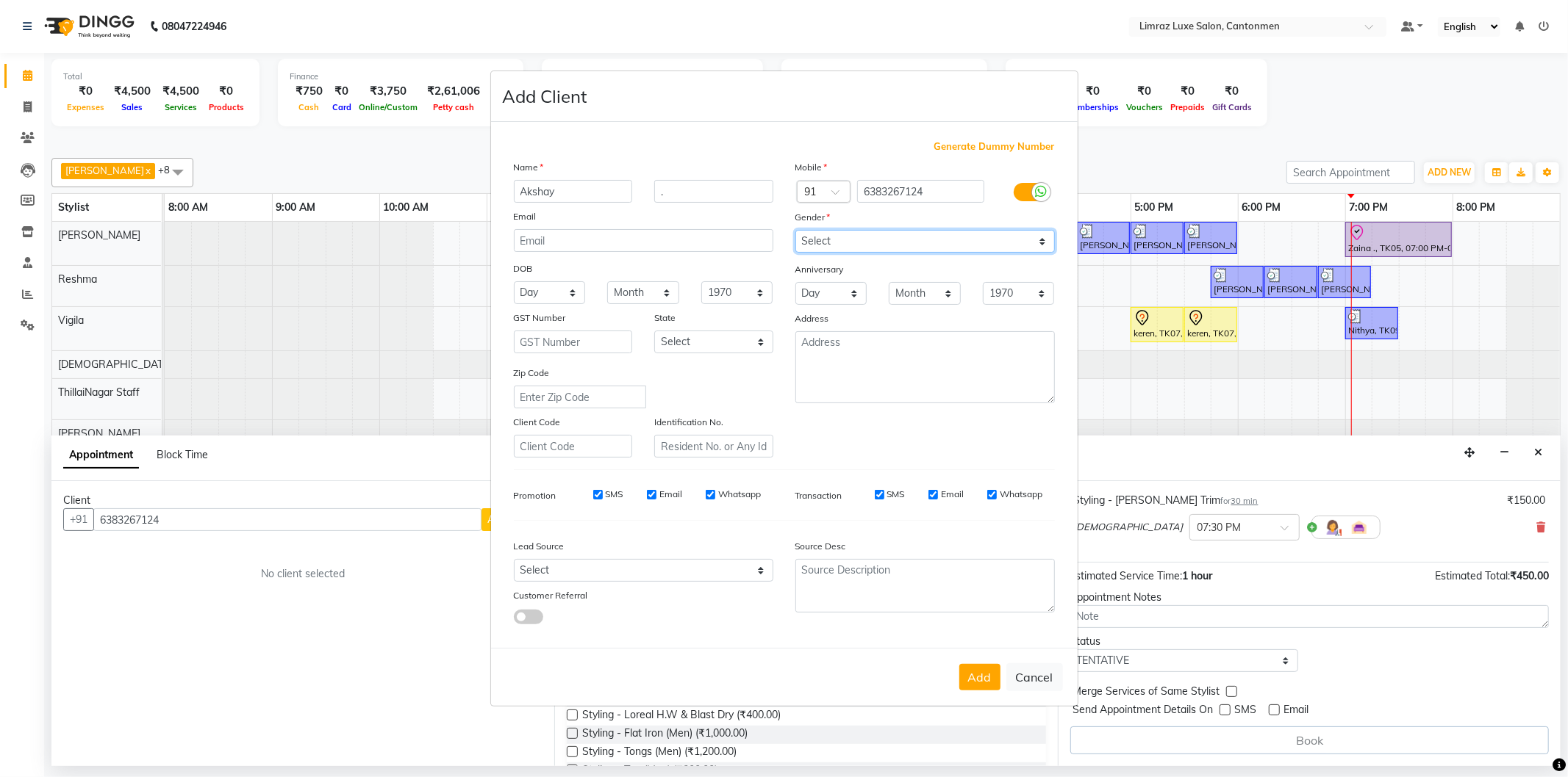
click at [937, 234] on select "Select [DEMOGRAPHIC_DATA] [DEMOGRAPHIC_DATA] Other Prefer Not To Say" at bounding box center [925, 241] width 260 height 23
select select "[DEMOGRAPHIC_DATA]"
click at [796, 230] on select "Select [DEMOGRAPHIC_DATA] [DEMOGRAPHIC_DATA] Other Prefer Not To Say" at bounding box center [925, 241] width 260 height 23
drag, startPoint x: 980, startPoint y: 679, endPoint x: 954, endPoint y: 684, distance: 26.5
click at [976, 682] on button "Add" at bounding box center [980, 678] width 41 height 26
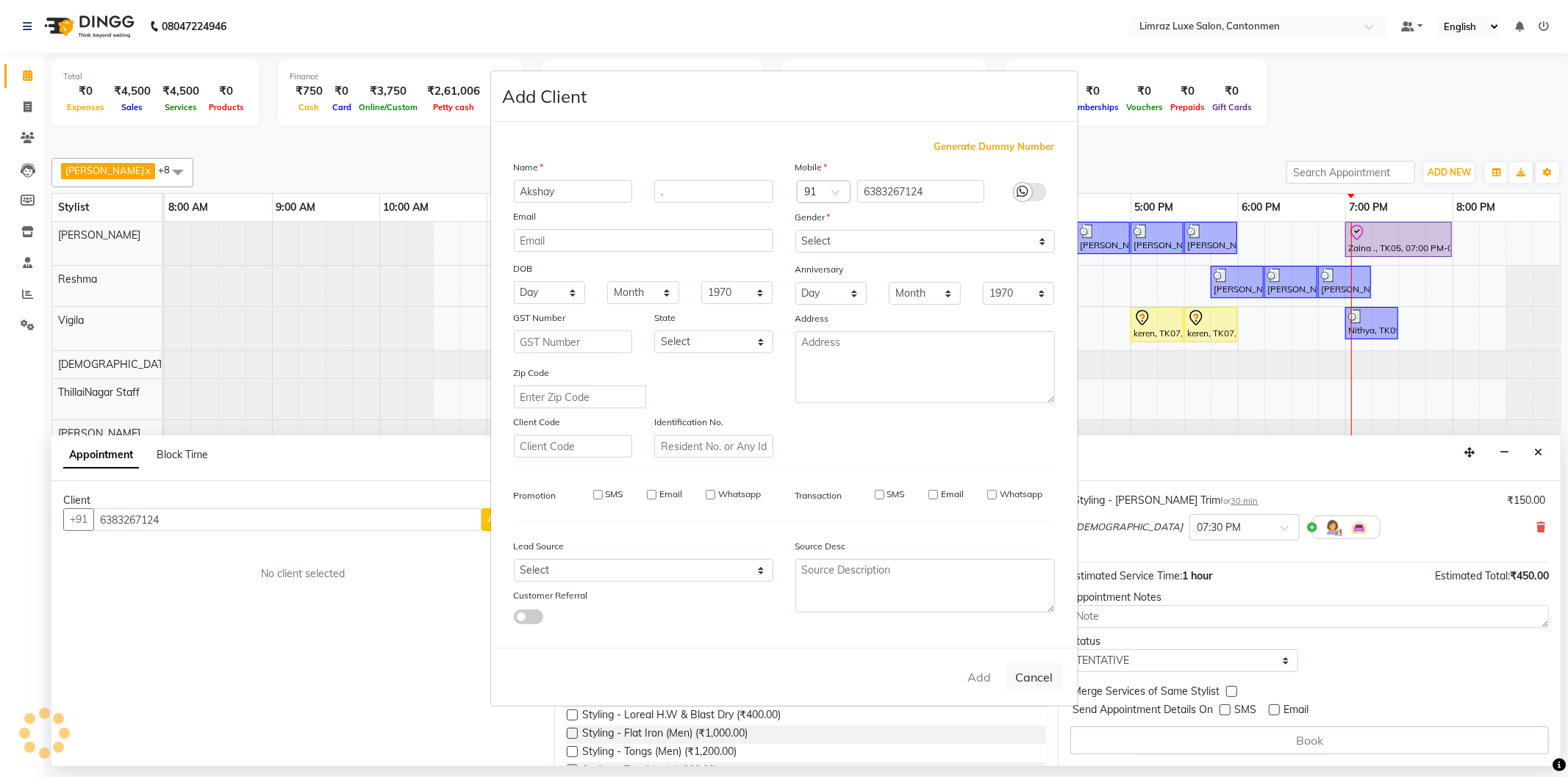
type input "63******24"
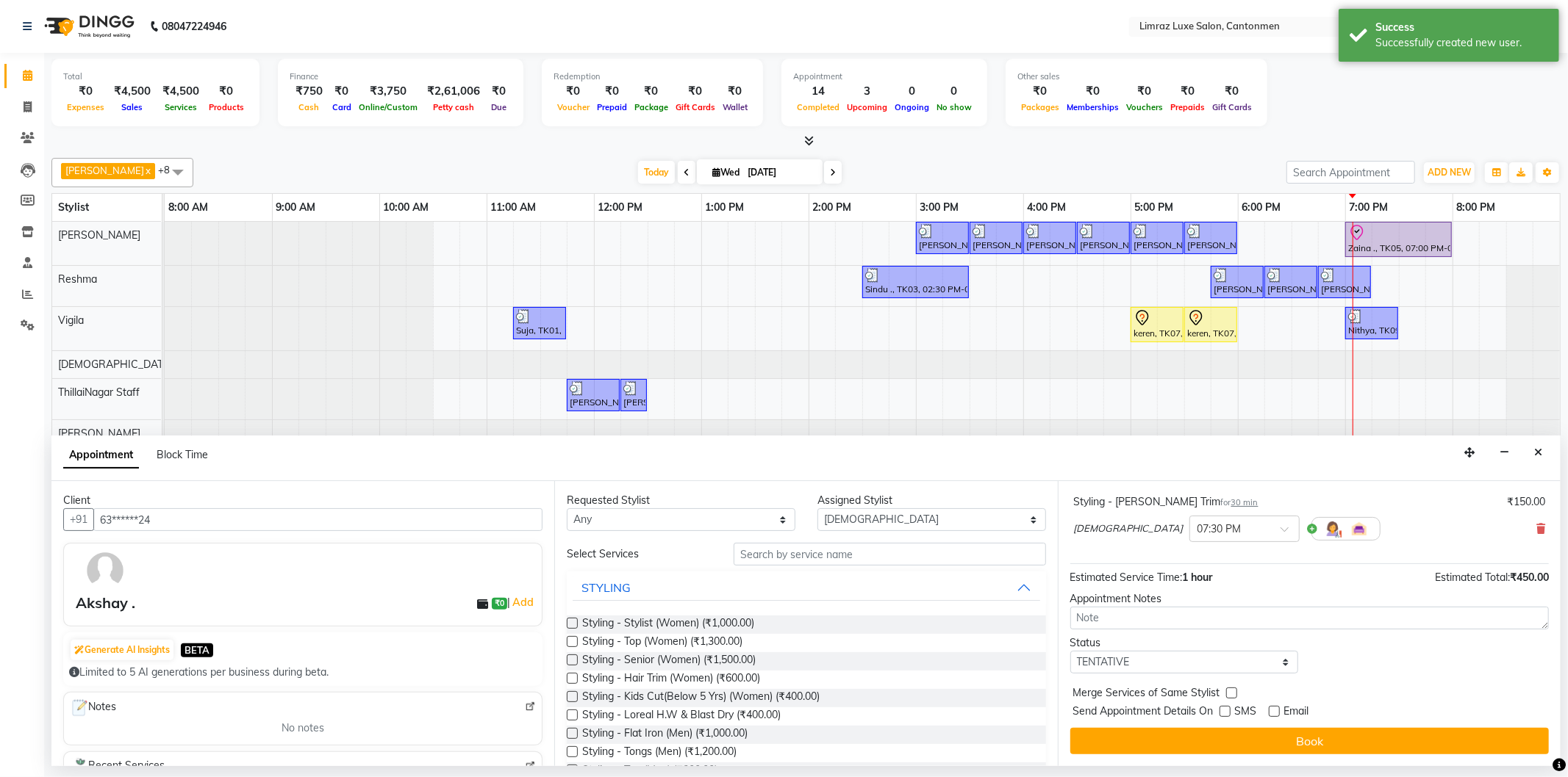
scroll to position [169, 0]
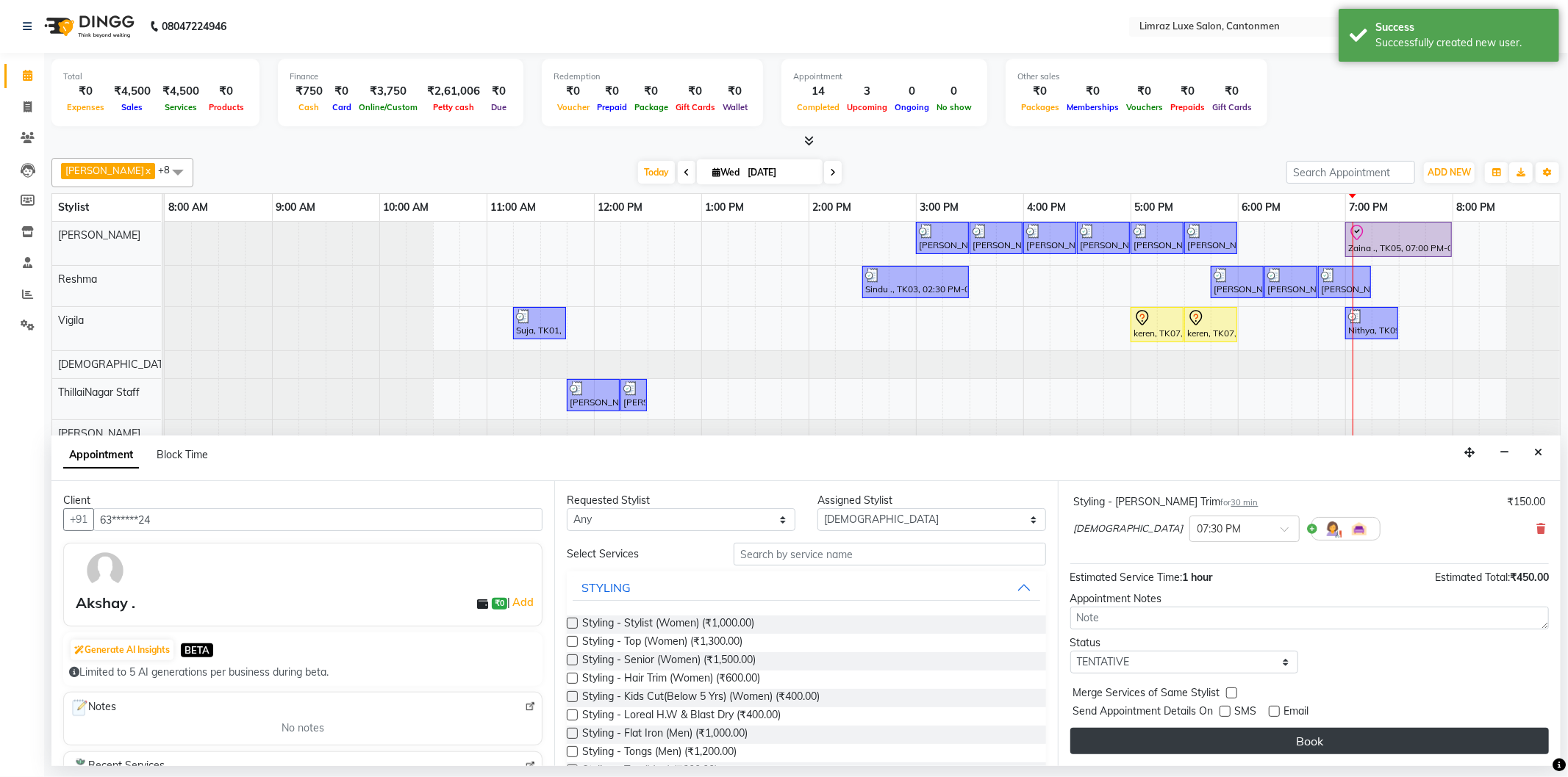
click at [1246, 744] on button "Book" at bounding box center [1309, 741] width 479 height 26
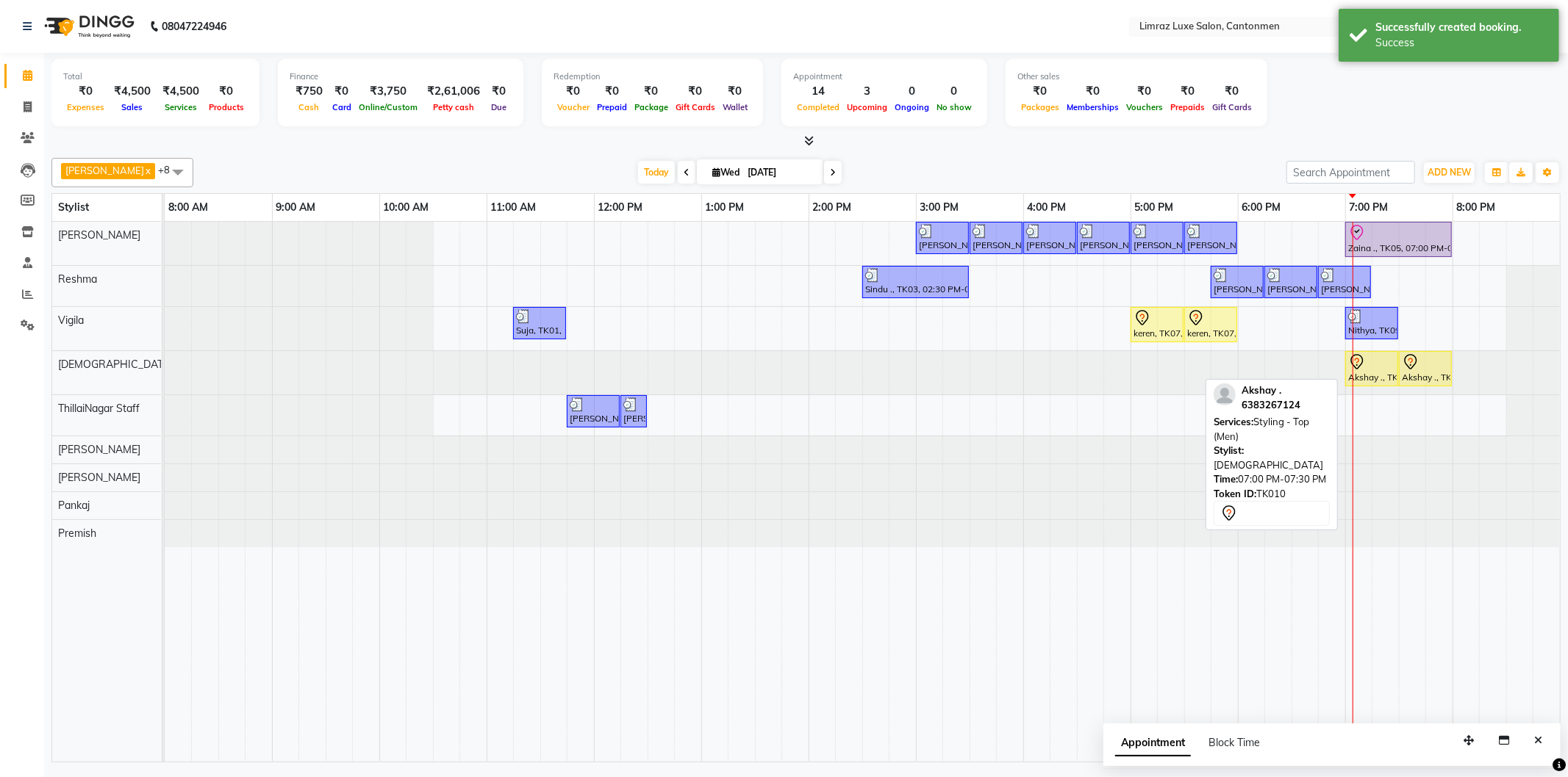
click at [1393, 374] on div "Akshay ., TK10, 07:00 PM-07:30 PM, Styling - Top (Men)" at bounding box center [1371, 369] width 50 height 31
select select "7"
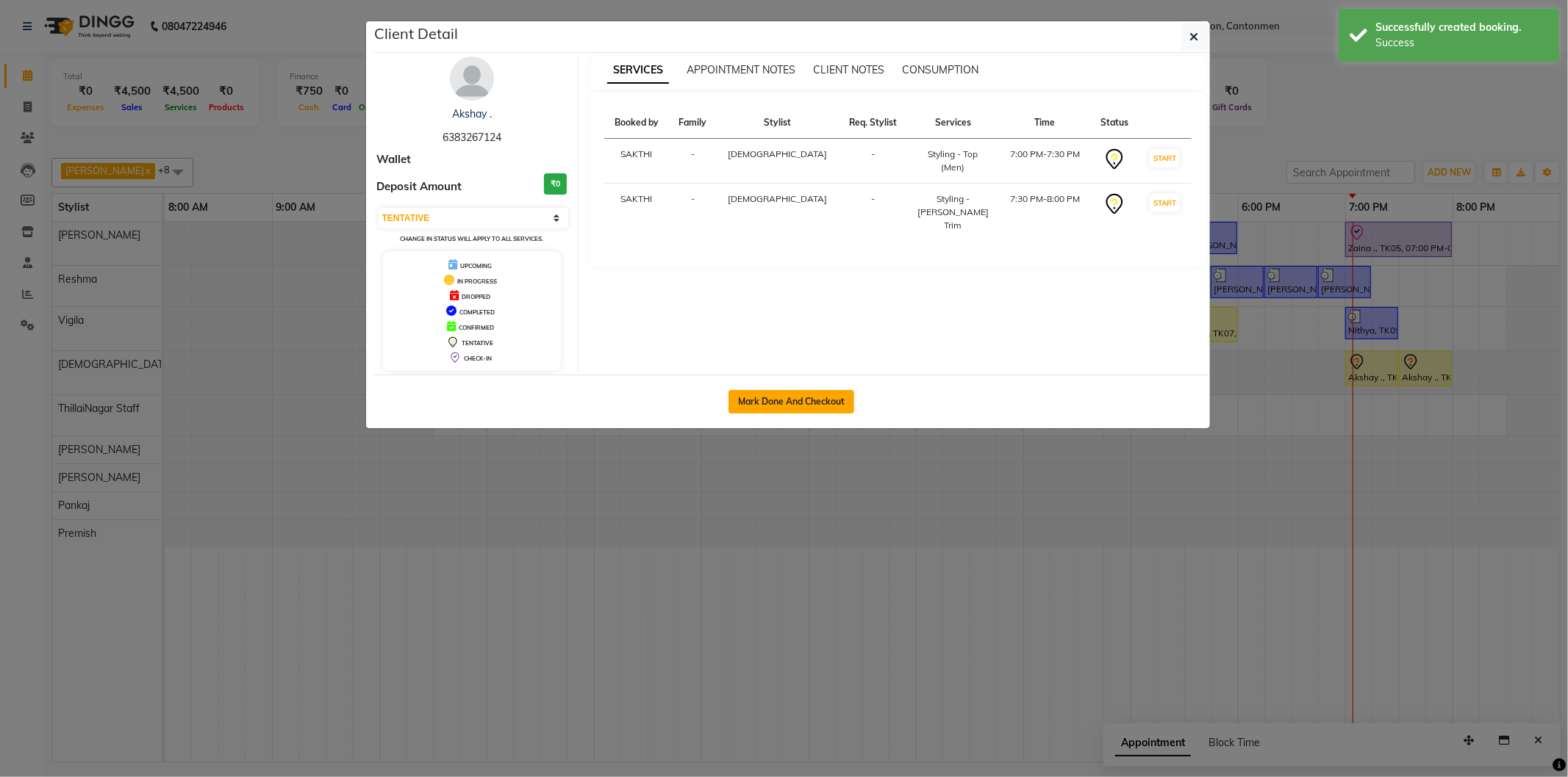
click at [811, 400] on button "Mark Done And Checkout" at bounding box center [791, 402] width 126 height 23
select select "service"
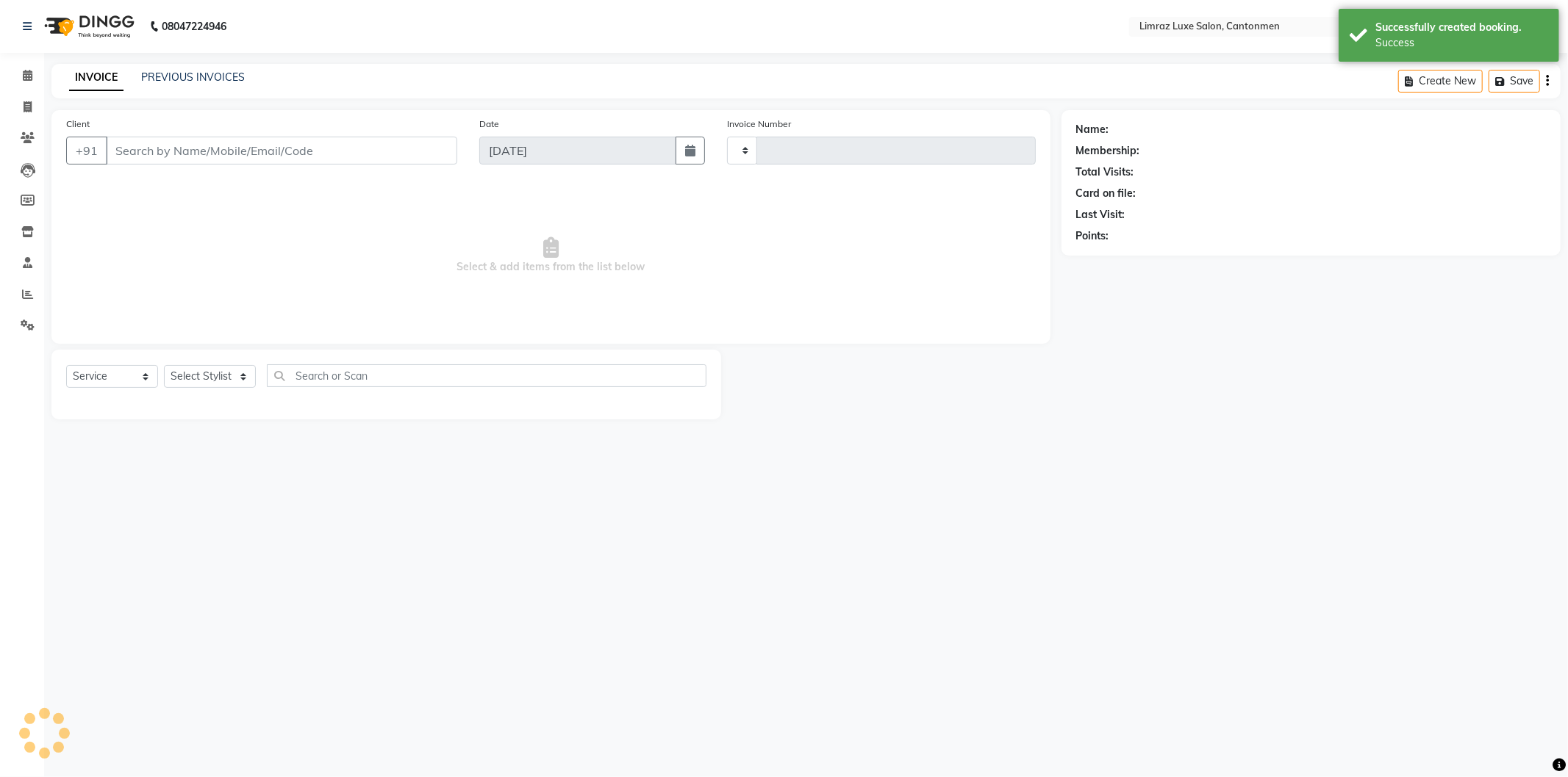
type input "1579"
select select "7274"
type input "63******24"
select select "63048"
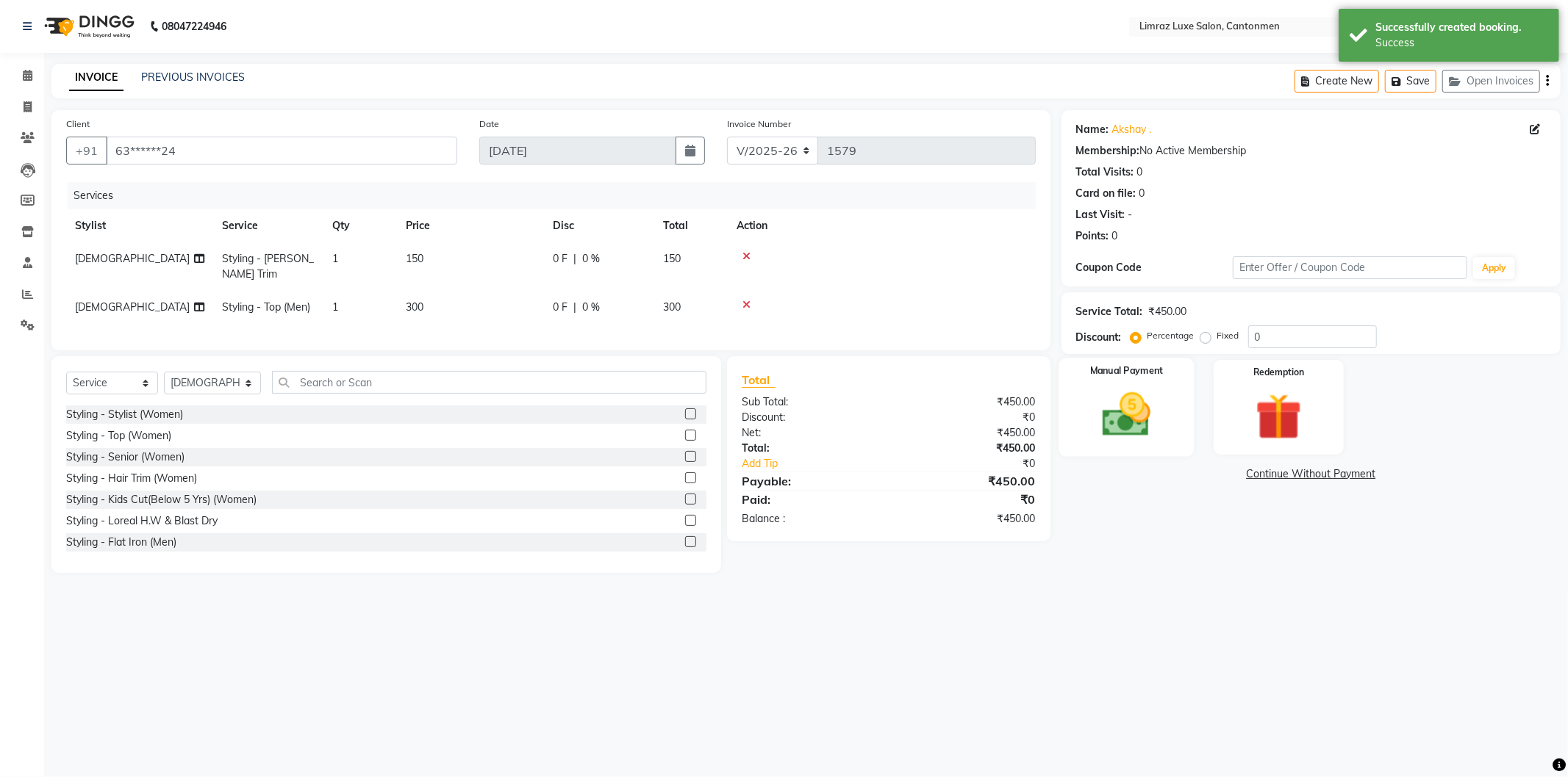
click at [1135, 407] on img at bounding box center [1126, 415] width 79 height 56
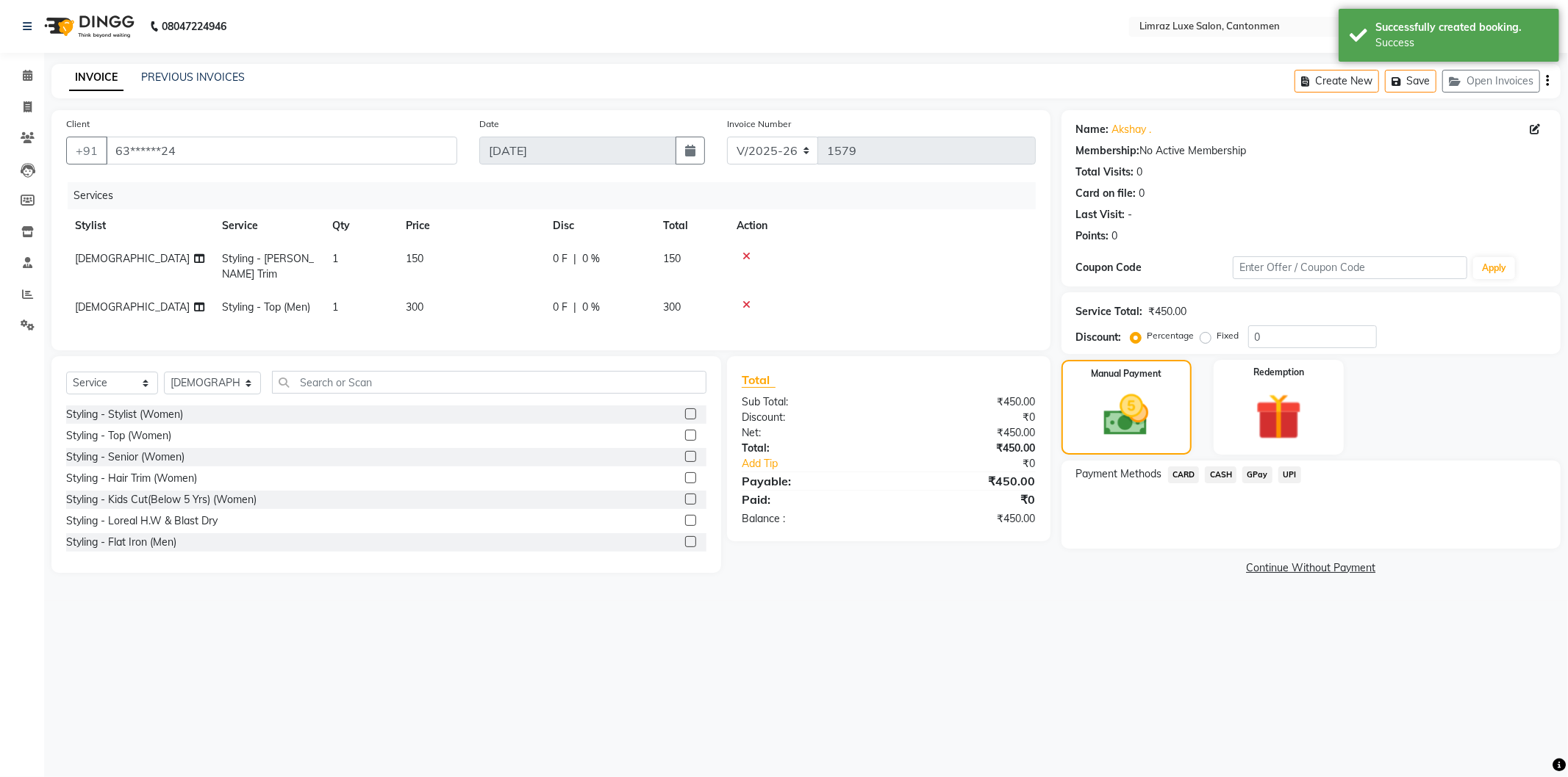
click at [1260, 473] on span "GPay" at bounding box center [1257, 474] width 30 height 17
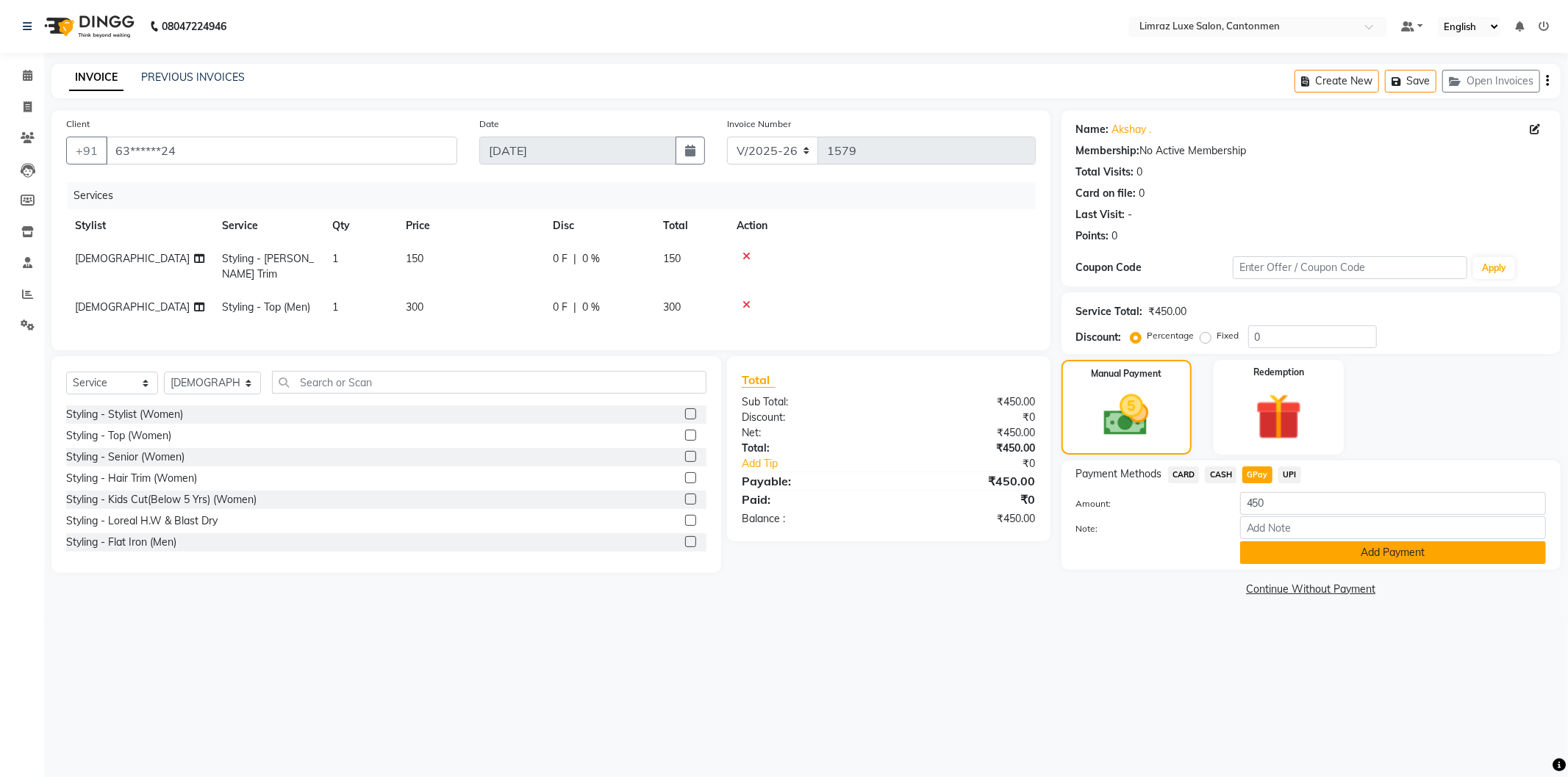
click at [1296, 552] on button "Add Payment" at bounding box center [1393, 553] width 306 height 23
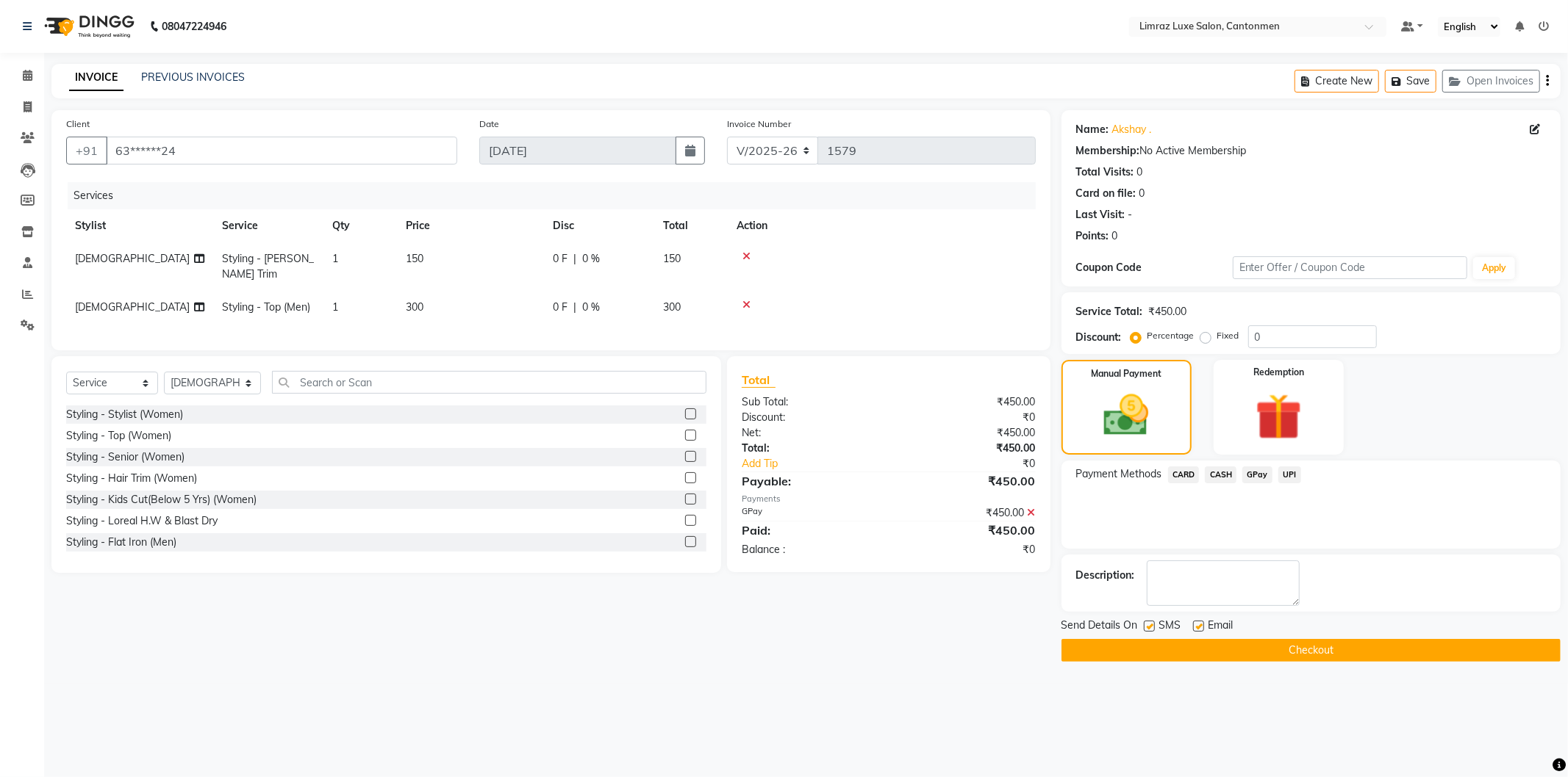
click at [1154, 625] on label at bounding box center [1149, 626] width 11 height 11
click at [1154, 625] on input "checkbox" at bounding box center [1149, 627] width 10 height 10
checkbox input "false"
click at [1207, 623] on div "Email" at bounding box center [1219, 627] width 52 height 18
click at [1200, 623] on label at bounding box center [1198, 626] width 11 height 11
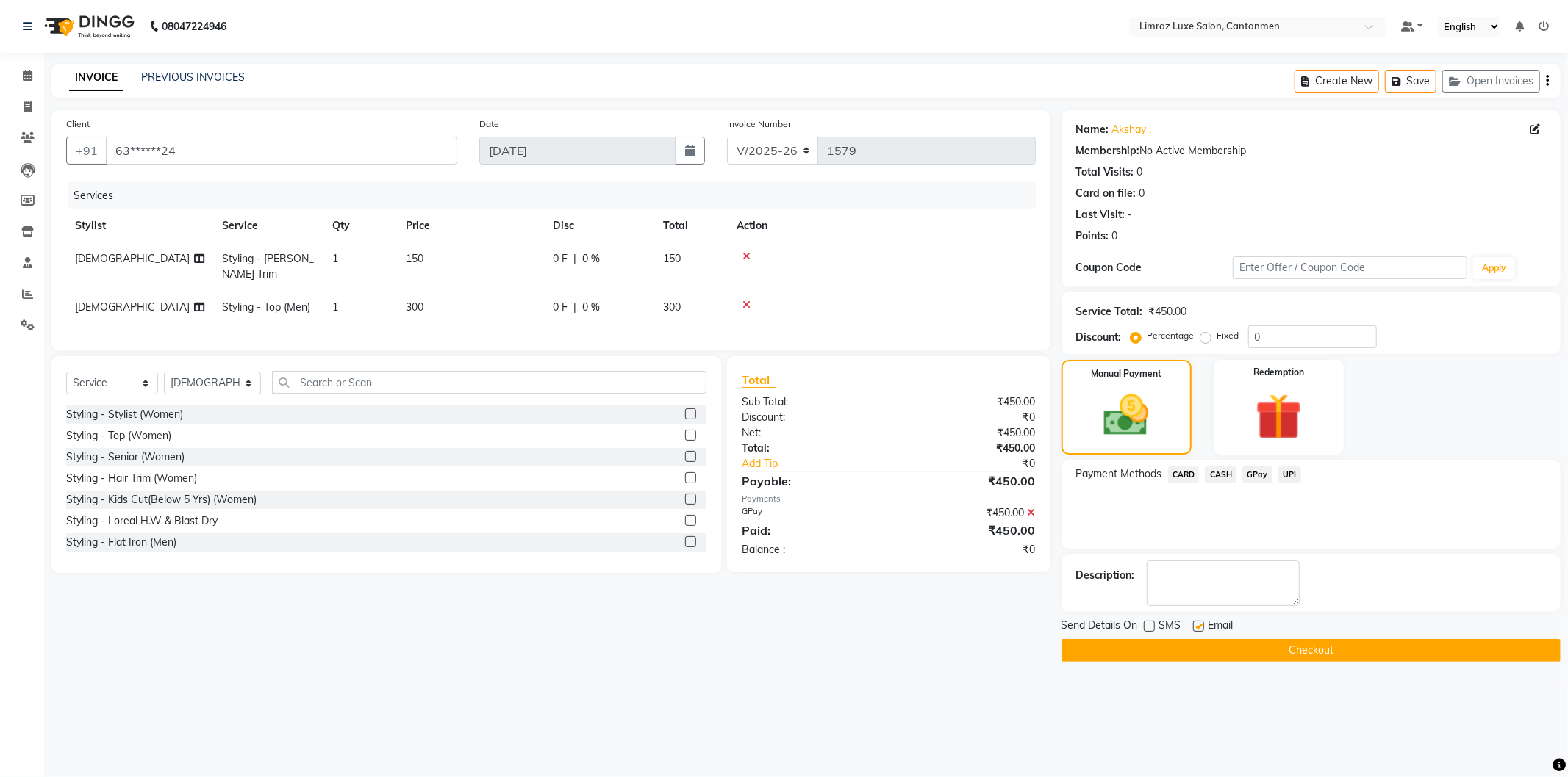
click at [1200, 623] on input "checkbox" at bounding box center [1198, 627] width 10 height 10
checkbox input "false"
click at [1193, 641] on button "Checkout" at bounding box center [1311, 651] width 500 height 23
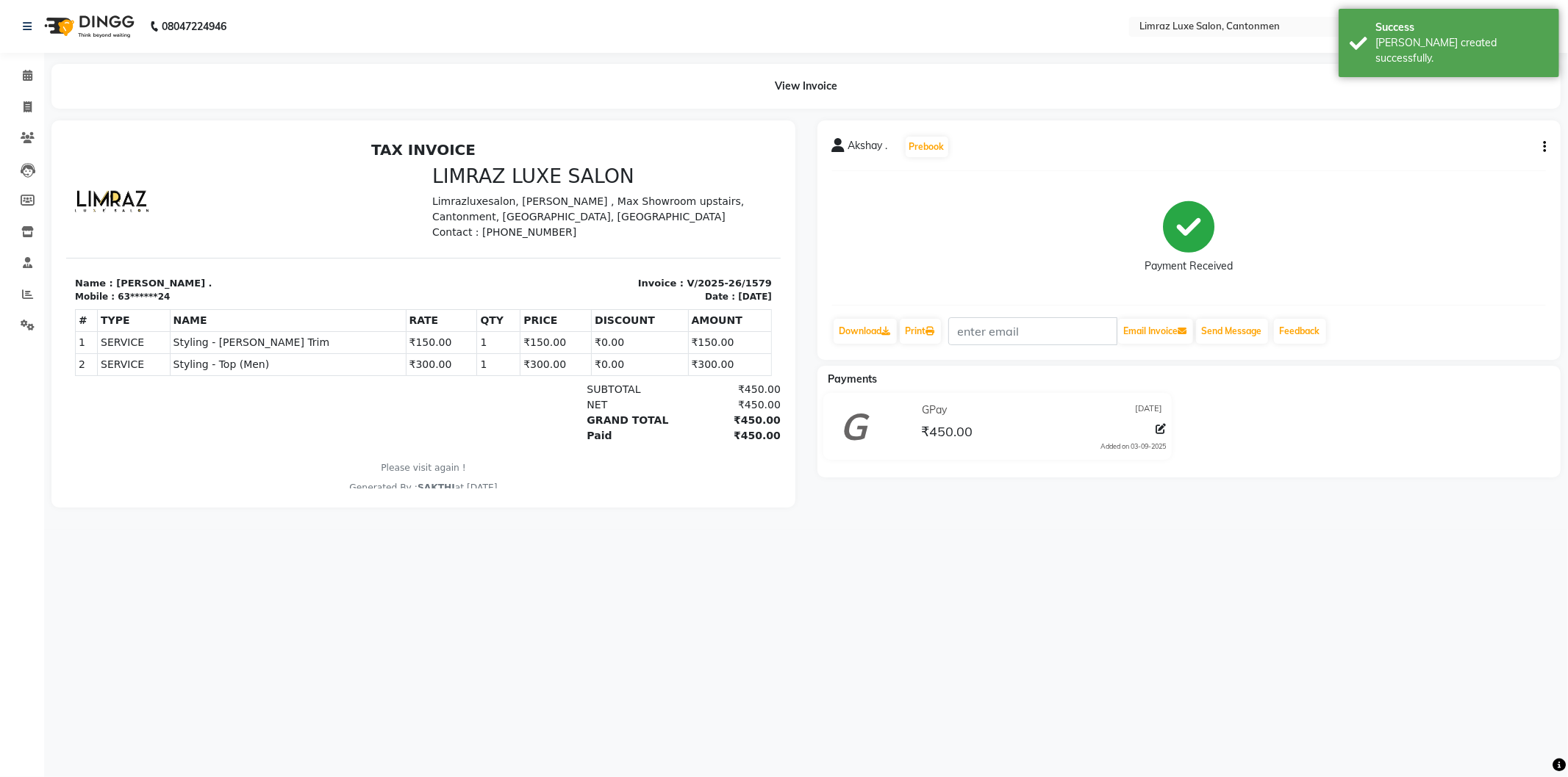
click at [90, 30] on img at bounding box center [88, 26] width 101 height 41
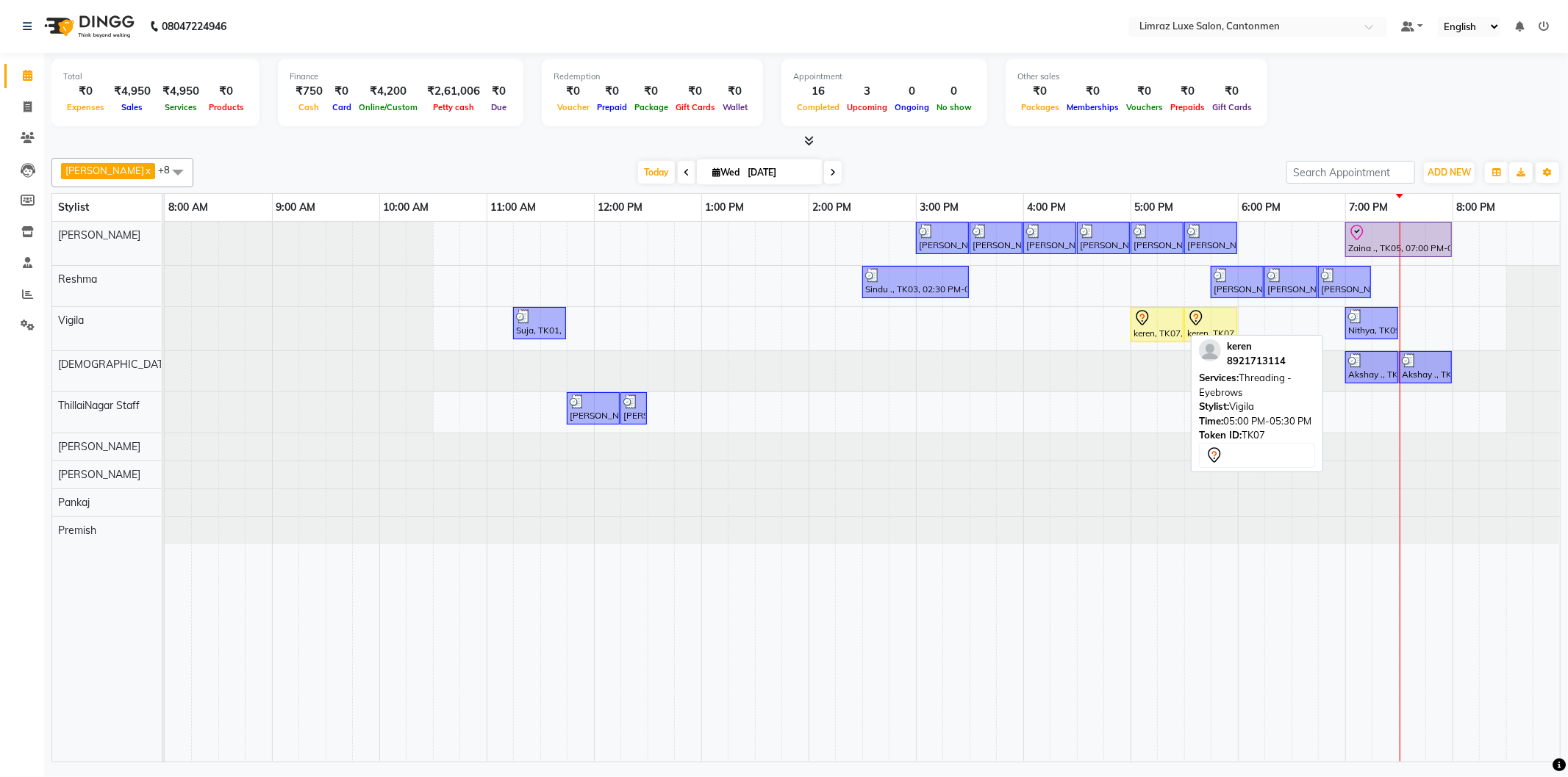
click at [1178, 331] on div "keren, TK07, 05:00 PM-05:30 PM, Threading - Eyebrows" at bounding box center [1157, 324] width 50 height 31
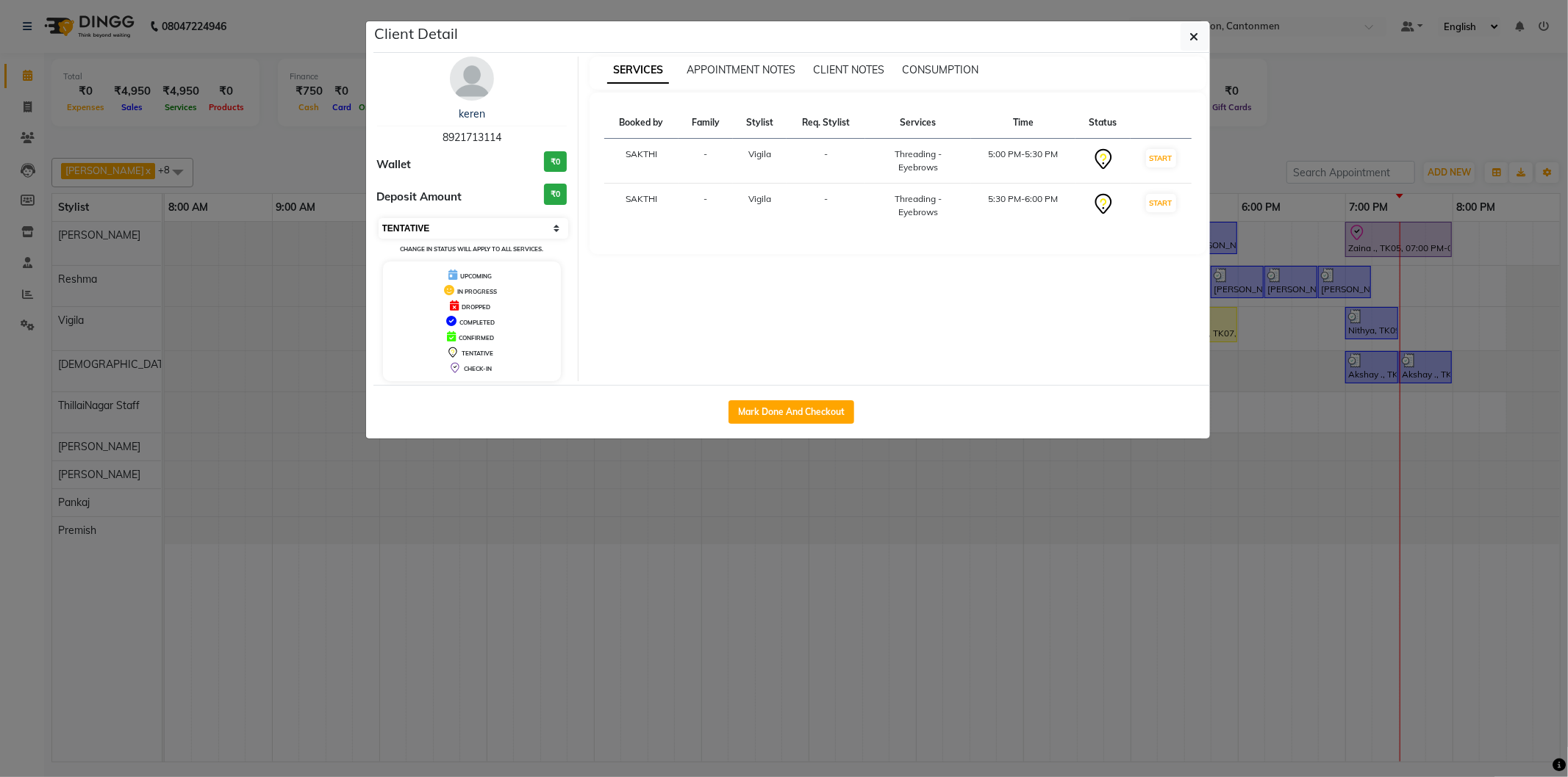
click at [399, 228] on select "Select IN SERVICE CONFIRMED TENTATIVE CHECK IN MARK DONE DROPPED UPCOMING" at bounding box center [474, 228] width 190 height 21
select select "2"
click at [379, 218] on select "Select IN SERVICE CONFIRMED TENTATIVE CHECK IN MARK DONE DROPPED UPCOMING" at bounding box center [474, 228] width 190 height 21
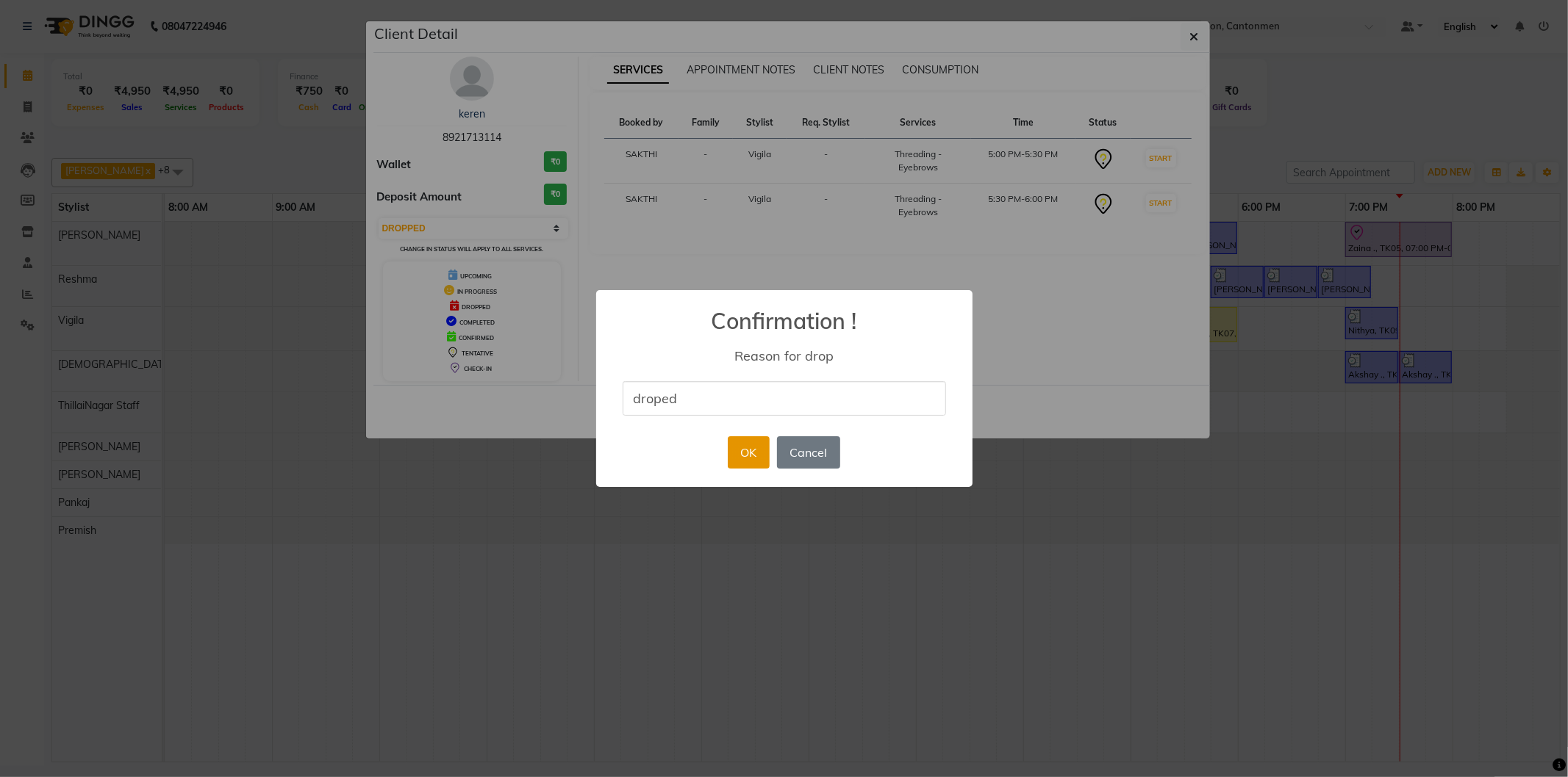
type input "droped"
click at [751, 449] on button "OK" at bounding box center [748, 452] width 42 height 32
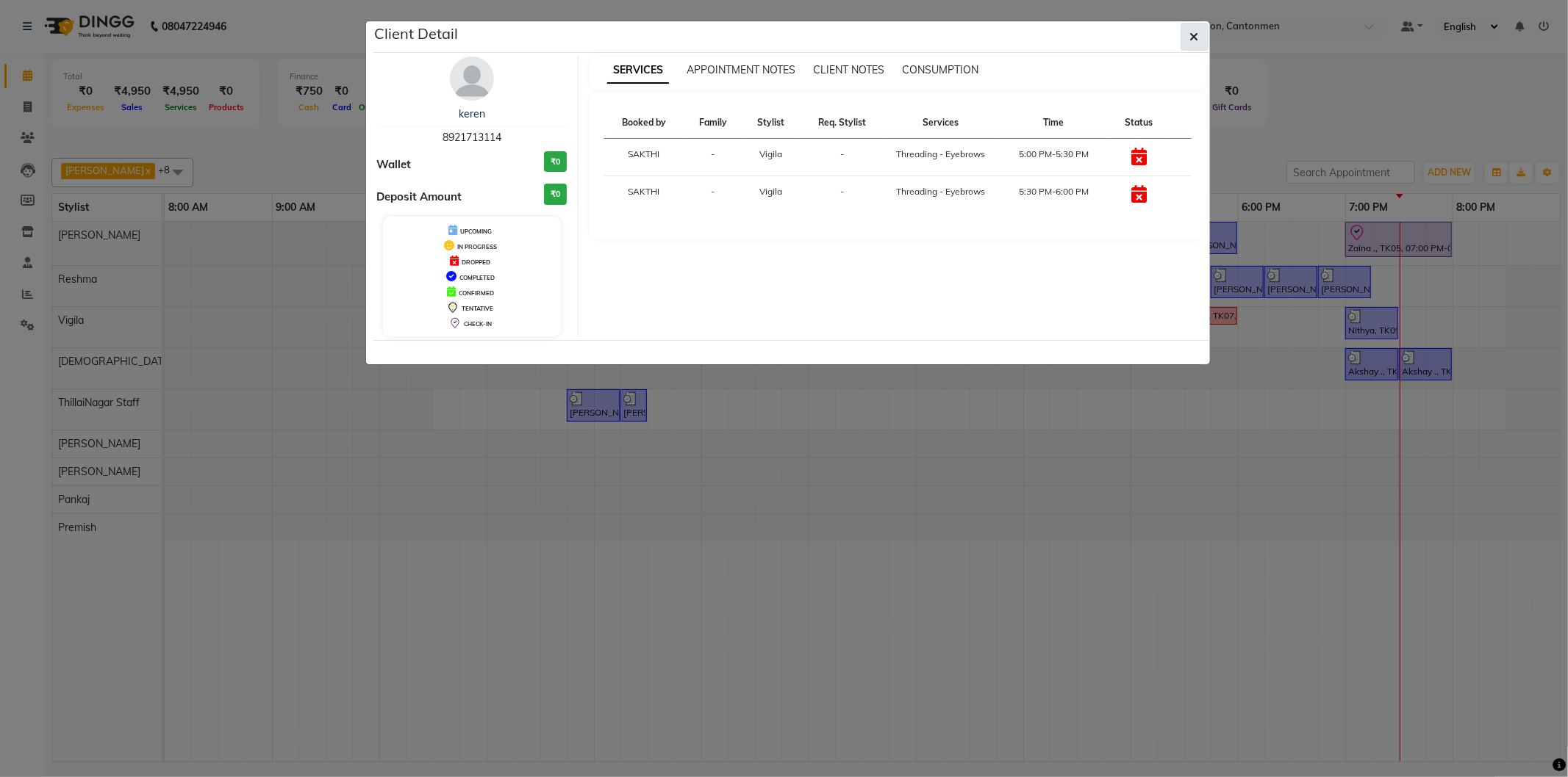
click at [1183, 36] on button "button" at bounding box center [1194, 37] width 28 height 28
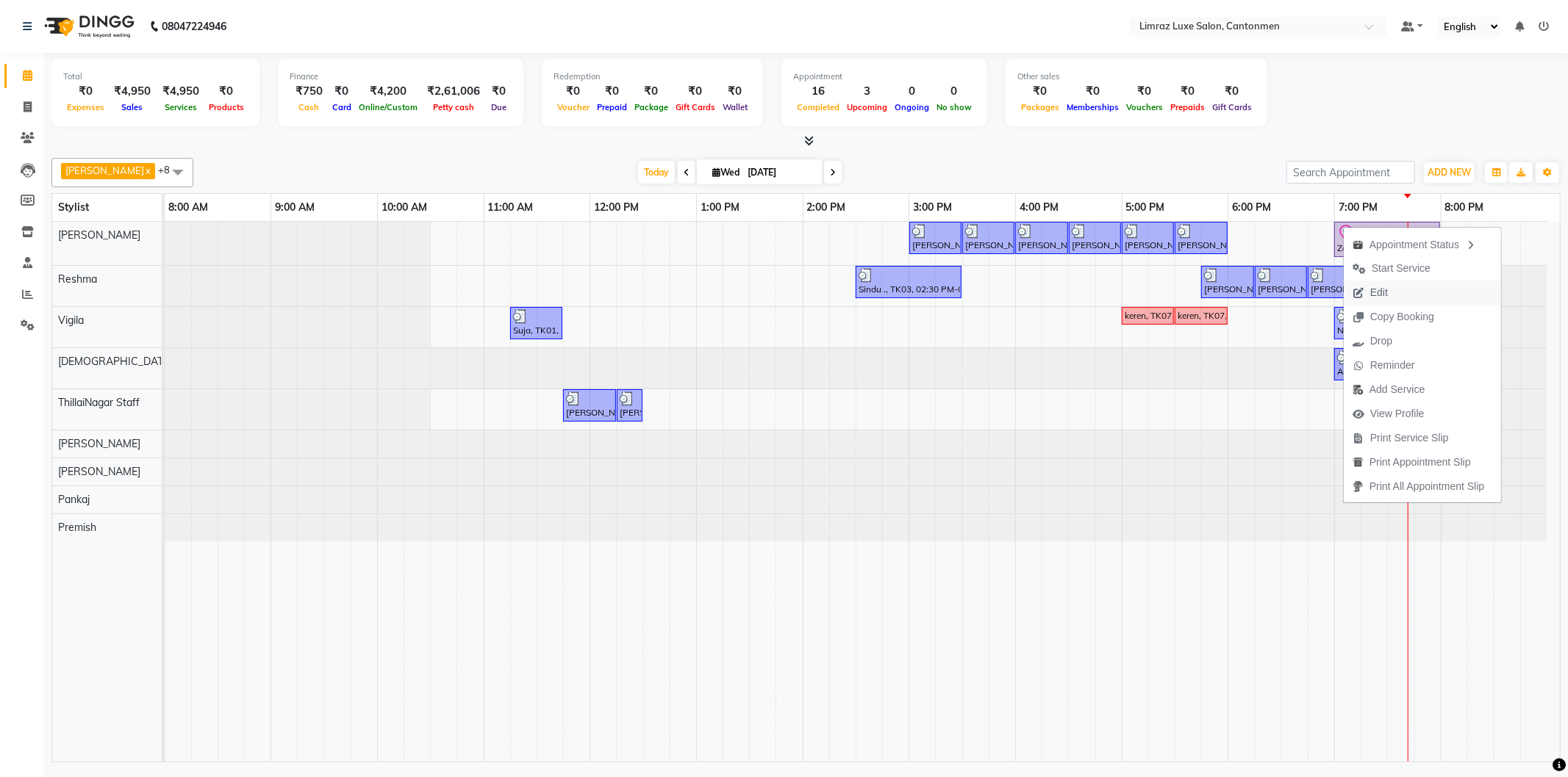
click at [1377, 294] on span "Edit" at bounding box center [1379, 293] width 17 height 16
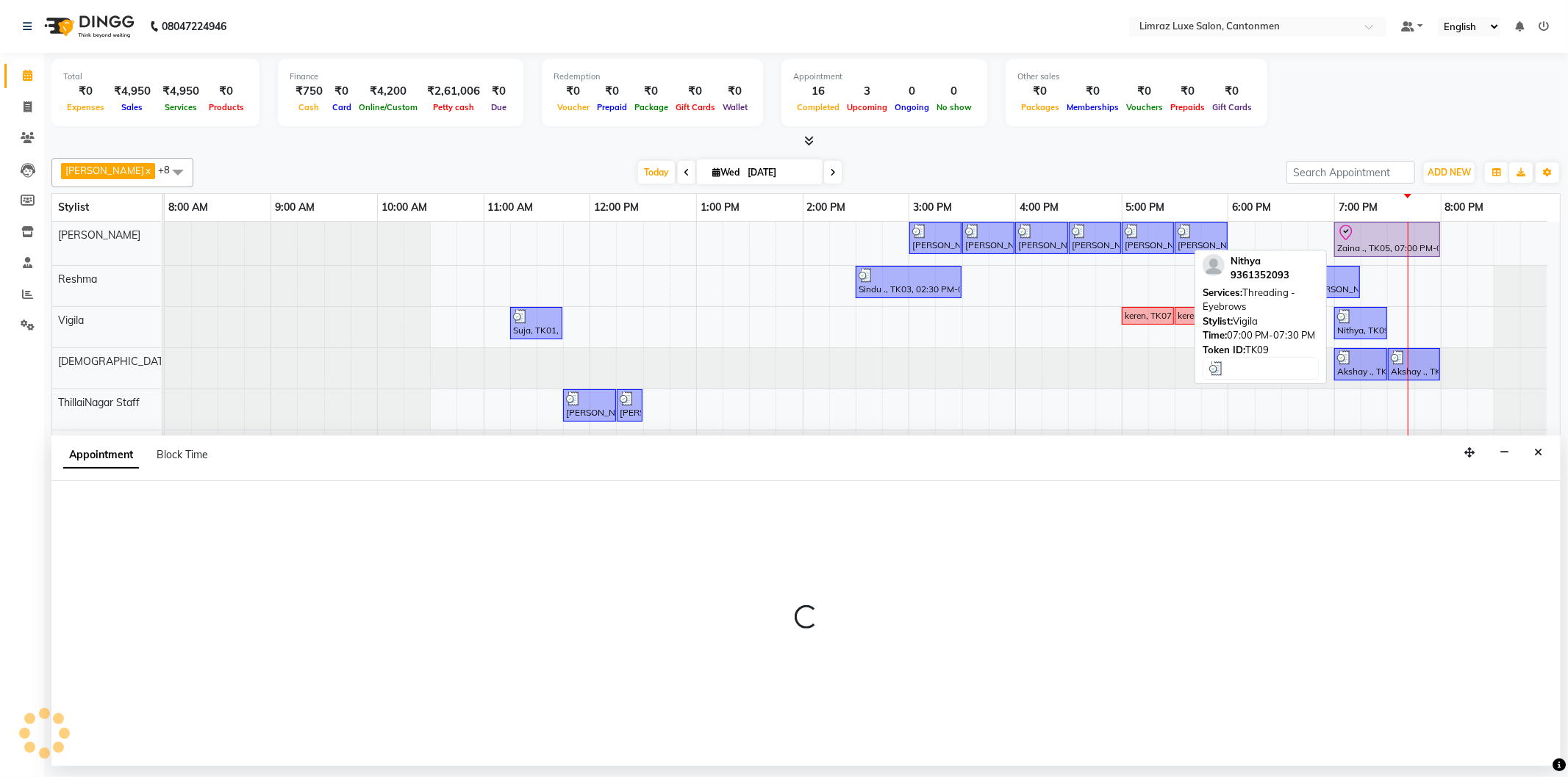
select select "tentative"
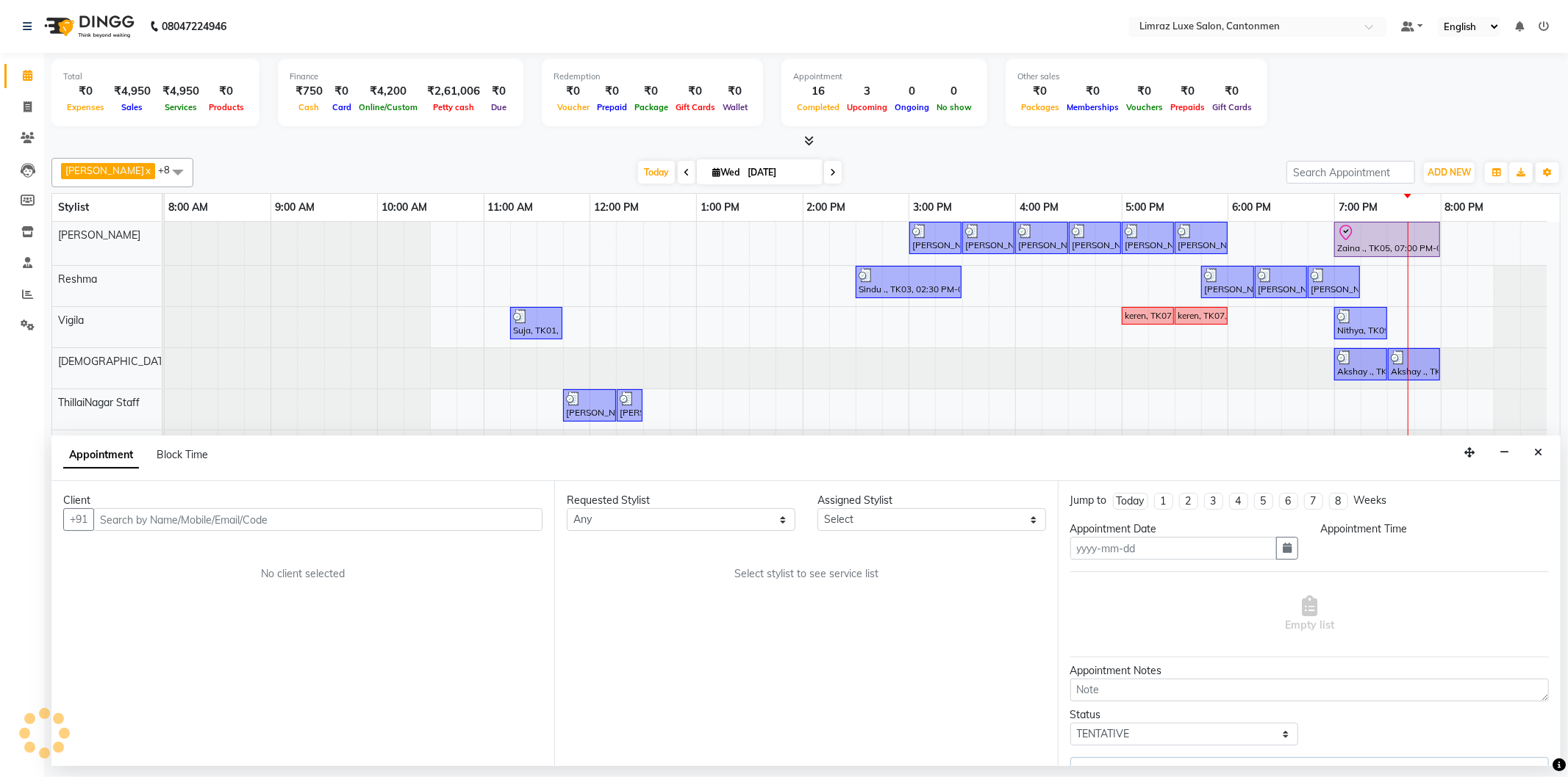
type input "[DATE]"
select select "90538"
select select "check-in"
select select "1140"
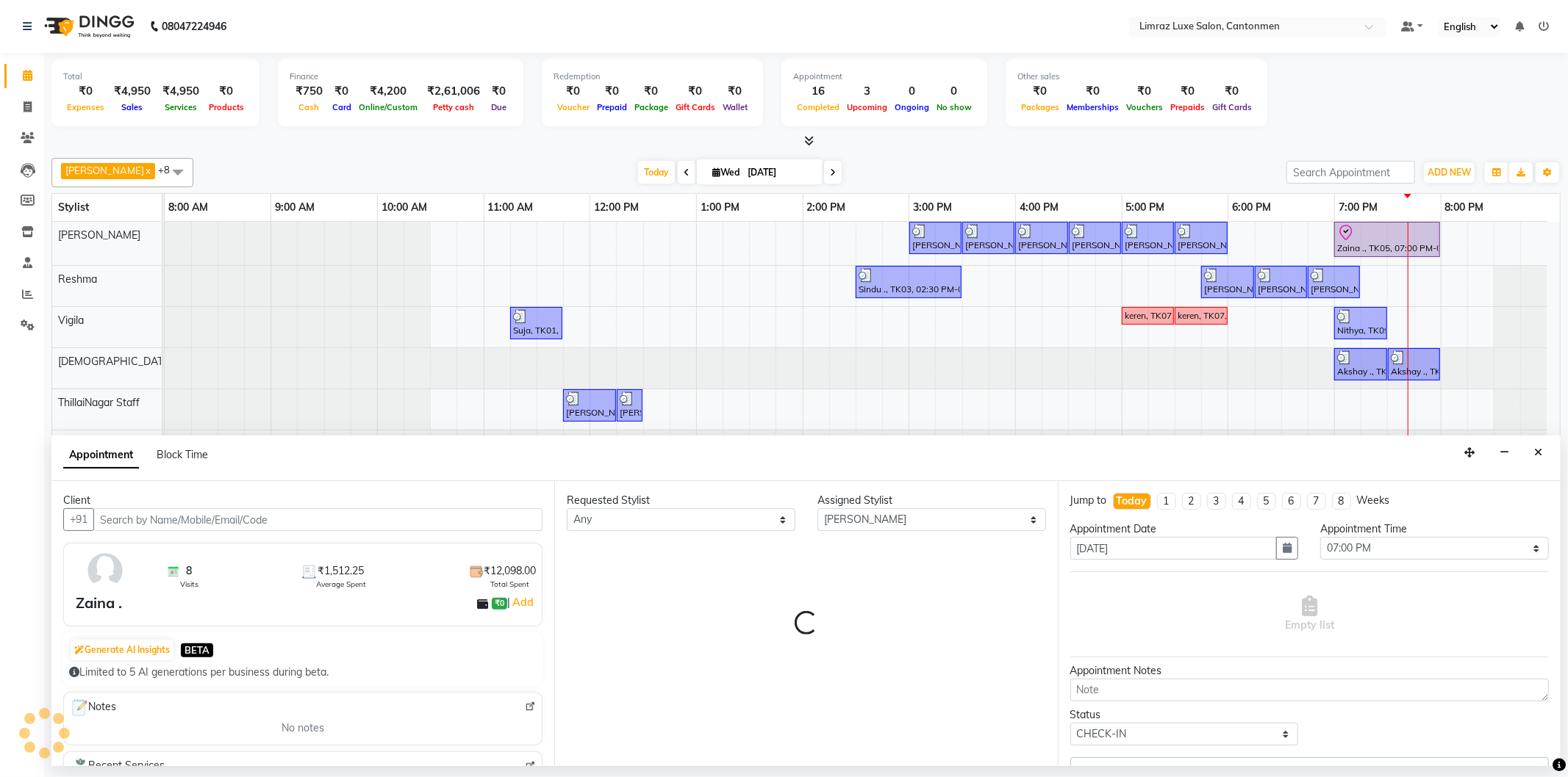
select select "3643"
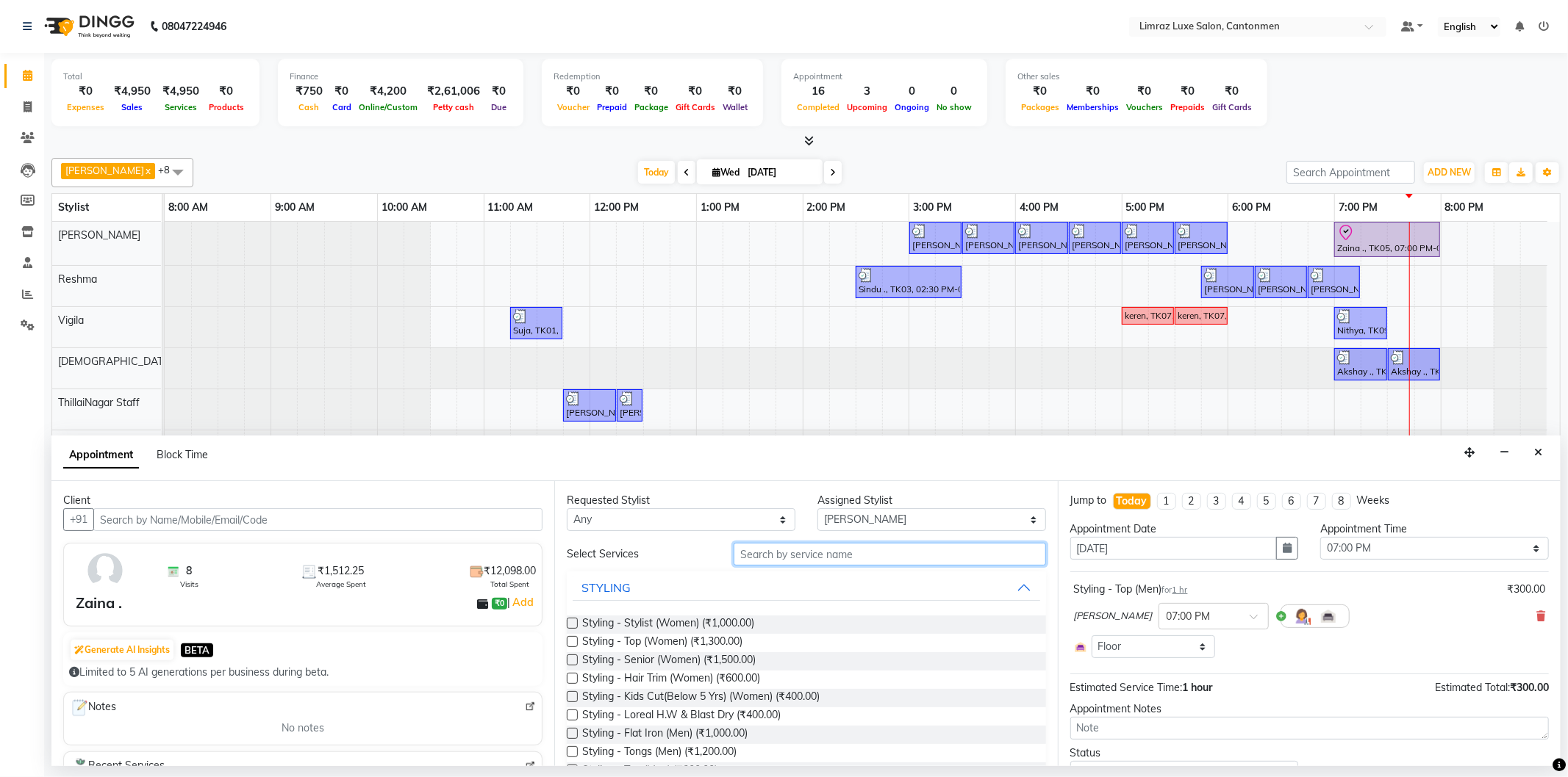
click at [825, 559] on input "text" at bounding box center [889, 555] width 312 height 23
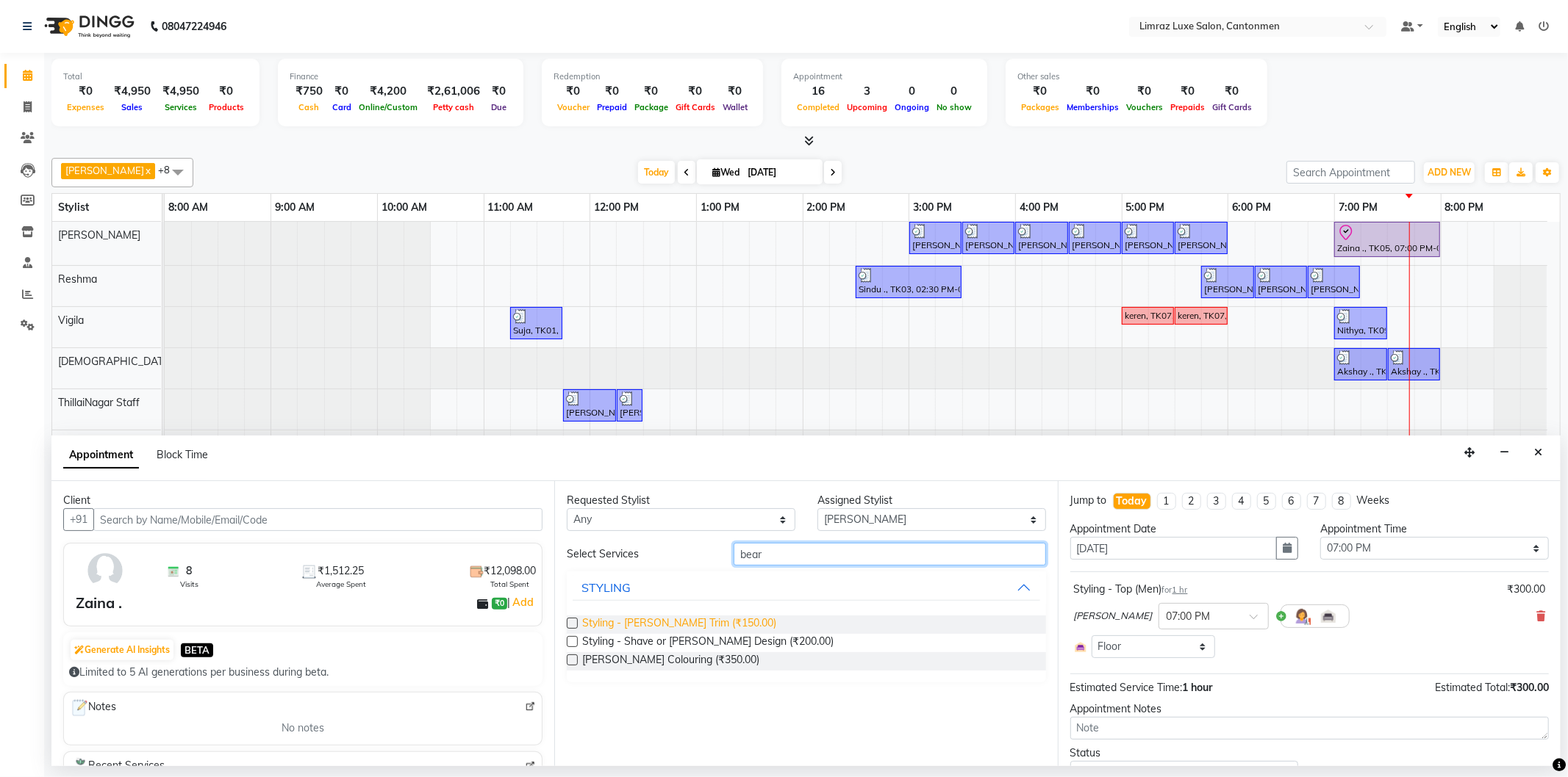
type input "bear"
click at [612, 621] on span "Styling - [PERSON_NAME] Trim (₹150.00)" at bounding box center [679, 625] width 194 height 18
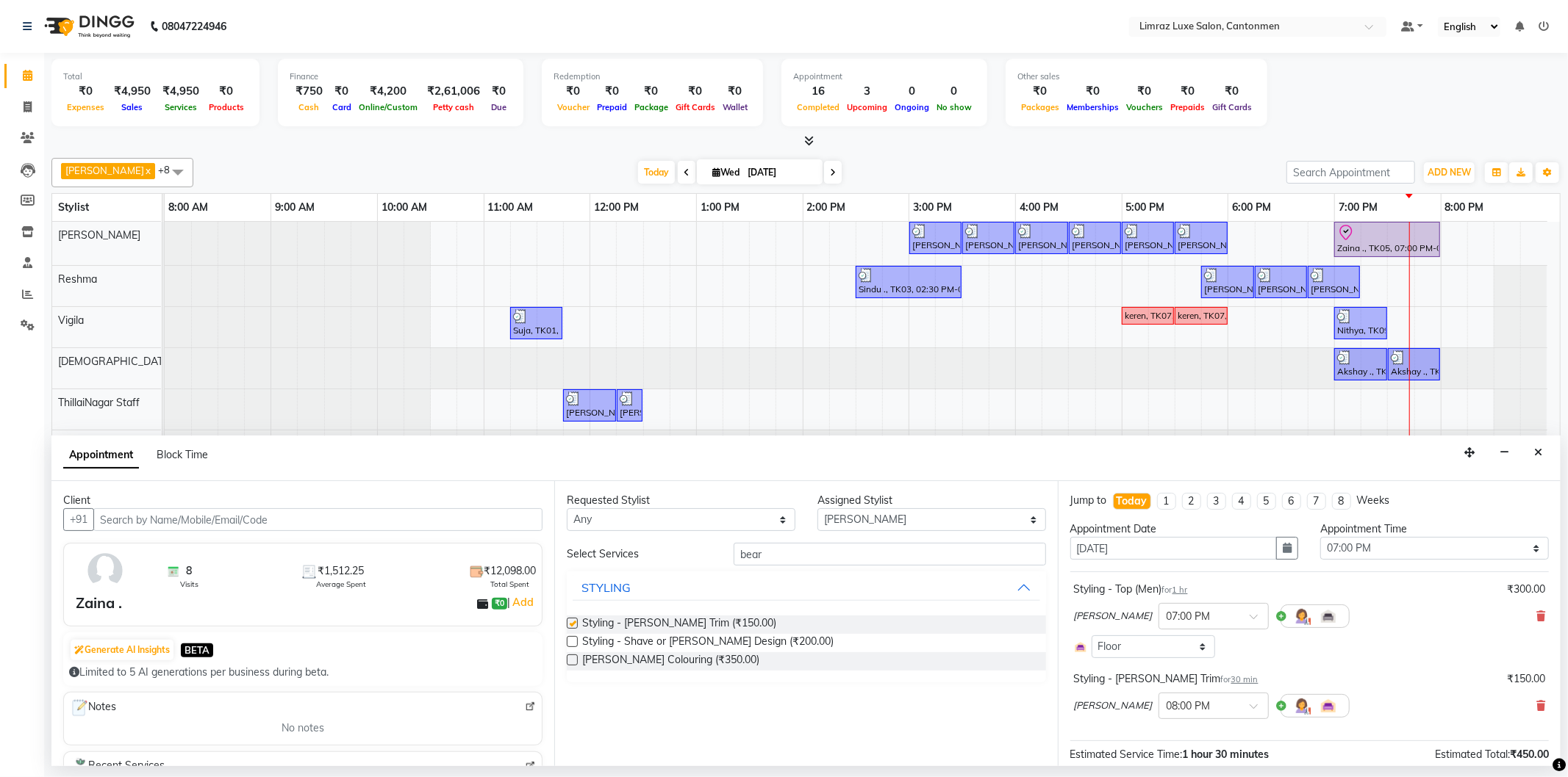
checkbox input "false"
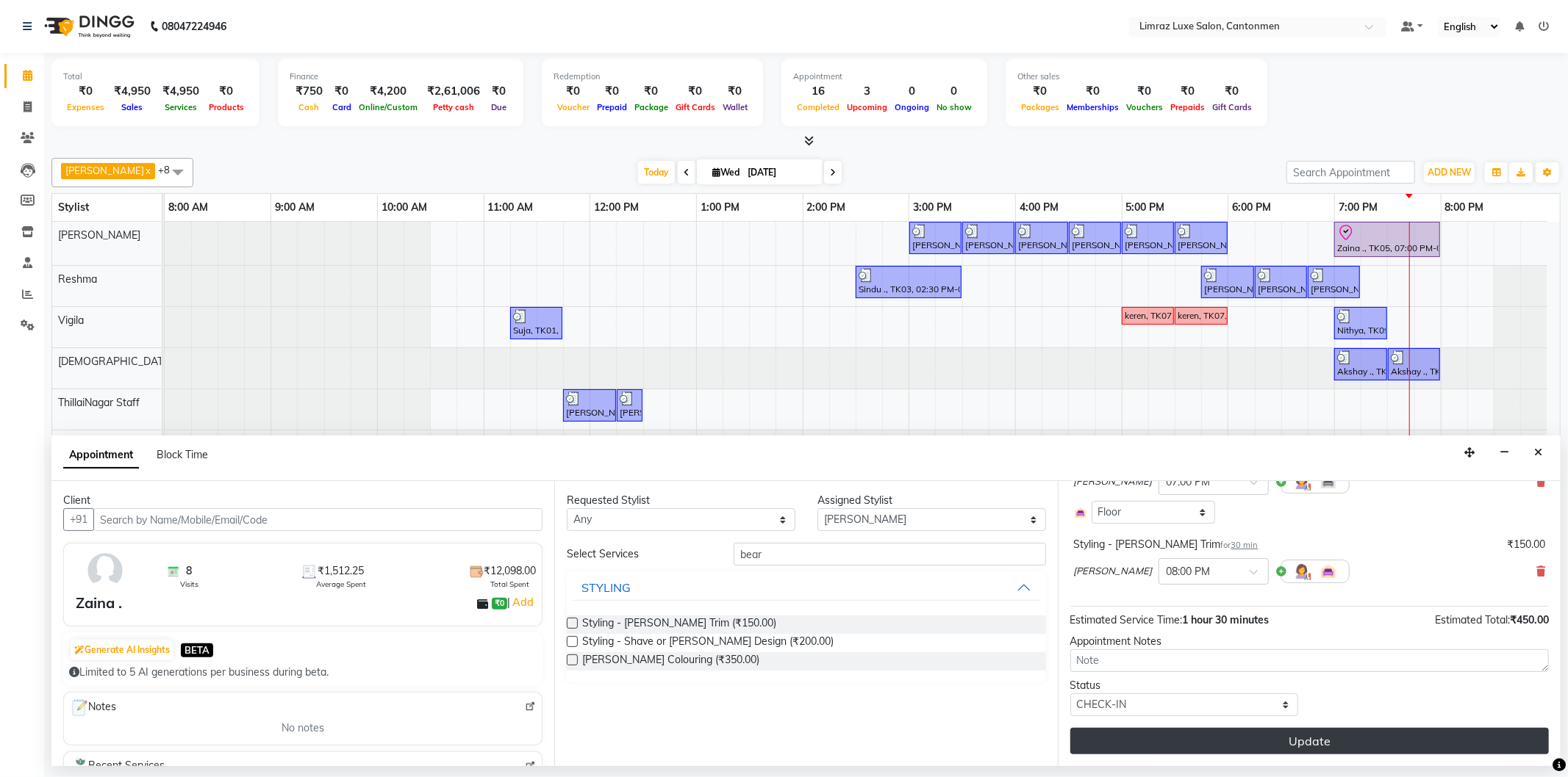
click at [1230, 735] on button "Update" at bounding box center [1309, 741] width 479 height 26
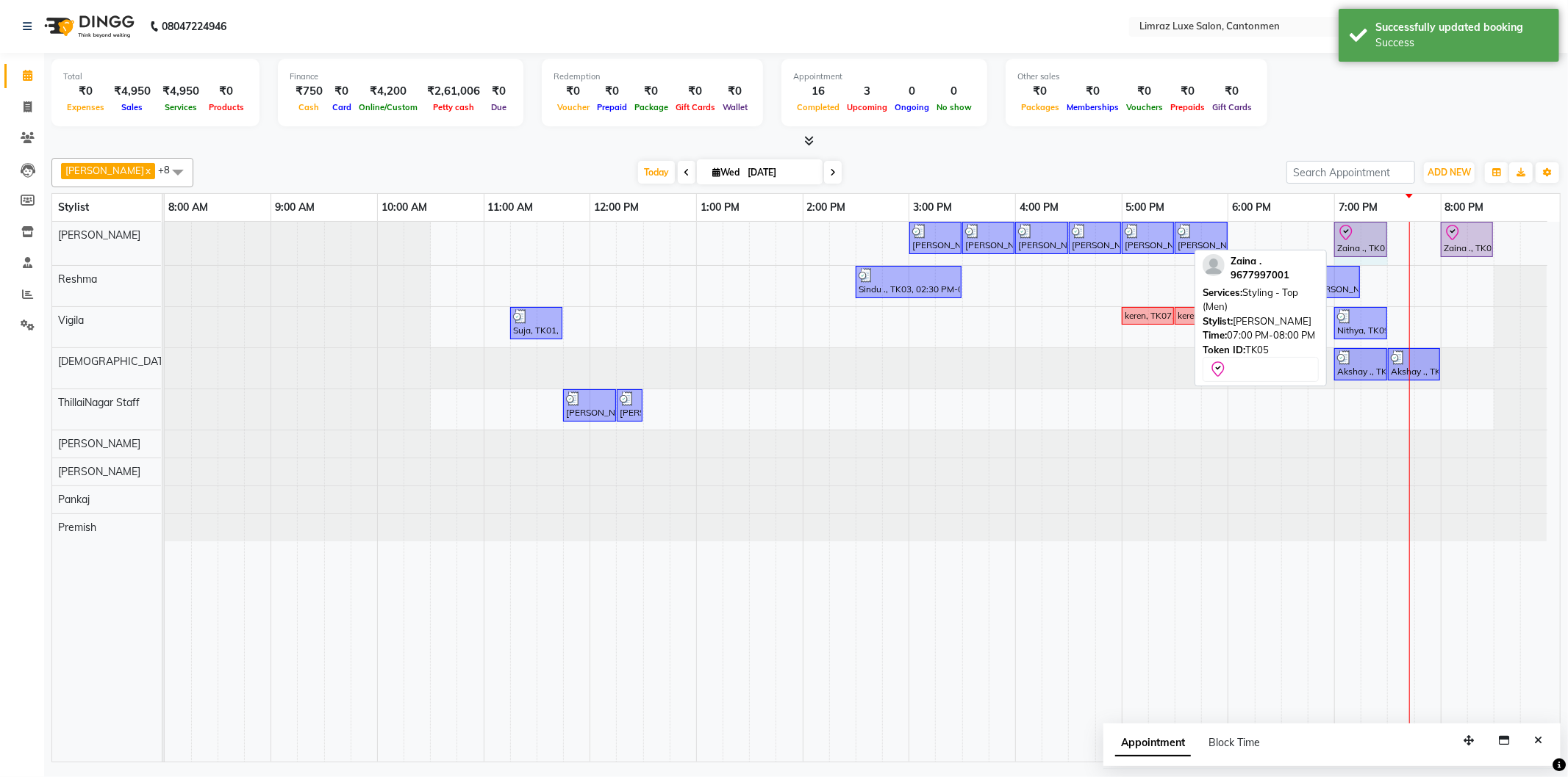
drag, startPoint x: 1434, startPoint y: 228, endPoint x: 1340, endPoint y: 234, distance: 94.2
click at [1379, 217] on table "Stylist 8:00 AM 9:00 AM 10:00 AM 11:00 AM 12:00 PM 1:00 PM 2:00 PM 3:00 PM 4:00…" at bounding box center [806, 478] width 1509 height 570
drag, startPoint x: 1438, startPoint y: 231, endPoint x: 1372, endPoint y: 226, distance: 66.2
click at [165, 226] on div "[PERSON_NAME] ., TK04, 03:00 PM-03:30 PM, Styling - Top (Men) [PERSON_NAME] ., …" at bounding box center [165, 243] width 0 height 43
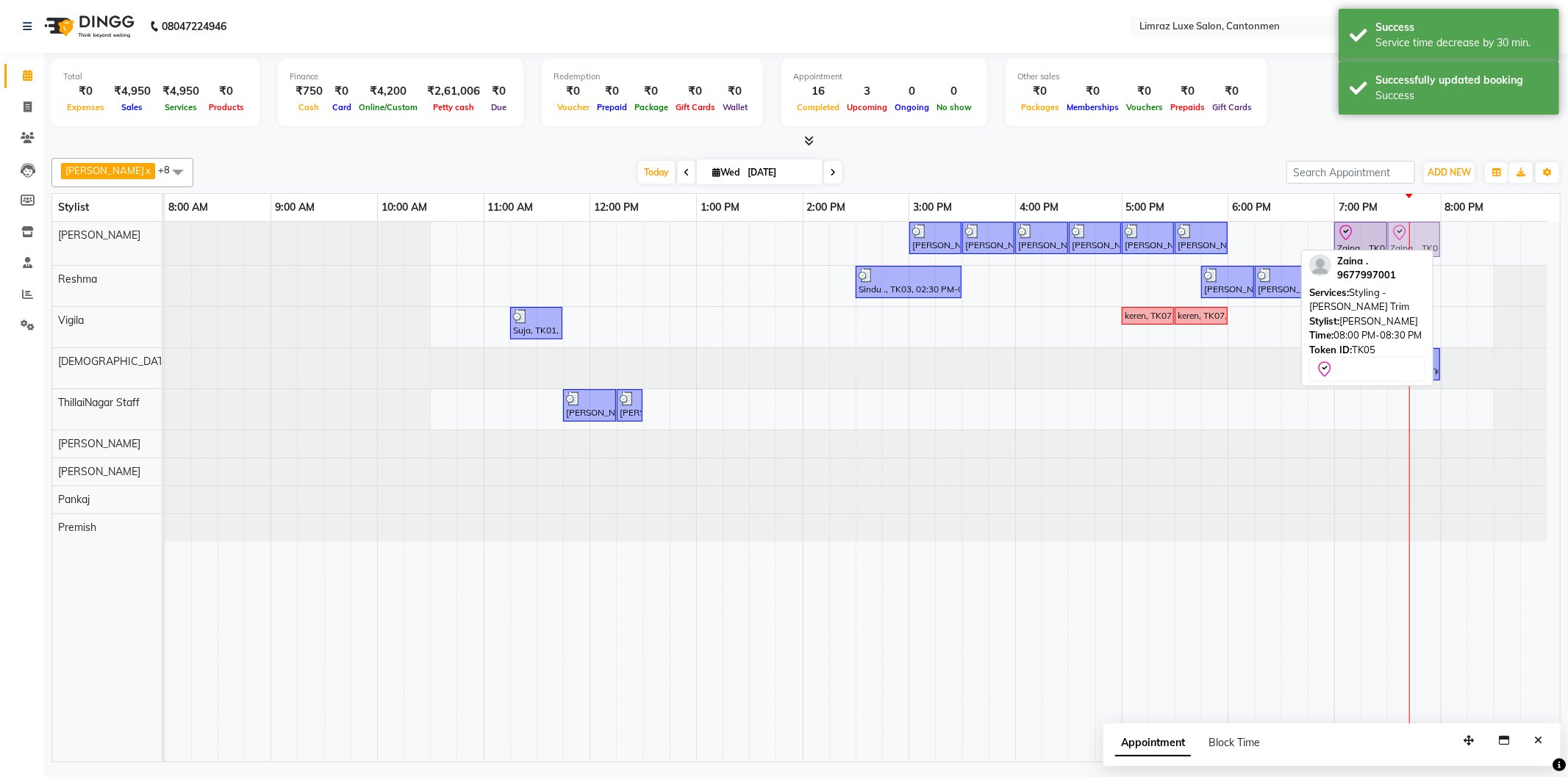
drag, startPoint x: 1470, startPoint y: 234, endPoint x: 1415, endPoint y: 232, distance: 55.0
click at [165, 232] on div "[PERSON_NAME] ., TK04, 03:00 PM-03:30 PM, Styling - Top (Men) [PERSON_NAME] ., …" at bounding box center [165, 243] width 0 height 43
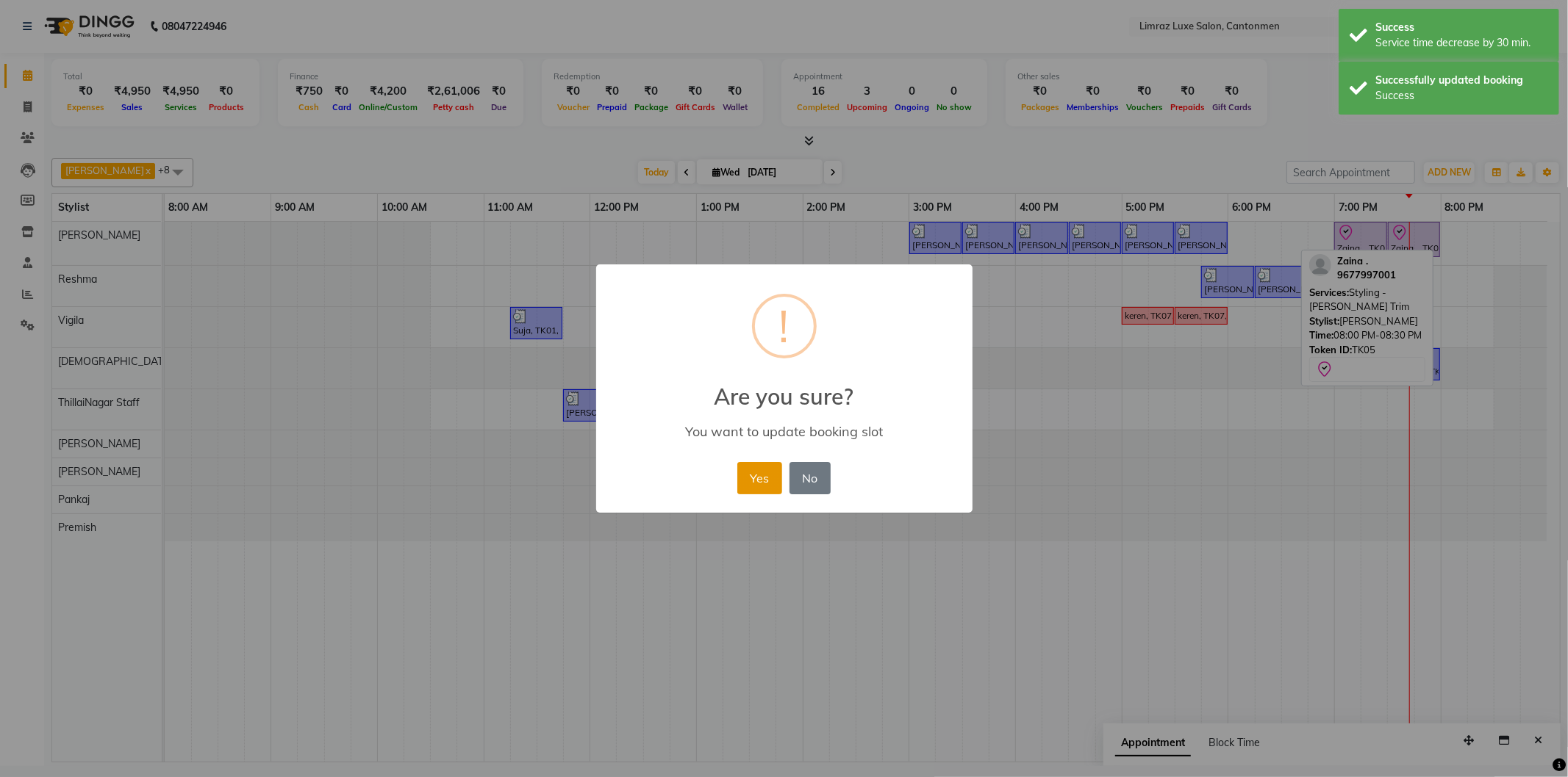
click at [751, 476] on button "Yes" at bounding box center [760, 478] width 45 height 32
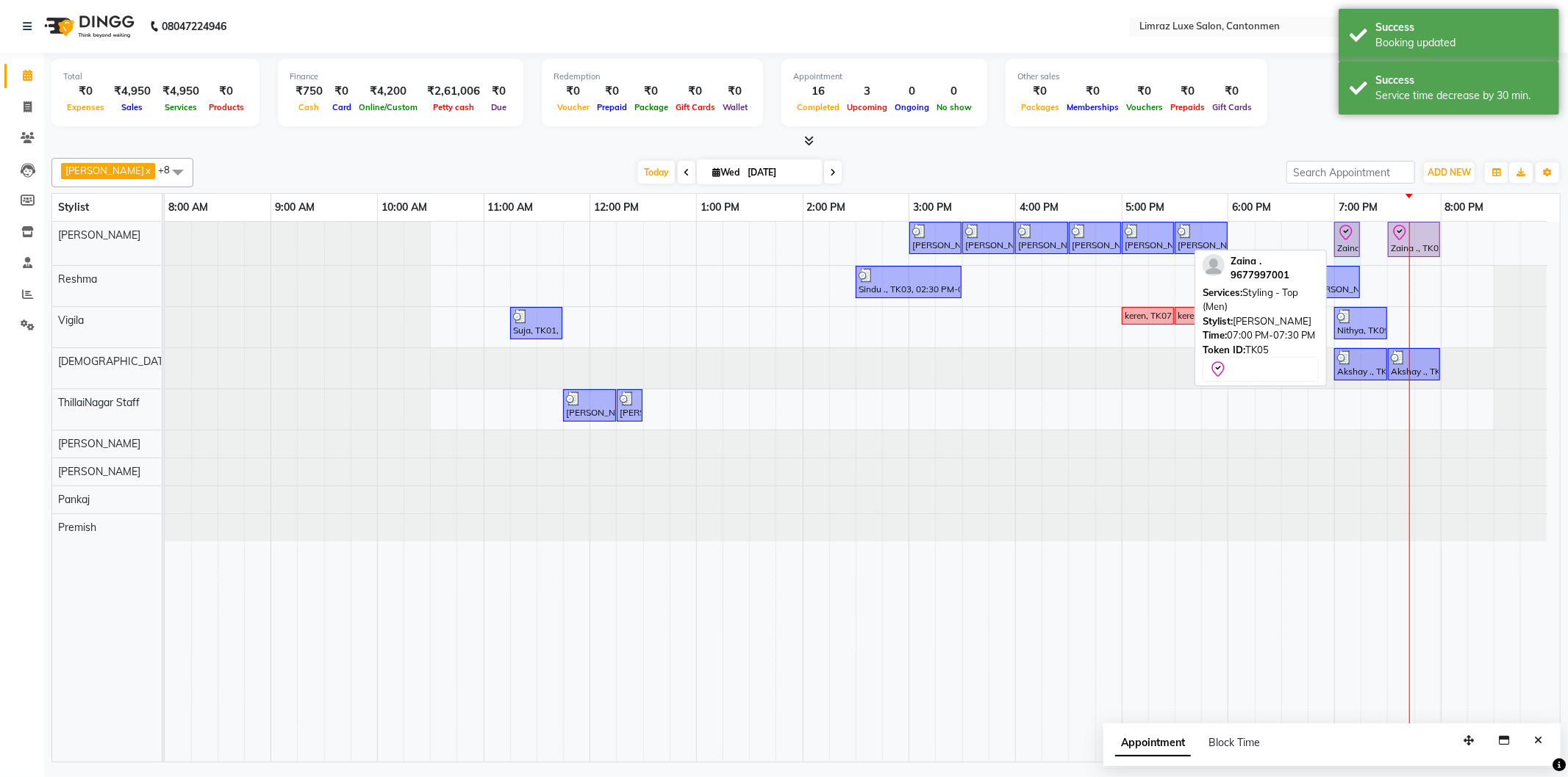
drag, startPoint x: 1384, startPoint y: 235, endPoint x: 1347, endPoint y: 236, distance: 37.0
click at [165, 237] on div "[PERSON_NAME] ., TK04, 03:00 PM-03:30 PM, Styling - Top (Men) [PERSON_NAME] ., …" at bounding box center [165, 243] width 0 height 43
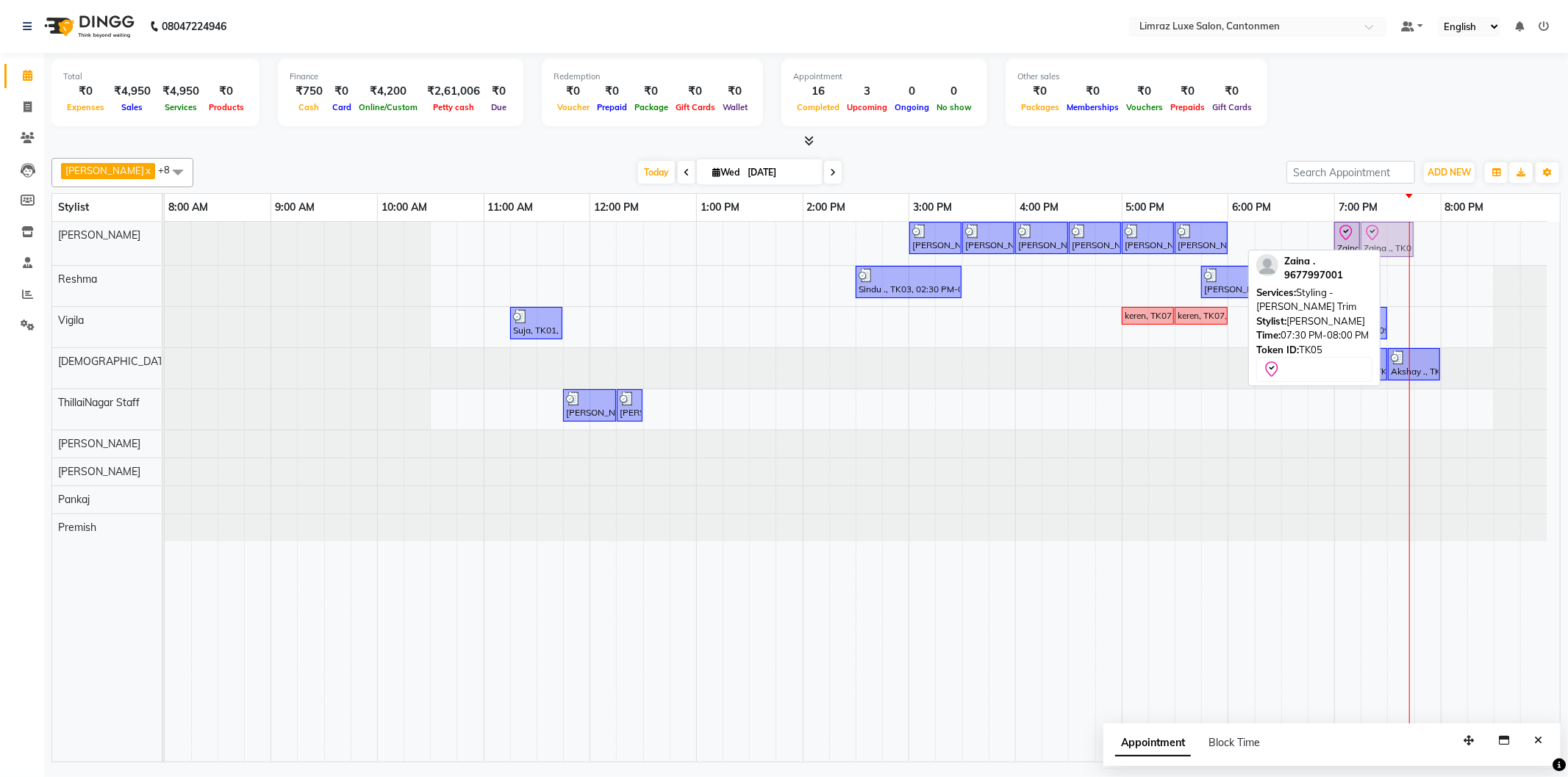
drag, startPoint x: 1407, startPoint y: 238, endPoint x: 1386, endPoint y: 234, distance: 21.4
click at [165, 236] on div "[PERSON_NAME] ., TK04, 03:00 PM-03:30 PM, Styling - Top (Men) [PERSON_NAME] ., …" at bounding box center [165, 243] width 0 height 43
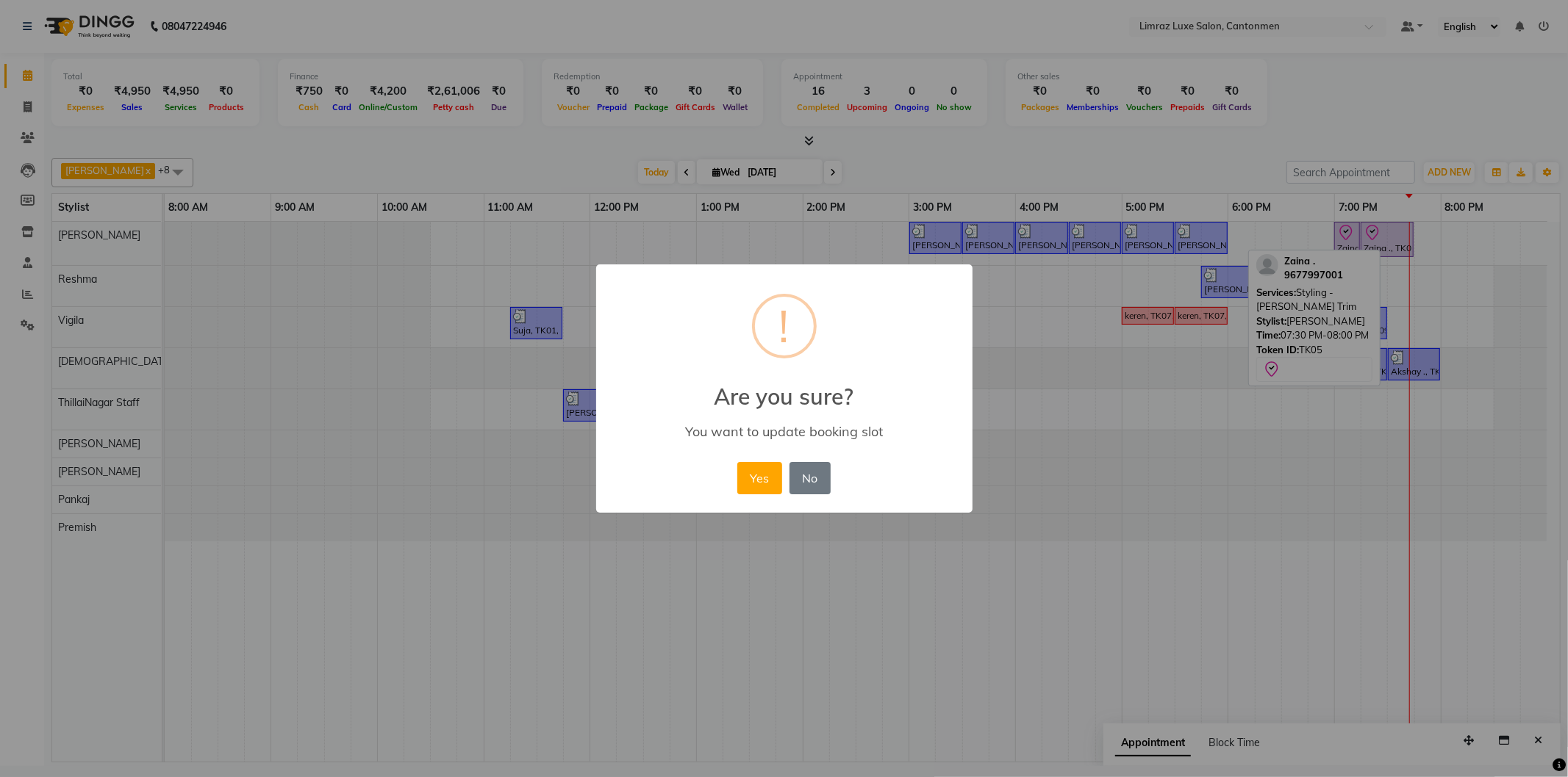
click at [738, 462] on button "Yes" at bounding box center [760, 478] width 45 height 32
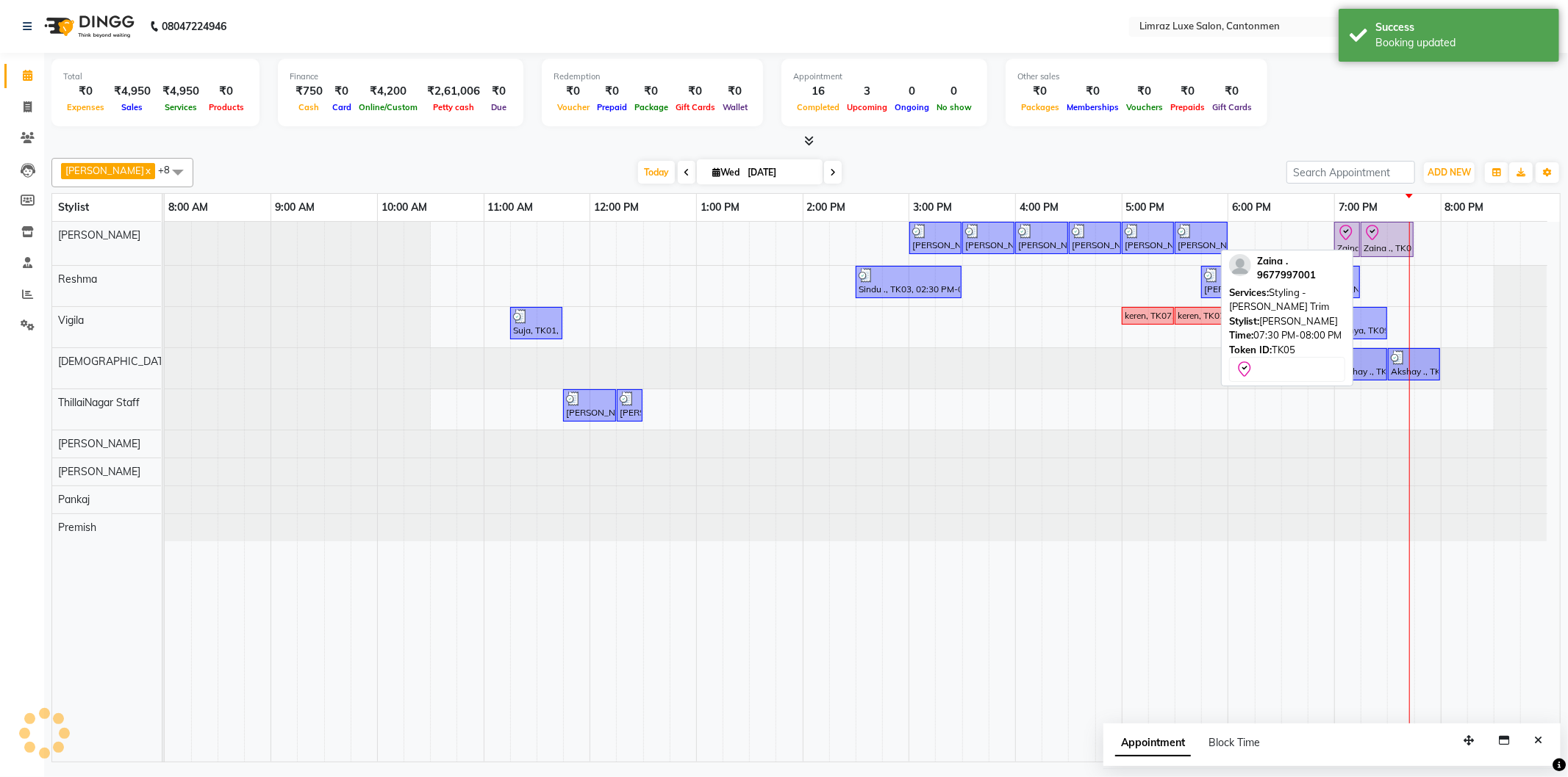
click at [1387, 233] on div at bounding box center [1387, 232] width 47 height 17
select select "8"
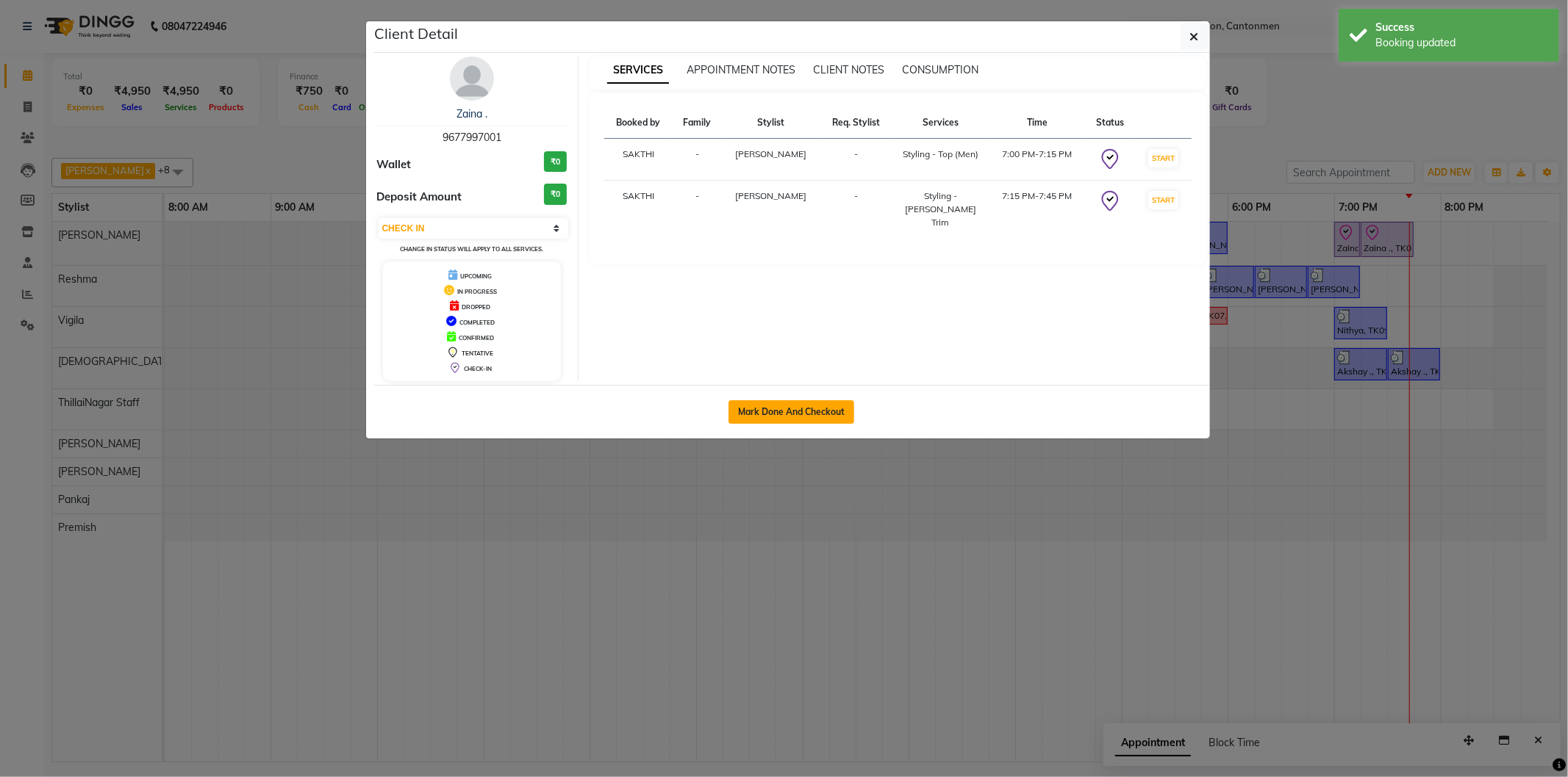
click at [825, 415] on button "Mark Done And Checkout" at bounding box center [791, 412] width 126 height 23
select select "service"
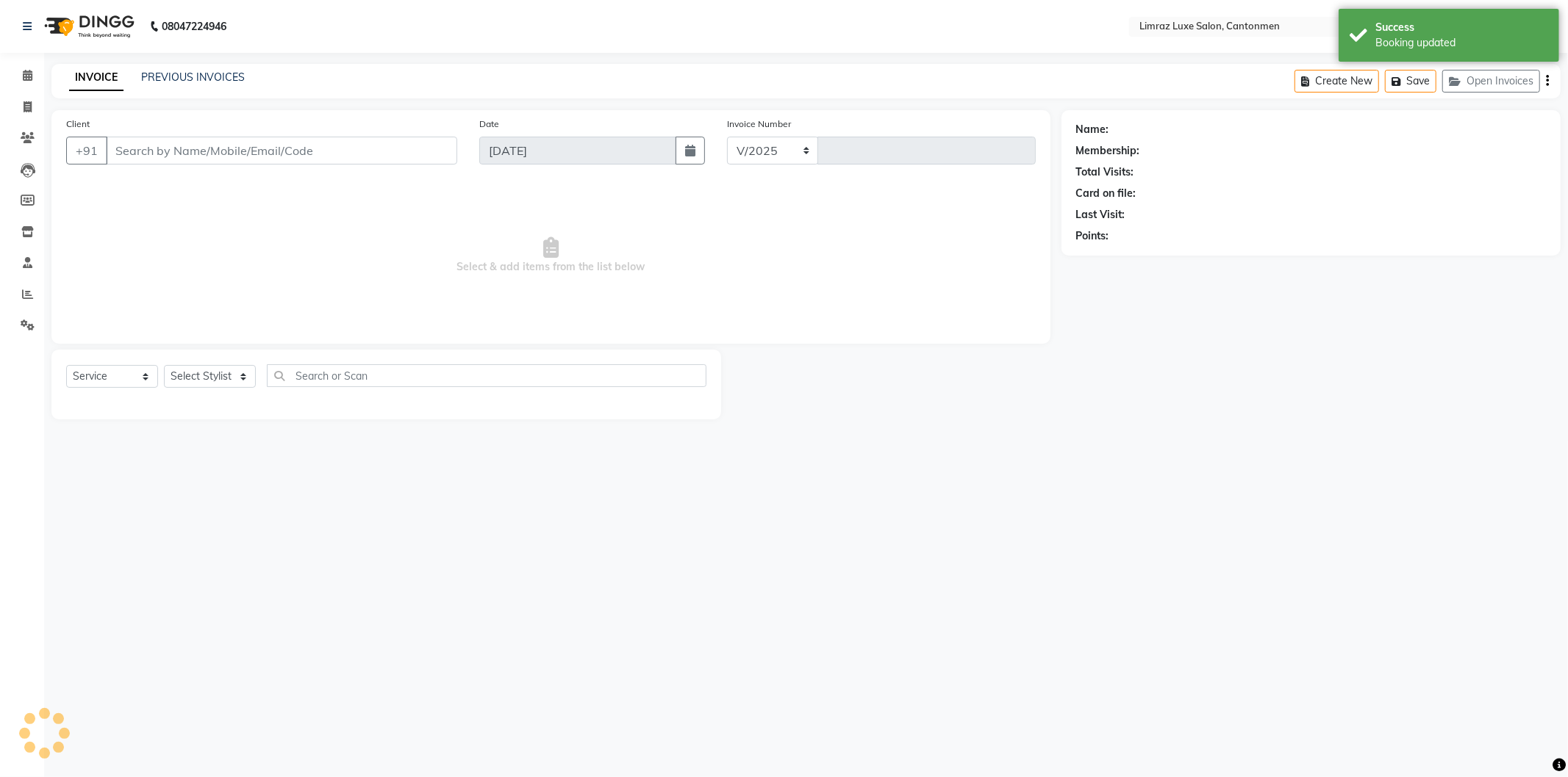
select select "7274"
type input "1580"
type input "96******01"
select select "90538"
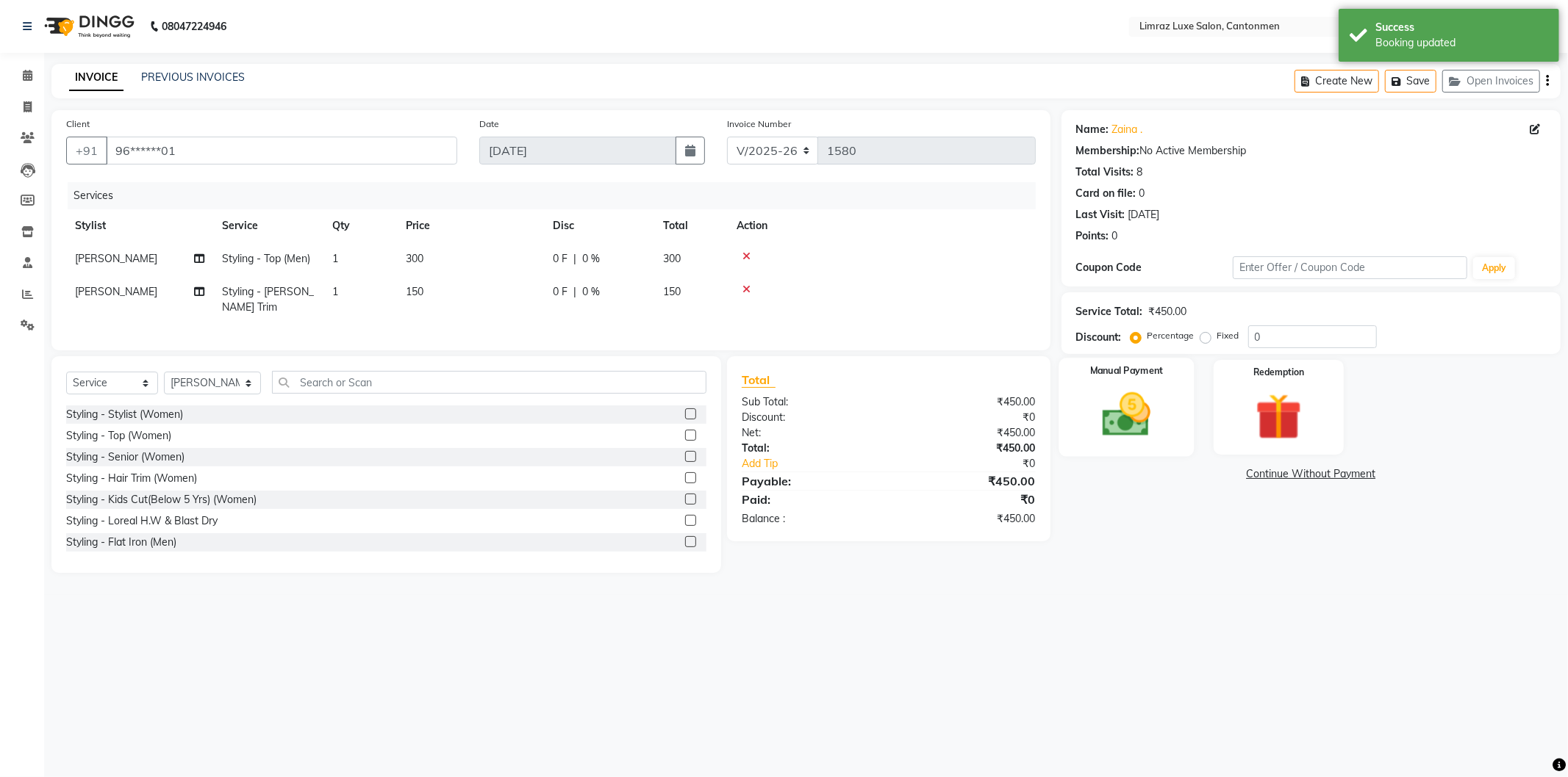
click at [1151, 407] on img at bounding box center [1126, 415] width 79 height 56
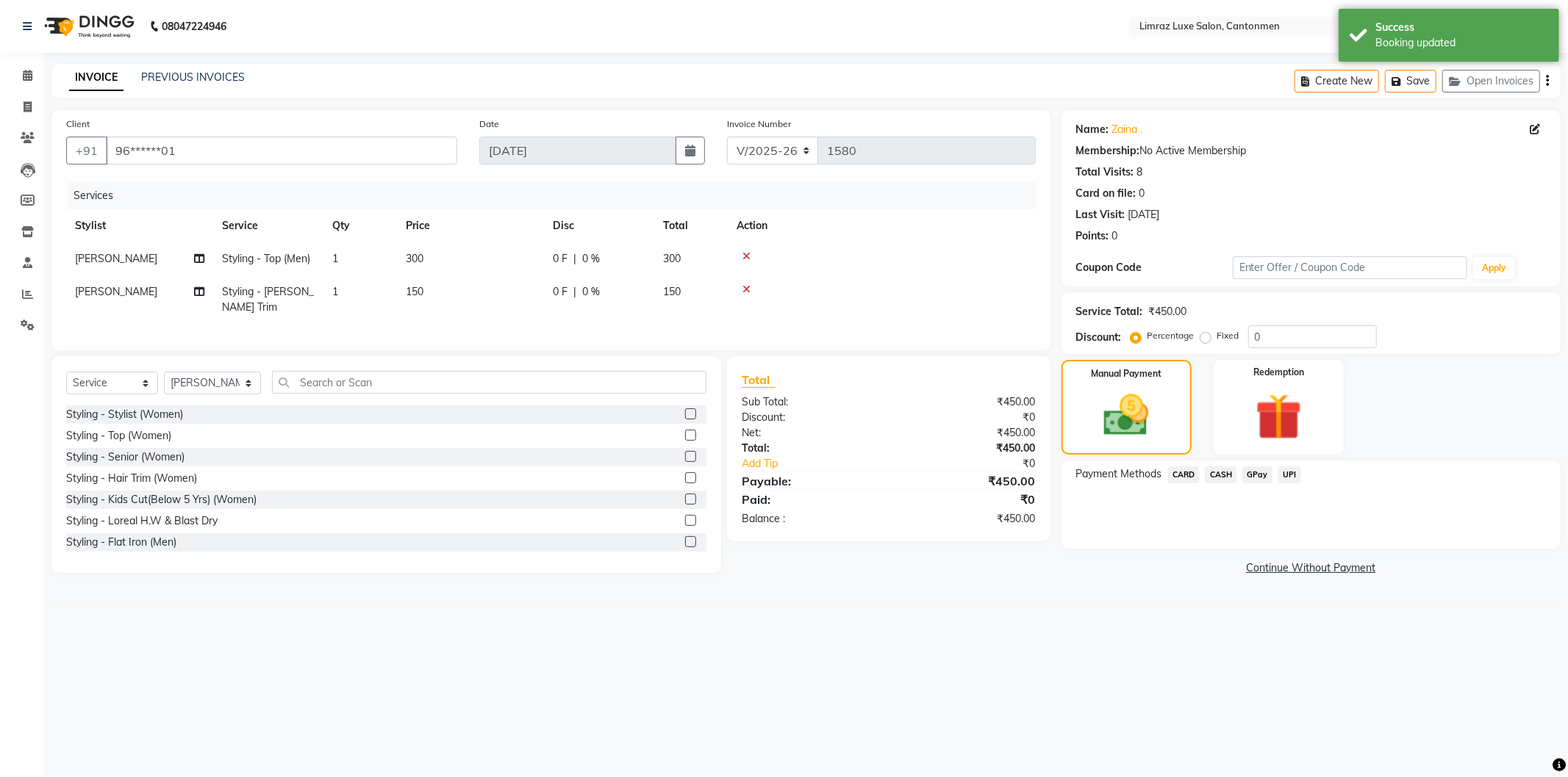
click at [1253, 476] on span "GPay" at bounding box center [1257, 474] width 30 height 17
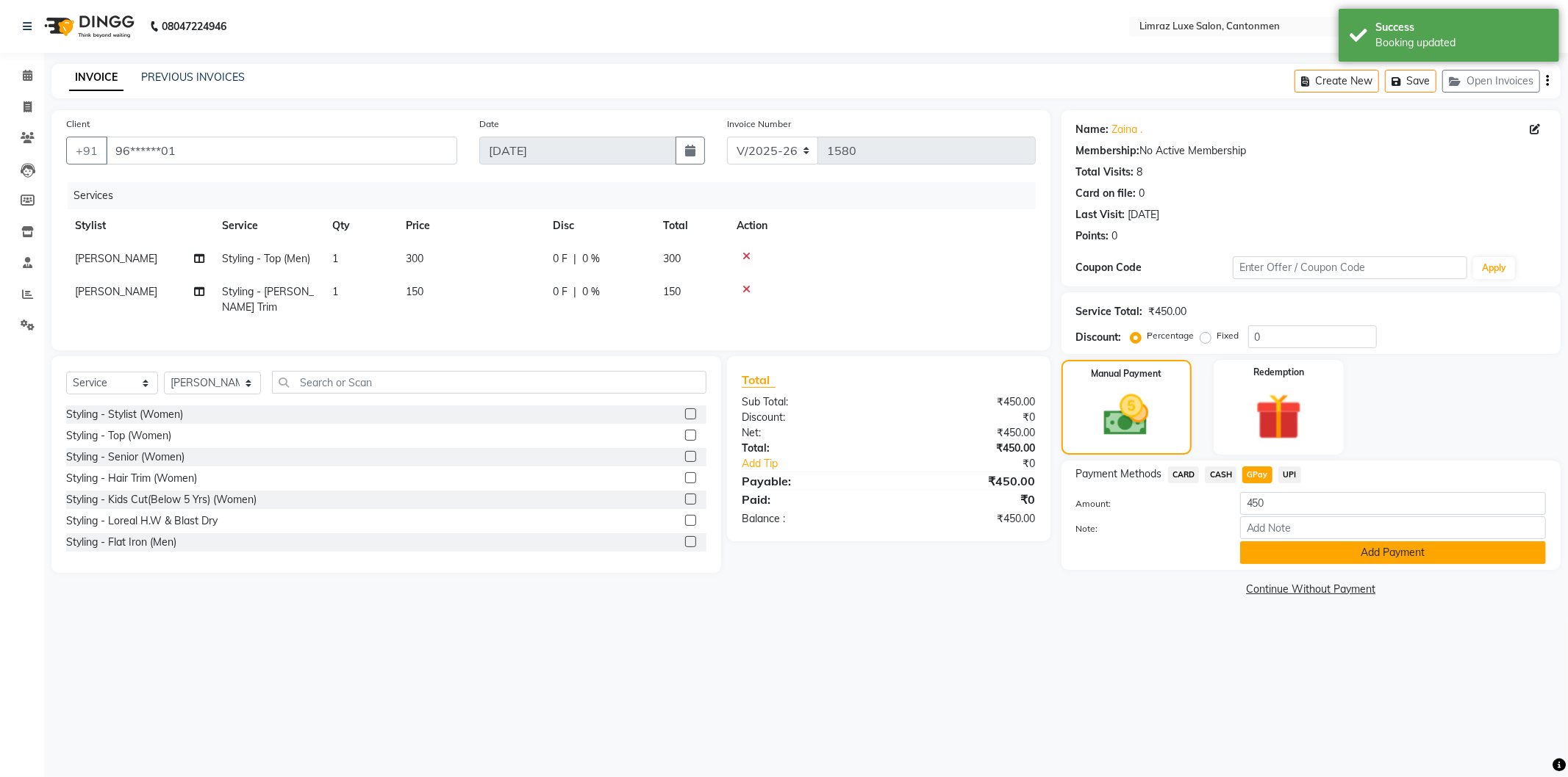
click at [1329, 551] on button "Add Payment" at bounding box center [1393, 553] width 306 height 23
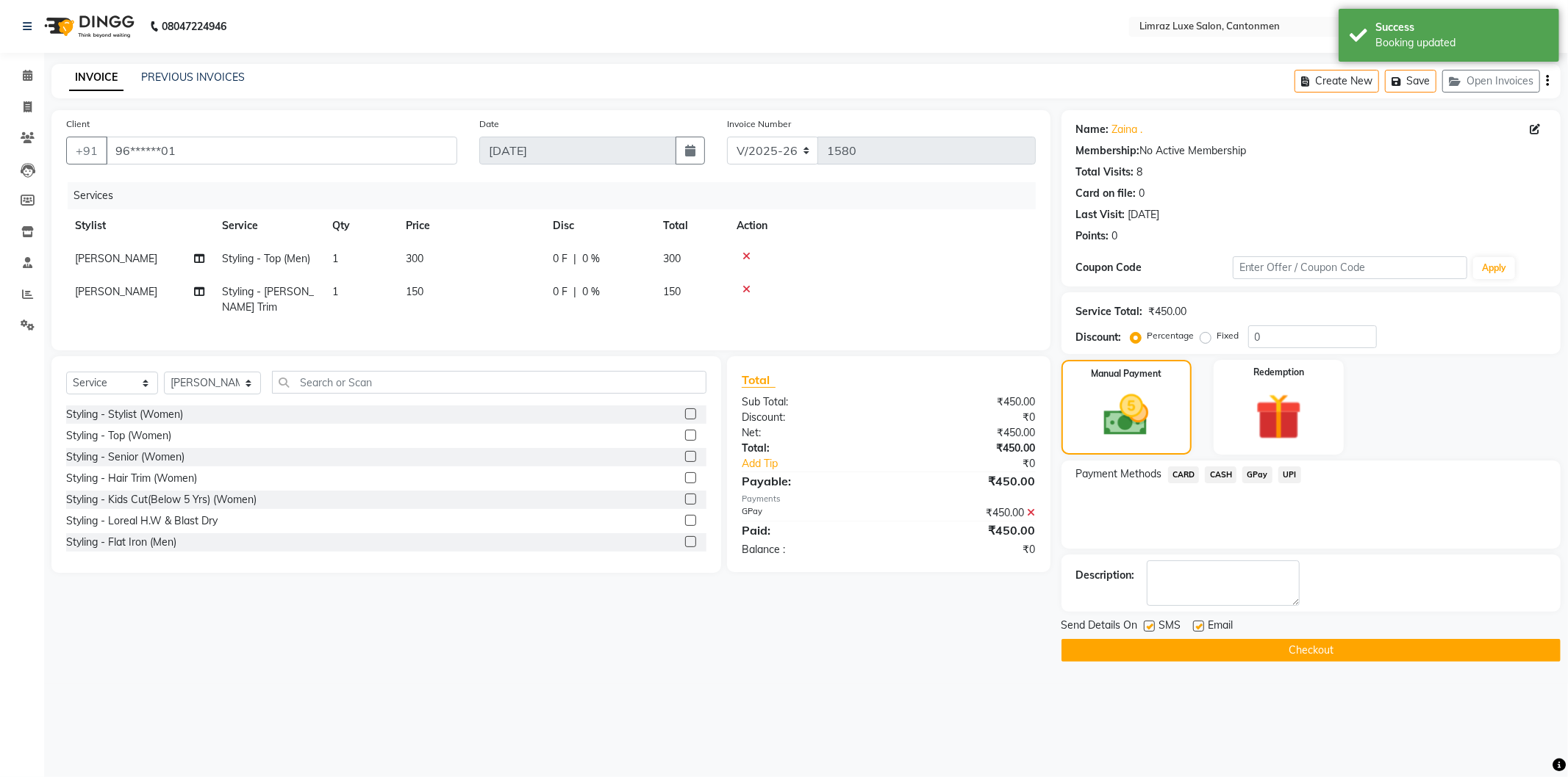
drag, startPoint x: 1151, startPoint y: 625, endPoint x: 1184, endPoint y: 615, distance: 34.5
click at [1154, 622] on label at bounding box center [1149, 626] width 11 height 11
click at [1154, 622] on input "checkbox" at bounding box center [1149, 627] width 10 height 10
checkbox input "false"
click at [1199, 625] on label at bounding box center [1198, 626] width 11 height 11
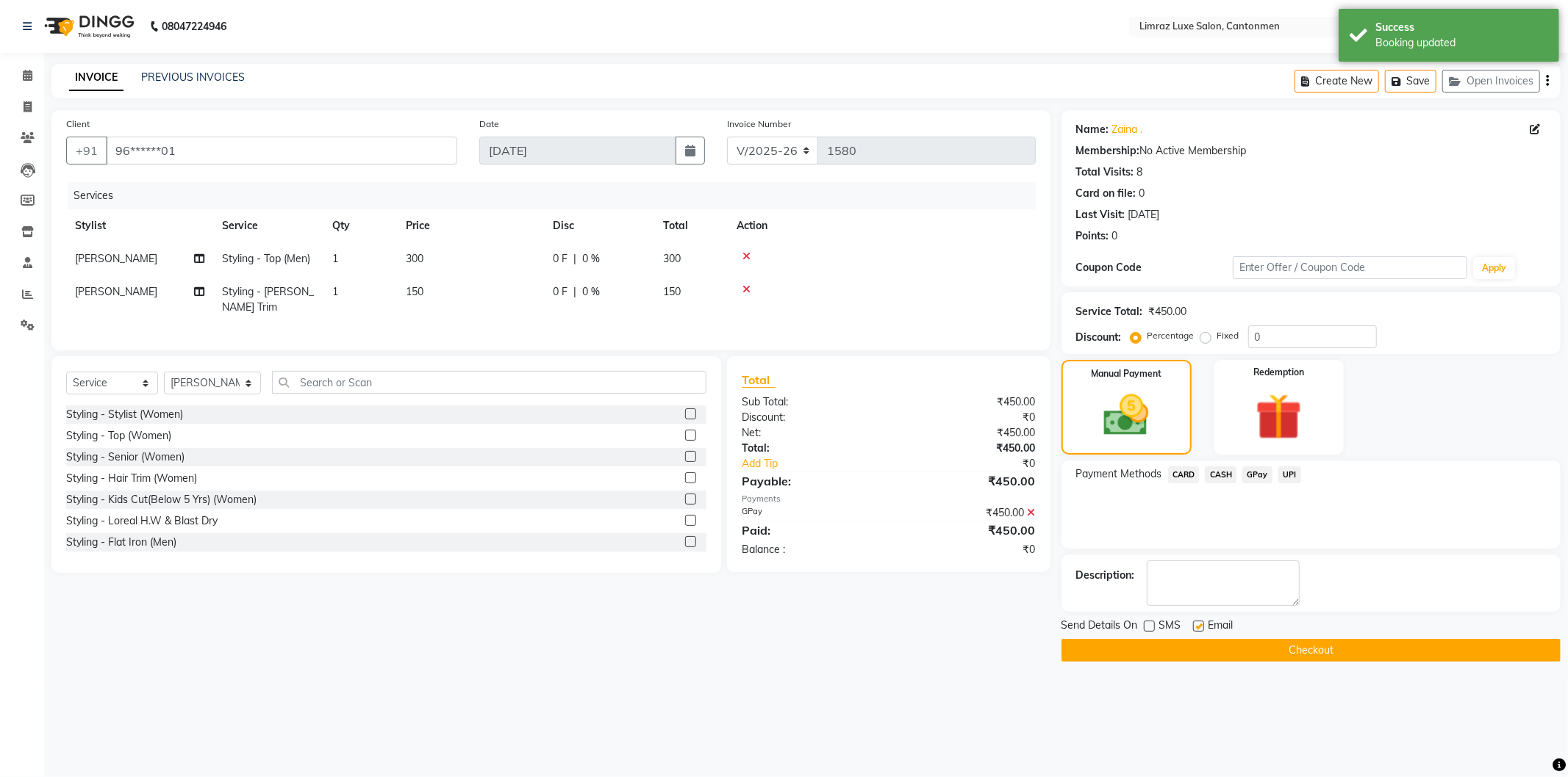
click at [1199, 625] on input "checkbox" at bounding box center [1198, 627] width 10 height 10
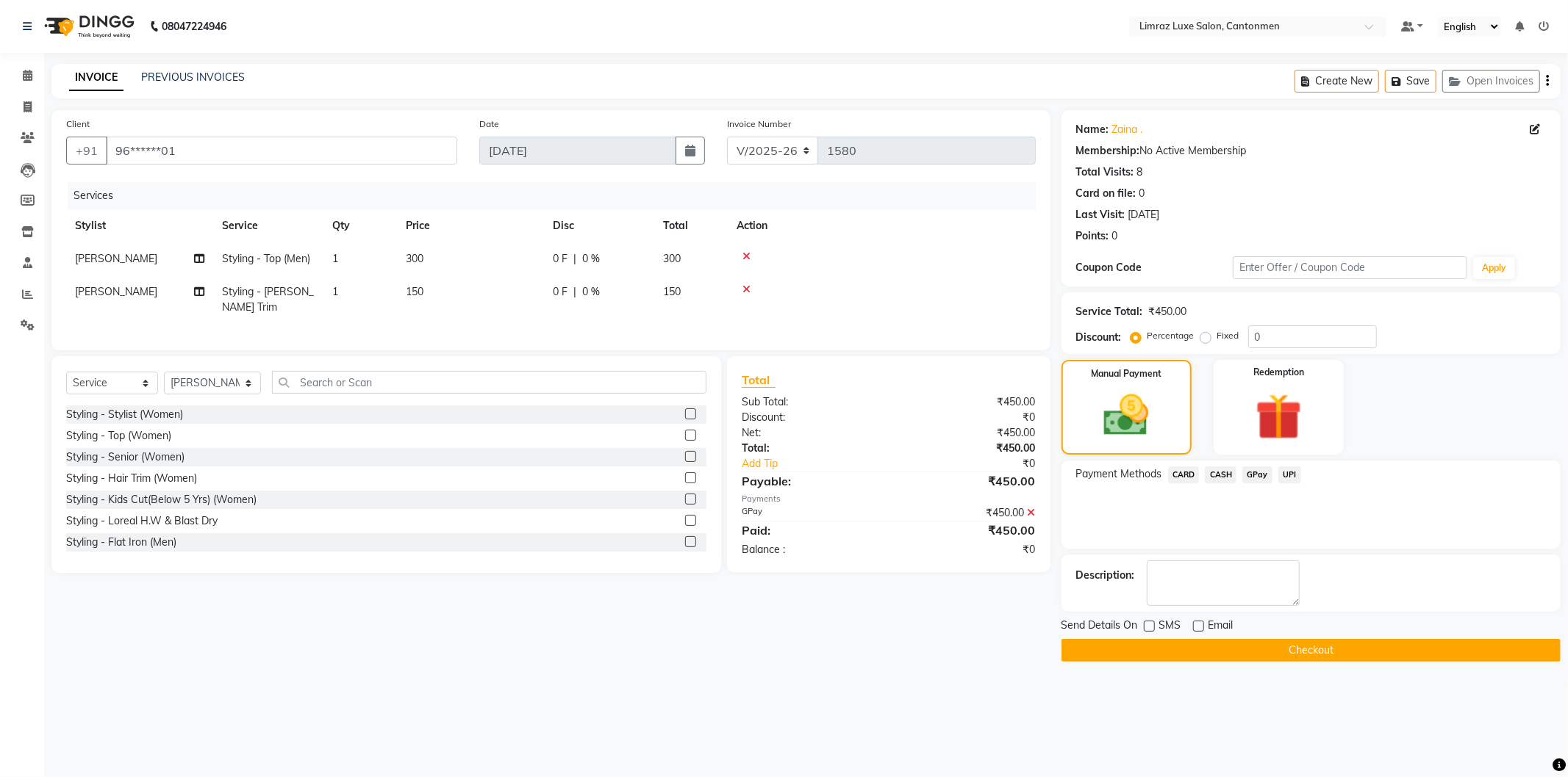
drag, startPoint x: 1216, startPoint y: 642, endPoint x: 1231, endPoint y: 466, distance: 176.6
click at [1217, 642] on button "Checkout" at bounding box center [1311, 651] width 500 height 23
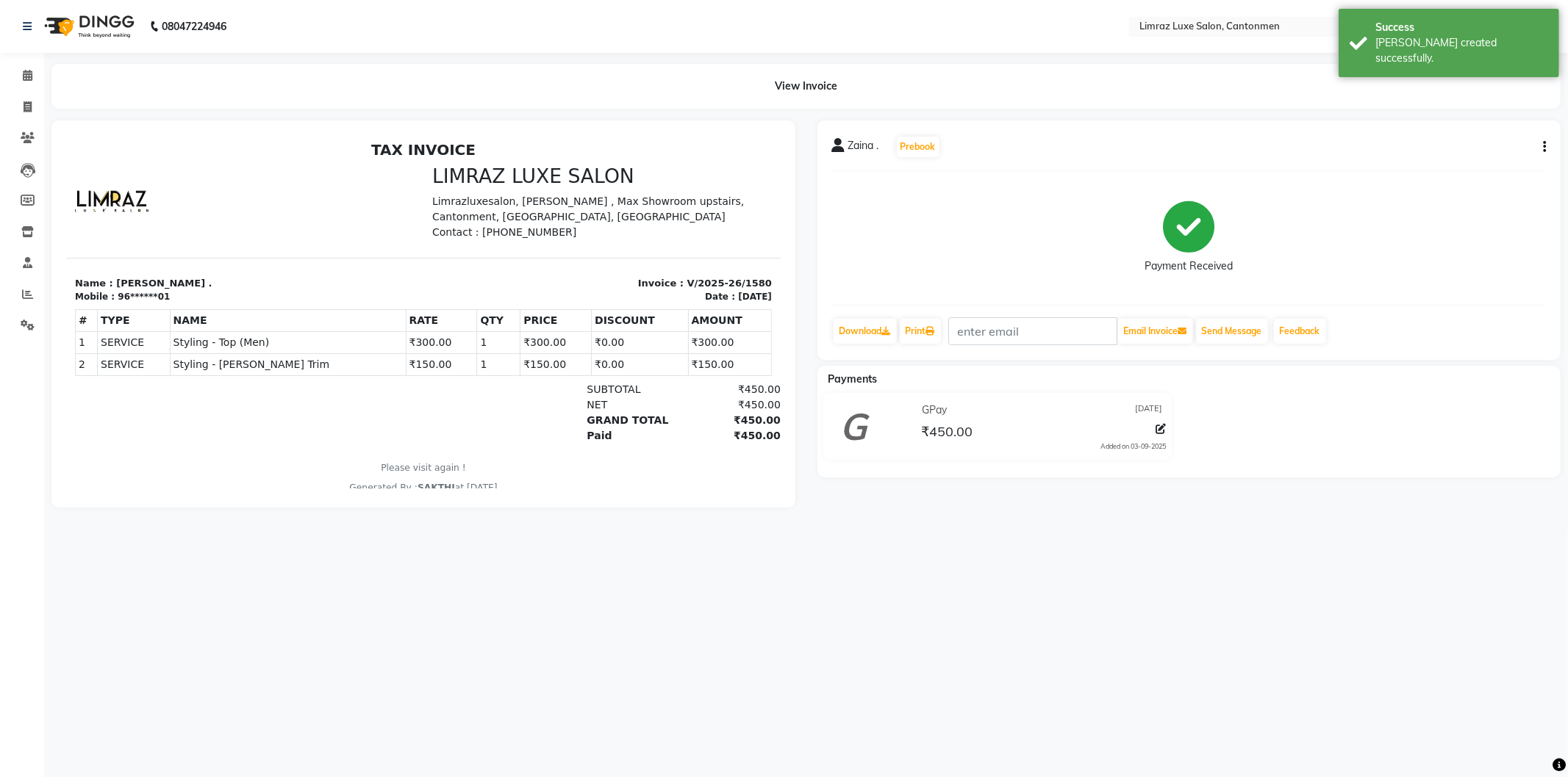
click at [93, 24] on img at bounding box center [88, 26] width 101 height 41
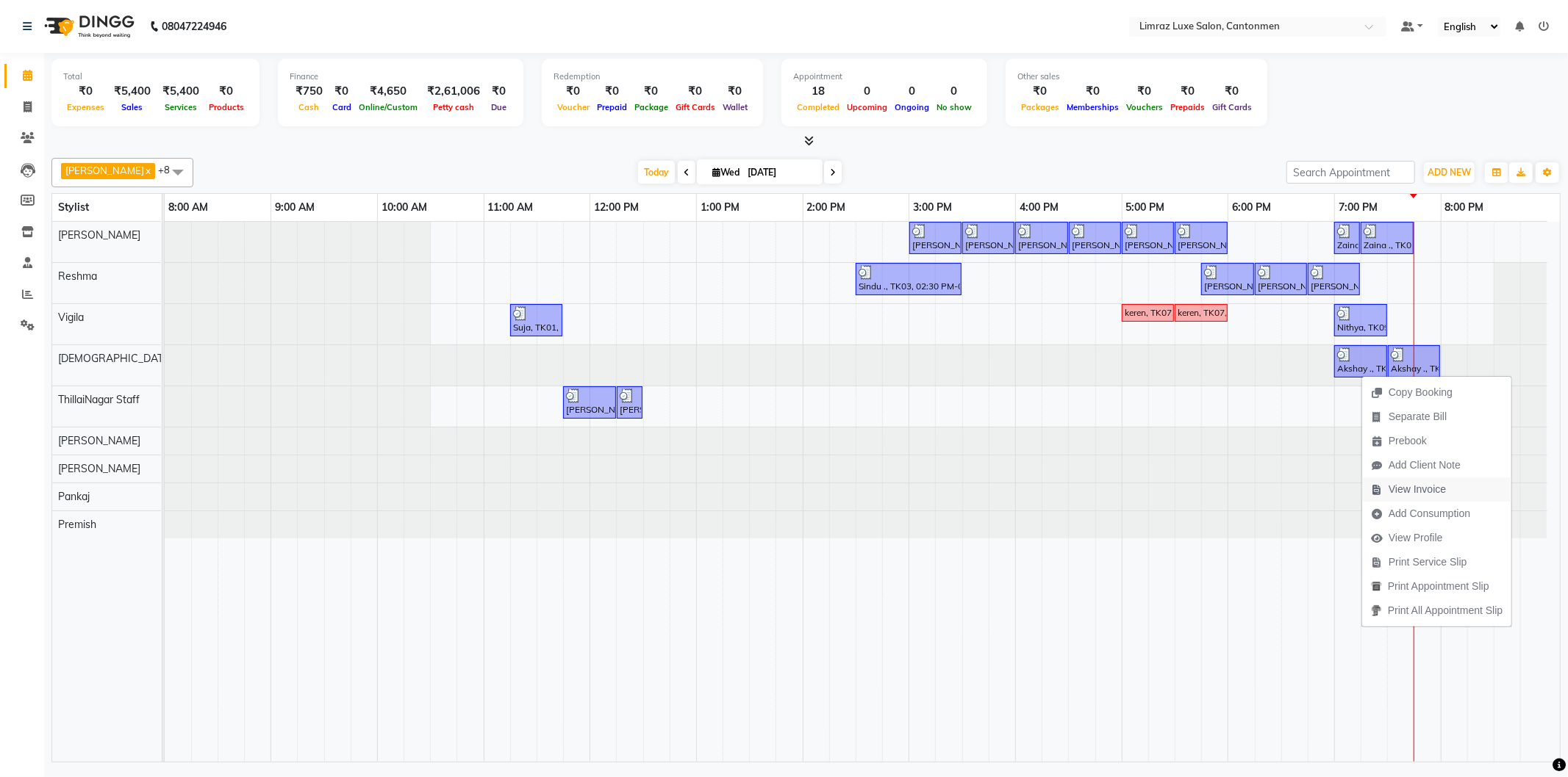
click at [1403, 490] on span "View Invoice" at bounding box center [1417, 489] width 57 height 16
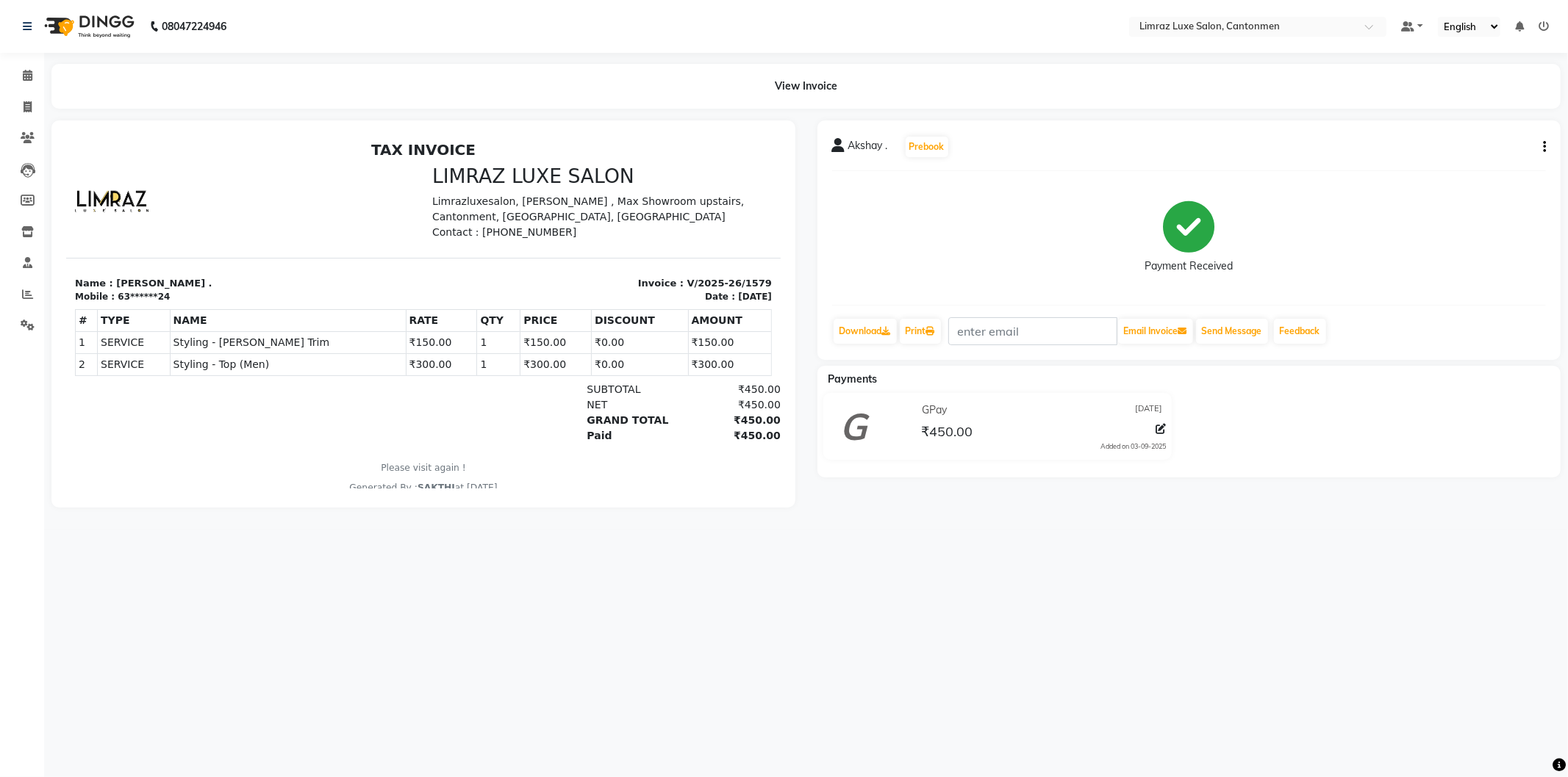
click at [1547, 144] on div "Akshay . Prebook Payment Received Download Print Email Invoice Send Message Fee…" at bounding box center [1189, 241] width 744 height 240
click at [1544, 147] on icon "button" at bounding box center [1545, 147] width 3 height 1
click at [1460, 126] on div "Cancel Invoice" at bounding box center [1471, 128] width 101 height 18
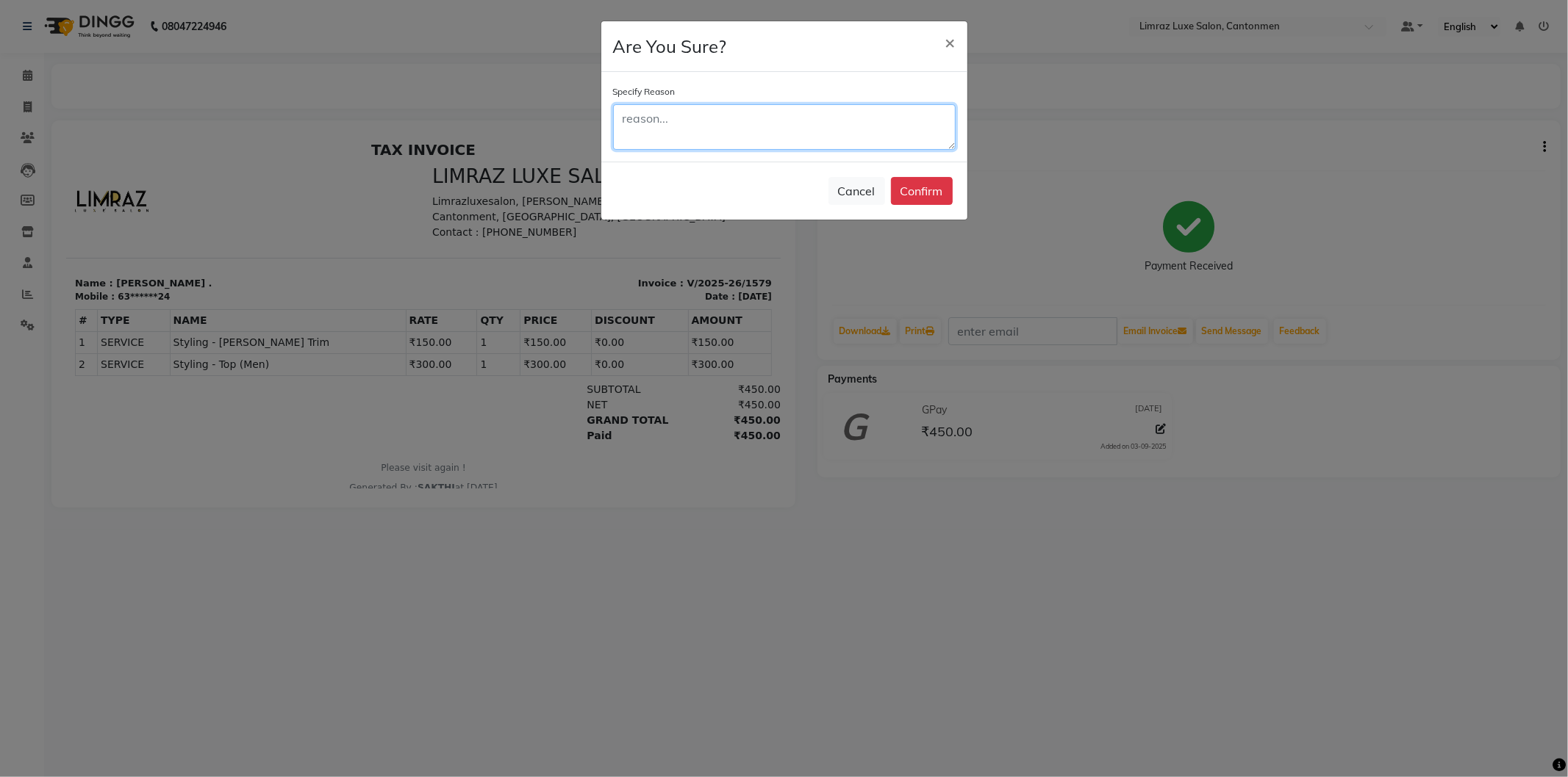
click at [729, 122] on textarea at bounding box center [784, 126] width 342 height 45
click at [951, 186] on button "Confirm" at bounding box center [921, 191] width 62 height 28
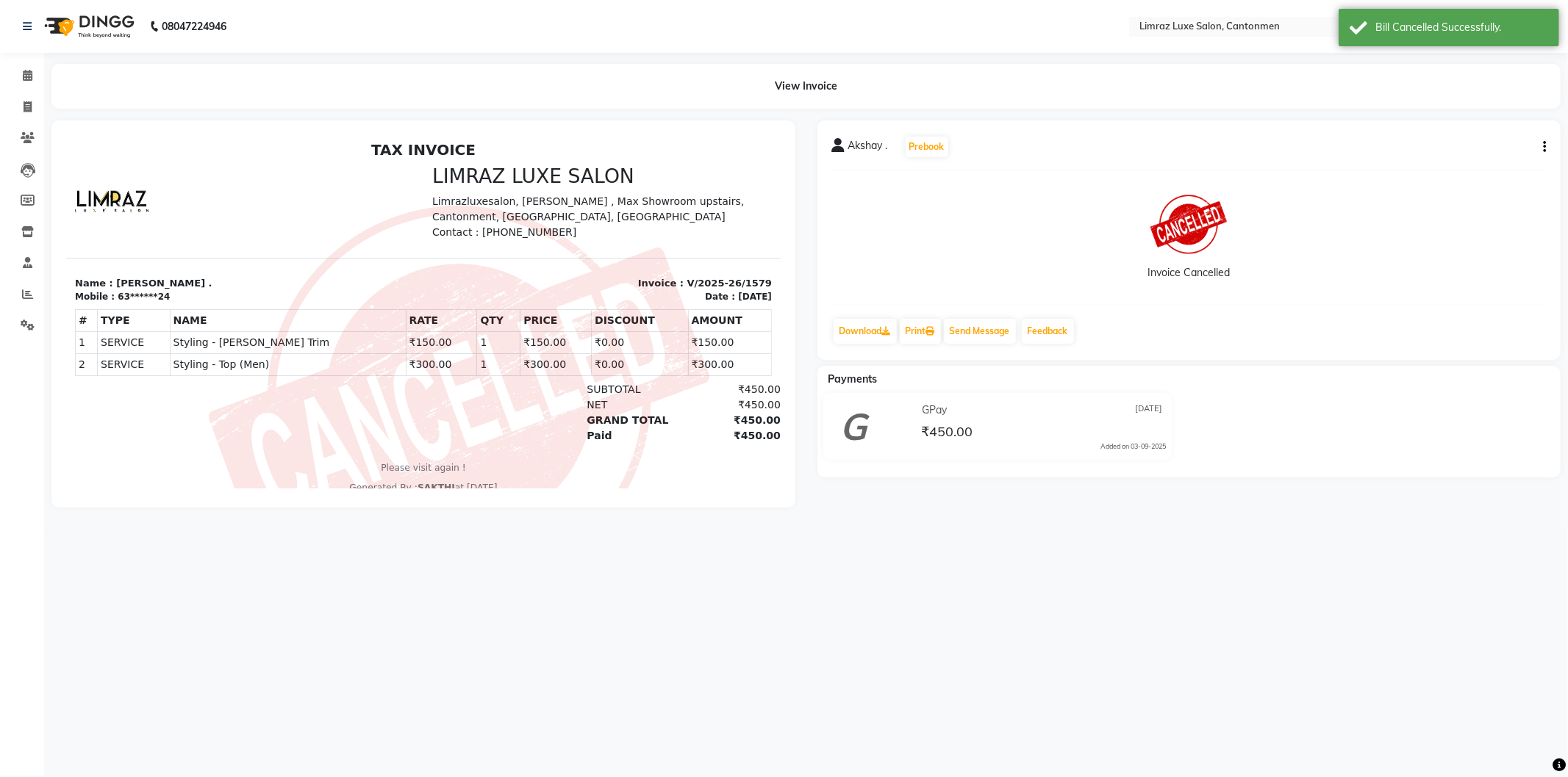
click at [79, 33] on img at bounding box center [88, 26] width 101 height 41
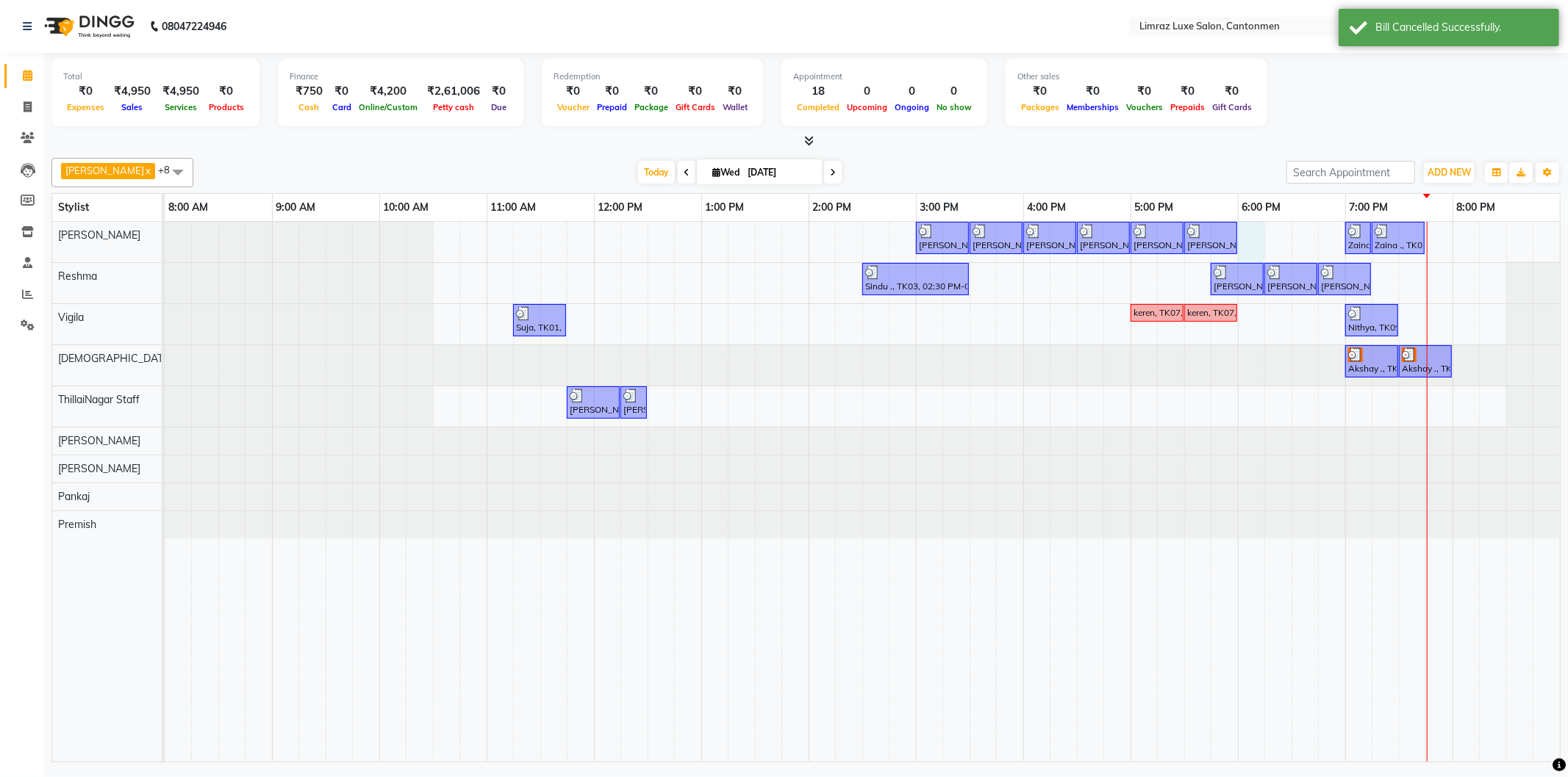
click at [1248, 238] on div "[PERSON_NAME] ., TK04, 03:00 PM-03:30 PM, Styling - Top (Men) [PERSON_NAME] ., …" at bounding box center [862, 491] width 1395 height 540
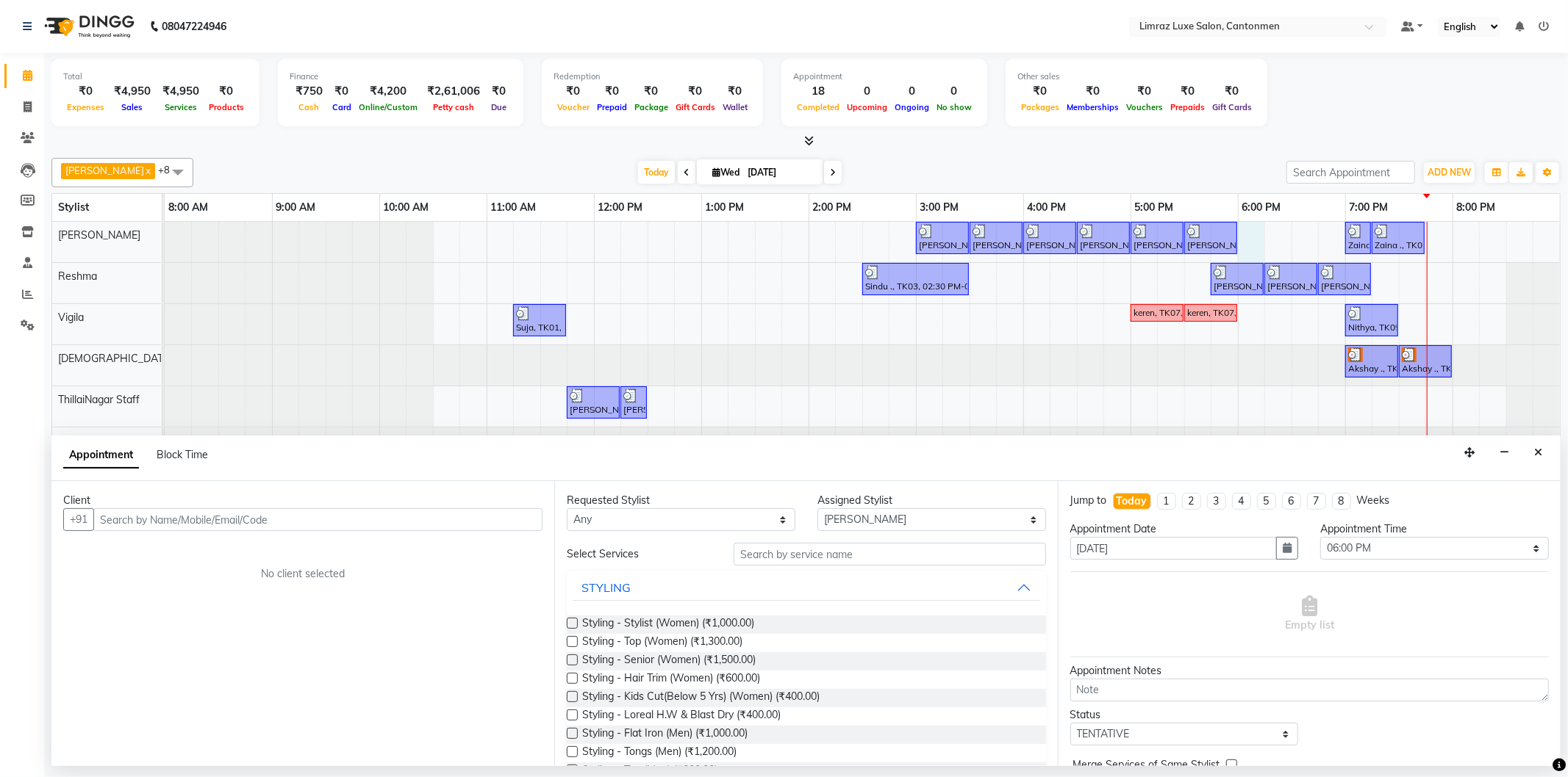
click at [334, 518] on input "text" at bounding box center [318, 520] width 449 height 23
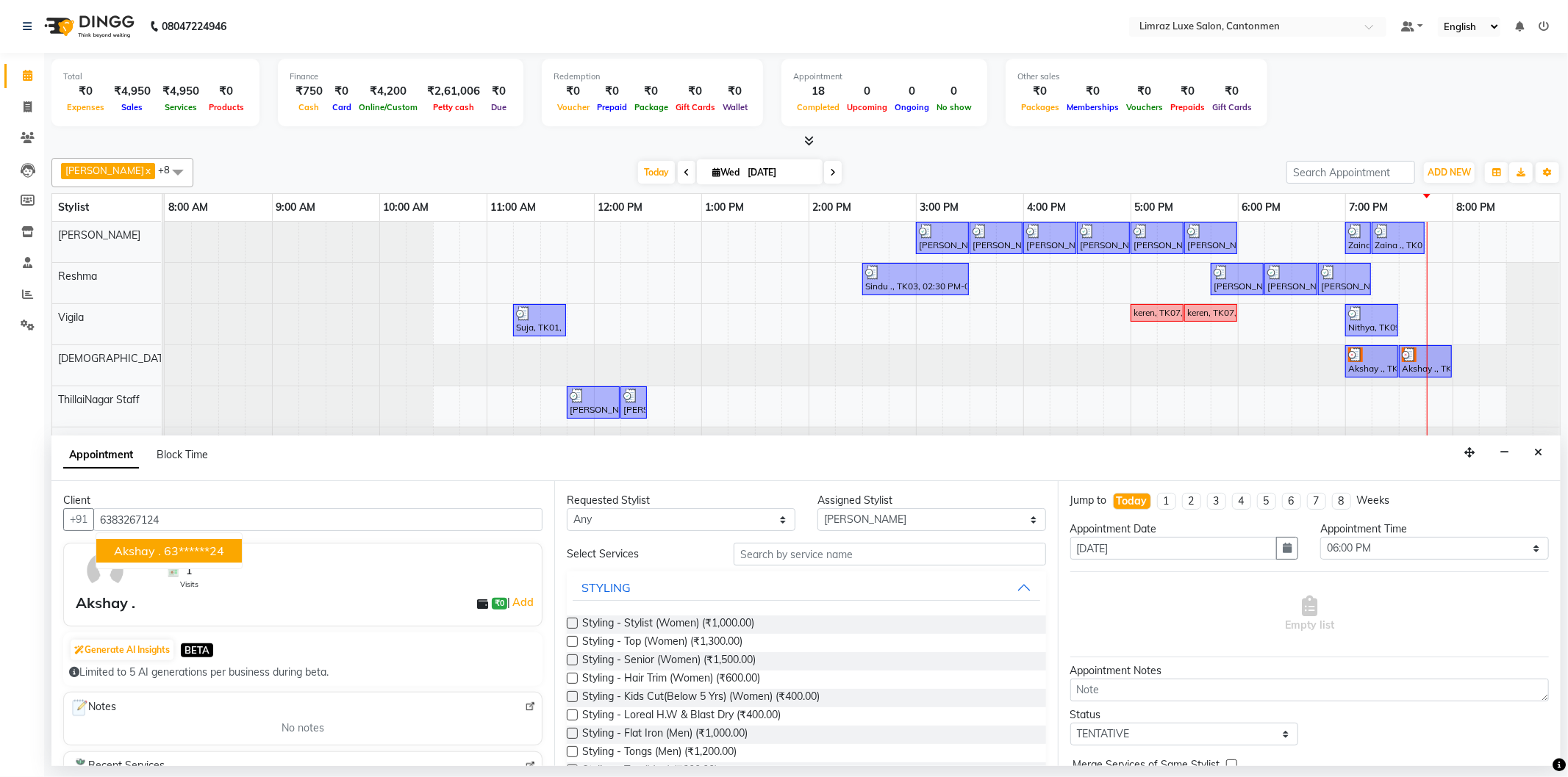
click at [107, 547] on button "Akshay . 63******24" at bounding box center [169, 551] width 146 height 23
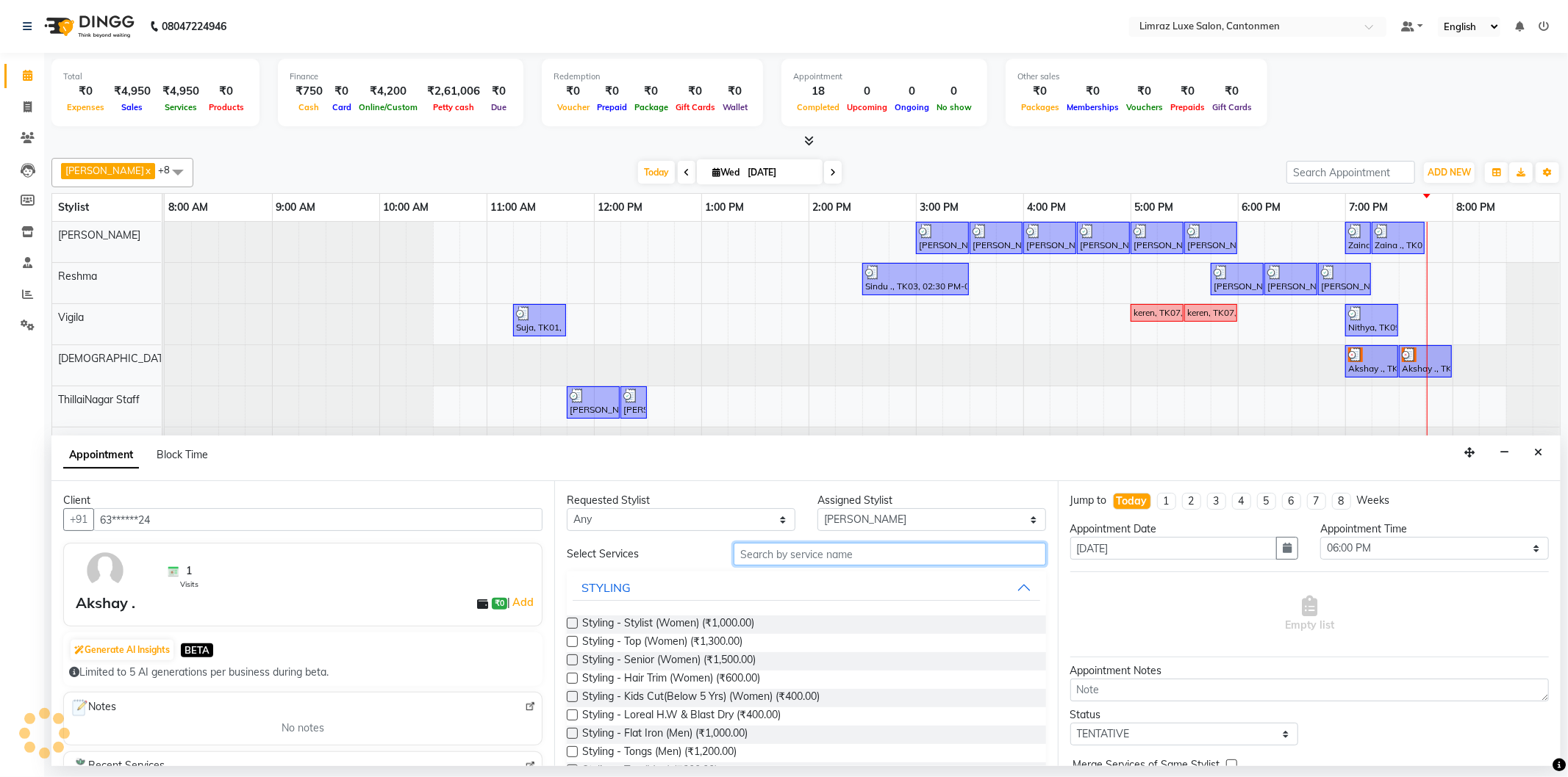
click at [809, 550] on input "text" at bounding box center [889, 555] width 312 height 23
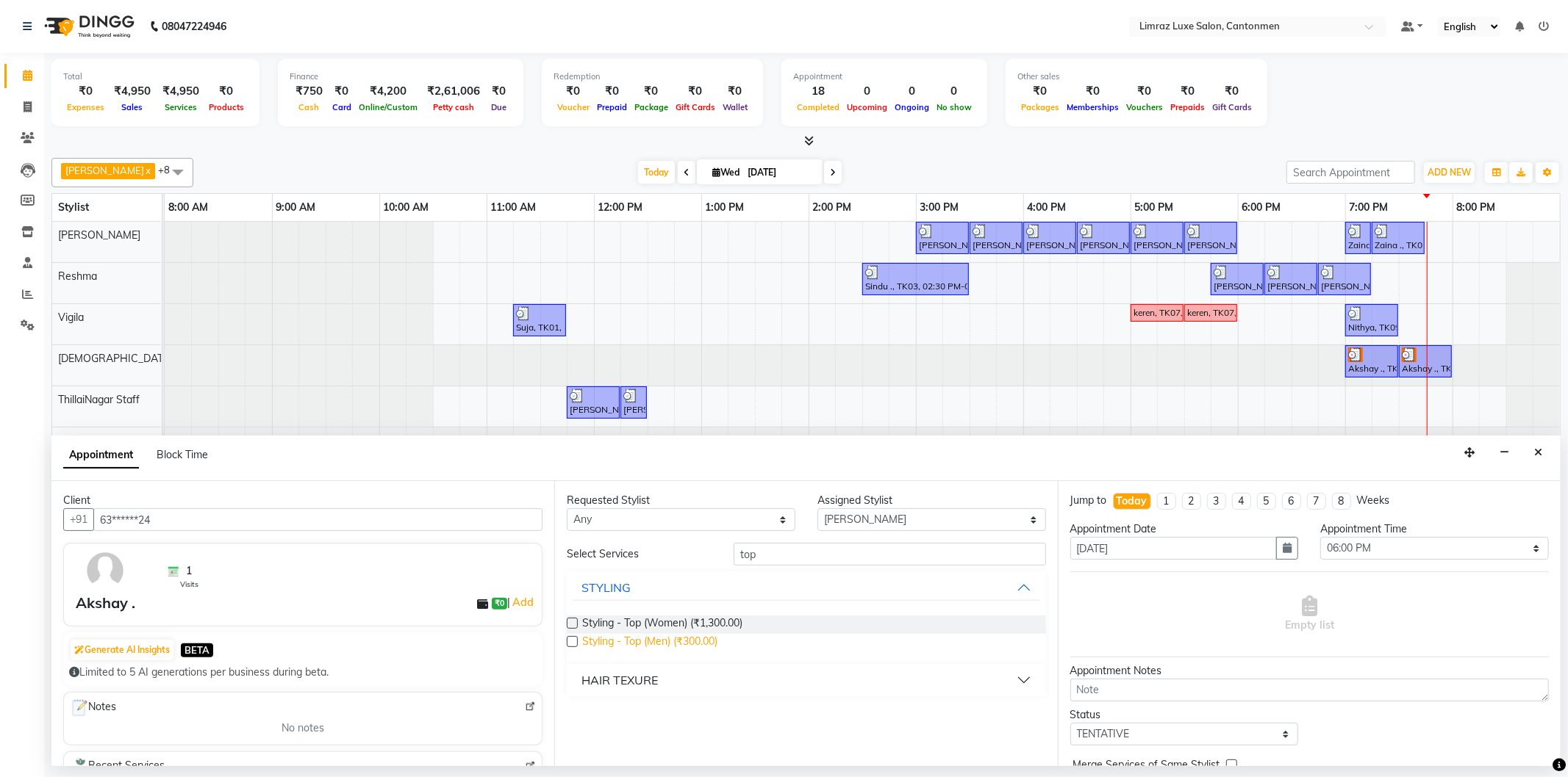
click at [667, 643] on span "Styling - Top (Men) (₹300.00)" at bounding box center [650, 643] width 136 height 18
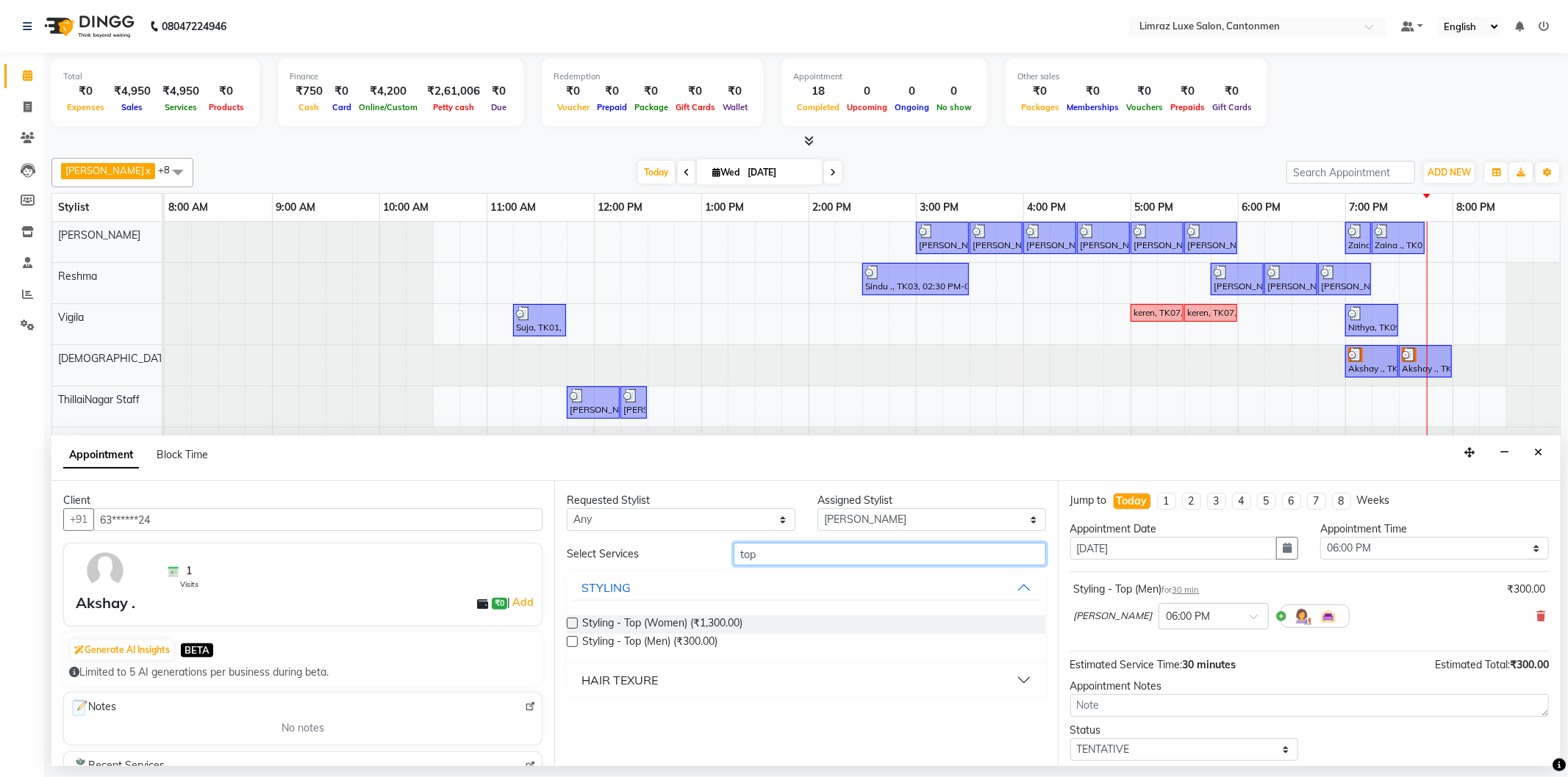
drag, startPoint x: 775, startPoint y: 554, endPoint x: 654, endPoint y: 518, distance: 126.2
click at [660, 520] on div "Requested Stylist Any [PERSON_NAME] [PERSON_NAME] [PERSON_NAME] Premish Reshma …" at bounding box center [806, 623] width 503 height 285
click at [673, 623] on span "Styling - [PERSON_NAME] Trim (₹150.00)" at bounding box center [679, 625] width 194 height 18
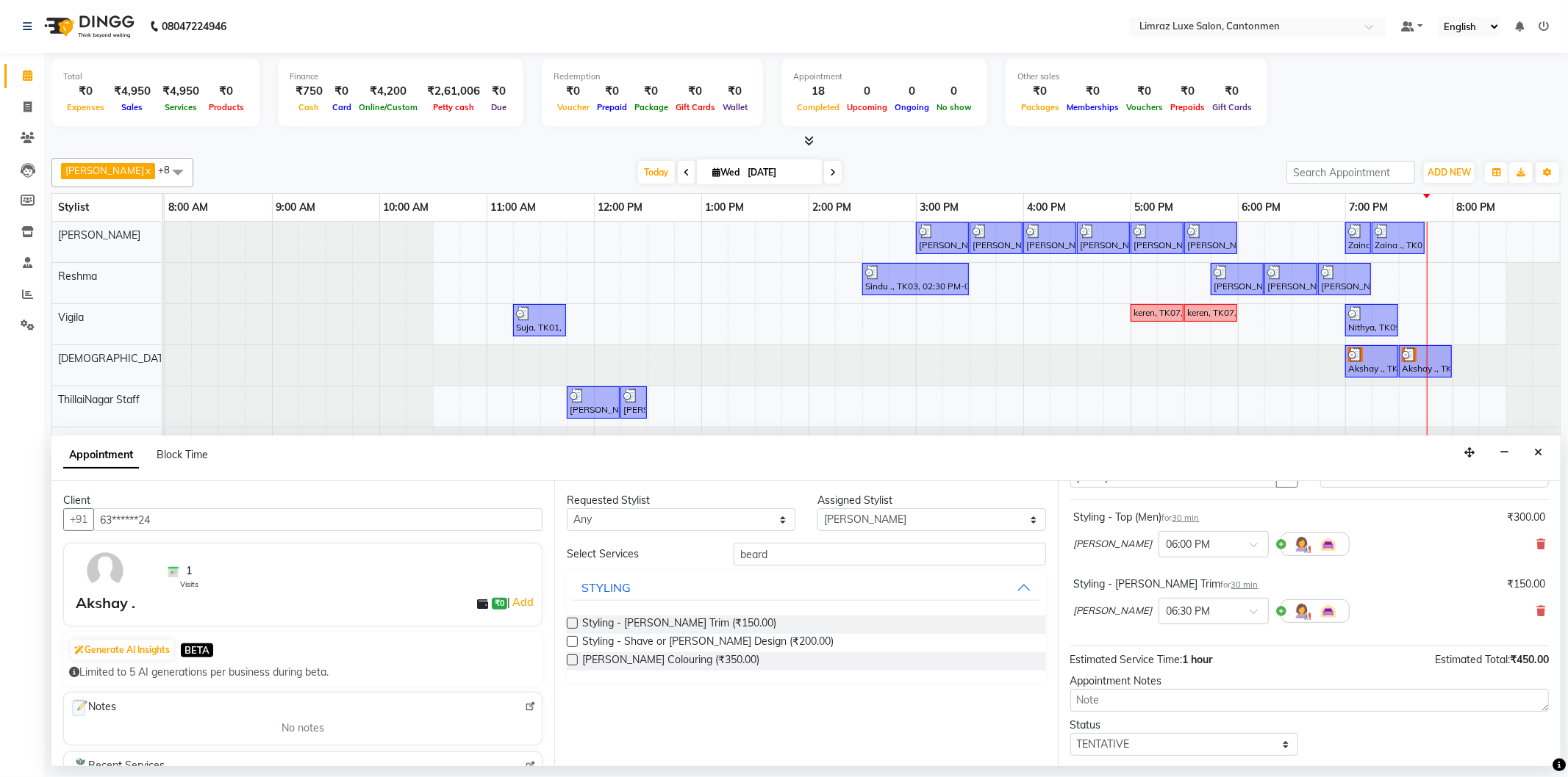
scroll to position [155, 0]
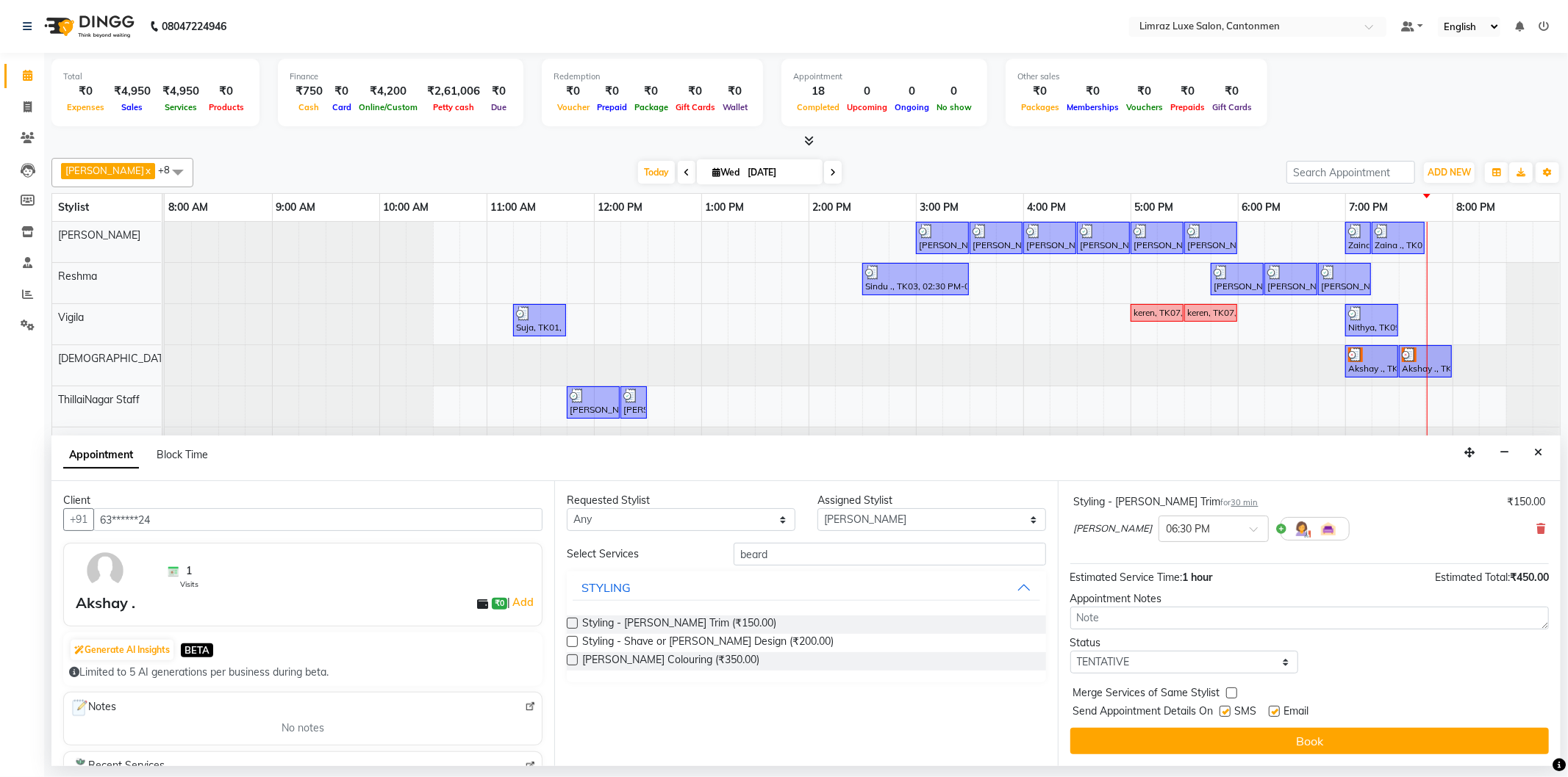
click at [1231, 714] on label at bounding box center [1225, 711] width 11 height 11
click at [1229, 714] on input "checkbox" at bounding box center [1225, 713] width 10 height 10
click at [1279, 713] on label at bounding box center [1274, 711] width 11 height 11
click at [1279, 713] on input "checkbox" at bounding box center [1274, 713] width 10 height 10
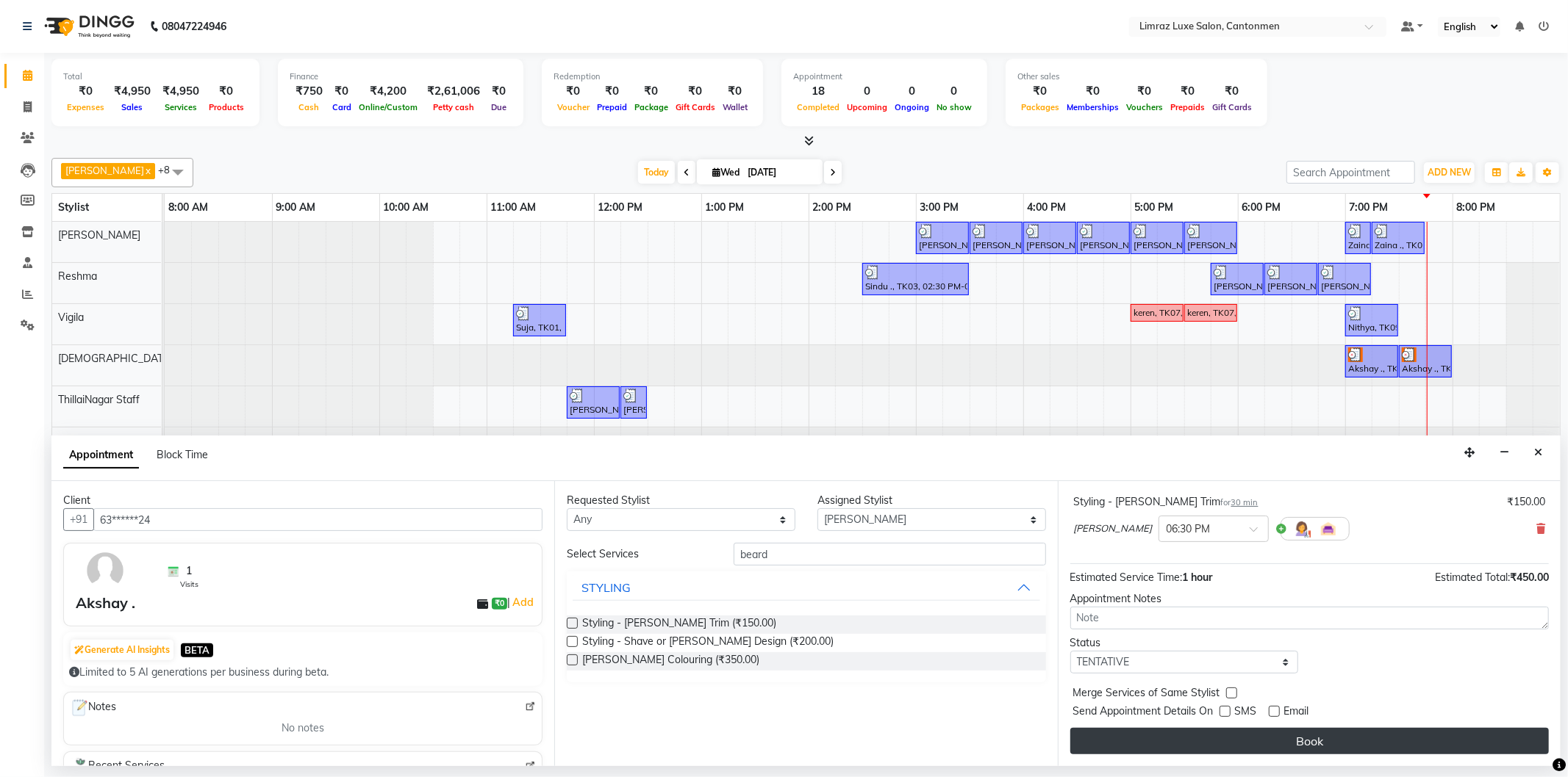
click at [1281, 738] on button "Book" at bounding box center [1309, 741] width 479 height 26
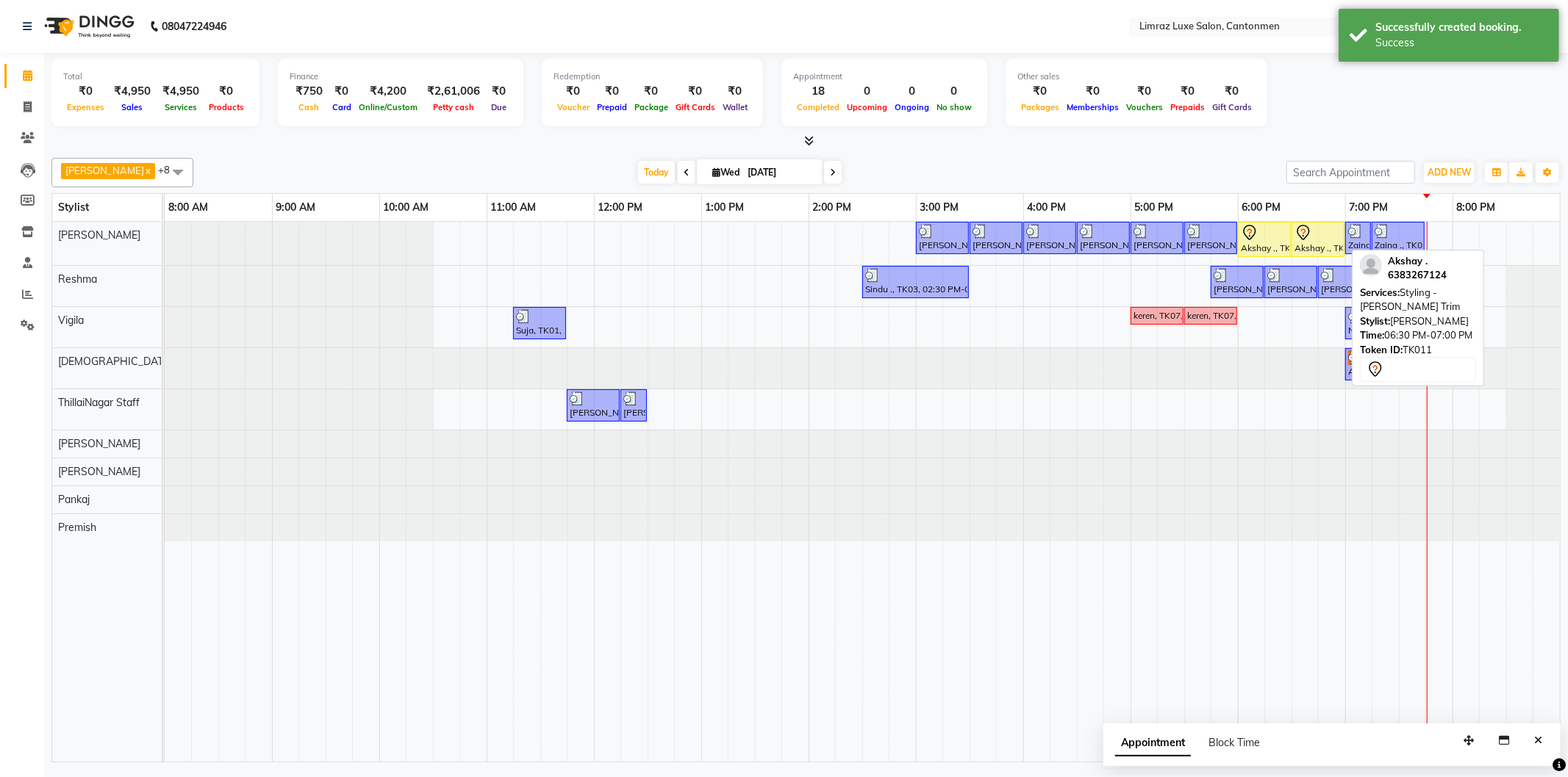
click at [1289, 236] on div at bounding box center [1289, 239] width 6 height 34
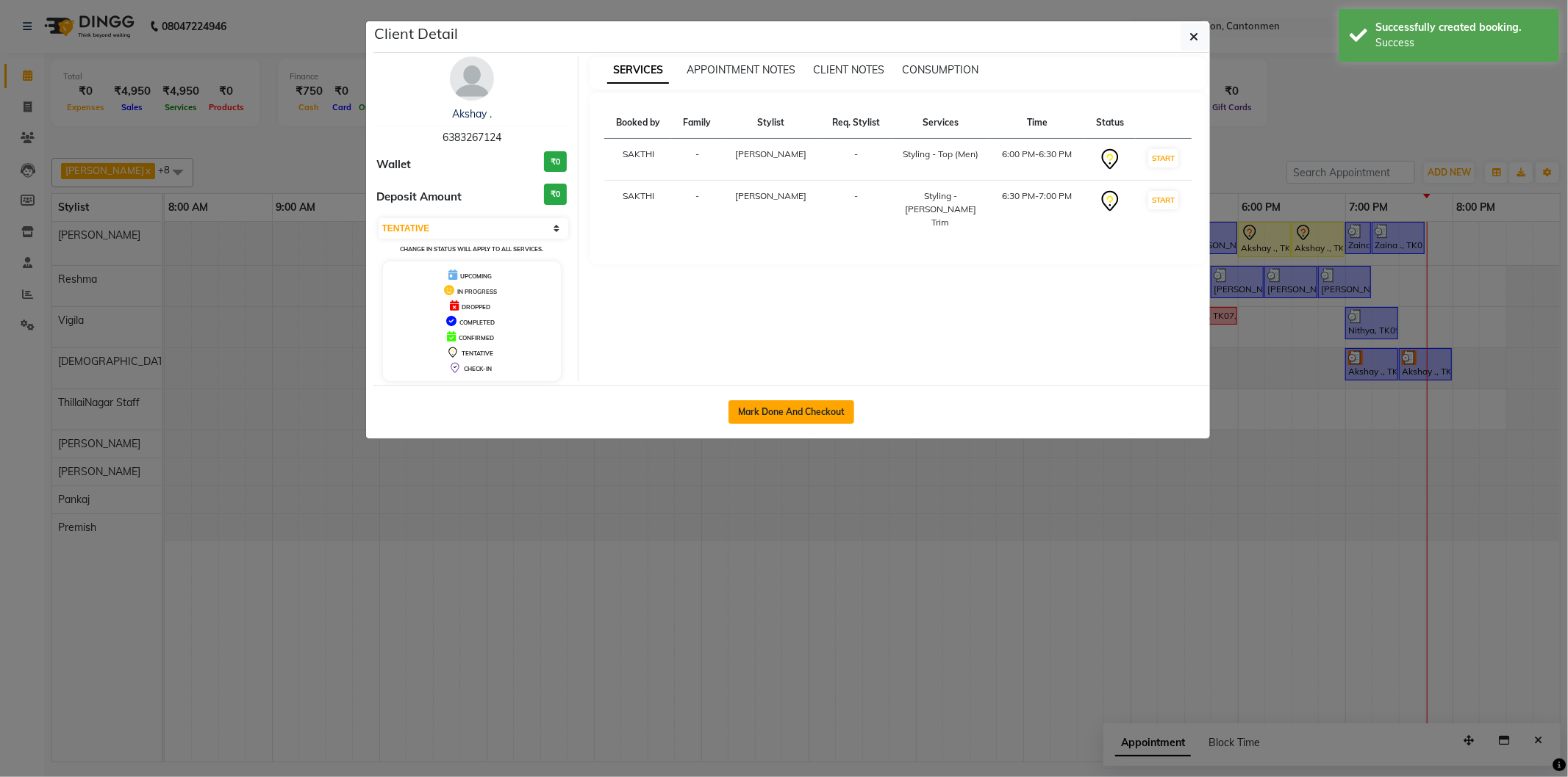
click at [804, 412] on button "Mark Done And Checkout" at bounding box center [791, 412] width 126 height 23
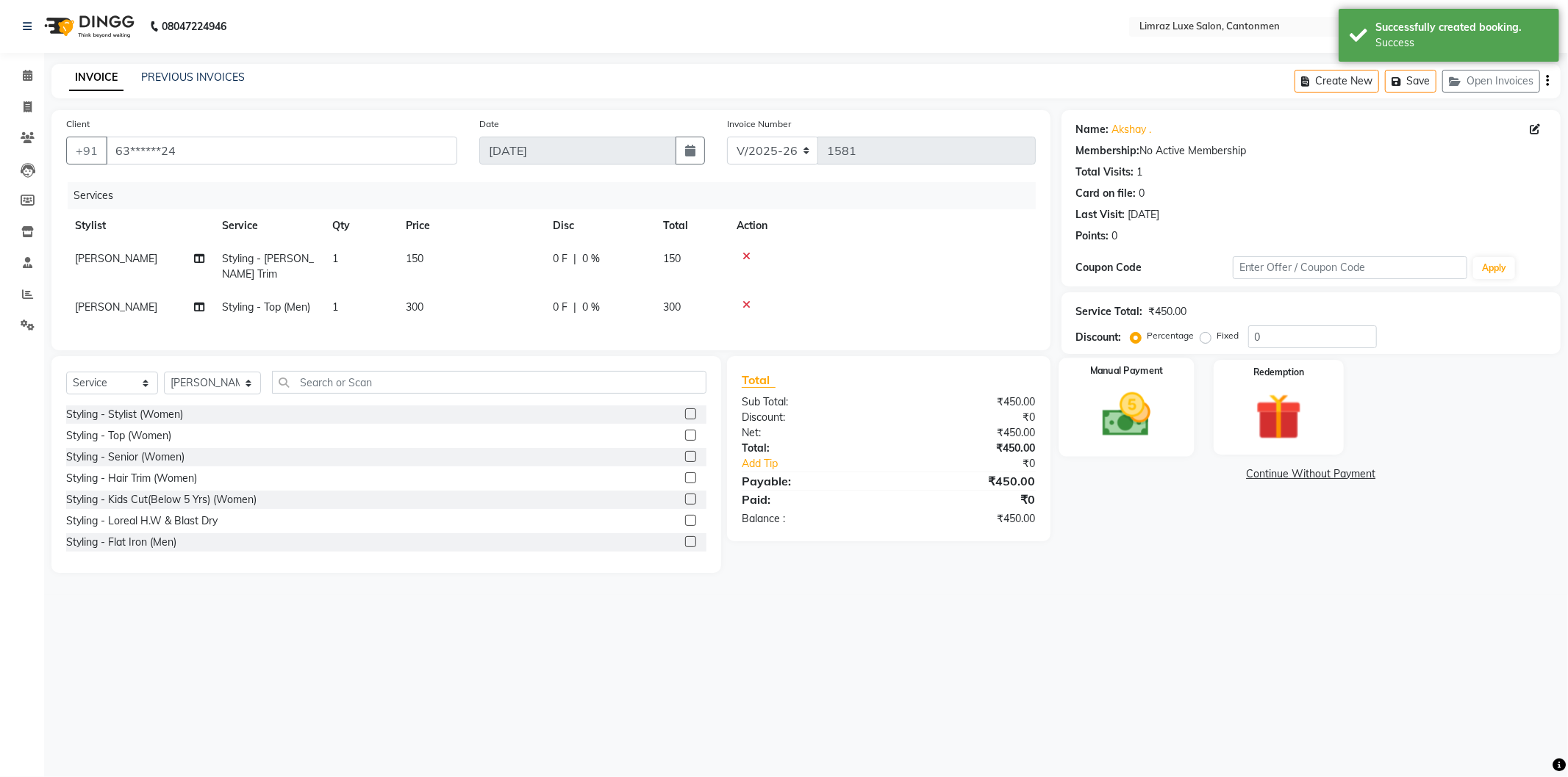
click at [1149, 405] on img at bounding box center [1126, 415] width 79 height 56
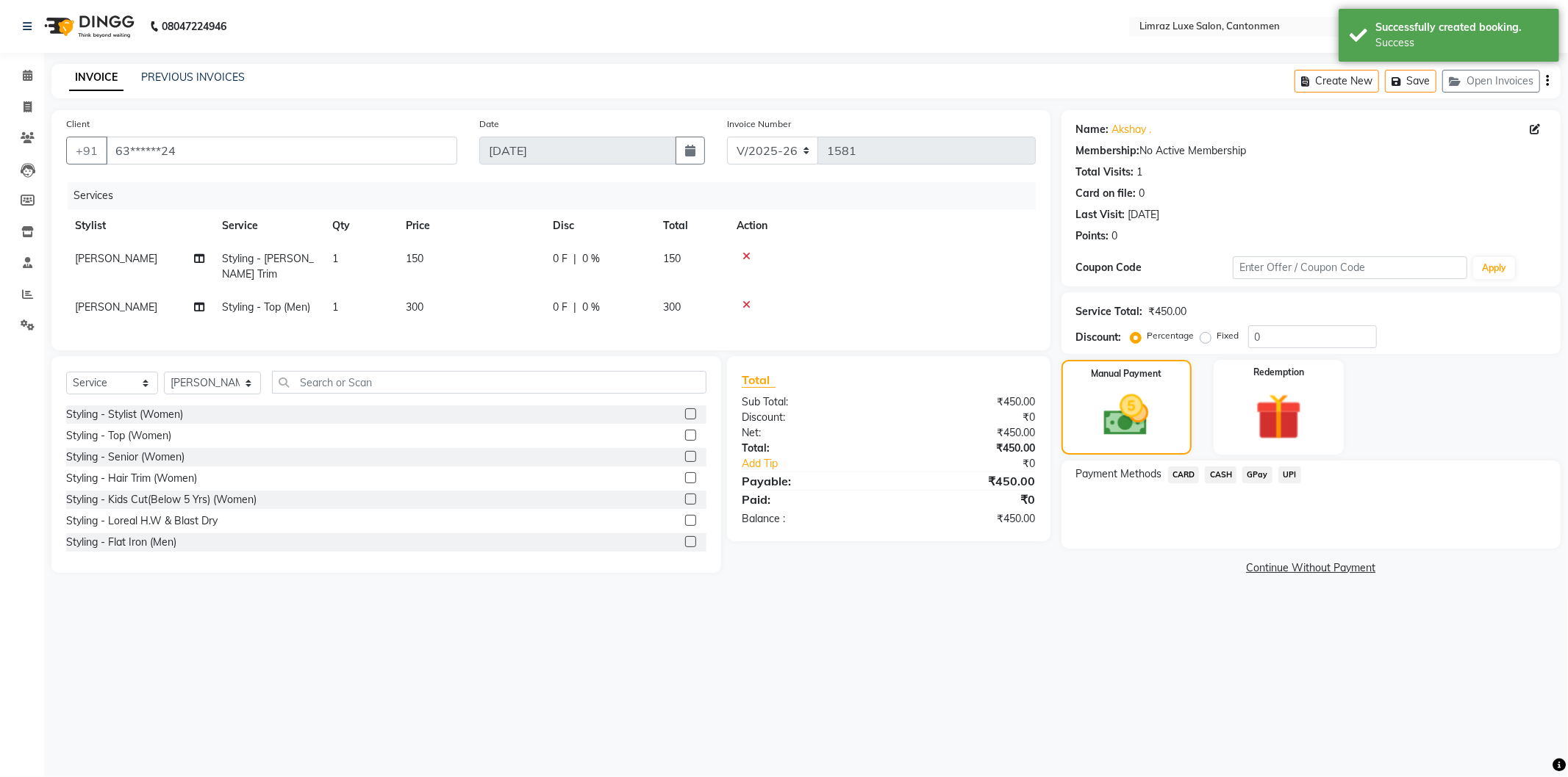
drag, startPoint x: 1259, startPoint y: 474, endPoint x: 1258, endPoint y: 487, distance: 13.0
click at [1258, 474] on span "GPay" at bounding box center [1257, 474] width 30 height 17
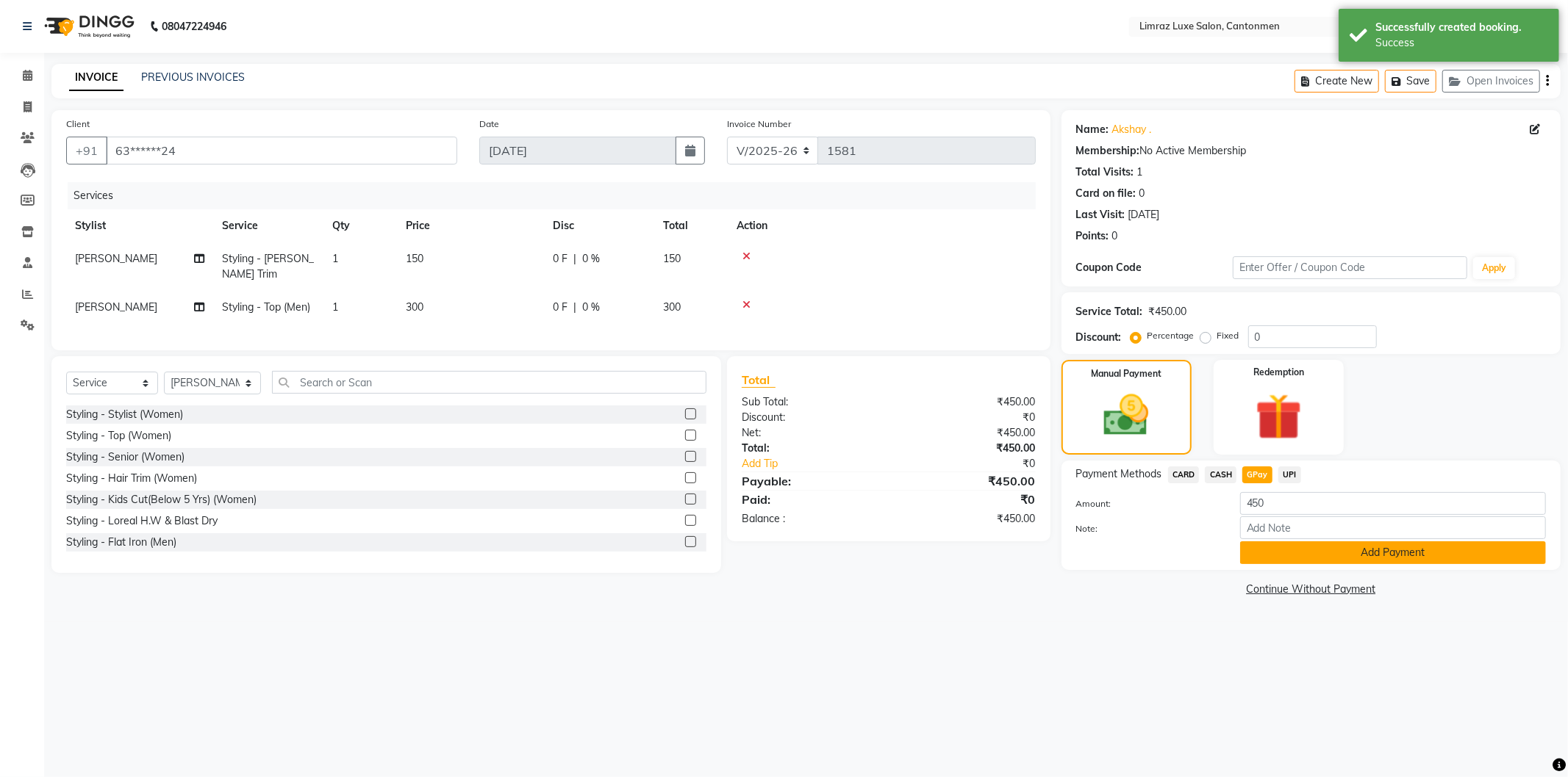
click at [1311, 549] on button "Add Payment" at bounding box center [1393, 553] width 306 height 23
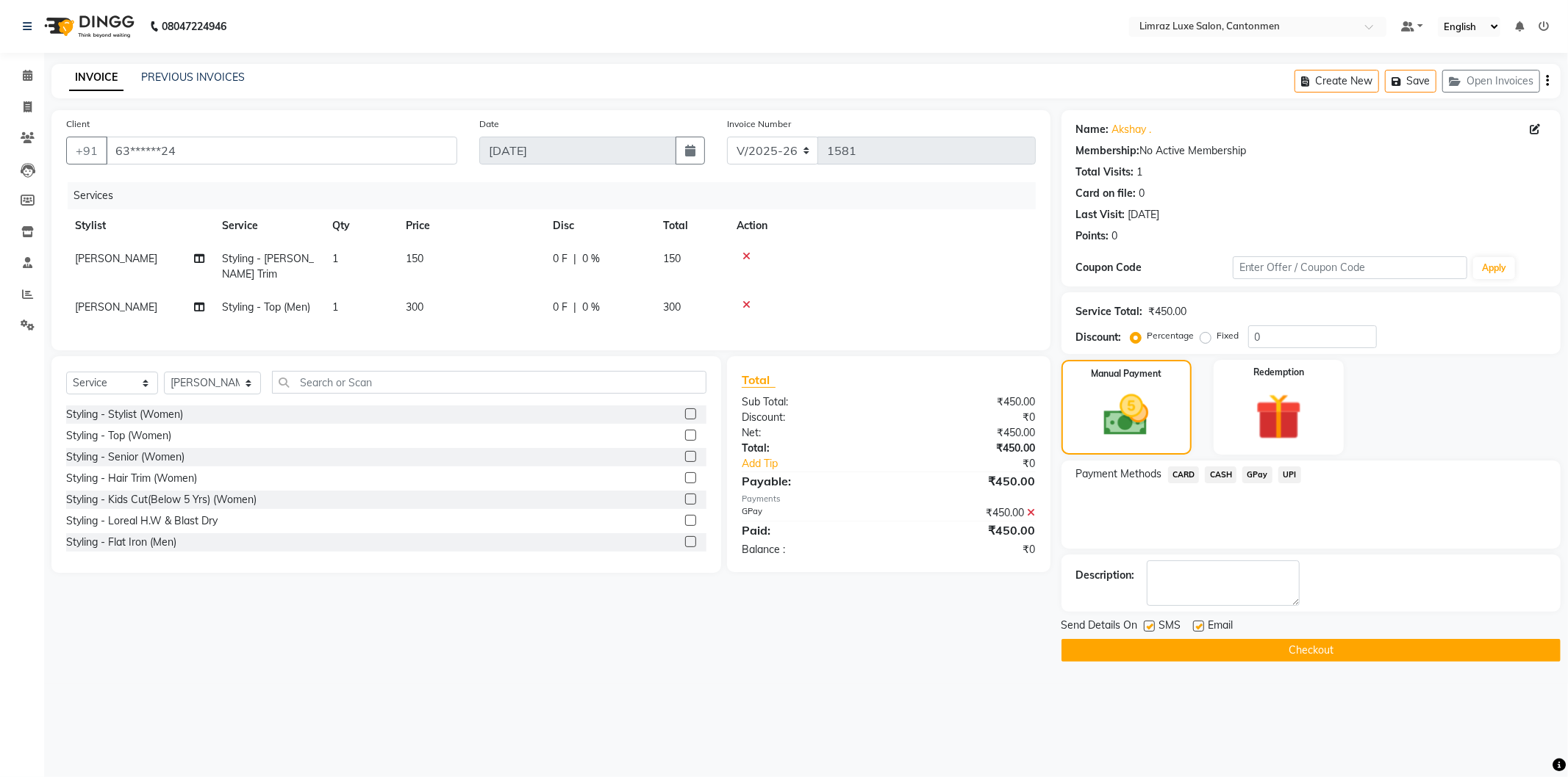
click at [1151, 629] on label at bounding box center [1149, 626] width 11 height 11
click at [1151, 629] on input "checkbox" at bounding box center [1149, 627] width 10 height 10
click at [1202, 627] on label at bounding box center [1198, 626] width 11 height 11
click at [1202, 627] on input "checkbox" at bounding box center [1198, 627] width 10 height 10
drag, startPoint x: 1201, startPoint y: 649, endPoint x: 1201, endPoint y: 632, distance: 17.0
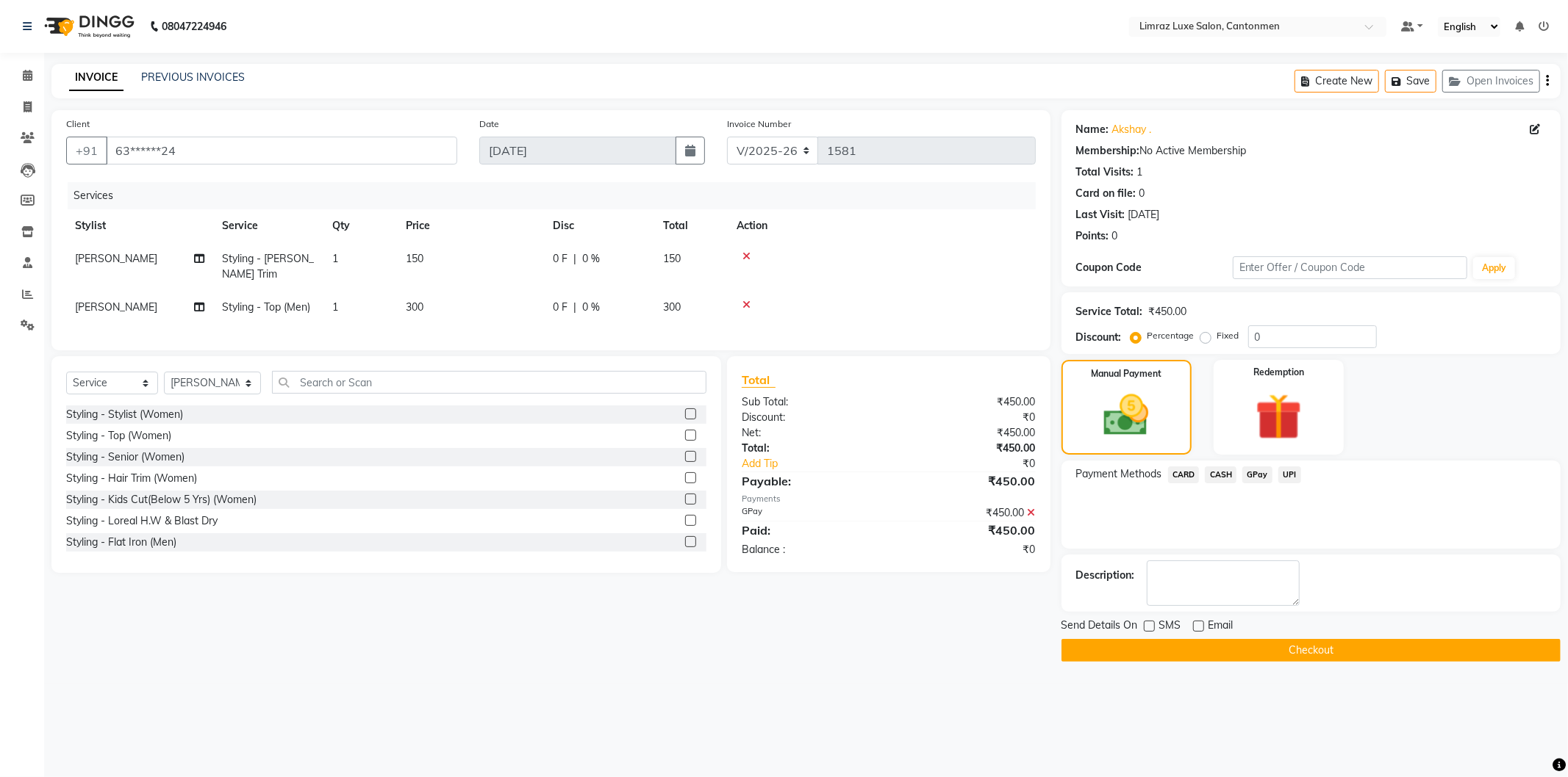
click at [1199, 650] on button "Checkout" at bounding box center [1311, 651] width 500 height 23
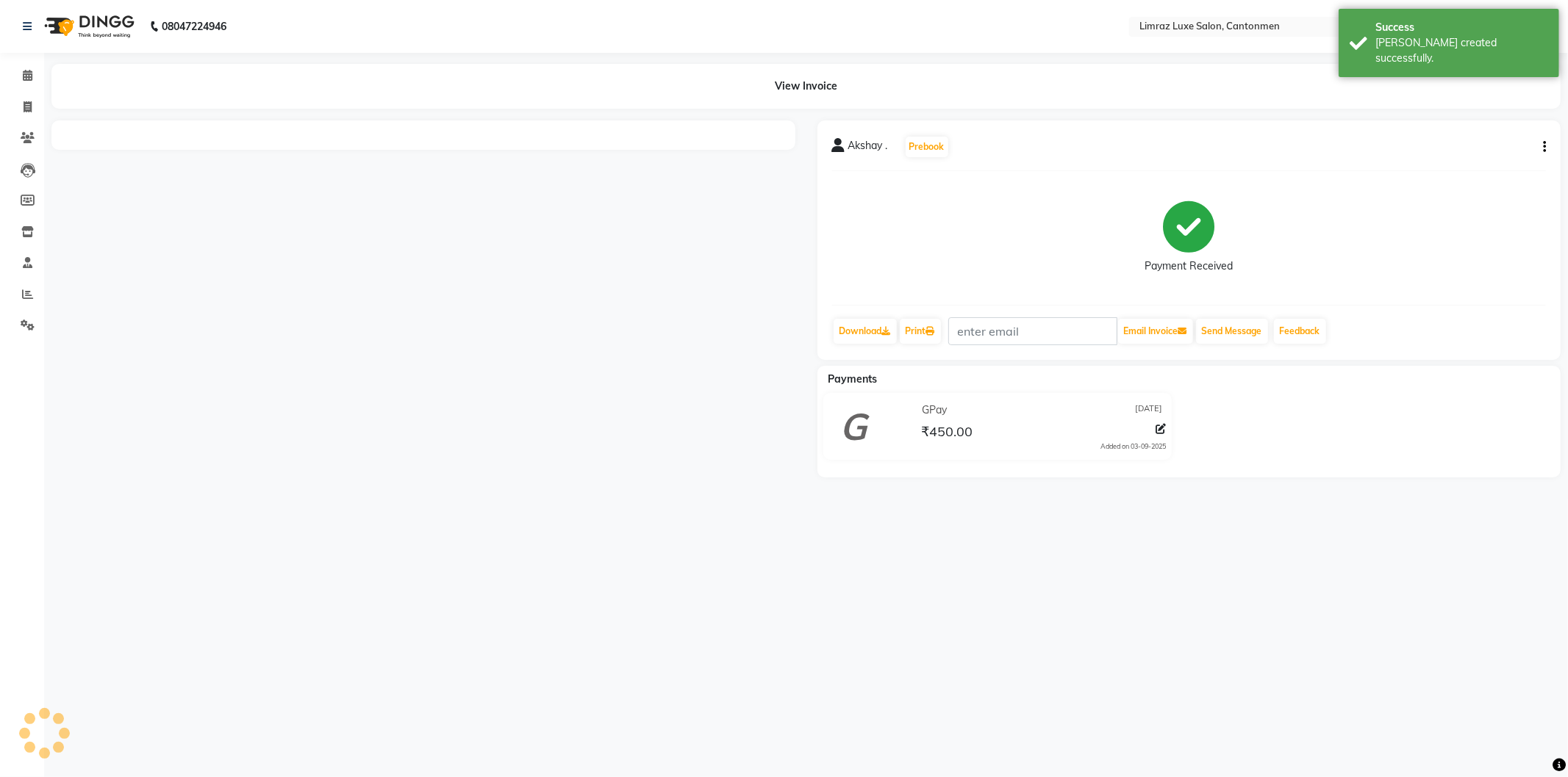
click at [99, 30] on img at bounding box center [88, 26] width 101 height 41
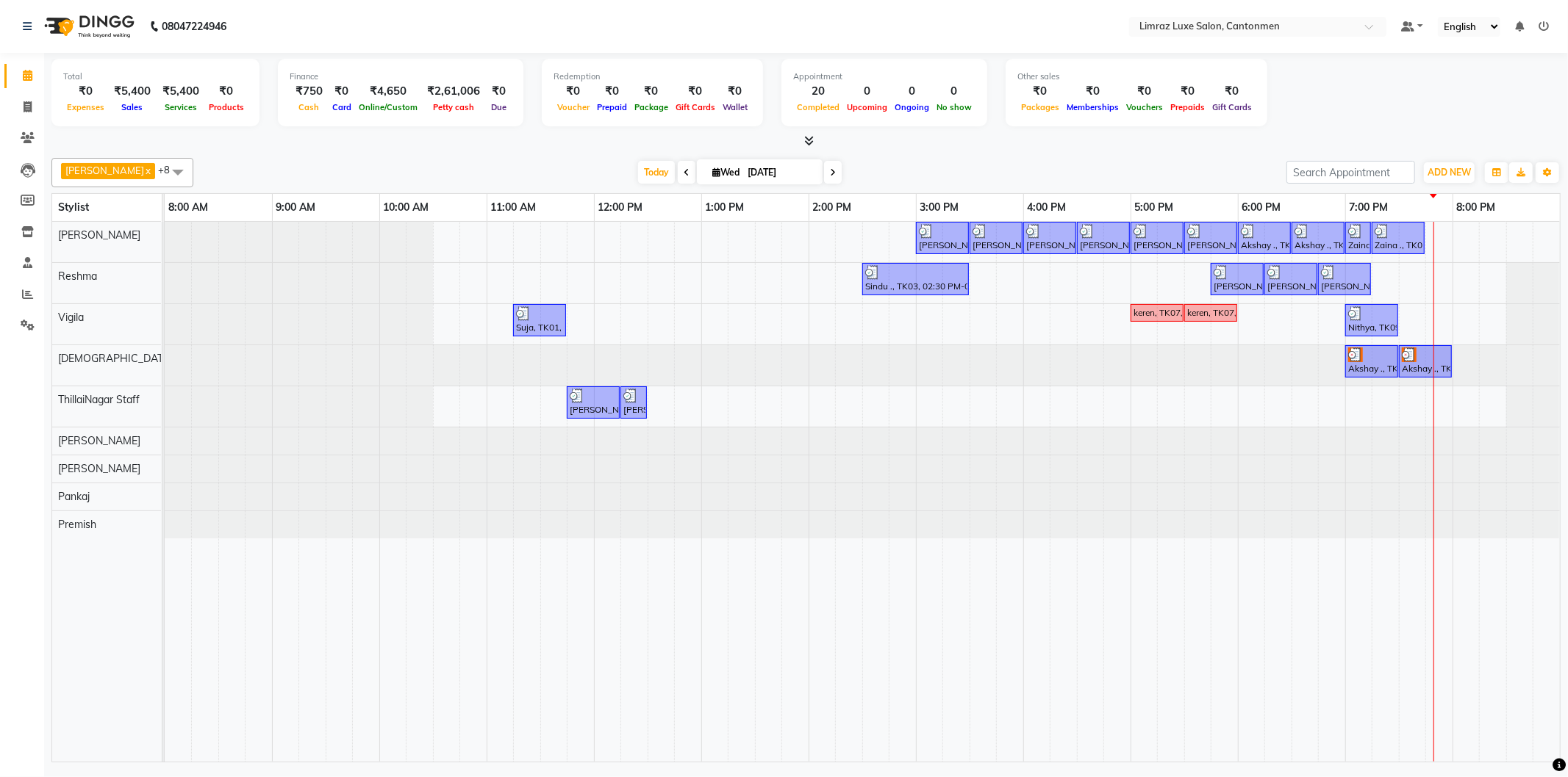
click at [1465, 281] on td at bounding box center [1465, 491] width 27 height 540
click at [1437, 276] on div "[PERSON_NAME] ., TK04, 03:00 PM-03:30 PM, Styling - Top (Men) [PERSON_NAME] ., …" at bounding box center [862, 491] width 1395 height 540
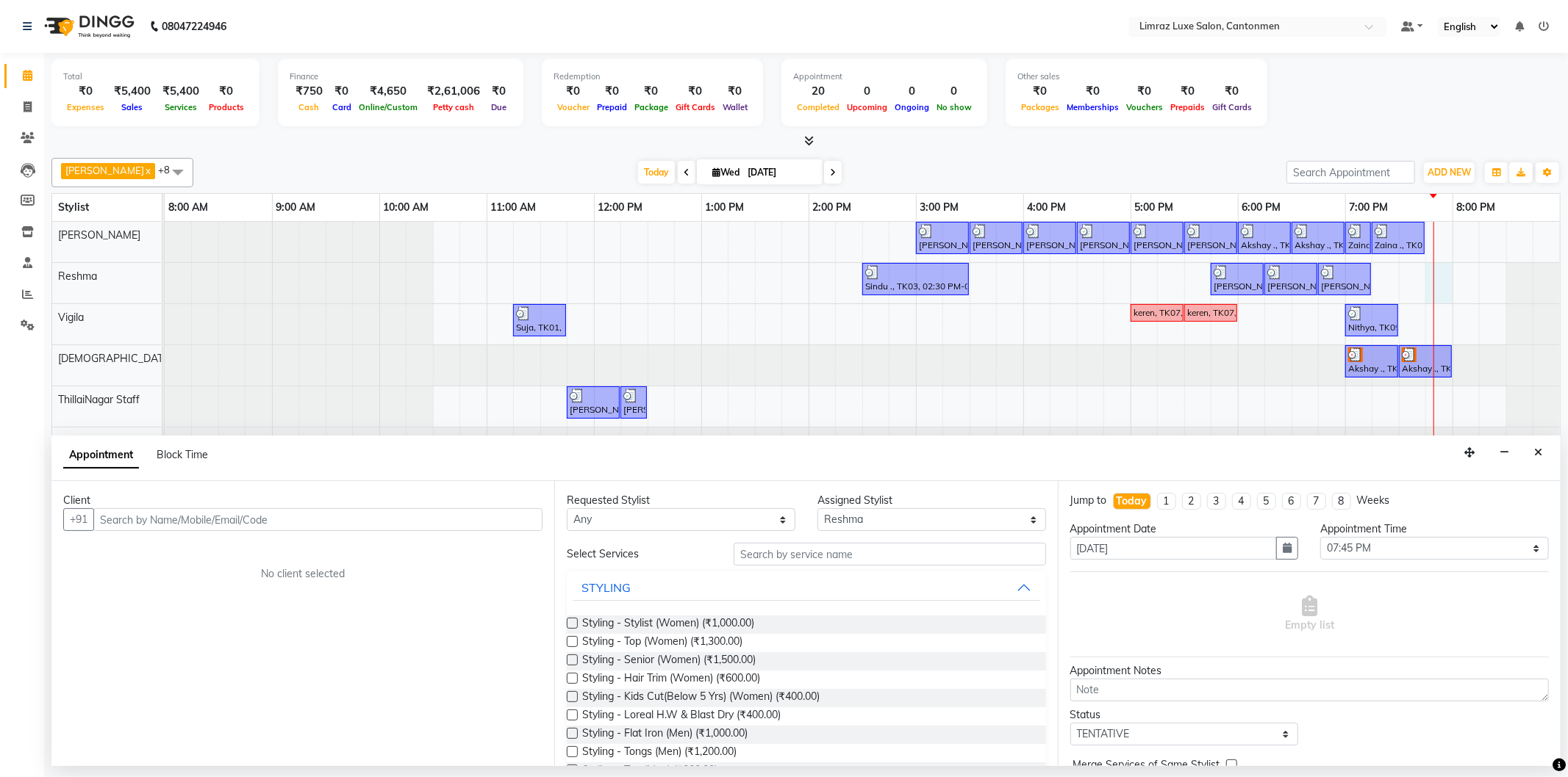
click at [367, 527] on input "text" at bounding box center [318, 520] width 449 height 23
click at [212, 552] on ngb-highlight "99******82" at bounding box center [241, 551] width 60 height 15
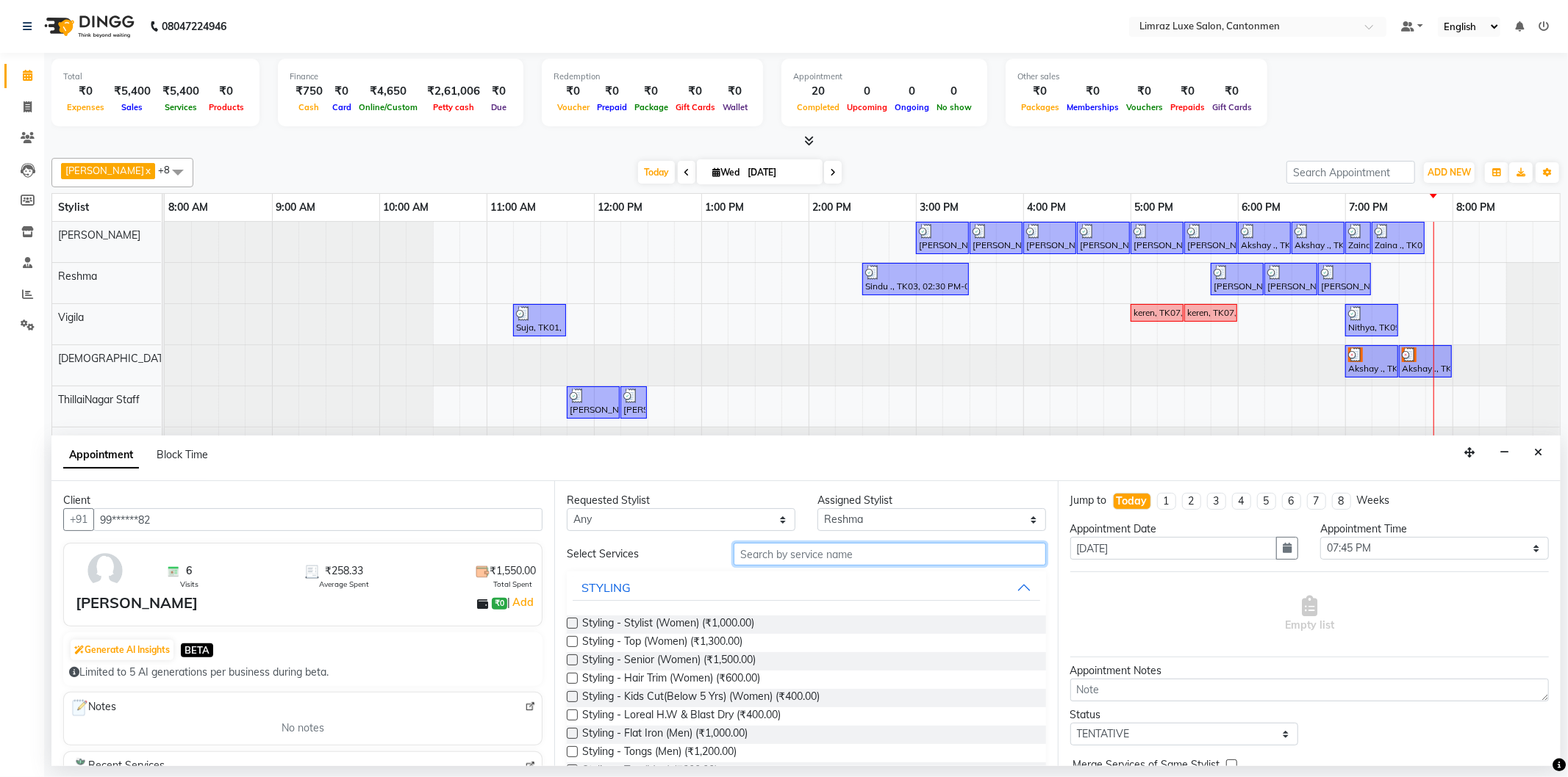
click at [811, 560] on input "text" at bounding box center [889, 555] width 312 height 23
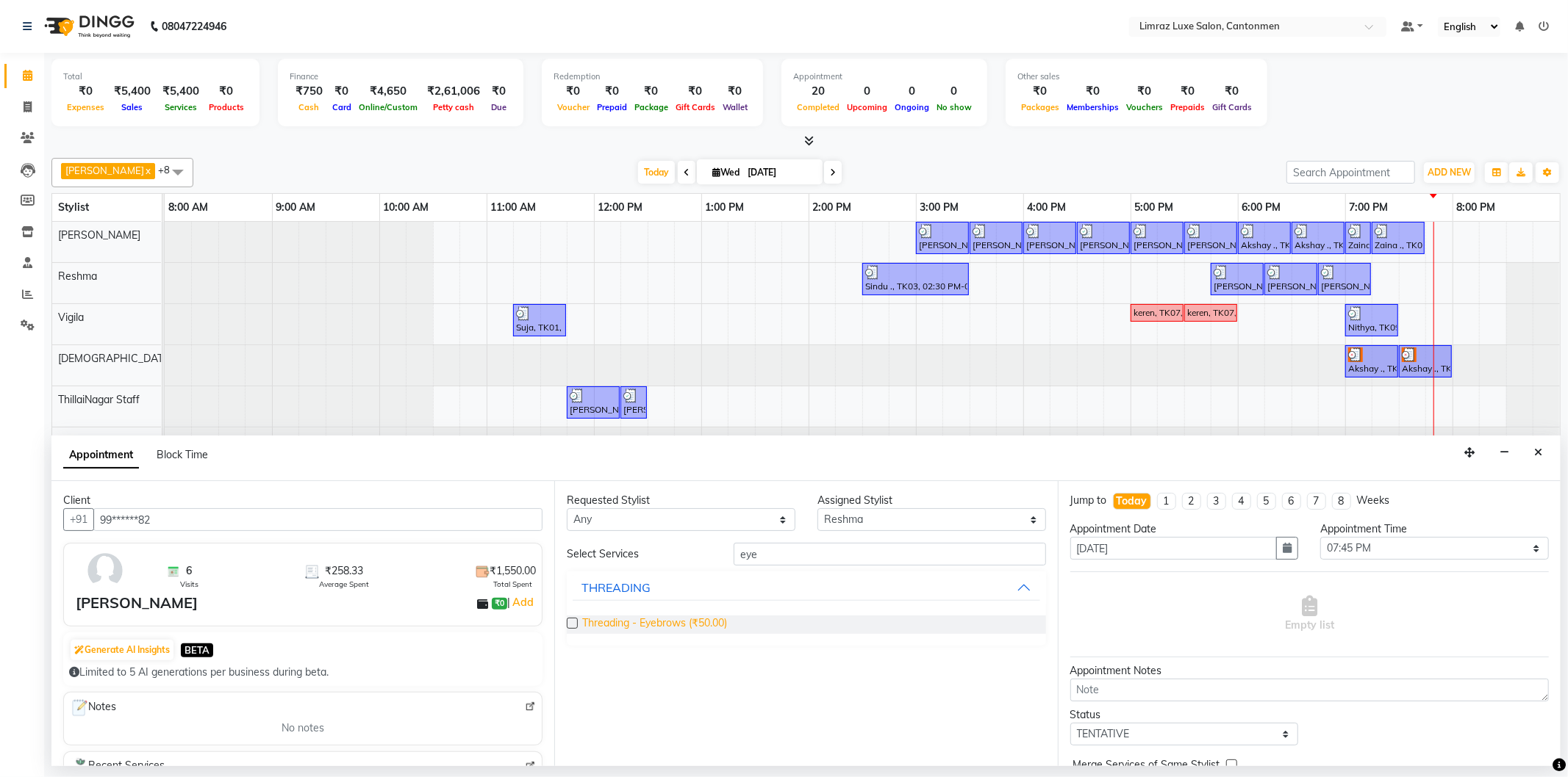
click at [700, 619] on span "Threading - Eyebrows (₹50.00)" at bounding box center [654, 625] width 145 height 18
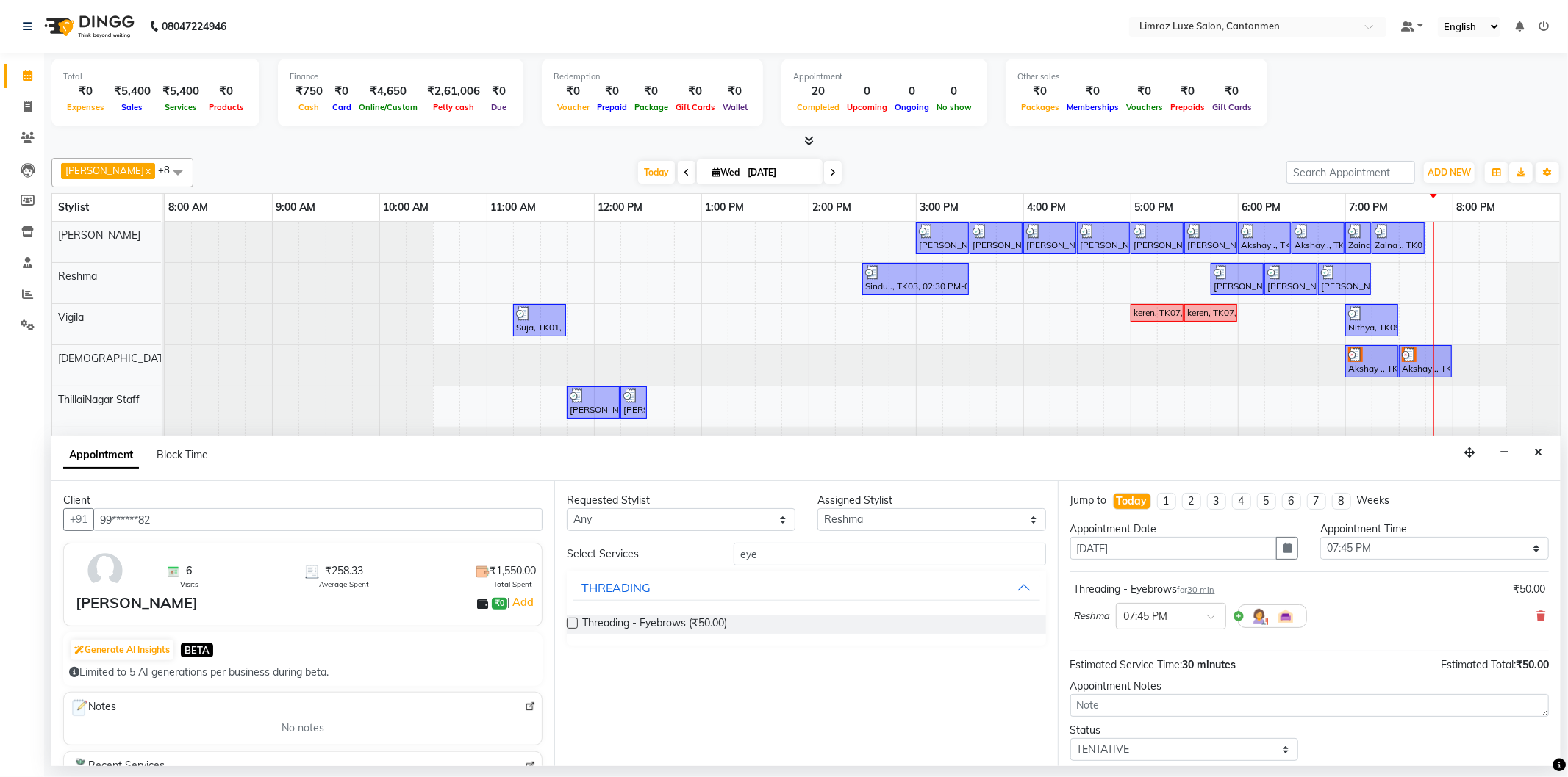
scroll to position [87, 0]
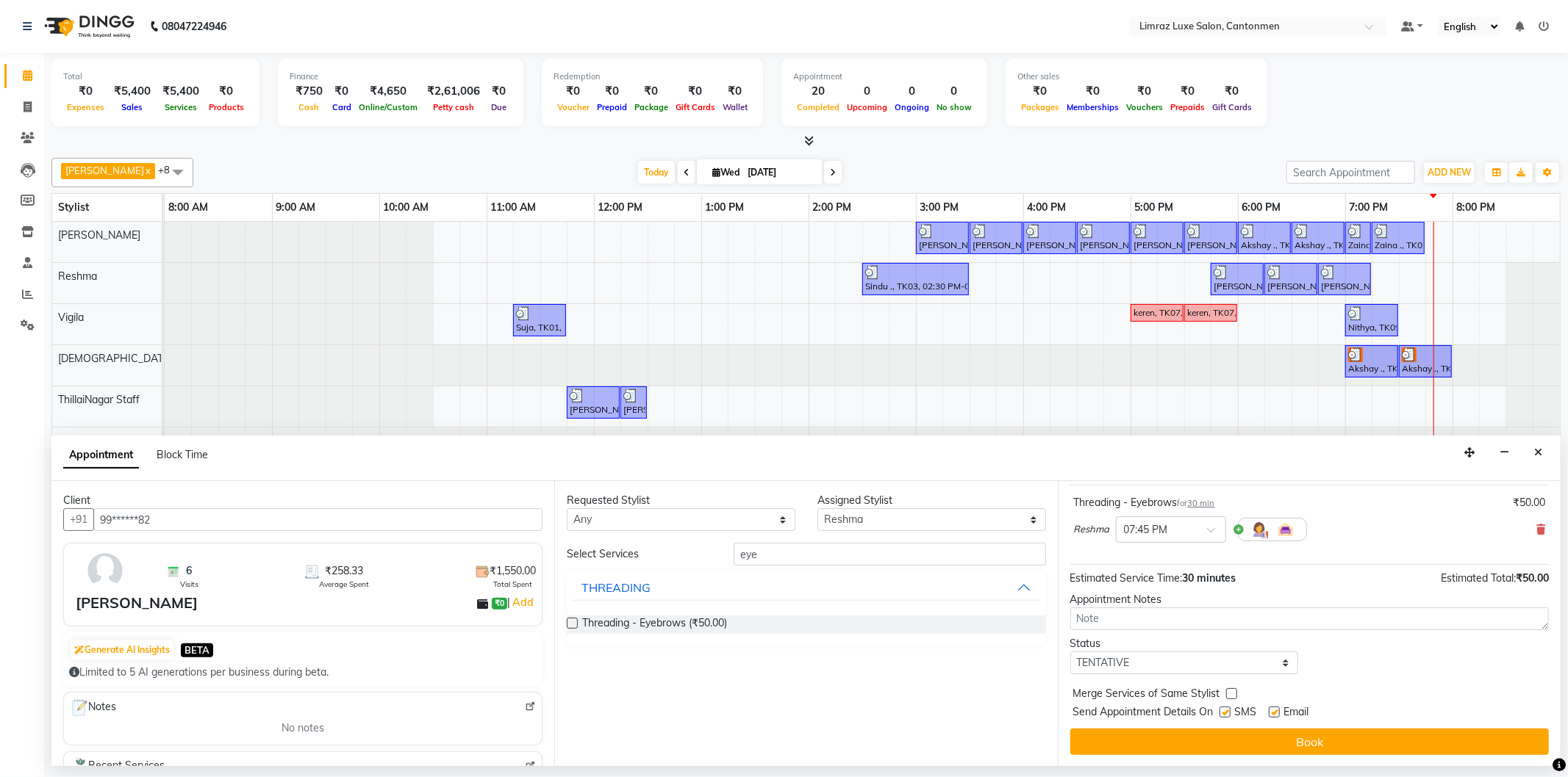
drag, startPoint x: 1235, startPoint y: 714, endPoint x: 1252, endPoint y: 717, distance: 17.3
click at [1231, 716] on label at bounding box center [1225, 712] width 11 height 11
click at [1229, 716] on input "checkbox" at bounding box center [1225, 714] width 10 height 10
drag, startPoint x: 1282, startPoint y: 708, endPoint x: 1284, endPoint y: 728, distance: 20.1
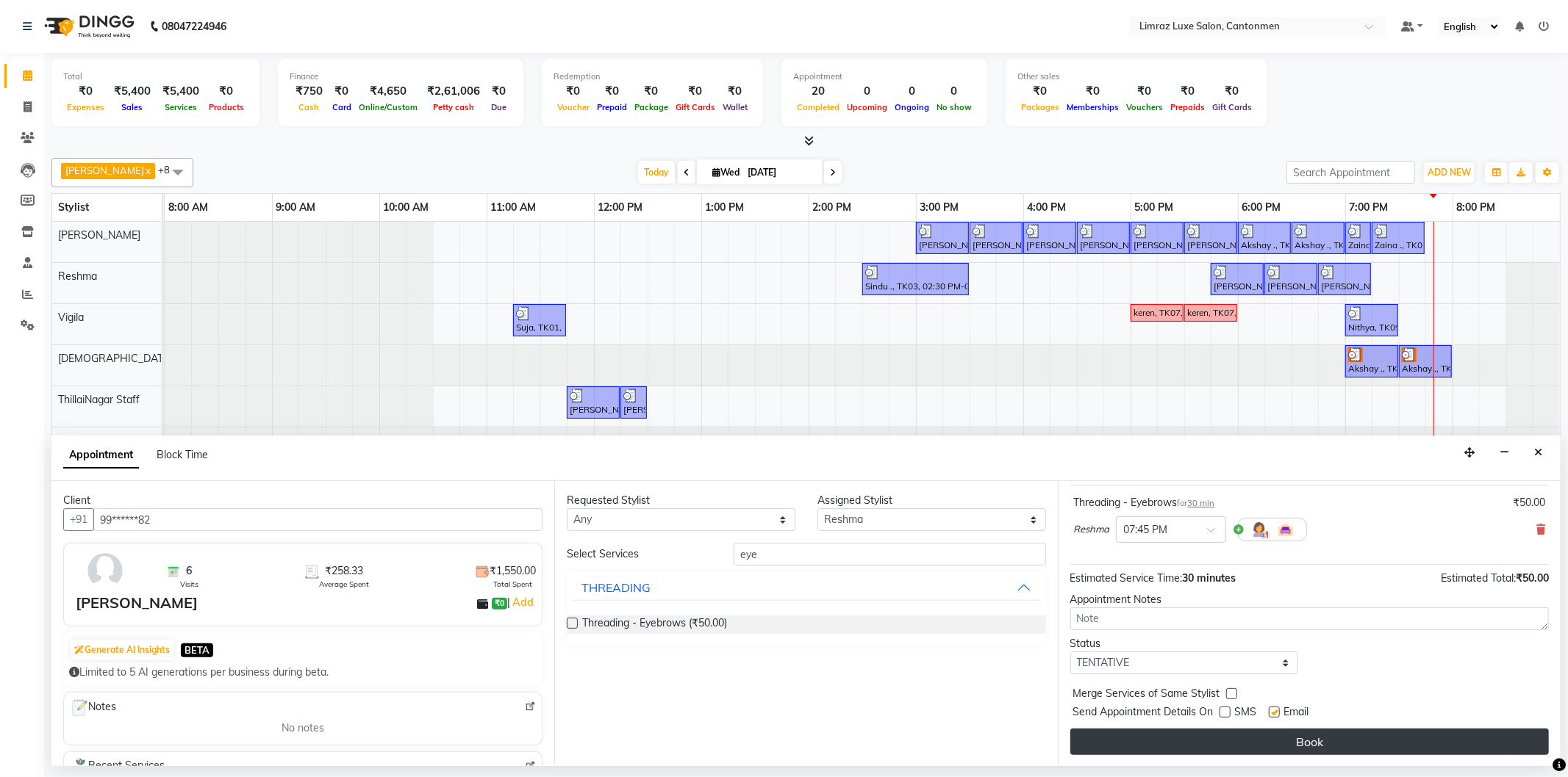
click at [1279, 710] on label at bounding box center [1274, 712] width 11 height 11
click at [1279, 710] on input "checkbox" at bounding box center [1274, 714] width 10 height 10
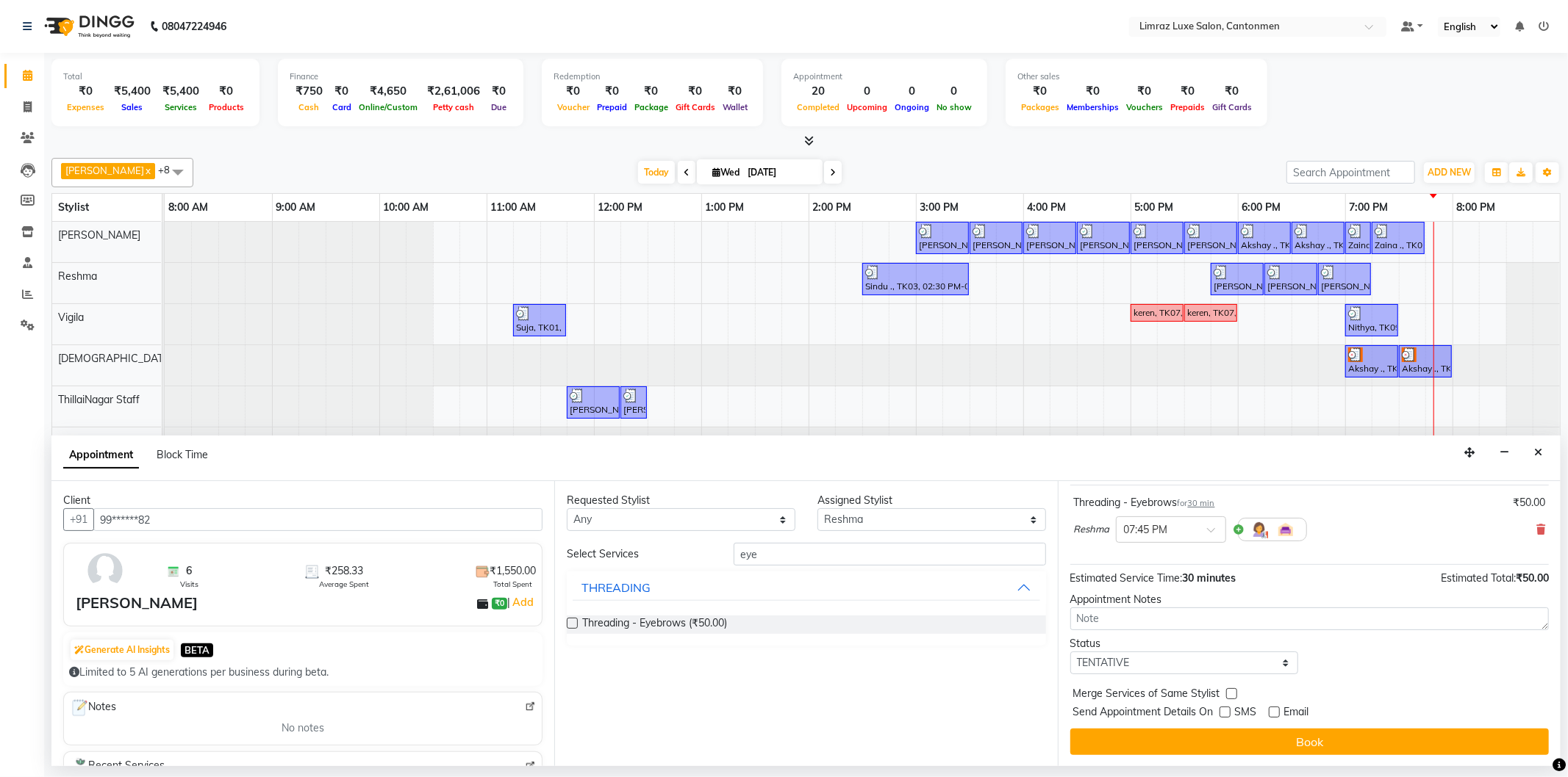
click at [1284, 740] on button "Book" at bounding box center [1309, 742] width 479 height 26
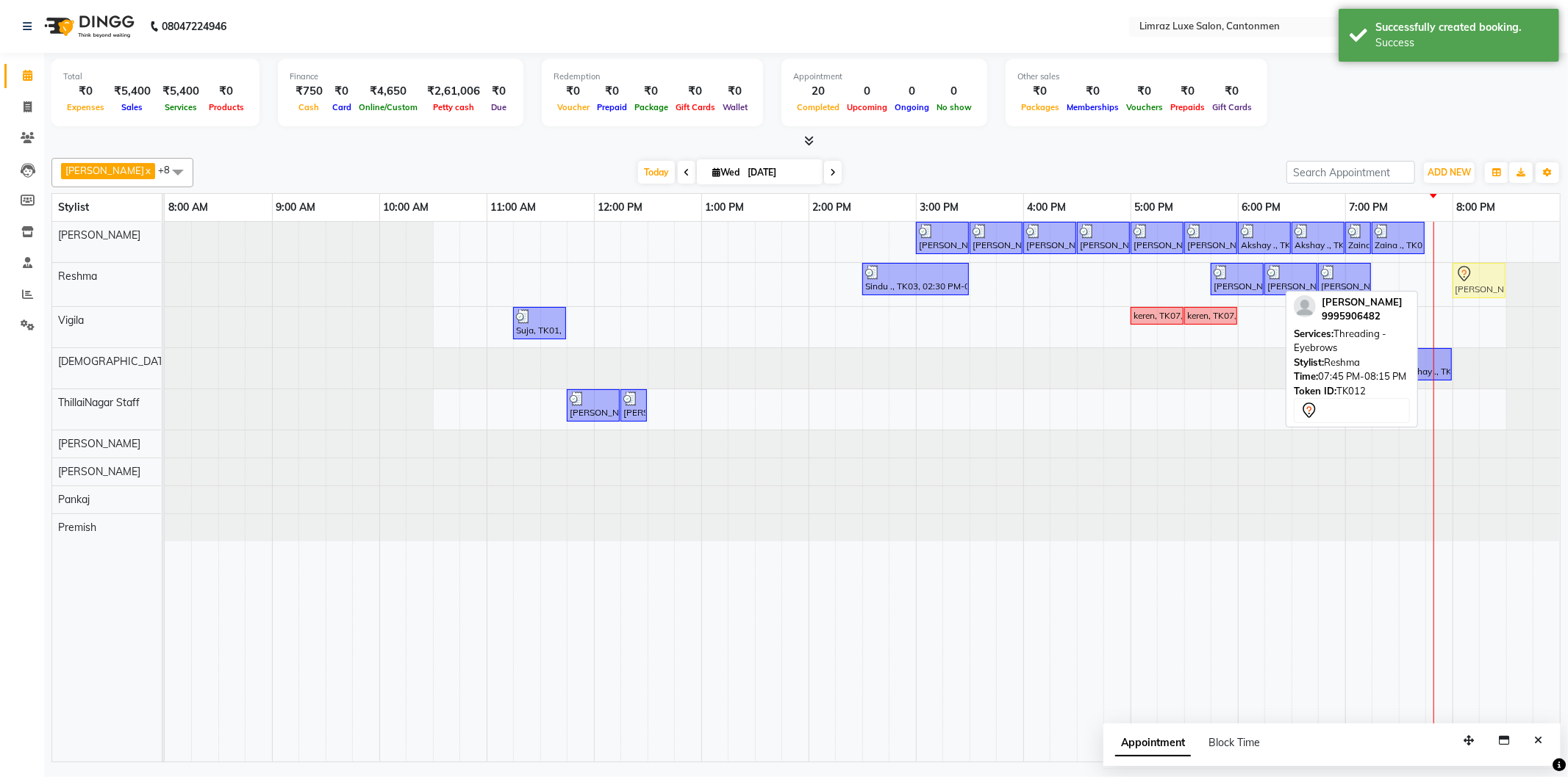
drag, startPoint x: 1457, startPoint y: 282, endPoint x: 1489, endPoint y: 284, distance: 32.1
click at [165, 284] on div "Sindu ., TK03, 02:30 PM-03:30 PM, Gel Polish - Gel Polish Ayesha, TK08, 05:45 P…" at bounding box center [165, 284] width 0 height 43
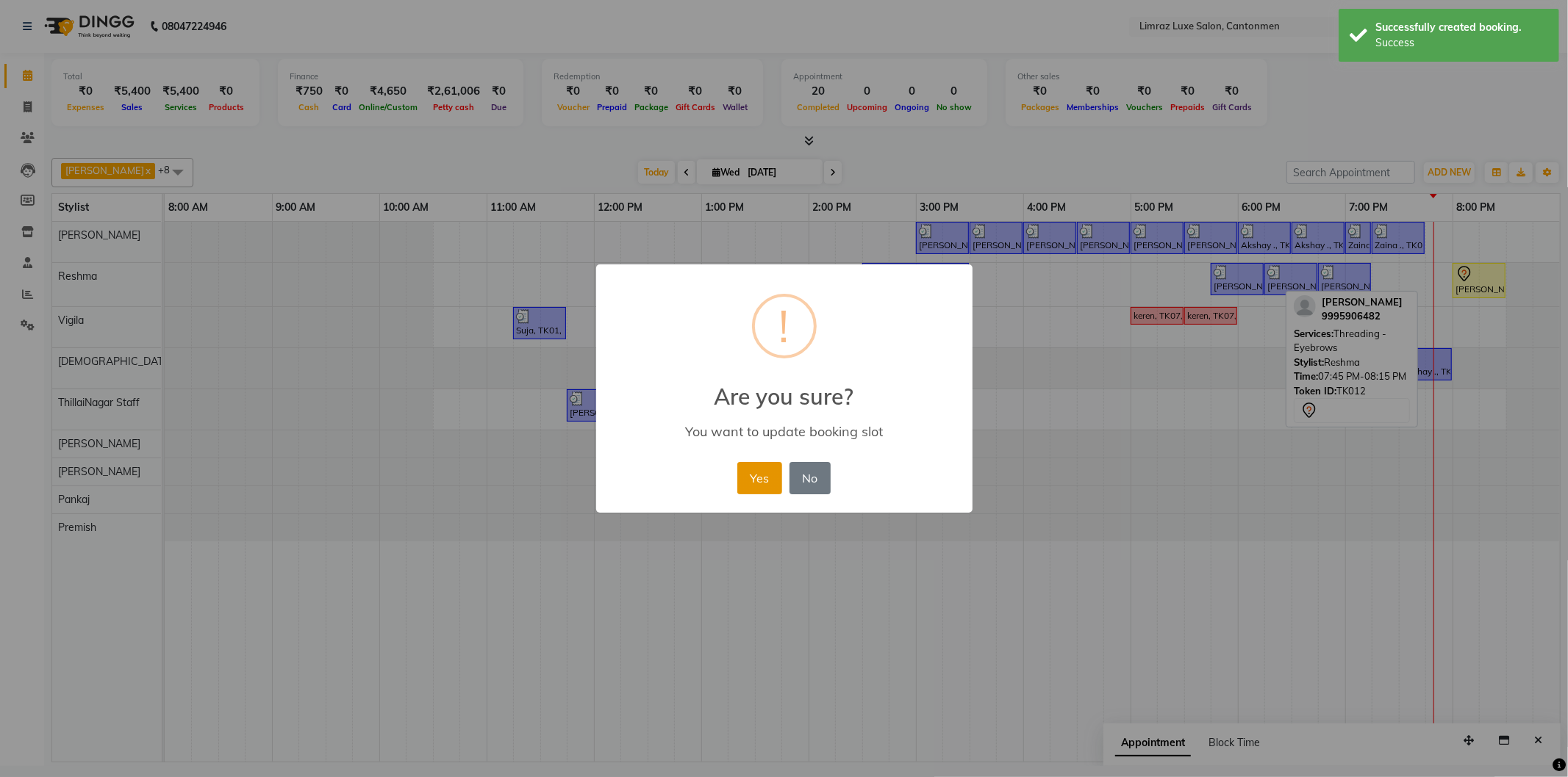
drag, startPoint x: 779, startPoint y: 473, endPoint x: 952, endPoint y: 427, distance: 179.0
click at [779, 474] on button "Yes" at bounding box center [760, 478] width 45 height 32
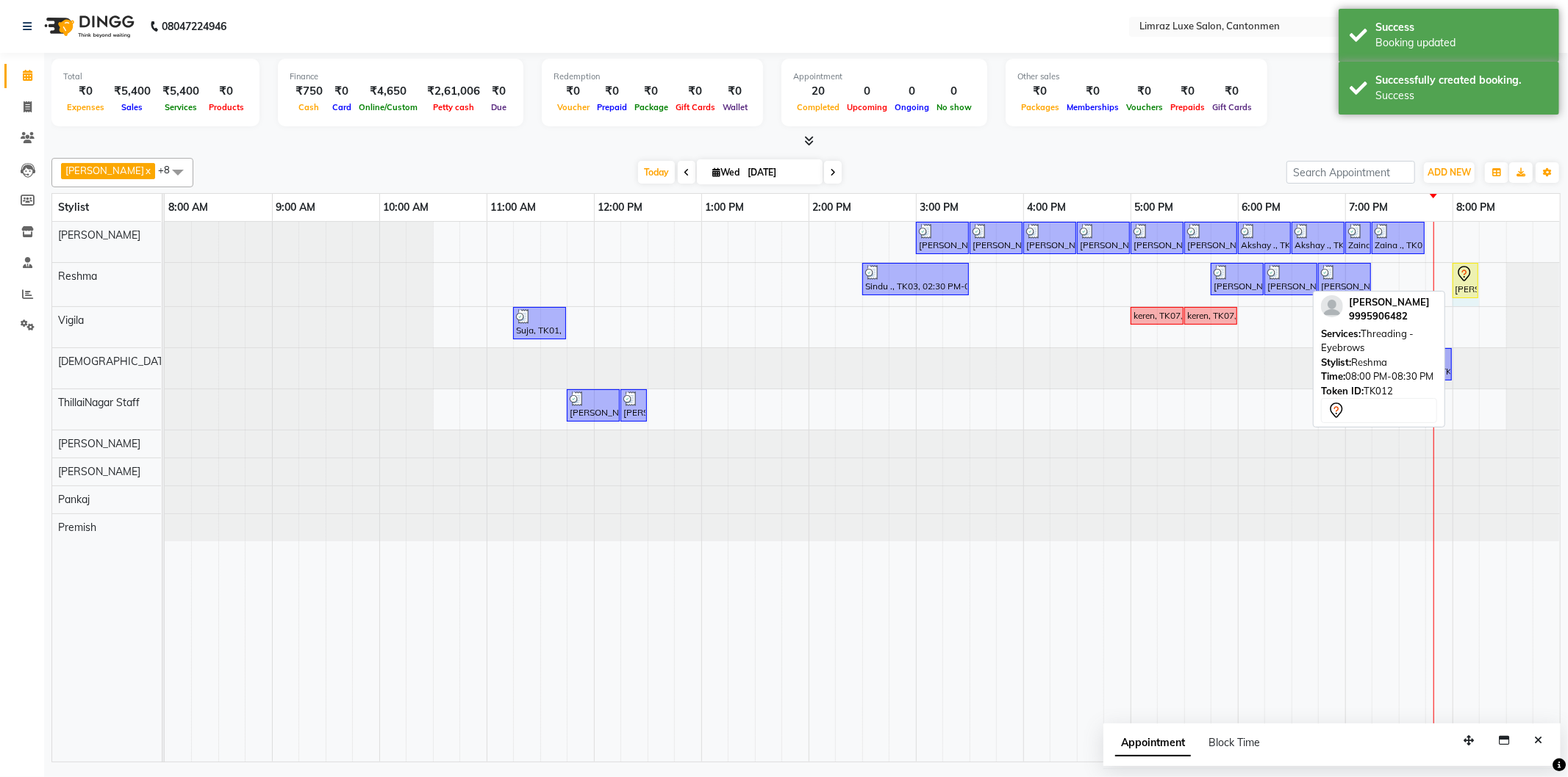
drag, startPoint x: 1501, startPoint y: 273, endPoint x: 1472, endPoint y: 272, distance: 29.0
click at [165, 272] on div "Sindu ., TK03, 02:30 PM-03:30 PM, Gel Polish - Gel Polish Ayesha, TK08, 05:45 P…" at bounding box center [165, 284] width 0 height 43
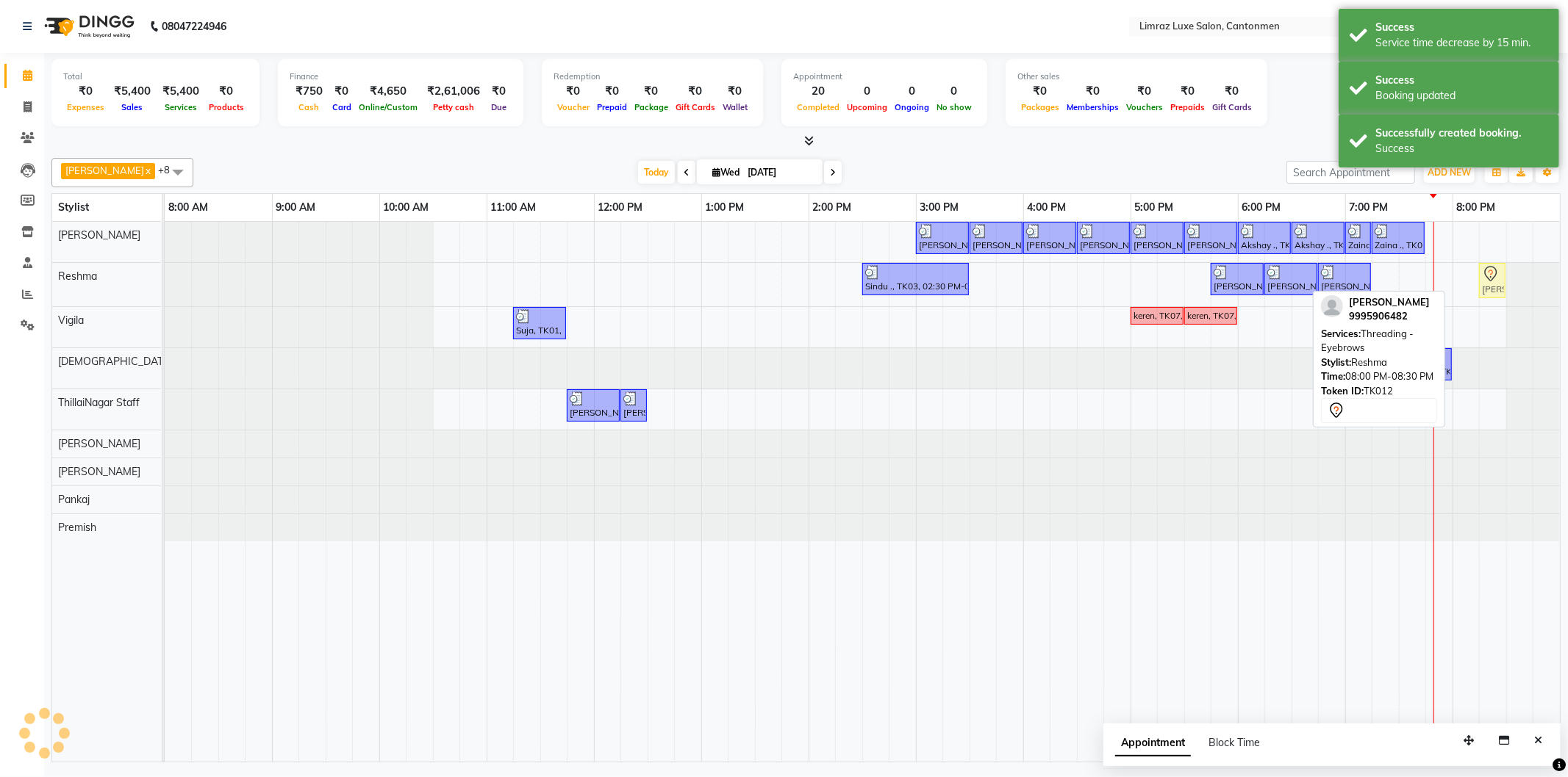
drag, startPoint x: 1463, startPoint y: 281, endPoint x: 1480, endPoint y: 281, distance: 17.0
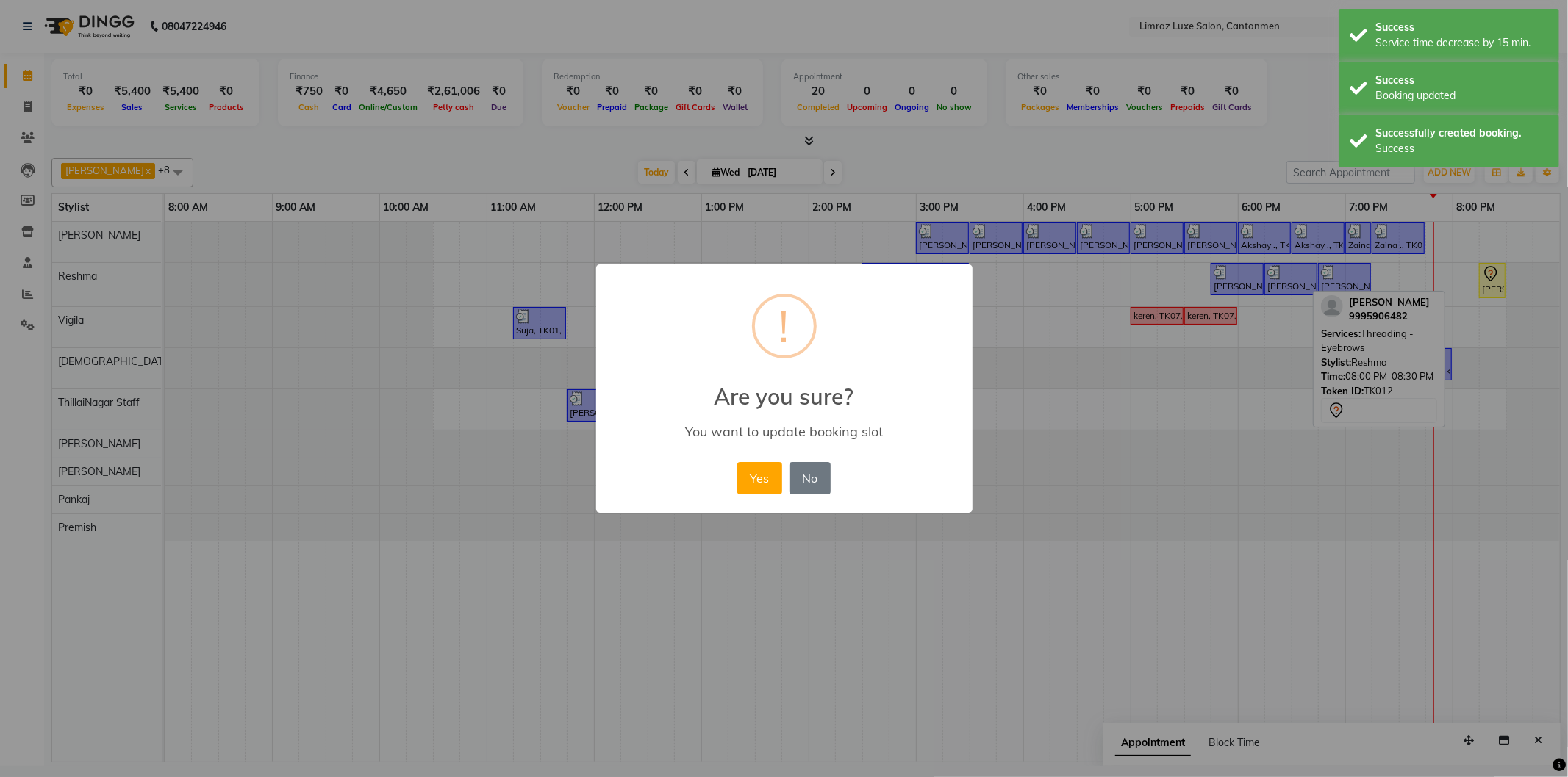
click at [738, 462] on button "Yes" at bounding box center [760, 478] width 45 height 32
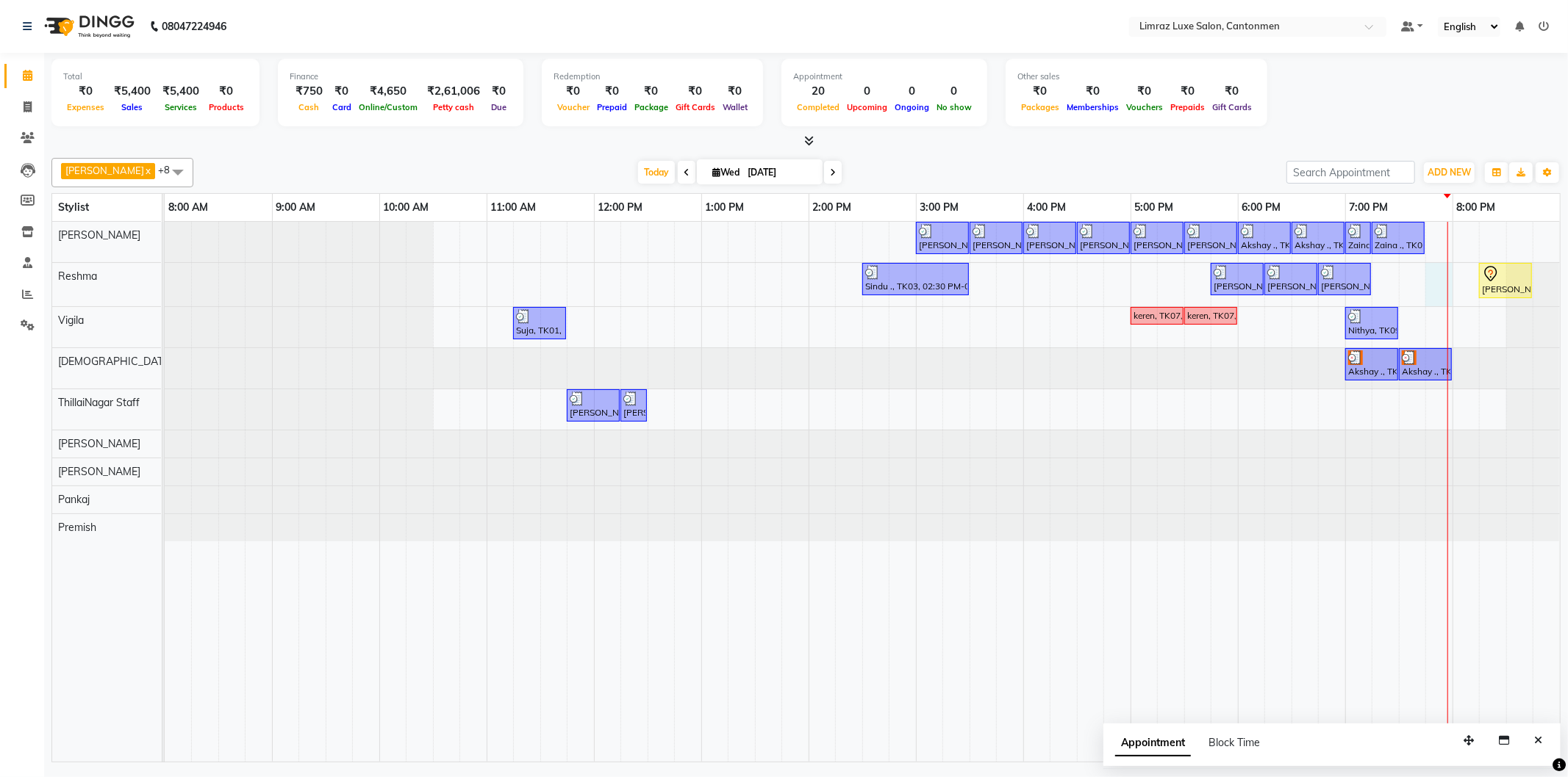
click at [1438, 290] on div "[PERSON_NAME] ., TK04, 03:00 PM-03:30 PM, Styling - Top (Men) [PERSON_NAME] ., …" at bounding box center [862, 491] width 1395 height 540
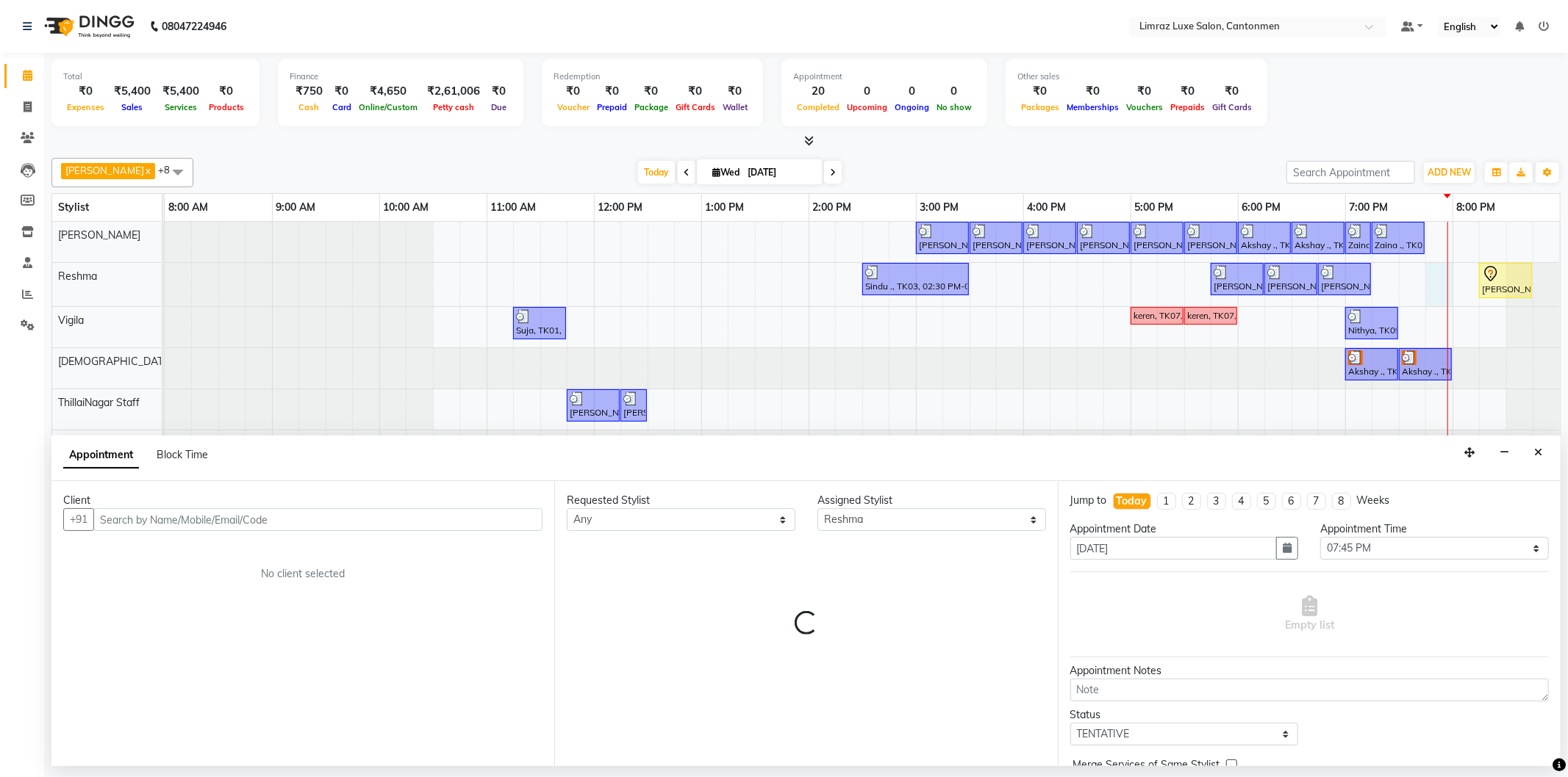
click at [479, 516] on input "text" at bounding box center [318, 520] width 449 height 23
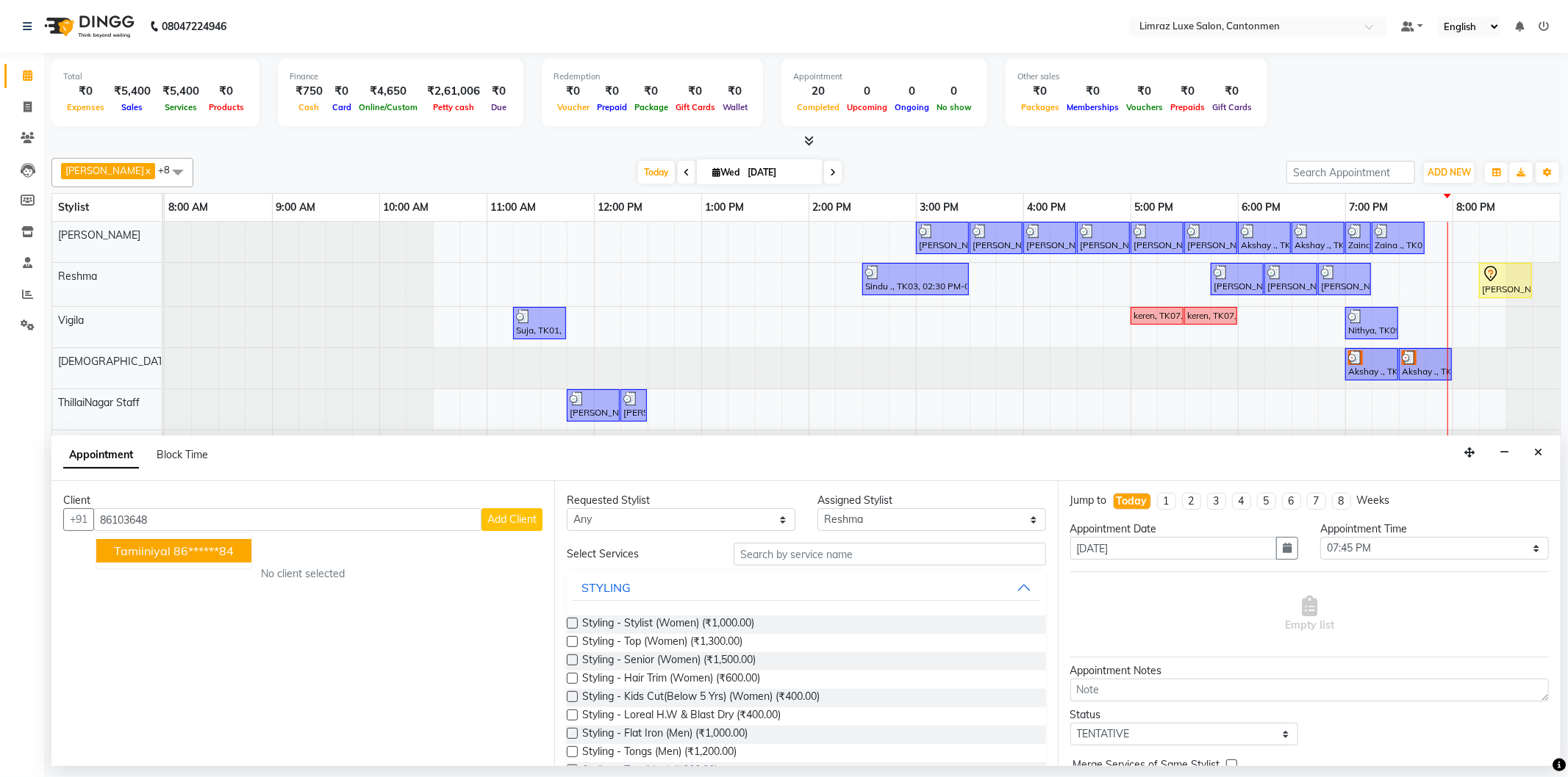
click at [180, 545] on ngb-highlight "86******84" at bounding box center [203, 551] width 60 height 15
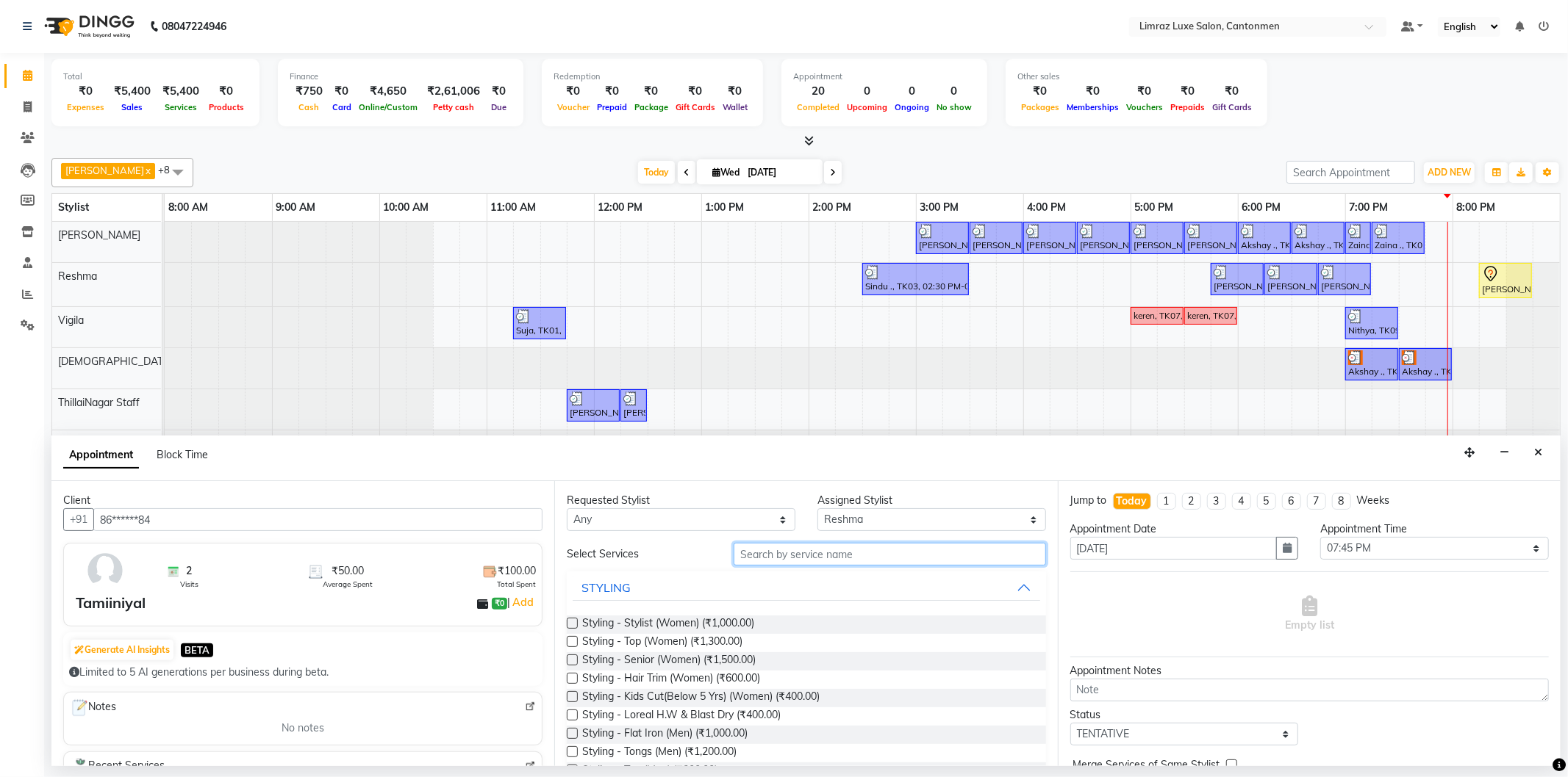
click at [845, 555] on input "text" at bounding box center [889, 555] width 312 height 23
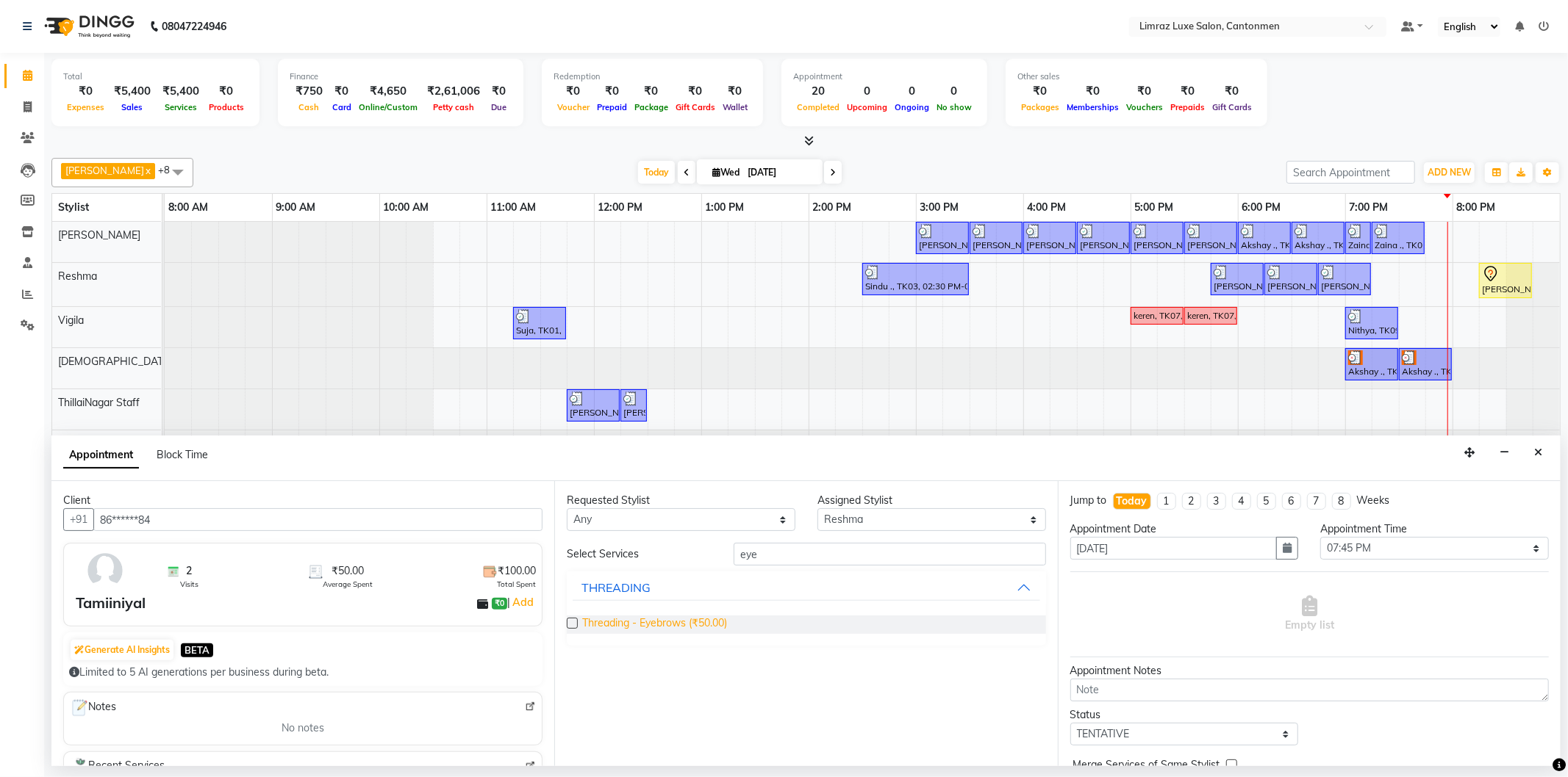
click at [705, 618] on span "Threading - Eyebrows (₹50.00)" at bounding box center [654, 625] width 145 height 18
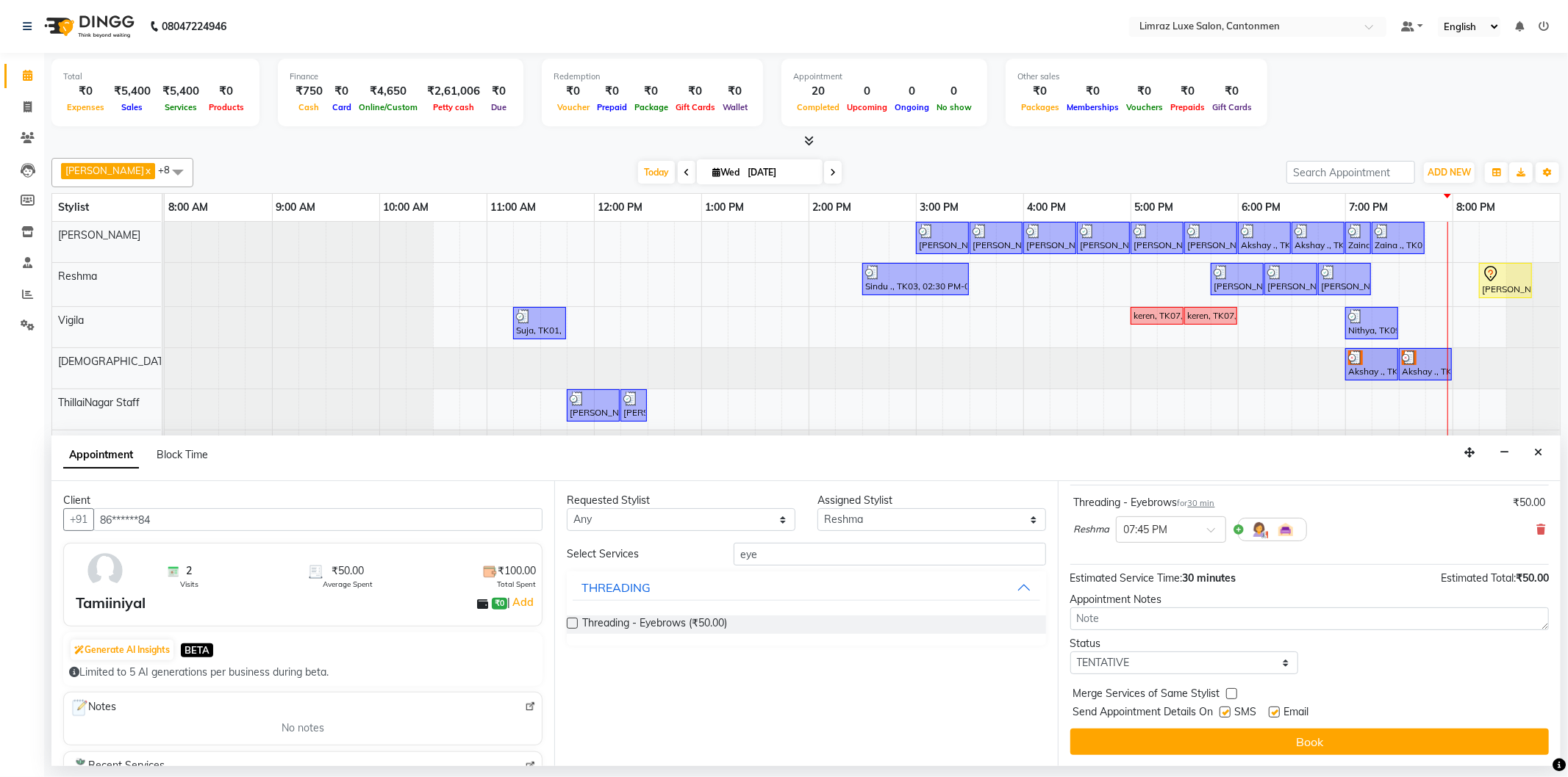
drag, startPoint x: 1233, startPoint y: 708, endPoint x: 1244, endPoint y: 715, distance: 13.0
click at [1231, 711] on label at bounding box center [1225, 712] width 11 height 11
click at [1229, 711] on input "checkbox" at bounding box center [1225, 714] width 10 height 10
click at [1286, 713] on div "Email" at bounding box center [1294, 713] width 52 height 18
click at [1279, 711] on label at bounding box center [1274, 712] width 11 height 11
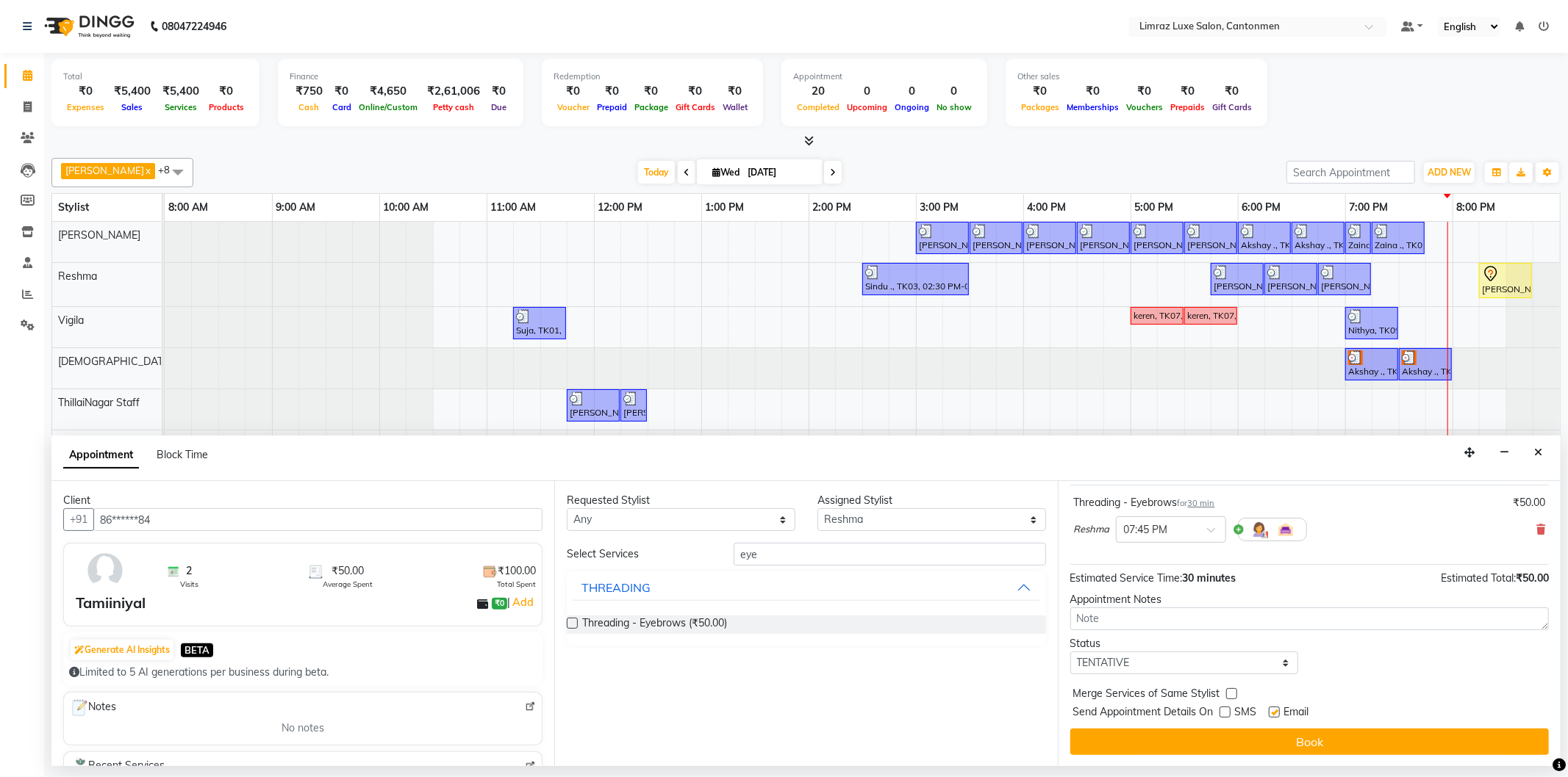
click at [1279, 711] on input "checkbox" at bounding box center [1274, 714] width 10 height 10
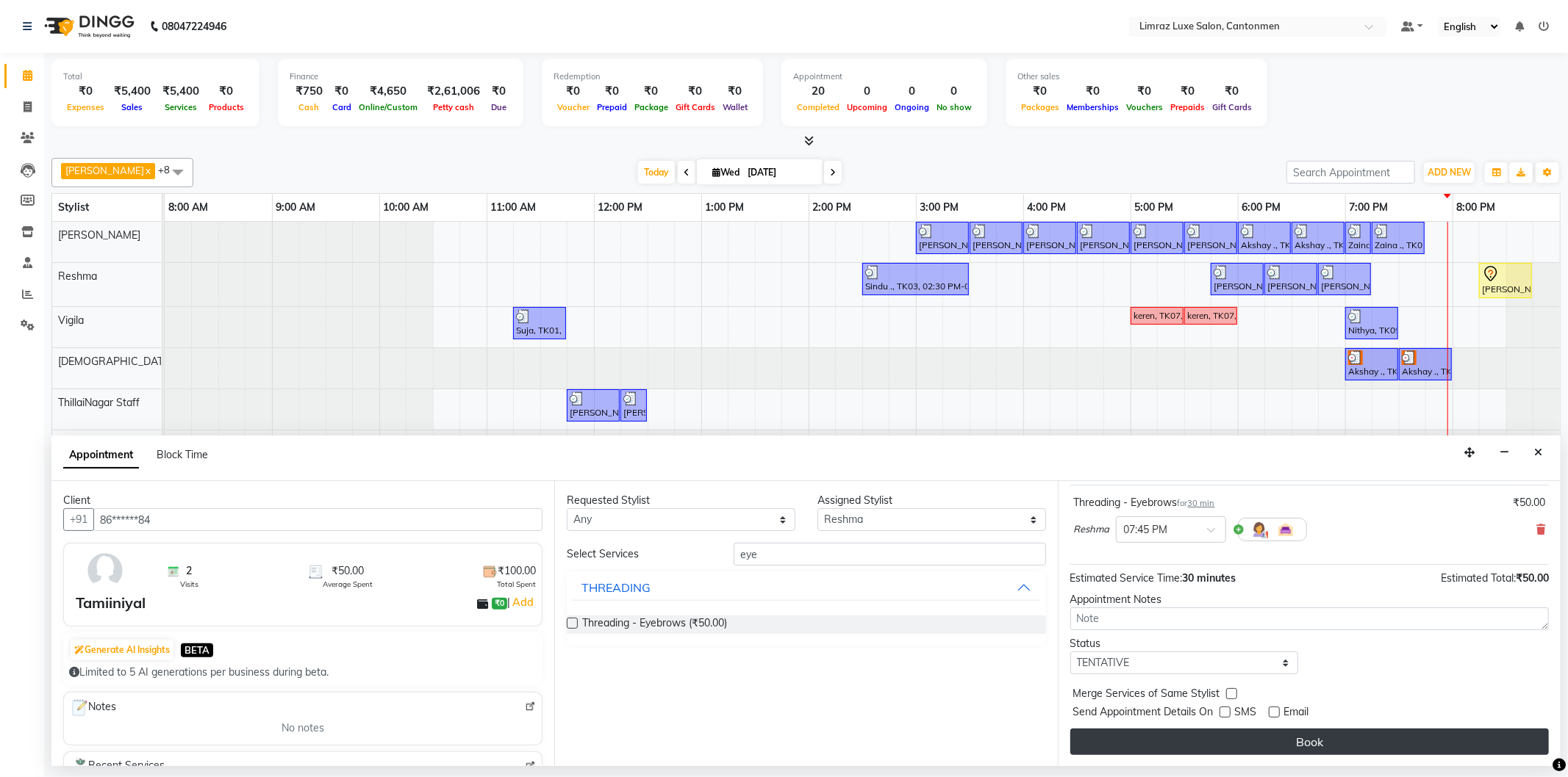
click at [1278, 735] on button "Book" at bounding box center [1309, 742] width 479 height 26
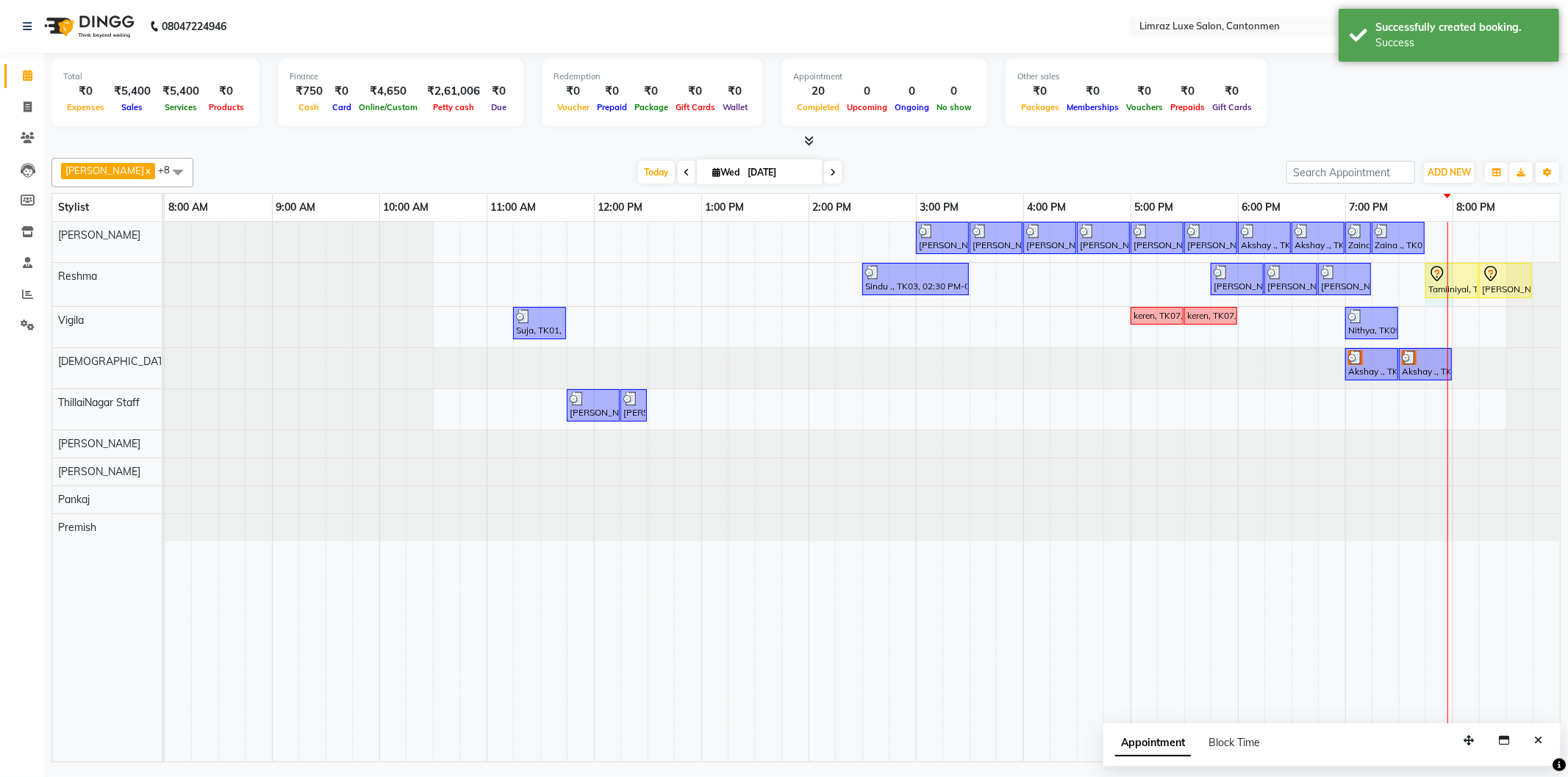
click at [1448, 278] on div at bounding box center [1447, 491] width 1 height 540
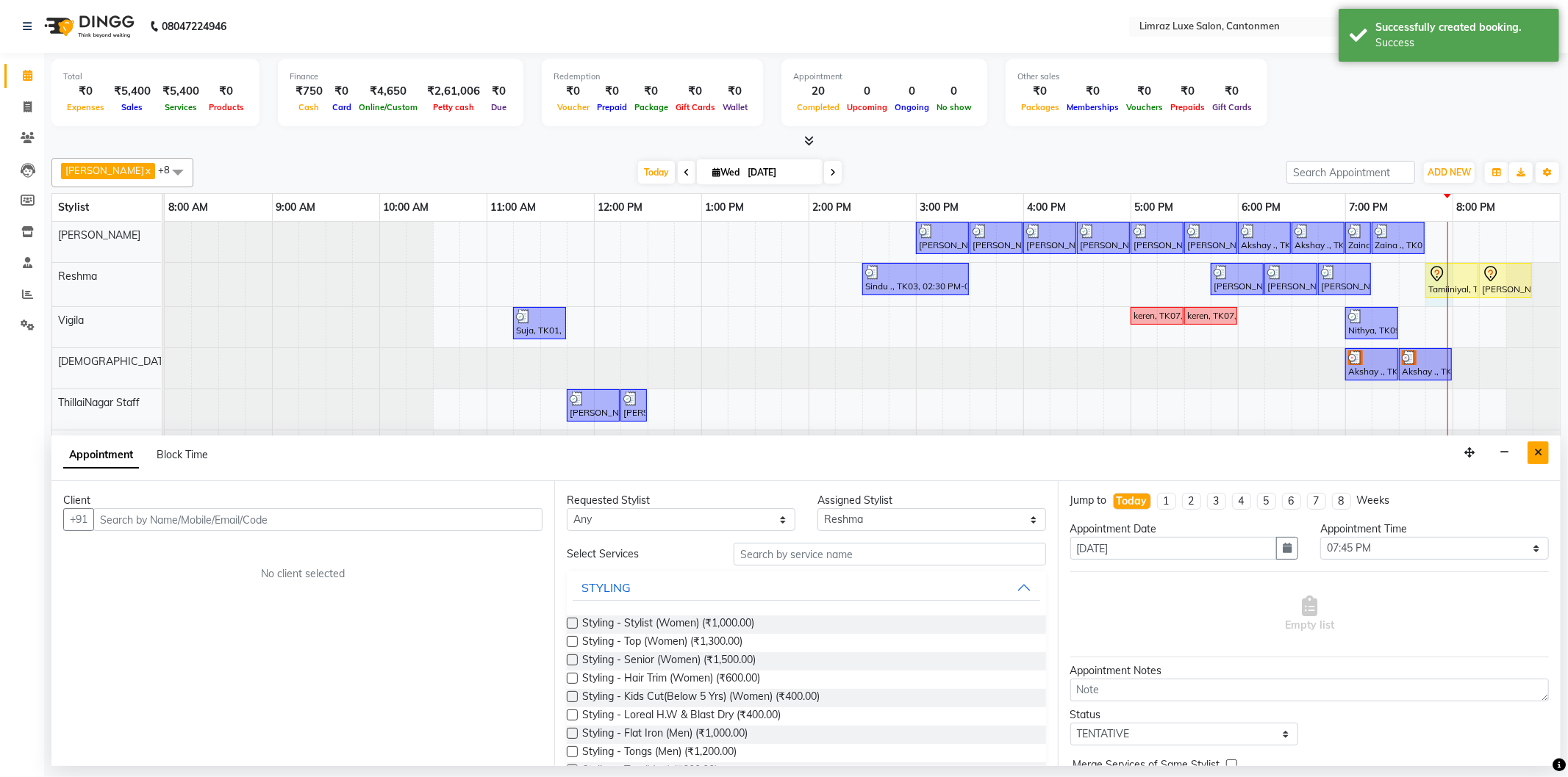
click at [1538, 451] on icon "Close" at bounding box center [1538, 452] width 8 height 10
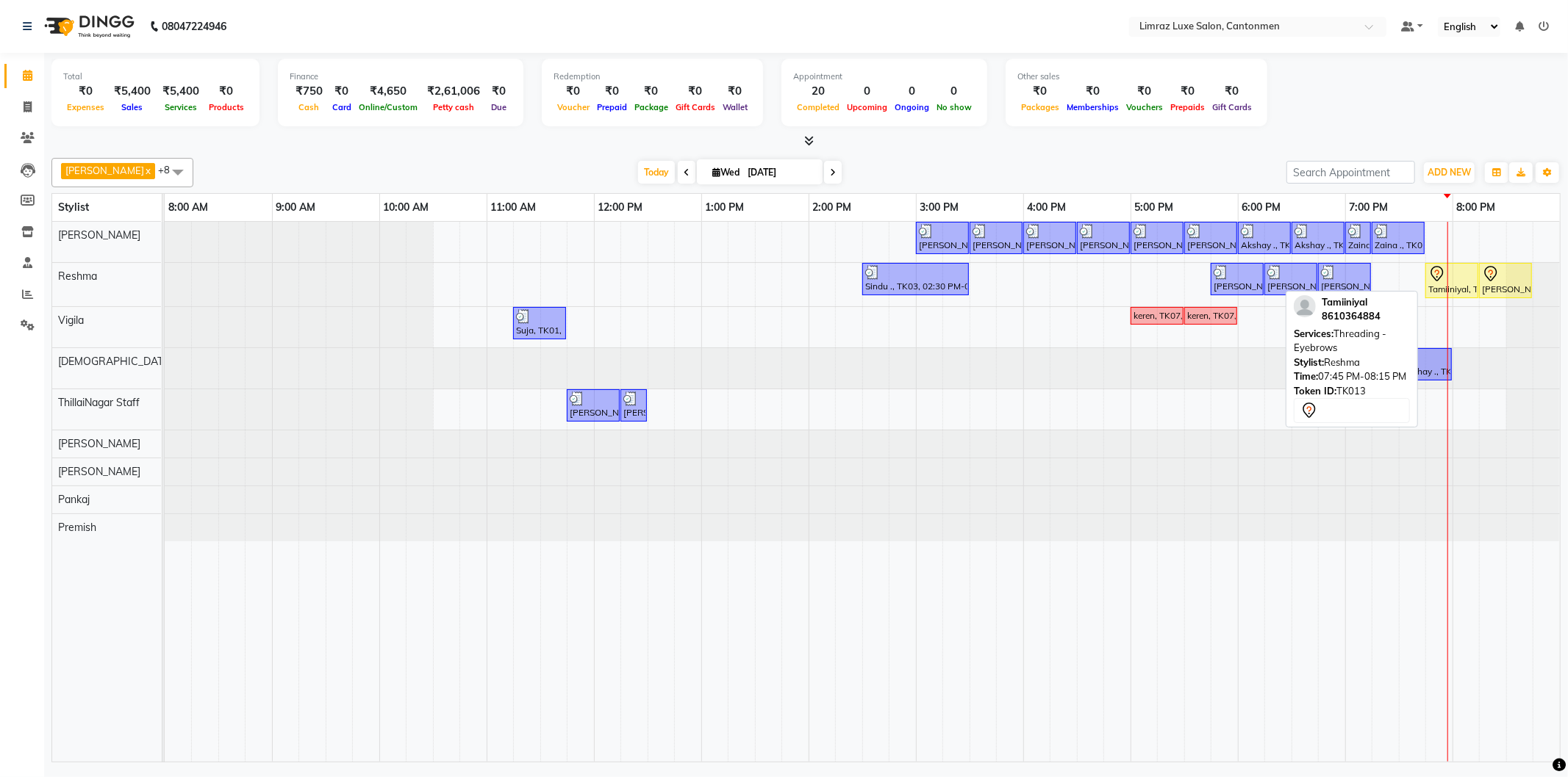
click at [1449, 274] on div at bounding box center [1451, 274] width 47 height 17
click at [1470, 288] on div "Tamiiniyal, TK13, 07:45 PM-08:15 PM, Threading - Eyebrows" at bounding box center [1451, 280] width 50 height 31
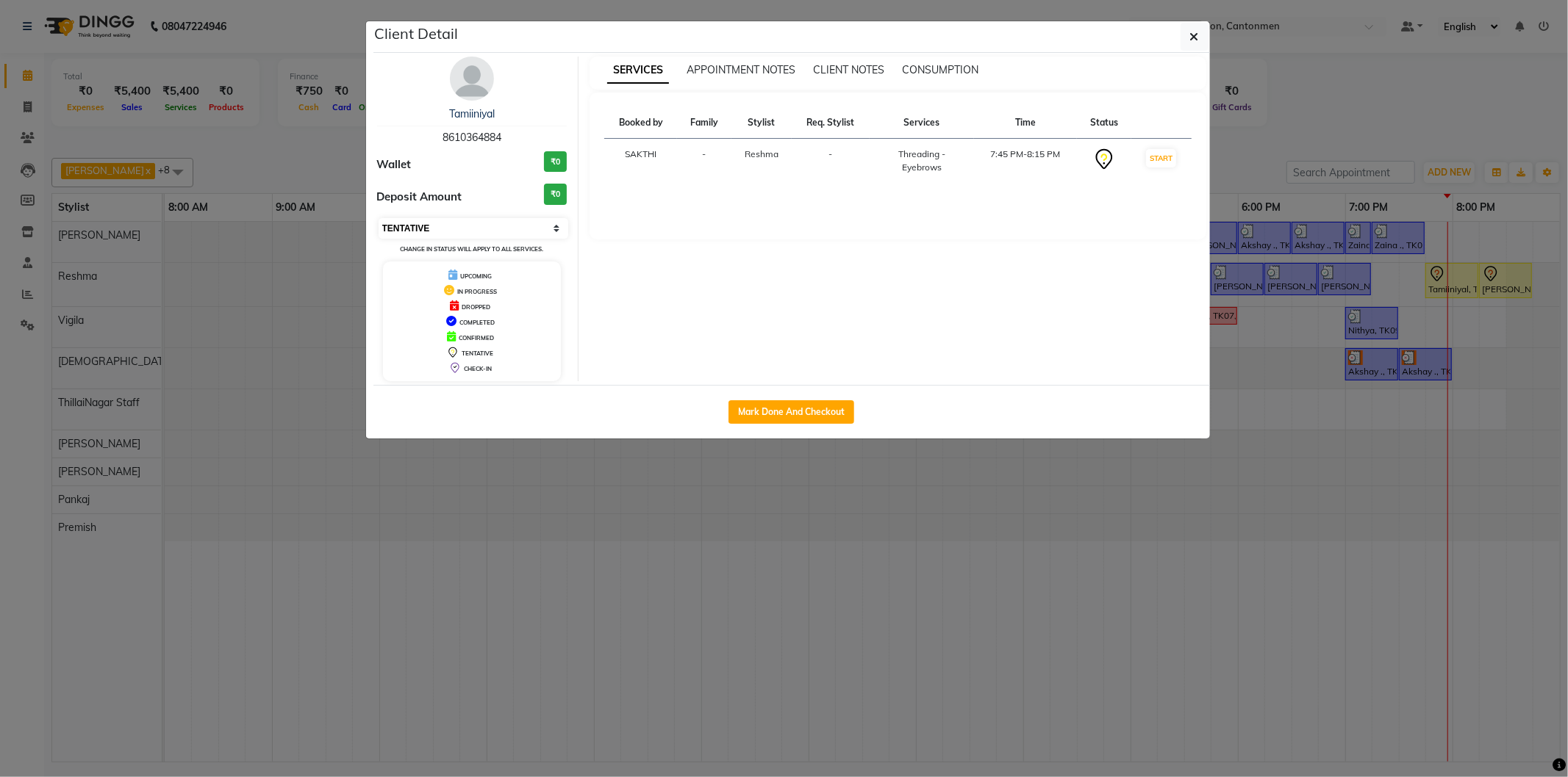
click at [544, 226] on select "Select IN SERVICE CONFIRMED TENTATIVE CHECK IN MARK DONE DROPPED UPCOMING" at bounding box center [474, 228] width 190 height 21
click at [379, 218] on select "Select IN SERVICE CONFIRMED TENTATIVE CHECK IN MARK DONE DROPPED UPCOMING" at bounding box center [474, 228] width 190 height 21
drag, startPoint x: 1493, startPoint y: 474, endPoint x: 1483, endPoint y: 474, distance: 10.0
click at [1486, 474] on ngb-modal-window "Client Detail Tamiiniyal 8610364884 Wallet ₹0 Deposit Amount ₹0 Select IN SERVI…" at bounding box center [784, 388] width 1568 height 777
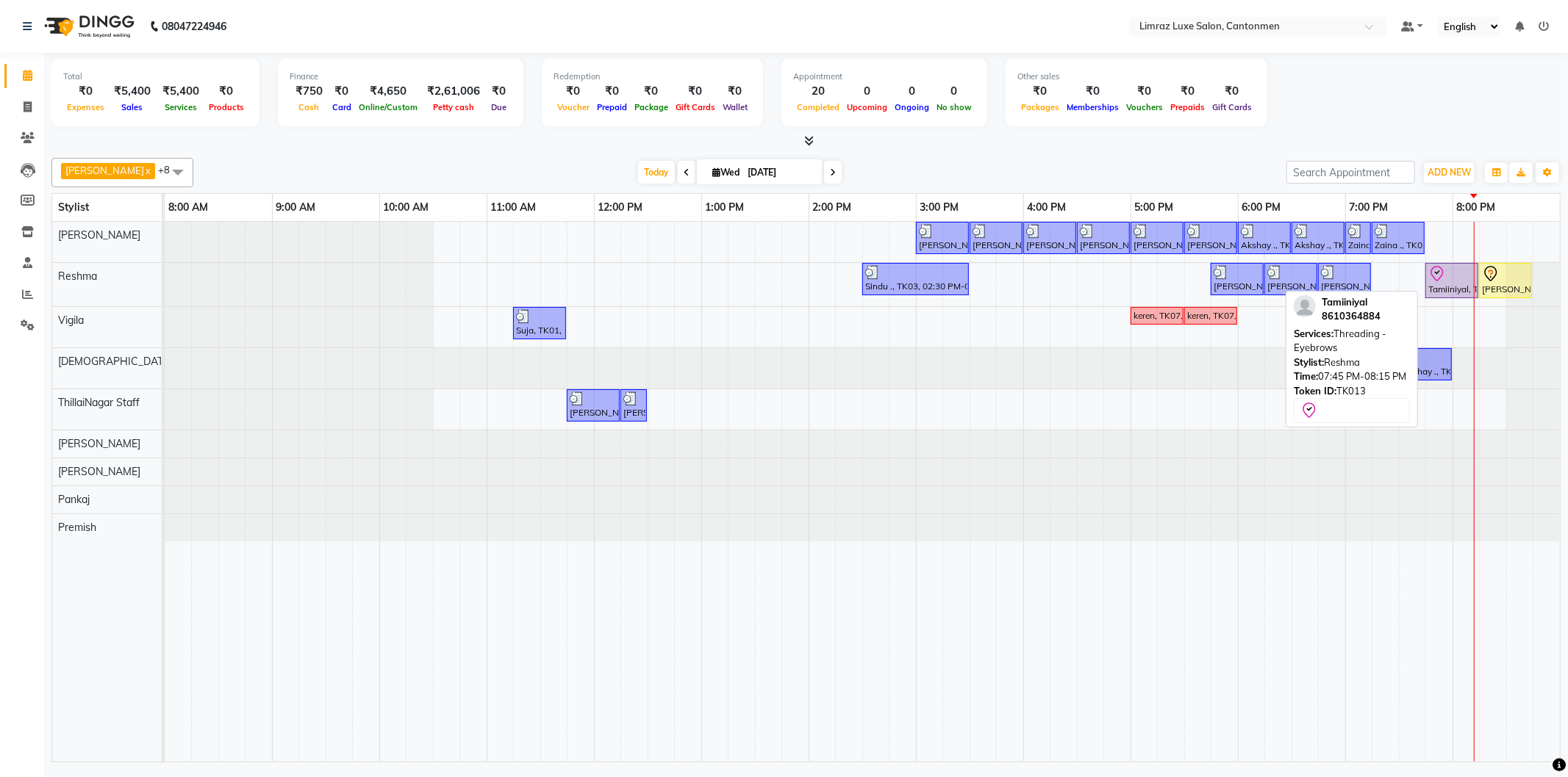
click at [1445, 282] on div "Tamiiniyal, TK13, 07:45 PM-08:15 PM, Threading - Eyebrows" at bounding box center [1451, 280] width 50 height 31
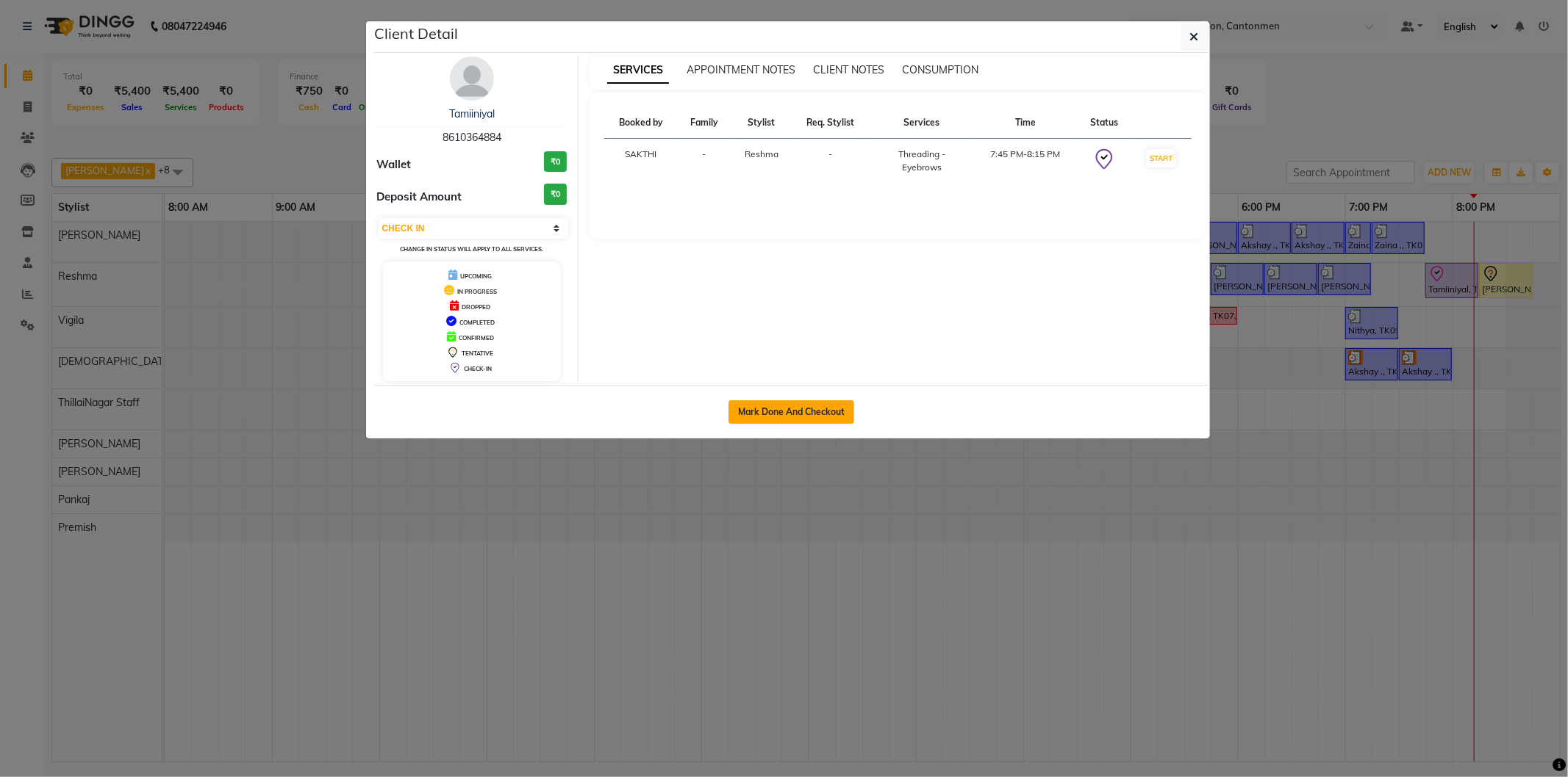
click at [776, 416] on button "Mark Done And Checkout" at bounding box center [791, 412] width 126 height 23
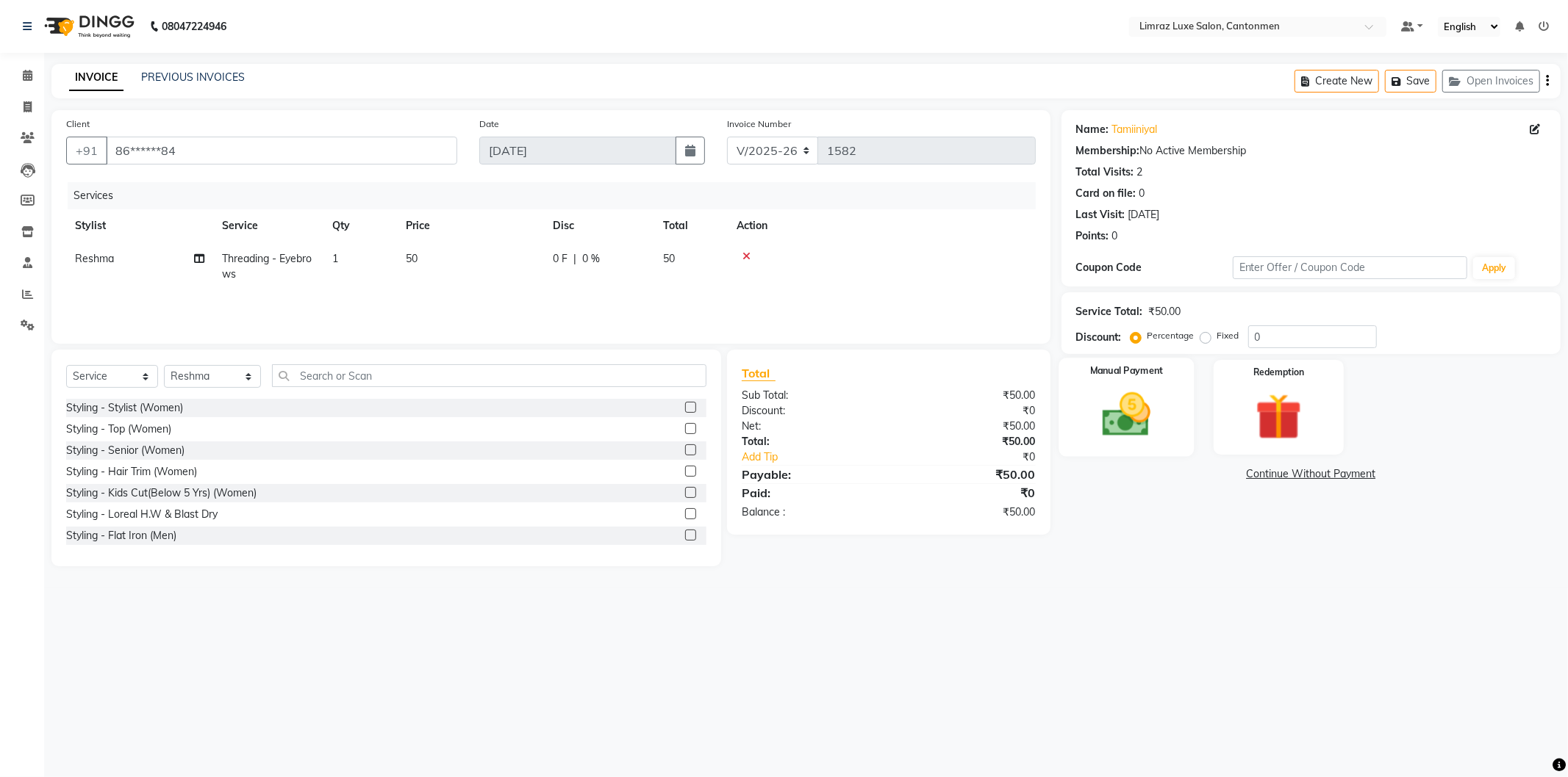
click at [1154, 420] on img at bounding box center [1126, 415] width 79 height 56
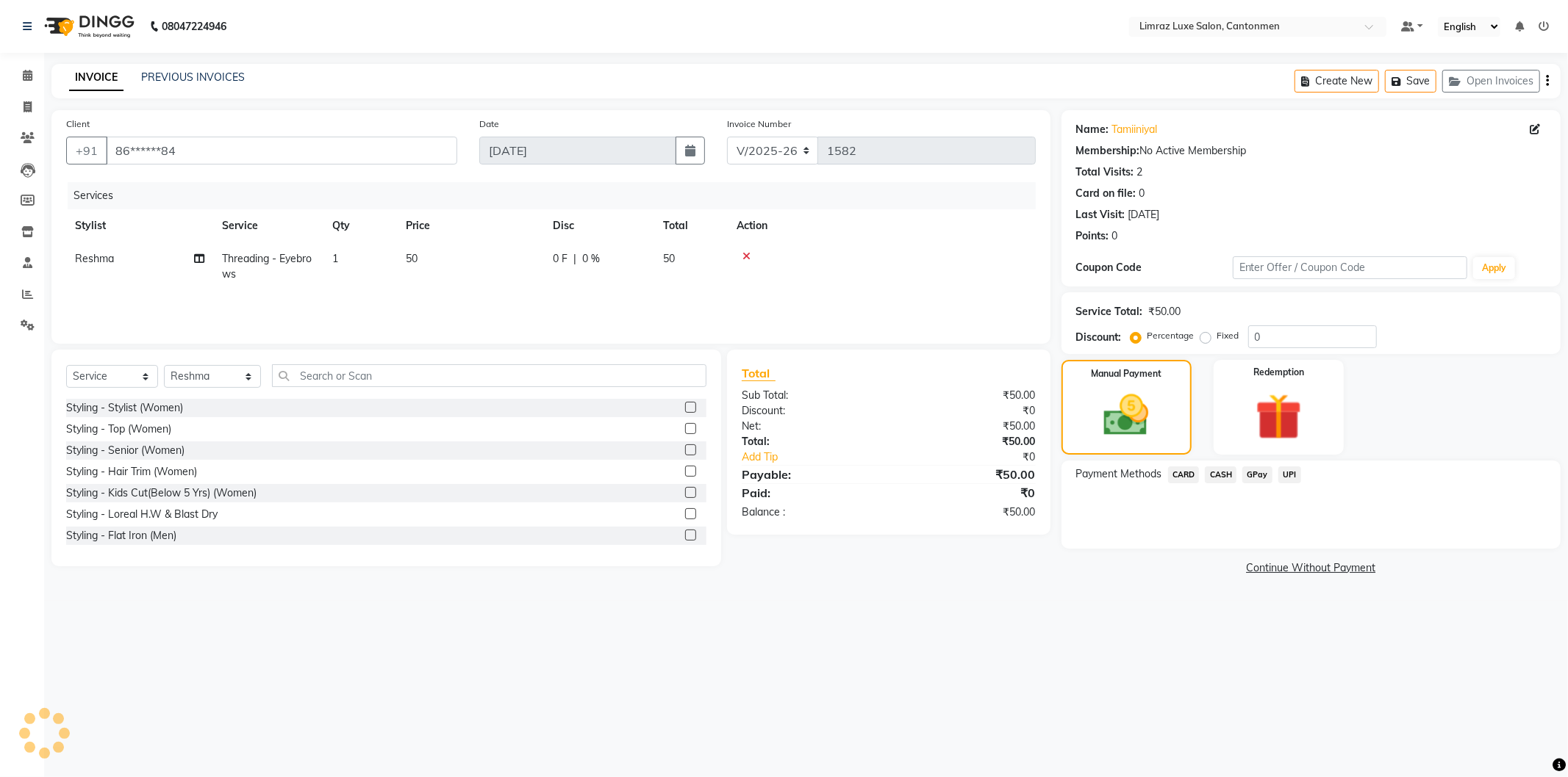
click at [1261, 474] on span "GPay" at bounding box center [1257, 474] width 30 height 17
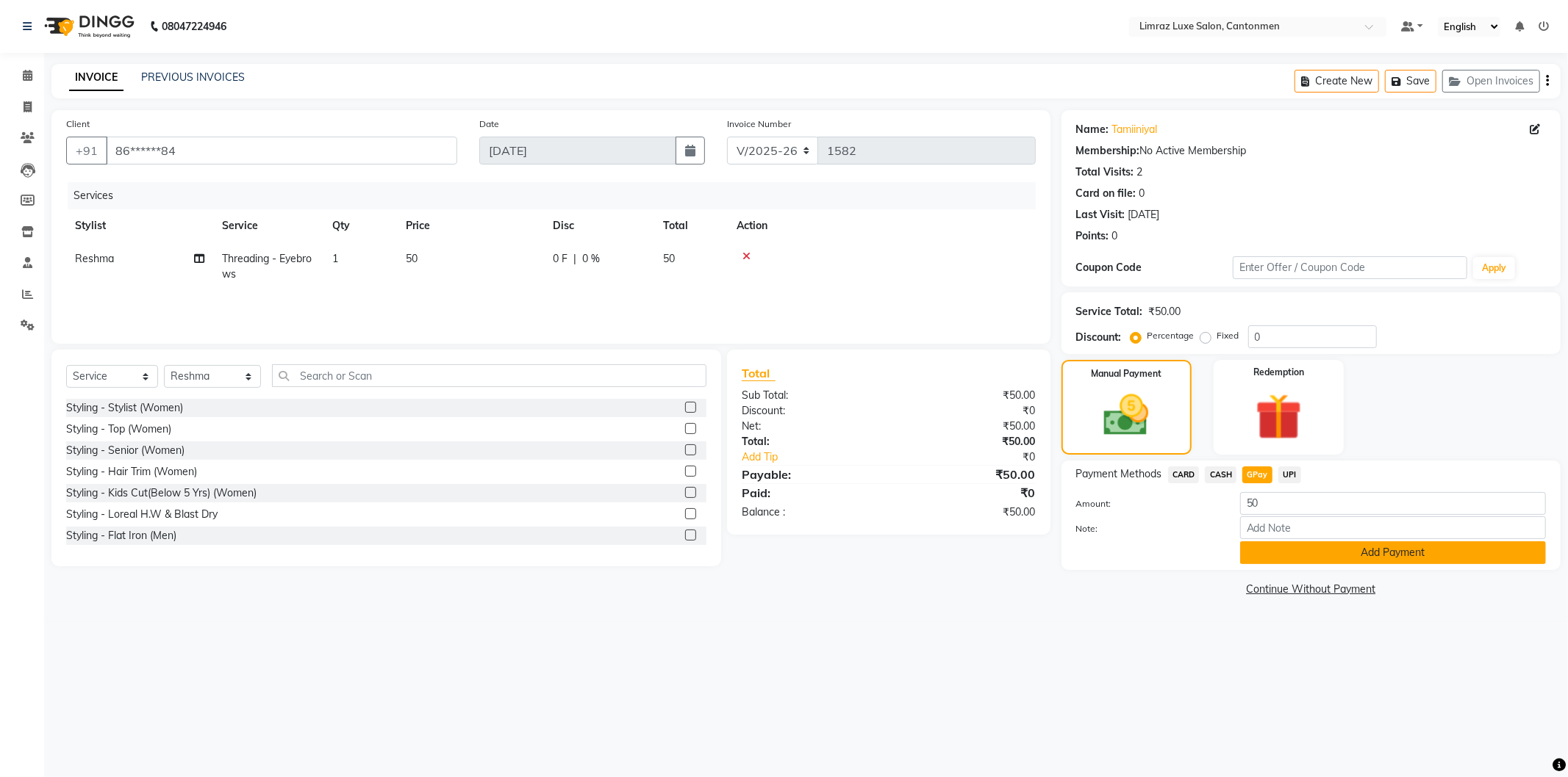
click at [1289, 552] on button "Add Payment" at bounding box center [1393, 553] width 306 height 23
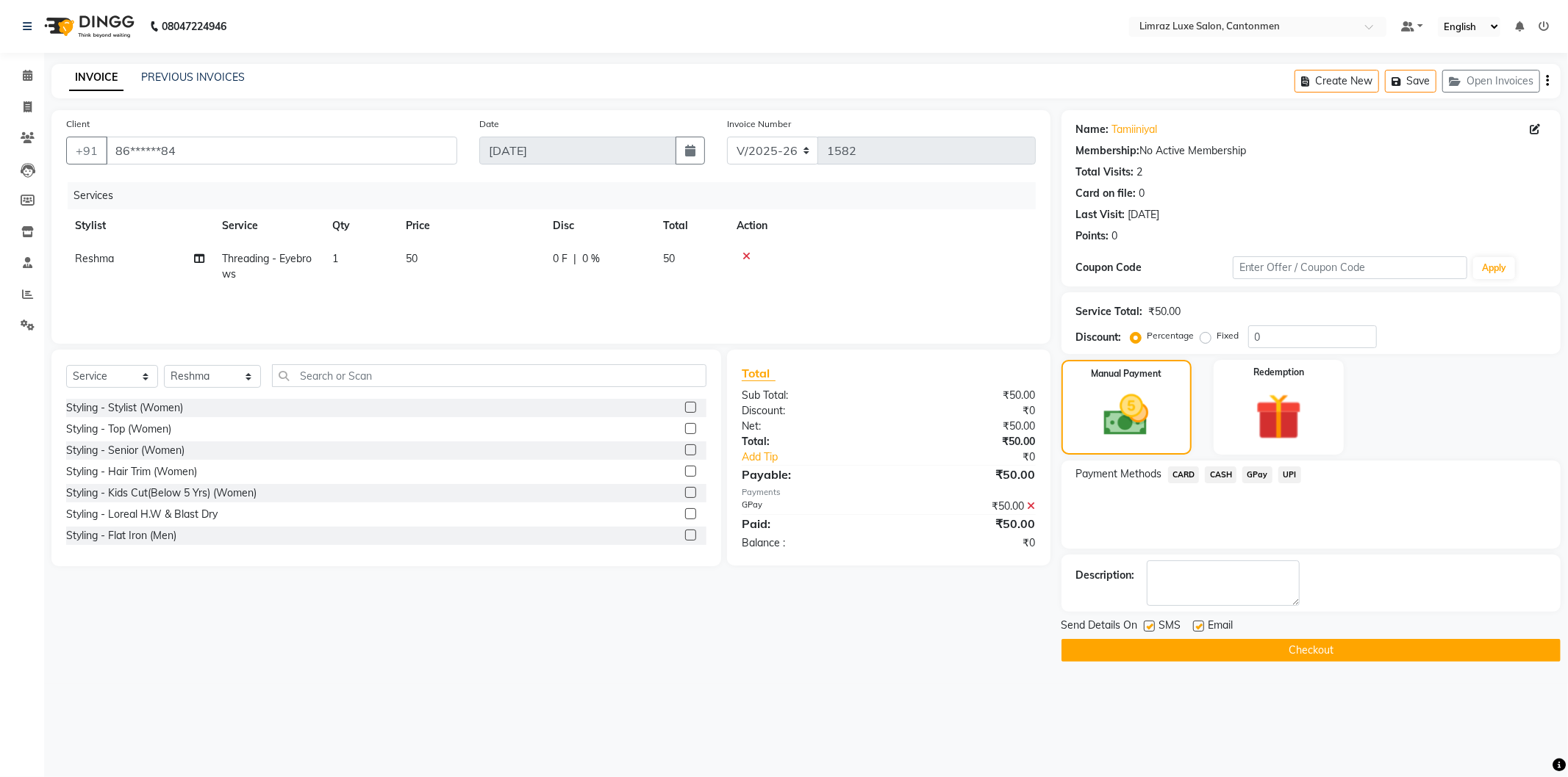
click at [1151, 621] on label at bounding box center [1149, 626] width 11 height 11
click at [1151, 622] on input "checkbox" at bounding box center [1149, 627] width 10 height 10
click at [1202, 627] on label at bounding box center [1198, 626] width 11 height 11
click at [1202, 627] on input "checkbox" at bounding box center [1198, 627] width 10 height 10
click at [1196, 649] on button "Checkout" at bounding box center [1311, 651] width 500 height 23
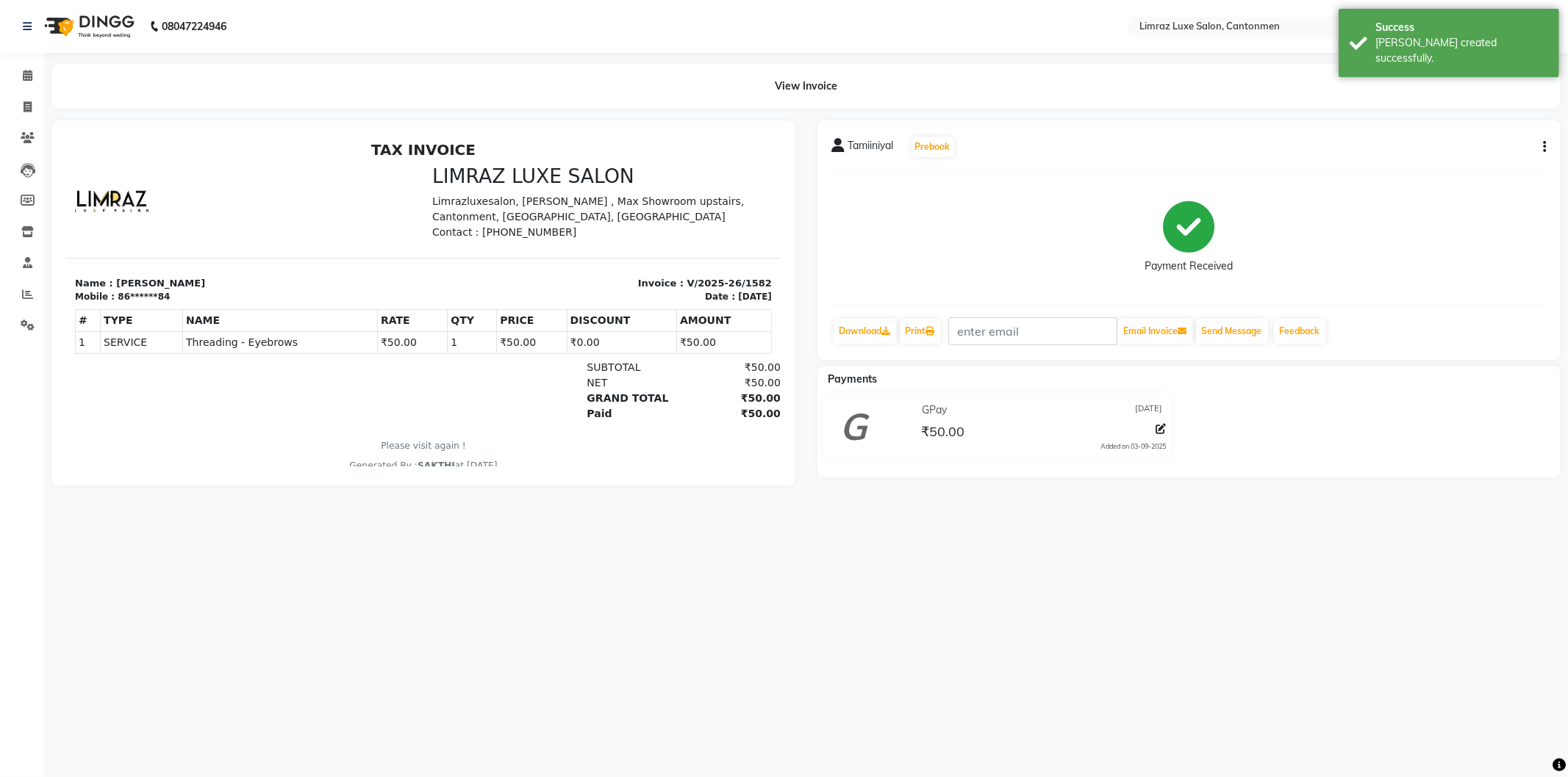
click at [136, 6] on img at bounding box center [88, 26] width 101 height 41
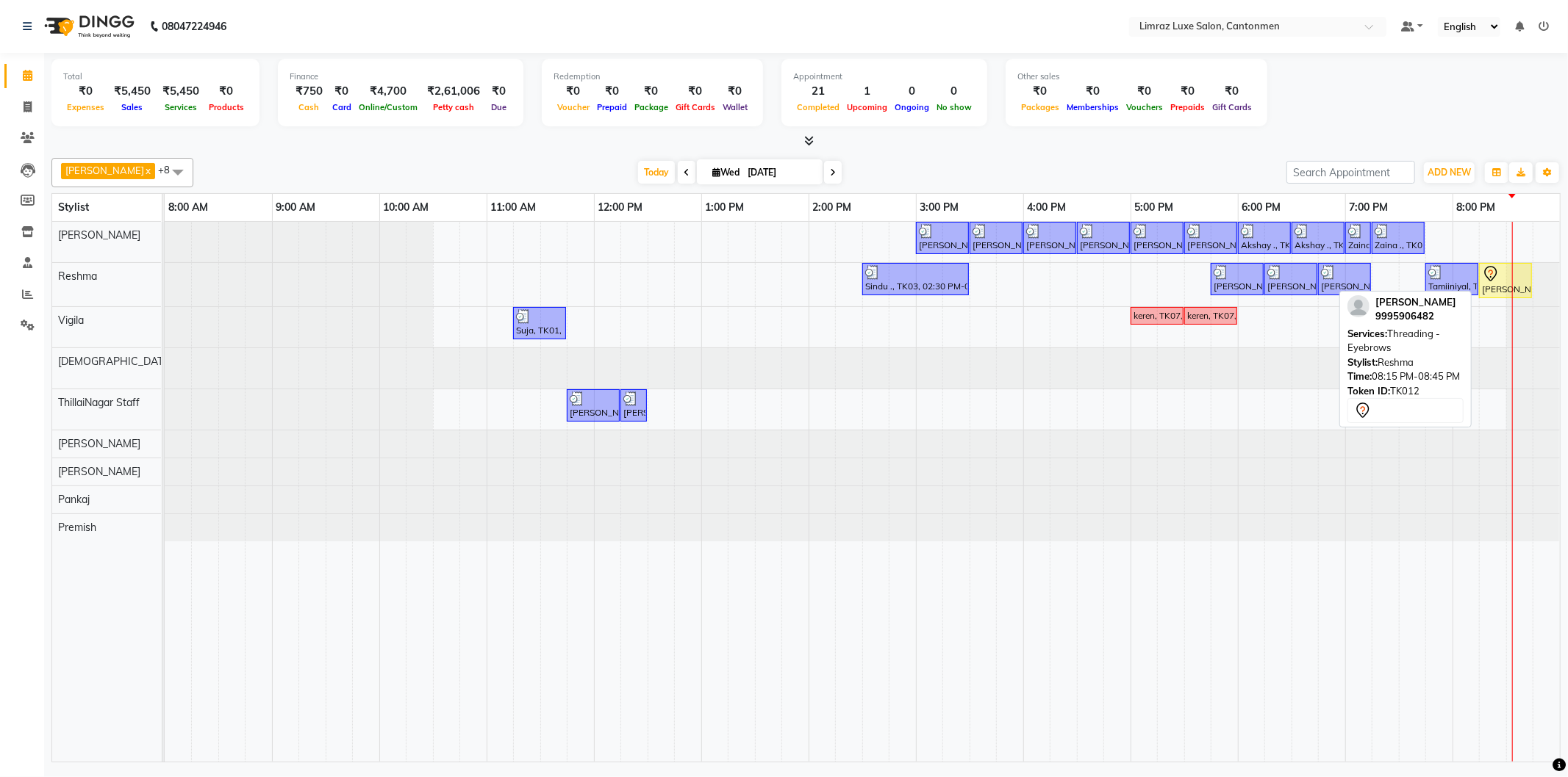
click at [1509, 285] on div "[PERSON_NAME], TK12, 08:15 PM-08:45 PM, Threading - Eyebrows" at bounding box center [1505, 280] width 50 height 31
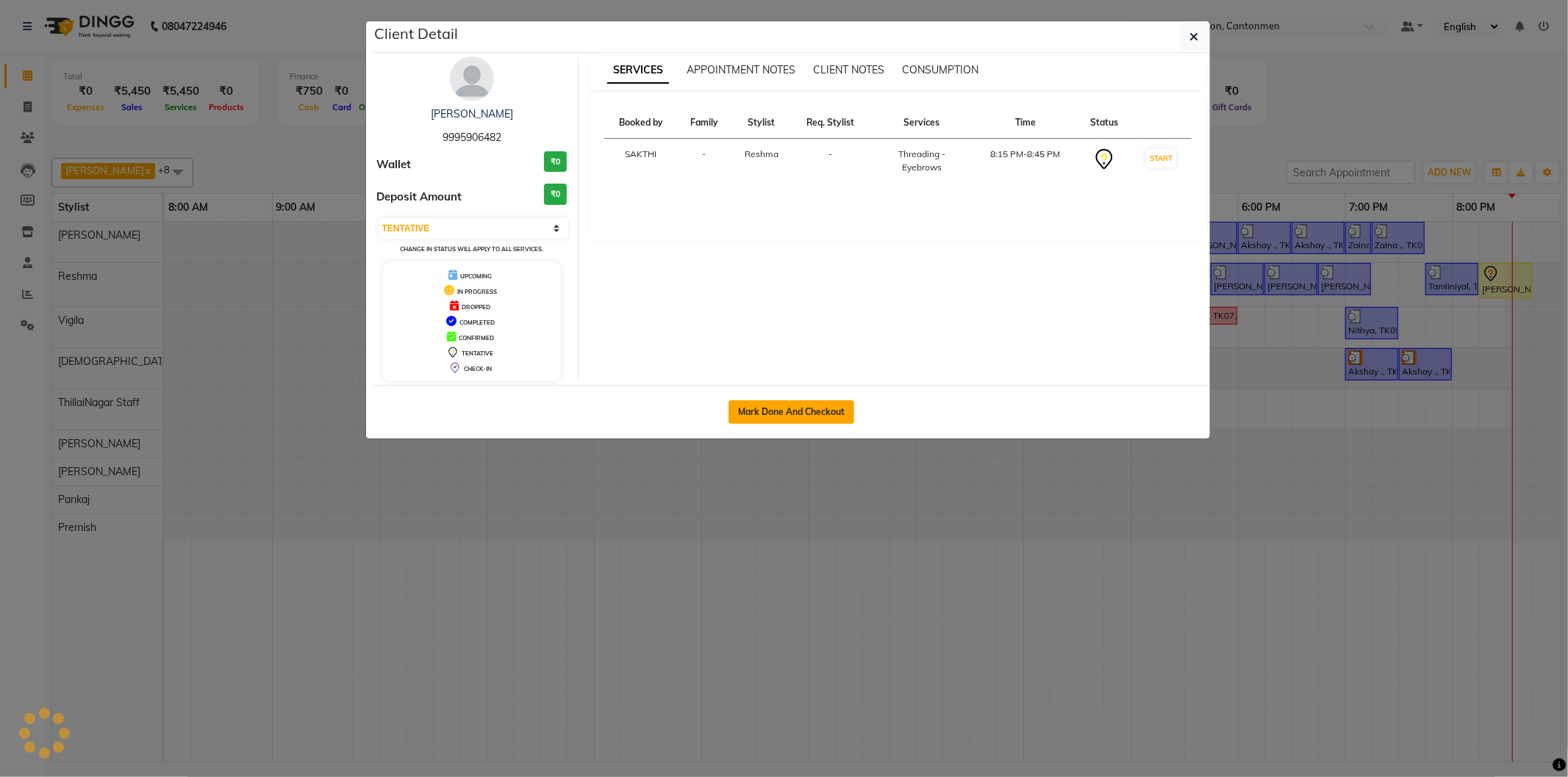
click at [816, 417] on button "Mark Done And Checkout" at bounding box center [791, 412] width 126 height 23
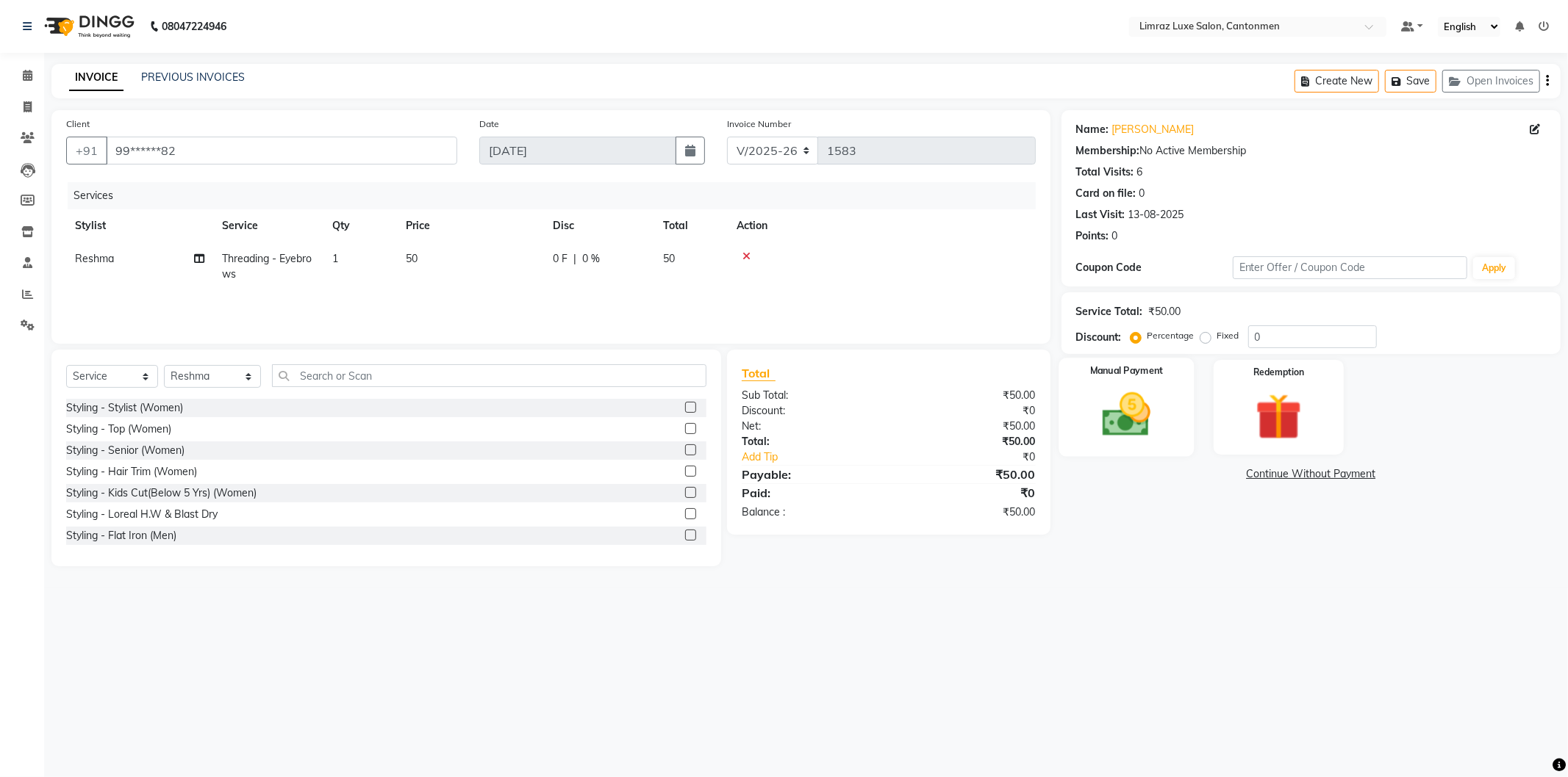
click at [1127, 420] on img at bounding box center [1126, 415] width 79 height 56
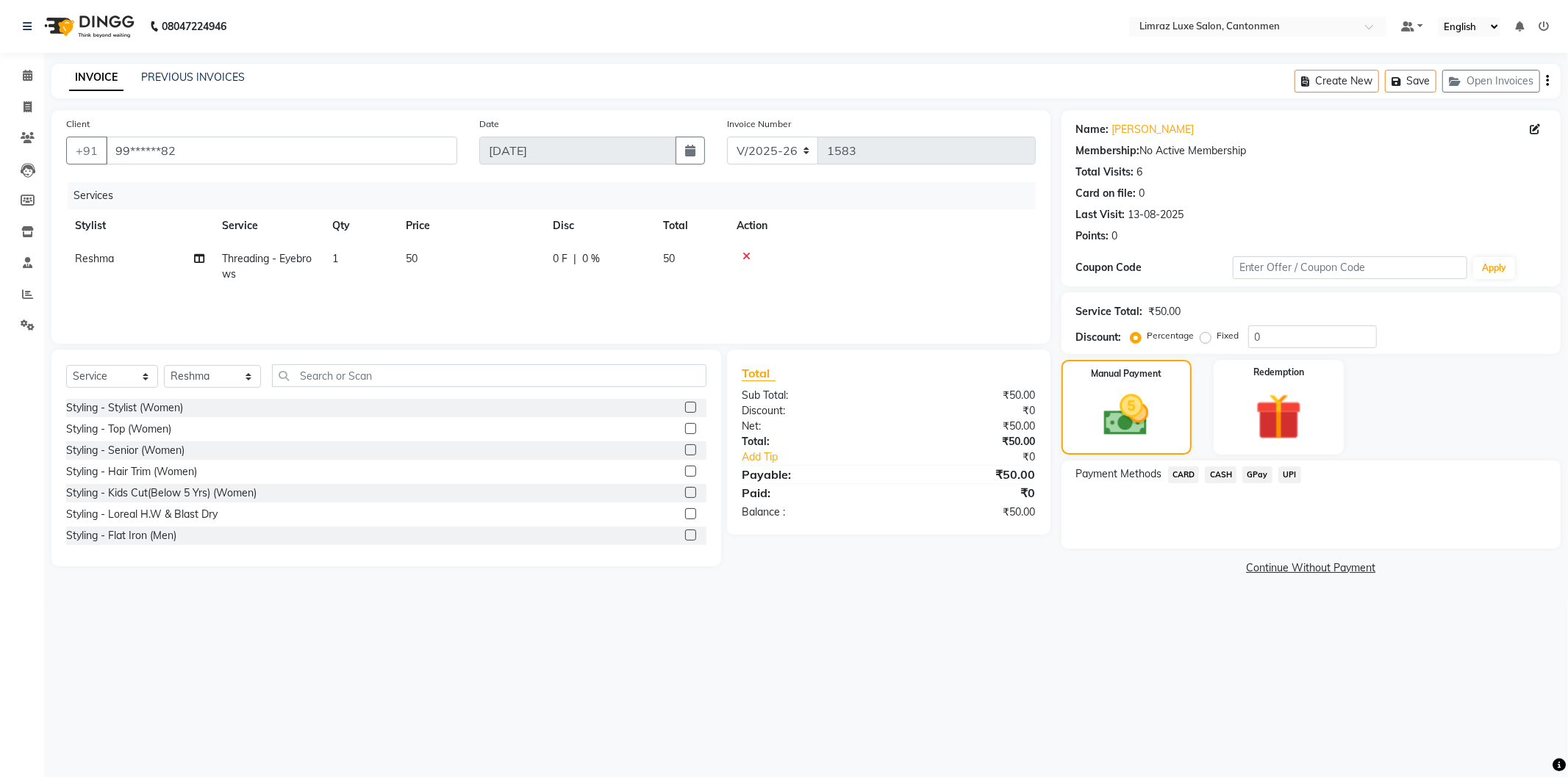
click at [1254, 479] on span "GPay" at bounding box center [1257, 474] width 30 height 17
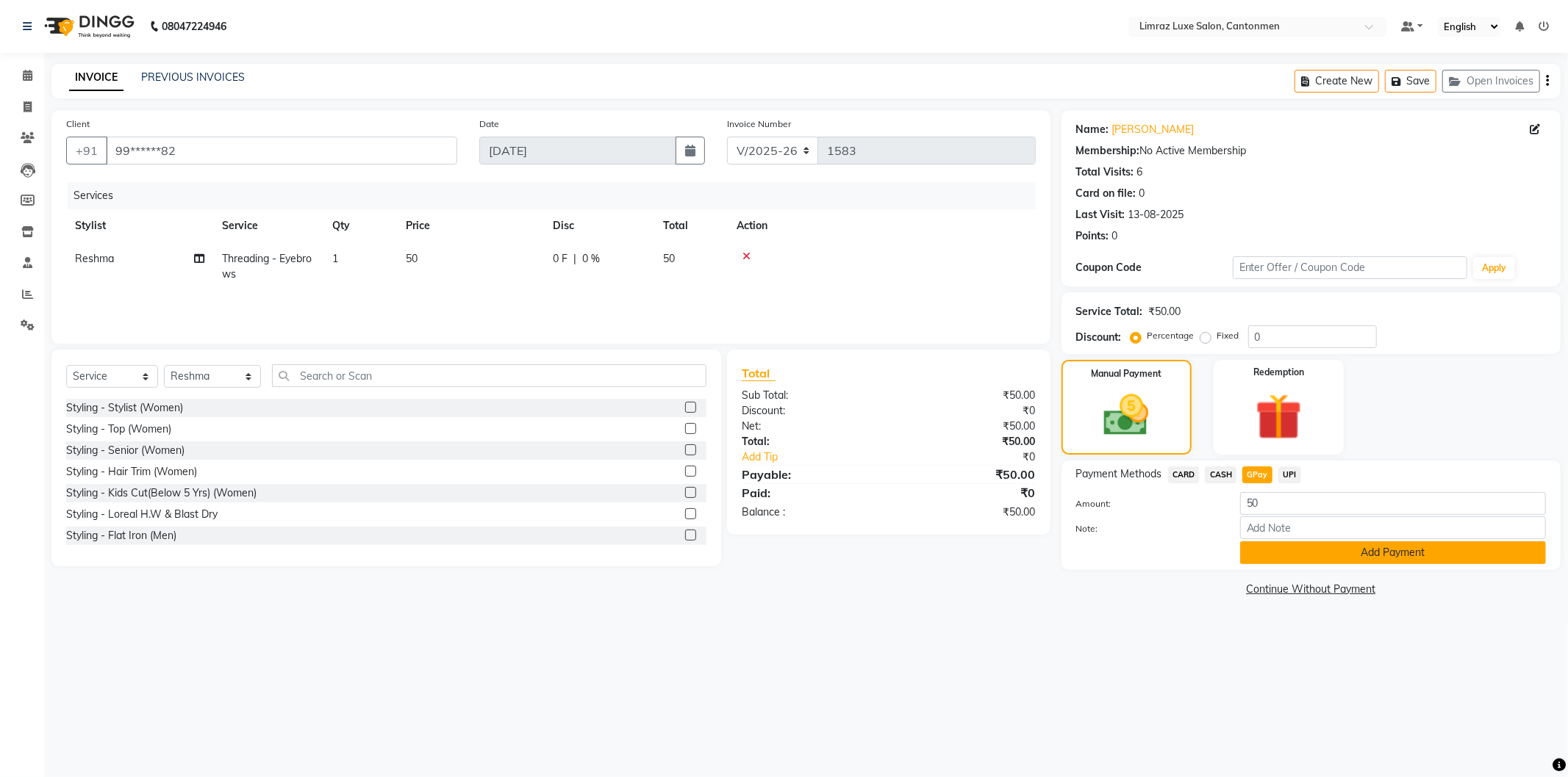
click at [1272, 554] on button "Add Payment" at bounding box center [1393, 553] width 306 height 23
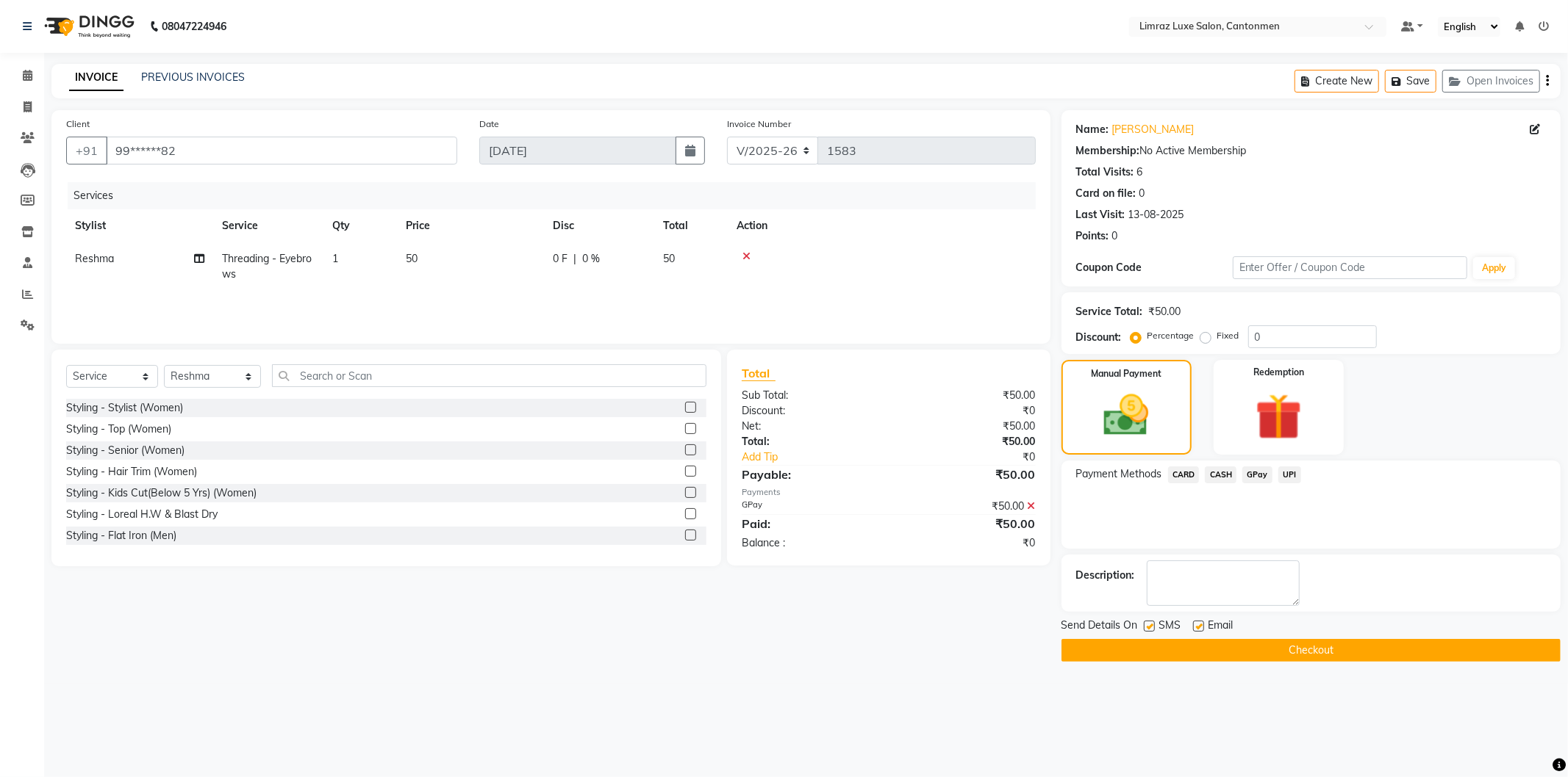
click at [1154, 626] on label at bounding box center [1149, 626] width 11 height 11
click at [1154, 626] on input "checkbox" at bounding box center [1149, 627] width 10 height 10
drag, startPoint x: 1199, startPoint y: 621, endPoint x: 1206, endPoint y: 635, distance: 15.7
click at [1202, 633] on div at bounding box center [1198, 628] width 10 height 16
drag, startPoint x: 1202, startPoint y: 625, endPoint x: 1206, endPoint y: 636, distance: 11.7
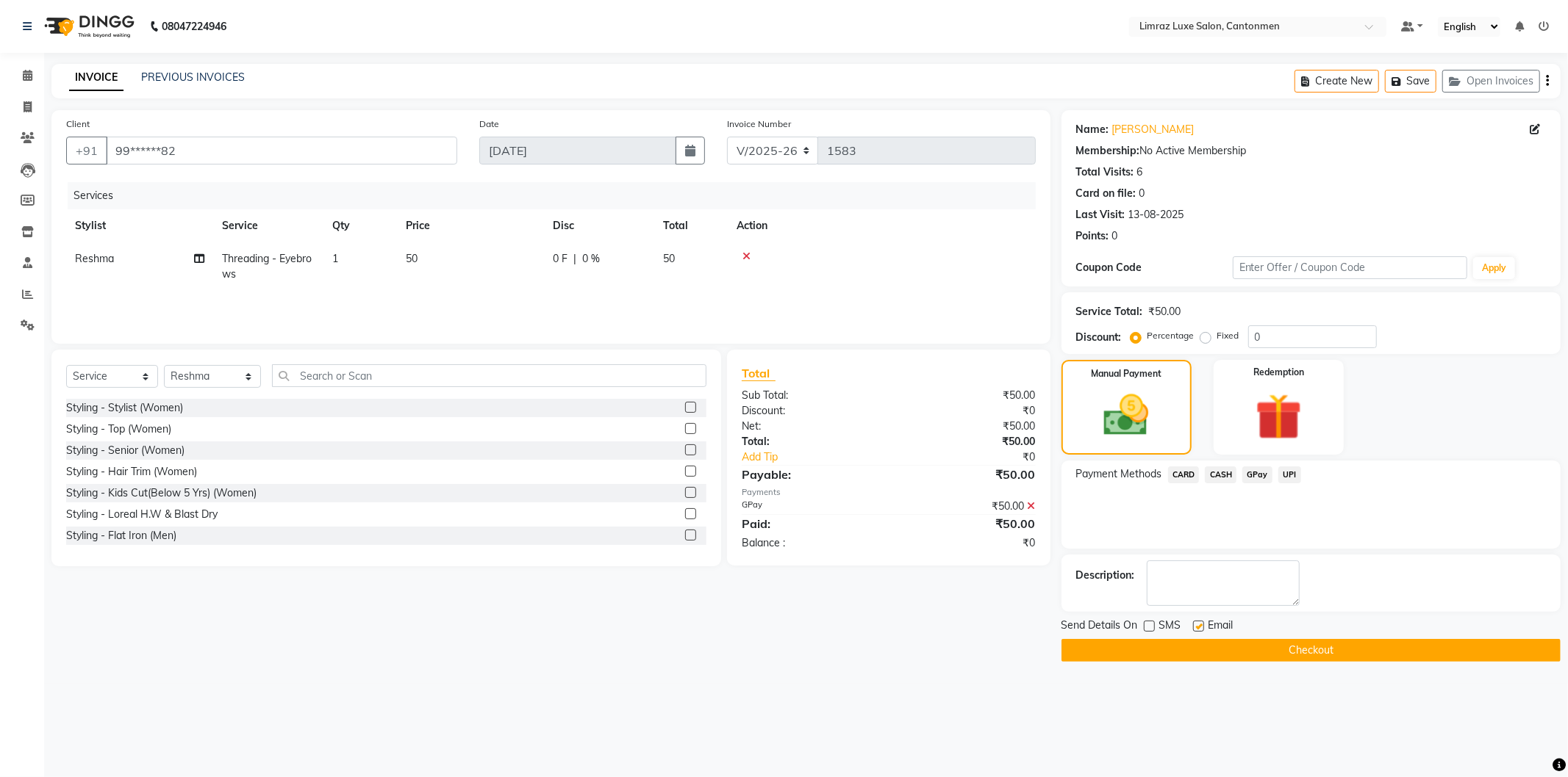
click at [1204, 630] on label at bounding box center [1198, 626] width 11 height 11
click at [1202, 630] on input "checkbox" at bounding box center [1198, 627] width 10 height 10
drag, startPoint x: 1207, startPoint y: 643, endPoint x: 1196, endPoint y: 629, distance: 17.8
click at [1206, 643] on button "Checkout" at bounding box center [1311, 651] width 500 height 23
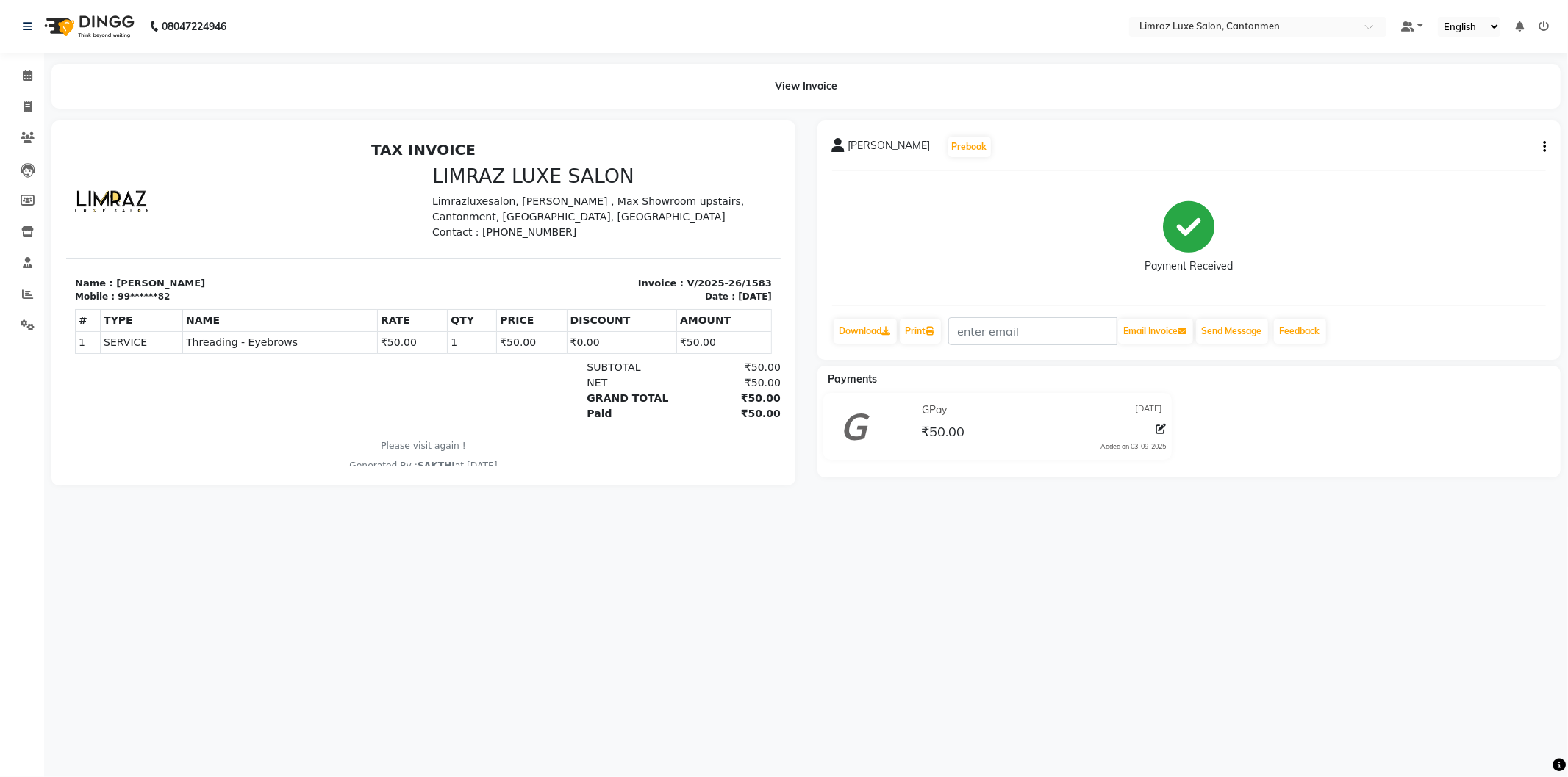
click at [106, 31] on img at bounding box center [88, 26] width 101 height 41
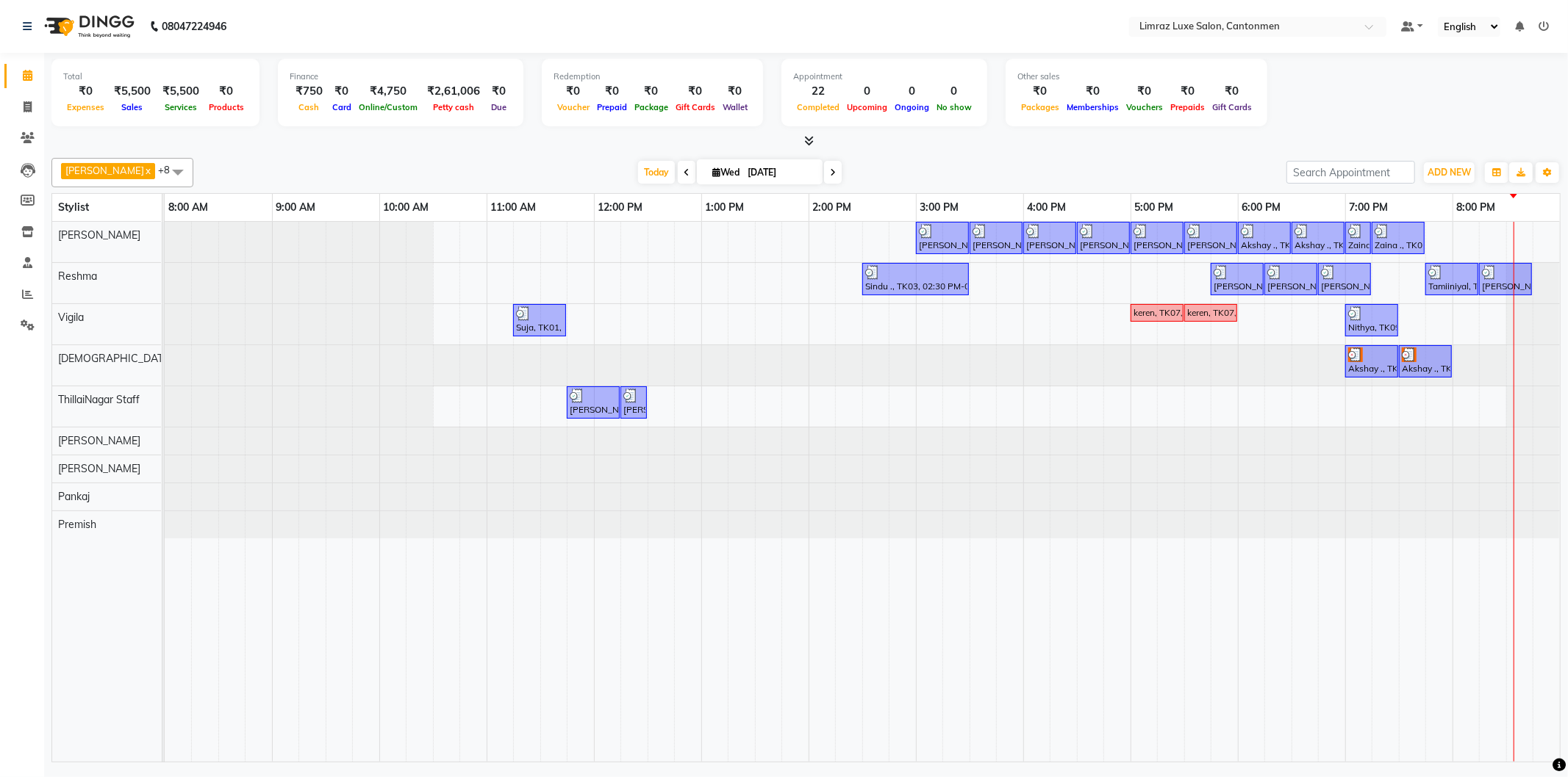
click at [949, 162] on div "[DATE] [DATE]" at bounding box center [740, 173] width 1078 height 22
